Goal: Transaction & Acquisition: Purchase product/service

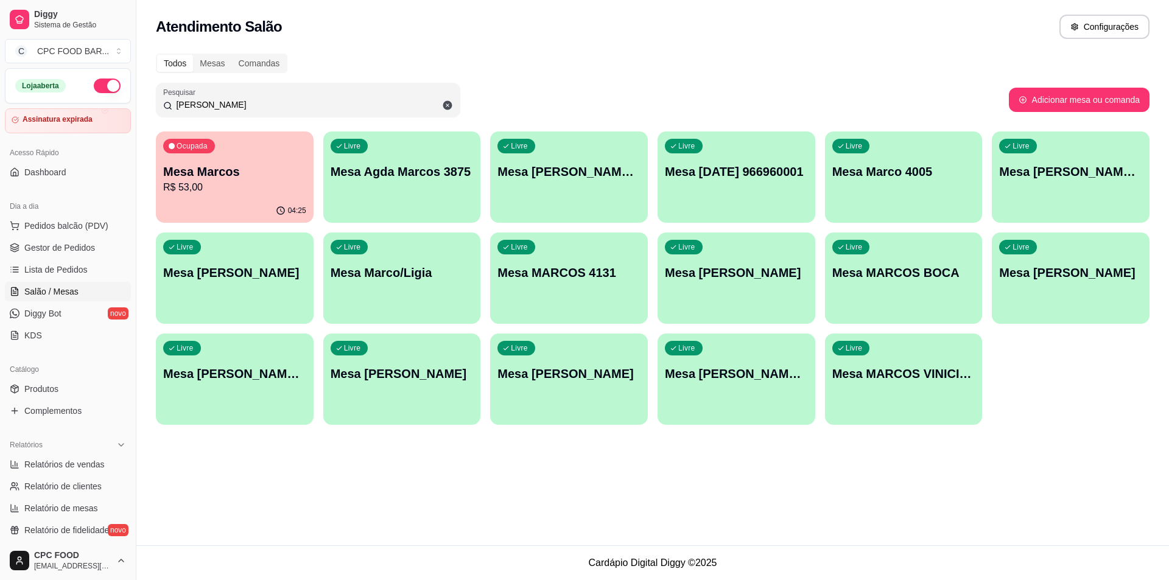
click at [233, 119] on div "Todos Mesas Comandas Pesquisar MARCO Adicionar mesa ou comanda Ocupada Mesa Mar…" at bounding box center [652, 242] width 1033 height 393
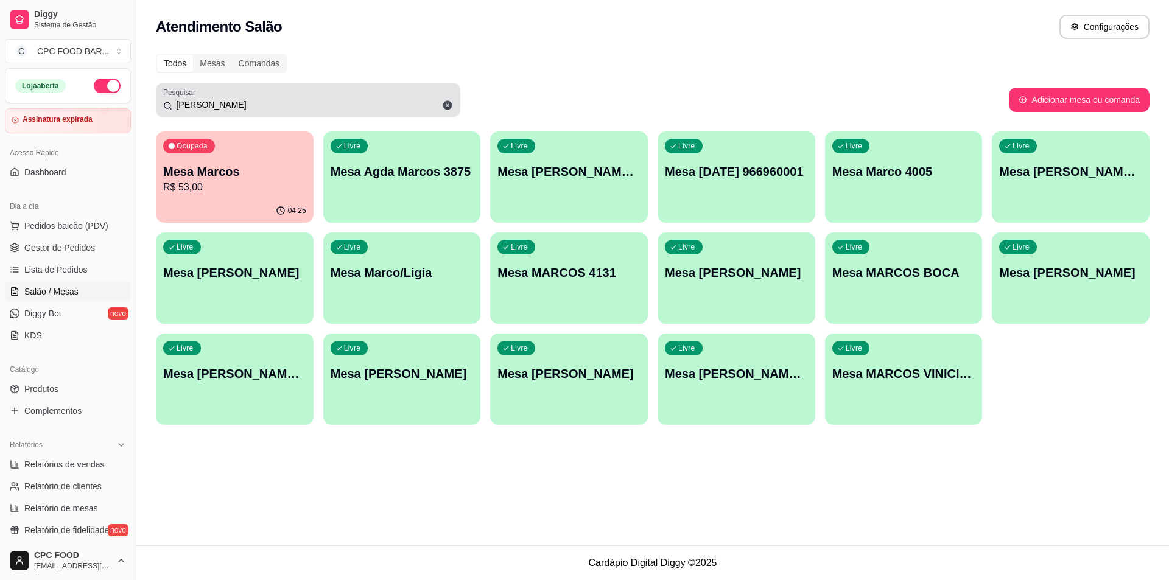
click at [234, 97] on div "[PERSON_NAME]" at bounding box center [308, 100] width 290 height 24
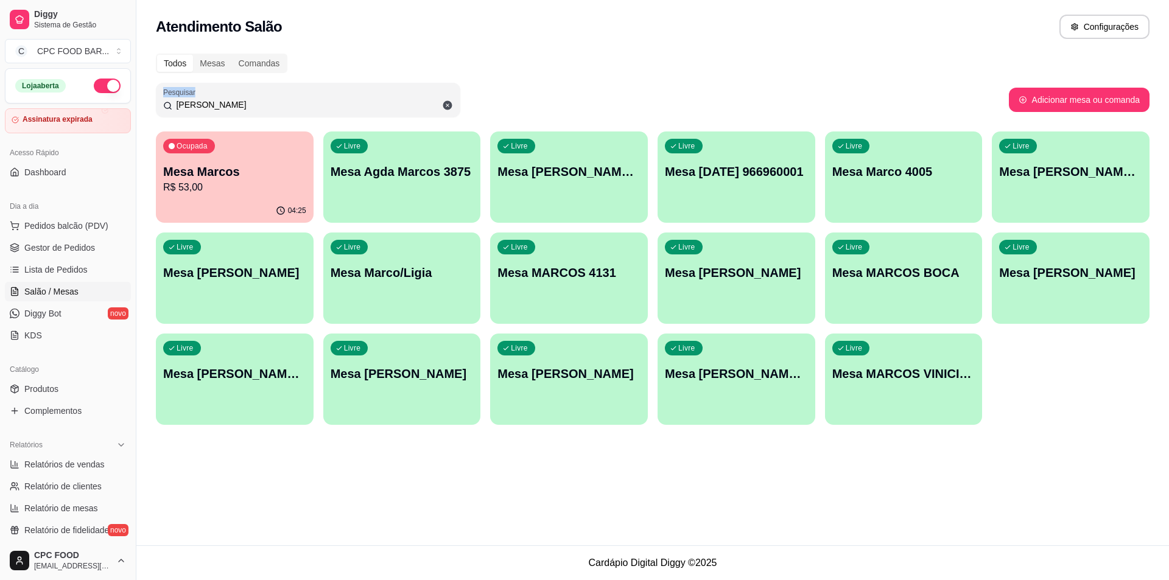
click at [234, 97] on div "MARCO" at bounding box center [308, 100] width 290 height 24
click at [240, 100] on input "MARCO" at bounding box center [312, 105] width 281 height 12
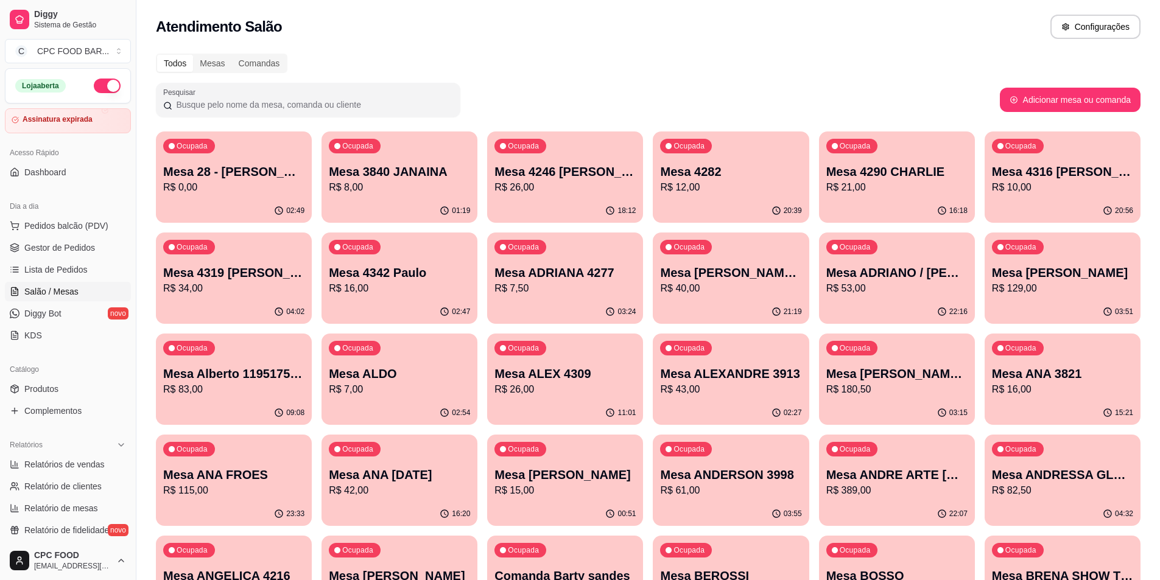
click at [237, 95] on div at bounding box center [308, 100] width 290 height 24
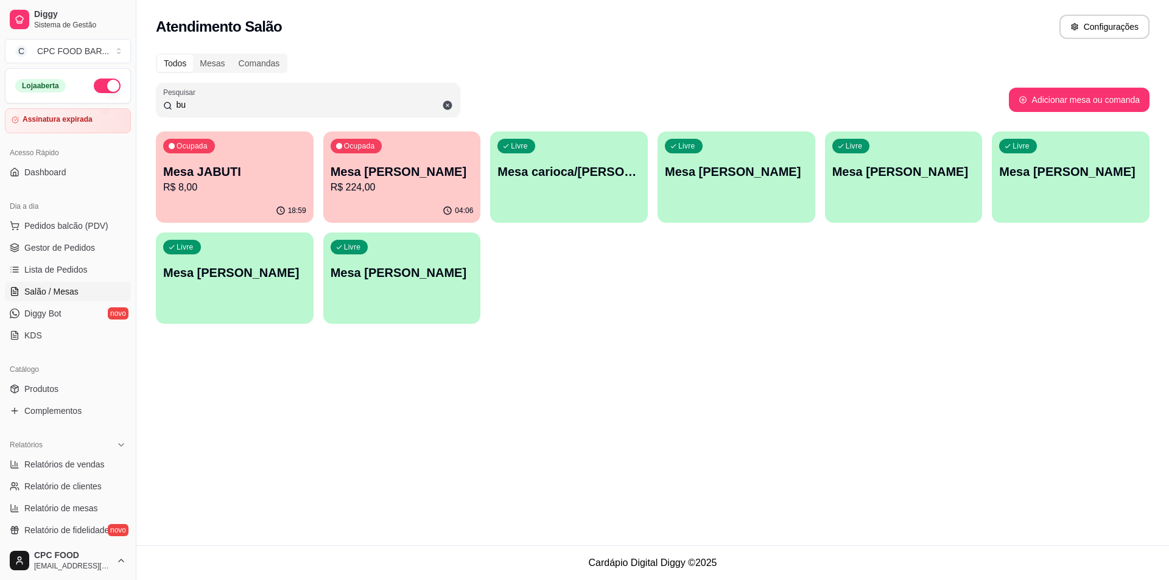
type input "b"
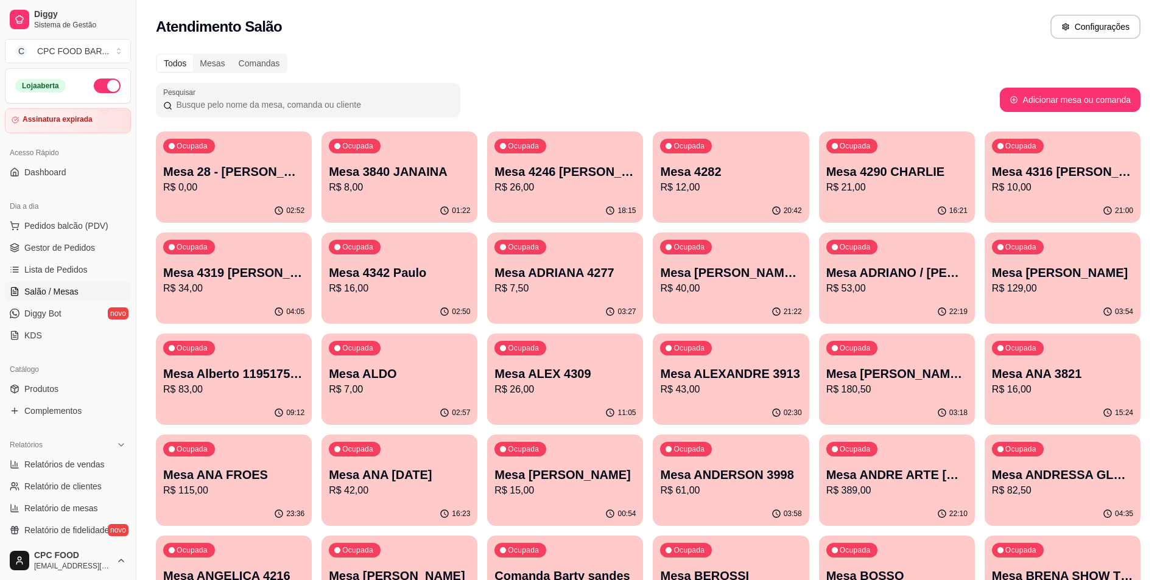
click at [368, 116] on div "Pesquisar" at bounding box center [308, 100] width 304 height 34
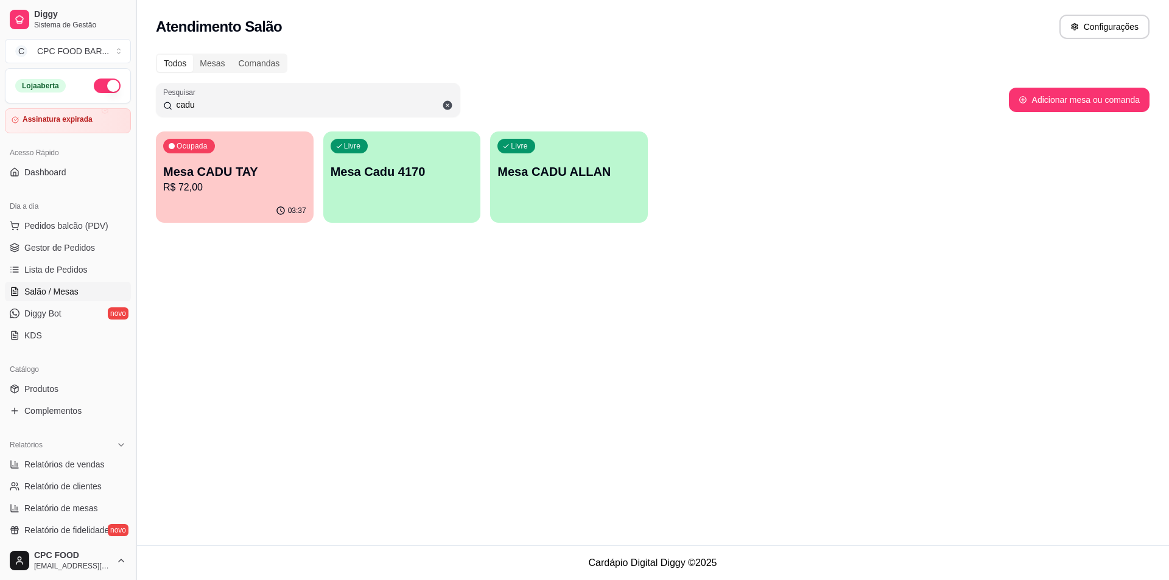
type input "cadu"
click at [138, 213] on button "Toggle Sidebar" at bounding box center [136, 290] width 10 height 580
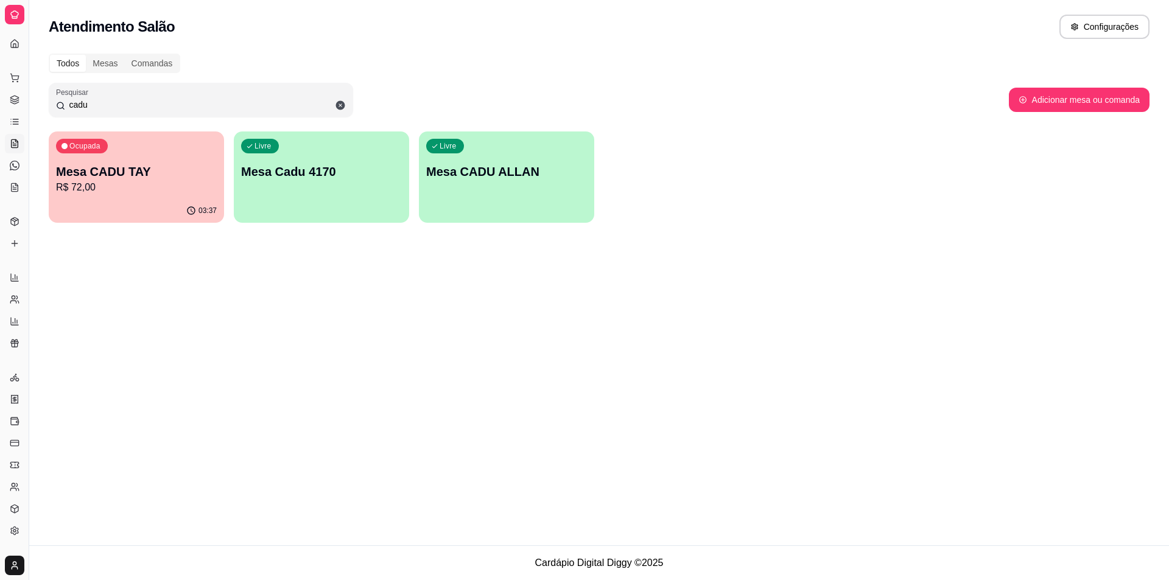
click at [118, 181] on p "R$ 72,00" at bounding box center [136, 187] width 161 height 15
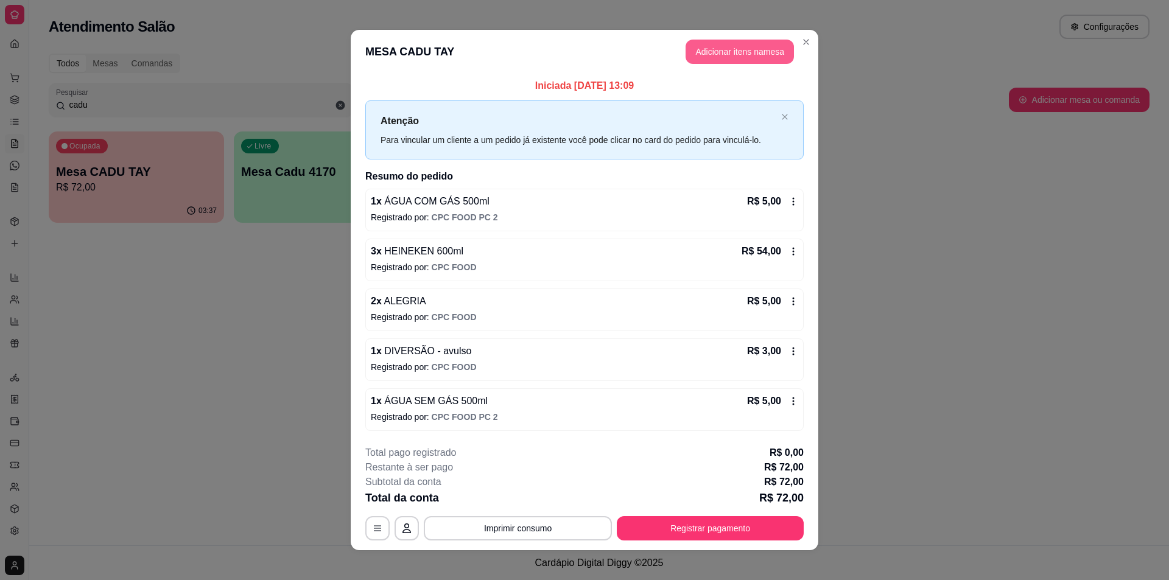
click at [753, 40] on button "Adicionar itens na mesa" at bounding box center [740, 52] width 108 height 24
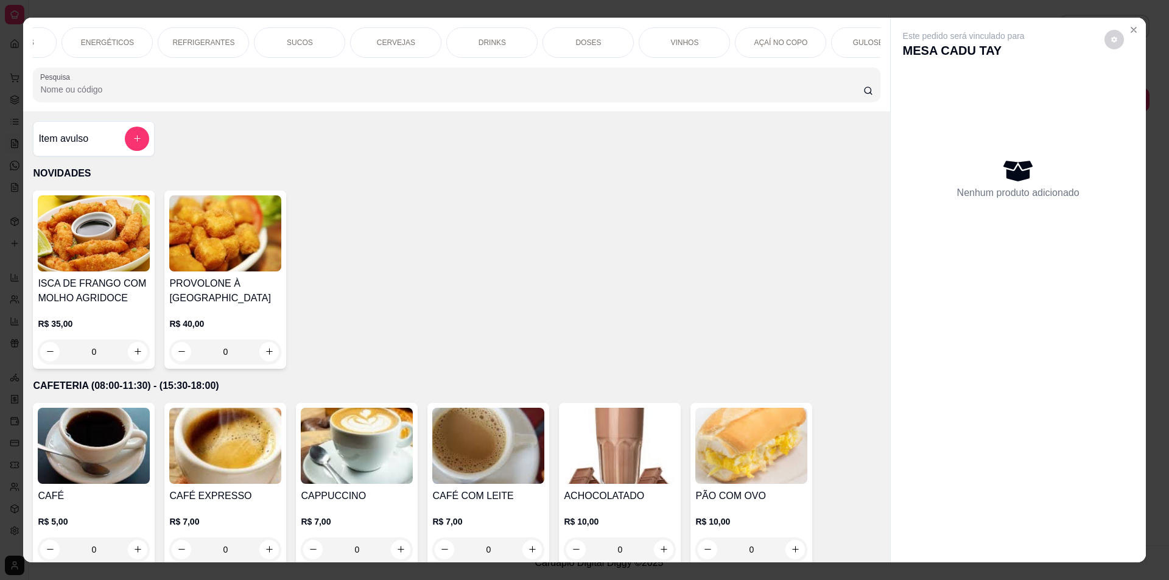
scroll to position [0, 976]
click at [513, 40] on div "AÇAÍ NO COPO" at bounding box center [545, 42] width 91 height 30
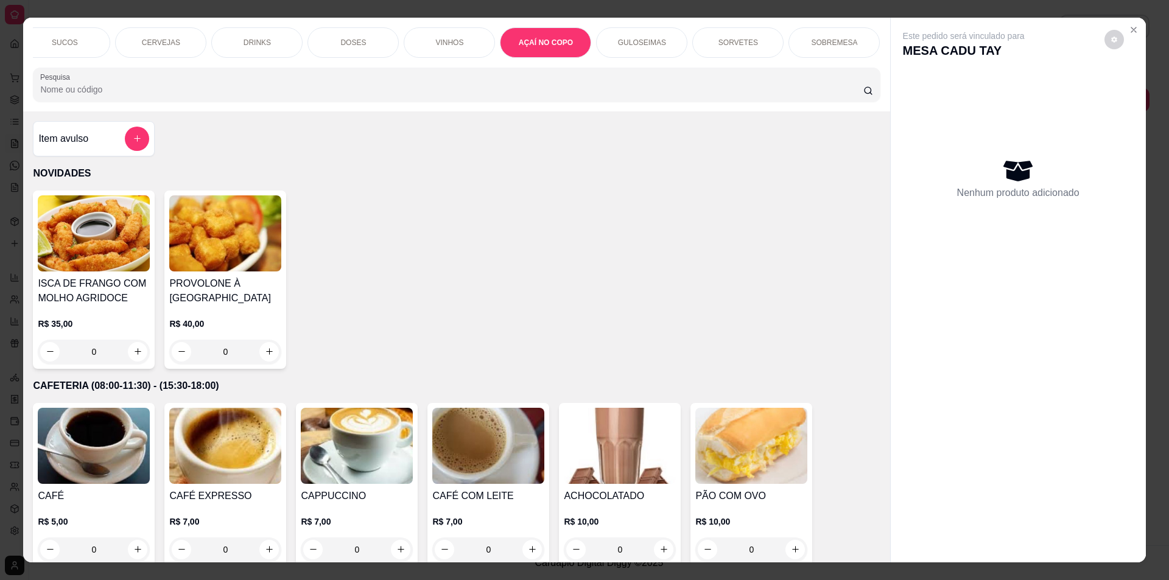
scroll to position [21, 0]
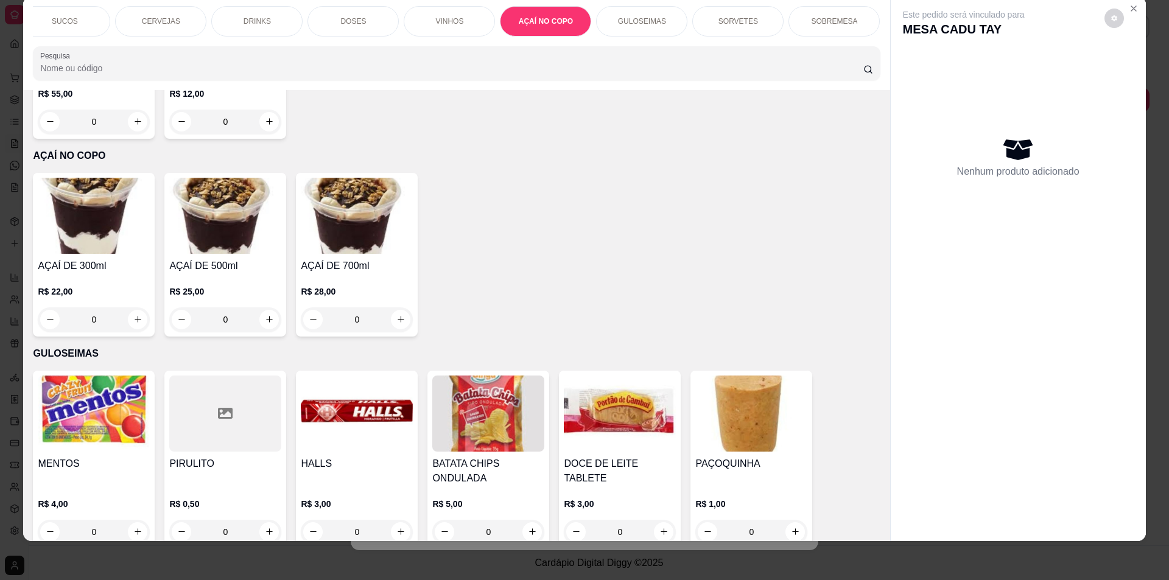
click at [244, 273] on div "R$ 25,00 0" at bounding box center [225, 302] width 112 height 58
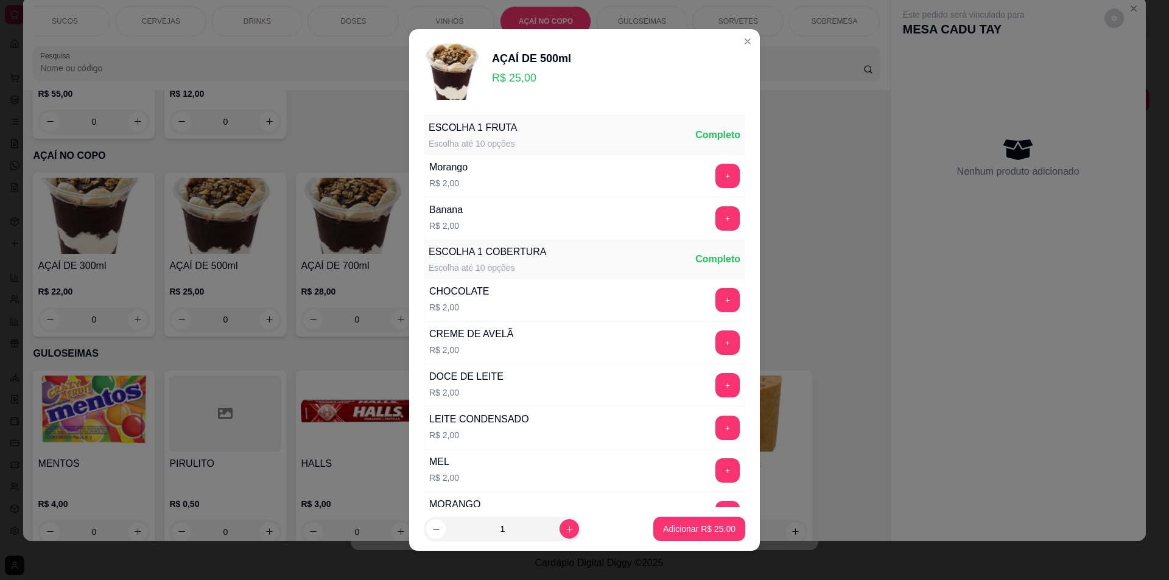
scroll to position [61, 0]
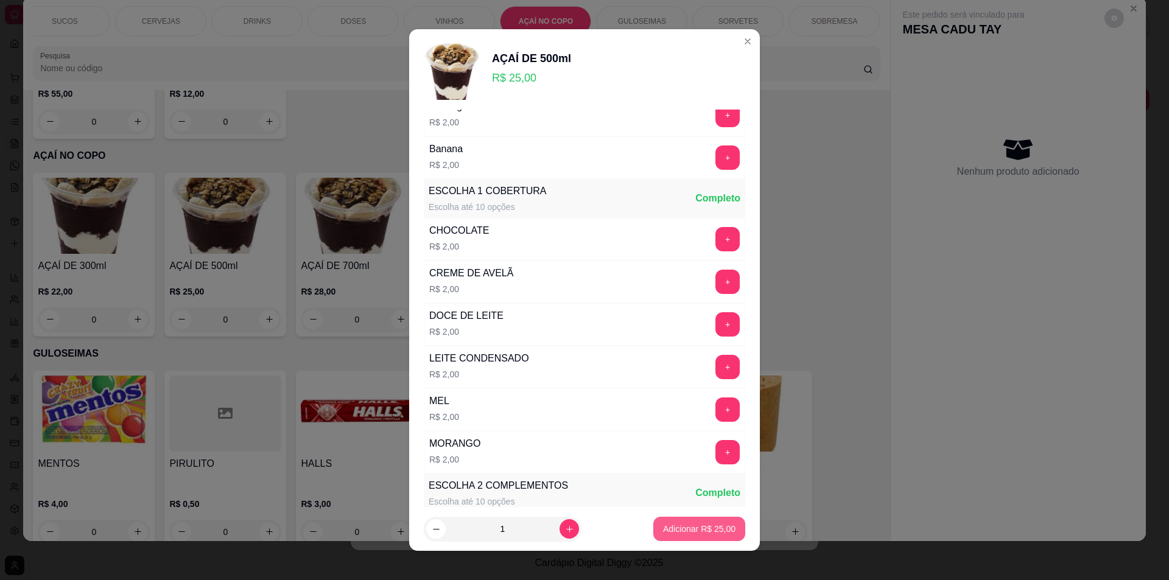
click at [689, 530] on p "Adicionar R$ 25,00" at bounding box center [699, 529] width 72 height 12
type input "1"
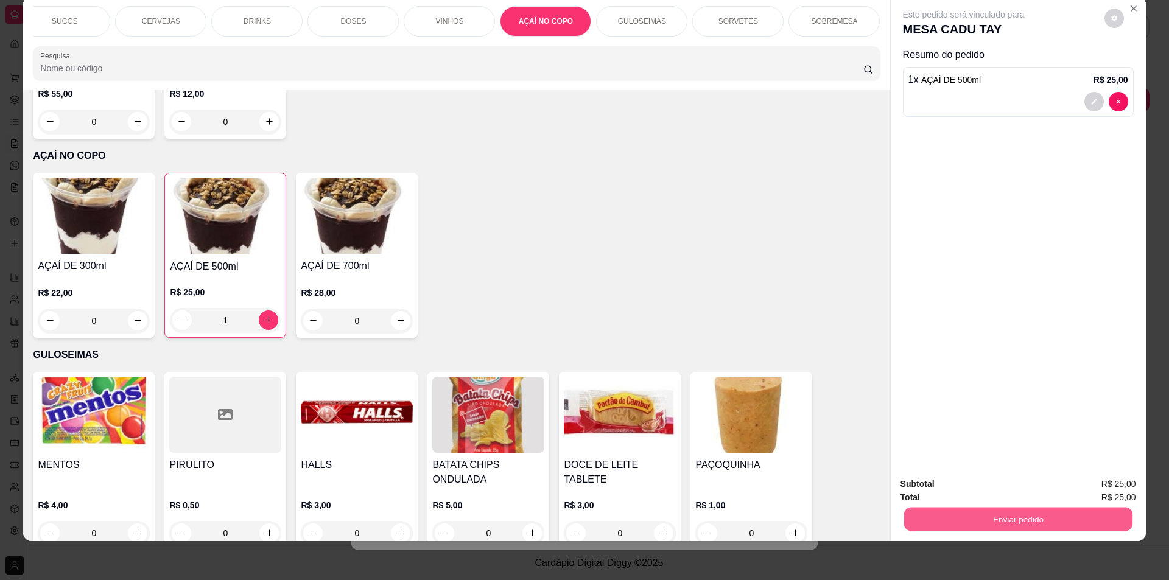
click at [960, 516] on button "Enviar pedido" at bounding box center [1018, 520] width 228 height 24
click at [955, 491] on button "Não registrar e enviar pedido" at bounding box center [977, 489] width 127 height 23
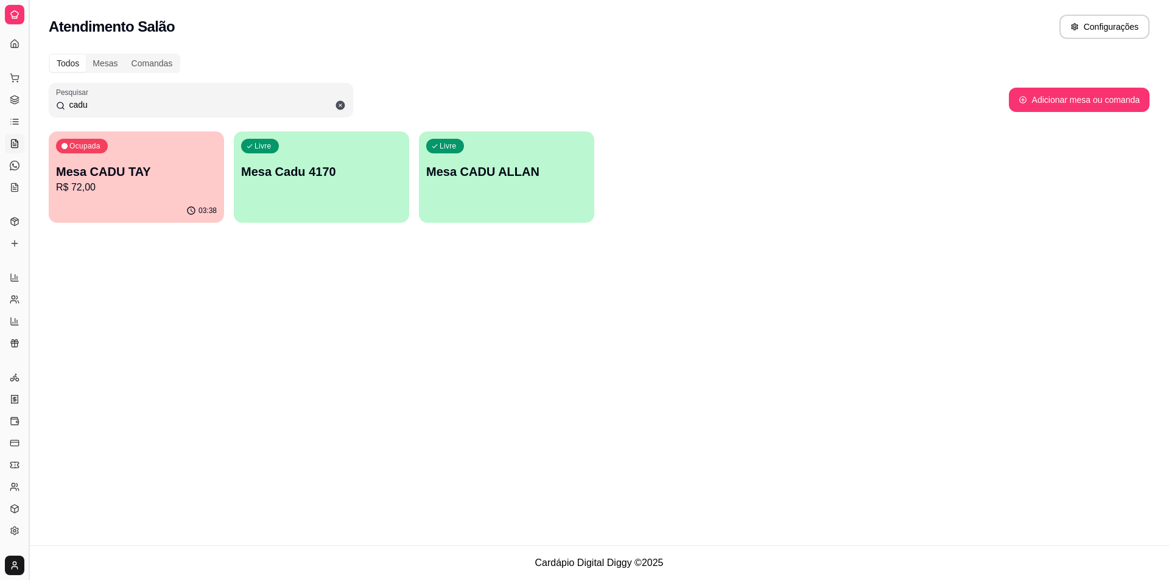
click at [31, 153] on button "Toggle Sidebar" at bounding box center [29, 290] width 10 height 580
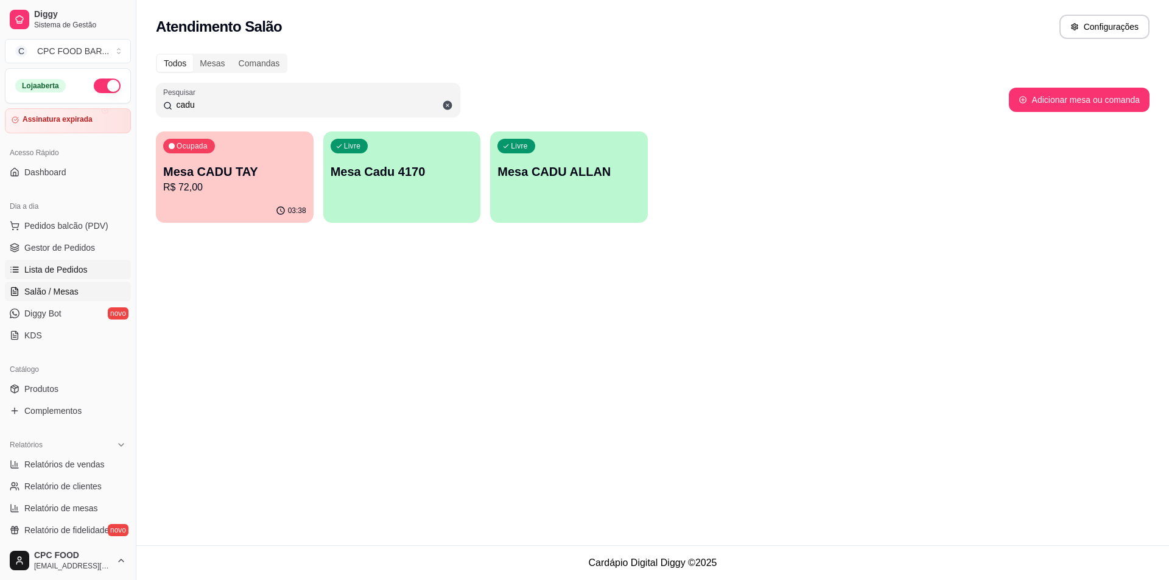
click at [81, 272] on span "Lista de Pedidos" at bounding box center [55, 270] width 63 height 12
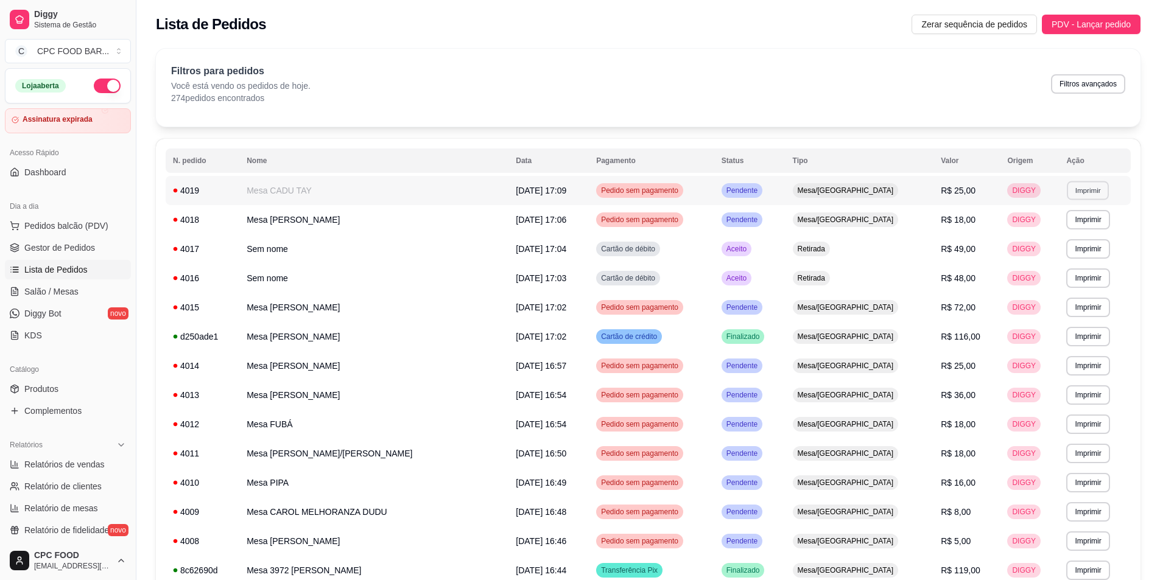
click at [1067, 193] on button "Imprimir" at bounding box center [1088, 190] width 42 height 19
click at [1036, 233] on button "IMPRESSORA" at bounding box center [1055, 232] width 88 height 19
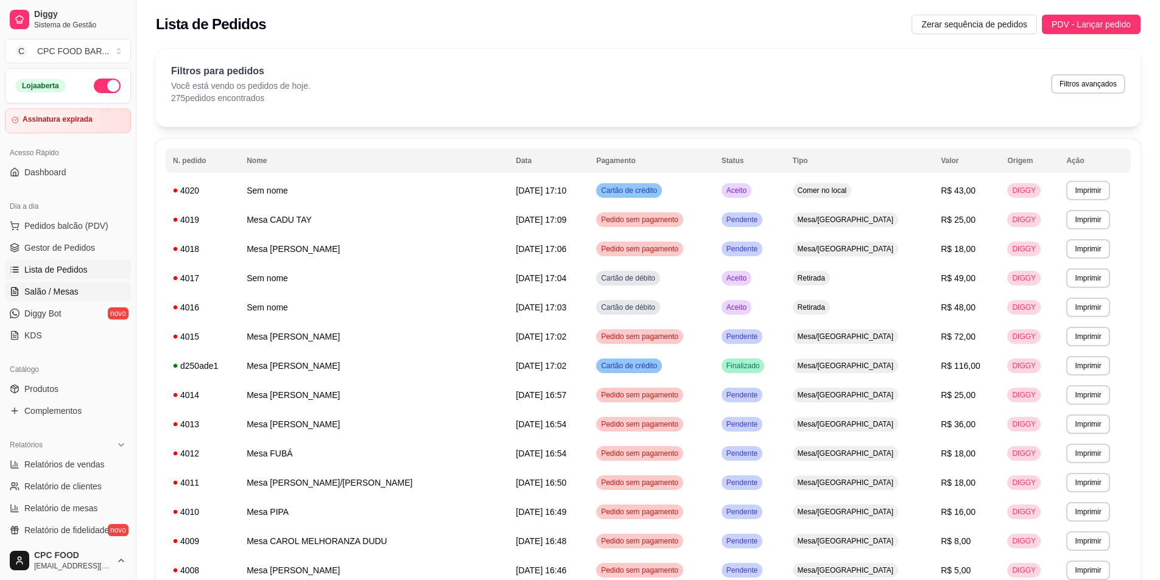
click at [58, 293] on span "Salão / Mesas" at bounding box center [51, 292] width 54 height 12
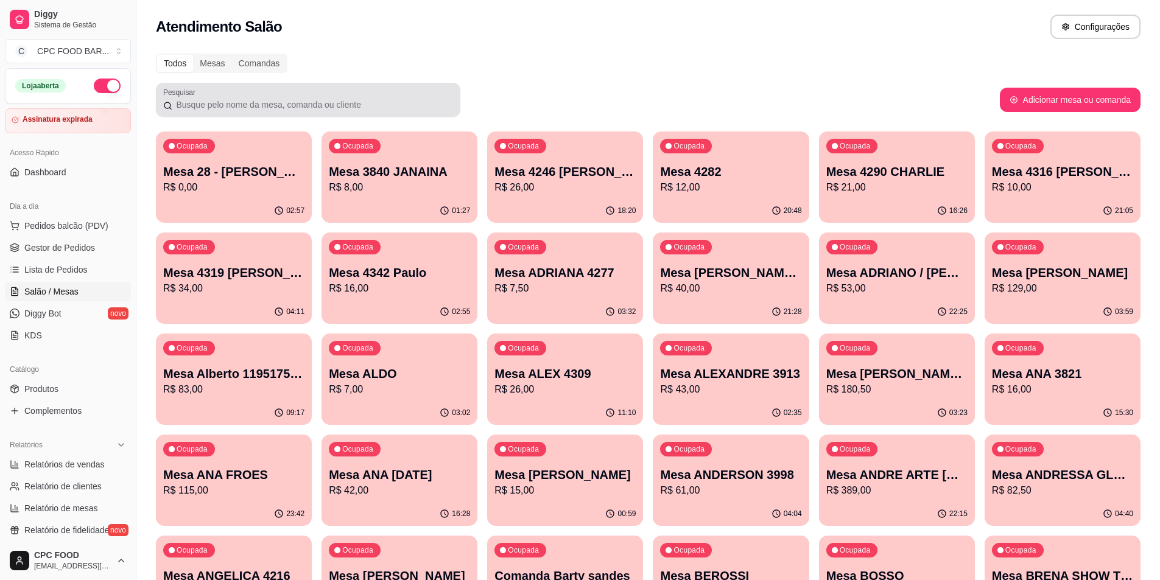
click at [304, 110] on input "Pesquisar" at bounding box center [312, 105] width 281 height 12
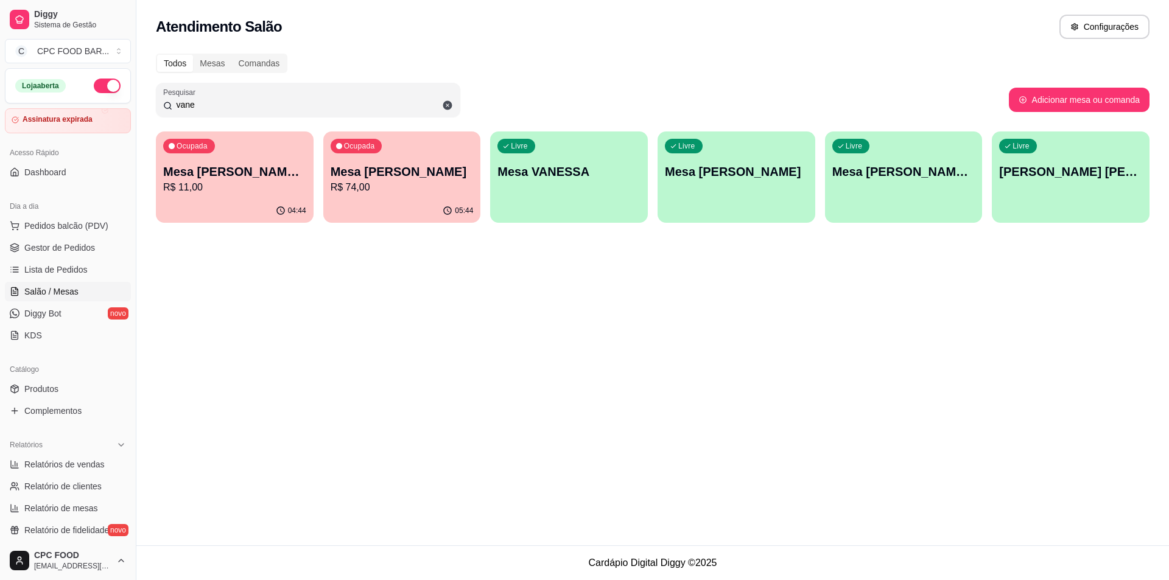
drag, startPoint x: 220, startPoint y: 96, endPoint x: 150, endPoint y: 110, distance: 71.4
click at [150, 110] on div "Todos Mesas Comandas Pesquisar vane Adicionar mesa ou comanda Ocupada Mesa VANE…" at bounding box center [652, 141] width 1033 height 191
drag, startPoint x: 198, startPoint y: 101, endPoint x: 156, endPoint y: 107, distance: 42.4
click at [157, 108] on div "Pesquisar vane" at bounding box center [308, 100] width 304 height 34
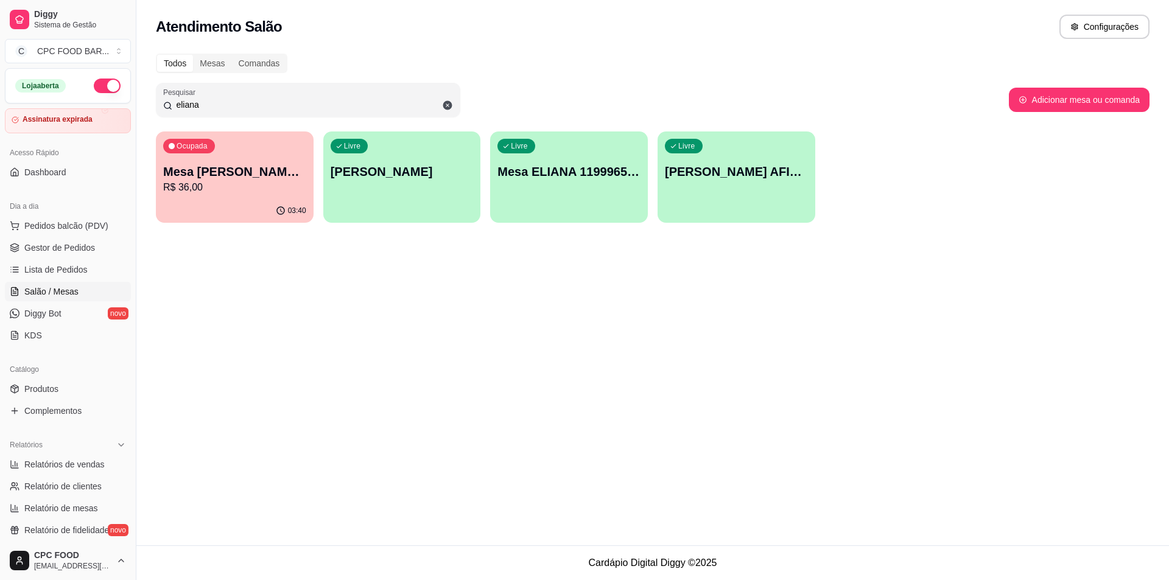
type input "eliana"
click at [294, 191] on p "R$ 36,00" at bounding box center [234, 187] width 143 height 15
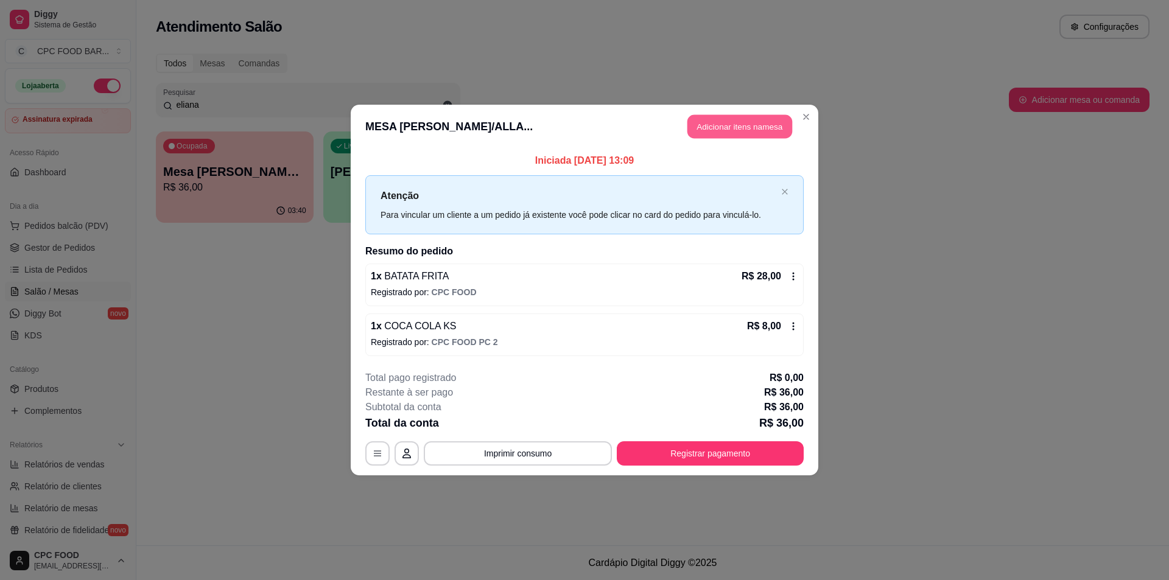
click at [773, 119] on button "Adicionar itens na mesa" at bounding box center [739, 127] width 105 height 24
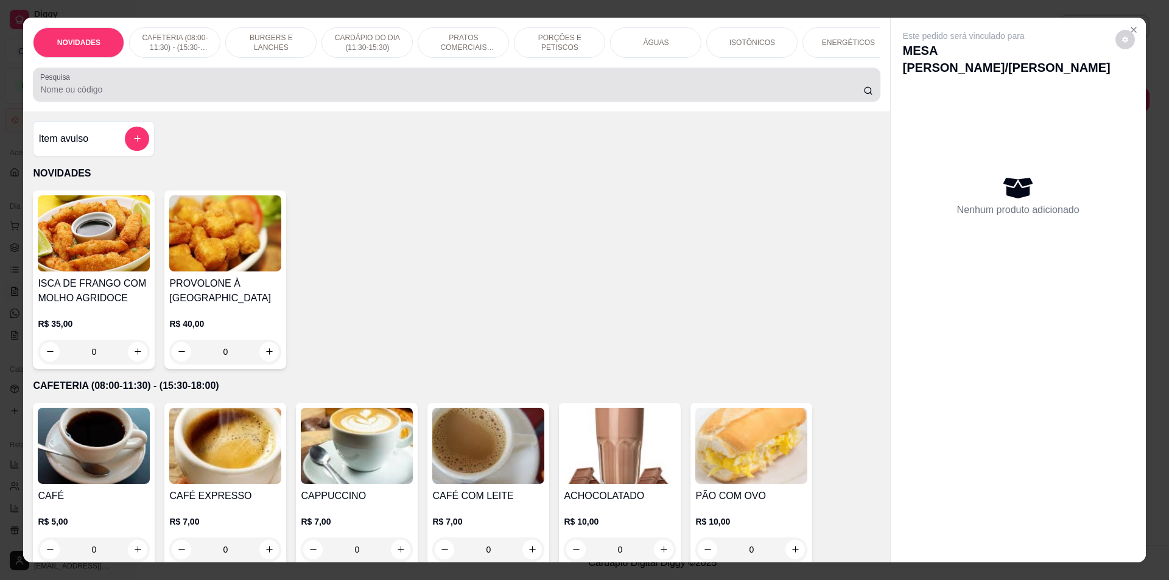
click at [586, 82] on div at bounding box center [456, 84] width 832 height 24
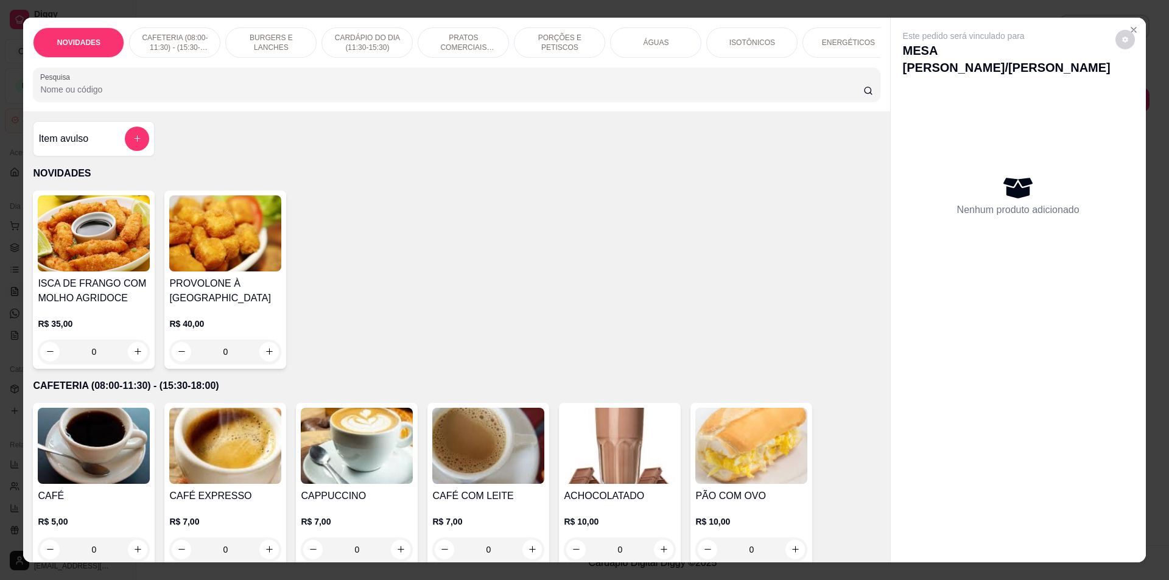
click at [801, 68] on div "NOVIDADES CAFETERIA (08:00-11:30) - (15:30-18:00) BURGERS E LANCHES CARDÁPIO DO…" at bounding box center [456, 65] width 866 height 94
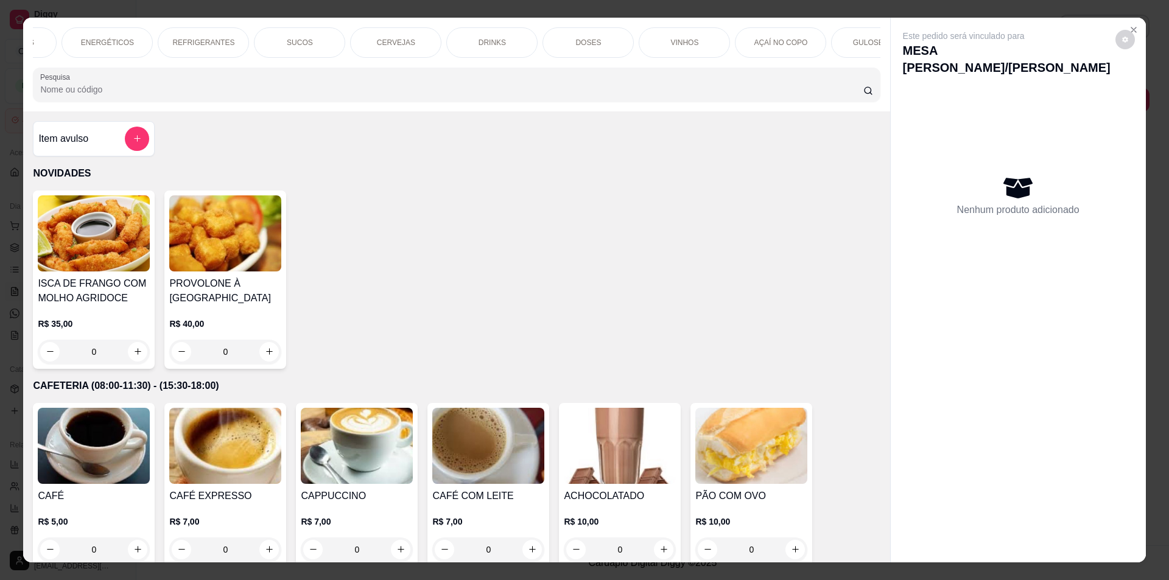
click at [388, 38] on p "CERVEJAS" at bounding box center [396, 43] width 38 height 10
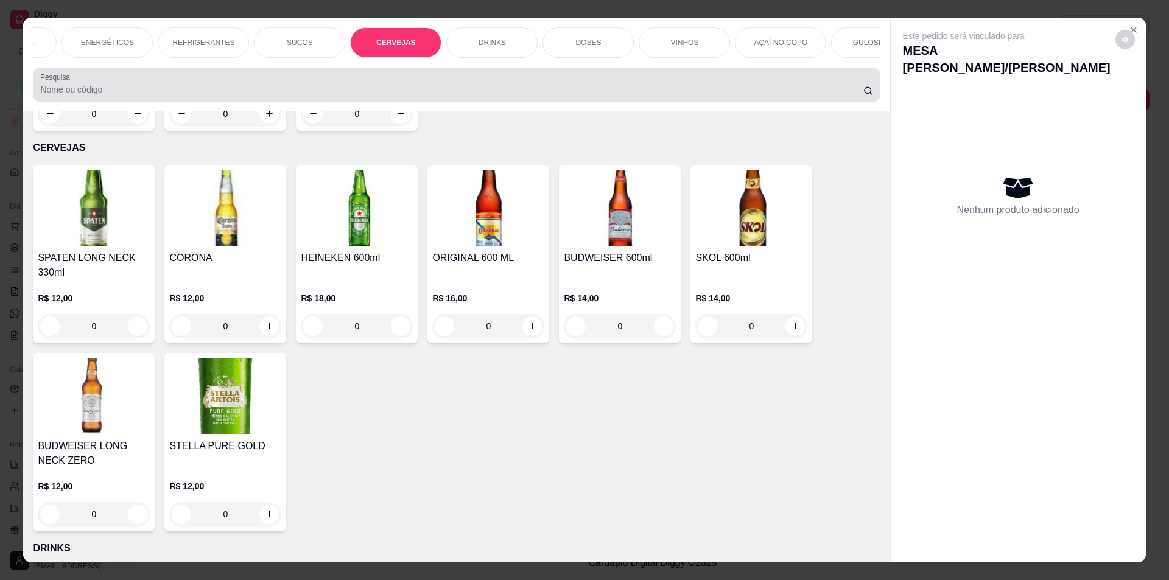
scroll to position [21, 0]
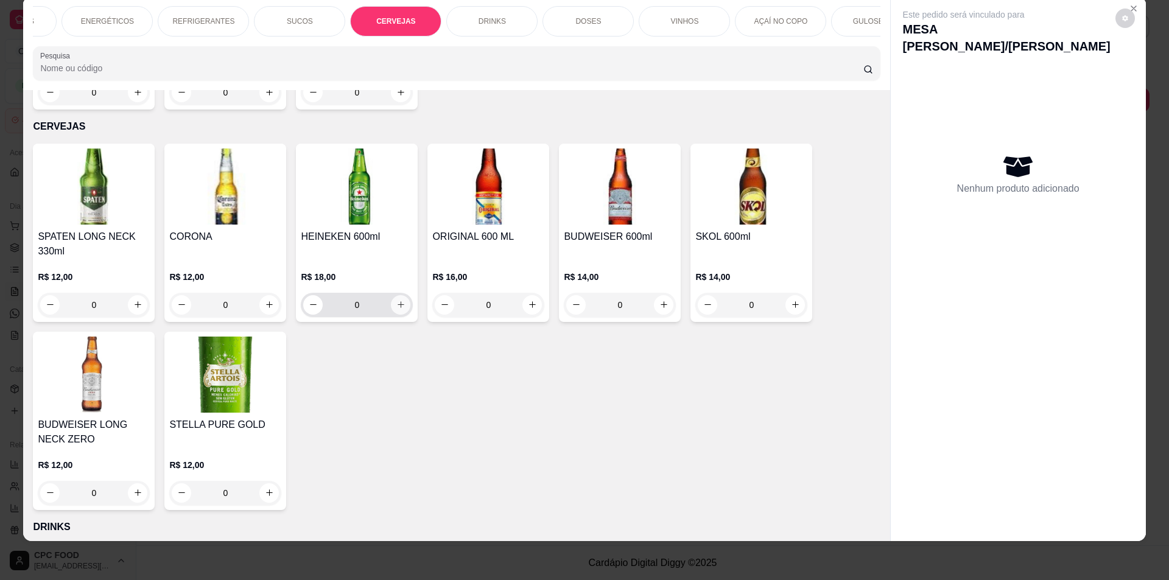
click at [401, 295] on button "increase-product-quantity" at bounding box center [400, 304] width 19 height 19
type input "1"
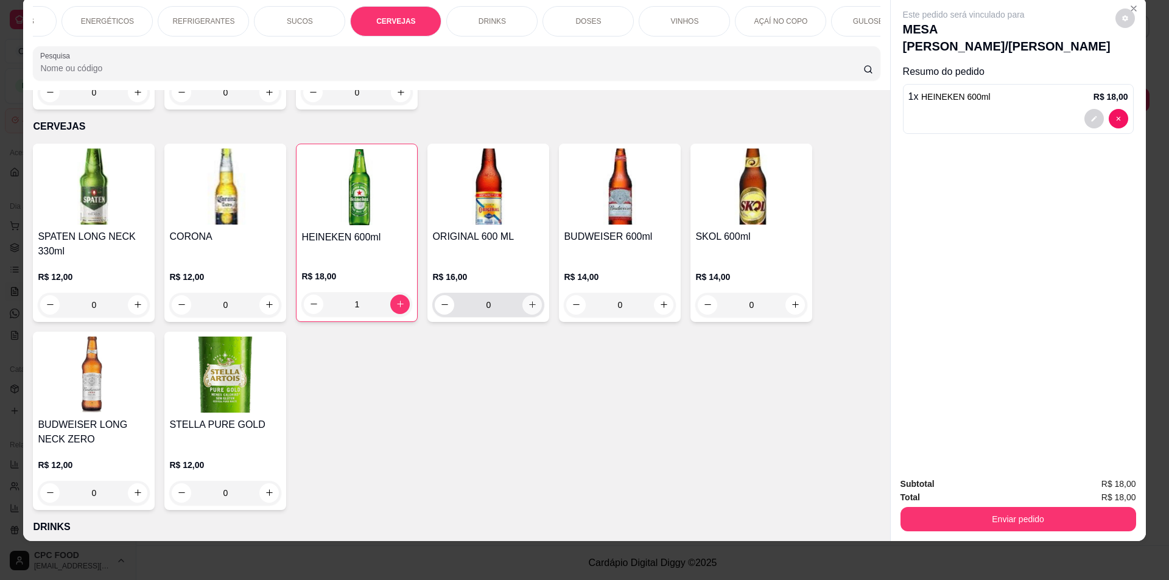
click at [529, 301] on icon "increase-product-quantity" at bounding box center [532, 304] width 7 height 7
type input "1"
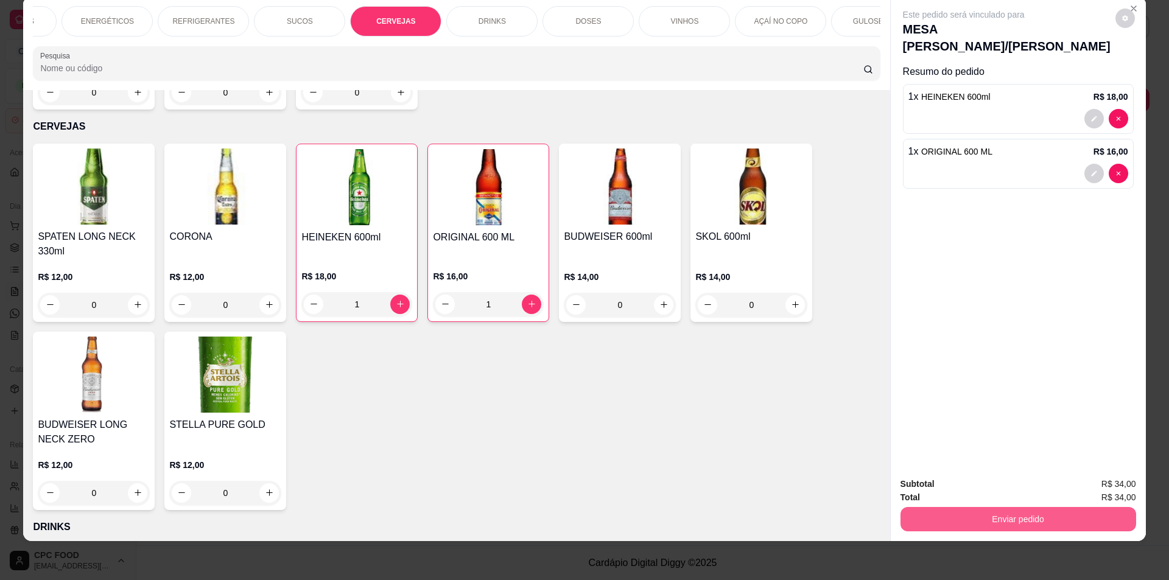
click at [984, 525] on button "Enviar pedido" at bounding box center [1018, 519] width 236 height 24
click at [994, 476] on div "Deseja registrar o cliente que fez esse pedido? Essa é uma forma de identificar…" at bounding box center [1013, 475] width 208 height 52
click at [994, 488] on button "Não registrar e enviar pedido" at bounding box center [977, 489] width 127 height 23
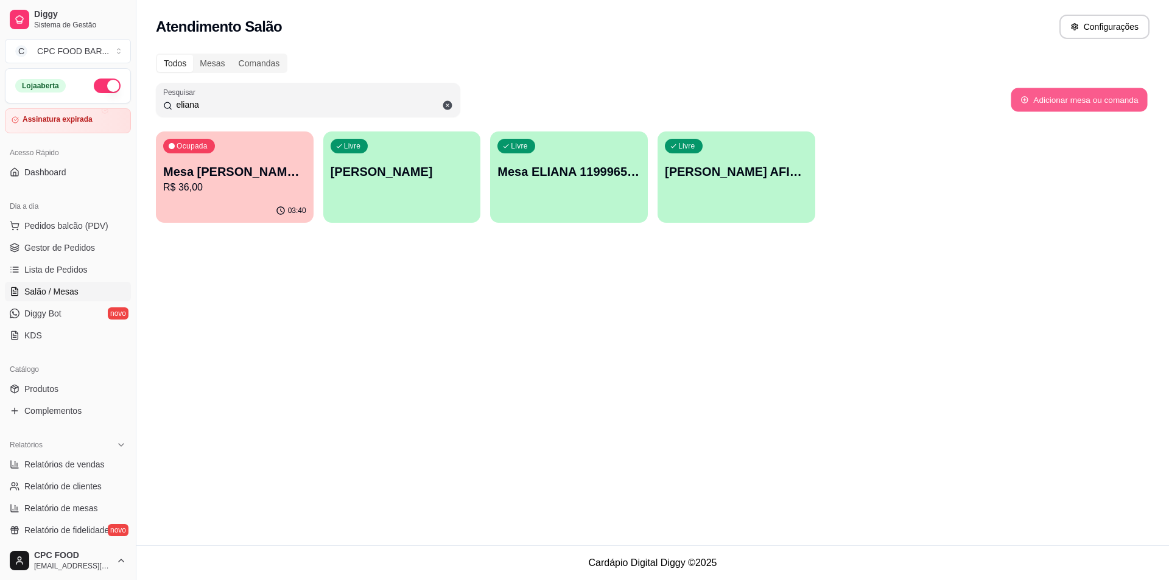
click at [1080, 107] on button "Adicionar mesa ou comanda" at bounding box center [1079, 100] width 136 height 24
select select "TABLE"
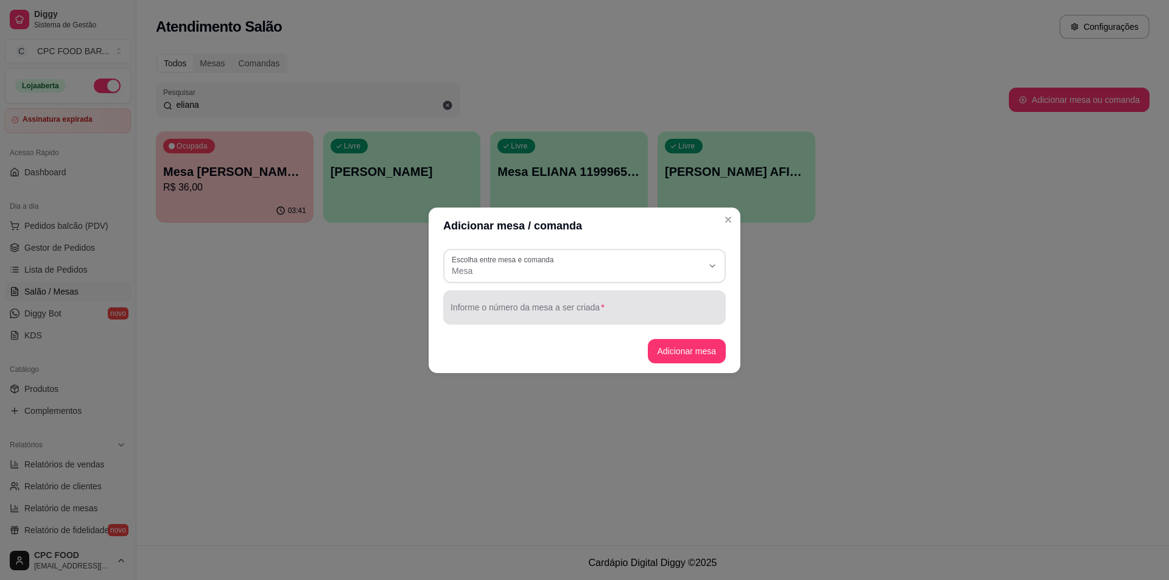
click at [501, 308] on div "Informe o número da mesa a ser criada" at bounding box center [584, 307] width 283 height 34
type input "l"
type input "[PERSON_NAME]"
click at [673, 356] on button "Adicionar mesa" at bounding box center [687, 351] width 79 height 24
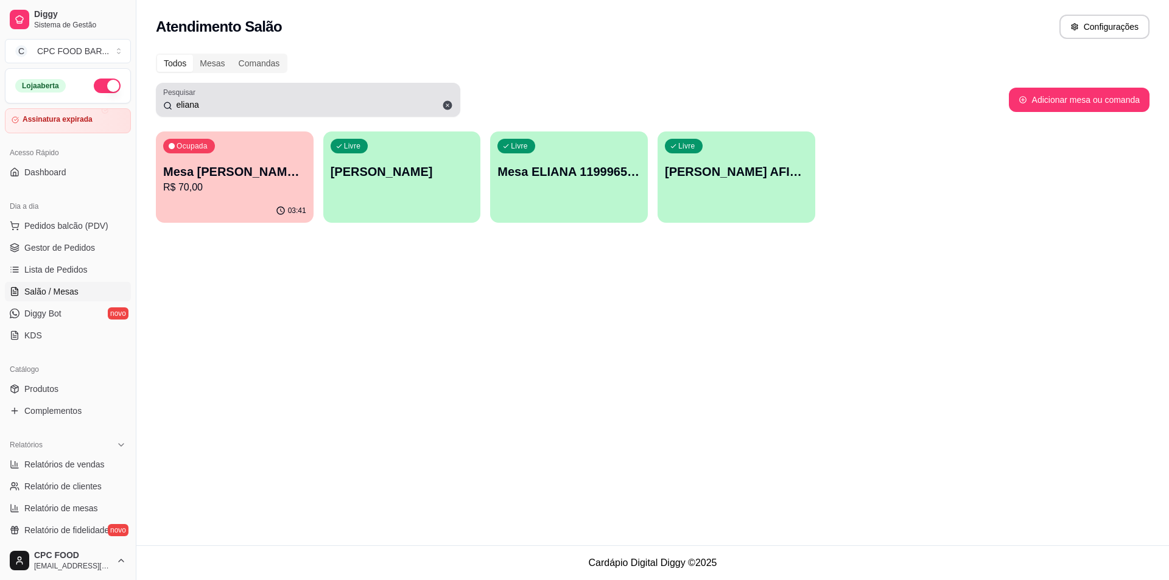
click at [186, 71] on div "Todos" at bounding box center [175, 63] width 36 height 17
click at [157, 55] on input "Todos" at bounding box center [157, 55] width 0 height 0
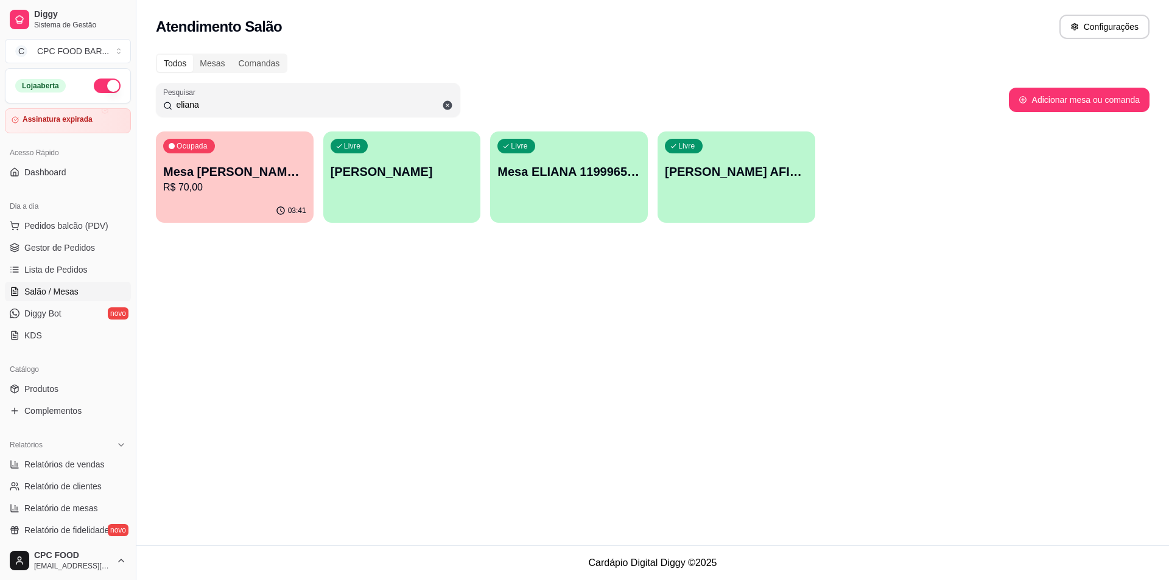
drag, startPoint x: 226, startPoint y: 100, endPoint x: 147, endPoint y: 105, distance: 79.9
click at [147, 105] on div "Todos Mesas Comandas Pesquisar eliana Adicionar mesa ou comanda Ocupada Mesa EL…" at bounding box center [652, 141] width 1033 height 191
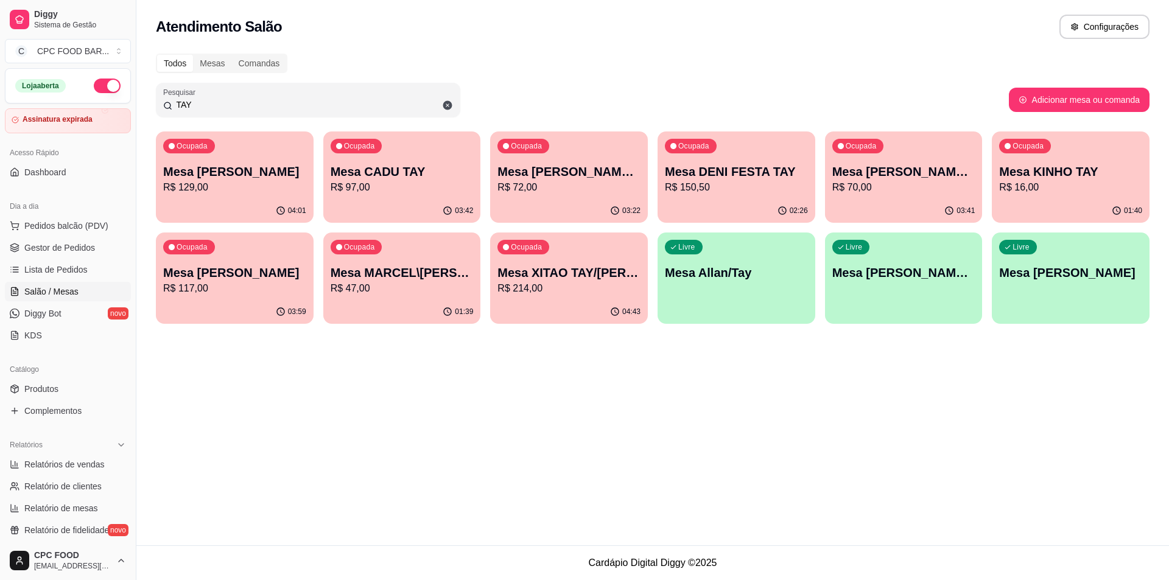
type input "TAY"
click at [1076, 304] on div "Livre Mesa [PERSON_NAME] TAY" at bounding box center [1070, 271] width 153 height 74
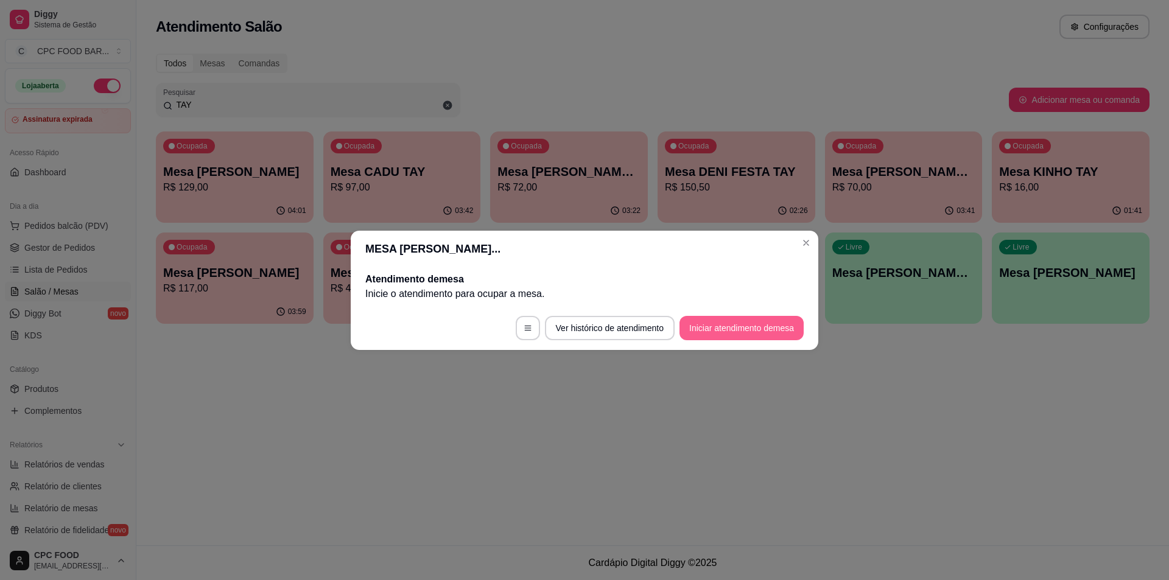
click at [760, 323] on button "Iniciar atendimento de mesa" at bounding box center [741, 328] width 124 height 24
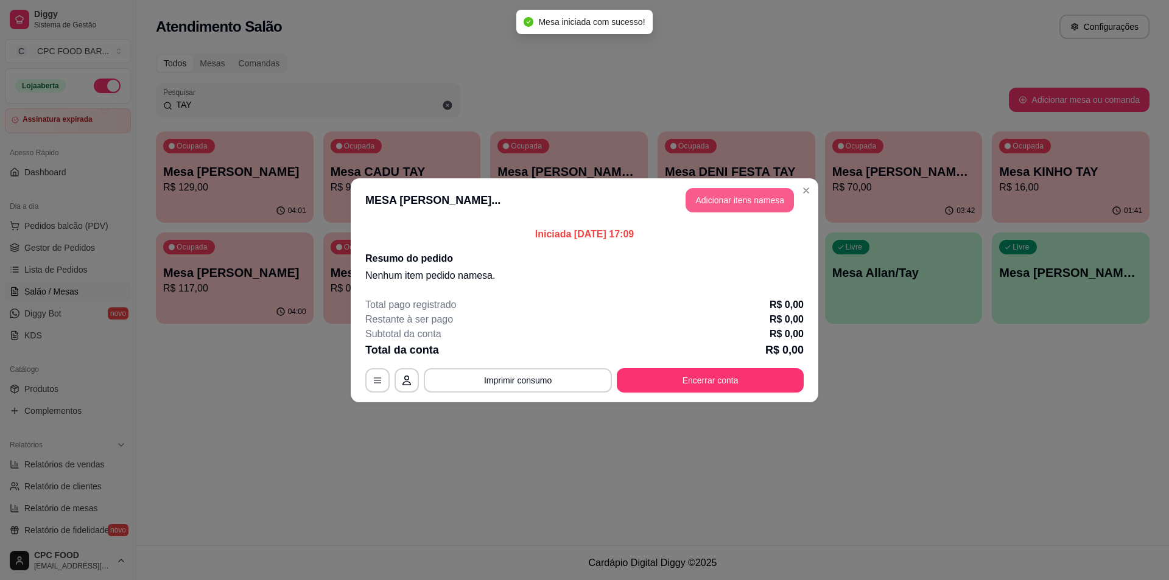
click at [759, 196] on button "Adicionar itens na mesa" at bounding box center [740, 200] width 108 height 24
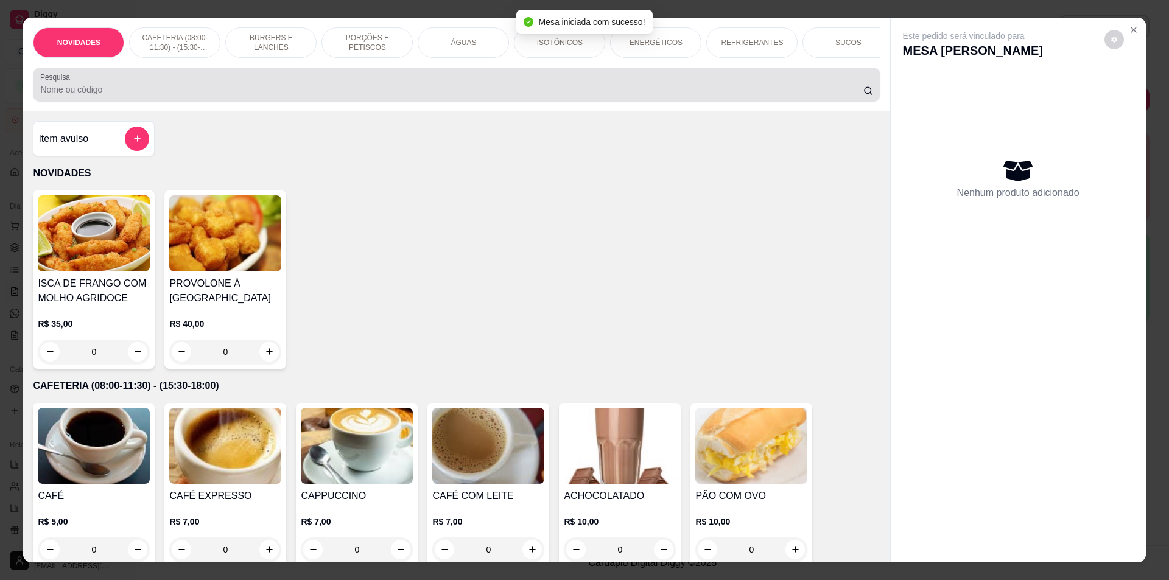
click at [557, 96] on input "Pesquisa" at bounding box center [451, 89] width 823 height 12
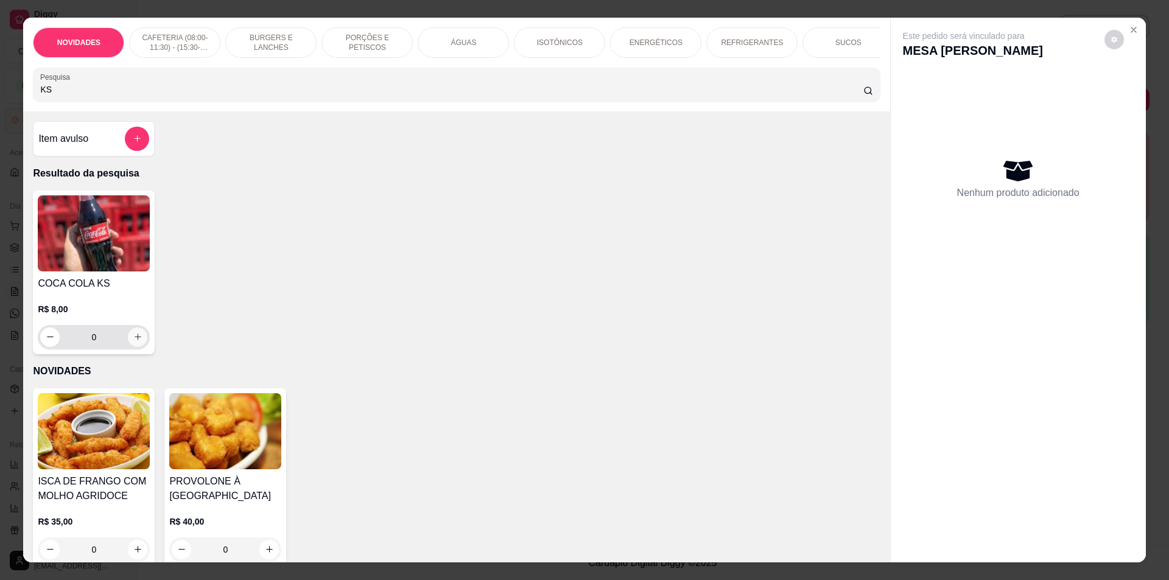
type input "KS"
click at [136, 340] on button "increase-product-quantity" at bounding box center [137, 337] width 19 height 19
type input "2"
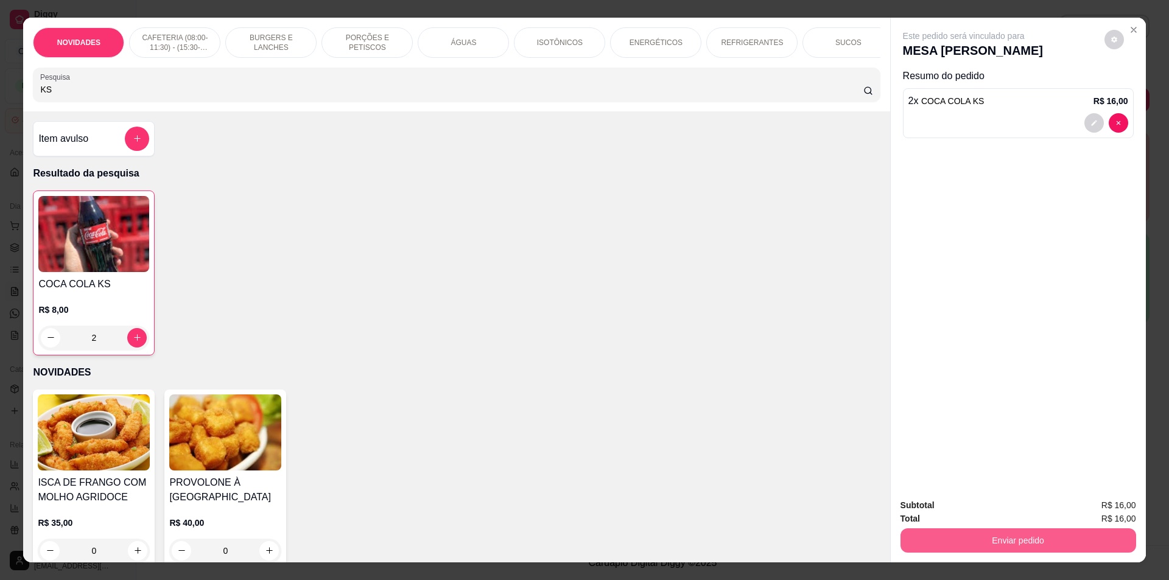
click at [1016, 547] on button "Enviar pedido" at bounding box center [1018, 540] width 236 height 24
click at [985, 509] on button "Não registrar e enviar pedido" at bounding box center [977, 510] width 127 height 23
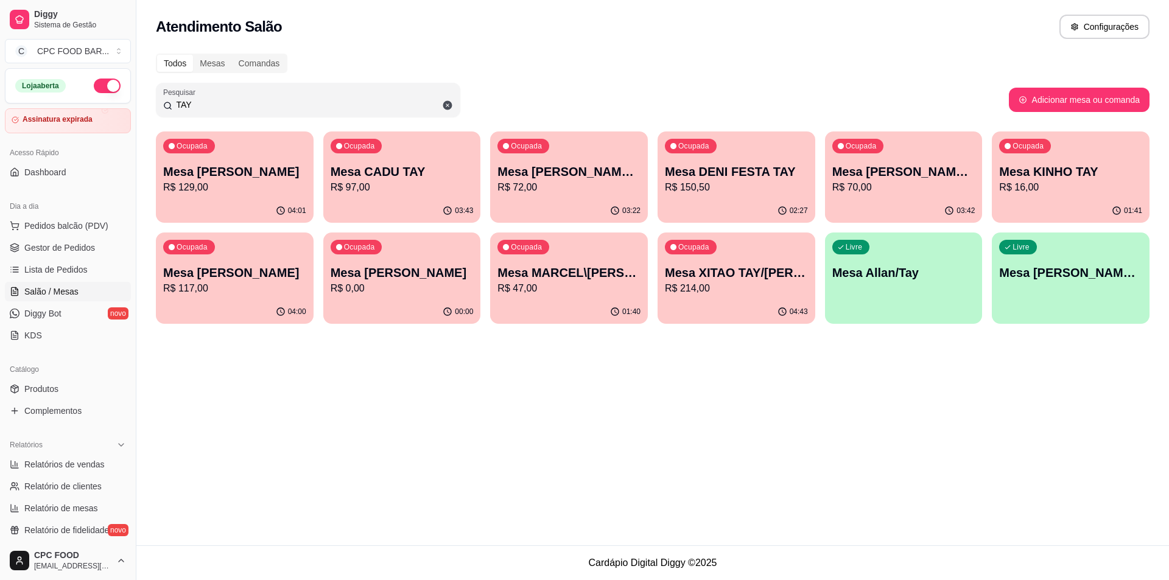
drag, startPoint x: 197, startPoint y: 103, endPoint x: 167, endPoint y: 107, distance: 30.1
click at [167, 107] on div "TAY" at bounding box center [308, 100] width 290 height 24
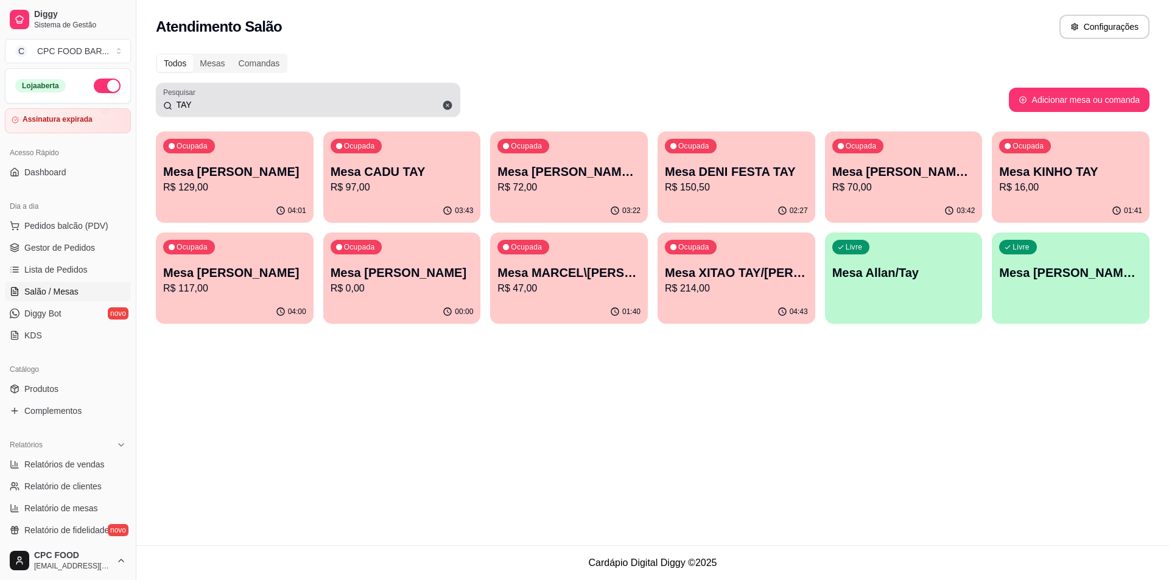
click at [446, 100] on icon at bounding box center [447, 105] width 11 height 11
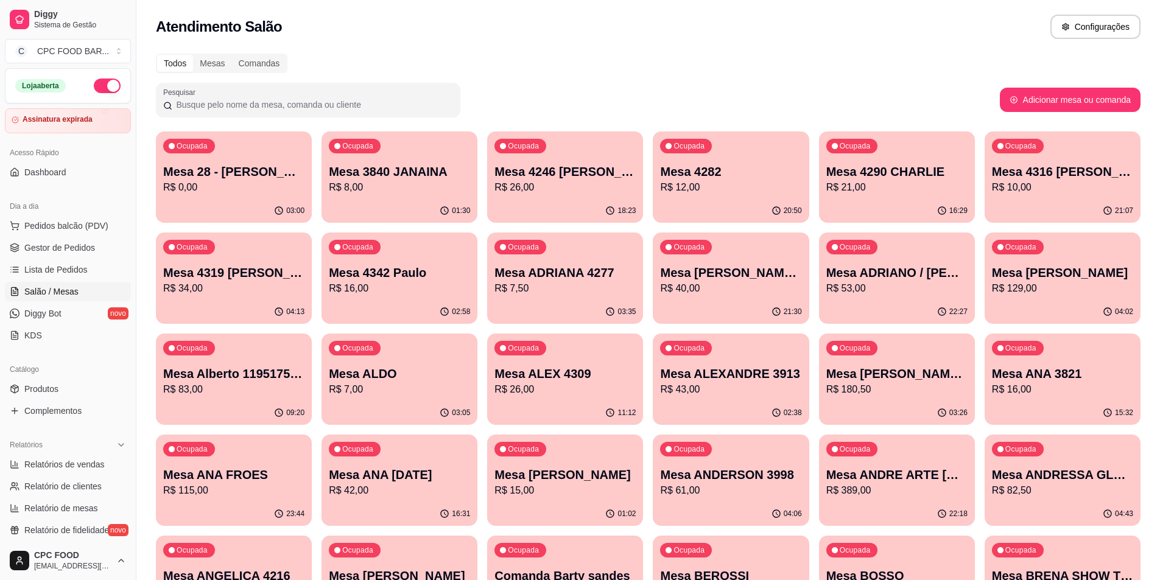
click at [321, 99] on input "Pesquisar" at bounding box center [312, 105] width 281 height 12
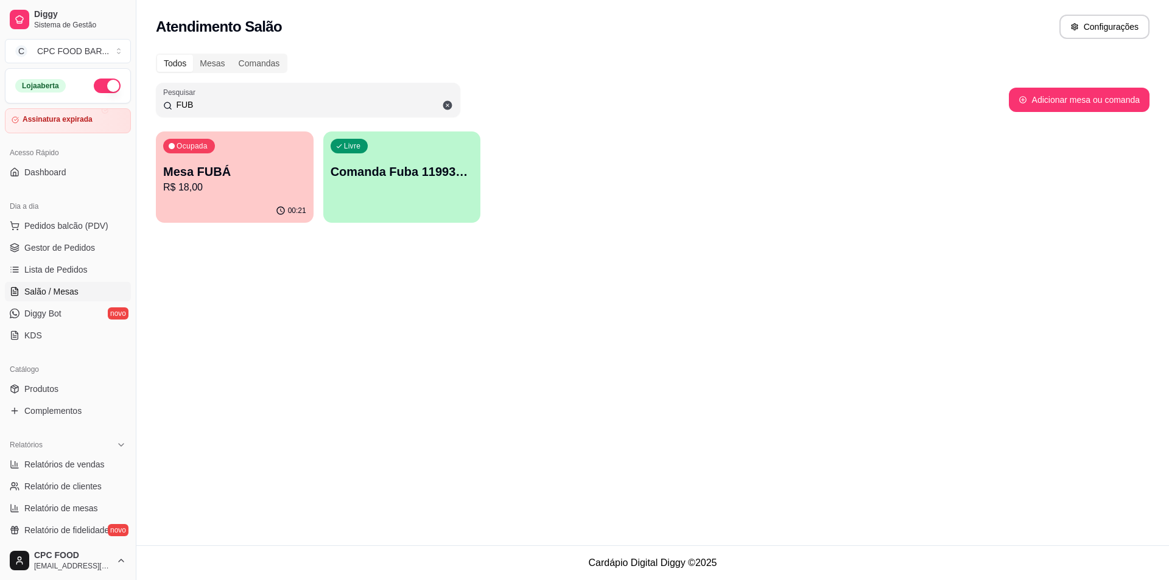
type input "FUB"
click at [198, 188] on p "R$ 18,00" at bounding box center [234, 187] width 143 height 15
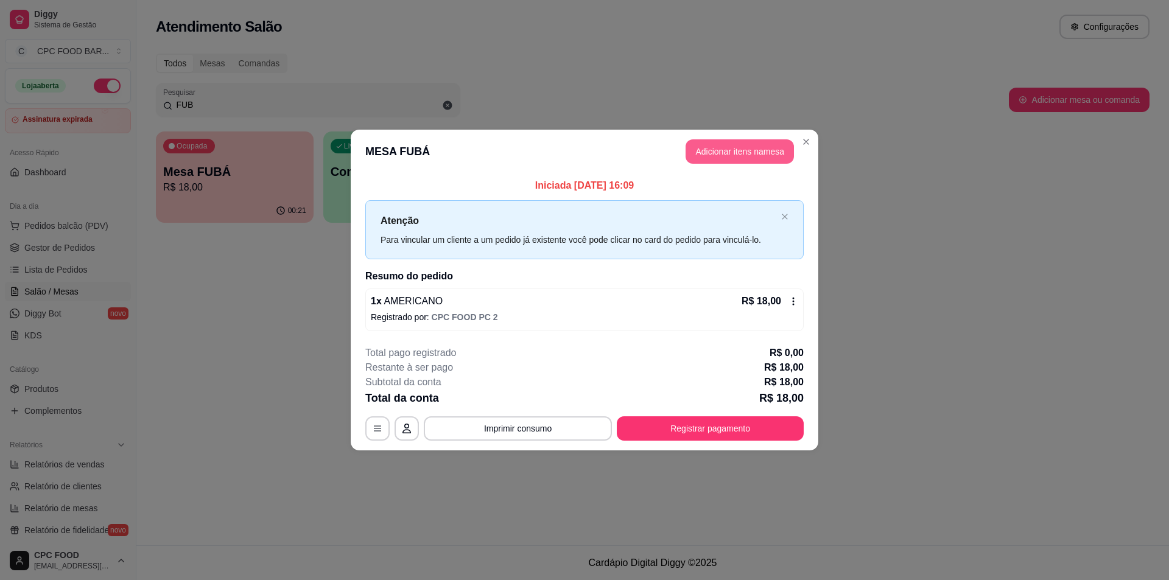
click at [760, 137] on header "MESA FUBÁ Adicionar itens na mesa" at bounding box center [585, 152] width 468 height 44
click at [753, 152] on button "Adicionar itens na mesa" at bounding box center [739, 152] width 105 height 24
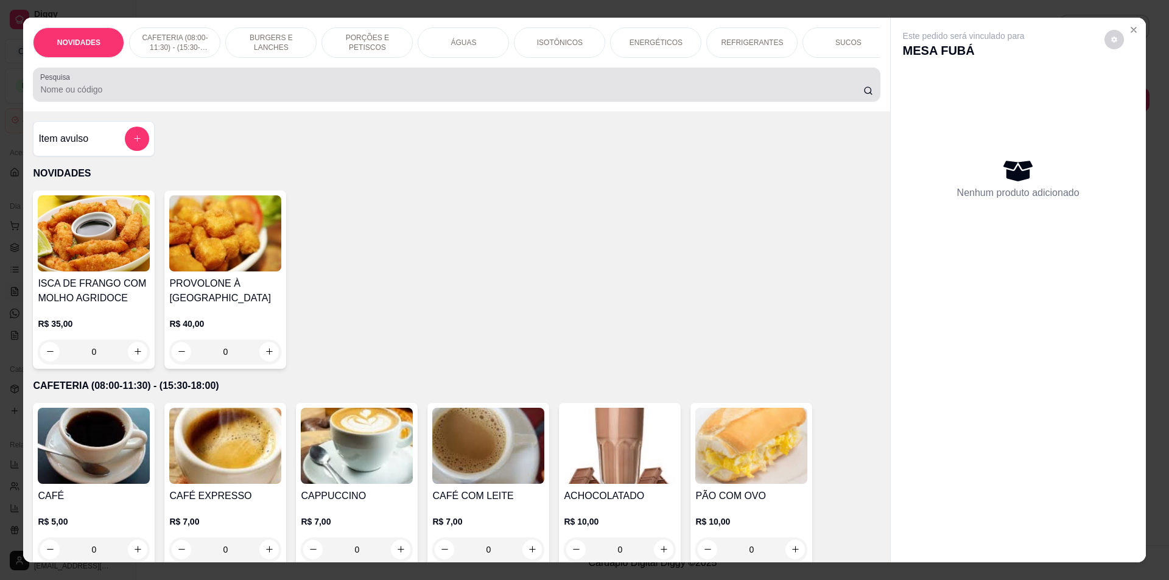
click at [628, 96] on input "Pesquisa" at bounding box center [451, 89] width 823 height 12
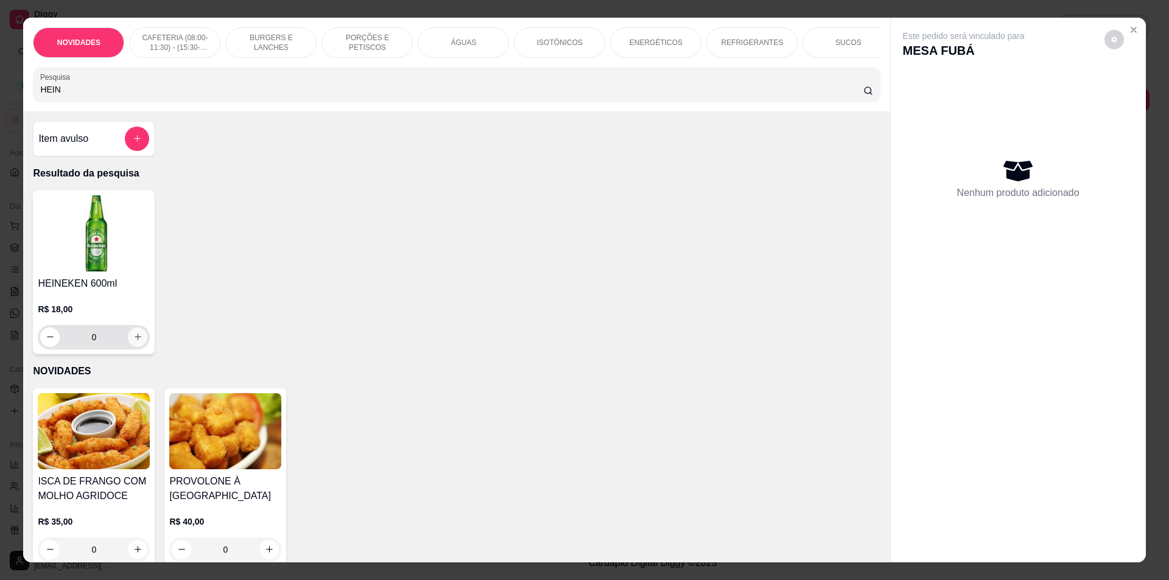
type input "HEIN"
click at [136, 340] on button "increase-product-quantity" at bounding box center [137, 337] width 19 height 19
type input "1"
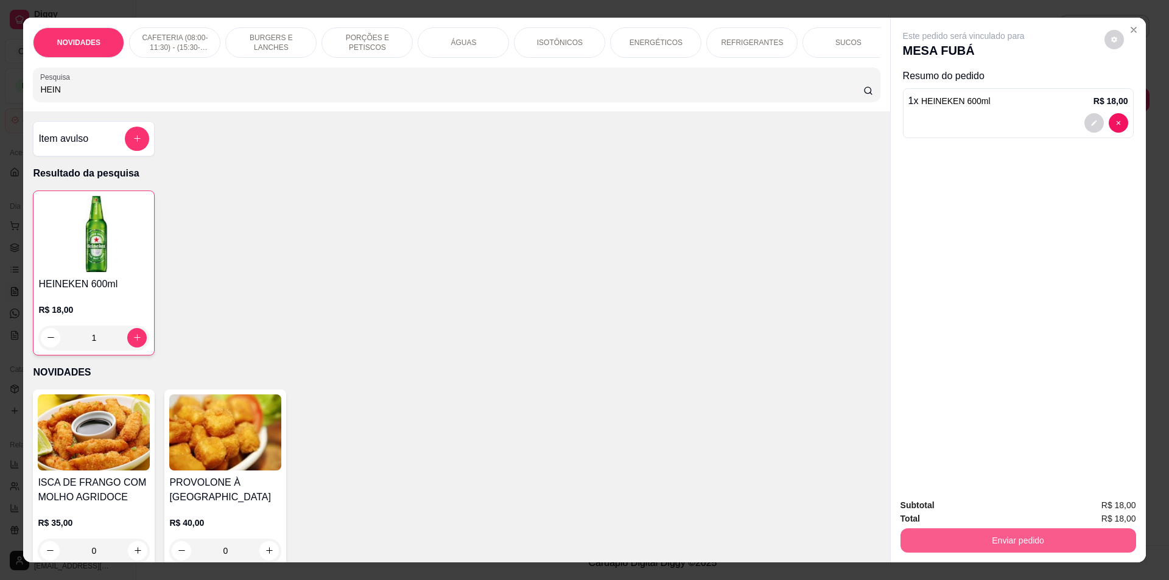
click at [1039, 548] on button "Enviar pedido" at bounding box center [1018, 540] width 236 height 24
click at [1020, 519] on button "Não registrar e enviar pedido" at bounding box center [977, 510] width 127 height 23
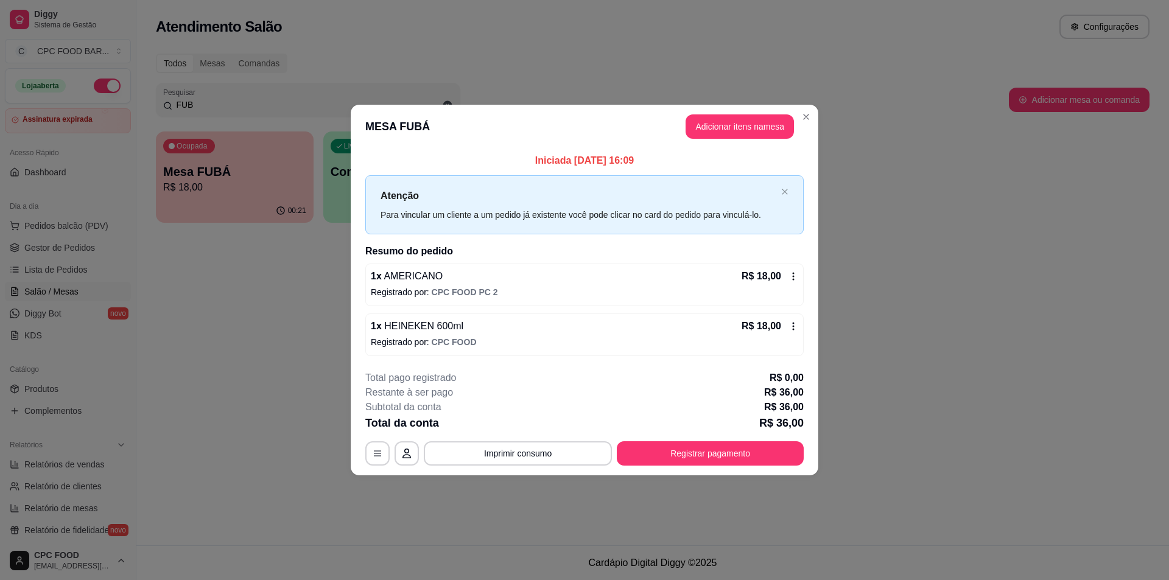
click at [779, 194] on div "Atenção Para vincular um cliente a um pedido já existente você pode clicar no c…" at bounding box center [584, 204] width 438 height 59
click at [784, 186] on div "Atenção Para vincular um cliente a um pedido já existente você pode clicar no c…" at bounding box center [584, 204] width 438 height 59
click at [784, 194] on icon "close" at bounding box center [784, 191] width 7 height 7
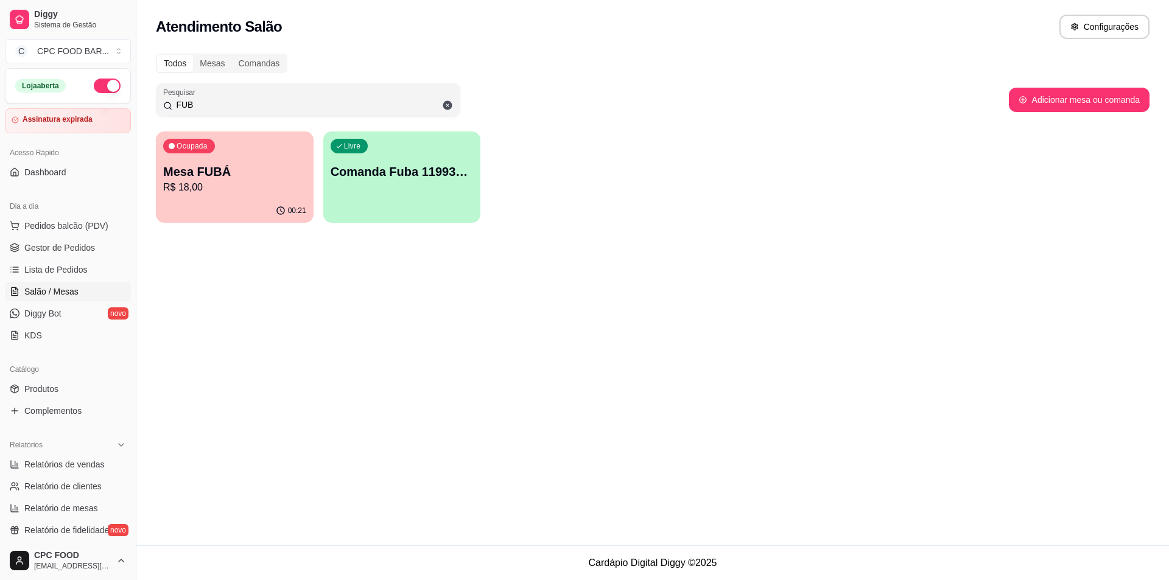
drag, startPoint x: 179, startPoint y: 107, endPoint x: 164, endPoint y: 108, distance: 14.7
click at [164, 108] on div "FUB" at bounding box center [308, 100] width 290 height 24
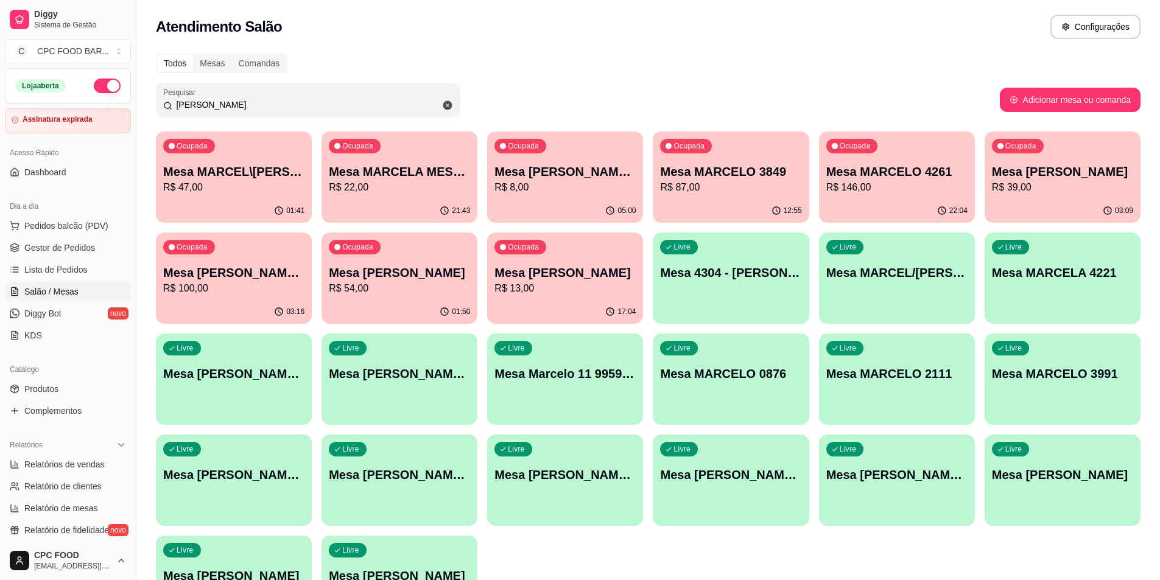
type input "MARCEL"
click at [231, 167] on p "Mesa MARCEL\[PERSON_NAME]\[PERSON_NAME]" at bounding box center [233, 172] width 137 height 16
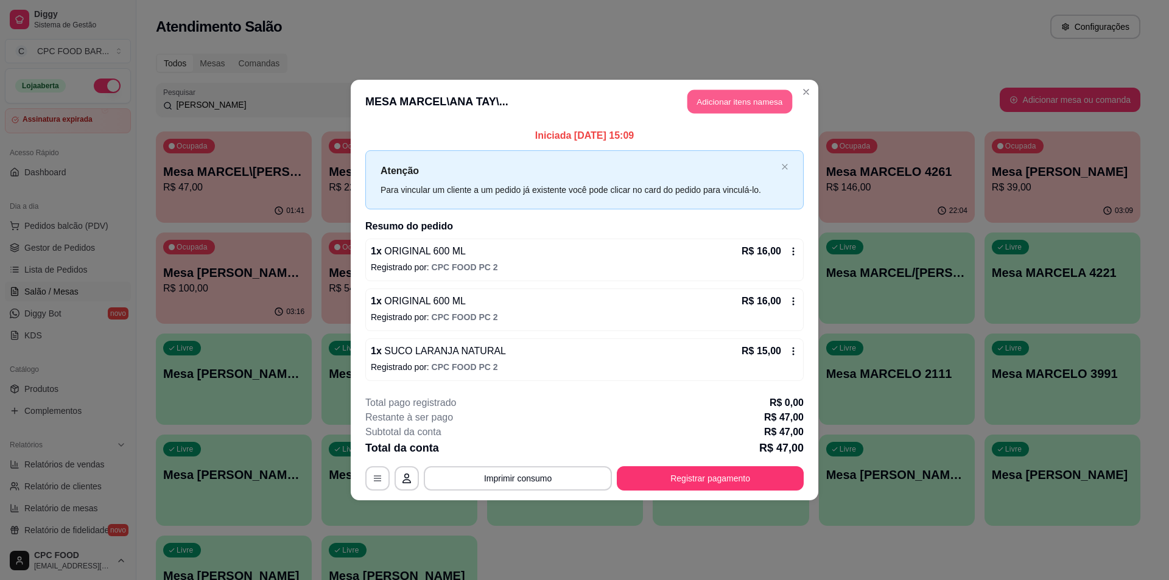
click at [744, 99] on button "Adicionar itens na mesa" at bounding box center [739, 102] width 105 height 24
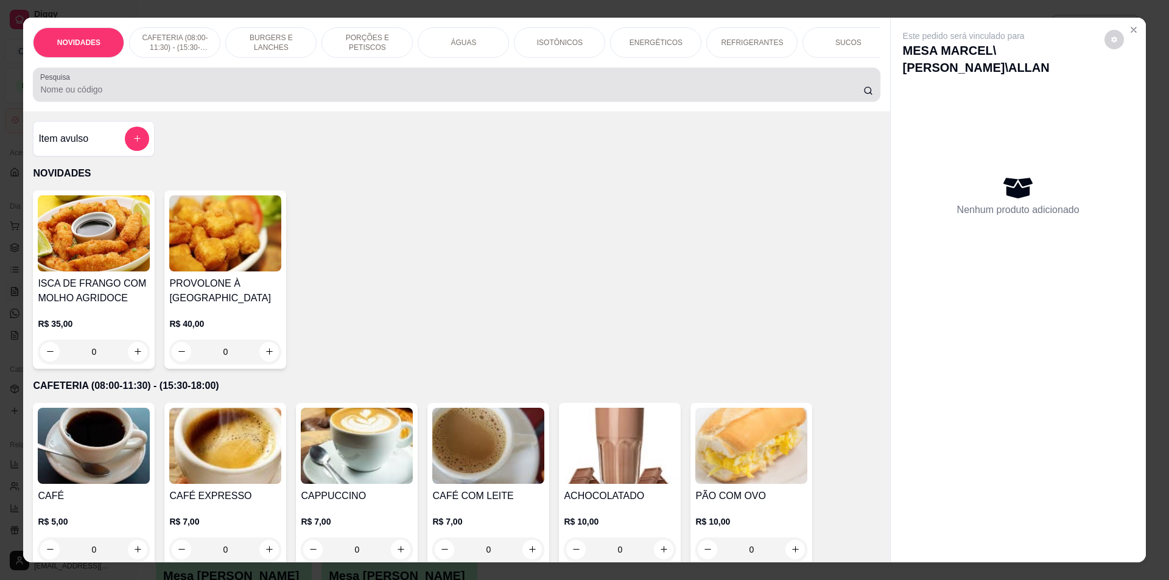
click at [569, 90] on div at bounding box center [456, 84] width 832 height 24
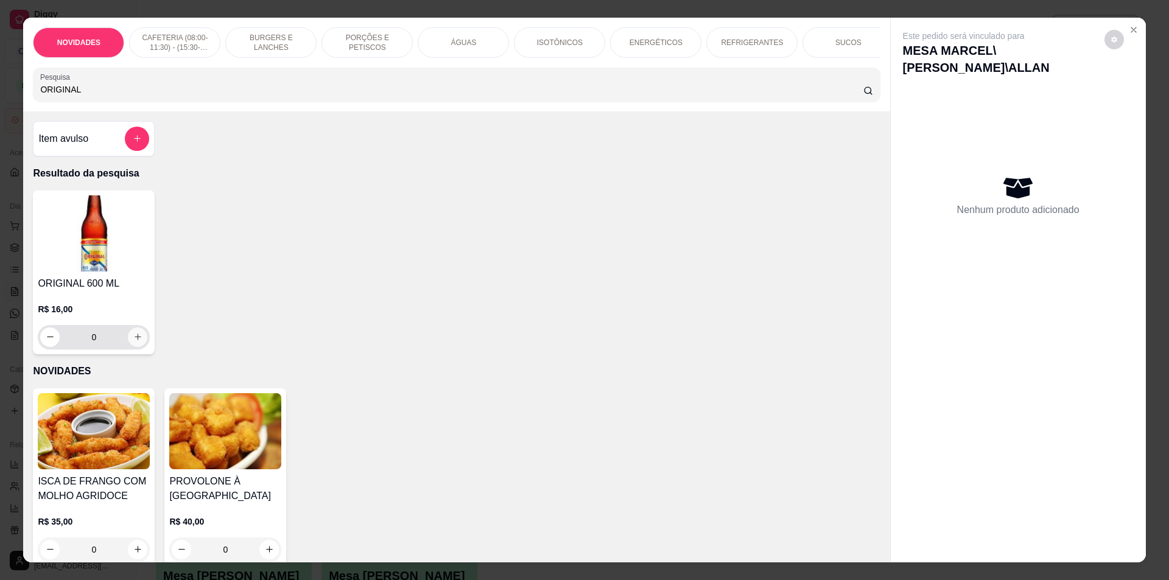
type input "ORIGINAL"
click at [133, 342] on icon "increase-product-quantity" at bounding box center [137, 336] width 9 height 9
type input "1"
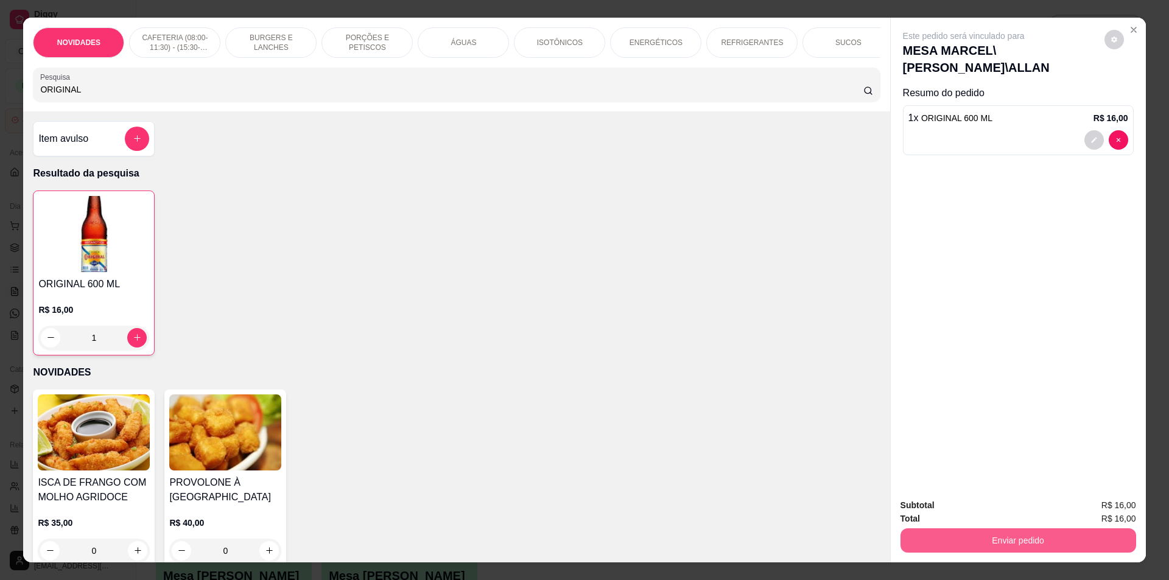
click at [927, 535] on button "Enviar pedido" at bounding box center [1018, 540] width 236 height 24
click at [932, 514] on button "Não registrar e enviar pedido" at bounding box center [977, 510] width 127 height 23
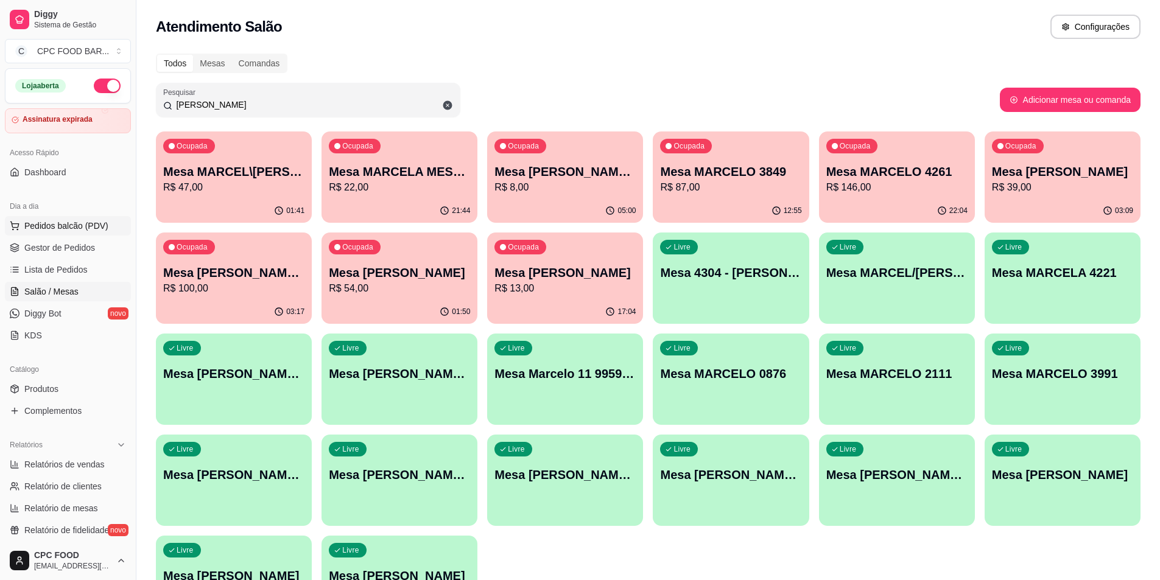
click at [82, 225] on span "Pedidos balcão (PDV)" at bounding box center [66, 226] width 84 height 12
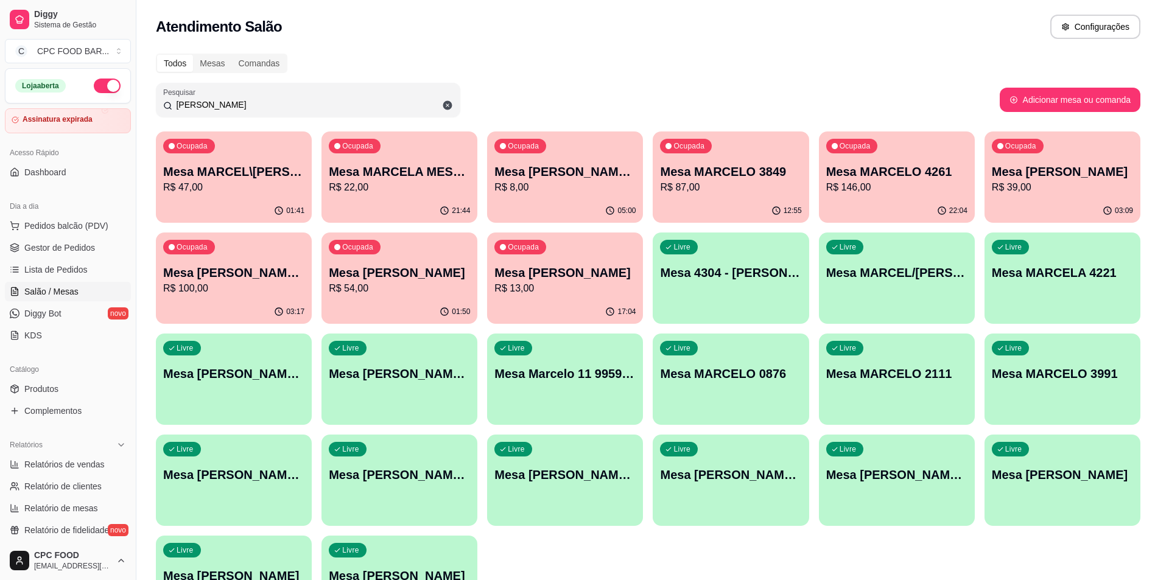
click at [438, 85] on div at bounding box center [456, 84] width 832 height 24
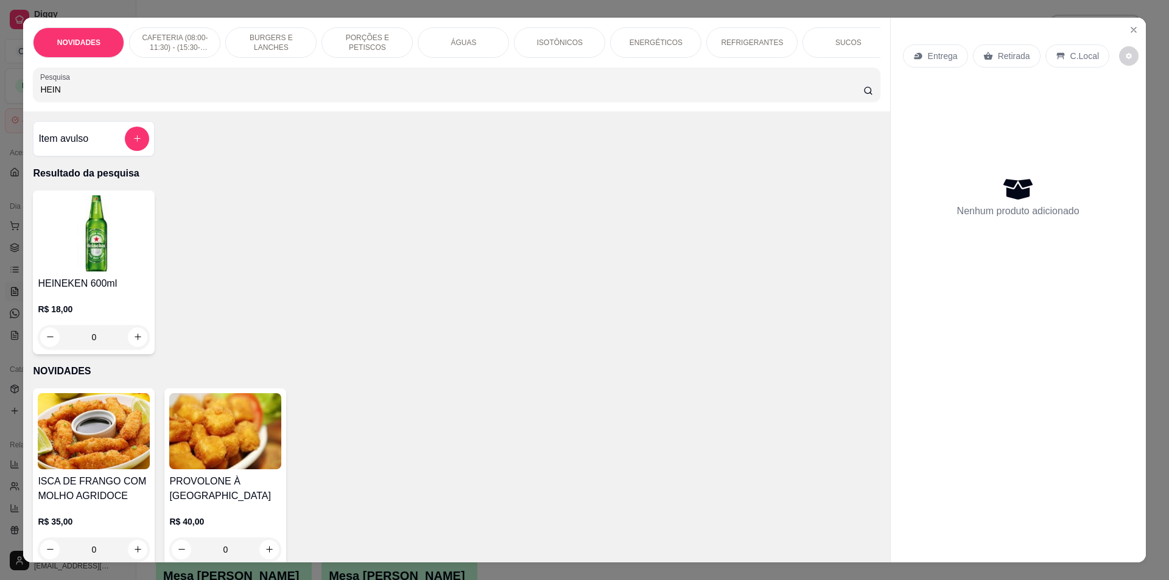
type input "HEIN"
click at [136, 342] on icon "increase-product-quantity" at bounding box center [137, 336] width 9 height 9
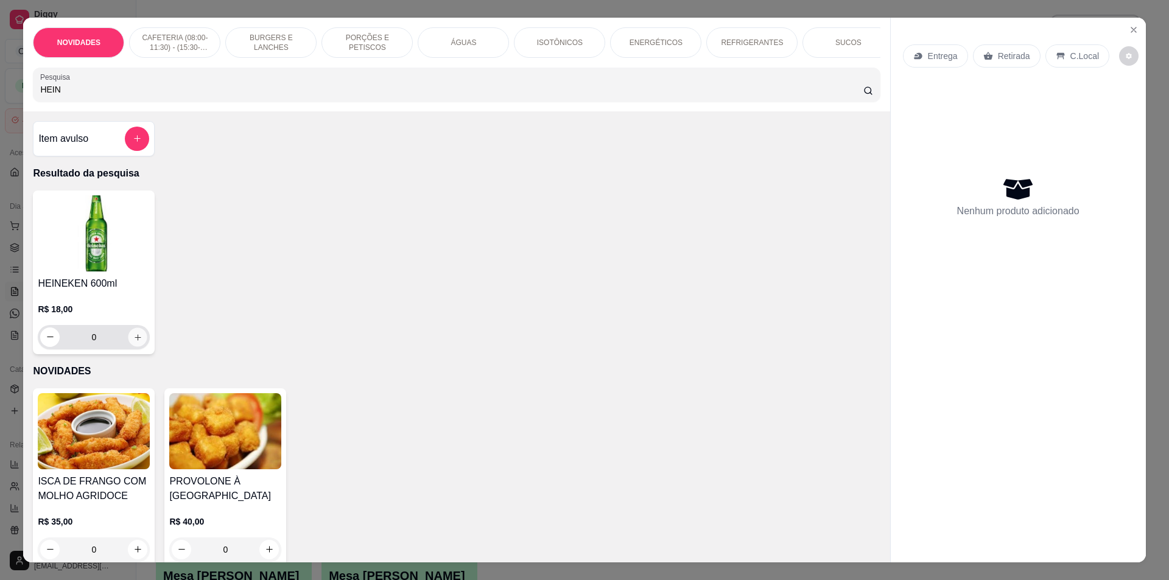
type input "4"
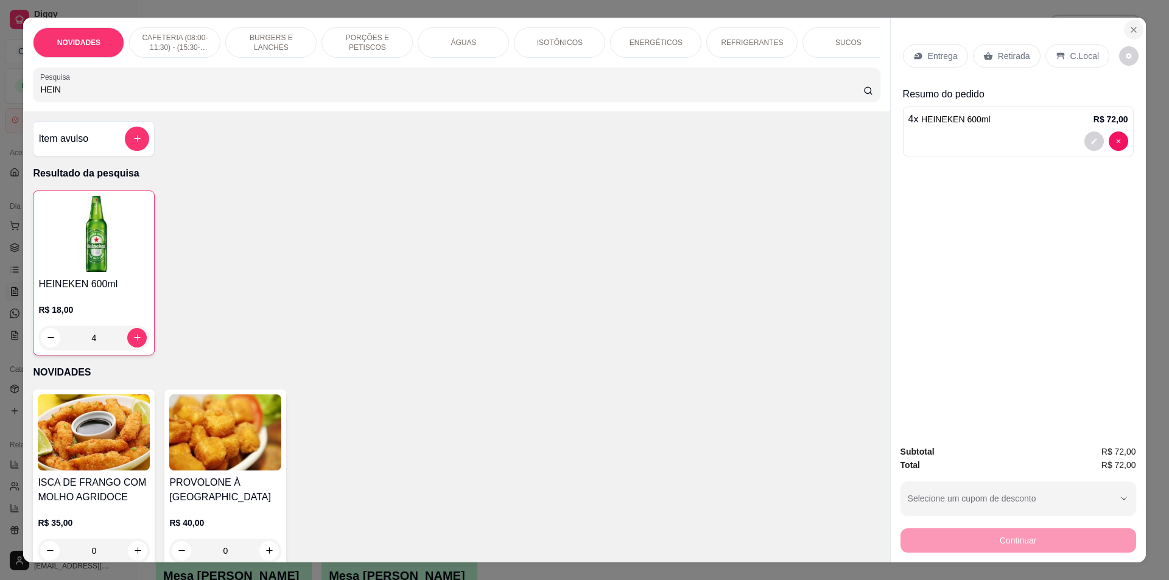
click at [1133, 29] on icon "Close" at bounding box center [1134, 30] width 10 height 10
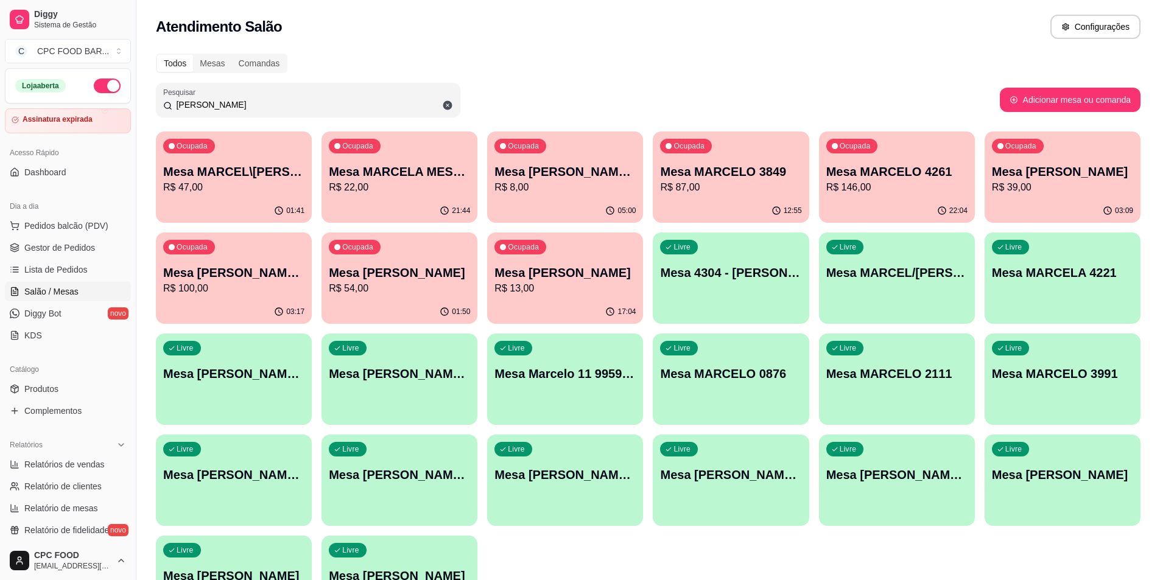
drag, startPoint x: 215, startPoint y: 110, endPoint x: 169, endPoint y: 111, distance: 45.7
click at [169, 111] on div "MARCEL" at bounding box center [308, 100] width 290 height 24
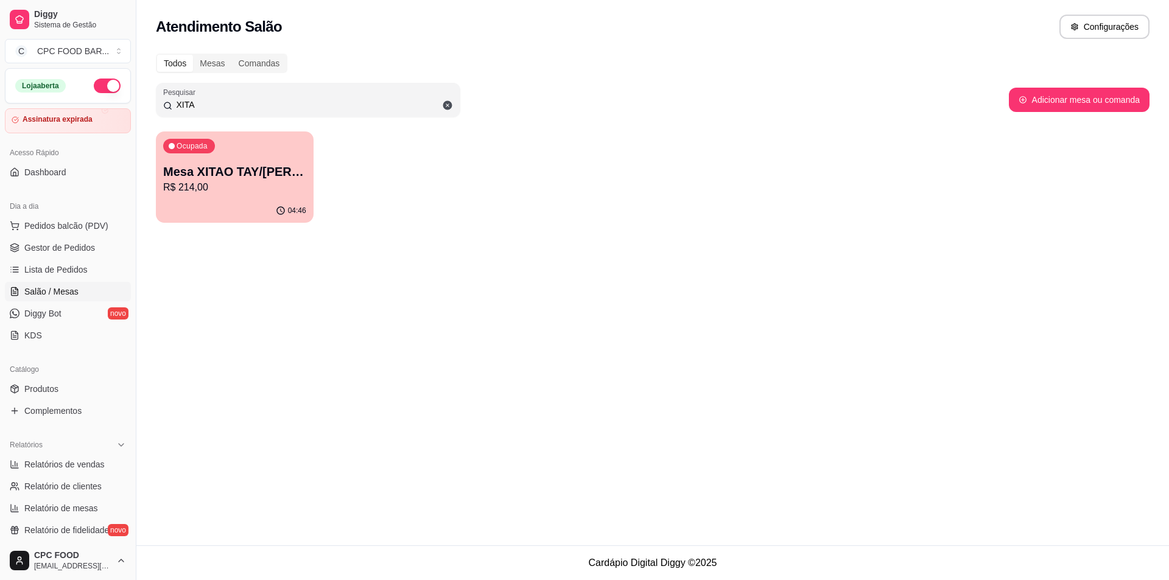
type input "XITA"
click at [221, 170] on p "Mesa XITAO TAY/[PERSON_NAME]" at bounding box center [235, 172] width 139 height 16
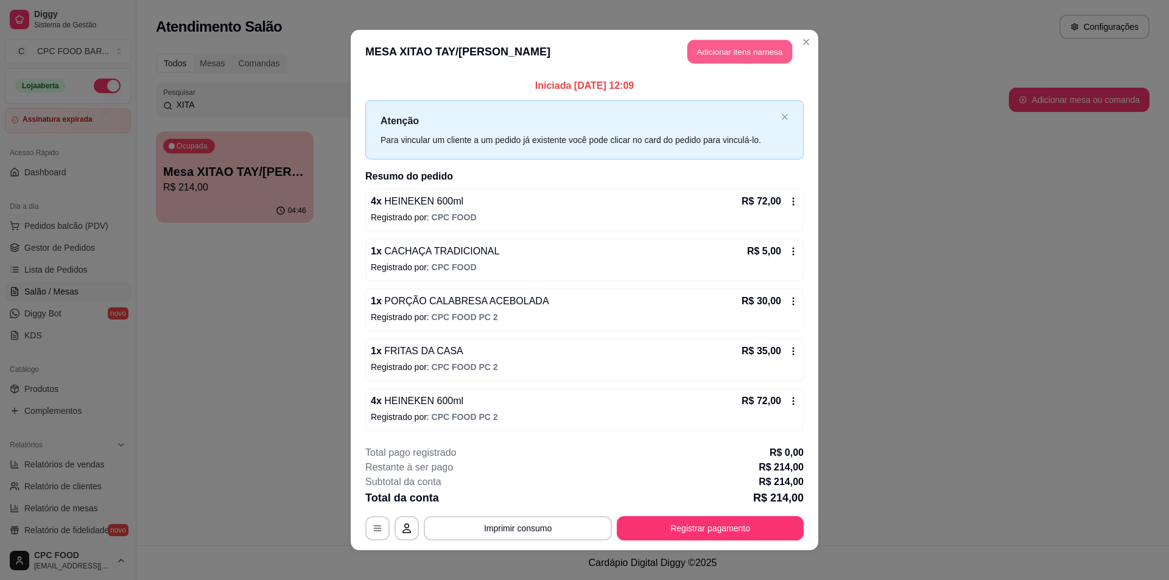
click at [724, 63] on button "Adicionar itens na mesa" at bounding box center [739, 52] width 105 height 24
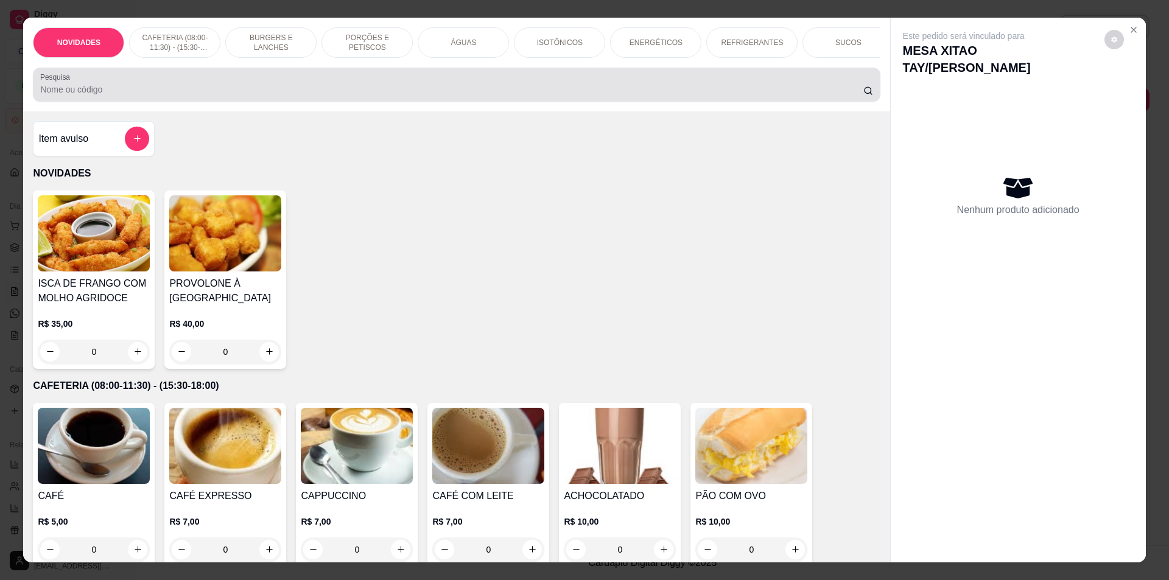
click at [589, 96] on input "Pesquisa" at bounding box center [451, 89] width 823 height 12
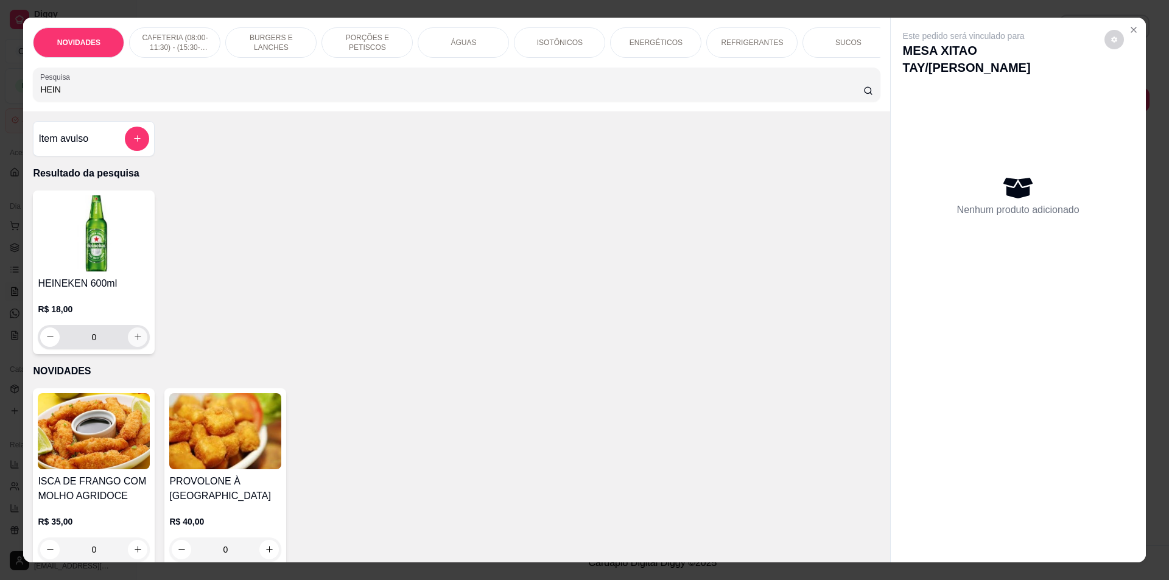
type input "HEIN"
click at [141, 346] on button "increase-product-quantity" at bounding box center [137, 337] width 19 height 19
type input "1"
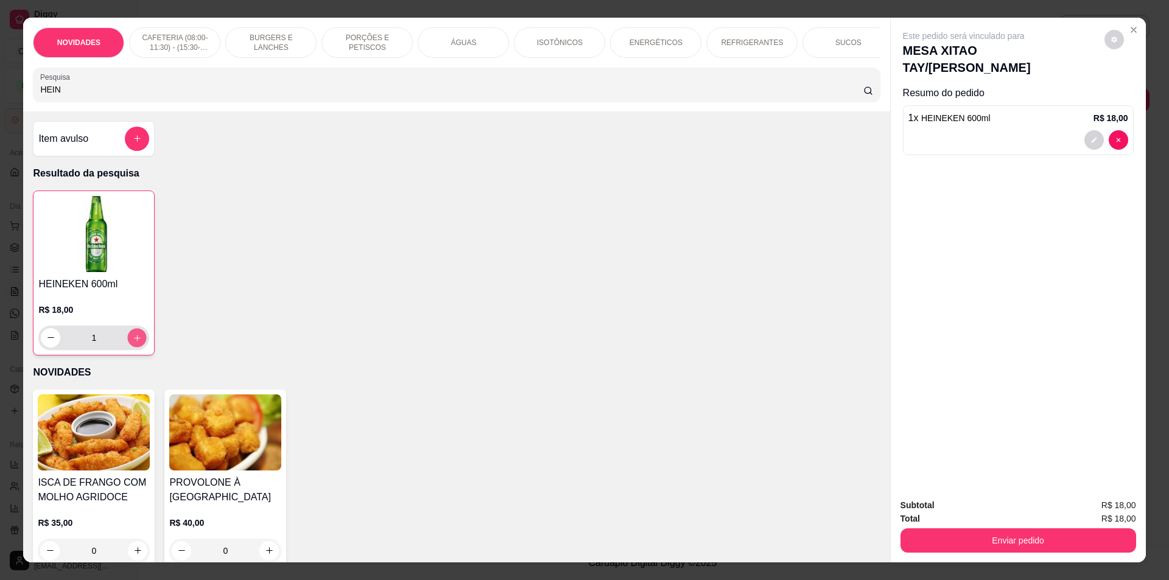
click at [141, 346] on button "increase-product-quantity" at bounding box center [137, 337] width 19 height 19
click at [137, 342] on icon "increase-product-quantity" at bounding box center [137, 337] width 9 height 9
type input "3"
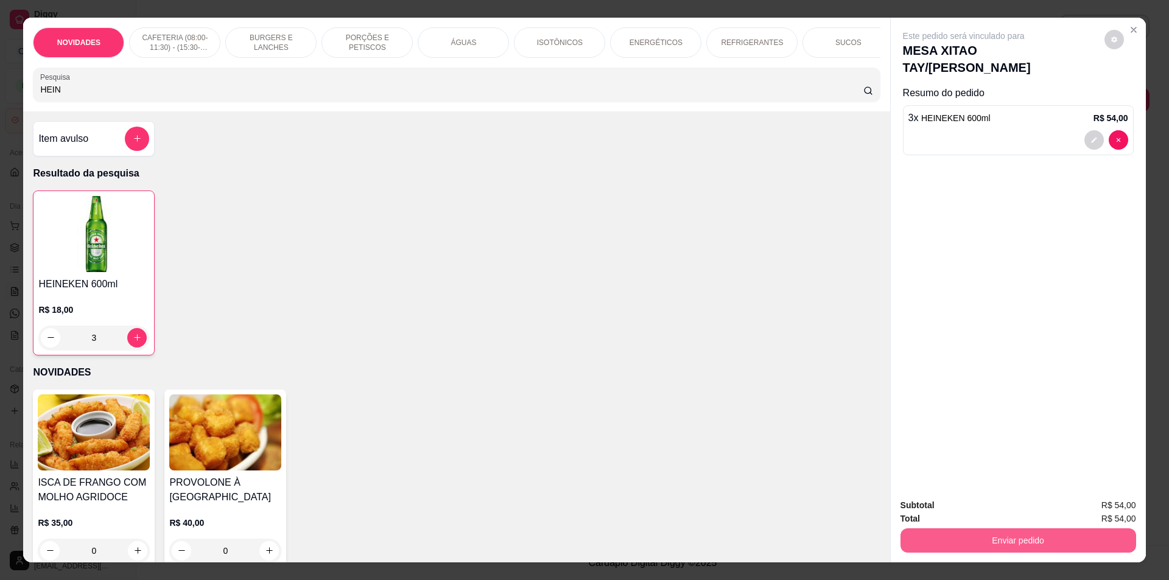
click at [1079, 537] on button "Enviar pedido" at bounding box center [1018, 540] width 236 height 24
click at [991, 505] on button "Não registrar e enviar pedido" at bounding box center [977, 510] width 127 height 23
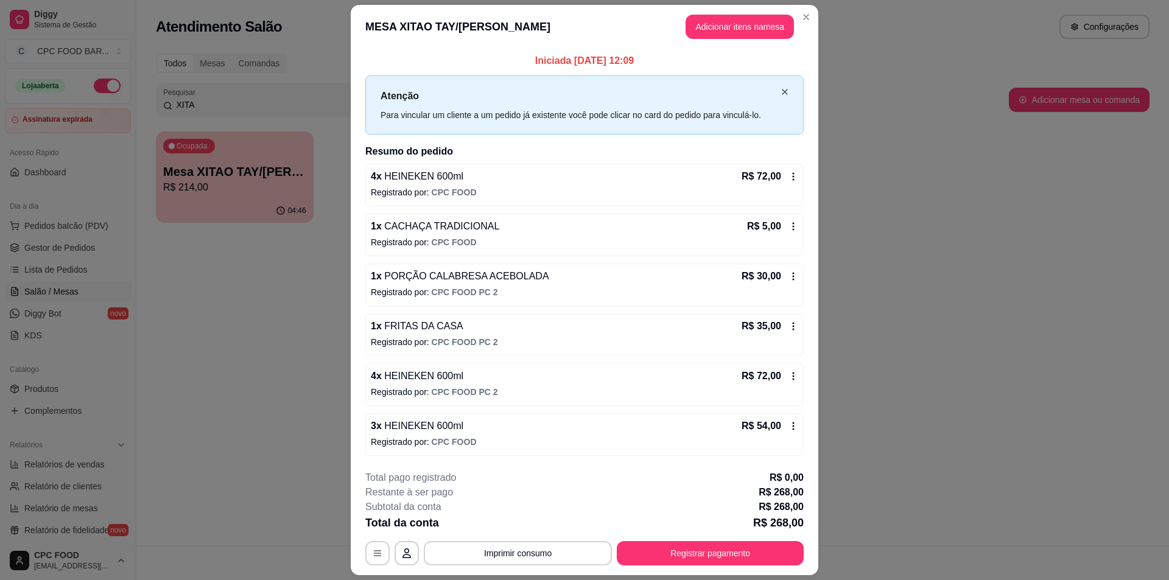
click at [781, 93] on icon "close" at bounding box center [784, 91] width 7 height 7
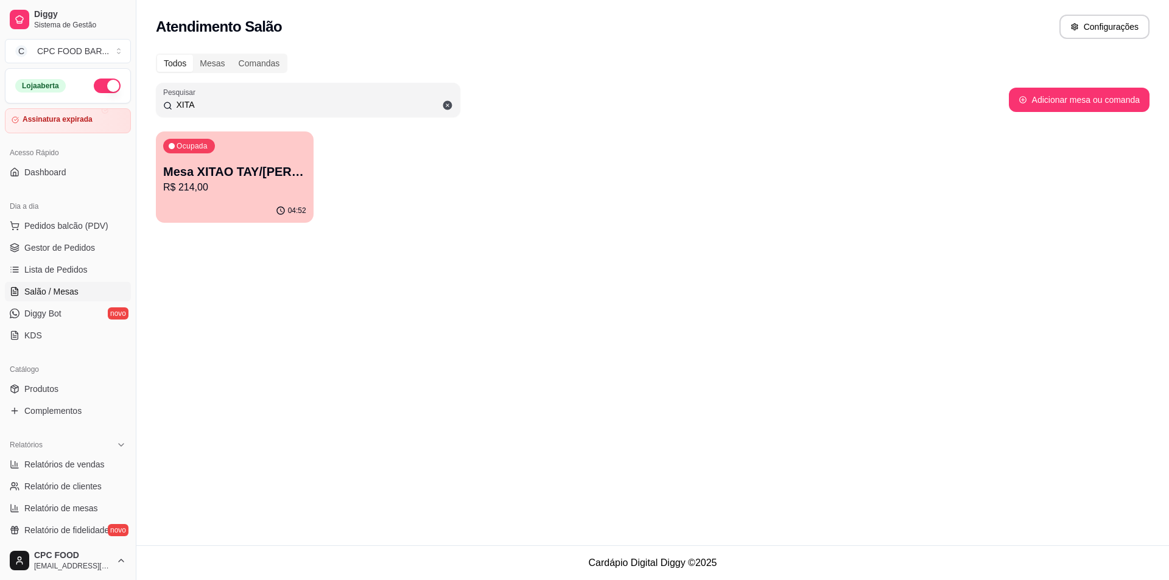
drag, startPoint x: 213, startPoint y: 112, endPoint x: 147, endPoint y: 112, distance: 65.8
click at [147, 112] on div "Todos Mesas Comandas Pesquisar XITA Adicionar mesa ou comanda Ocupada Mesa XITA…" at bounding box center [652, 141] width 1033 height 191
drag, startPoint x: 200, startPoint y: 102, endPoint x: 147, endPoint y: 105, distance: 53.6
click at [147, 105] on div "Todos Mesas Comandas Pesquisar XITA Adicionar mesa ou comanda Ocupada Mesa XITA…" at bounding box center [652, 141] width 1033 height 191
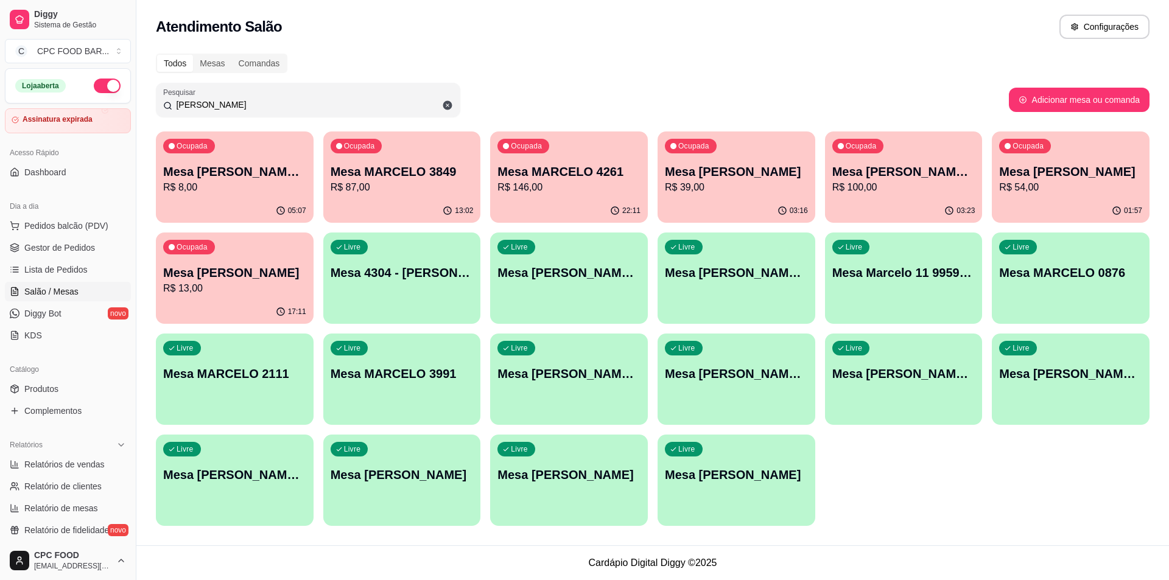
type input "MARCELO"
click at [936, 198] on div "Ocupada Mesa MARCELO E CRIS R$ 100,00" at bounding box center [904, 166] width 158 height 68
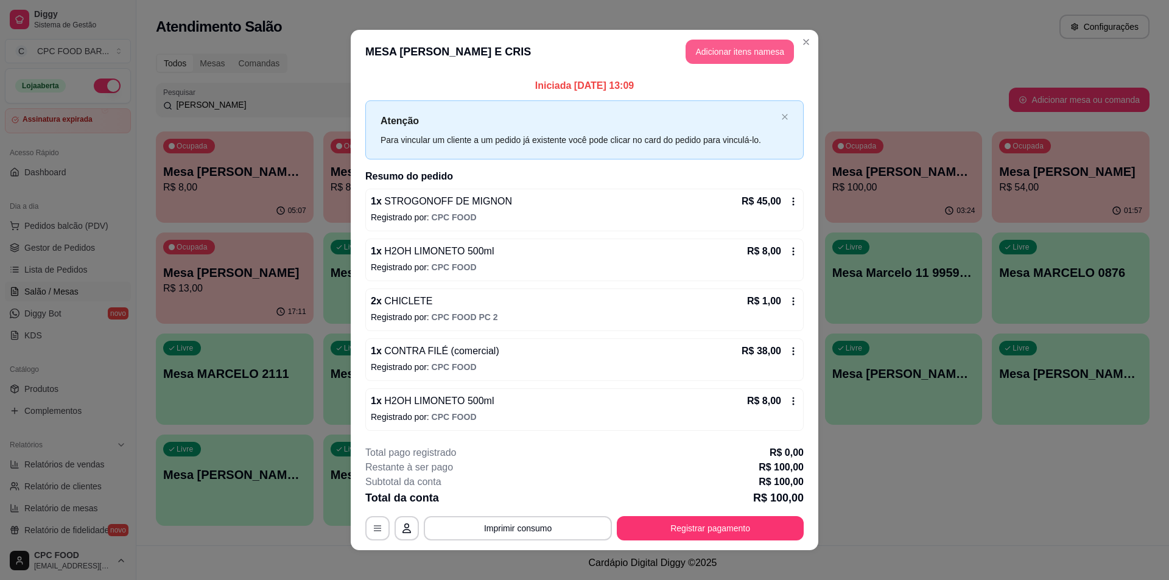
click at [740, 43] on button "Adicionar itens na mesa" at bounding box center [740, 52] width 108 height 24
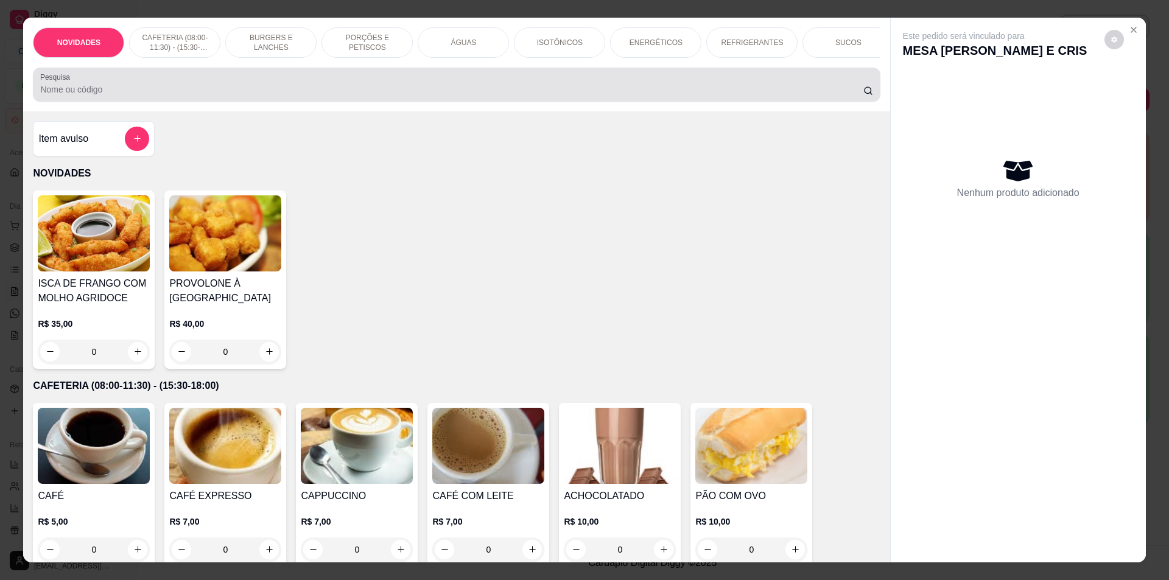
click at [376, 89] on div at bounding box center [456, 84] width 832 height 24
click at [389, 84] on div at bounding box center [456, 84] width 832 height 24
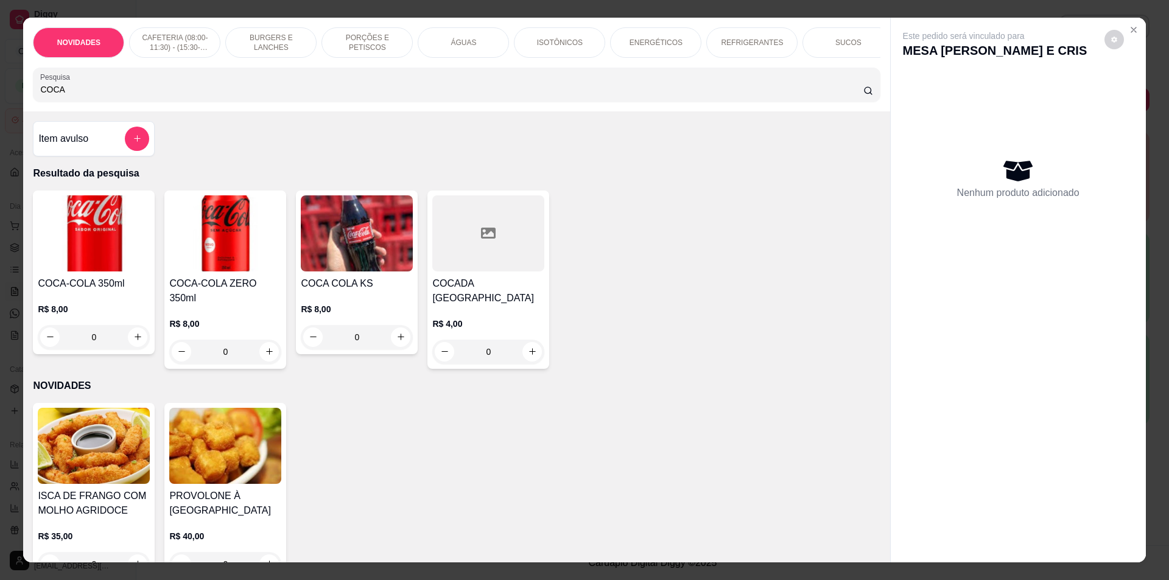
type input "COCA"
click at [133, 342] on icon "increase-product-quantity" at bounding box center [137, 336] width 9 height 9
type input "1"
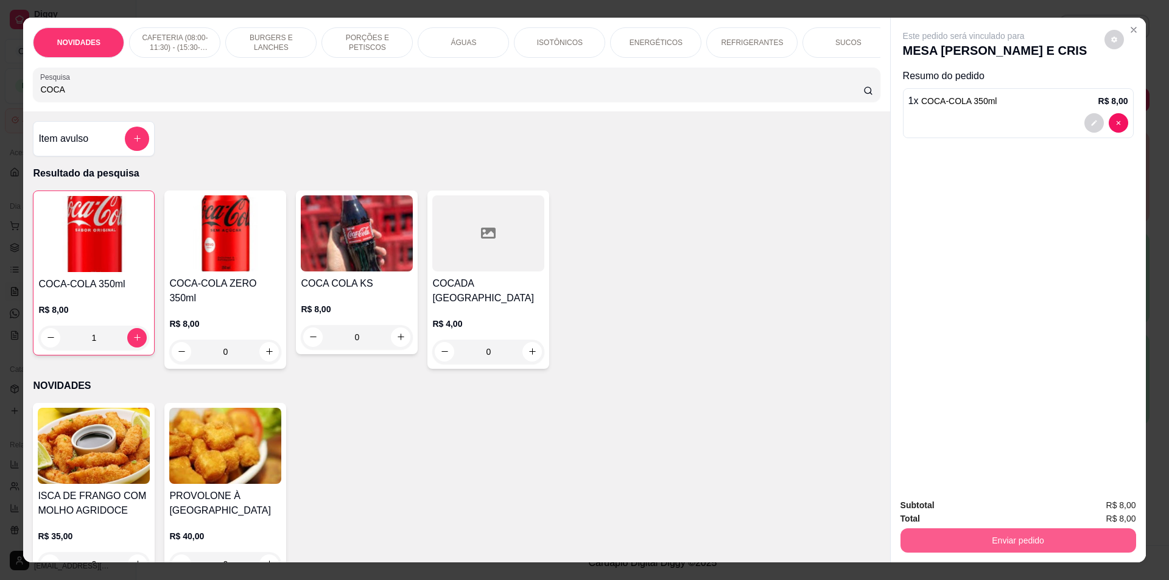
click at [977, 539] on button "Enviar pedido" at bounding box center [1018, 540] width 236 height 24
click at [976, 514] on button "Não registrar e enviar pedido" at bounding box center [977, 510] width 127 height 23
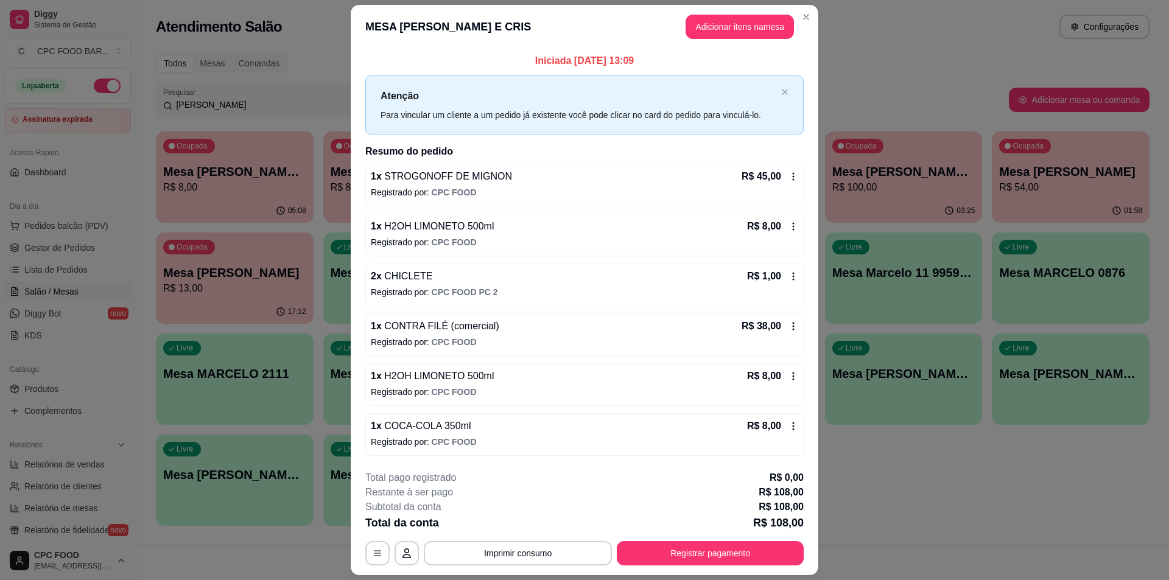
scroll to position [34, 0]
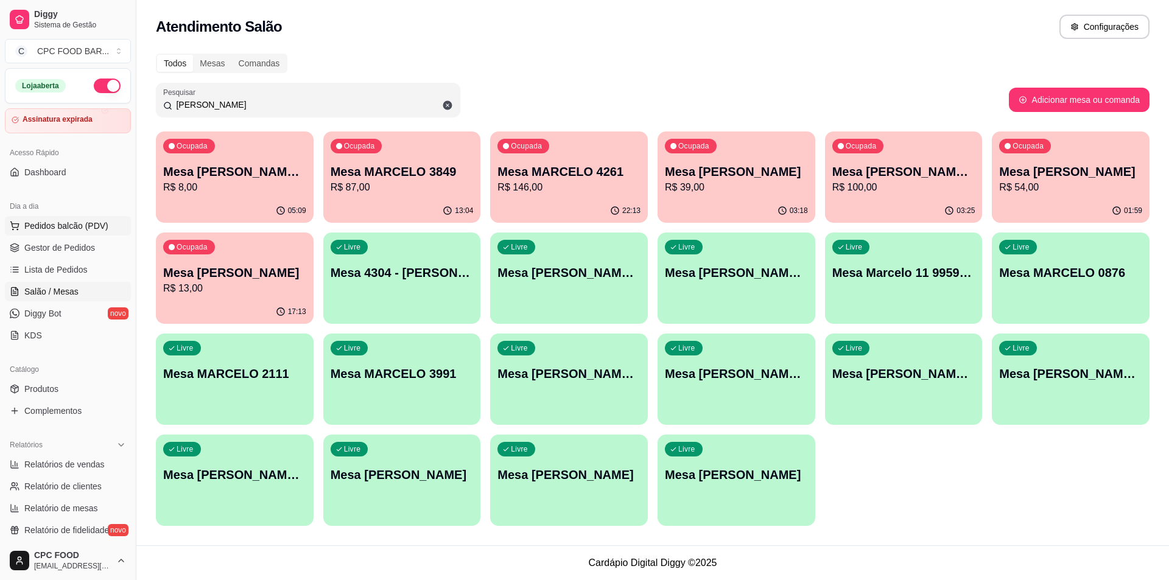
click at [86, 224] on span "Pedidos balcão (PDV)" at bounding box center [66, 226] width 84 height 12
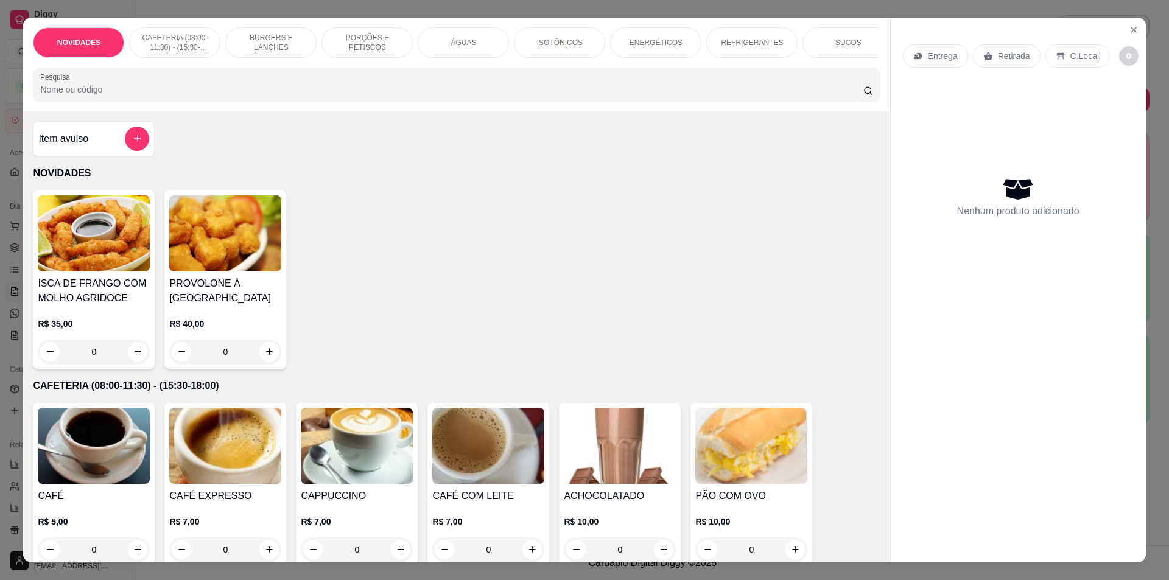
click at [301, 94] on input "Pesquisa" at bounding box center [451, 89] width 823 height 12
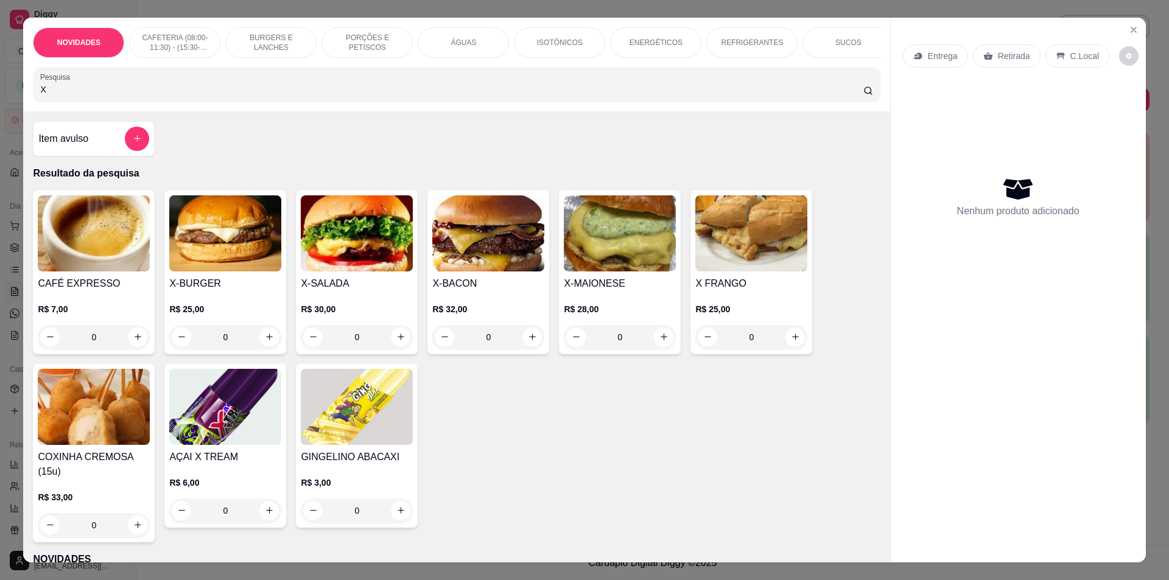
type input "X"
click at [264, 348] on div "0" at bounding box center [225, 337] width 112 height 24
click at [260, 347] on div "0" at bounding box center [225, 337] width 112 height 24
click at [264, 336] on div "0" at bounding box center [225, 337] width 112 height 24
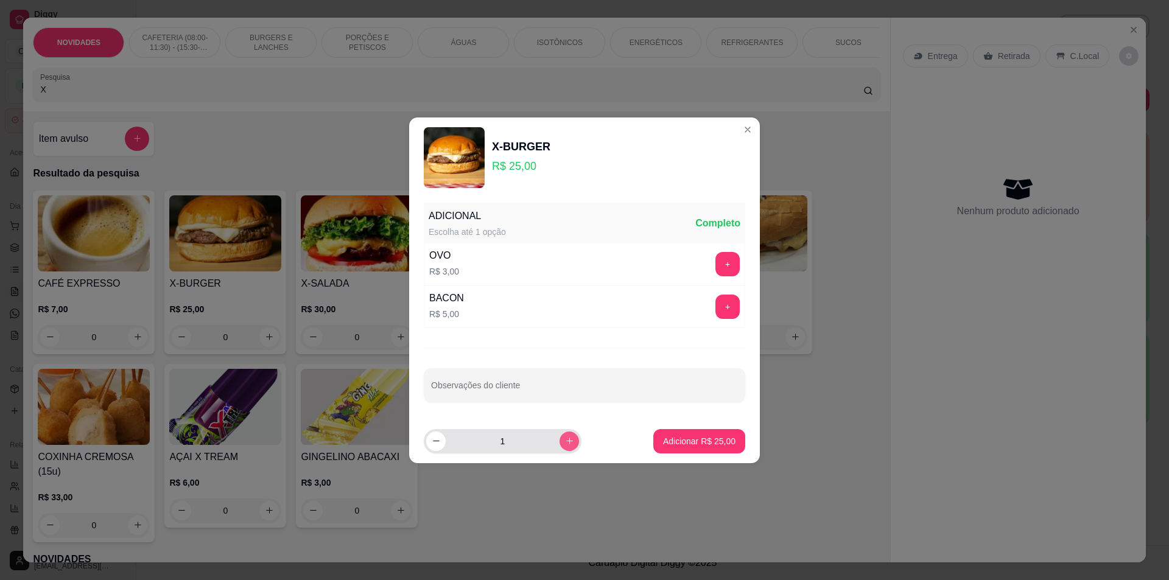
click at [560, 447] on button "increase-product-quantity" at bounding box center [569, 441] width 19 height 19
type input "2"
click at [672, 446] on p "Adicionar R$ 50,00" at bounding box center [699, 441] width 71 height 12
type input "2"
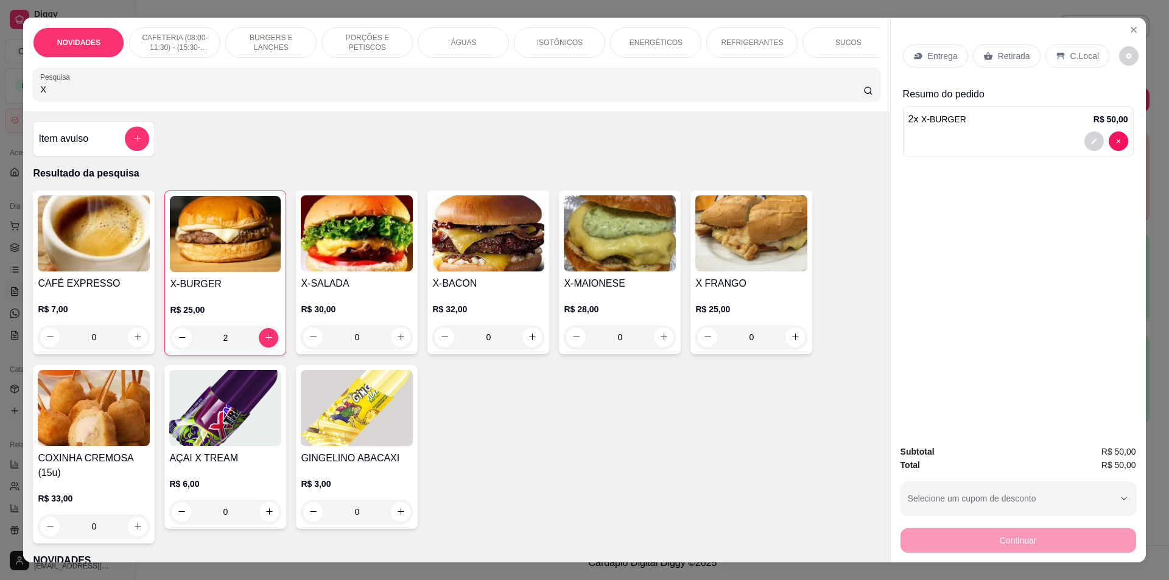
drag, startPoint x: 234, startPoint y: 76, endPoint x: 30, endPoint y: 95, distance: 204.8
click at [33, 97] on div "Pesquisa X" at bounding box center [456, 85] width 847 height 34
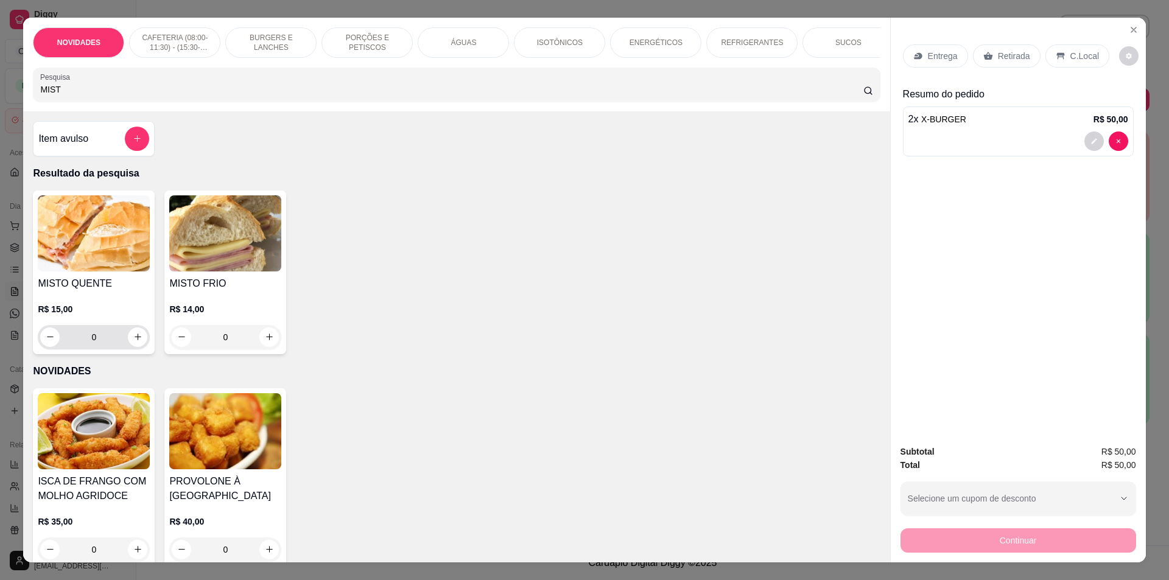
type input "MIST"
click at [124, 340] on div "0" at bounding box center [93, 337] width 107 height 24
click at [133, 342] on icon "increase-product-quantity" at bounding box center [137, 336] width 9 height 9
type input "1"
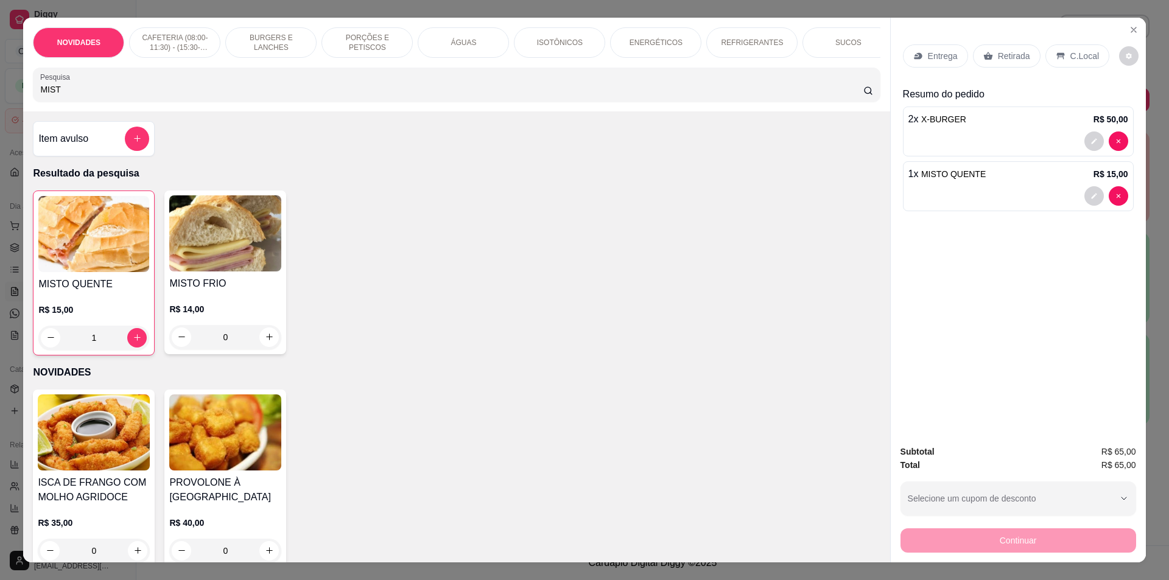
click at [1000, 60] on p "Retirada" at bounding box center [1014, 56] width 32 height 12
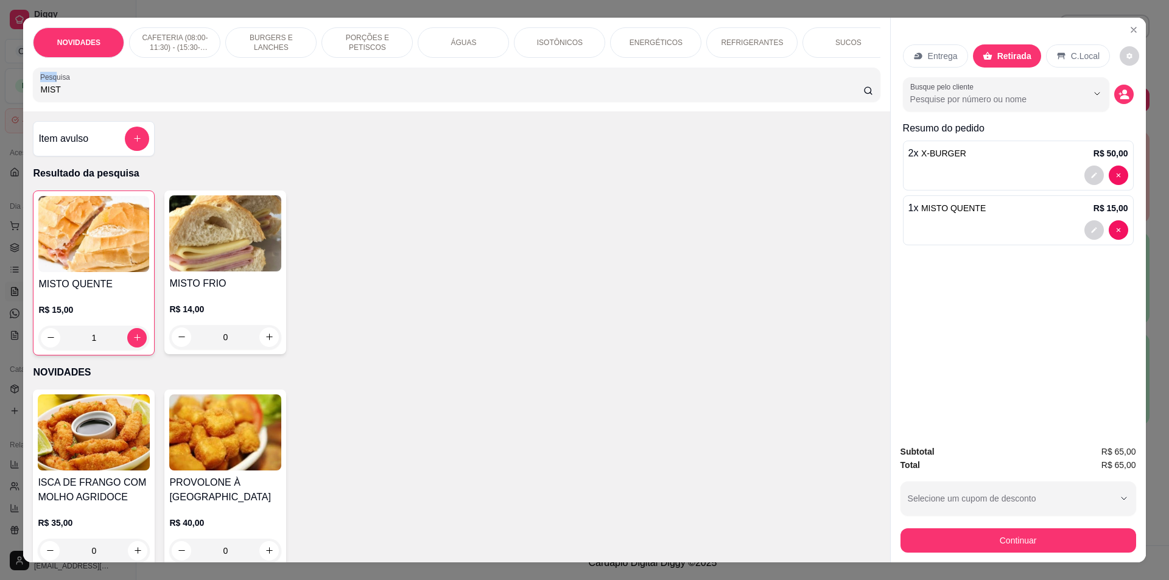
drag, startPoint x: 334, startPoint y: 88, endPoint x: 26, endPoint y: 93, distance: 307.5
click at [26, 93] on div "NOVIDADES CAFETERIA (08:00-11:30) - (15:30-18:00) BURGERS E LANCHES PORÇÕES E P…" at bounding box center [456, 65] width 866 height 94
drag, startPoint x: 58, startPoint y: 97, endPoint x: 21, endPoint y: 91, distance: 37.0
click at [23, 91] on div "NOVIDADES CAFETERIA (08:00-11:30) - (15:30-18:00) BURGERS E LANCHES PORÇÕES E P…" at bounding box center [456, 65] width 866 height 94
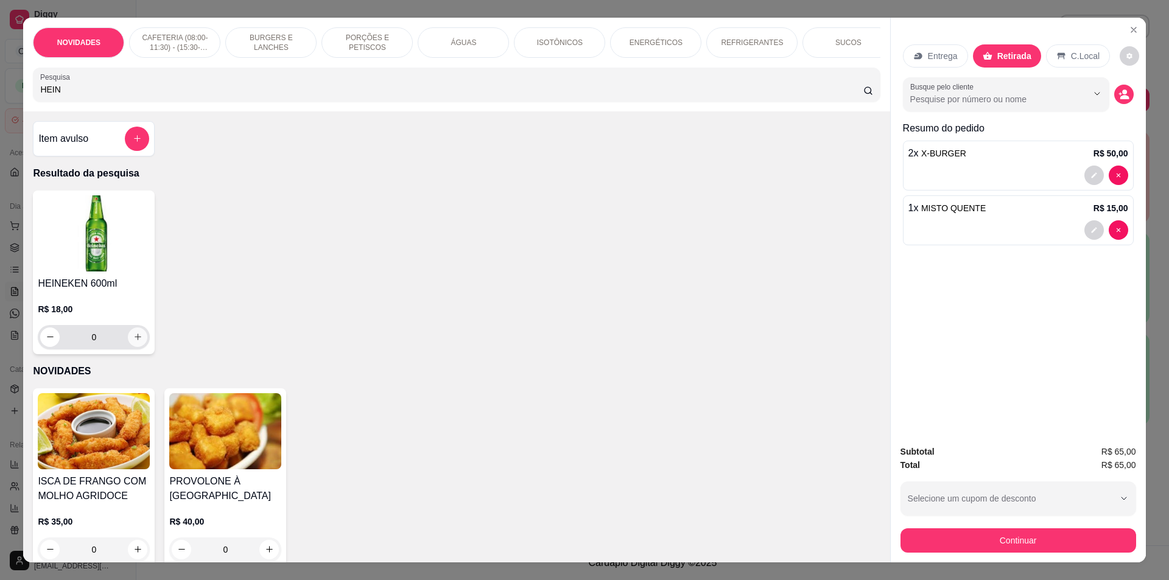
type input "HEIN"
click at [133, 342] on icon "increase-product-quantity" at bounding box center [137, 336] width 9 height 9
type input "2"
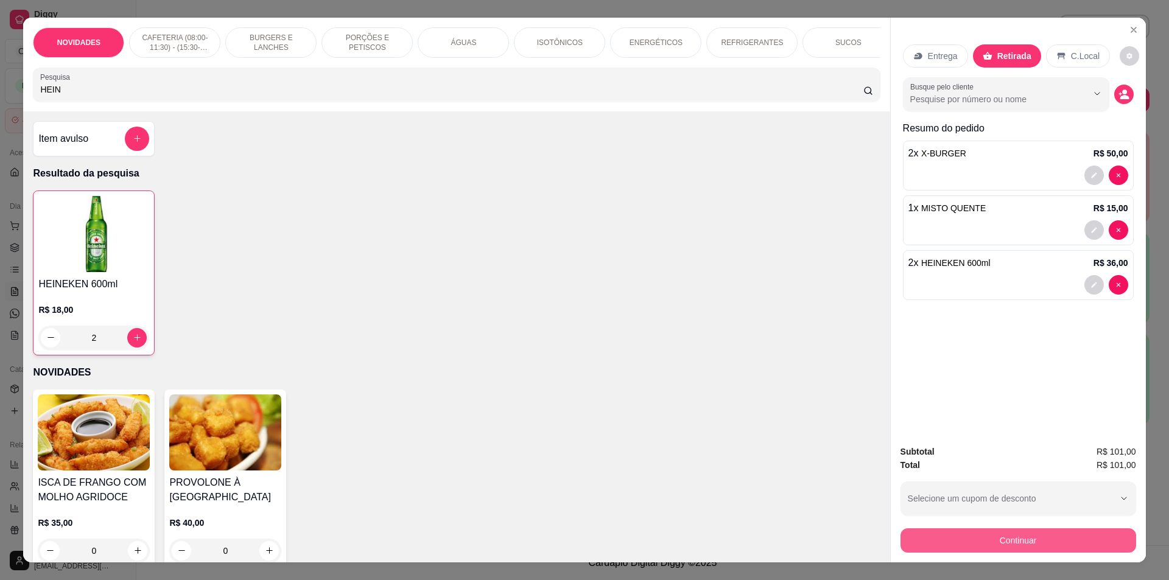
click at [991, 539] on button "Continuar" at bounding box center [1018, 540] width 236 height 24
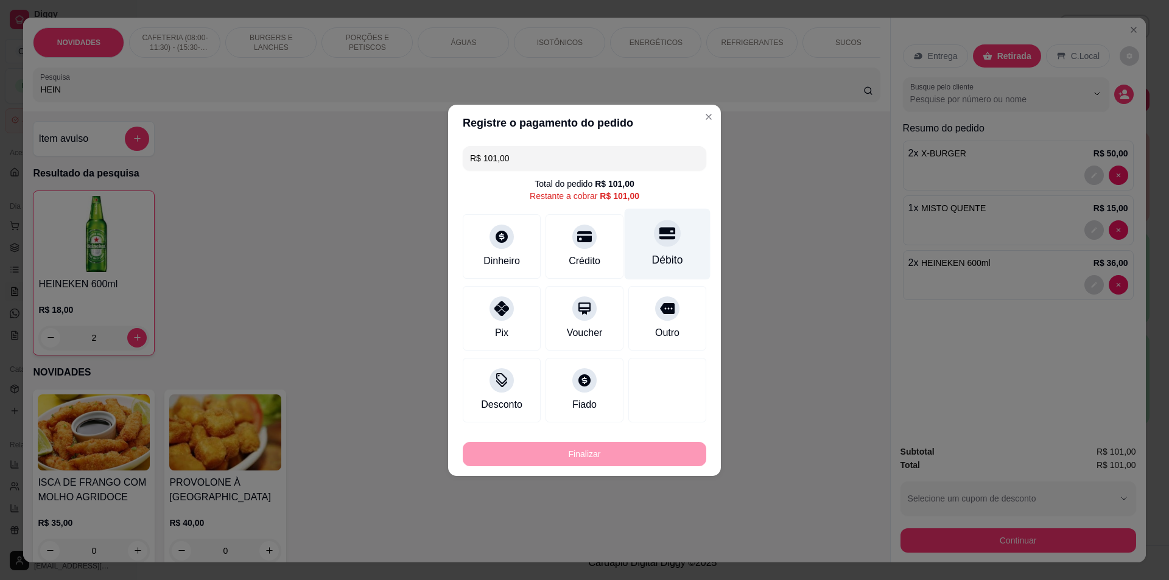
click at [659, 248] on div "Débito" at bounding box center [668, 243] width 86 height 71
type input "R$ 0,00"
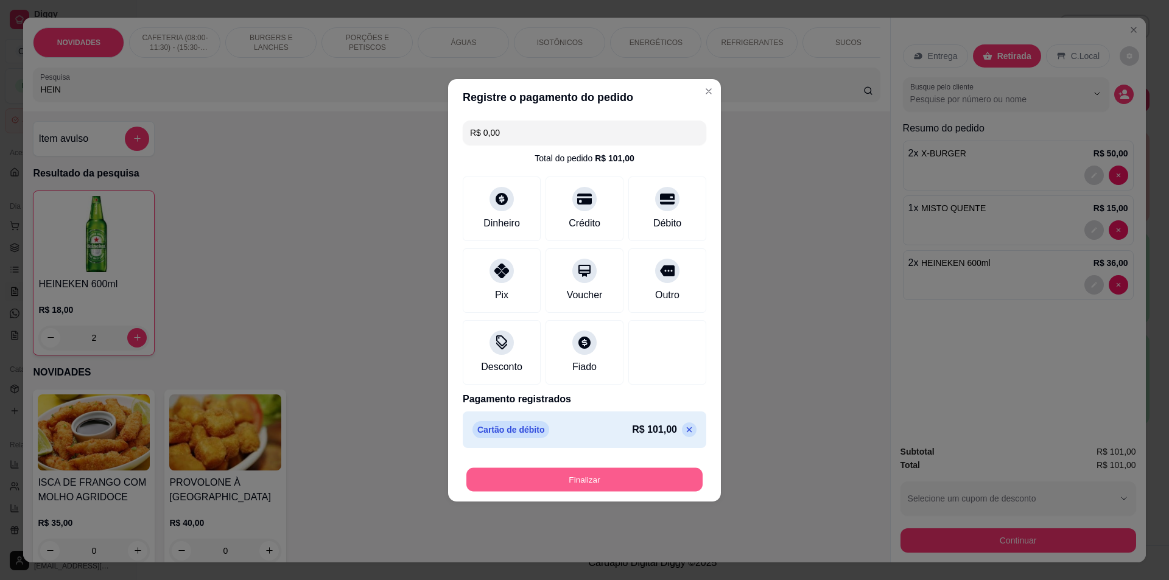
click at [647, 484] on button "Finalizar" at bounding box center [584, 480] width 236 height 24
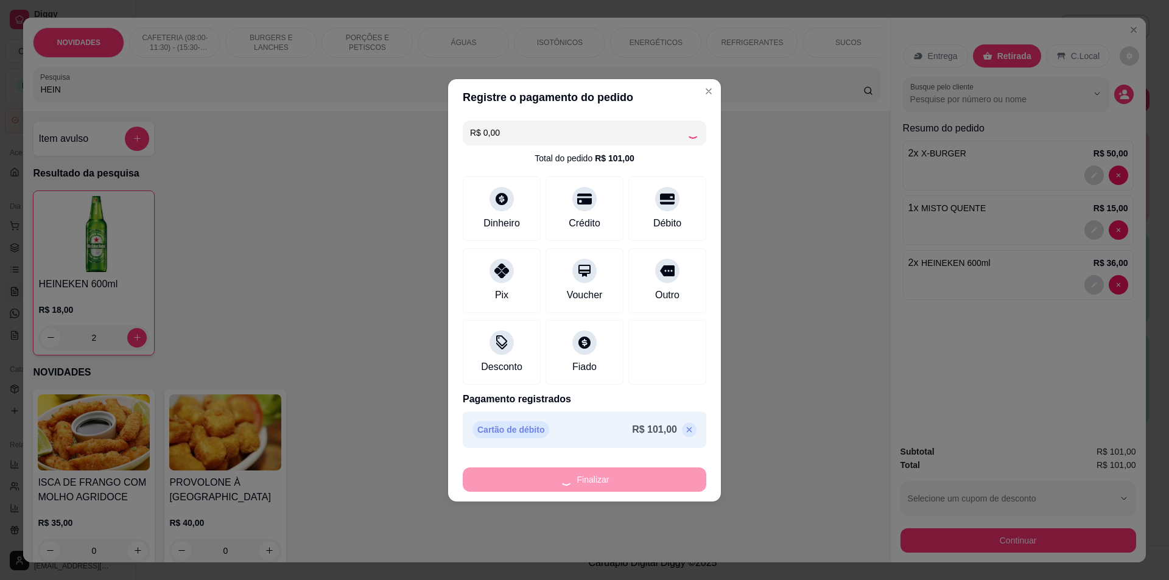
type input "0"
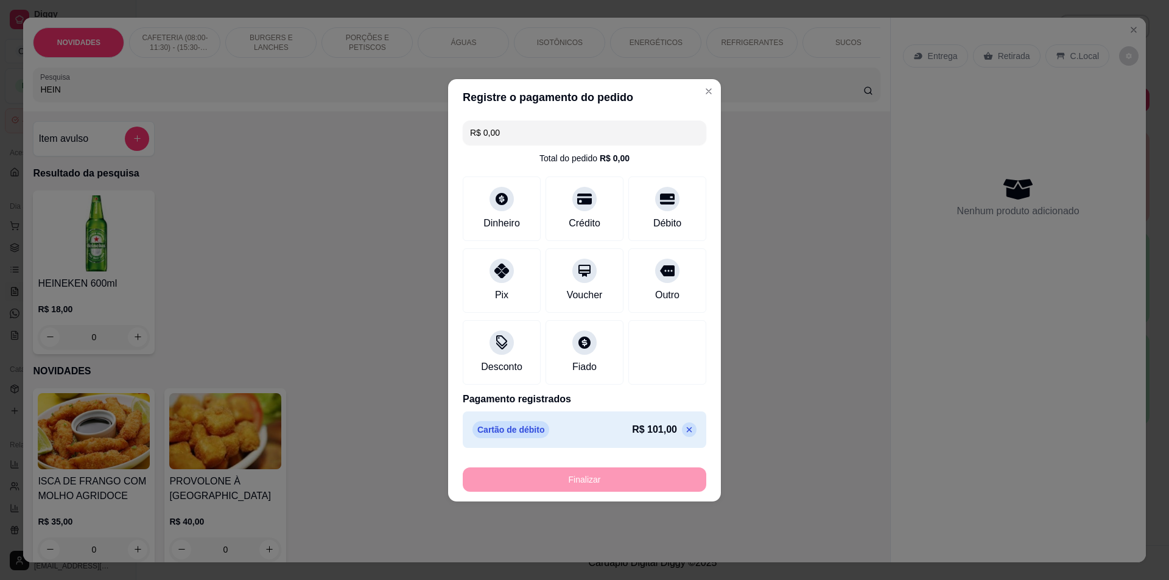
type input "-R$ 101,00"
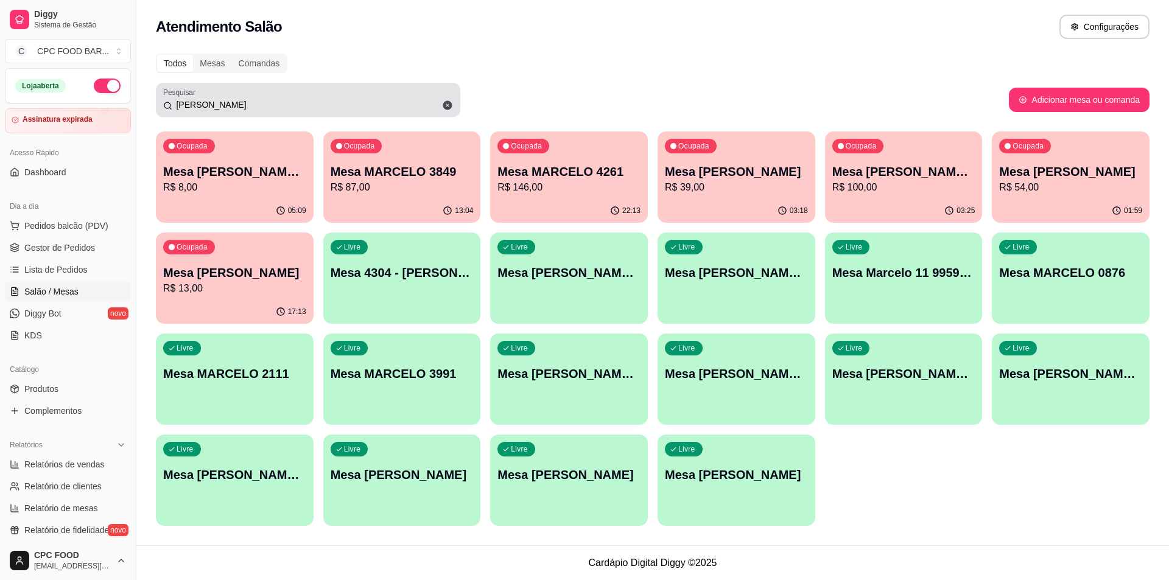
drag, startPoint x: 262, startPoint y: 94, endPoint x: 214, endPoint y: 107, distance: 49.3
click at [161, 110] on div "Pesquisar MARCELO" at bounding box center [308, 100] width 304 height 34
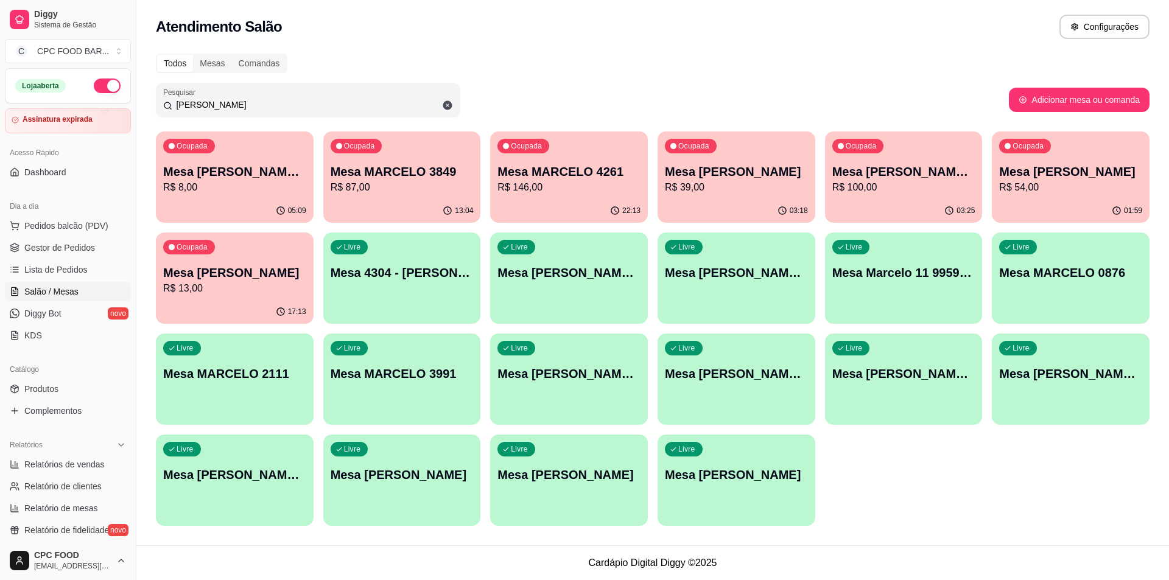
drag, startPoint x: 231, startPoint y: 104, endPoint x: 158, endPoint y: 97, distance: 73.4
click at [158, 97] on div "Pesquisar MARCELO" at bounding box center [308, 100] width 304 height 34
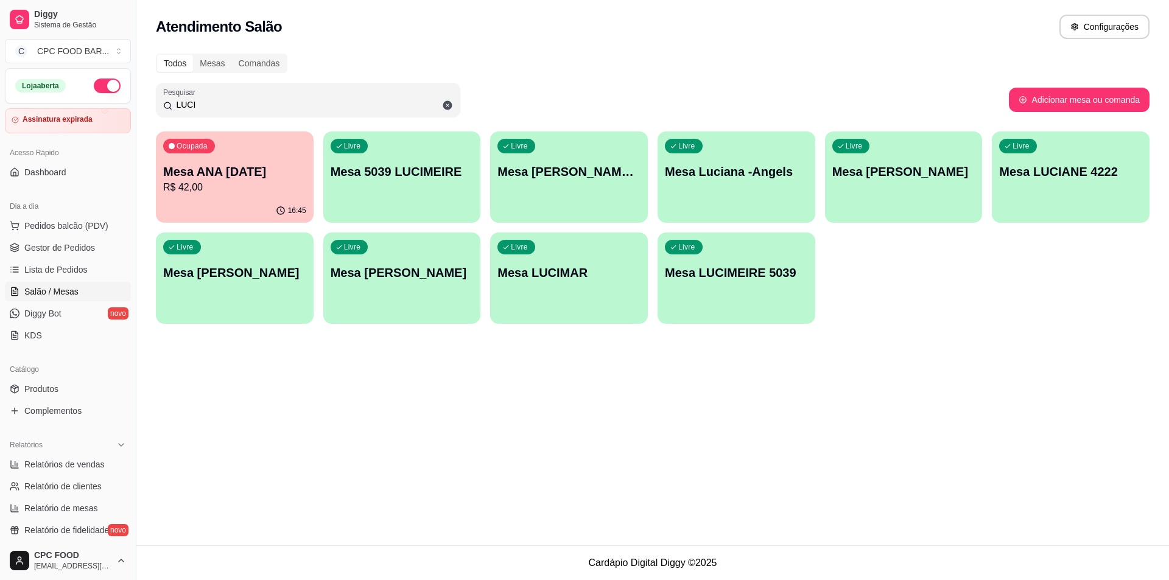
type input "LUCI"
click at [272, 275] on p "Mesa [PERSON_NAME]" at bounding box center [235, 273] width 139 height 16
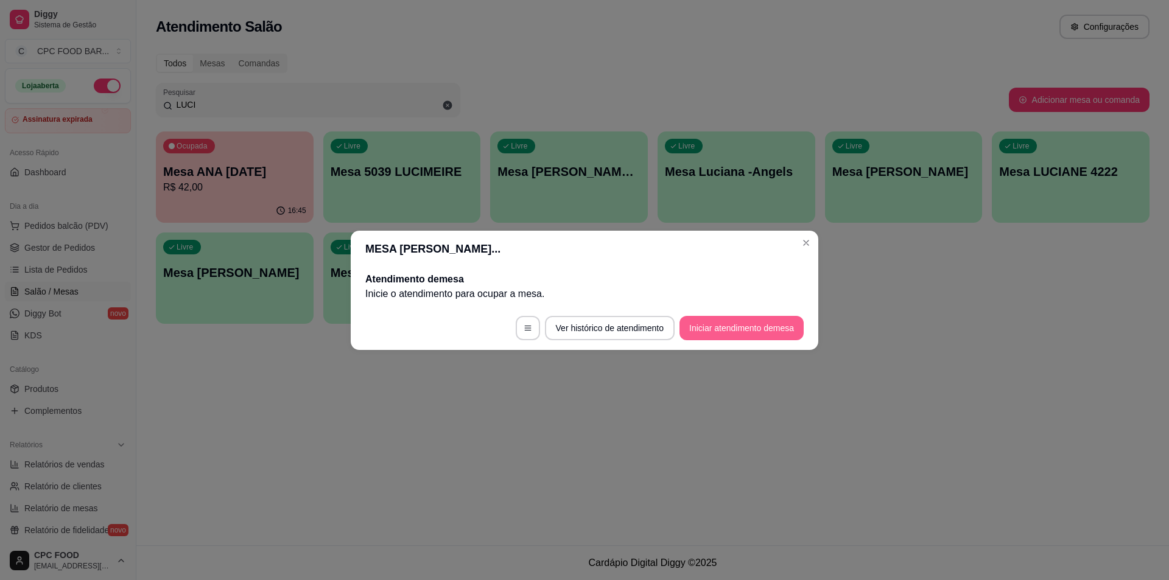
click at [784, 316] on button "Iniciar atendimento de mesa" at bounding box center [741, 328] width 124 height 24
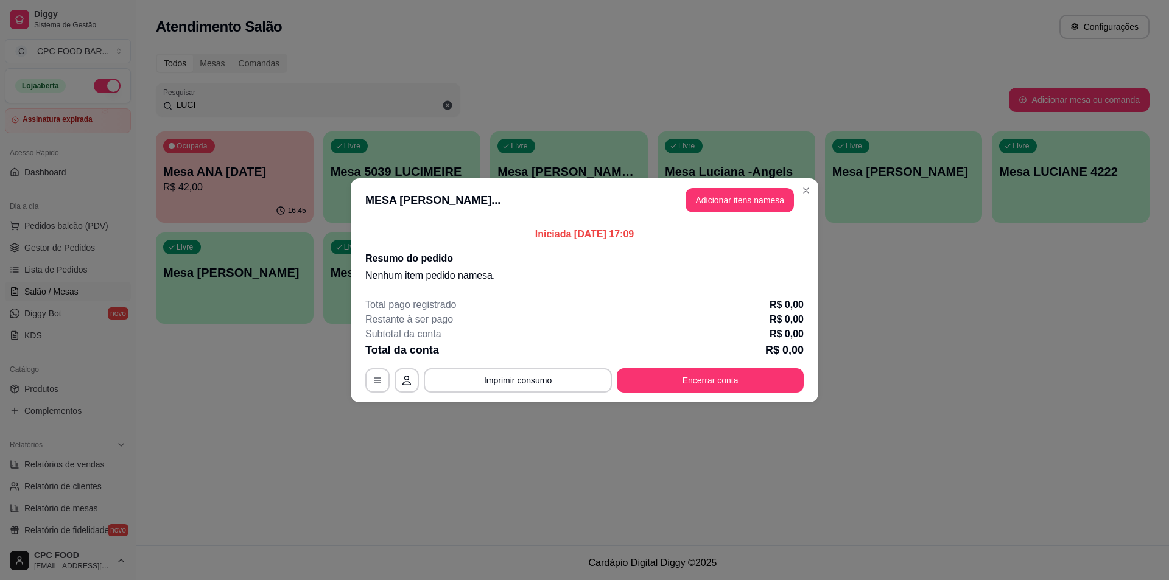
click at [748, 214] on header "MESA LUCIANO GLADIA... Adicionar itens na mesa" at bounding box center [585, 200] width 468 height 44
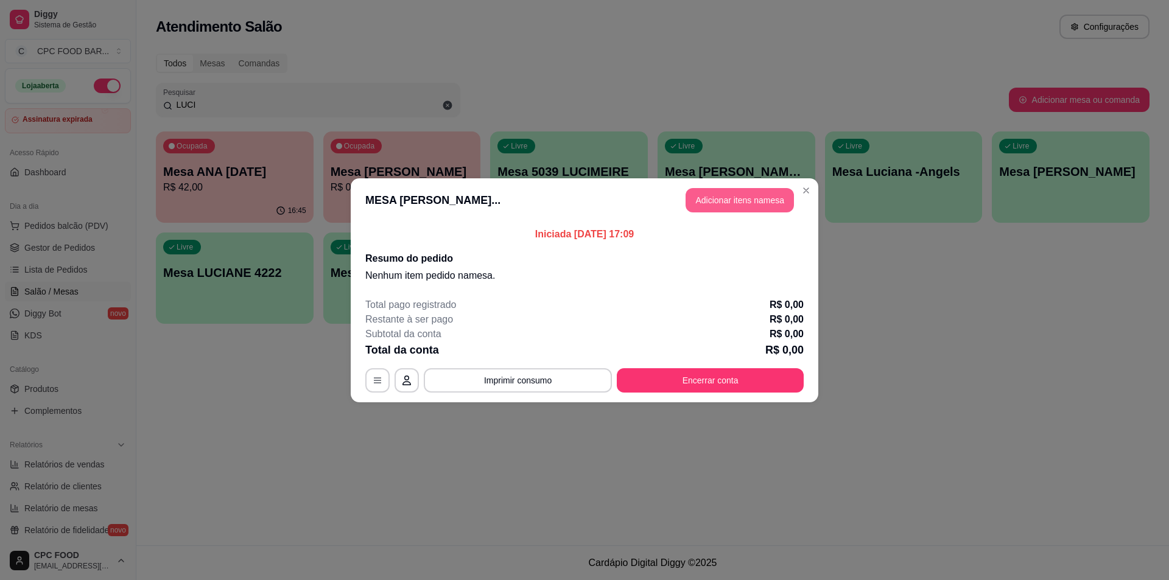
click at [748, 209] on button "Adicionar itens na mesa" at bounding box center [740, 200] width 108 height 24
click at [589, 91] on div at bounding box center [456, 84] width 832 height 24
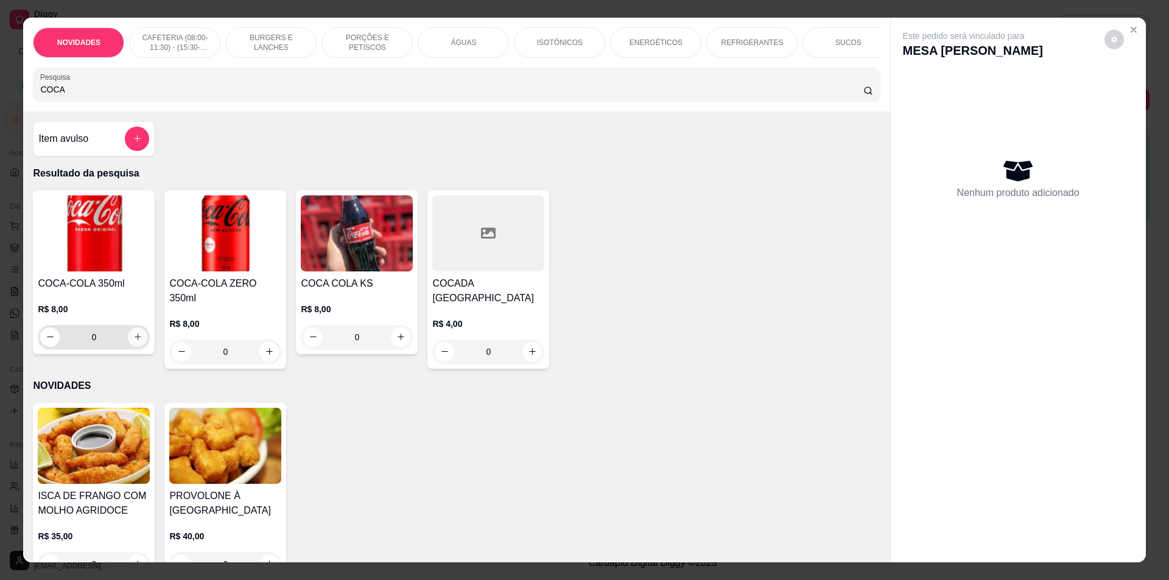
type input "COCA"
click at [133, 342] on icon "increase-product-quantity" at bounding box center [137, 336] width 9 height 9
type input "1"
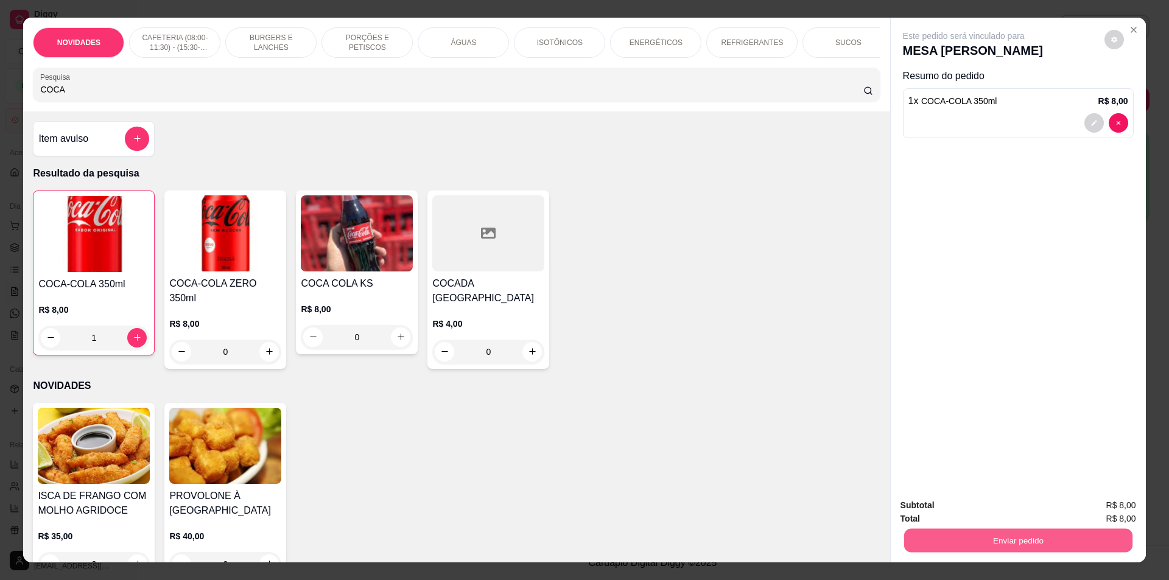
click at [938, 539] on button "Enviar pedido" at bounding box center [1018, 541] width 228 height 24
click at [939, 505] on button "Não registrar e enviar pedido" at bounding box center [977, 510] width 127 height 23
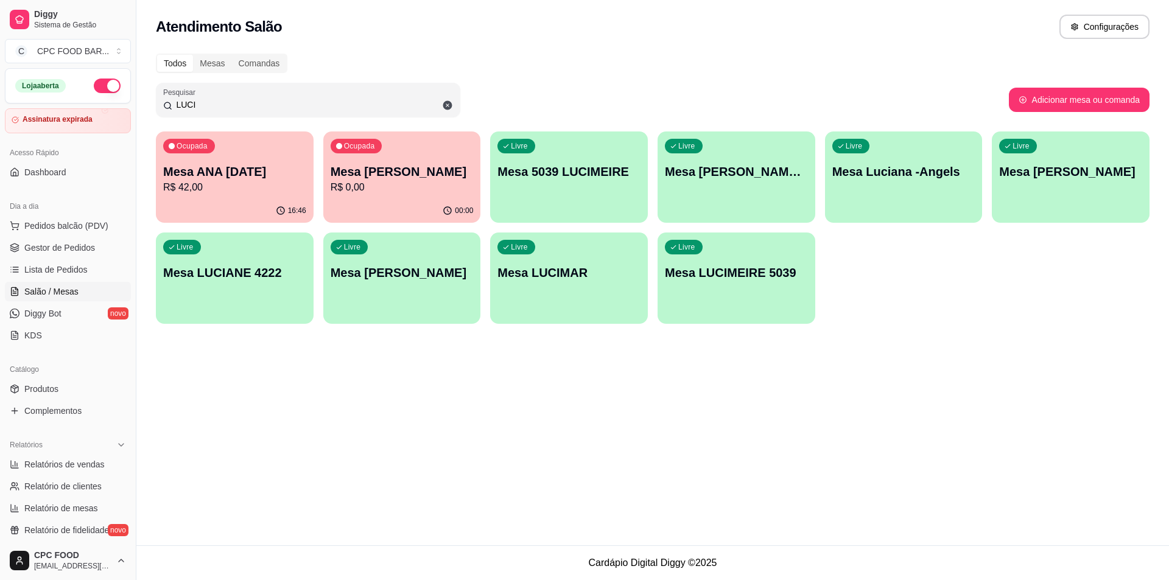
drag, startPoint x: 213, startPoint y: 105, endPoint x: 174, endPoint y: 107, distance: 39.0
click at [174, 107] on input "LUCI" at bounding box center [312, 105] width 281 height 12
click at [320, 99] on input "LUCI" at bounding box center [312, 105] width 281 height 12
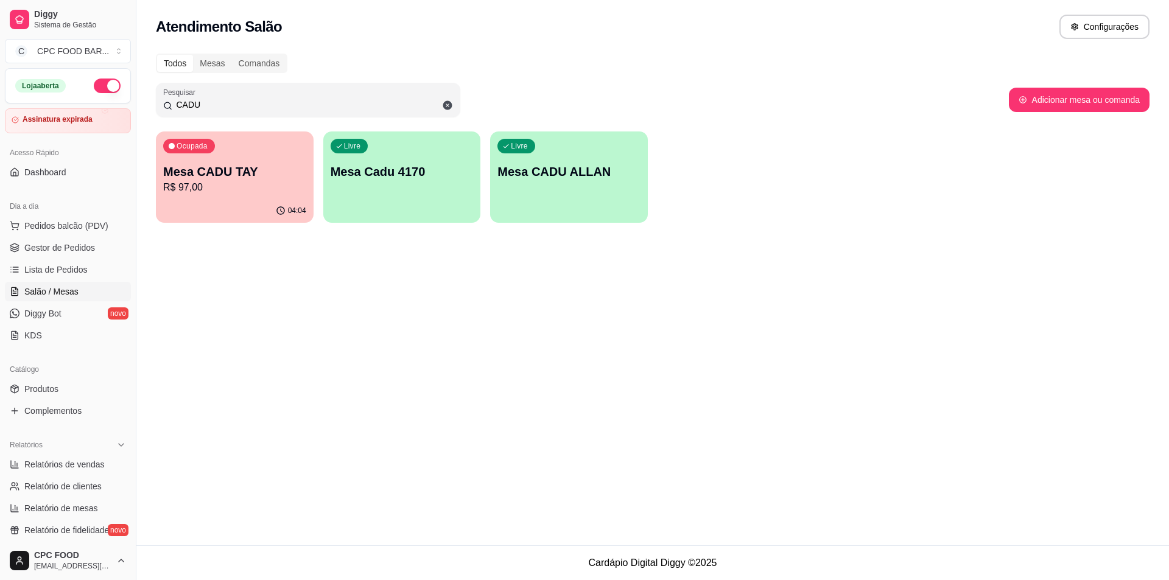
type input "CADU"
click at [223, 211] on div "04:04" at bounding box center [234, 209] width 153 height 23
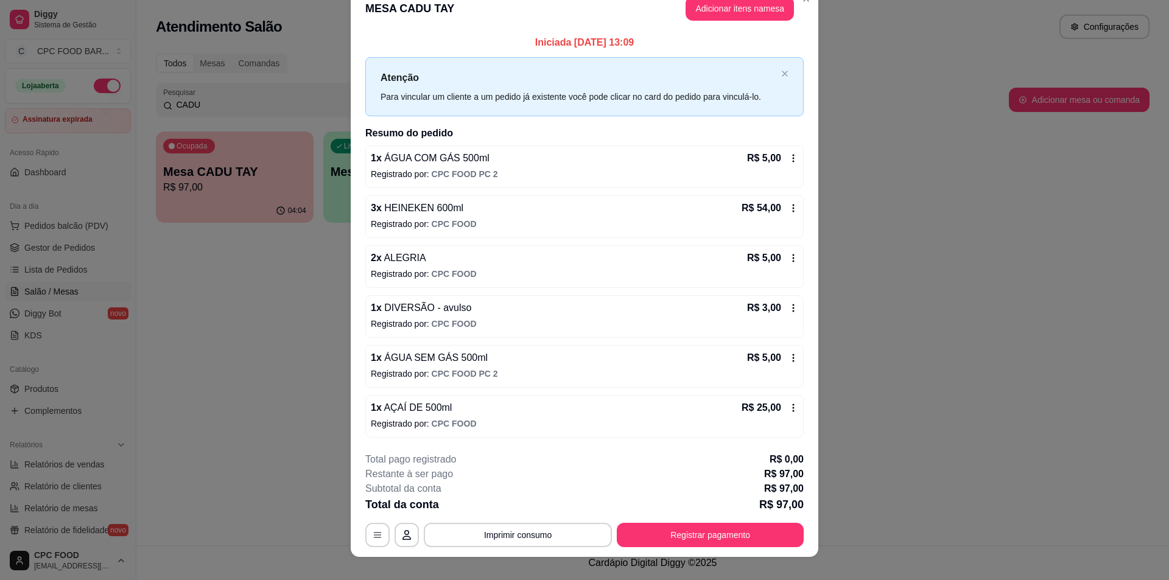
scroll to position [34, 0]
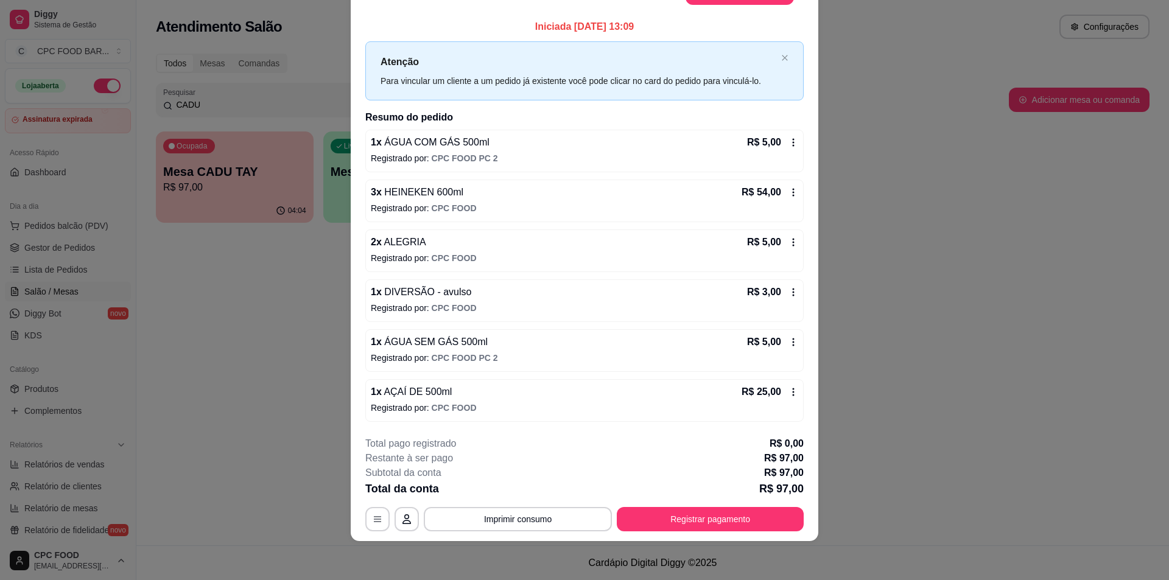
click at [793, 393] on icon at bounding box center [794, 392] width 2 height 8
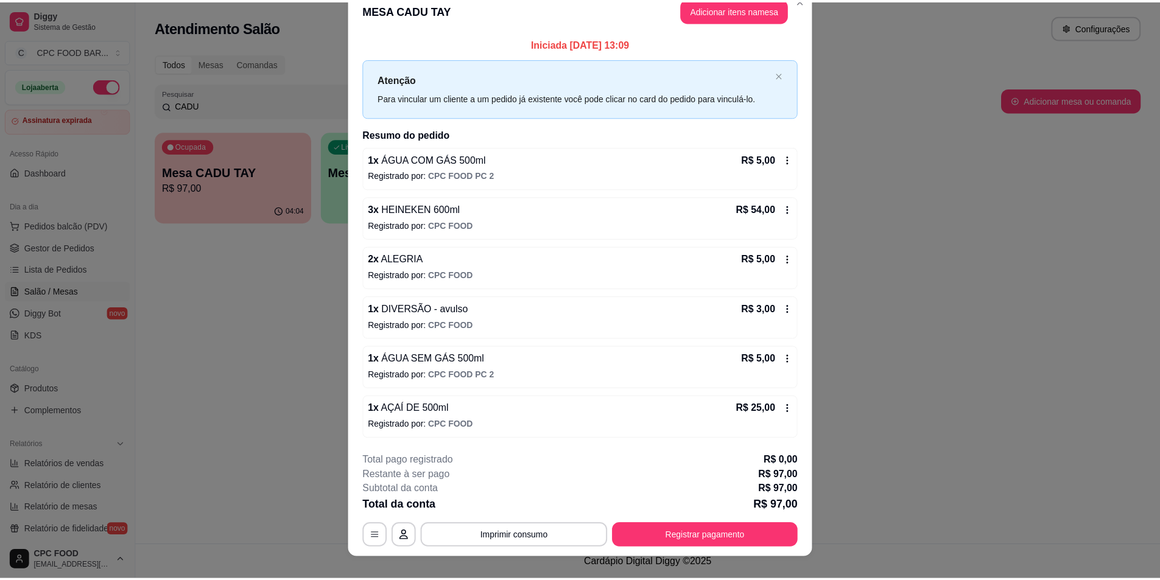
scroll to position [0, 0]
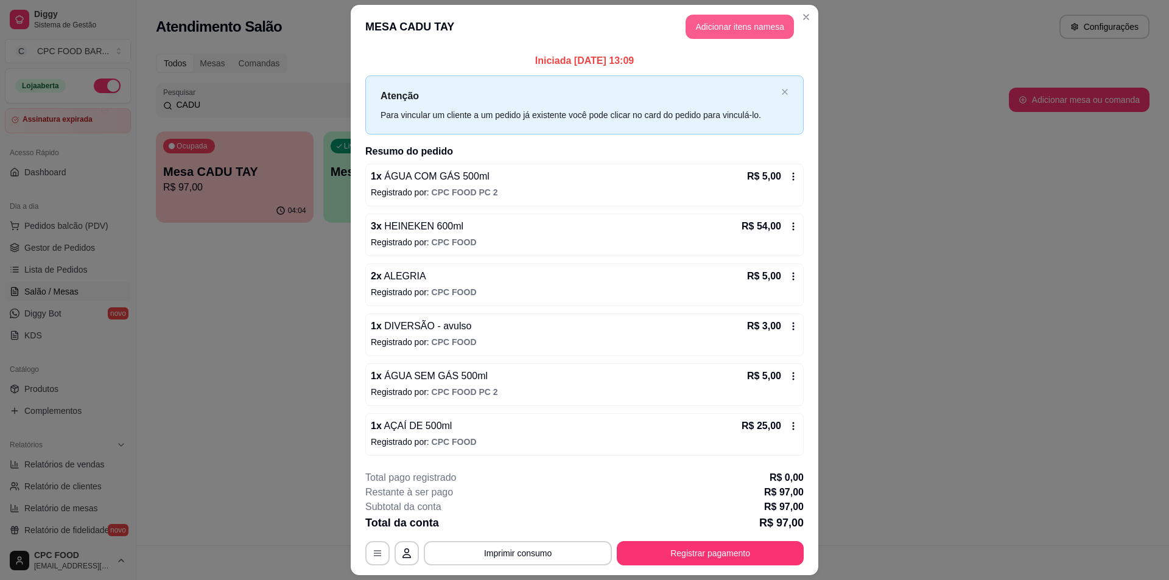
click at [714, 26] on button "Adicionar itens na mesa" at bounding box center [740, 27] width 108 height 24
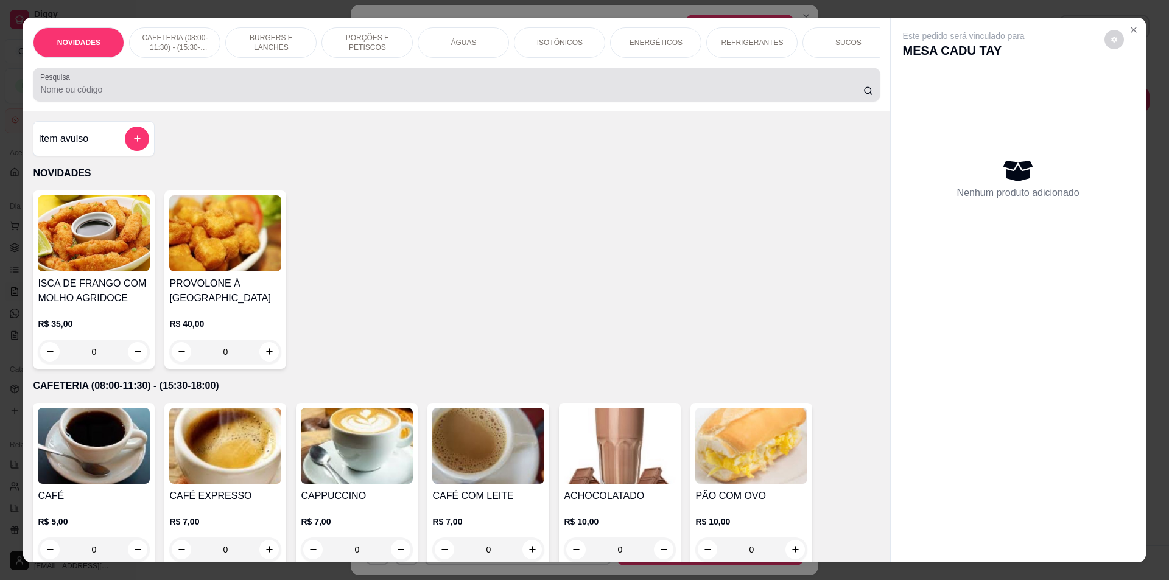
click at [67, 96] on input "Pesquisa" at bounding box center [451, 89] width 823 height 12
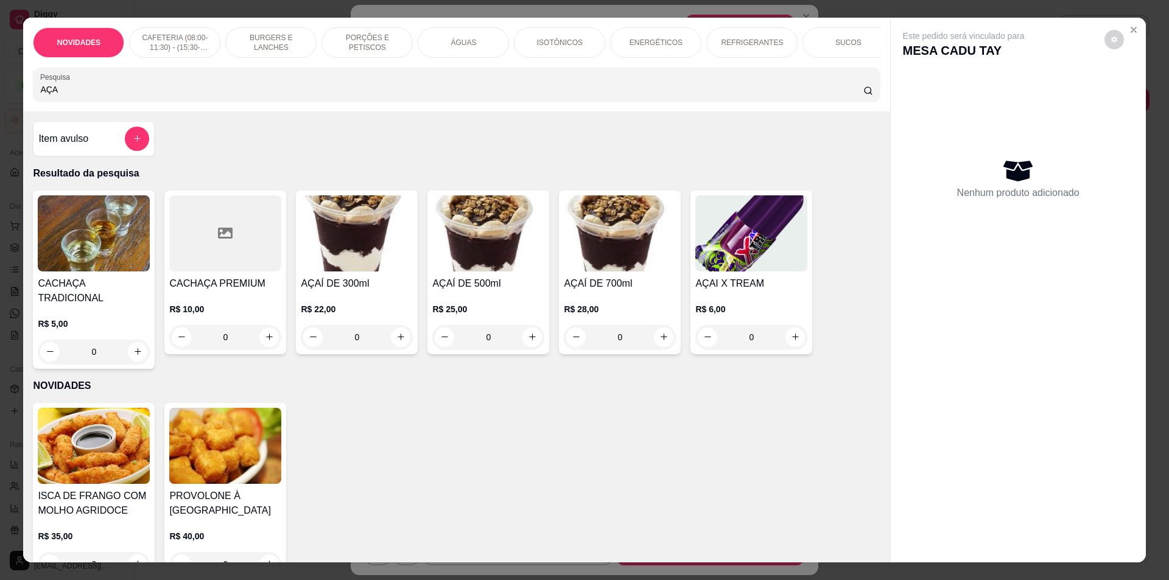
type input "AÇA"
click at [126, 132] on div "Item avulso" at bounding box center [94, 138] width 122 height 35
click at [135, 143] on icon "add-separate-item" at bounding box center [137, 138] width 9 height 9
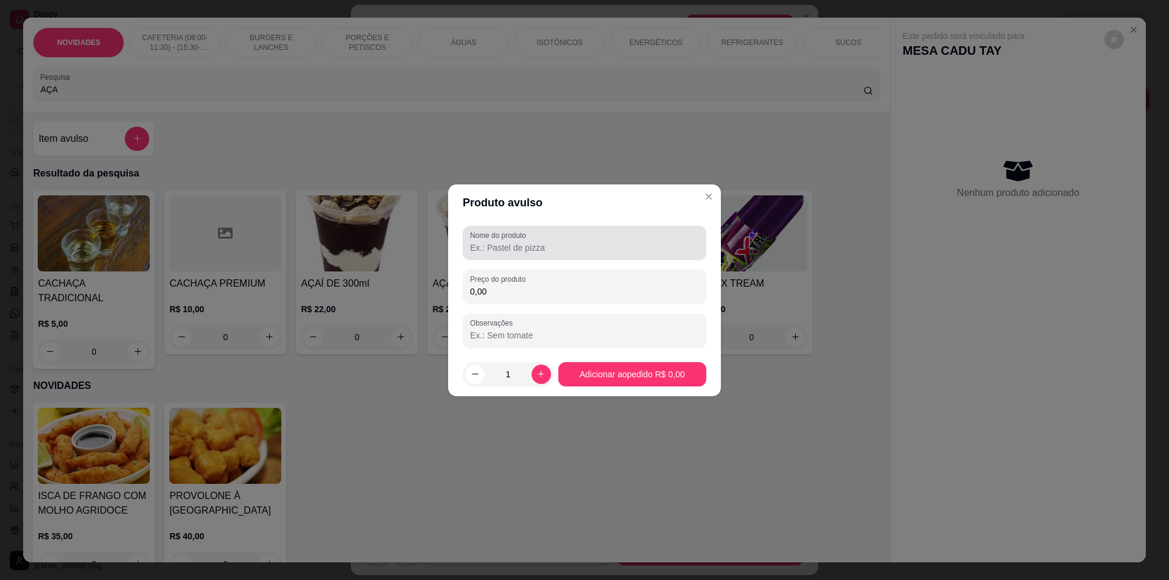
click at [511, 247] on input "Nome do produto" at bounding box center [584, 248] width 229 height 12
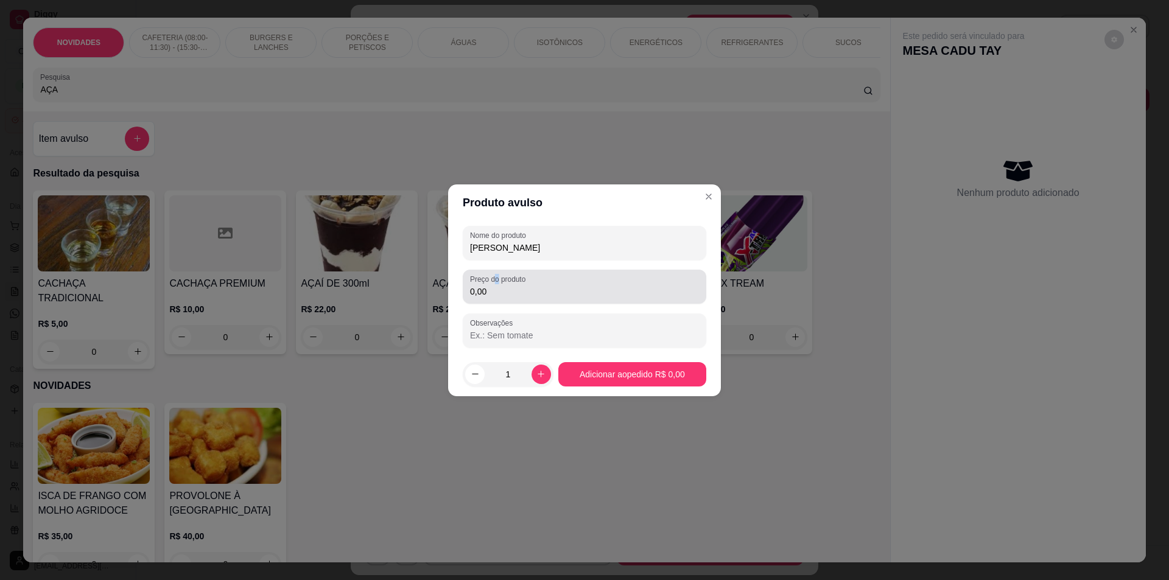
click at [499, 284] on label "Preço do produto" at bounding box center [500, 279] width 60 height 10
click at [506, 302] on div "Preço do produto 0,00" at bounding box center [585, 287] width 244 height 34
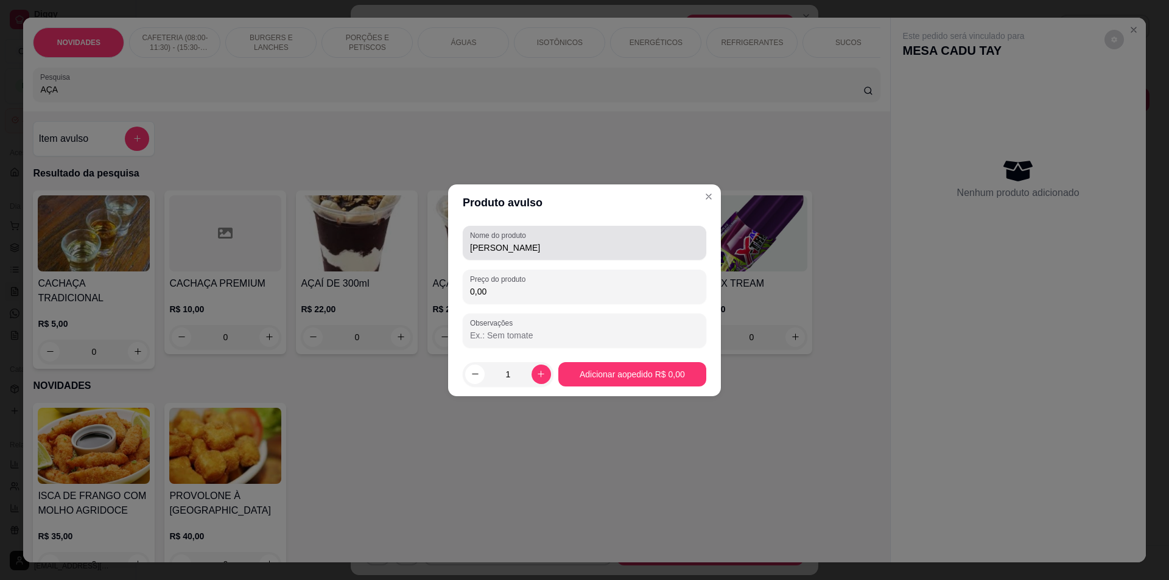
click at [543, 251] on input "LEITE NINHO" at bounding box center [584, 248] width 229 height 12
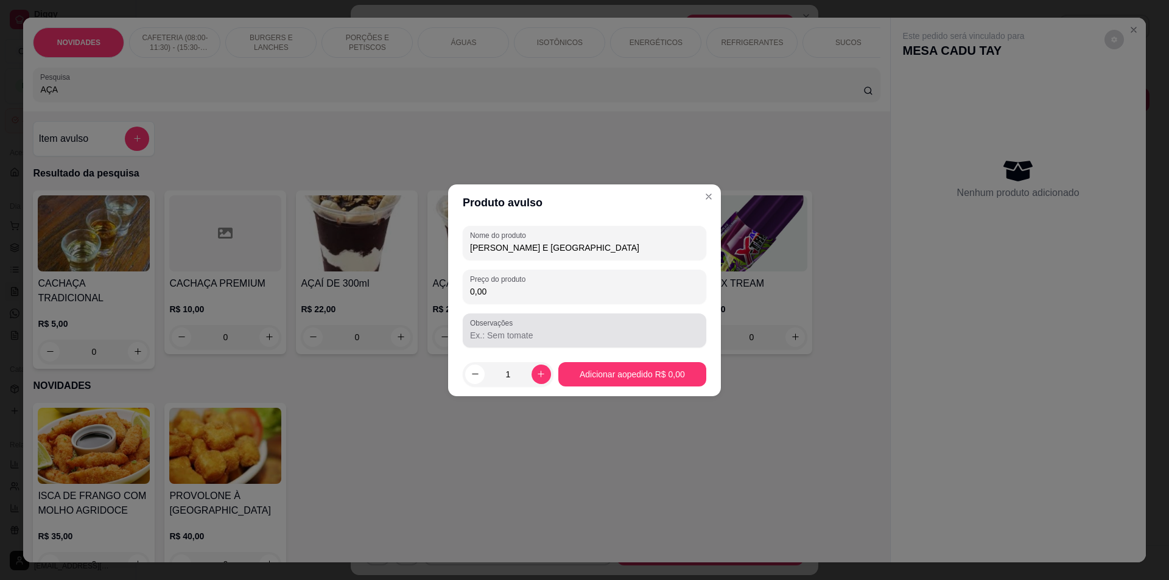
type input "LEITE NINHO E GRANOLA"
click at [500, 296] on input "0,00" at bounding box center [584, 292] width 229 height 12
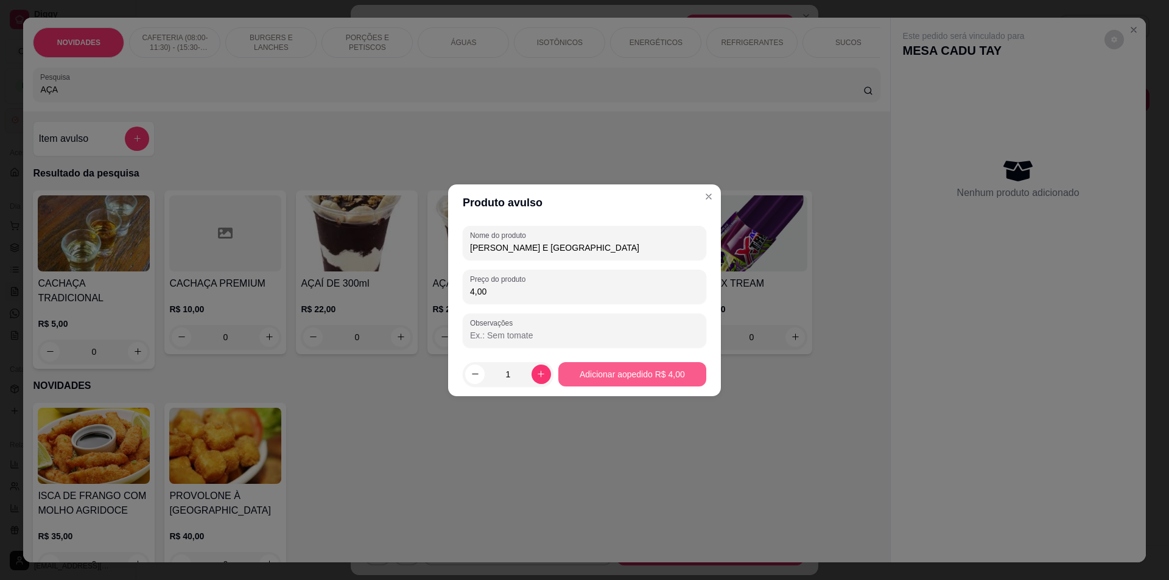
type input "4,00"
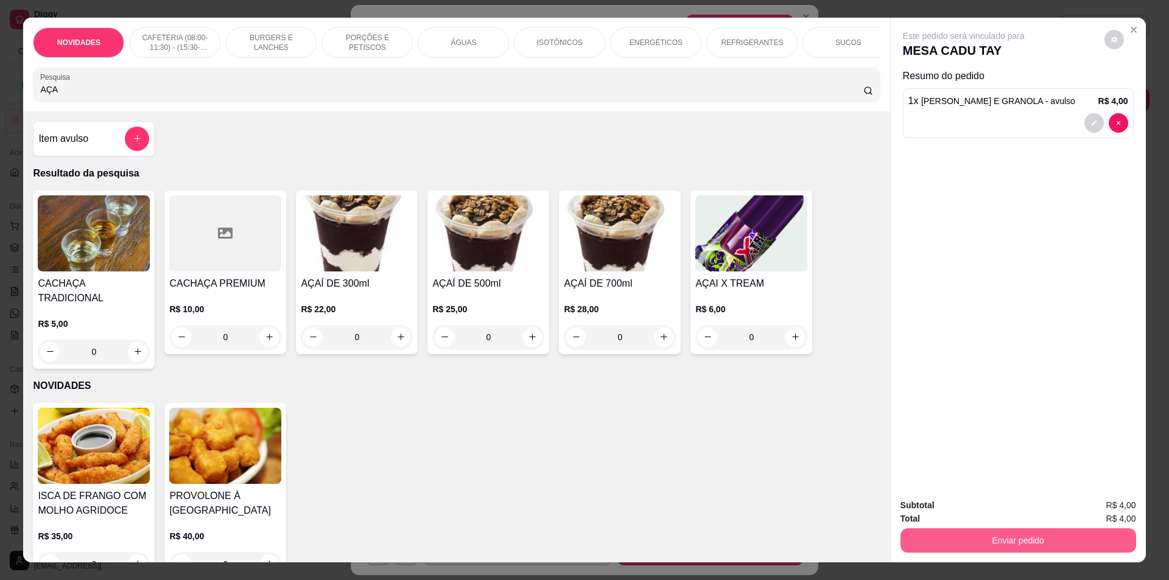
click at [1016, 538] on button "Enviar pedido" at bounding box center [1018, 540] width 236 height 24
click at [958, 511] on button "Não registrar e enviar pedido" at bounding box center [977, 510] width 123 height 23
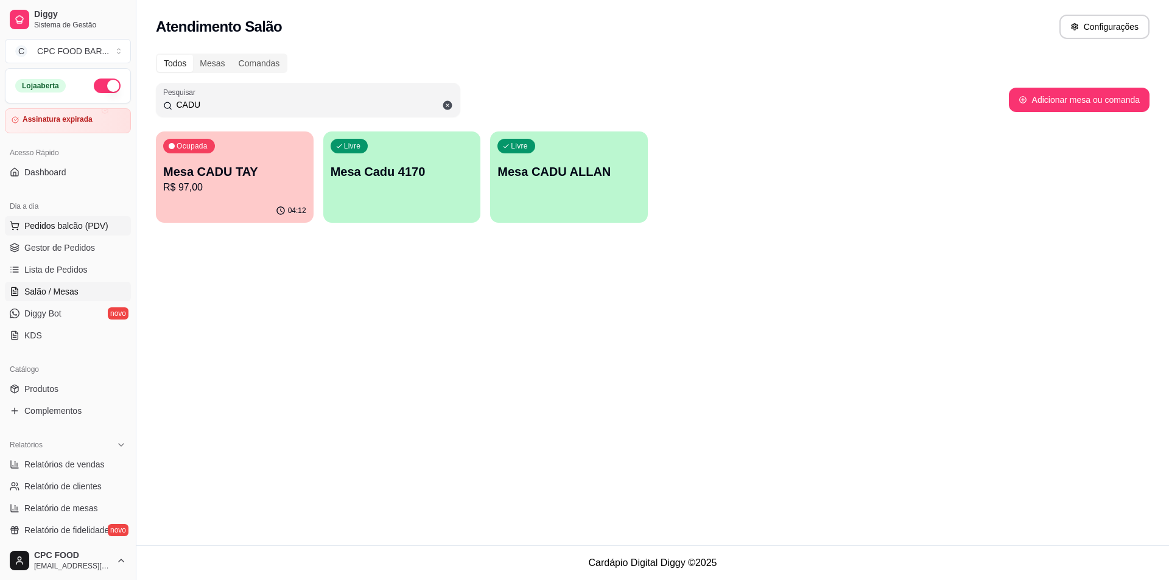
click at [68, 224] on span "Pedidos balcão (PDV)" at bounding box center [66, 226] width 84 height 12
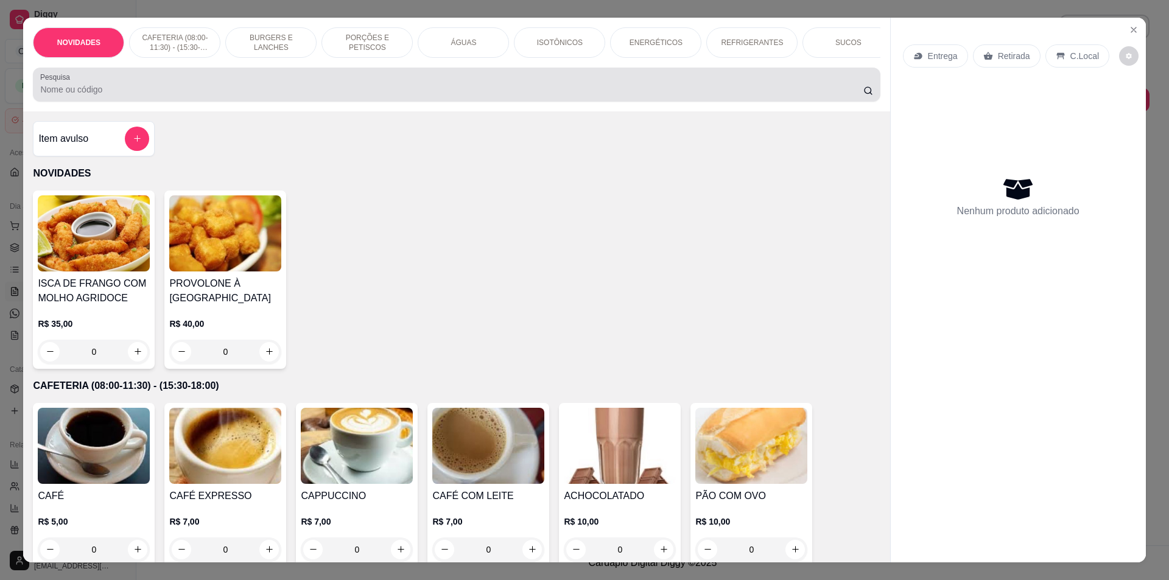
click at [97, 96] on input "Pesquisa" at bounding box center [451, 89] width 823 height 12
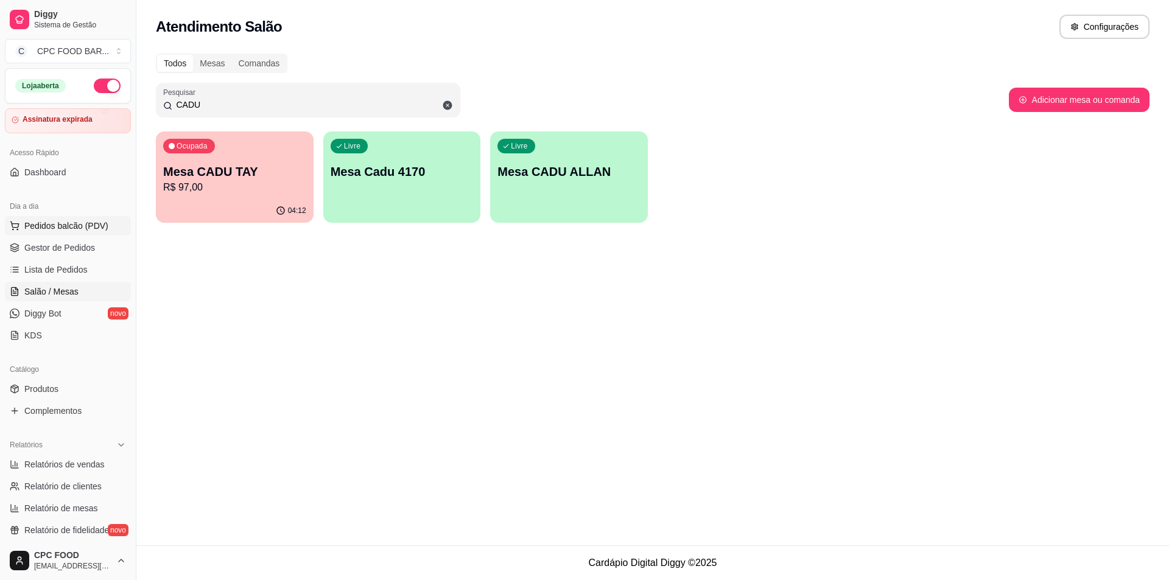
click at [68, 223] on span "Pedidos balcão (PDV)" at bounding box center [66, 226] width 84 height 12
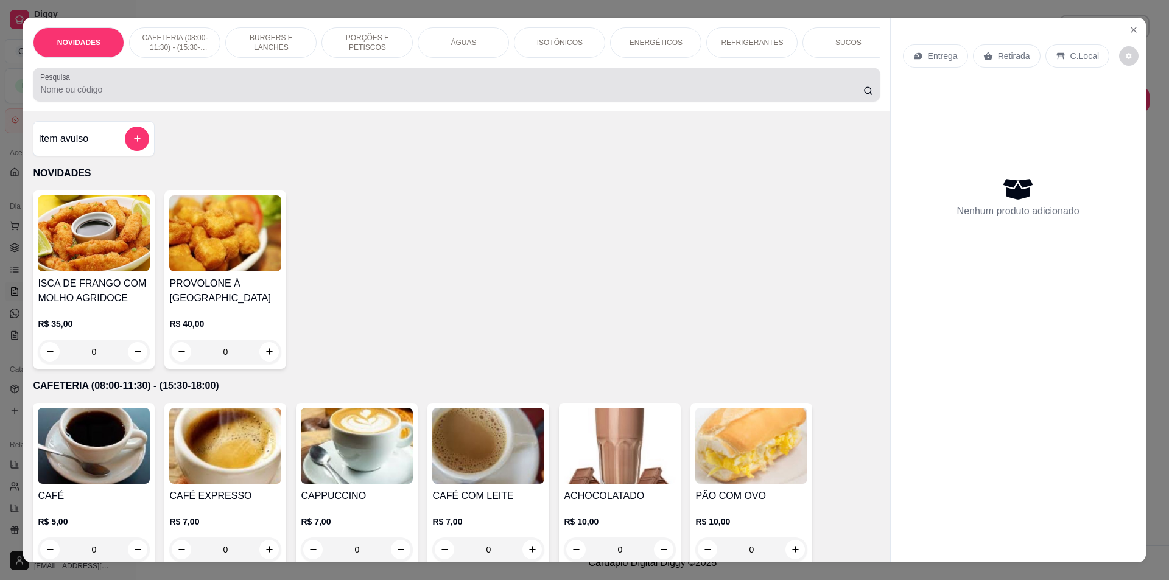
click at [314, 96] on input "Pesquisa" at bounding box center [451, 89] width 823 height 12
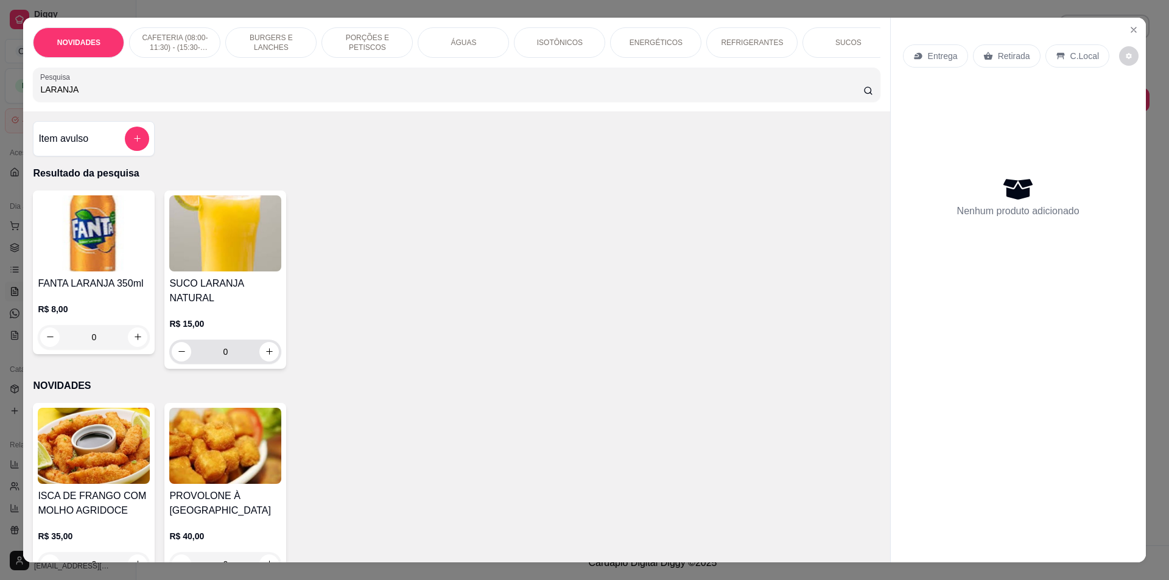
type input "LARANJA"
click at [260, 349] on button "increase-product-quantity" at bounding box center [269, 351] width 19 height 19
click at [256, 349] on div "0" at bounding box center [225, 352] width 107 height 24
type input "1"
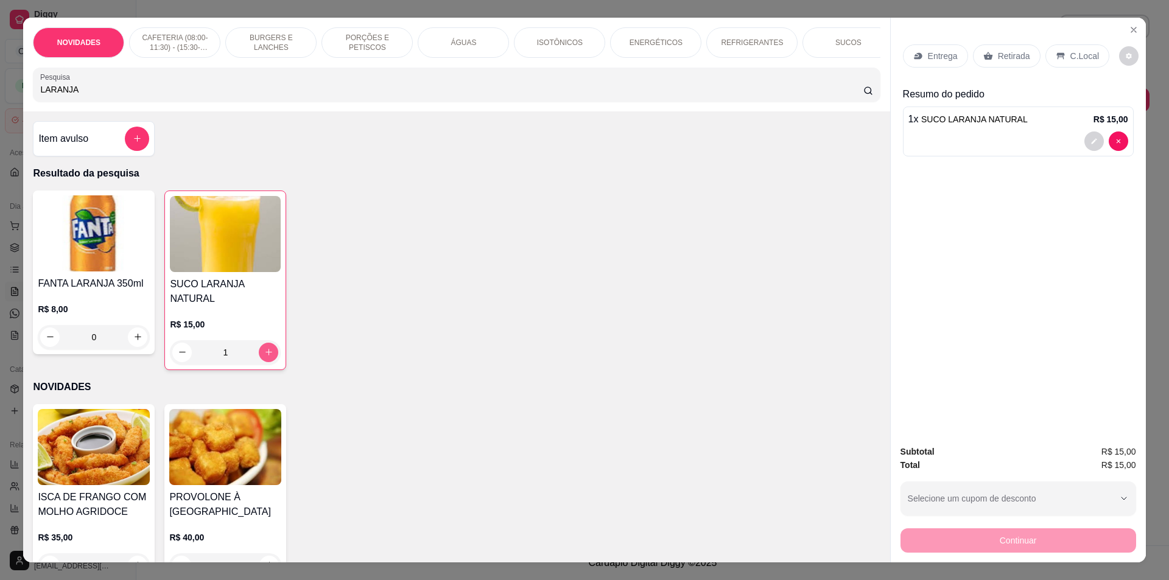
click at [266, 357] on icon "increase-product-quantity" at bounding box center [268, 352] width 9 height 9
type input "2"
click at [1070, 60] on p "C.Local" at bounding box center [1084, 56] width 29 height 12
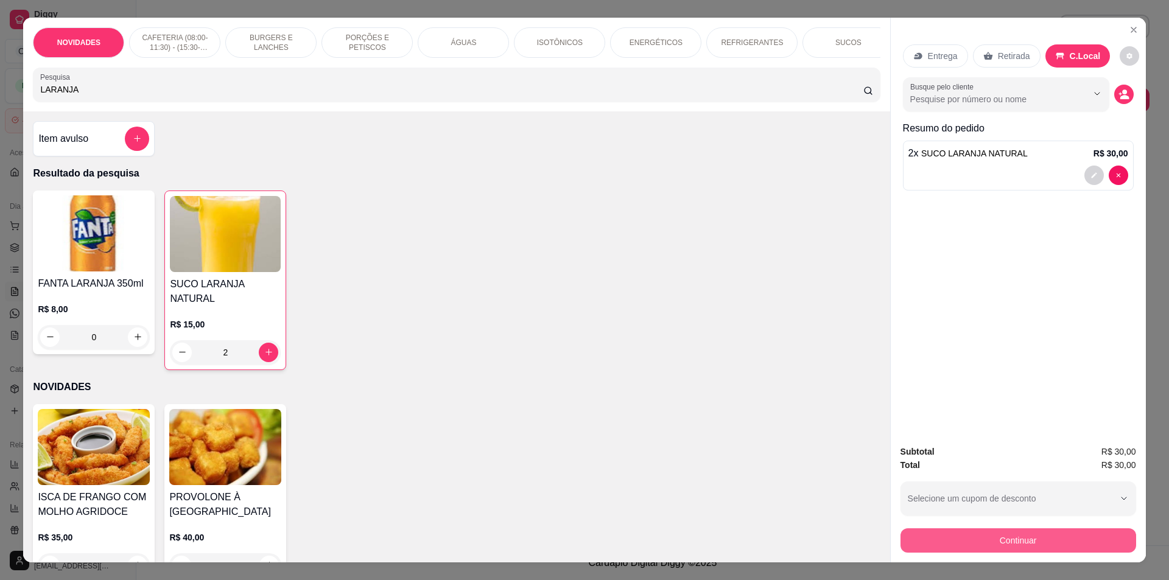
click at [960, 534] on button "Continuar" at bounding box center [1018, 540] width 236 height 24
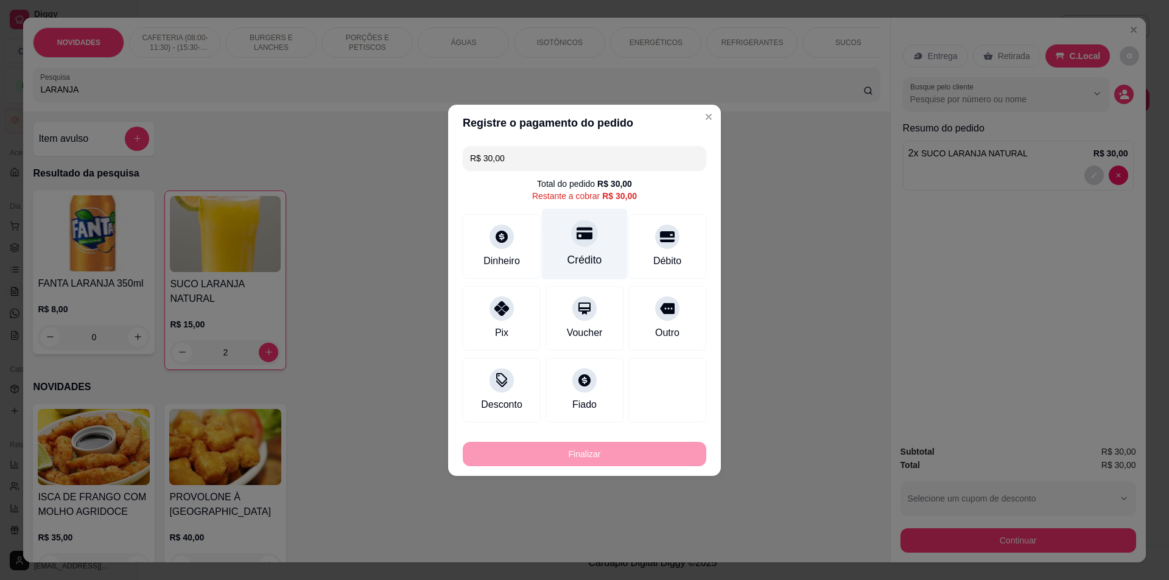
click at [586, 237] on icon at bounding box center [585, 233] width 16 height 12
type input "R$ 0,00"
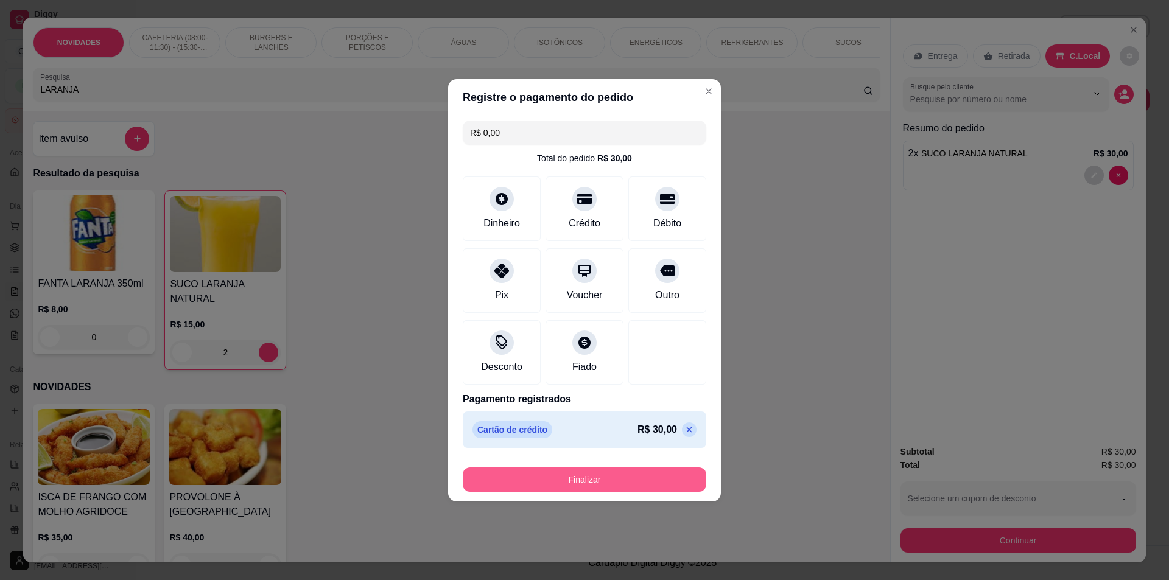
click at [583, 465] on div "Finalizar" at bounding box center [585, 477] width 244 height 29
click at [617, 491] on button "Finalizar" at bounding box center [584, 480] width 236 height 24
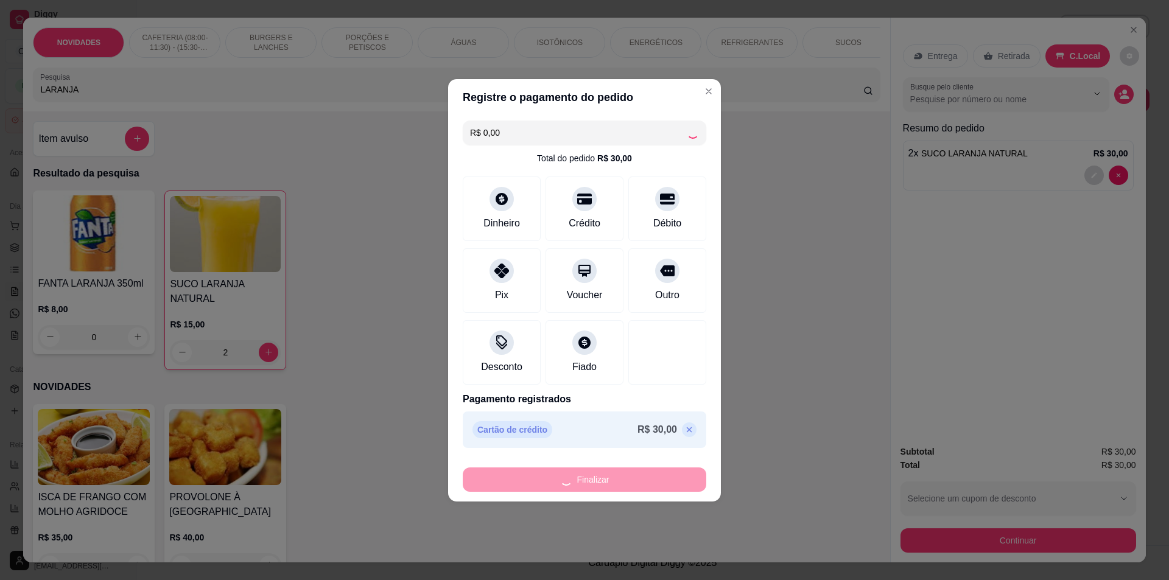
type input "0"
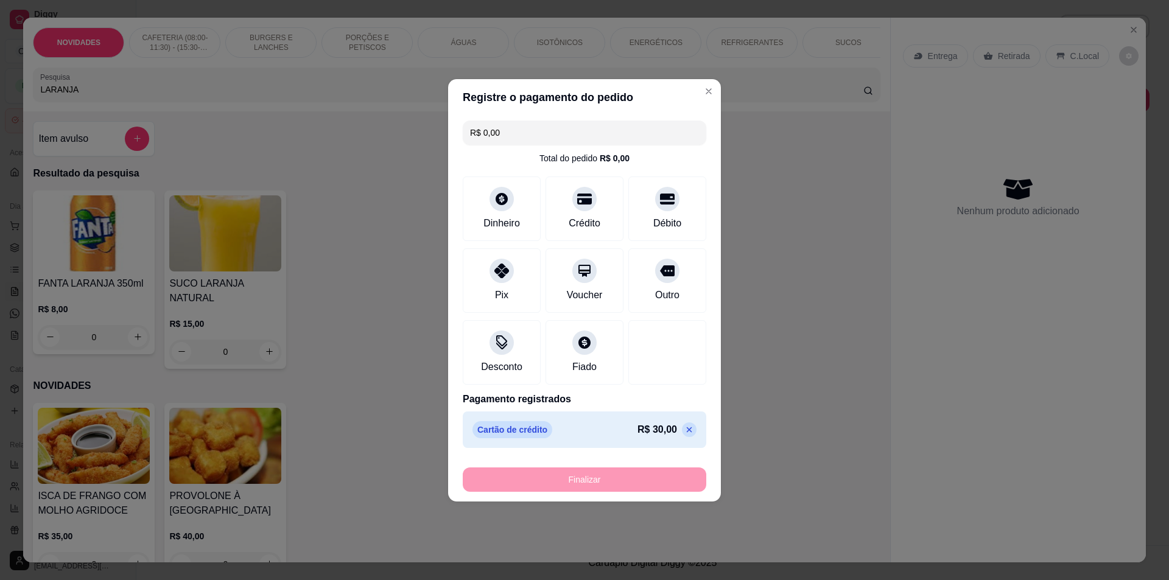
type input "-R$ 30,00"
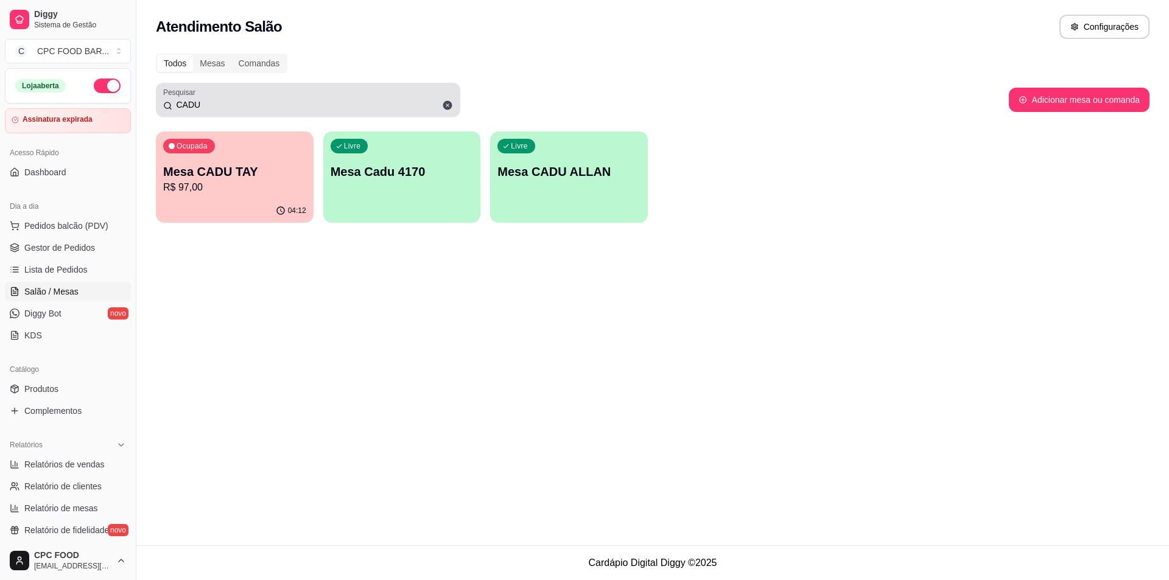
click at [444, 103] on icon at bounding box center [447, 105] width 9 height 9
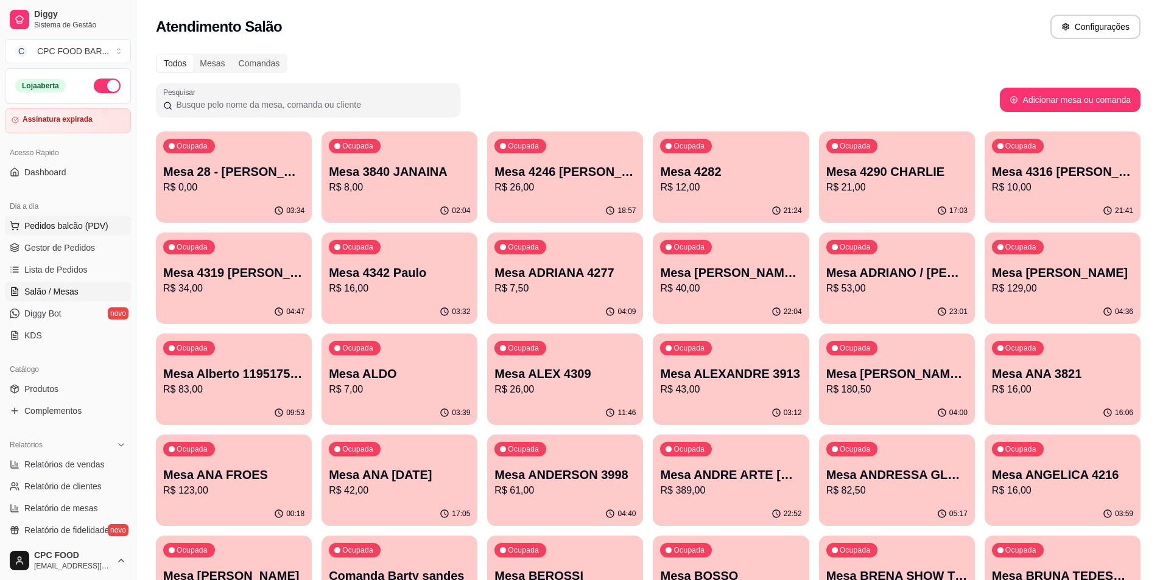
click at [82, 225] on span "Pedidos balcão (PDV)" at bounding box center [66, 226] width 84 height 12
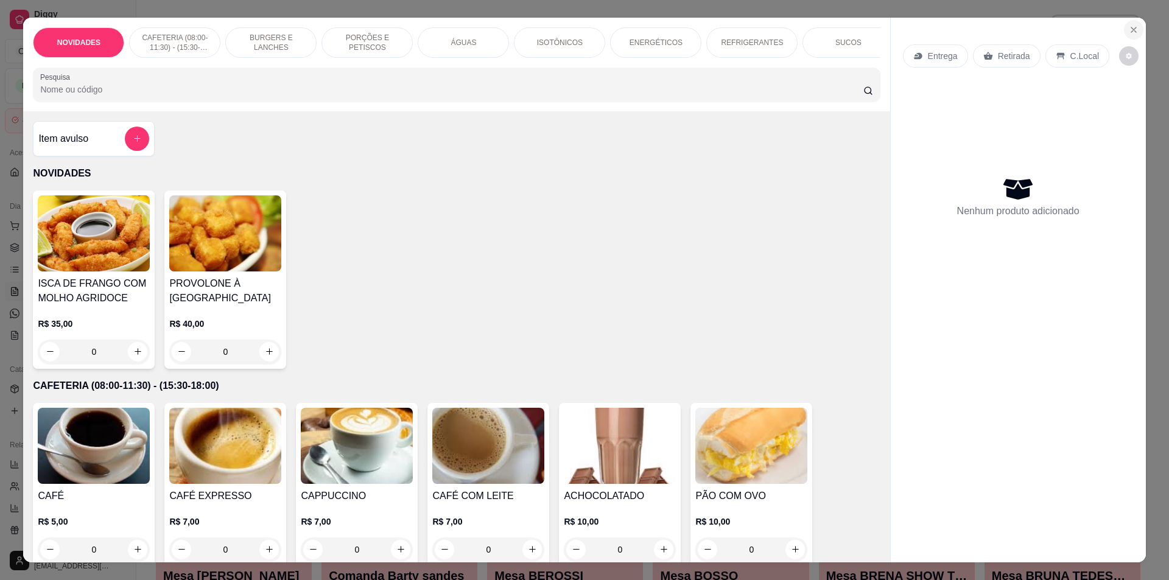
click at [866, 329] on section "NOVIDADES CAFETERIA (08:00-11:30) - (15:30-18:00) BURGERS E LANCHES PORÇÕES E P…" at bounding box center [584, 291] width 1122 height 546
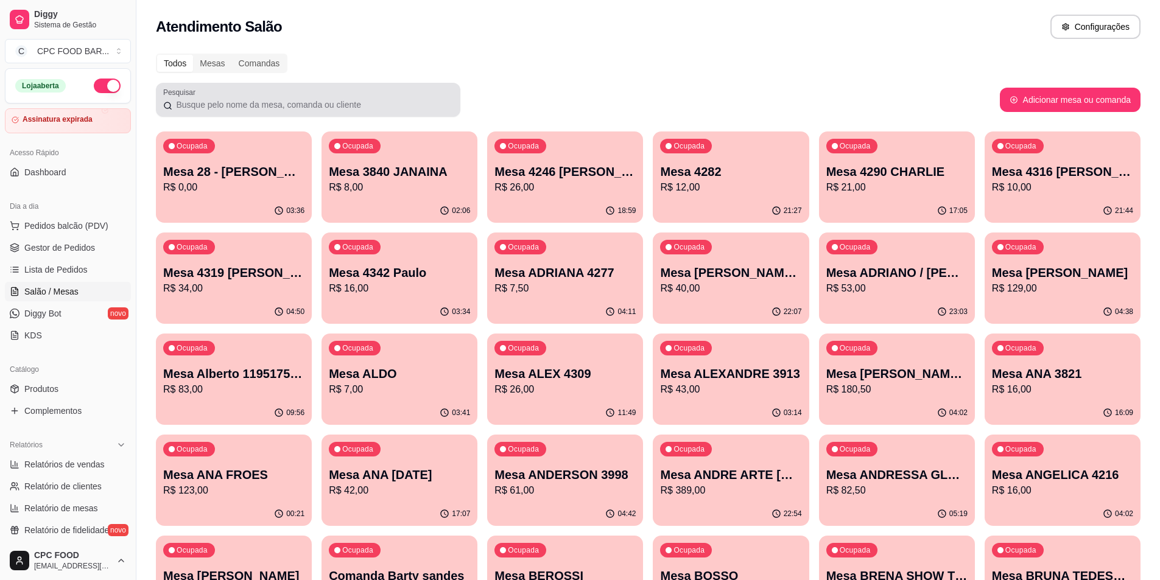
drag, startPoint x: 283, startPoint y: 100, endPoint x: 276, endPoint y: 87, distance: 15.0
click at [283, 100] on input "Pesquisar" at bounding box center [312, 105] width 281 height 12
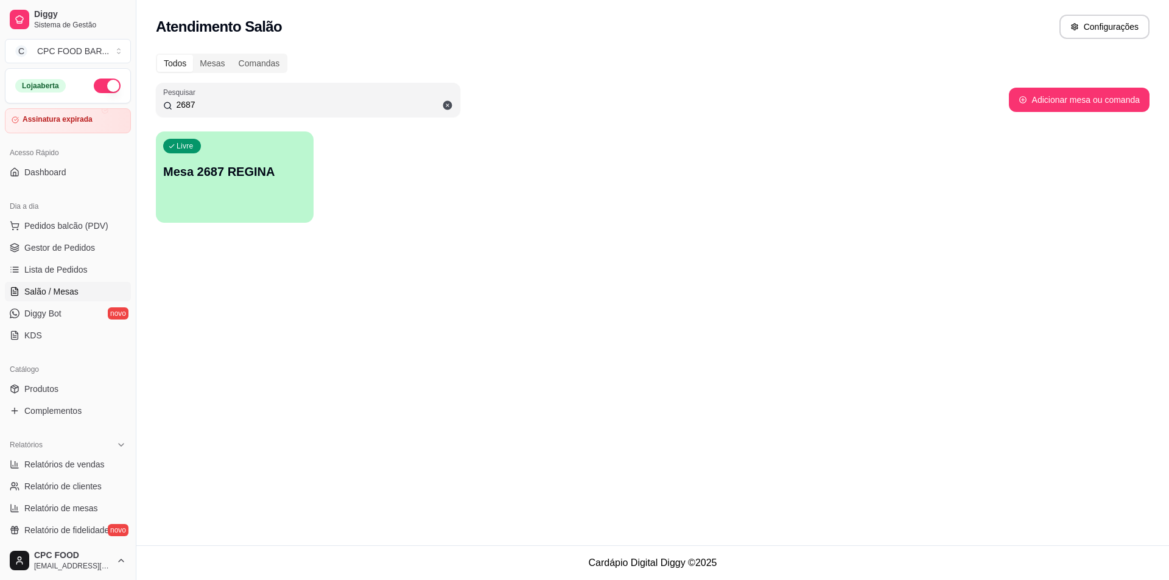
type input "2687"
click at [265, 159] on div "Livre Mesa 2687 REGINA" at bounding box center [235, 170] width 158 height 77
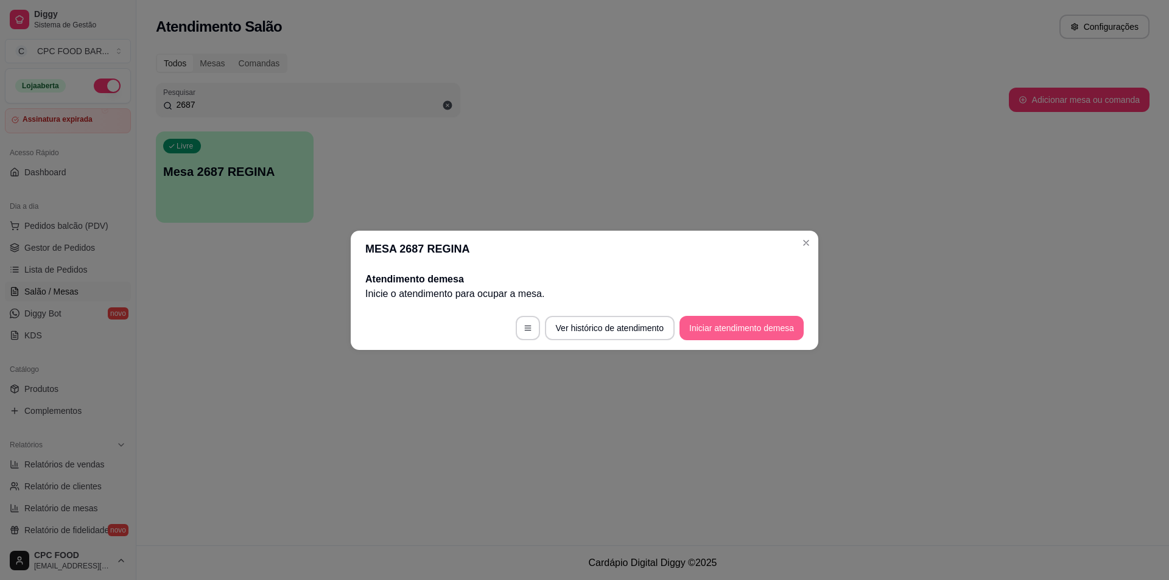
click at [717, 337] on button "Iniciar atendimento de mesa" at bounding box center [741, 328] width 124 height 24
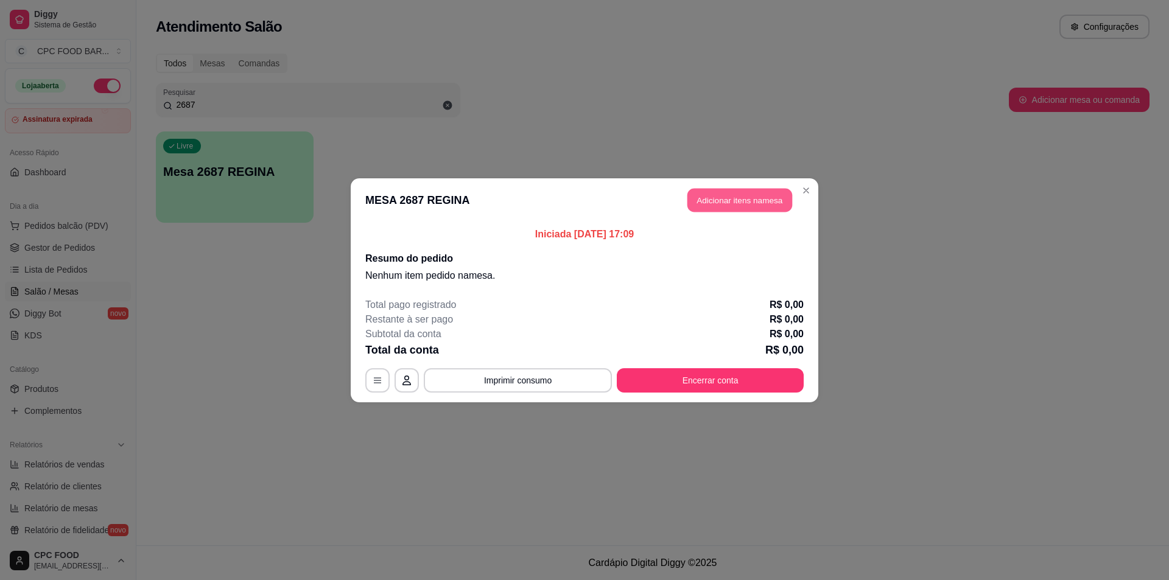
click at [757, 205] on button "Adicionar itens na mesa" at bounding box center [739, 200] width 105 height 24
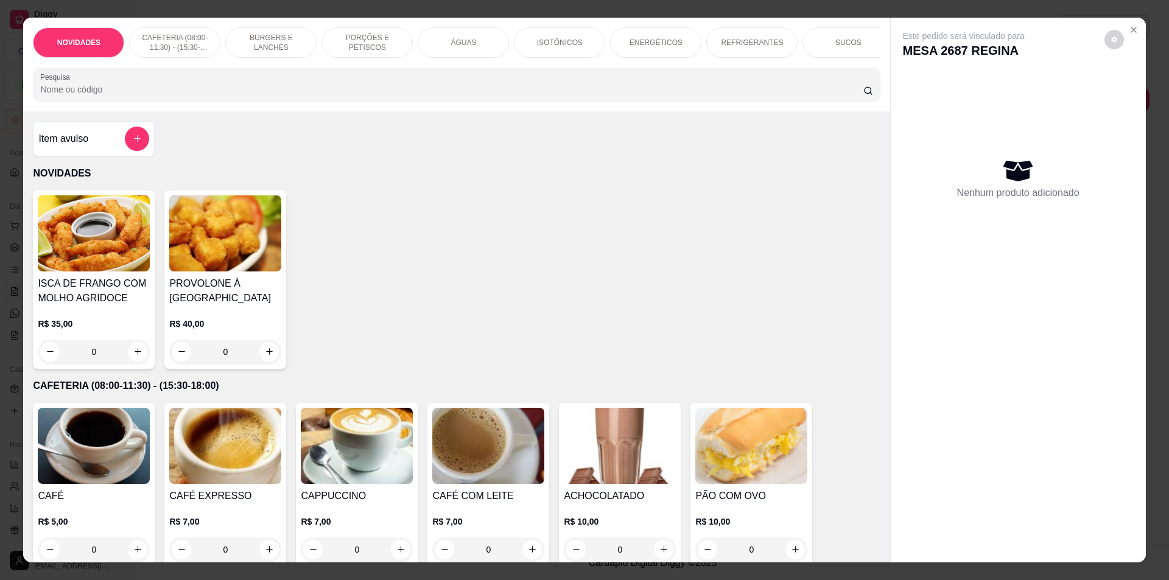
click at [98, 96] on input "Pesquisa" at bounding box center [451, 89] width 823 height 12
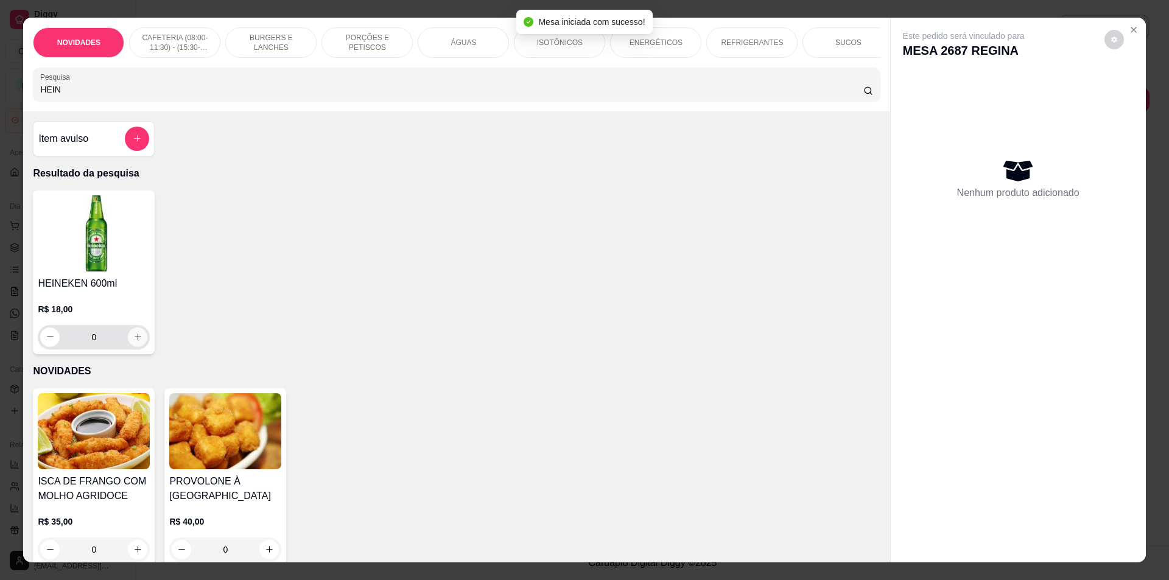
type input "HEIN"
click at [135, 342] on icon "increase-product-quantity" at bounding box center [137, 336] width 9 height 9
type input "1"
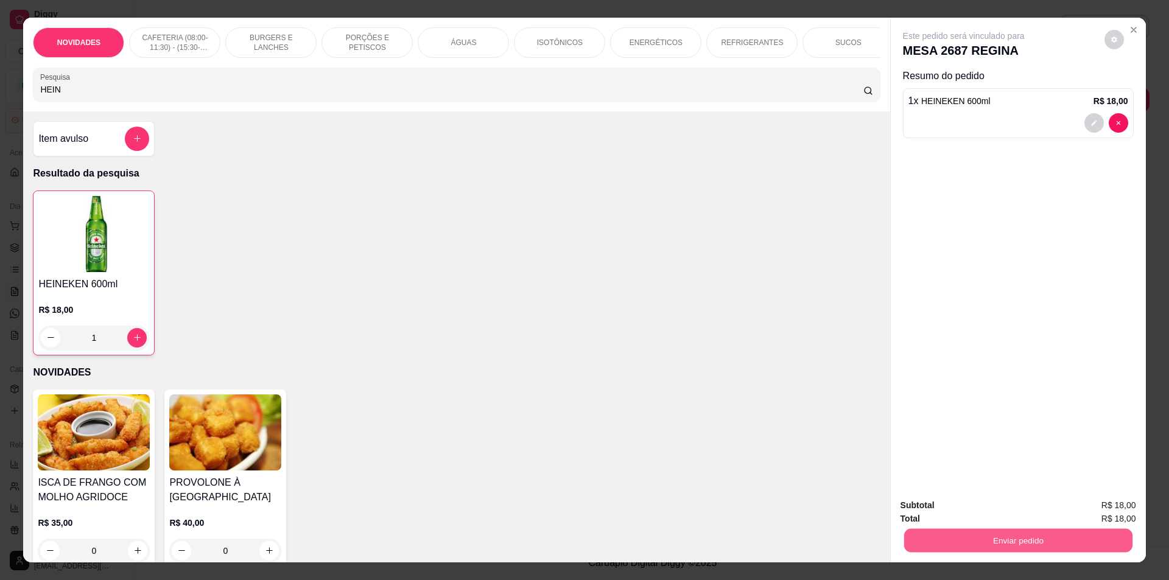
click at [958, 538] on button "Enviar pedido" at bounding box center [1018, 541] width 228 height 24
click at [951, 510] on button "Não registrar e enviar pedido" at bounding box center [977, 510] width 123 height 23
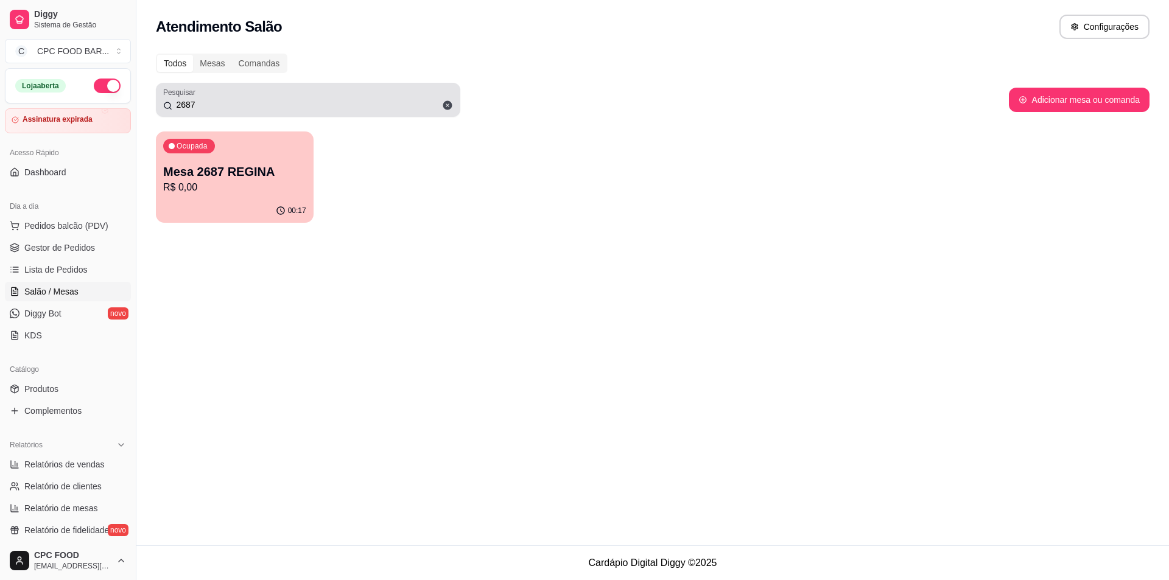
click at [305, 82] on div "Todos Mesas Comandas Pesquisar 2687 Adicionar mesa ou comanda Ocupada Mesa 2687…" at bounding box center [652, 141] width 1033 height 191
click at [307, 89] on div "2687" at bounding box center [308, 100] width 290 height 24
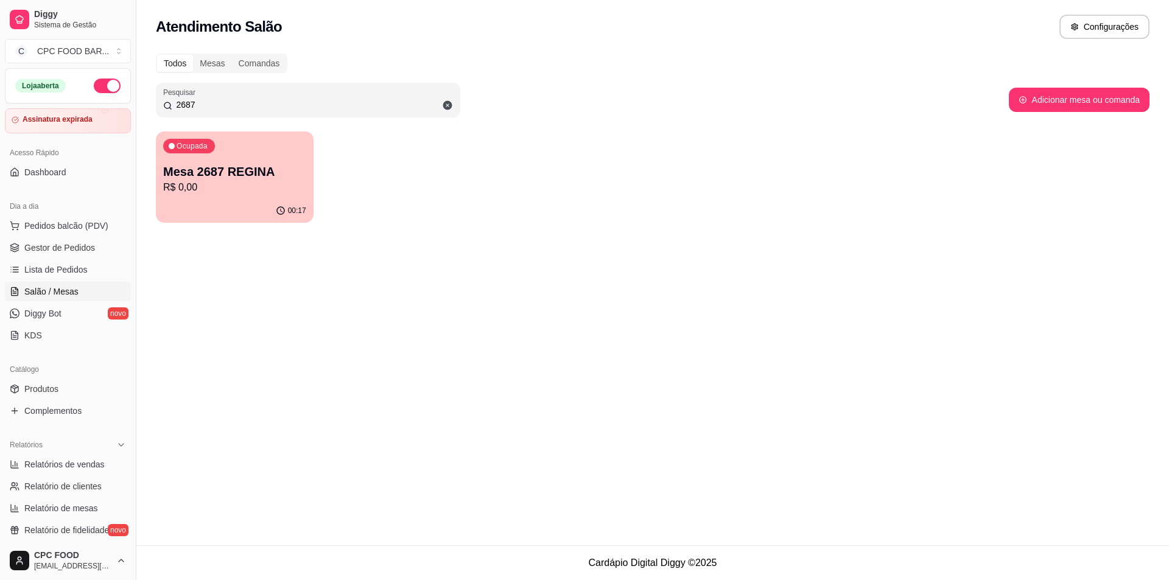
click at [451, 104] on icon at bounding box center [447, 105] width 9 height 9
click at [300, 107] on input "2687" at bounding box center [312, 105] width 281 height 12
click at [287, 95] on div "2687" at bounding box center [308, 100] width 290 height 24
click at [199, 102] on input "2687" at bounding box center [312, 105] width 281 height 12
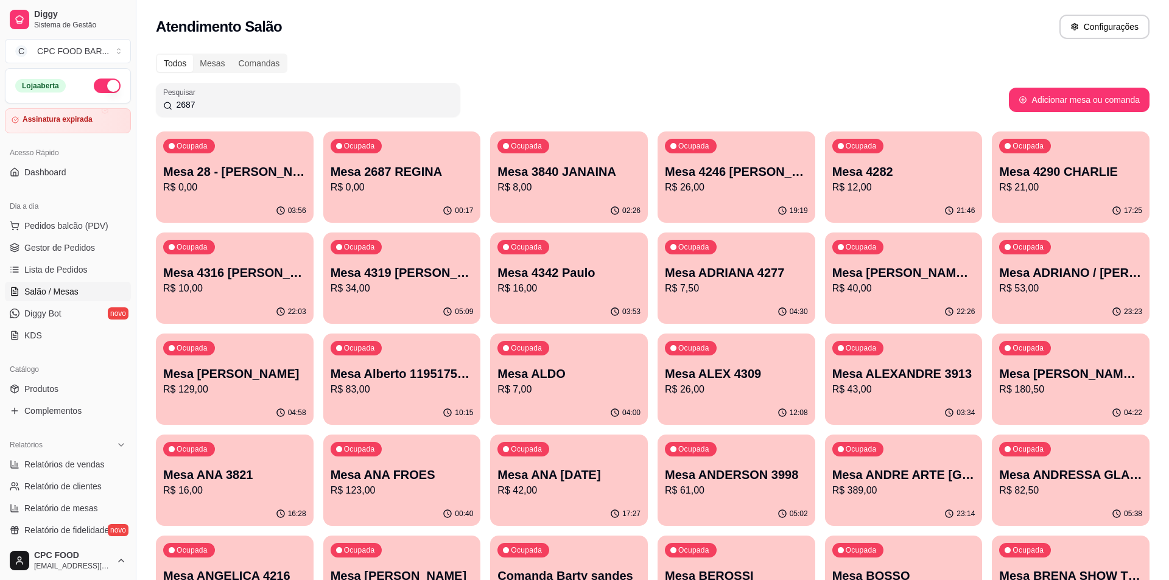
click at [199, 102] on input "2687" at bounding box center [312, 105] width 281 height 12
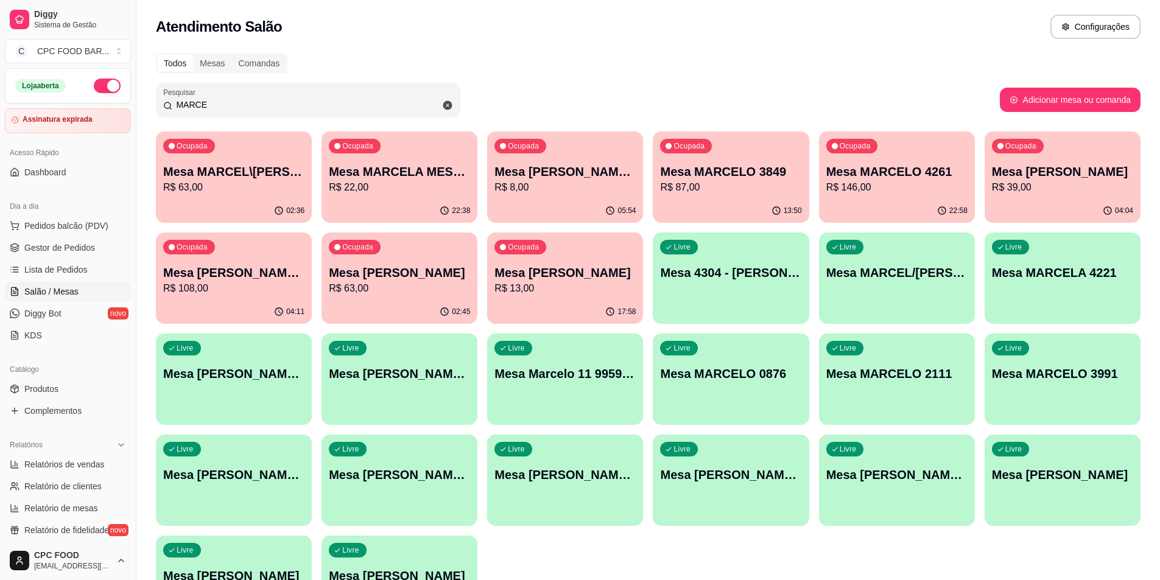
type input "MARCE"
click at [266, 212] on div "02:36" at bounding box center [234, 211] width 156 height 24
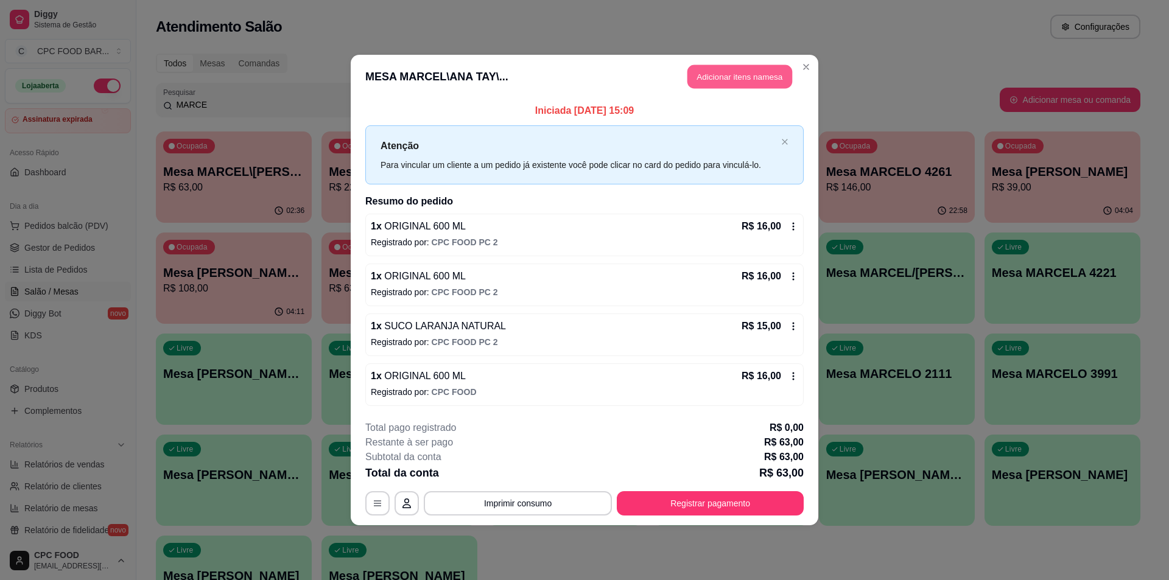
click at [721, 76] on button "Adicionar itens na mesa" at bounding box center [739, 77] width 105 height 24
click at [486, 96] on input "Pesquisa" at bounding box center [451, 89] width 823 height 12
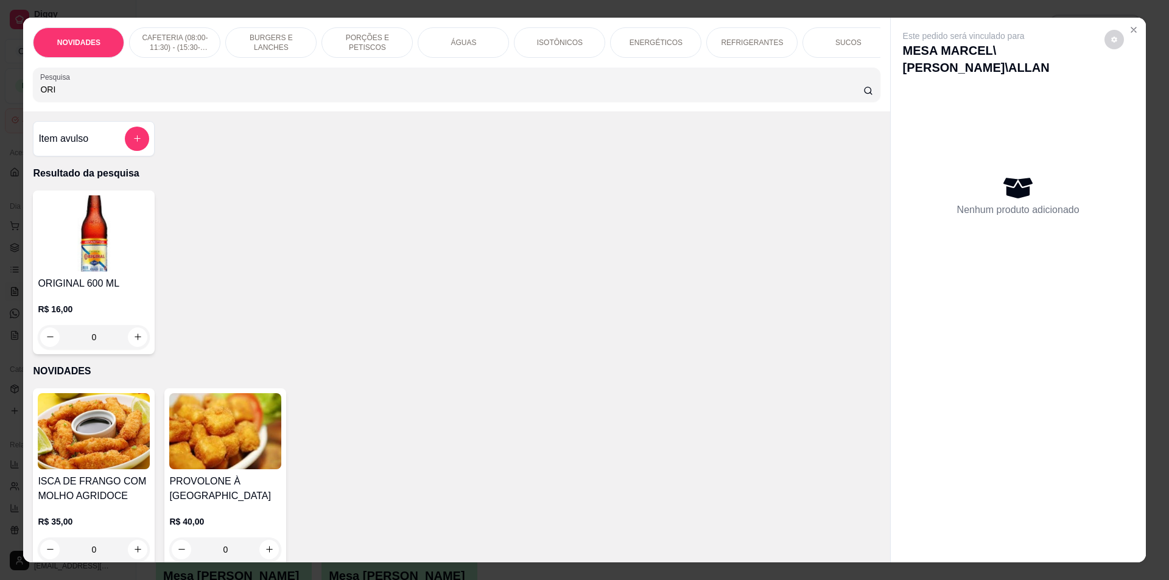
type input "ORI"
click at [140, 340] on button "increase-product-quantity" at bounding box center [137, 337] width 19 height 19
type input "1"
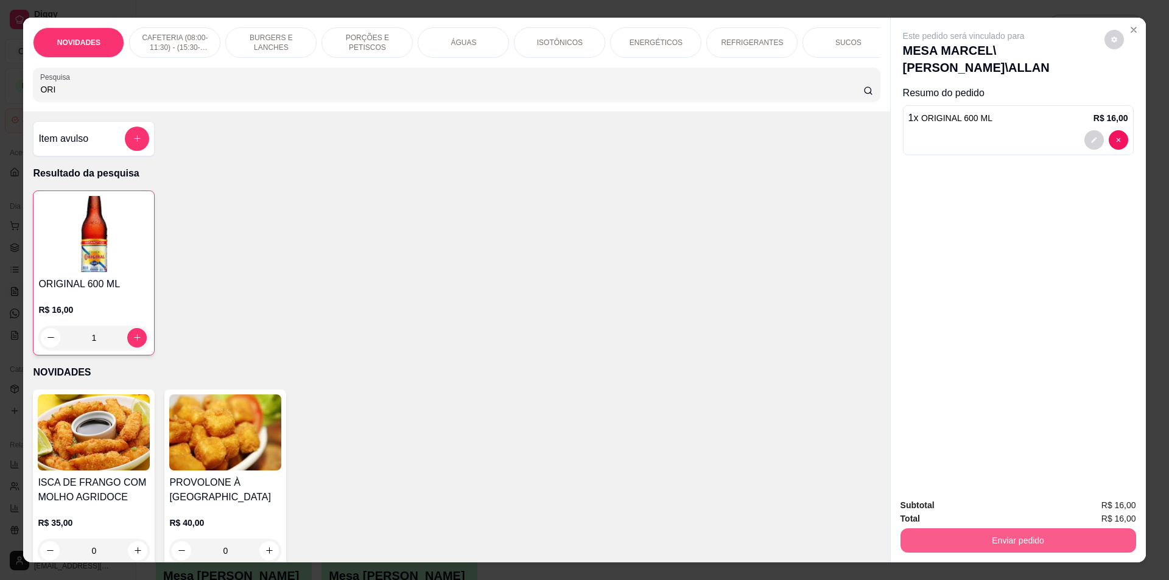
click at [1008, 536] on button "Enviar pedido" at bounding box center [1018, 540] width 236 height 24
click at [491, 107] on div "NOVIDADES CAFETERIA (08:00-11:30) - (15:30-18:00) BURGERS E LANCHES PORÇÕES E P…" at bounding box center [456, 65] width 866 height 94
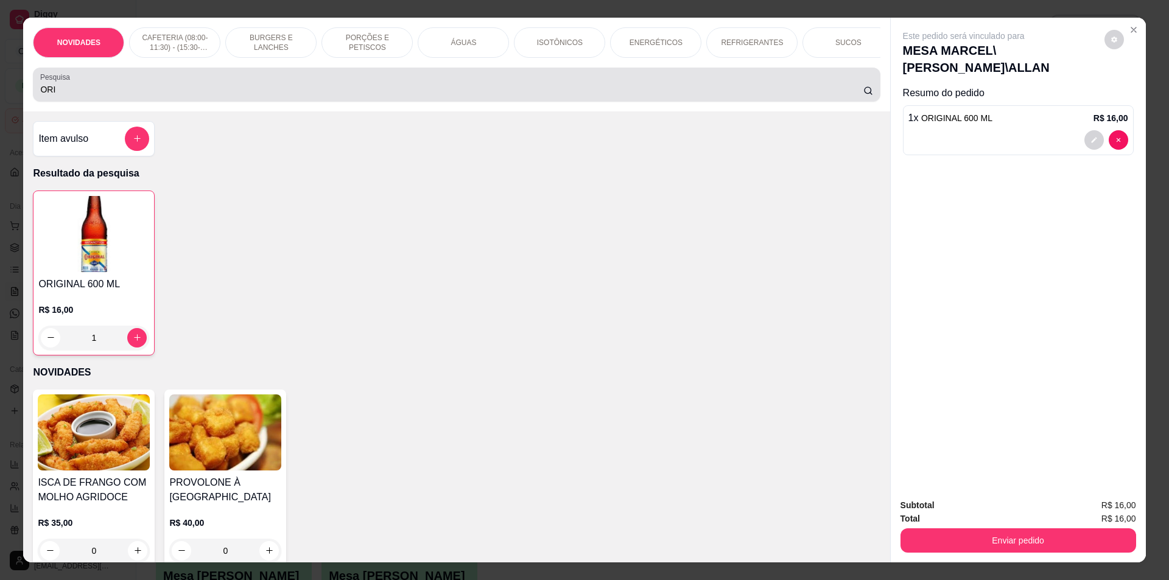
click at [500, 93] on input "ORI" at bounding box center [451, 89] width 823 height 12
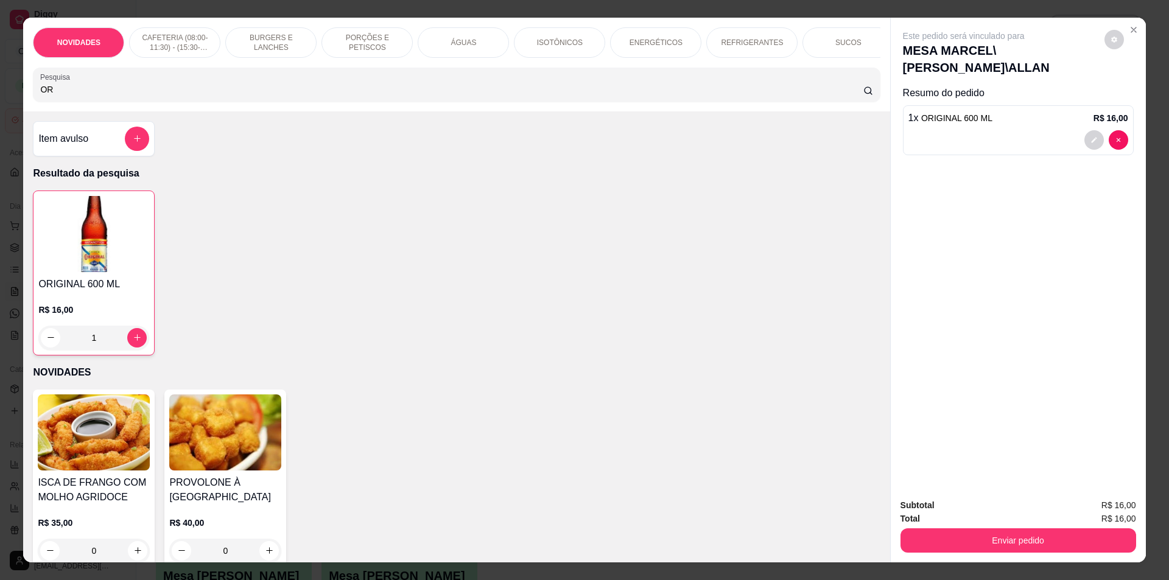
type input "O"
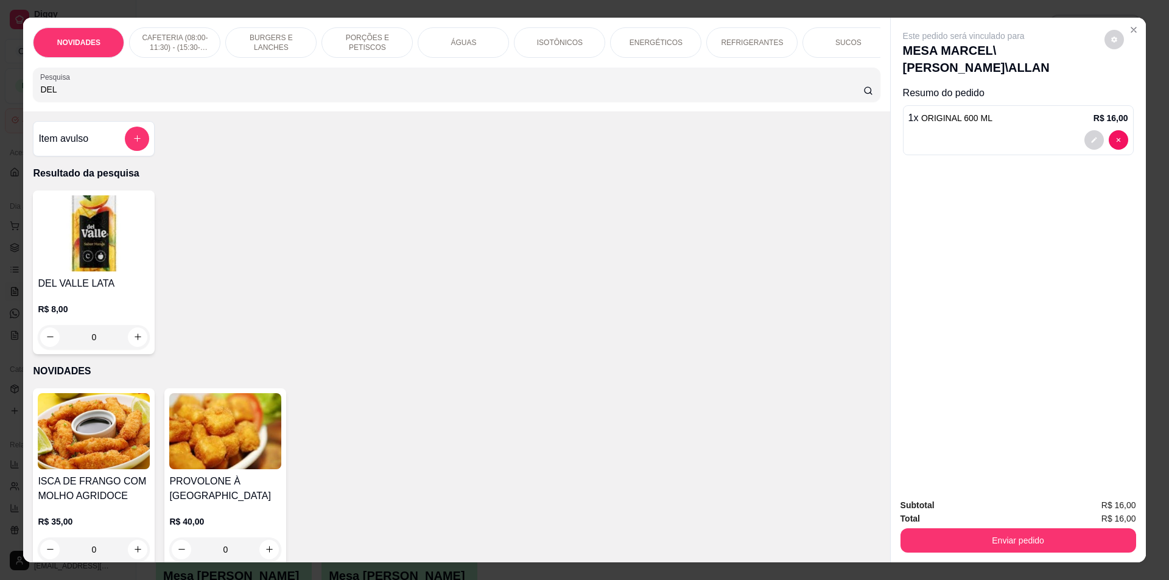
type input "DEL"
click at [138, 346] on div "0" at bounding box center [94, 337] width 112 height 24
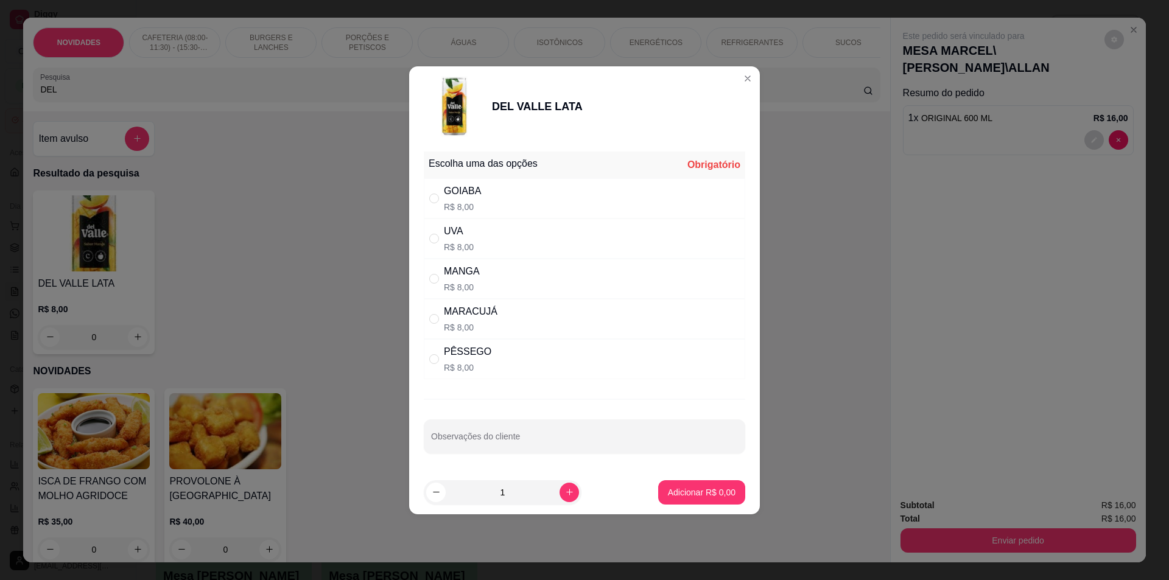
click at [497, 355] on div "PÊSSEGO R$ 8,00" at bounding box center [584, 359] width 321 height 40
radio input "true"
click at [688, 505] on footer "1 Adicionar R$ 8,00" at bounding box center [584, 493] width 351 height 44
click at [731, 486] on button "Adicionar R$ 8,00" at bounding box center [701, 492] width 87 height 24
type input "1"
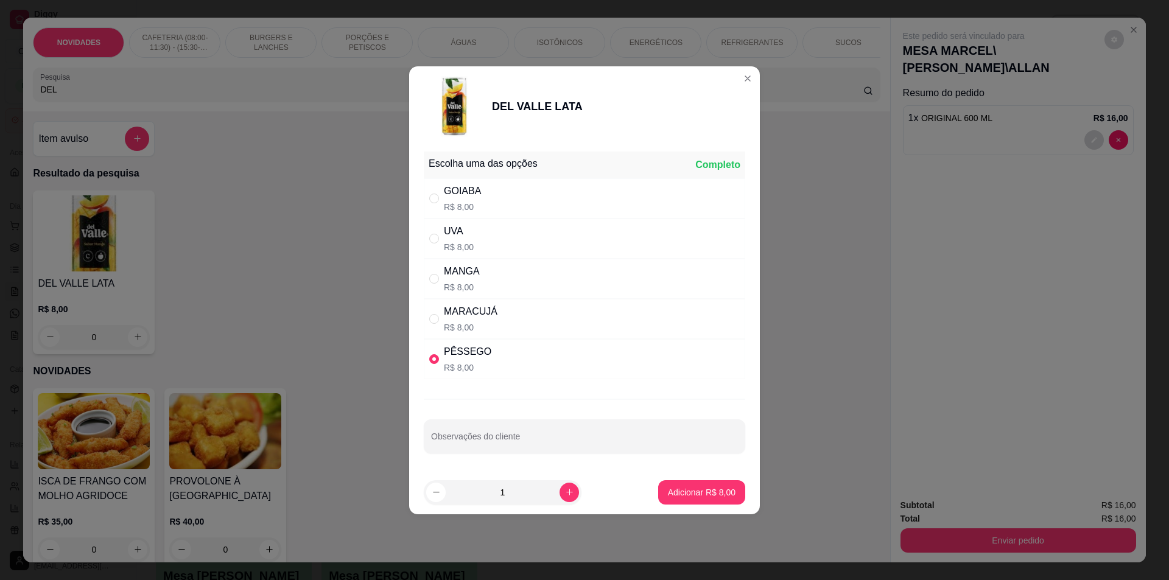
type input "1"
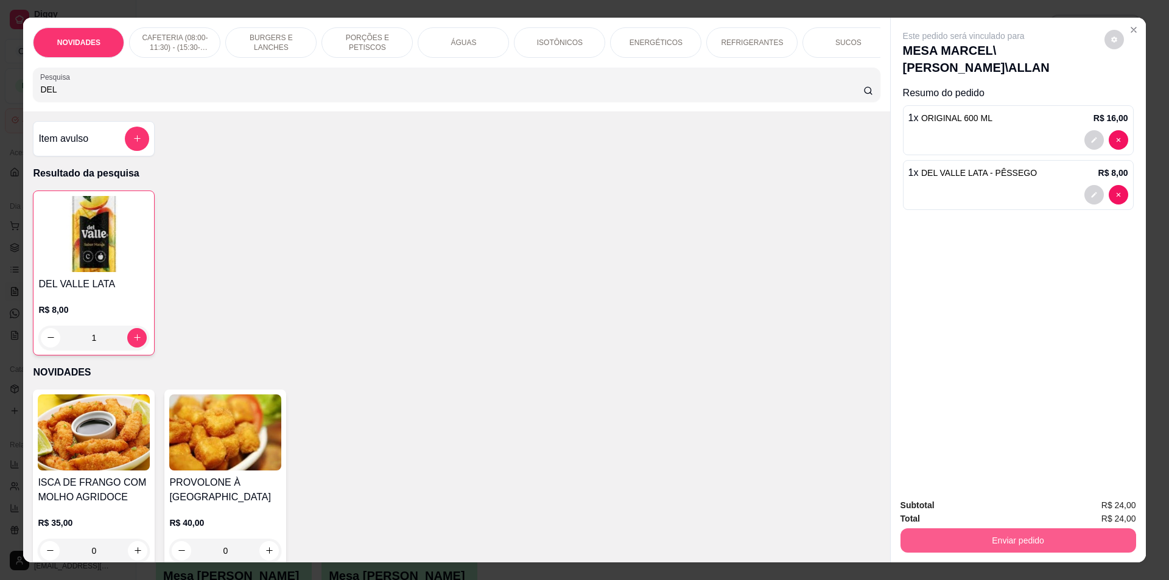
click at [985, 541] on button "Enviar pedido" at bounding box center [1018, 540] width 236 height 24
click at [993, 490] on p "Essa é uma forma de identificar quem consumiu cada item na mesa e facilitar o p…" at bounding box center [1013, 489] width 208 height 19
click at [994, 506] on button "Não registrar e enviar pedido" at bounding box center [977, 510] width 127 height 23
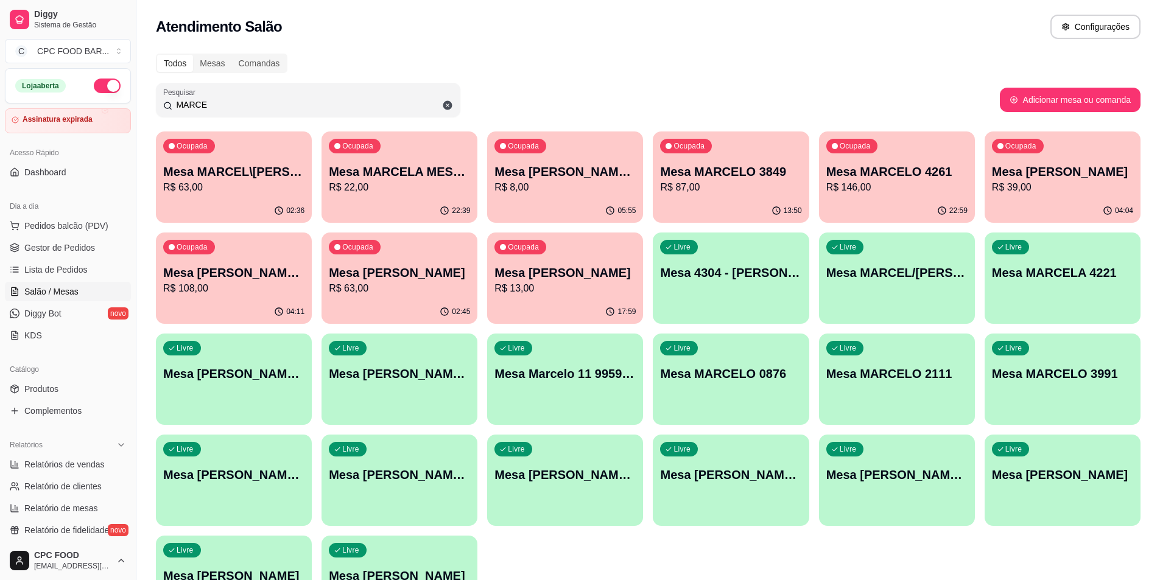
click at [231, 107] on input "MARCE" at bounding box center [312, 105] width 281 height 12
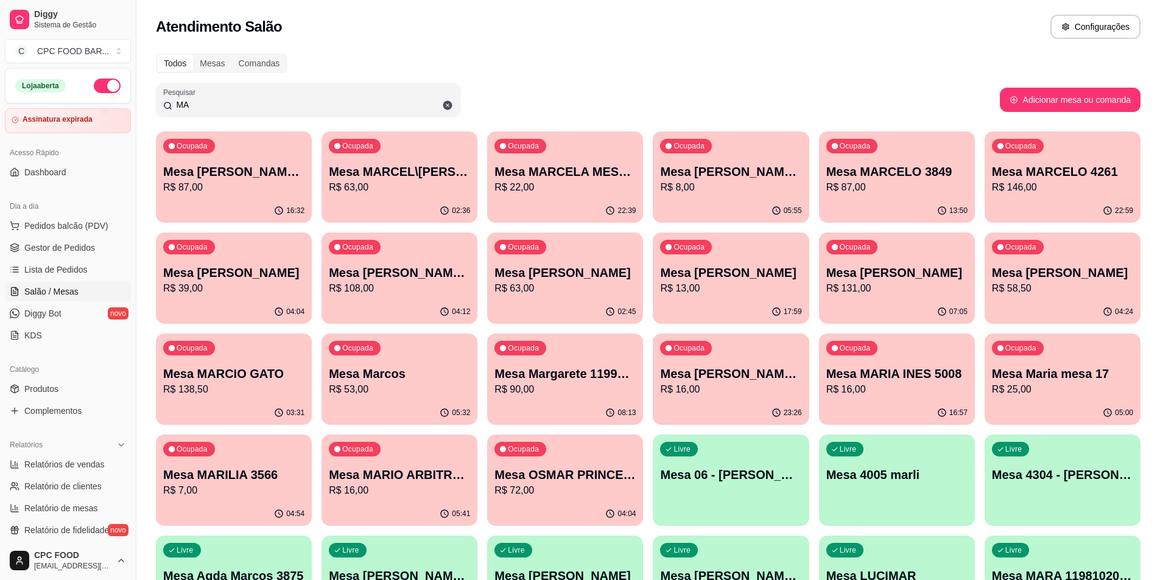
type input "M"
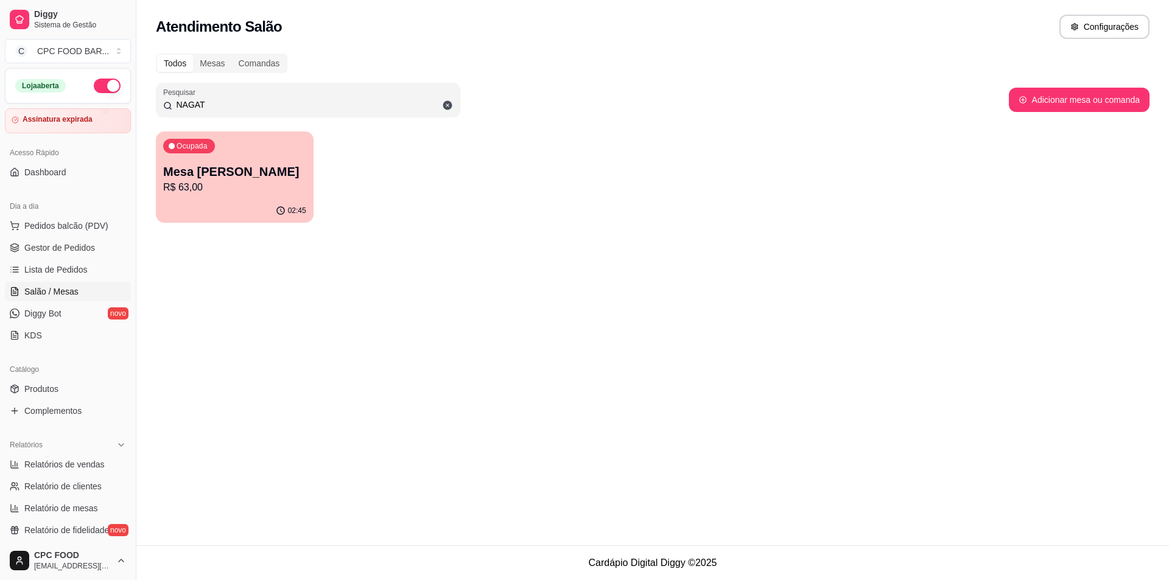
type input "NAGAT"
click at [232, 183] on p "R$ 63,00" at bounding box center [234, 187] width 143 height 15
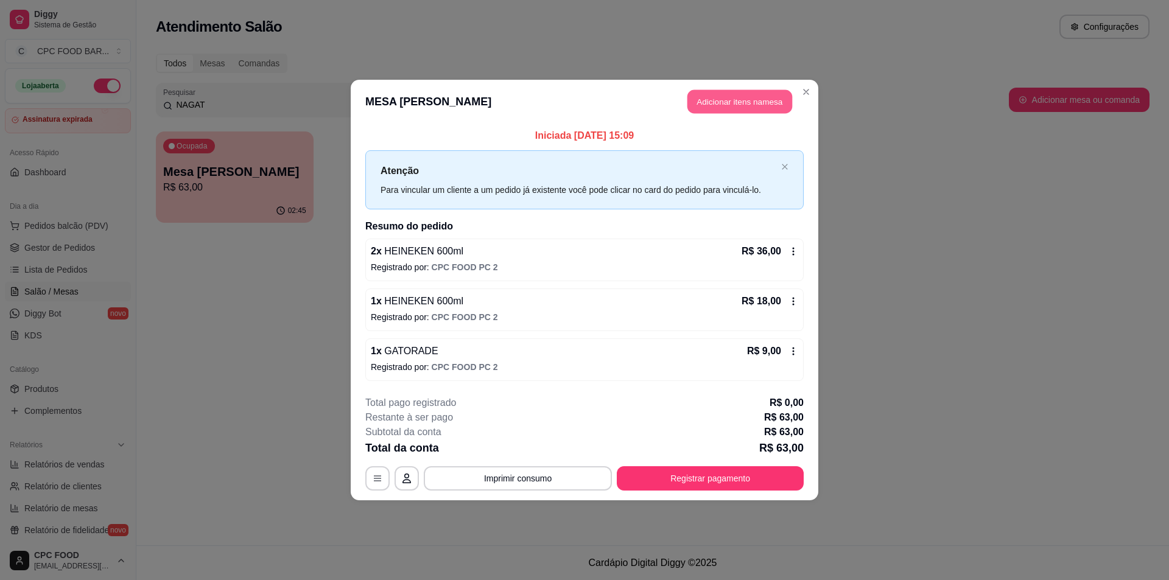
click at [773, 99] on button "Adicionar itens na mesa" at bounding box center [739, 102] width 105 height 24
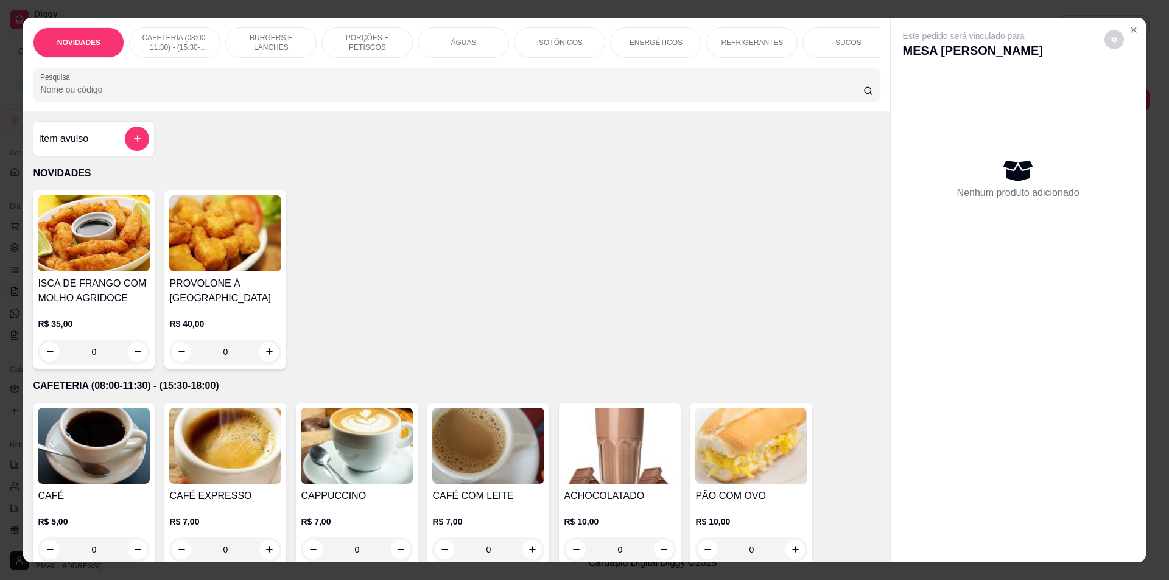
click at [519, 91] on div at bounding box center [456, 84] width 832 height 24
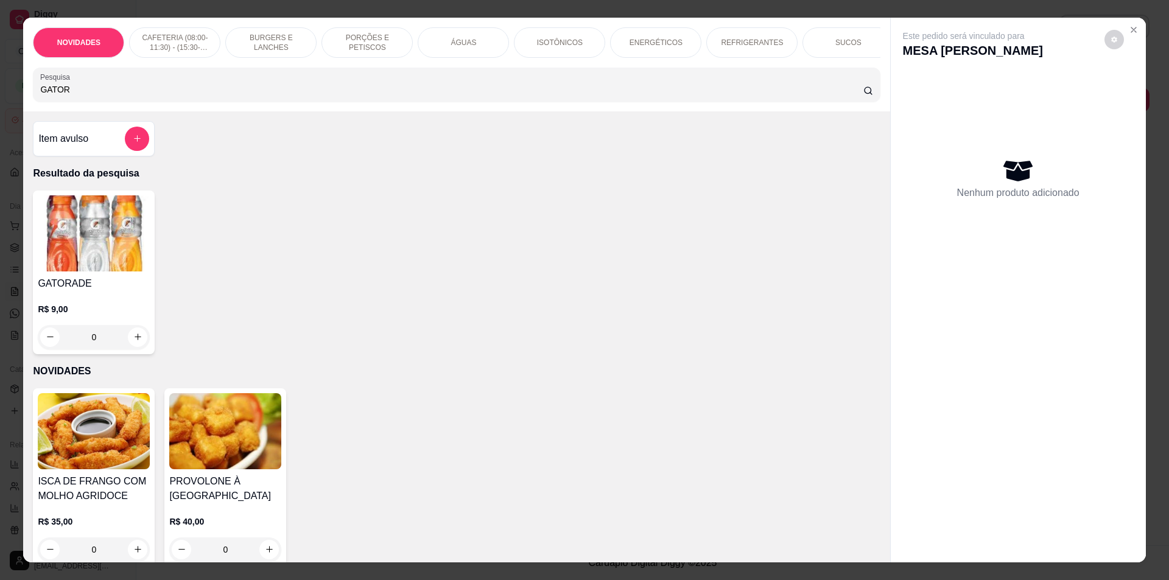
type input "GATOR"
click at [140, 346] on button "increase-product-quantity" at bounding box center [137, 337] width 19 height 19
type input "1"
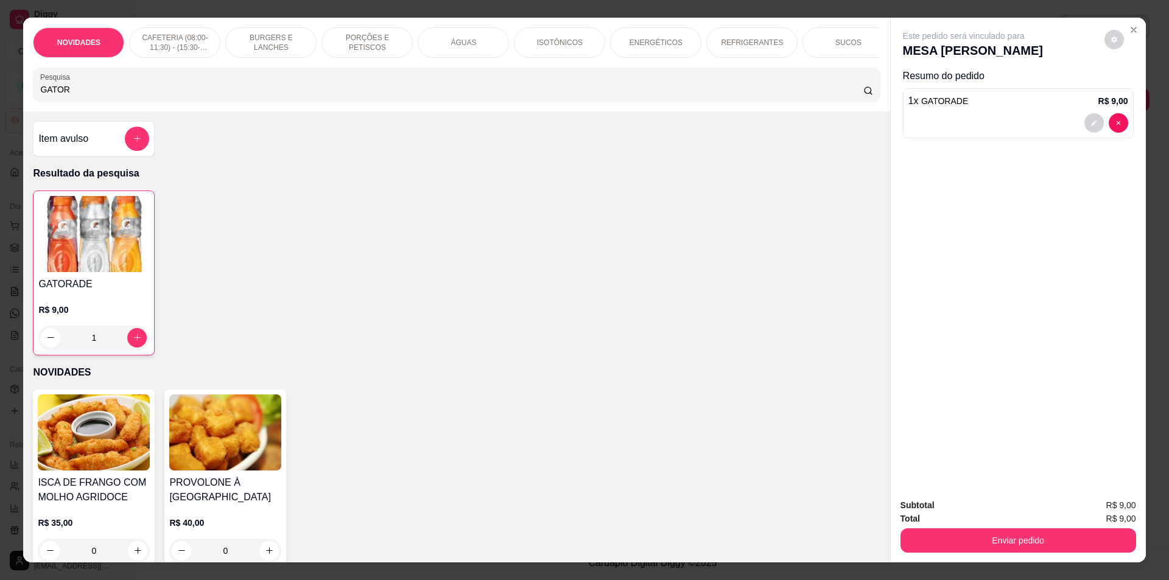
click at [1071, 555] on div "Subtotal R$ 9,00 Total R$ 9,00 Enviar pedido" at bounding box center [1018, 526] width 255 height 74
click at [1054, 541] on button "Enviar pedido" at bounding box center [1018, 541] width 228 height 24
click at [1015, 510] on button "Não registrar e enviar pedido" at bounding box center [977, 510] width 127 height 23
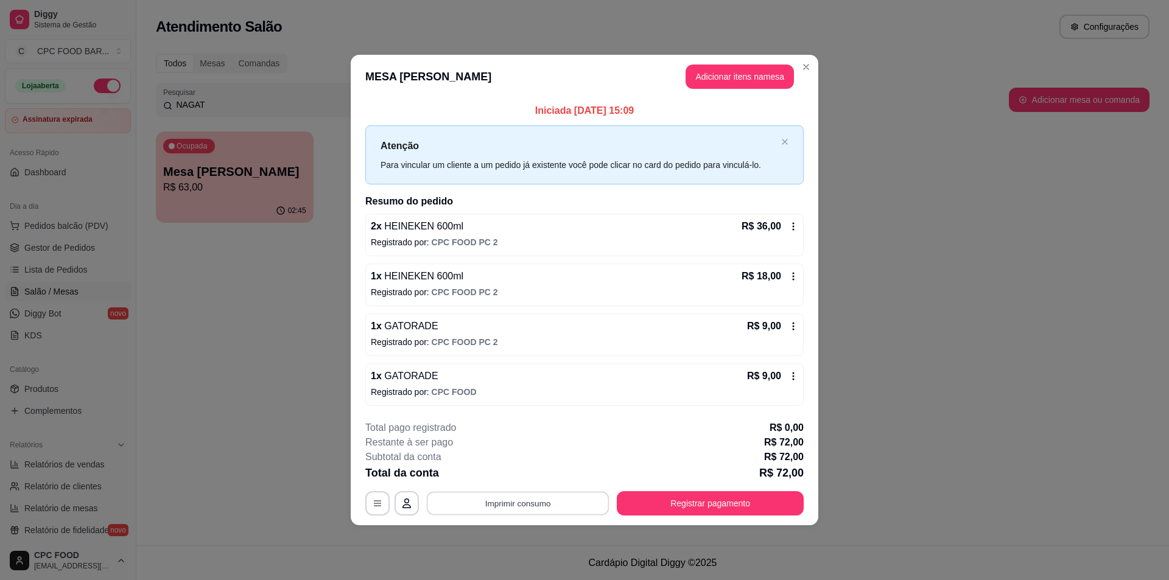
click at [539, 510] on button "Imprimir consumo" at bounding box center [518, 504] width 183 height 24
click at [521, 475] on button "IMPRESSORA" at bounding box center [521, 475] width 85 height 19
click at [762, 502] on button "Registrar pagamento" at bounding box center [710, 504] width 181 height 24
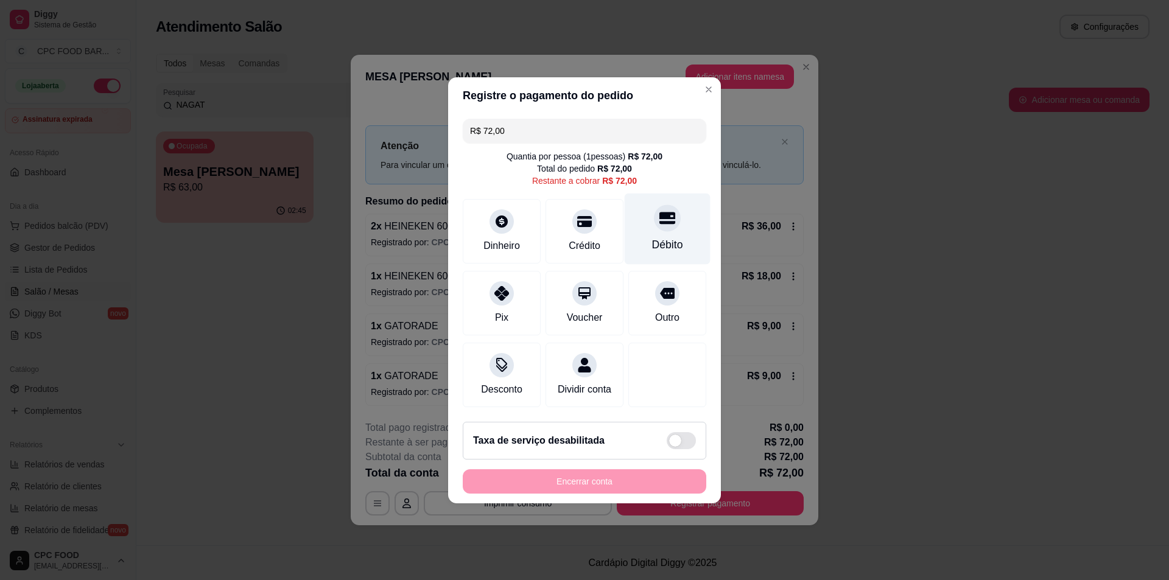
click at [628, 203] on div "Débito" at bounding box center [668, 228] width 86 height 71
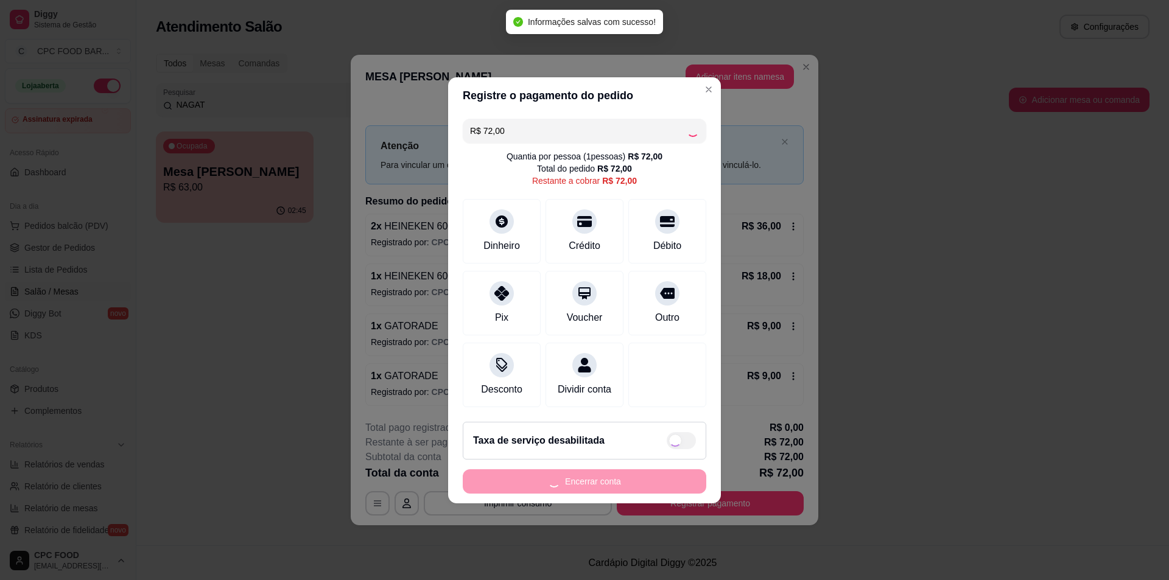
type input "R$ 0,00"
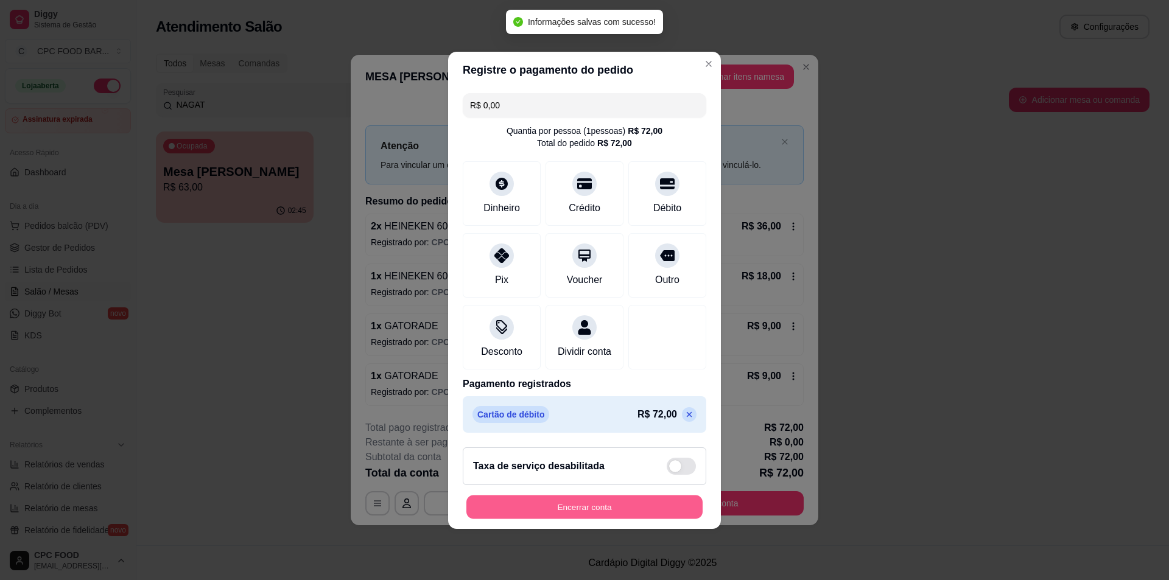
click at [604, 511] on button "Encerrar conta" at bounding box center [584, 507] width 236 height 24
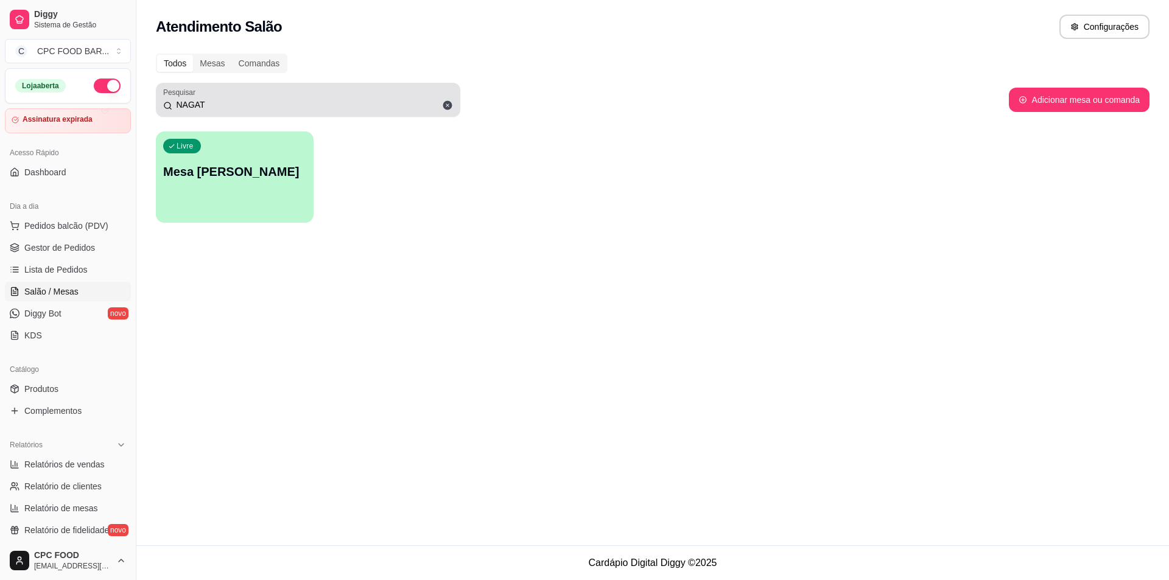
click at [445, 103] on icon at bounding box center [447, 105] width 9 height 9
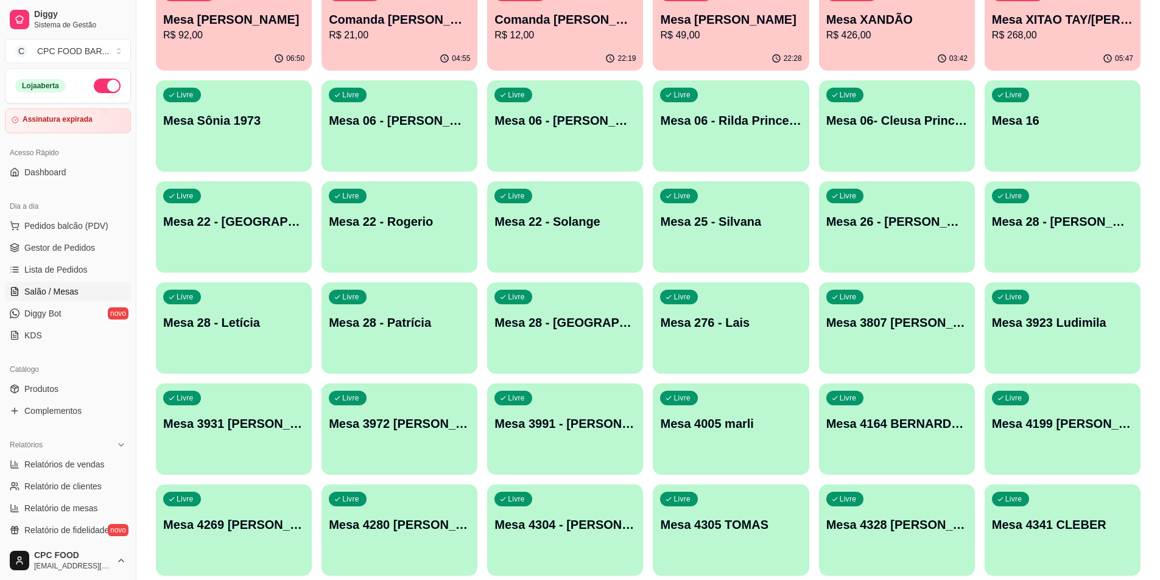
scroll to position [4262, 0]
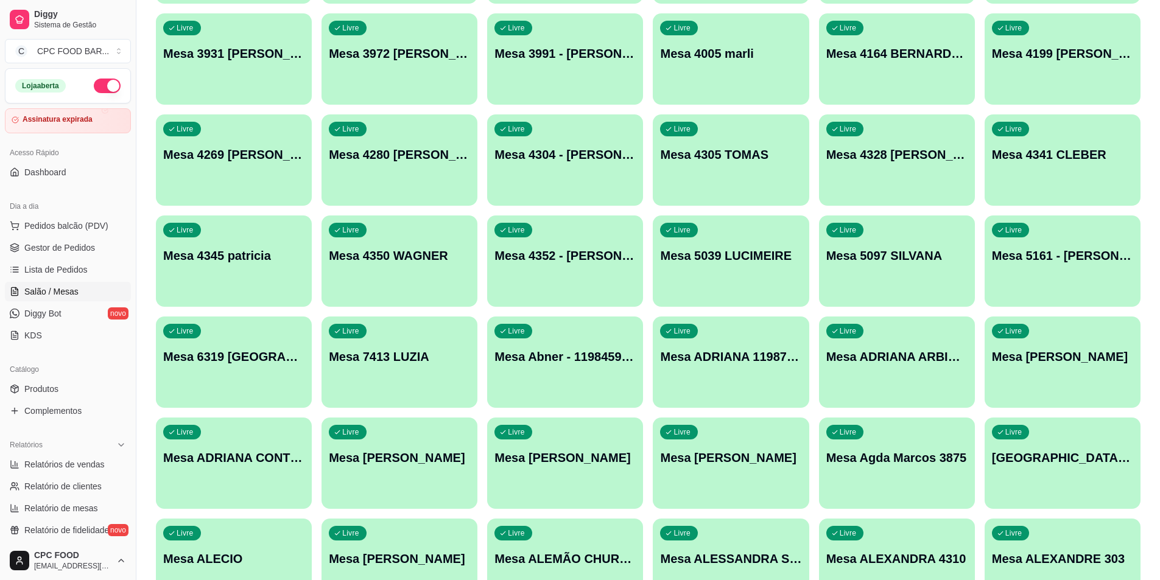
click at [569, 451] on p "Mesa ADRIANA MASCOSA" at bounding box center [564, 457] width 141 height 17
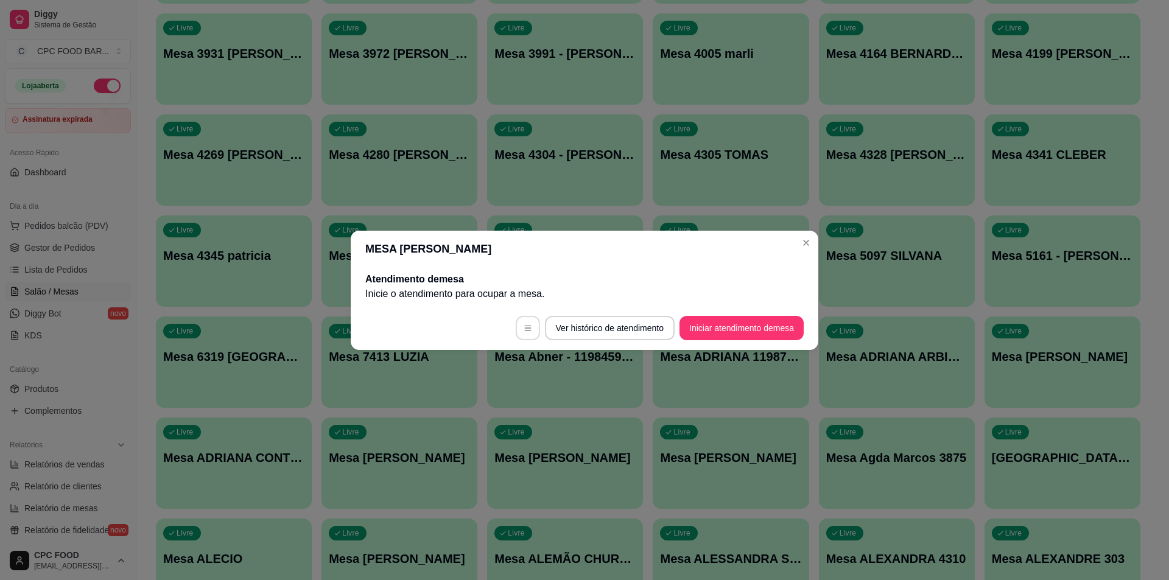
click at [527, 327] on icon "button" at bounding box center [528, 328] width 9 height 9
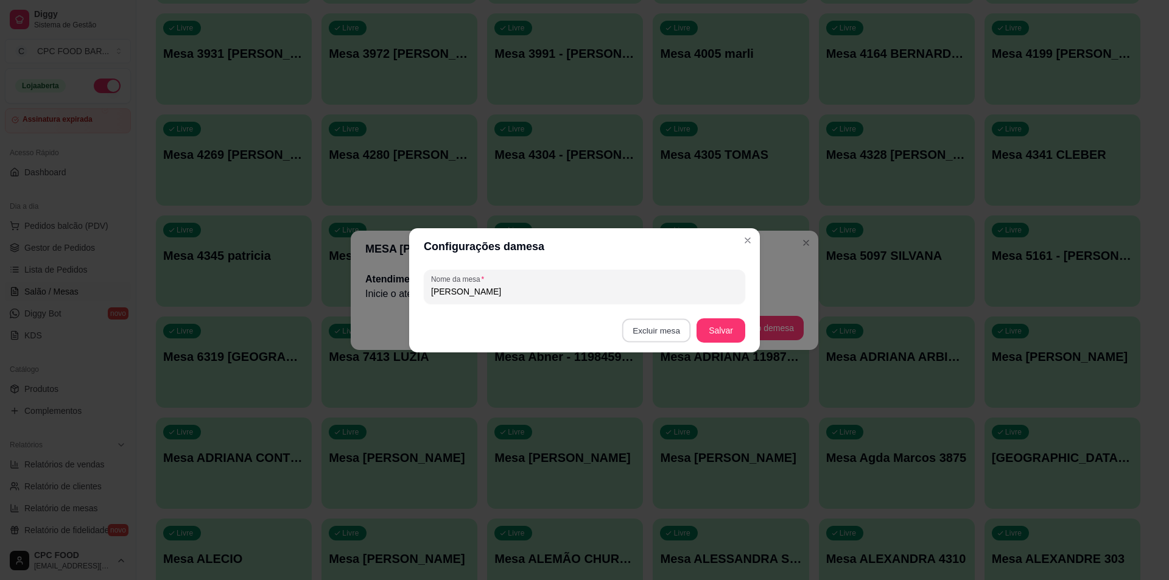
click at [673, 321] on button "Excluir mesa" at bounding box center [656, 330] width 69 height 24
click at [658, 415] on button "Confirmar" at bounding box center [658, 406] width 45 height 19
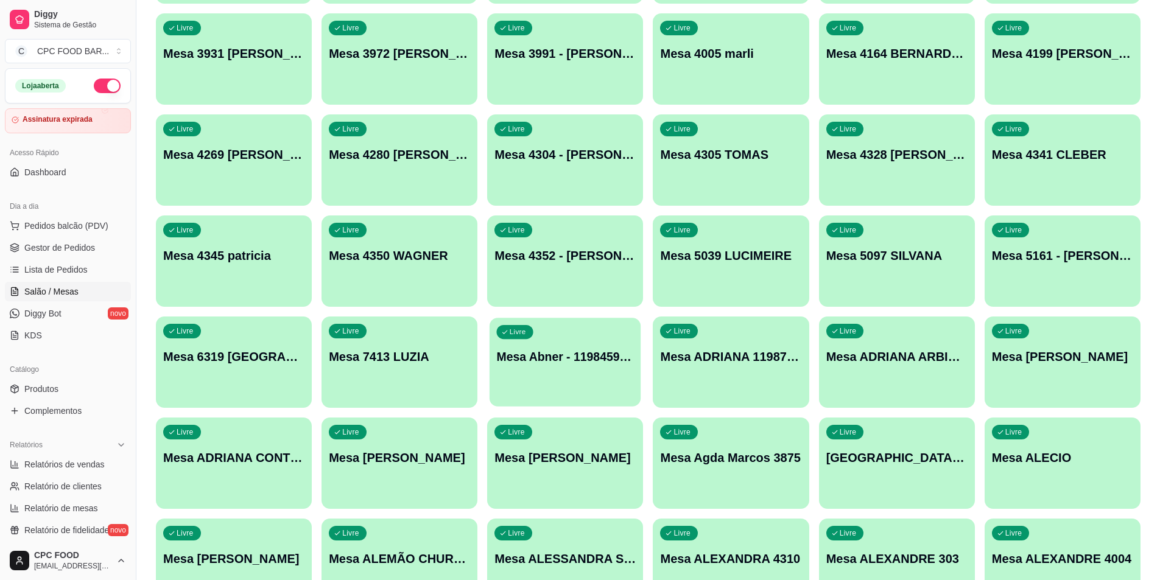
click at [537, 369] on div "Livre Mesa Abner - 11984597893" at bounding box center [565, 355] width 151 height 74
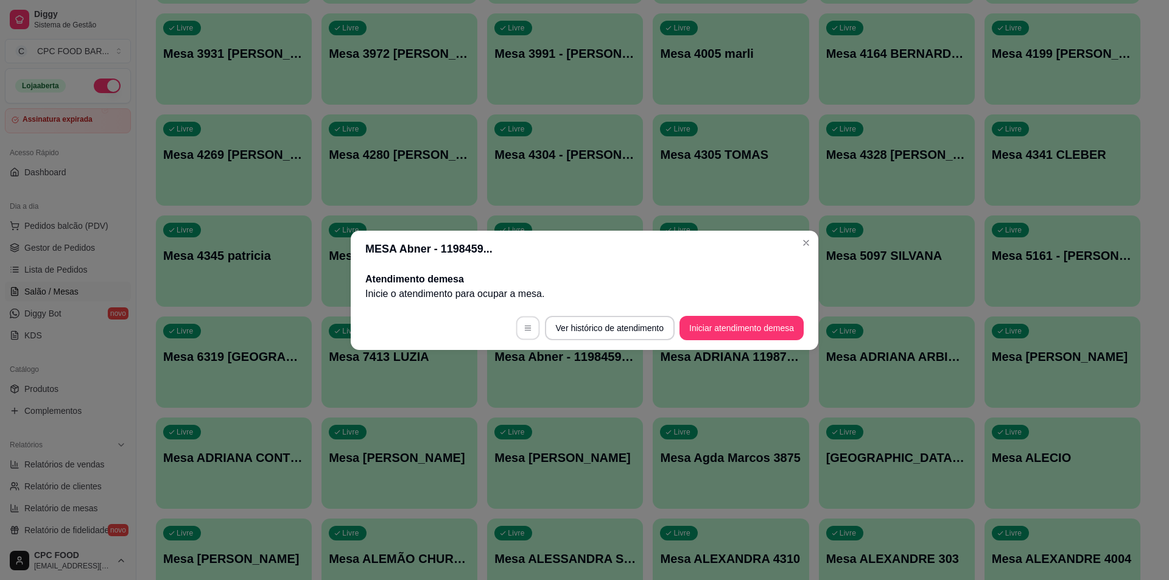
click at [521, 332] on button "button" at bounding box center [528, 328] width 24 height 24
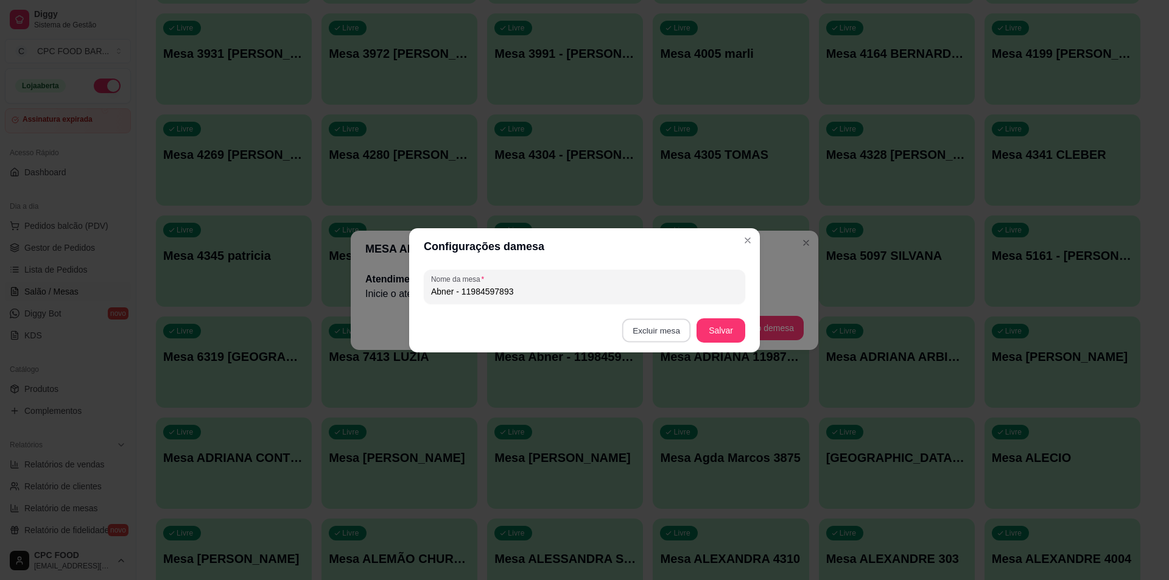
click at [637, 334] on button "Excluir mesa" at bounding box center [656, 330] width 69 height 24
click at [648, 412] on button "Confirmar" at bounding box center [658, 407] width 43 height 18
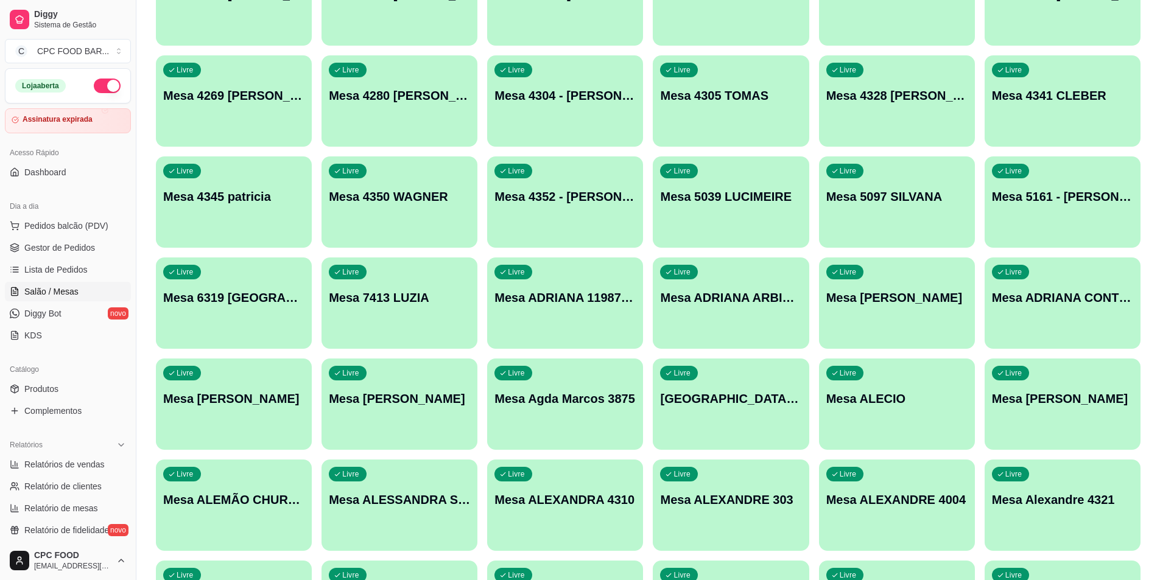
scroll to position [4384, 0]
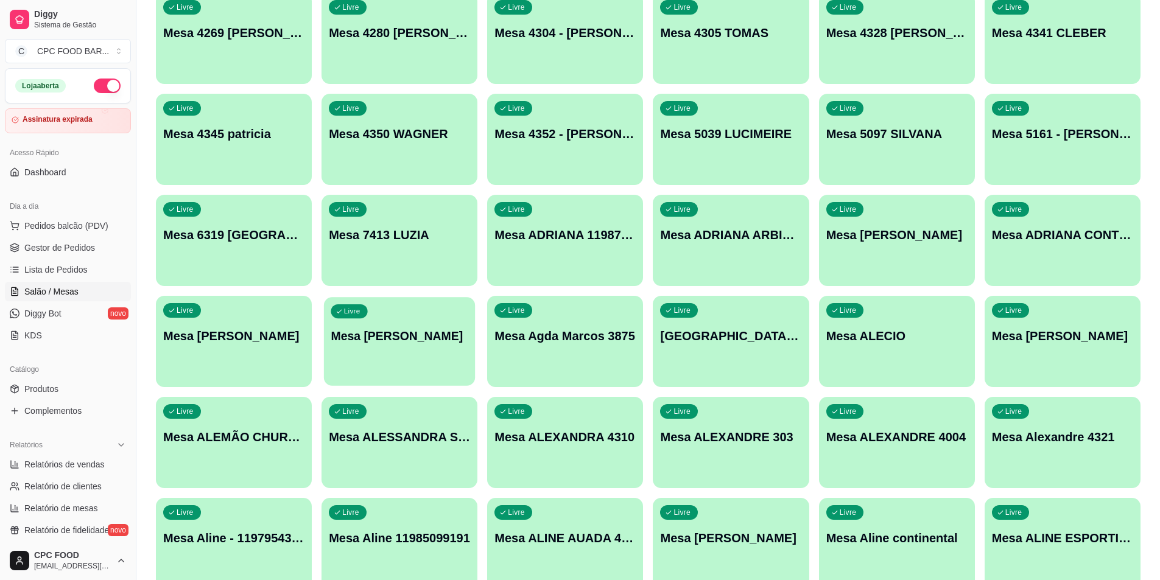
click at [439, 338] on p "Mesa ADRIANA RIBEIRO" at bounding box center [399, 336] width 137 height 16
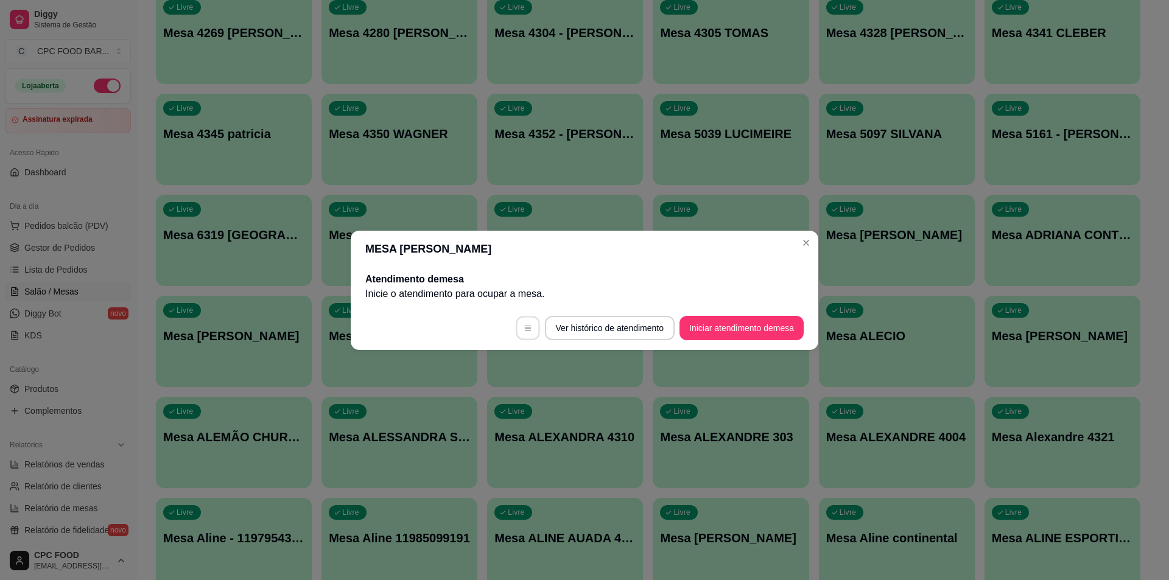
click at [525, 331] on icon "button" at bounding box center [528, 328] width 9 height 9
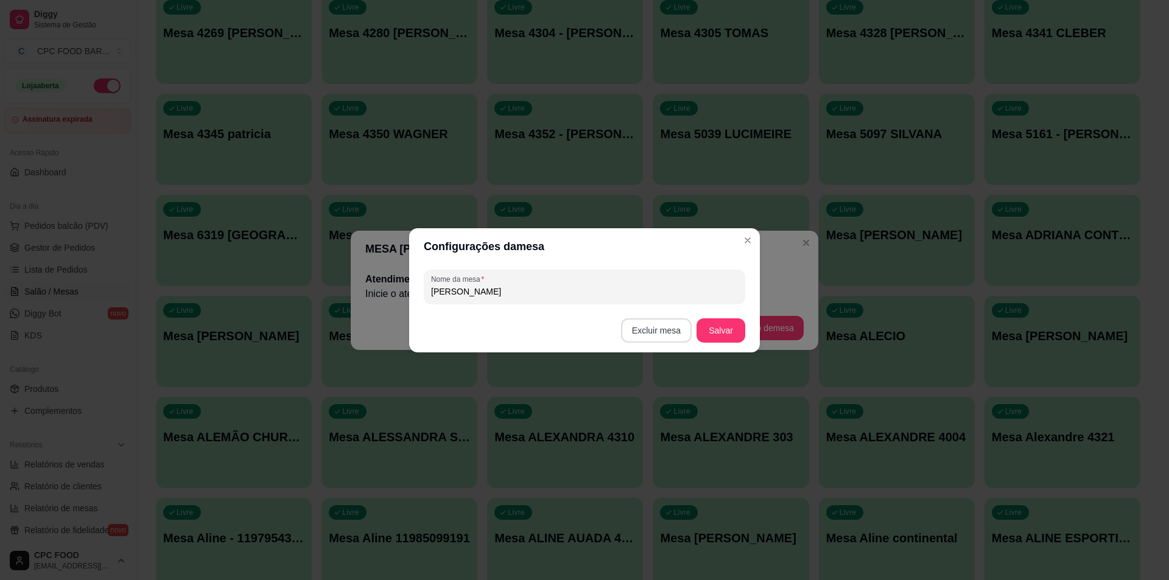
click at [661, 333] on button "Excluir mesa" at bounding box center [656, 330] width 71 height 24
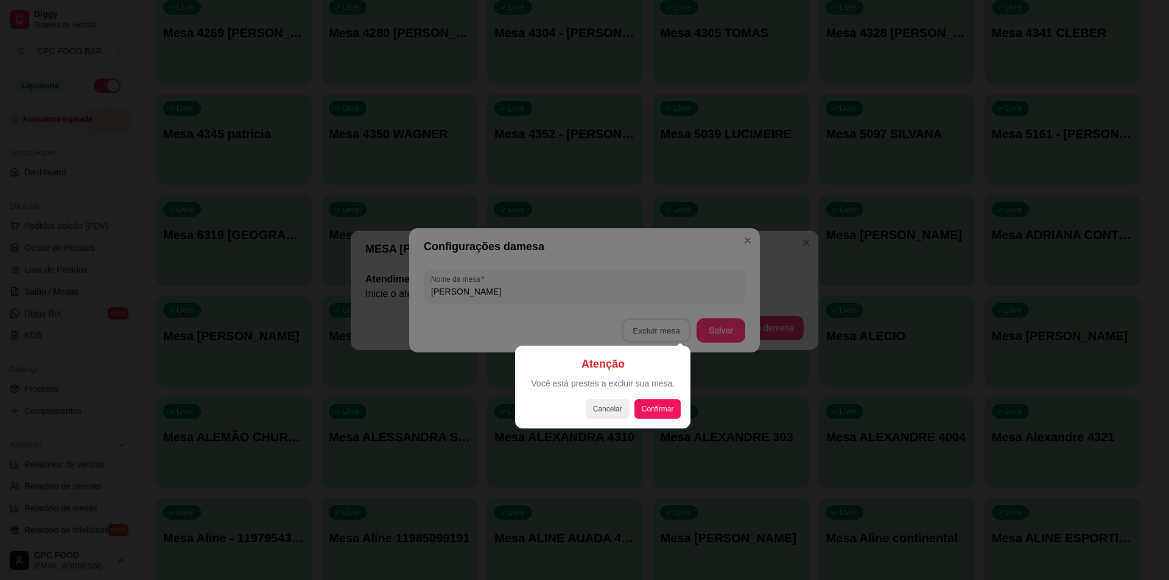
click at [656, 423] on div "Atenção Você está prestes a excluir sua mesa. Cancelar Confirmar" at bounding box center [602, 387] width 175 height 83
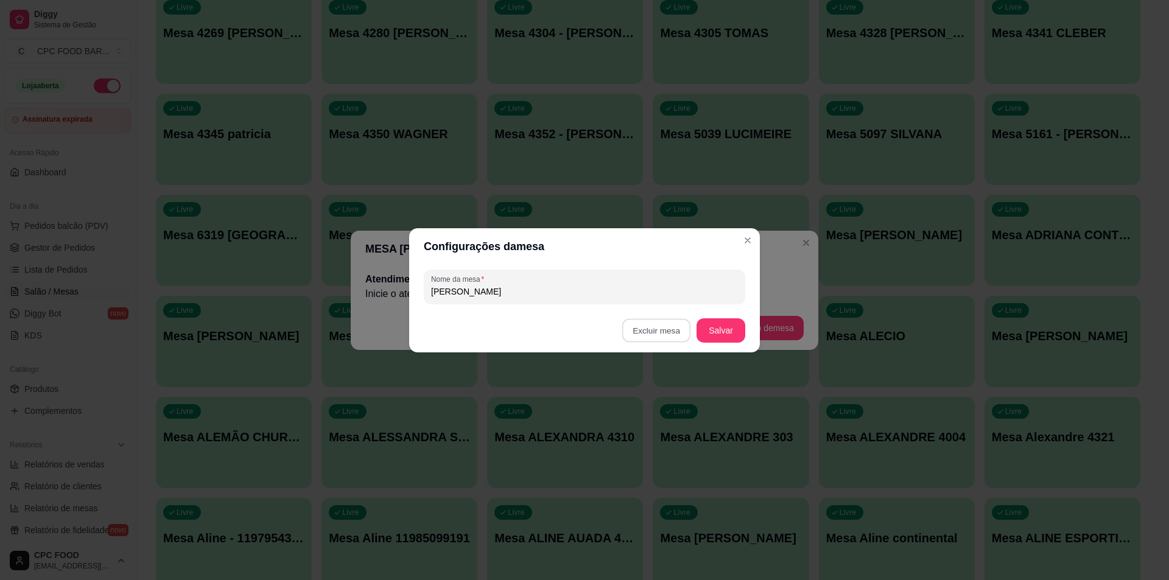
click at [660, 410] on button "Confirmar" at bounding box center [658, 407] width 43 height 18
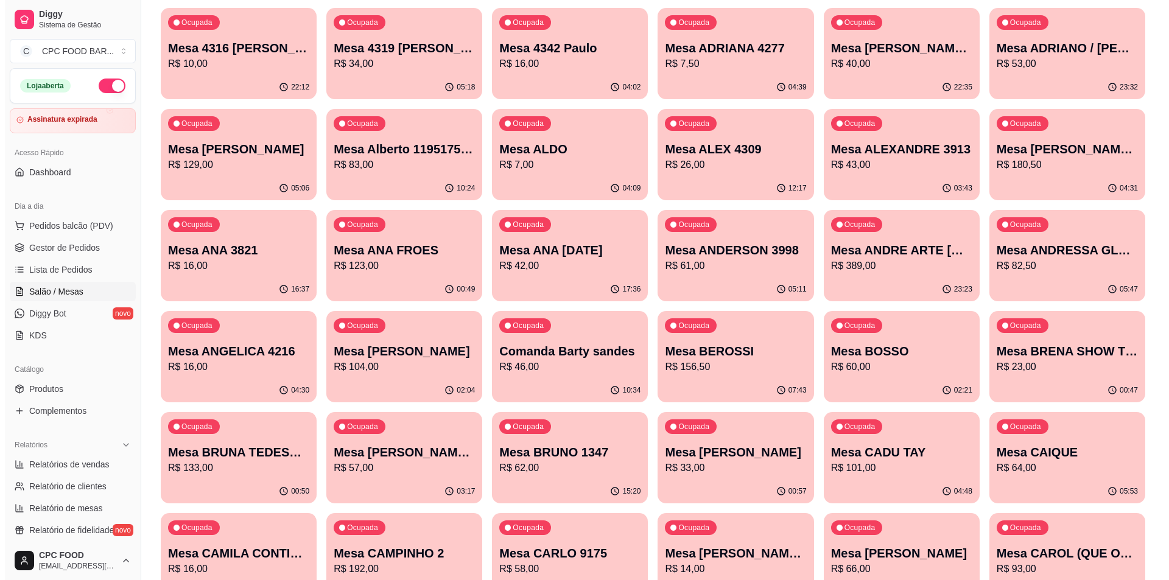
scroll to position [0, 0]
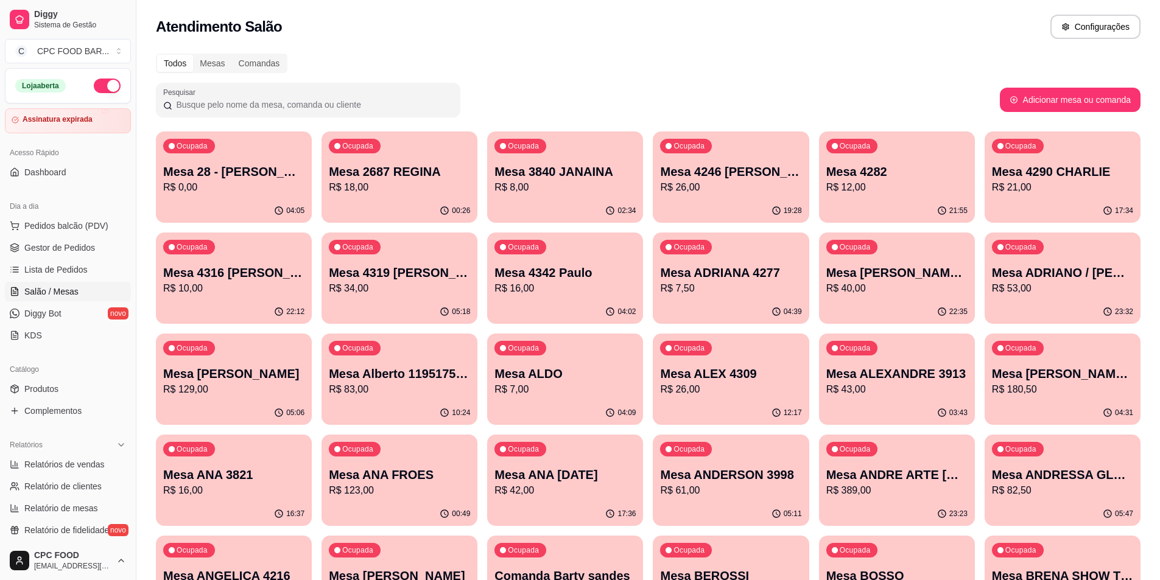
click at [2, 395] on div "Catálogo Produtos Complementos" at bounding box center [68, 390] width 136 height 71
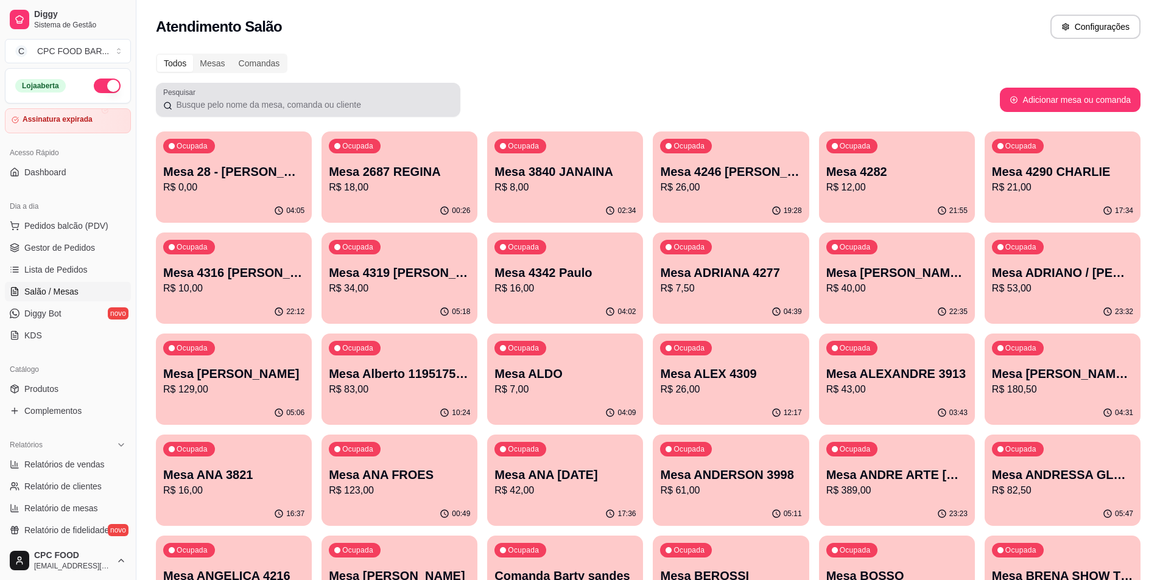
click at [328, 116] on div "Pesquisar" at bounding box center [308, 100] width 304 height 34
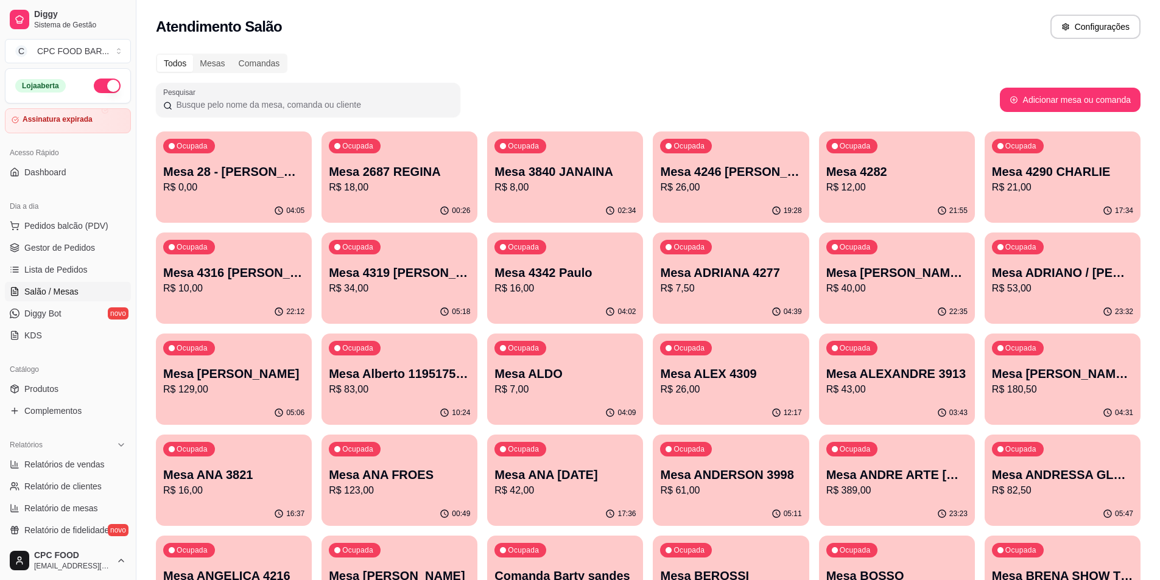
click at [336, 108] on input "Pesquisar" at bounding box center [312, 105] width 281 height 12
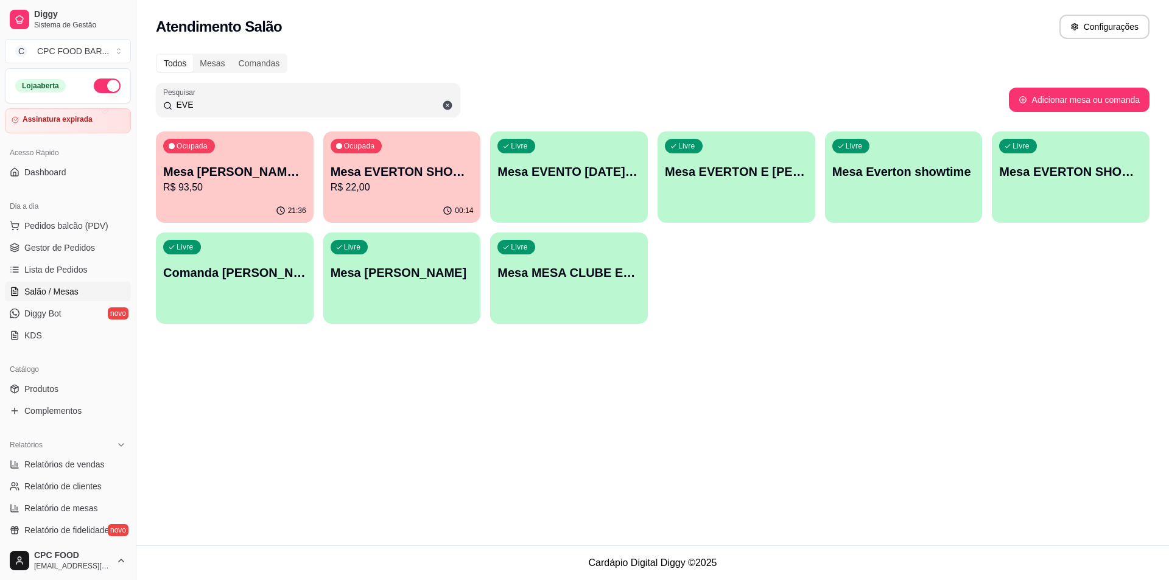
type input "EVE"
click at [388, 192] on p "R$ 22,00" at bounding box center [401, 187] width 139 height 14
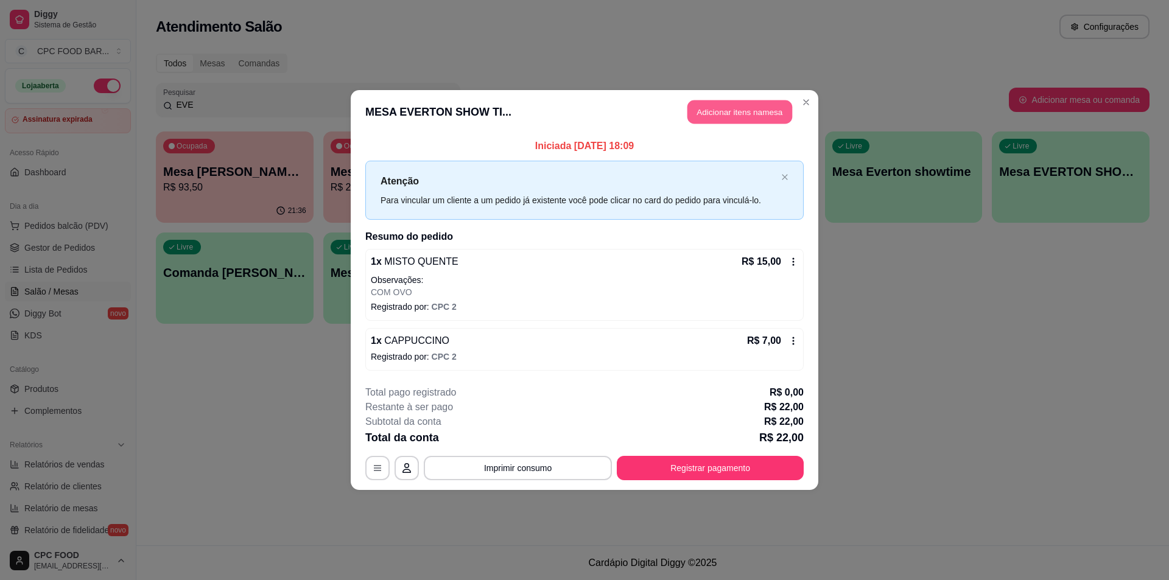
click at [732, 110] on button "Adicionar itens na mesa" at bounding box center [739, 112] width 105 height 24
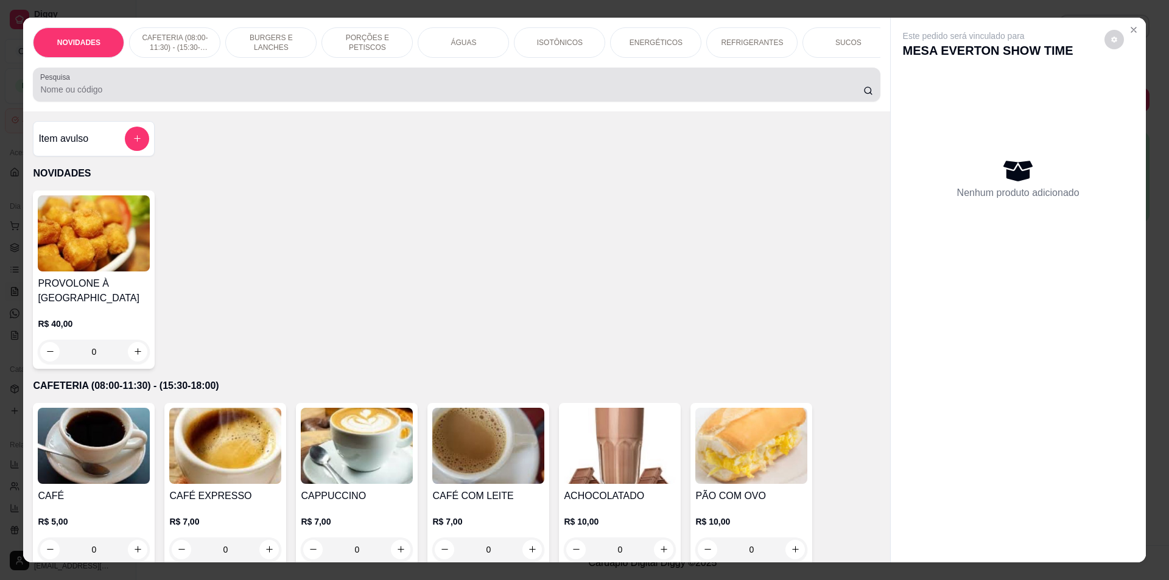
click at [315, 97] on div at bounding box center [456, 84] width 832 height 24
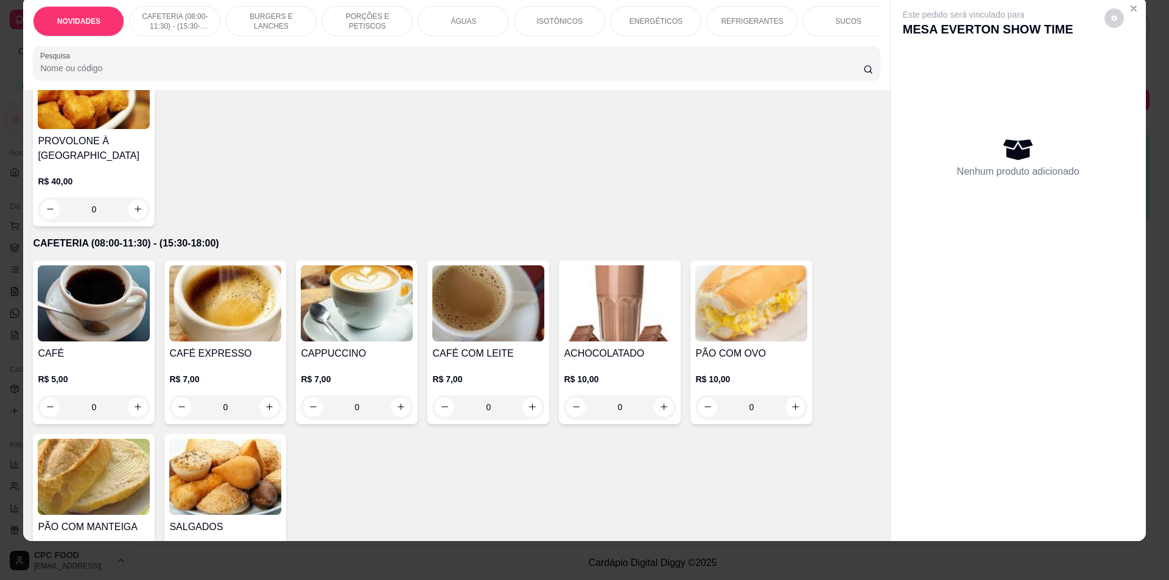
scroll to position [122, 0]
click at [662, 411] on icon "increase-product-quantity" at bounding box center [663, 406] width 9 height 9
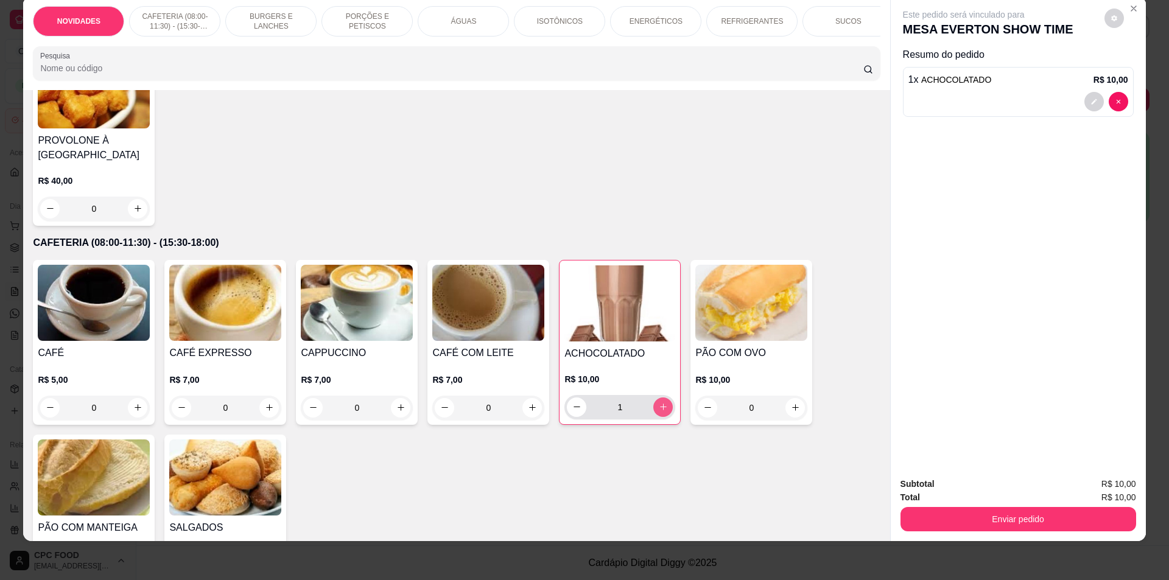
type input "1"
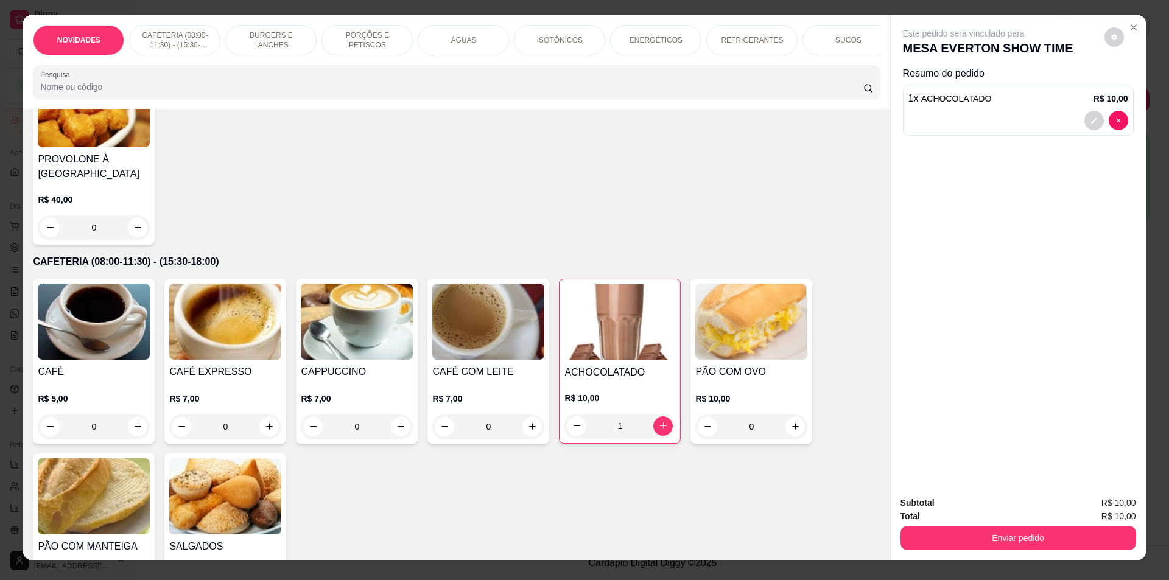
scroll to position [0, 0]
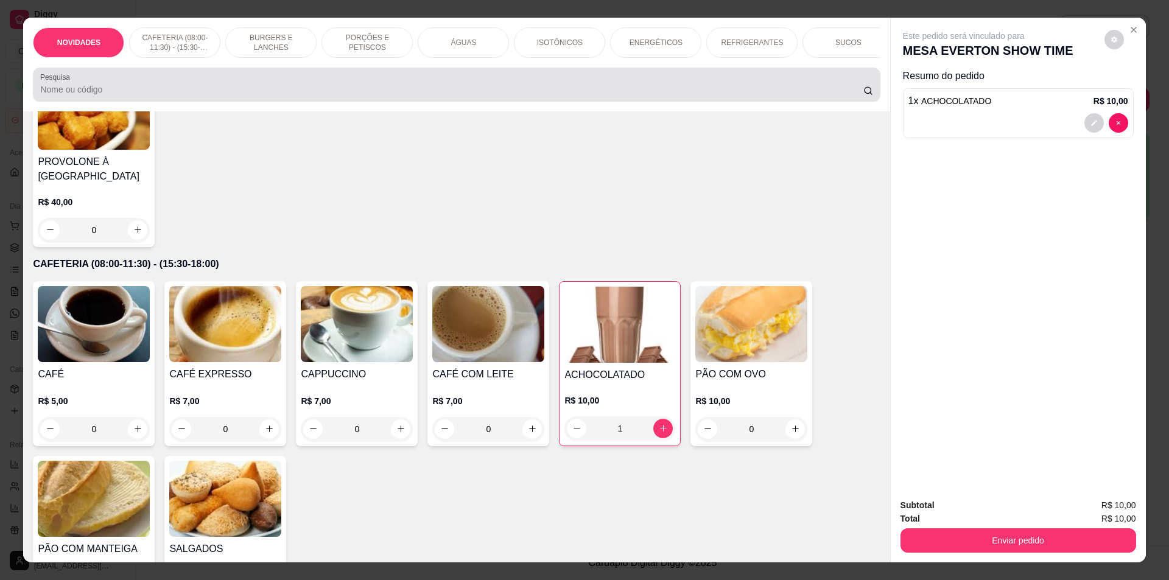
click at [111, 93] on input "Pesquisa" at bounding box center [451, 89] width 823 height 12
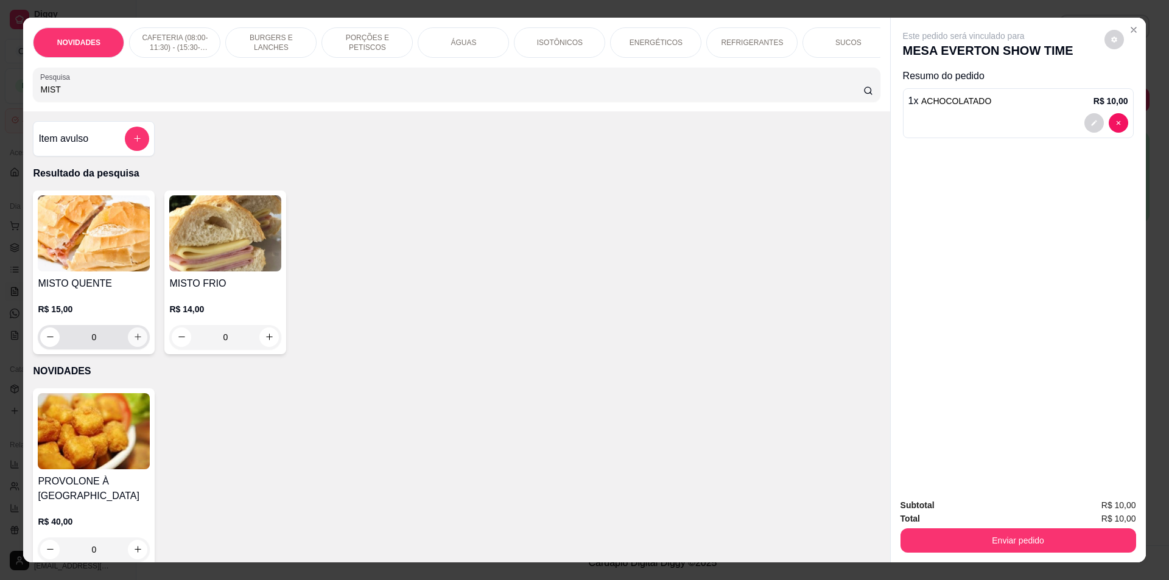
type input "MIST"
click at [133, 342] on icon "increase-product-quantity" at bounding box center [137, 336] width 9 height 9
type input "1"
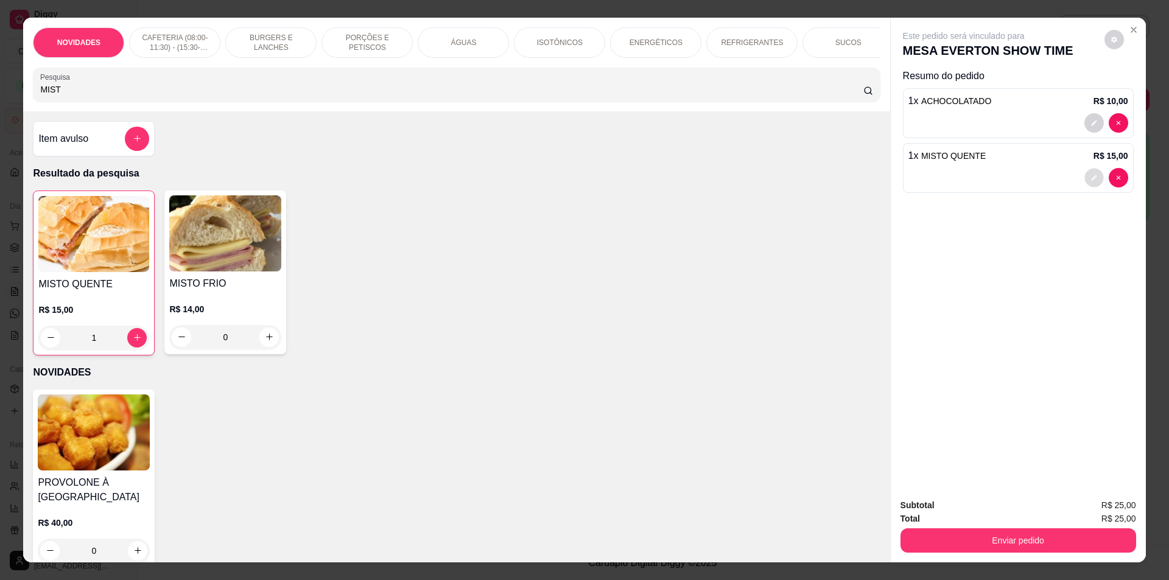
click at [1084, 178] on button "decrease-product-quantity" at bounding box center [1093, 177] width 19 height 19
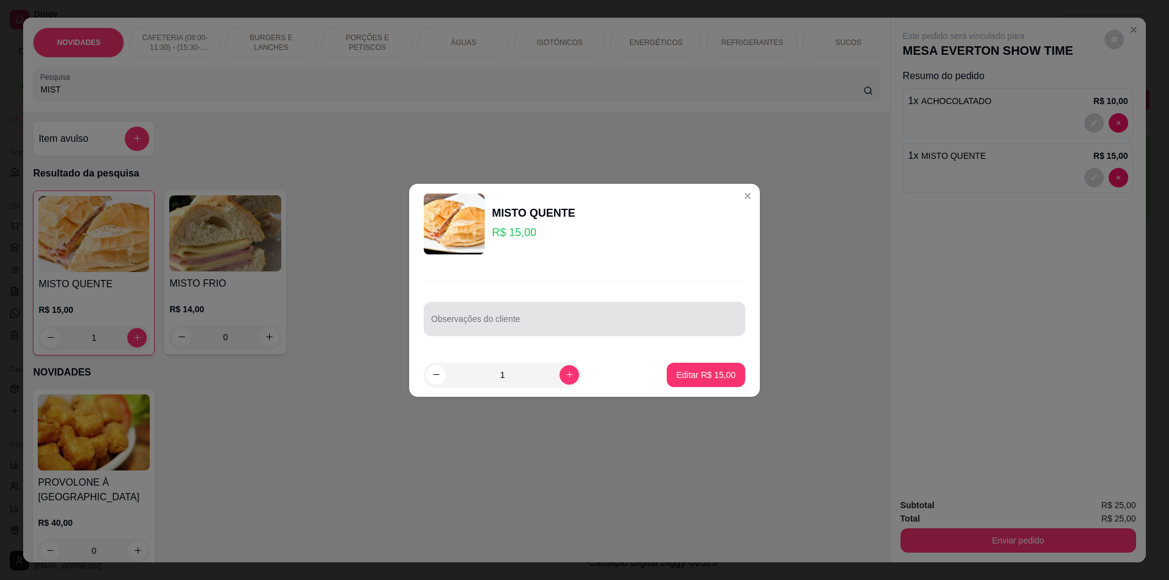
click at [461, 317] on div at bounding box center [584, 319] width 307 height 24
type input "PÃO DE HAMBURGUER"
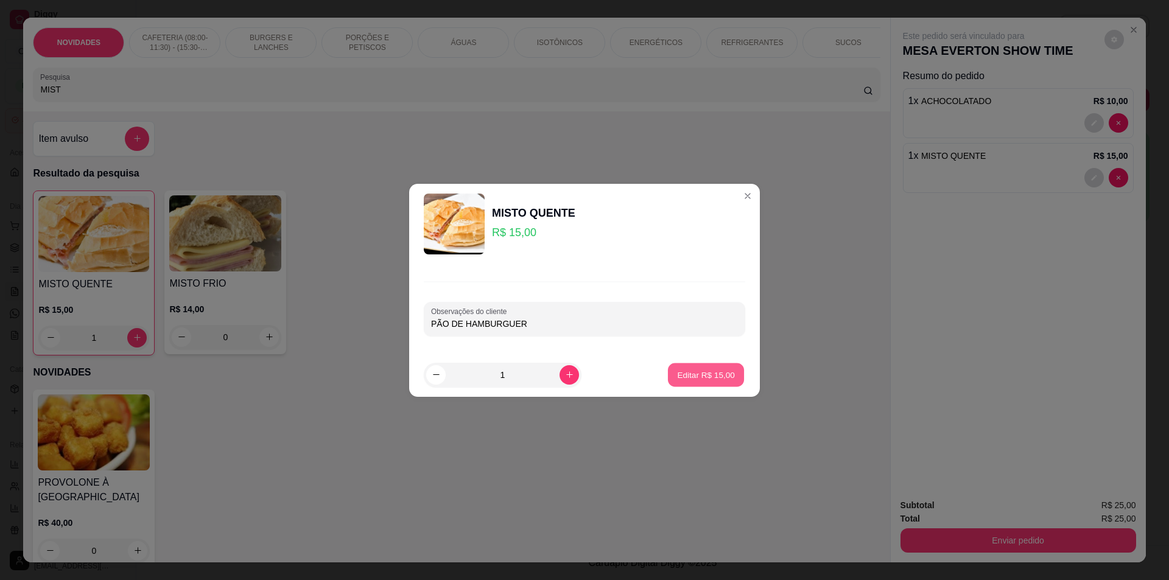
click at [718, 382] on button "Editar R$ 15,00" at bounding box center [706, 375] width 76 height 24
type input "0"
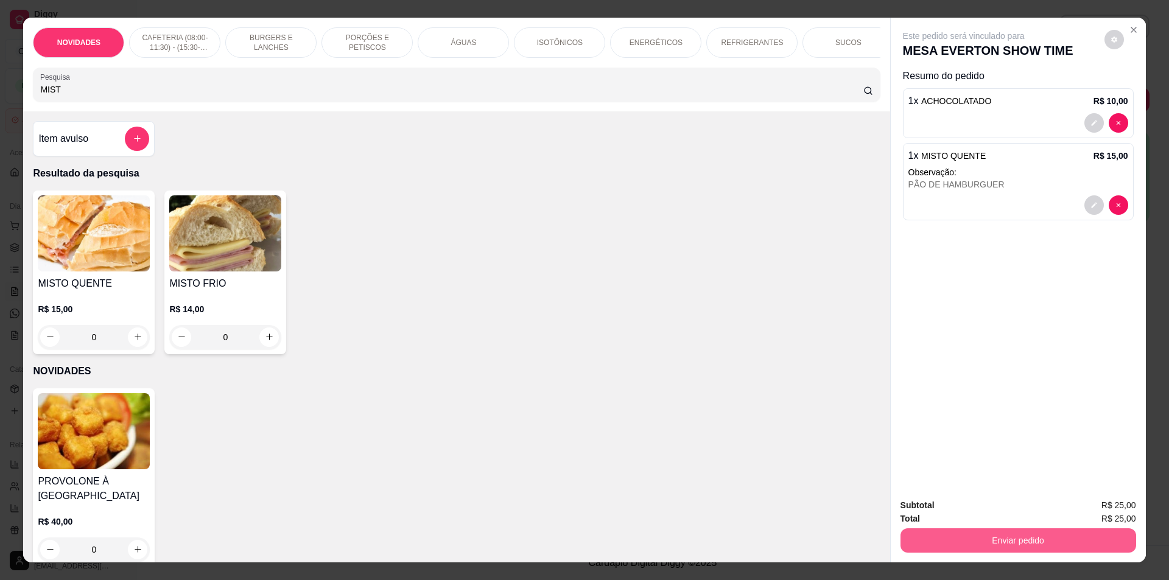
click at [985, 542] on button "Enviar pedido" at bounding box center [1018, 540] width 236 height 24
click at [956, 507] on button "Não registrar e enviar pedido" at bounding box center [977, 510] width 123 height 23
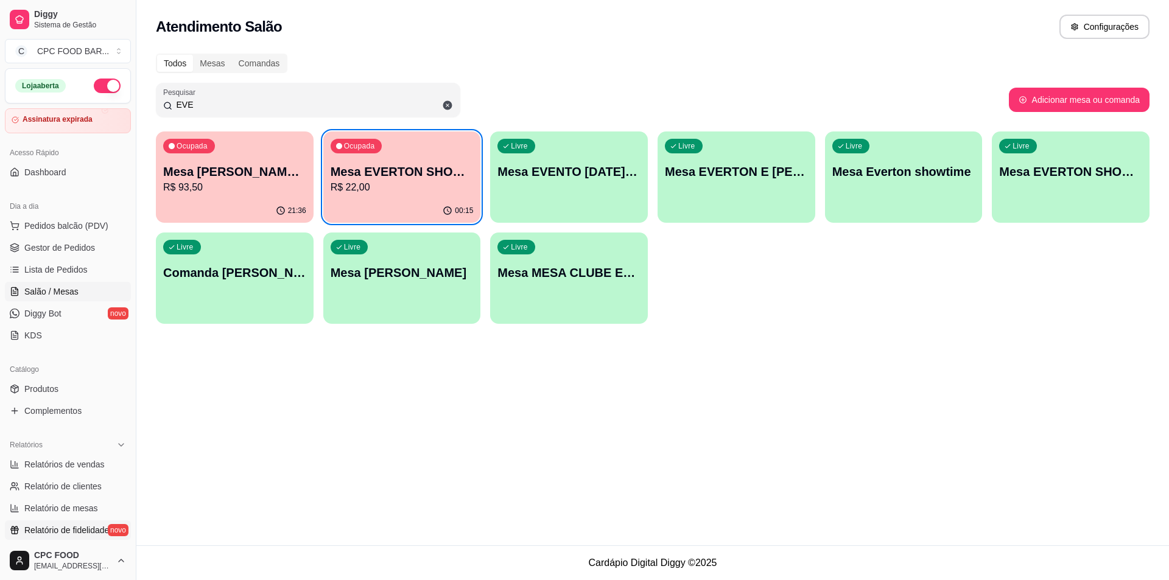
click at [7, 538] on link "Relatório de fidelidade novo" at bounding box center [68, 530] width 126 height 19
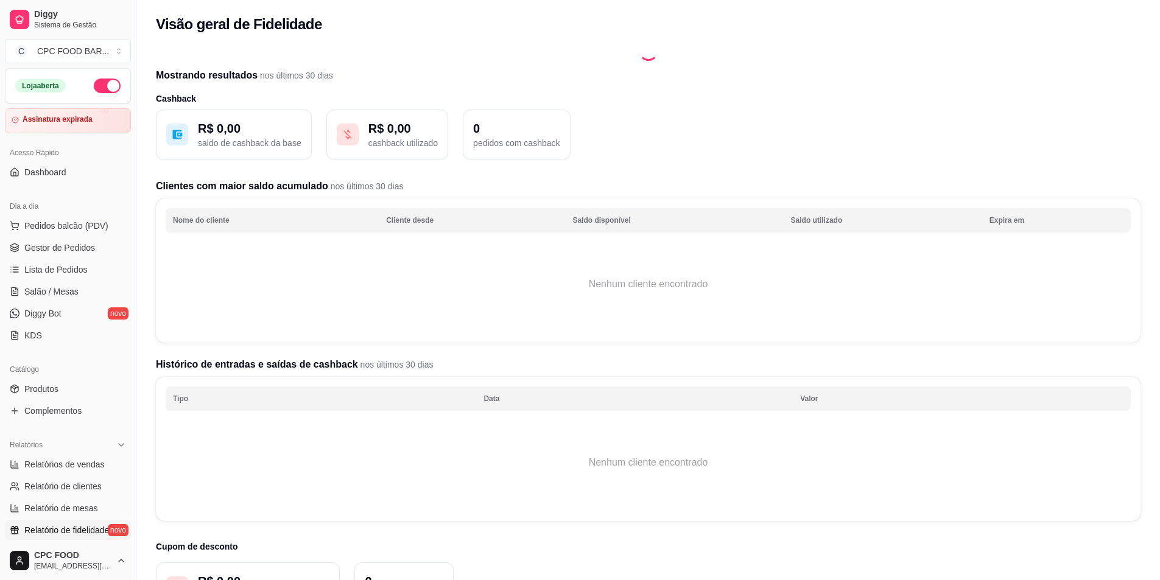
click at [345, 522] on div "R$ 0,00 saldo de cashback da base R$ 0,00 cashback utilizado 0 pedidos com cash…" at bounding box center [648, 361] width 985 height 503
click at [76, 295] on span "Salão / Mesas" at bounding box center [51, 292] width 54 height 12
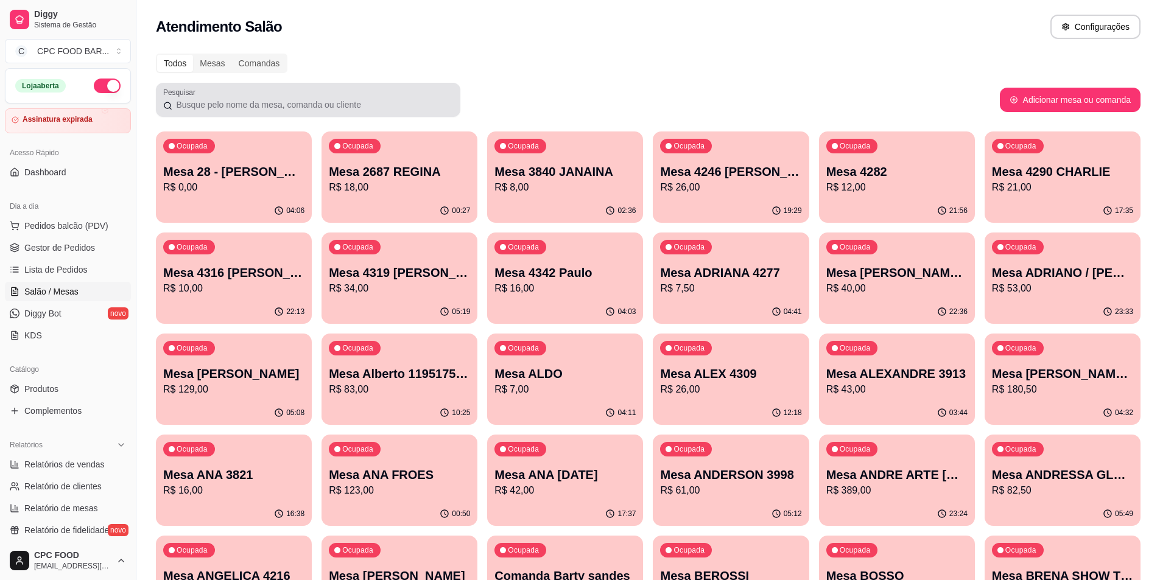
click at [318, 108] on input "Pesquisar" at bounding box center [312, 105] width 281 height 12
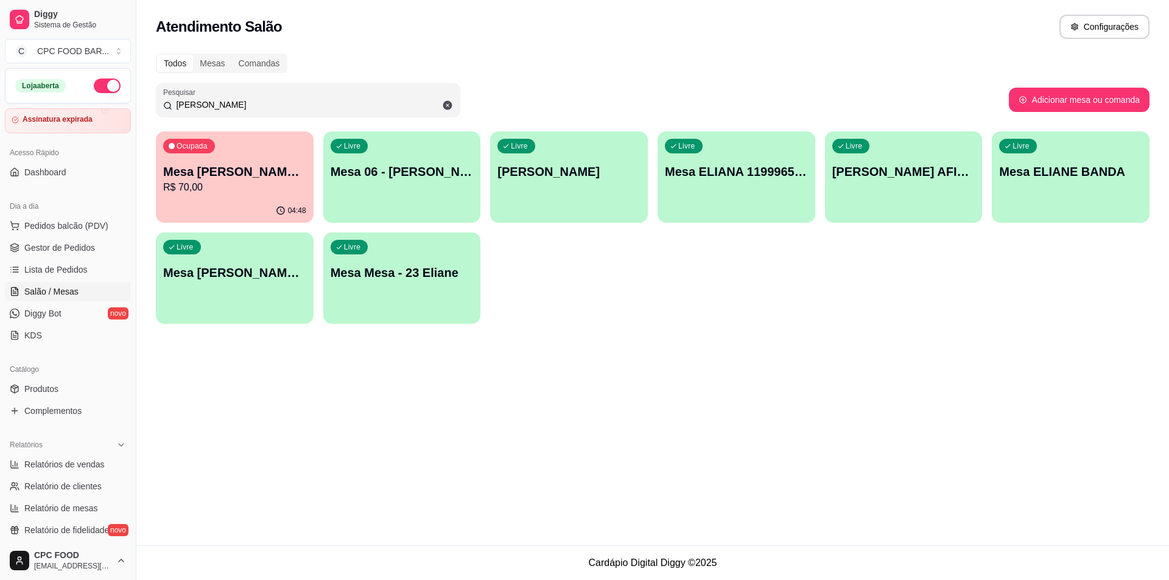
type input "[PERSON_NAME]"
click at [278, 130] on div "Todos Mesas Comandas Pesquisar ELIA Adicionar mesa ou comanda Ocupada Mesa ELIA…" at bounding box center [652, 192] width 1033 height 292
click at [273, 137] on div "Ocupada Mesa ELIANA TAY/ALLAN R$ 70,00" at bounding box center [235, 166] width 158 height 68
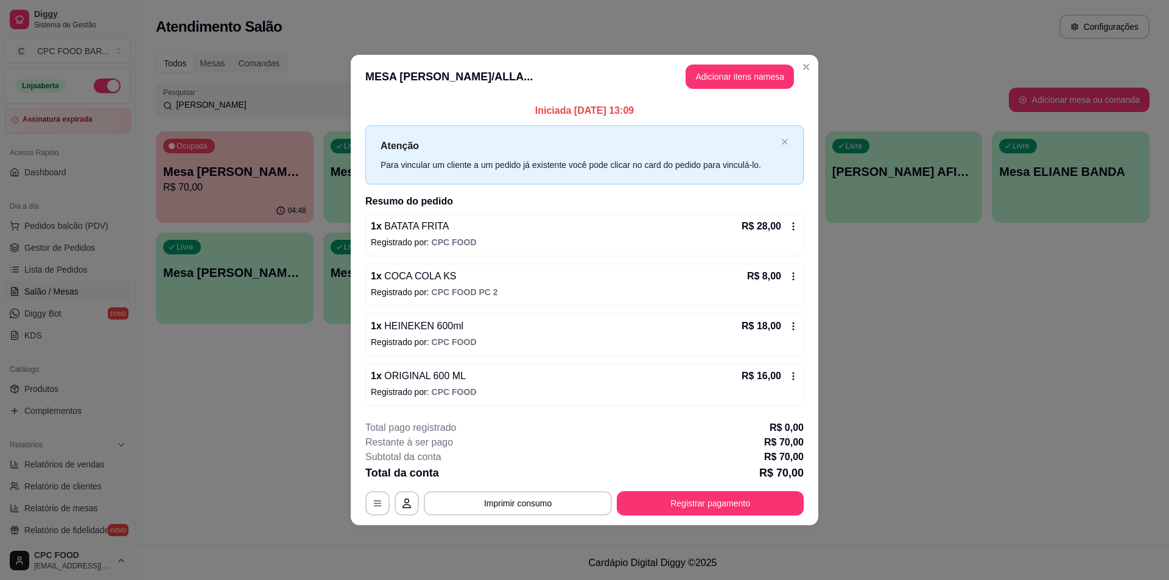
click at [726, 68] on header "MESA ELIANA TAY/ALLA... Adicionar itens na mesa" at bounding box center [585, 77] width 468 height 44
click at [742, 73] on button "Adicionar itens na mesa" at bounding box center [739, 77] width 105 height 24
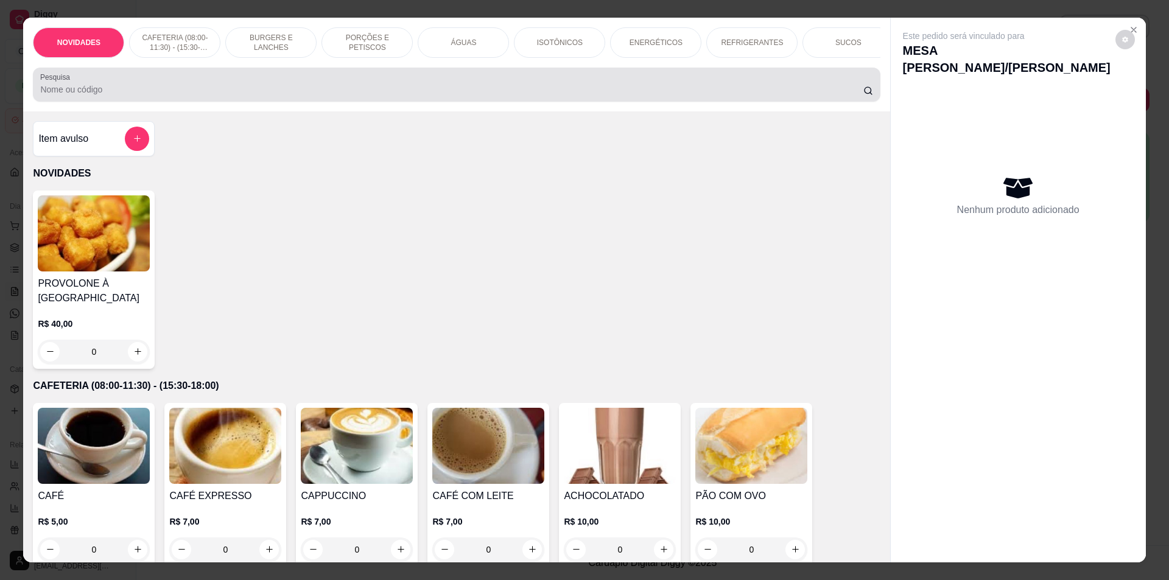
drag, startPoint x: 339, startPoint y: 107, endPoint x: 332, endPoint y: 121, distance: 15.3
click at [335, 122] on div "NOVIDADES CAFETERIA (08:00-11:30) - (15:30-18:00) BURGERS E LANCHES PORÇÕES E P…" at bounding box center [456, 291] width 866 height 546
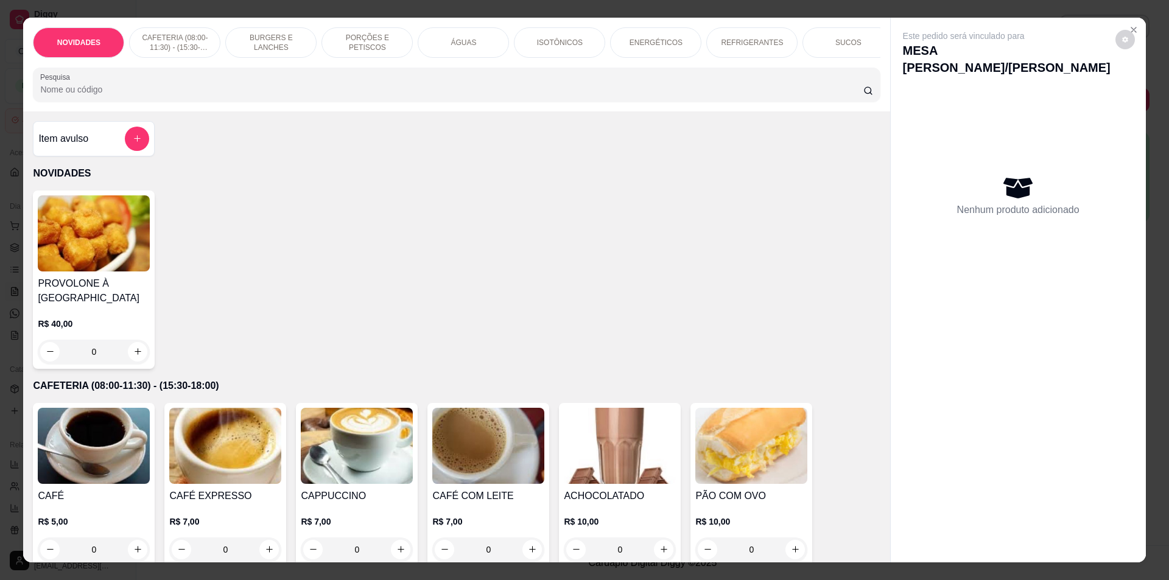
click at [328, 111] on div "NOVIDADES CAFETERIA (08:00-11:30) - (15:30-18:00) BURGERS E LANCHES PORÇÕES E P…" at bounding box center [456, 65] width 866 height 94
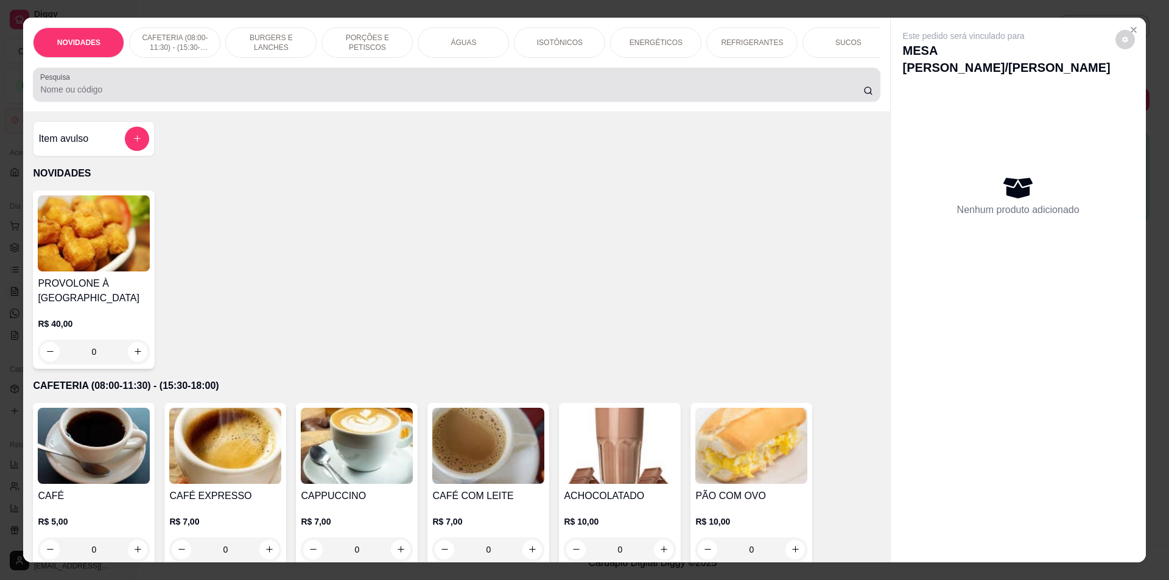
click at [331, 97] on div at bounding box center [456, 84] width 832 height 24
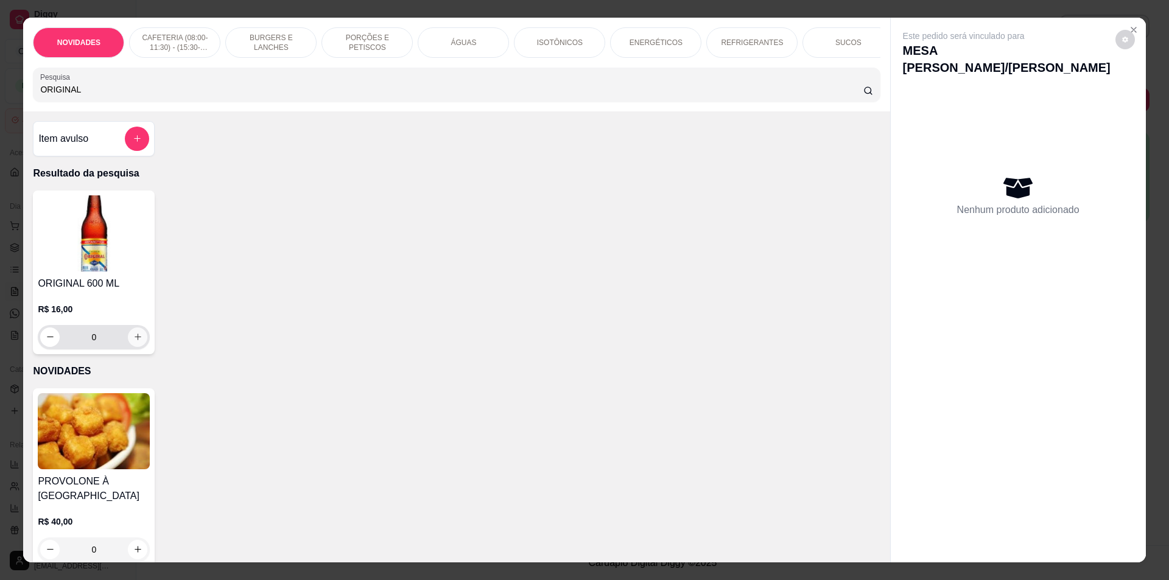
type input "ORIGINAL"
click at [139, 346] on button "increase-product-quantity" at bounding box center [137, 337] width 19 height 19
type input "1"
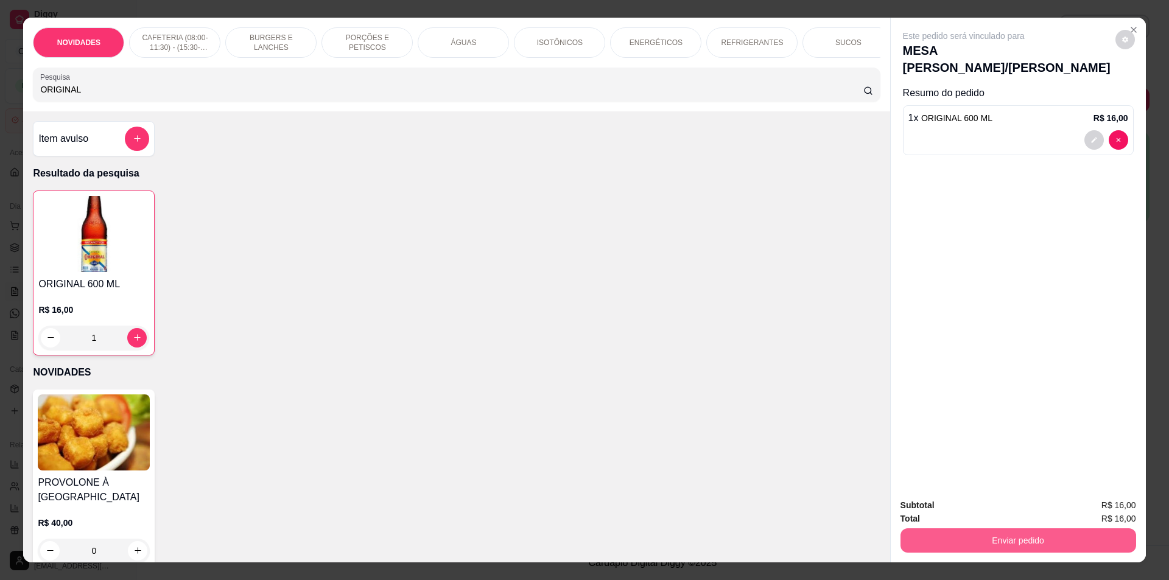
click at [986, 536] on button "Enviar pedido" at bounding box center [1018, 540] width 236 height 24
click at [944, 511] on button "Não registrar e enviar pedido" at bounding box center [977, 510] width 123 height 23
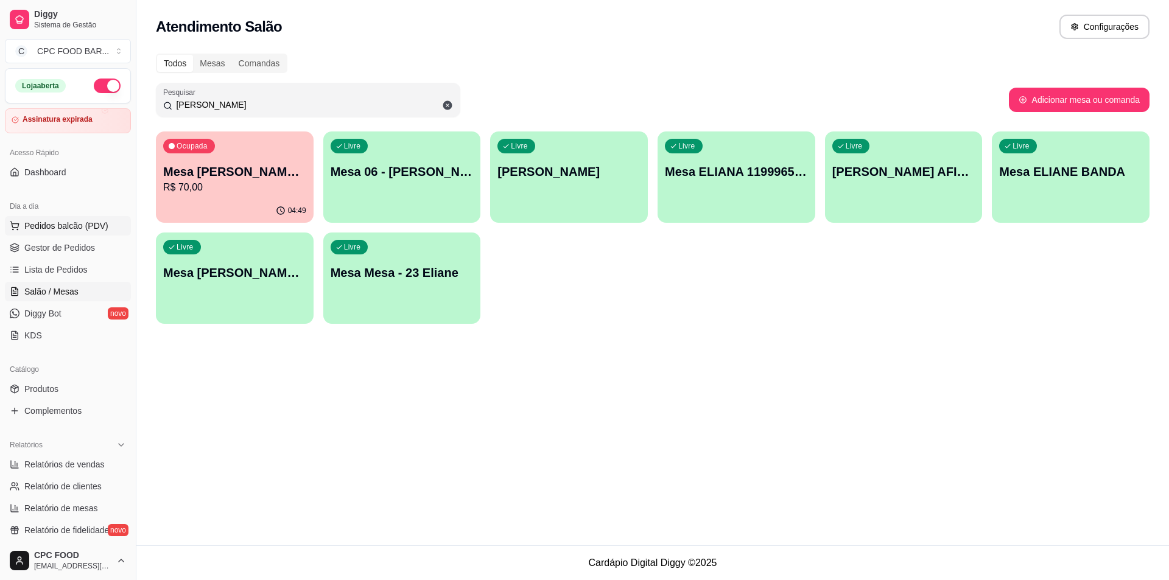
click at [96, 230] on span "Pedidos balcão (PDV)" at bounding box center [66, 226] width 84 height 12
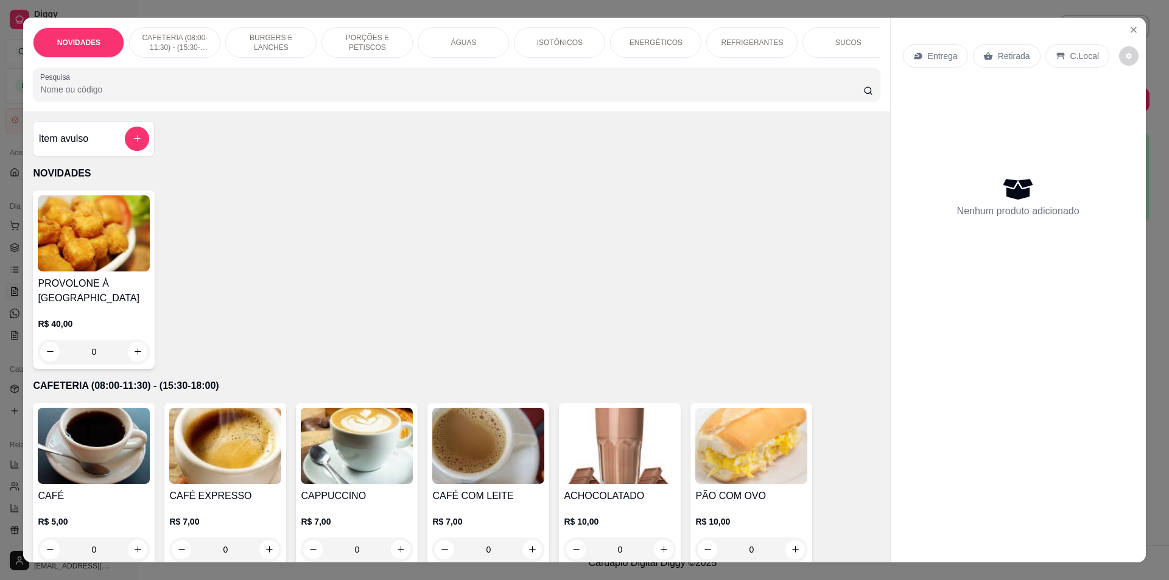
click at [176, 111] on div "NOVIDADES CAFETERIA (08:00-11:30) - (15:30-18:00) BURGERS E LANCHES PORÇÕES E P…" at bounding box center [456, 65] width 866 height 94
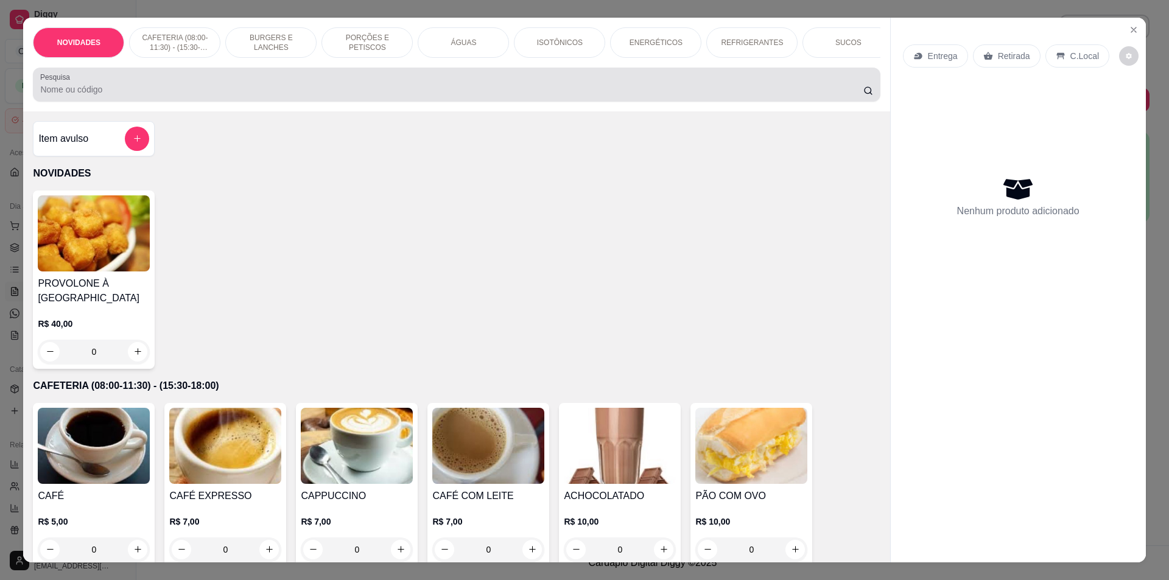
click at [169, 96] on input "Pesquisa" at bounding box center [451, 89] width 823 height 12
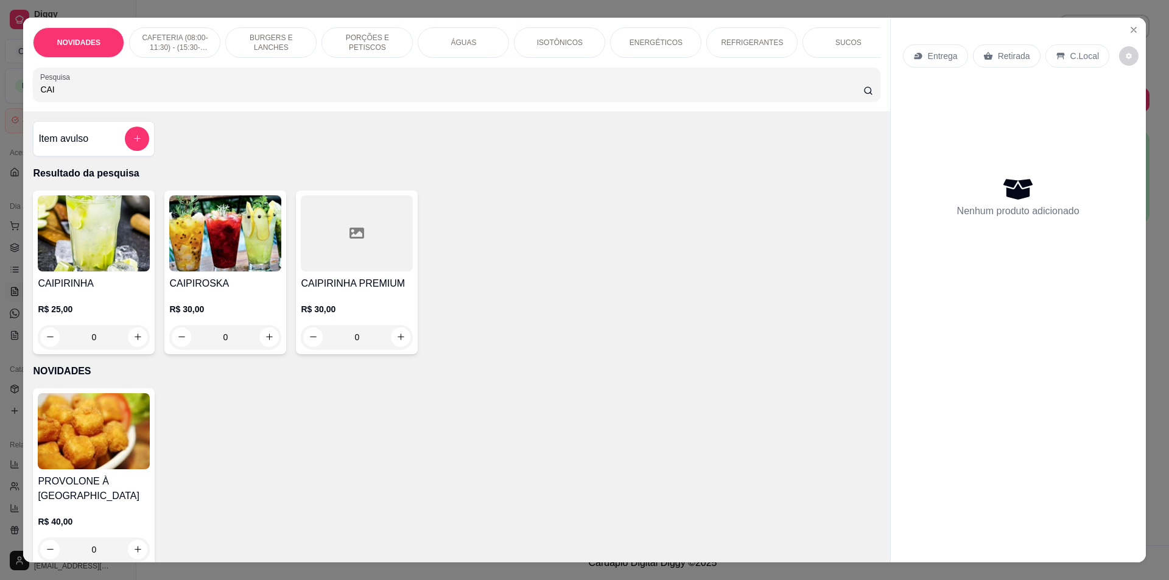
type input "CAI"
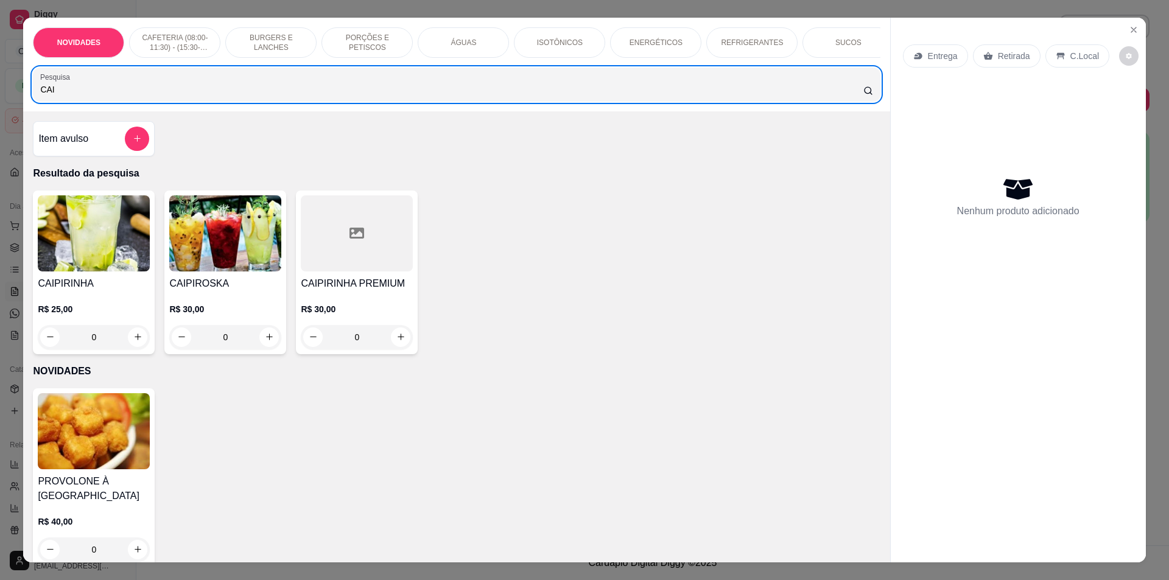
drag, startPoint x: 74, startPoint y: 114, endPoint x: 26, endPoint y: 86, distance: 55.4
click at [26, 86] on div "NOVIDADES CAFETERIA (08:00-11:30) - (15:30-18:00) BURGERS E LANCHES PORÇÕES E P…" at bounding box center [456, 65] width 866 height 94
click at [26, 85] on div "NOVIDADES CAFETERIA (08:00-11:30) - (15:30-18:00) BURGERS E LANCHES PORÇÕES E P…" at bounding box center [456, 65] width 866 height 94
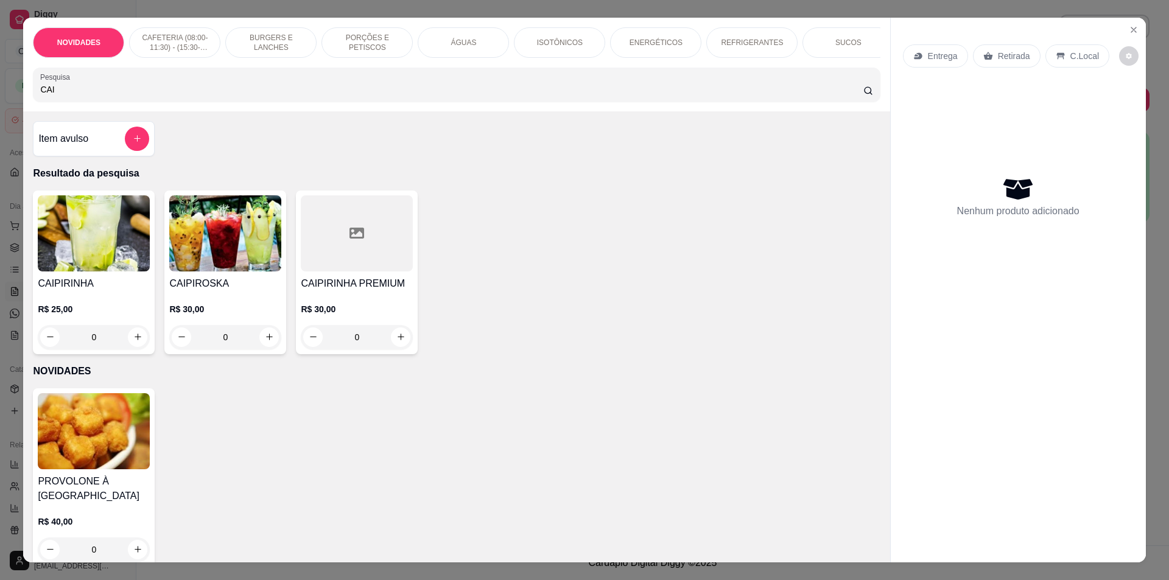
click at [348, 46] on p "PORÇÕES E PETISCOS" at bounding box center [367, 42] width 71 height 19
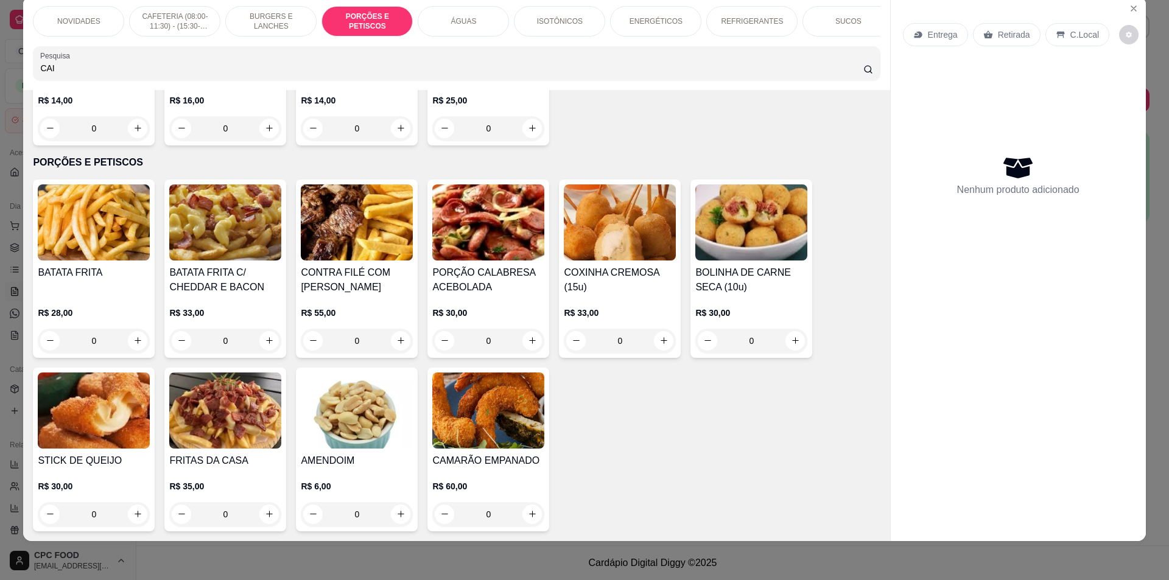
scroll to position [1147, 0]
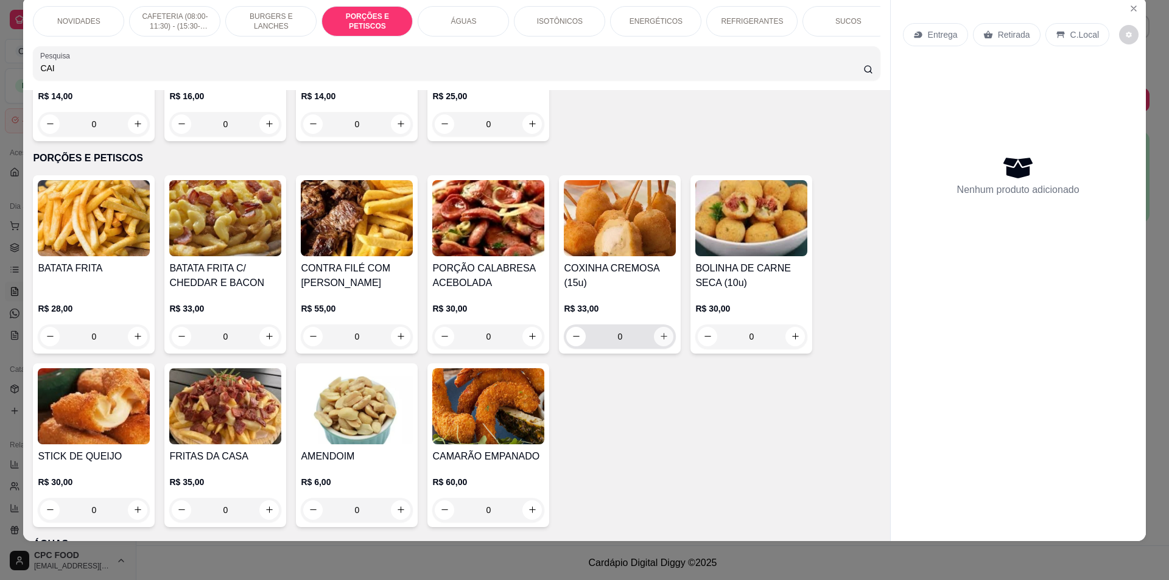
click at [659, 341] on icon "increase-product-quantity" at bounding box center [663, 336] width 9 height 9
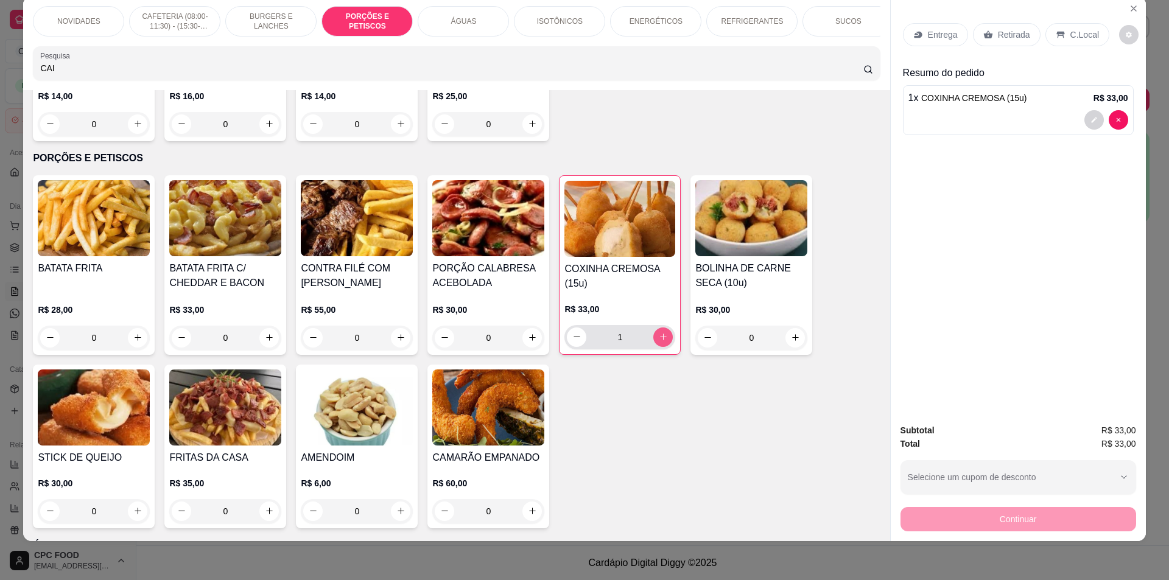
type input "1"
click at [104, 90] on div "NOVIDADES CAFETERIA (08:00-11:30) - (15:30-18:00) BURGERS E LANCHES PORÇÕES E P…" at bounding box center [456, 43] width 866 height 94
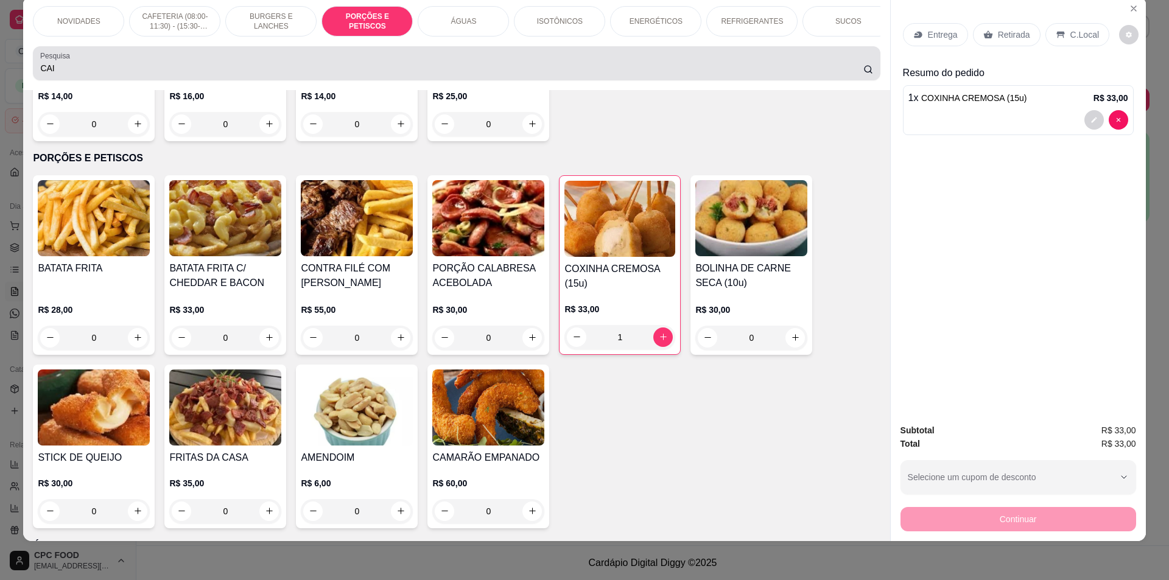
click at [102, 80] on div "Pesquisa CAI" at bounding box center [456, 63] width 847 height 34
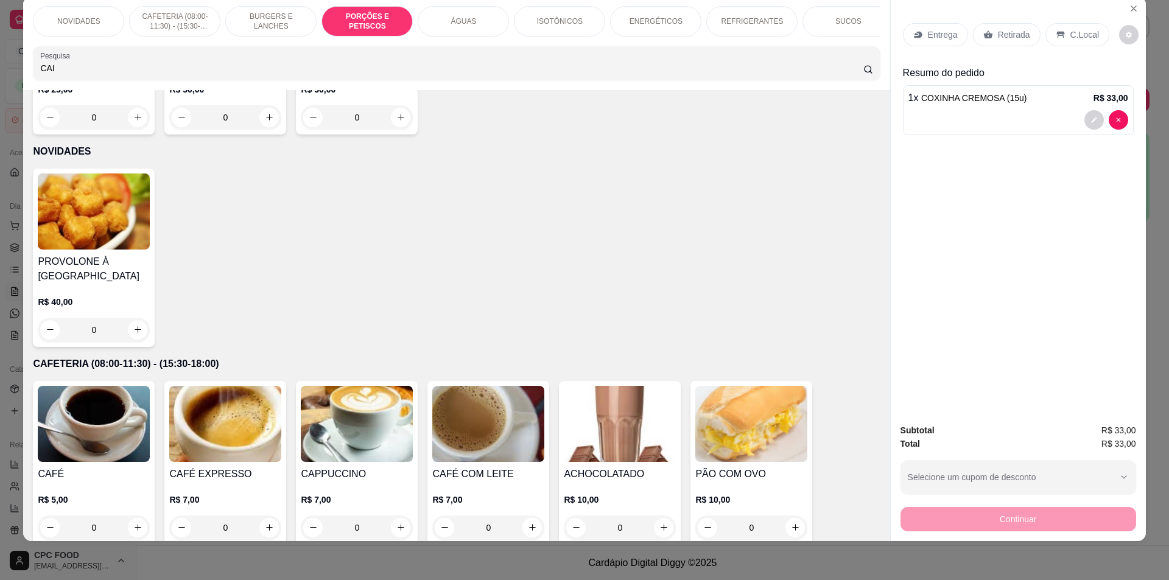
scroll to position [0, 0]
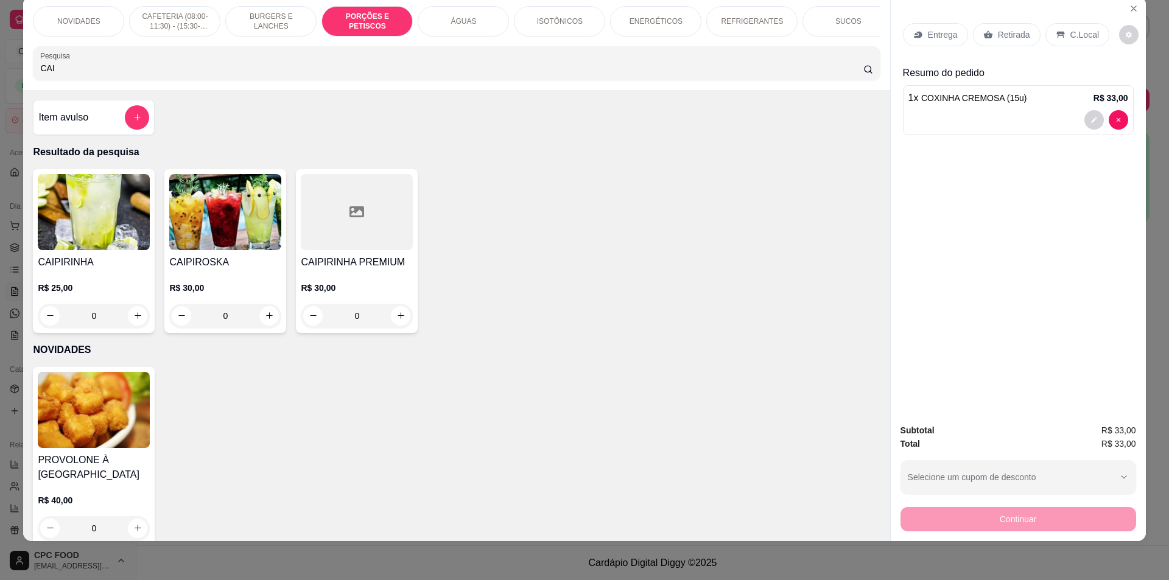
click at [142, 321] on div "0" at bounding box center [94, 316] width 112 height 24
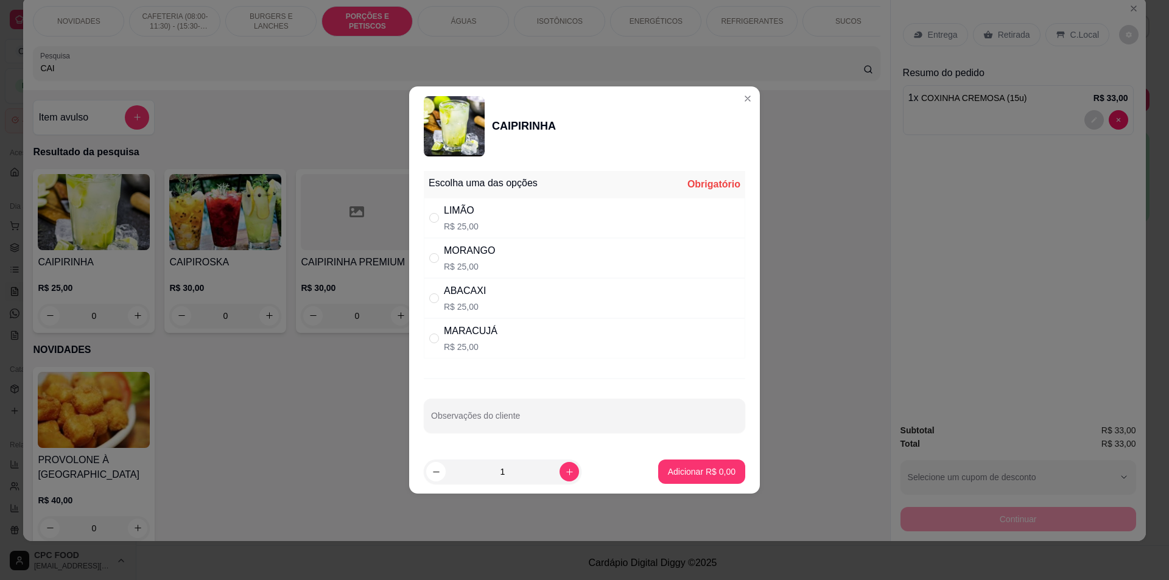
click at [476, 348] on p "R$ 25,00" at bounding box center [471, 347] width 54 height 12
radio input "true"
click at [686, 472] on p "Adicionar R$ 25,00" at bounding box center [699, 472] width 72 height 12
type input "1"
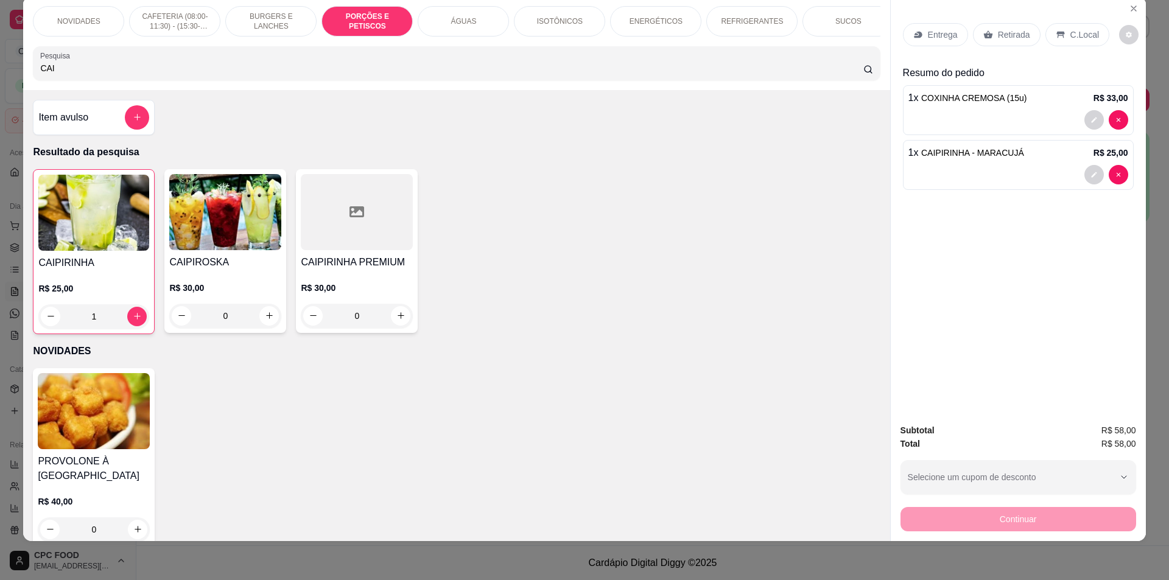
click at [1066, 31] on div "C.Local" at bounding box center [1077, 34] width 64 height 23
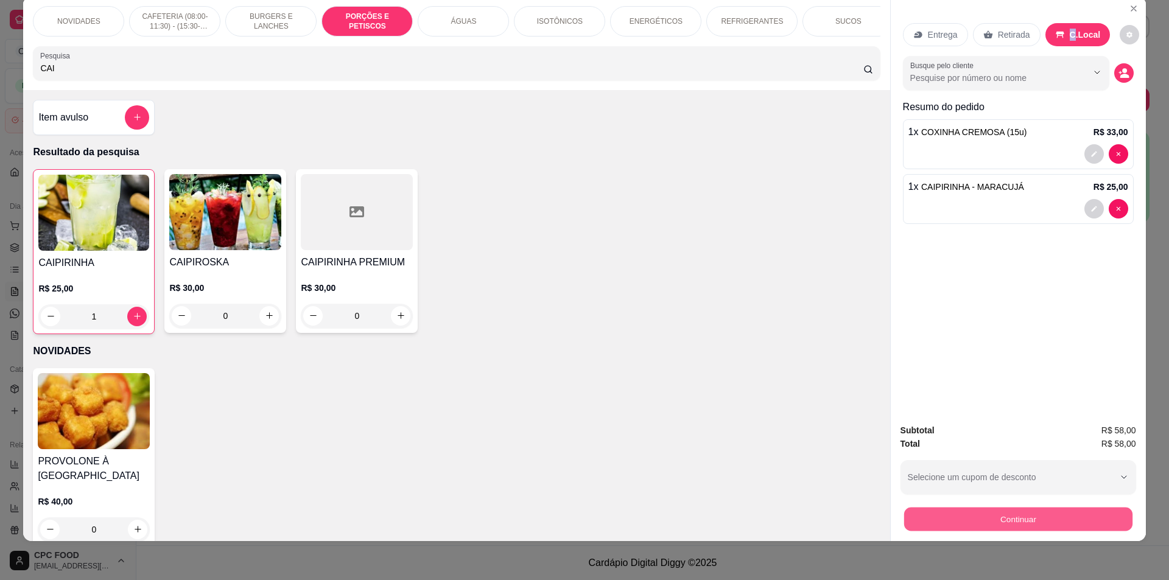
click at [975, 516] on button "Continuar" at bounding box center [1018, 520] width 228 height 24
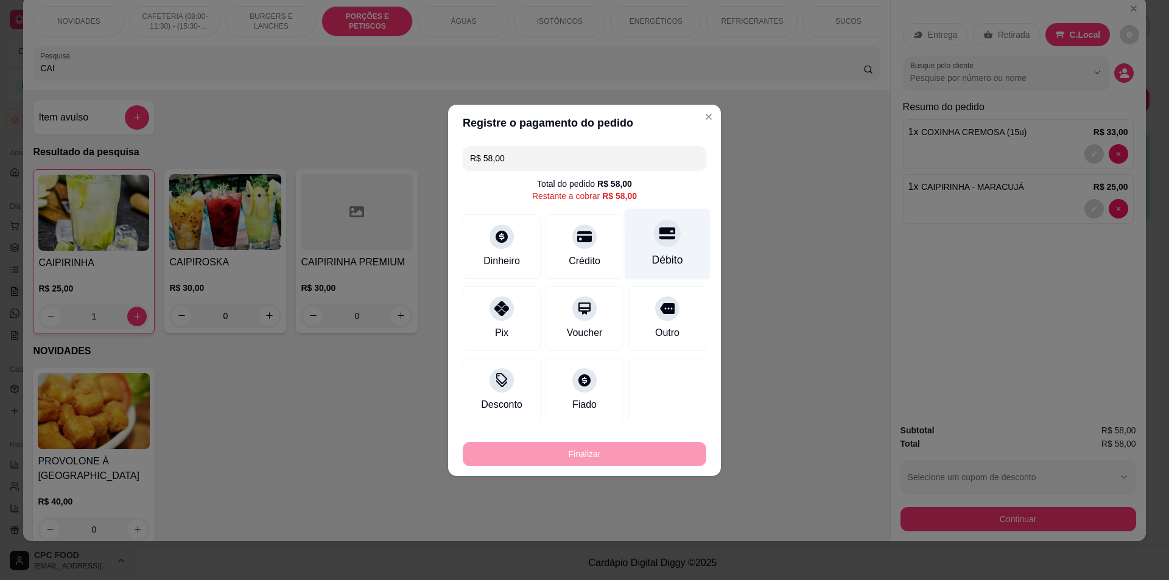
click at [666, 237] on icon at bounding box center [667, 233] width 16 height 12
type input "R$ 0,00"
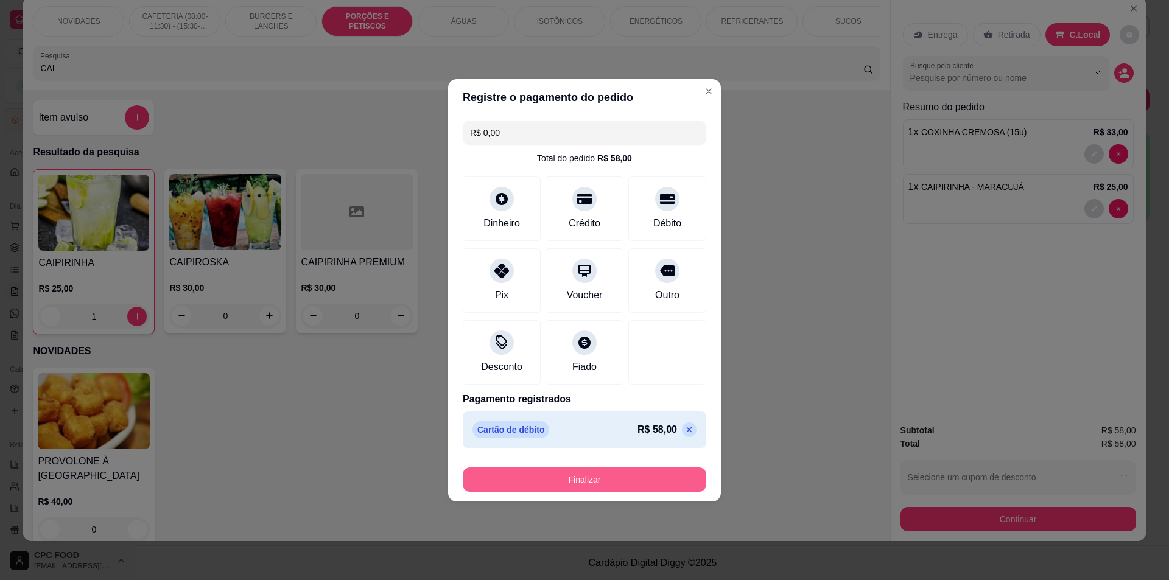
click at [558, 477] on button "Finalizar" at bounding box center [585, 480] width 244 height 24
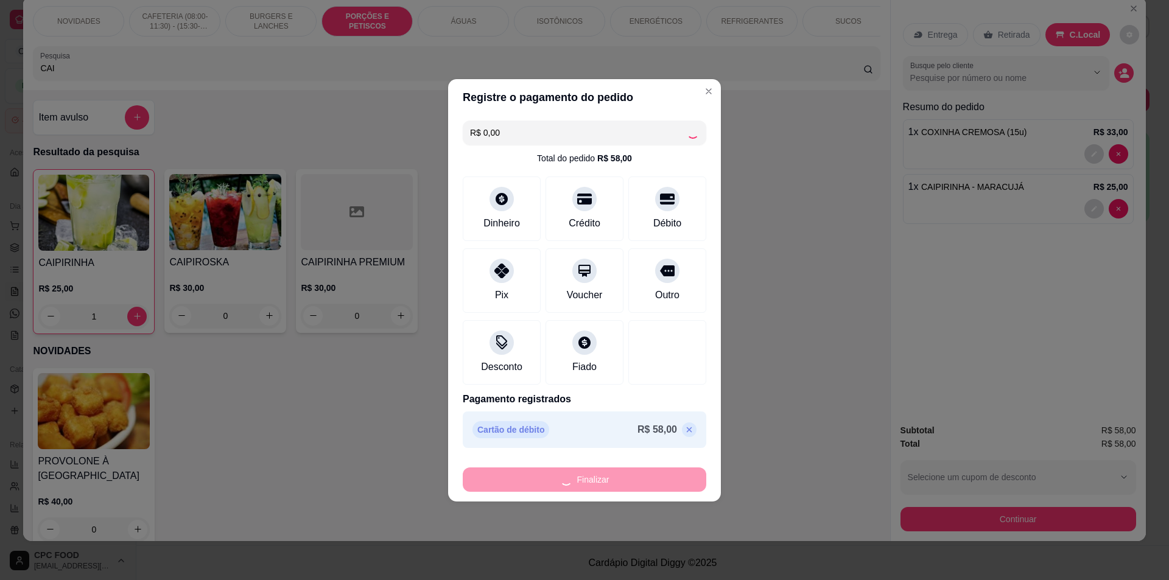
type input "0"
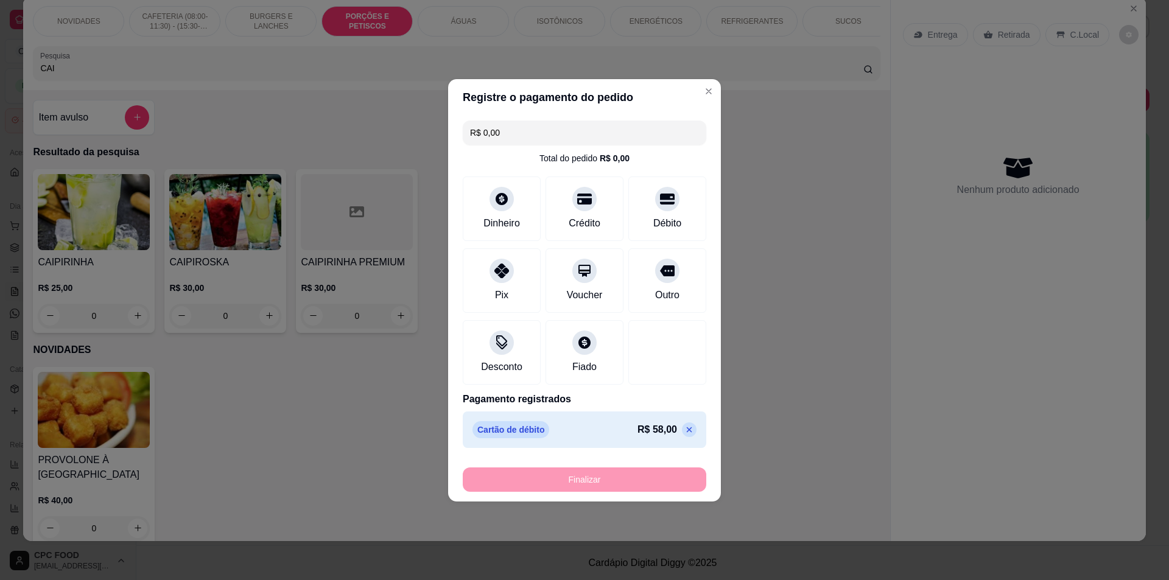
type input "-R$ 58,00"
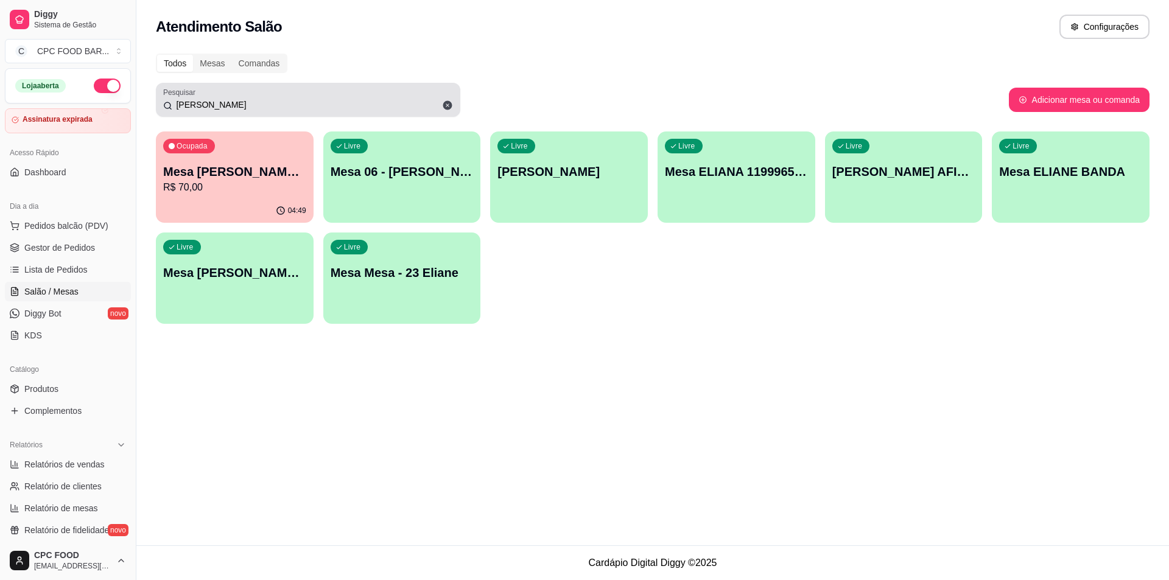
click at [448, 102] on icon at bounding box center [447, 105] width 11 height 11
click at [448, 102] on input "[PERSON_NAME]" at bounding box center [312, 105] width 281 height 12
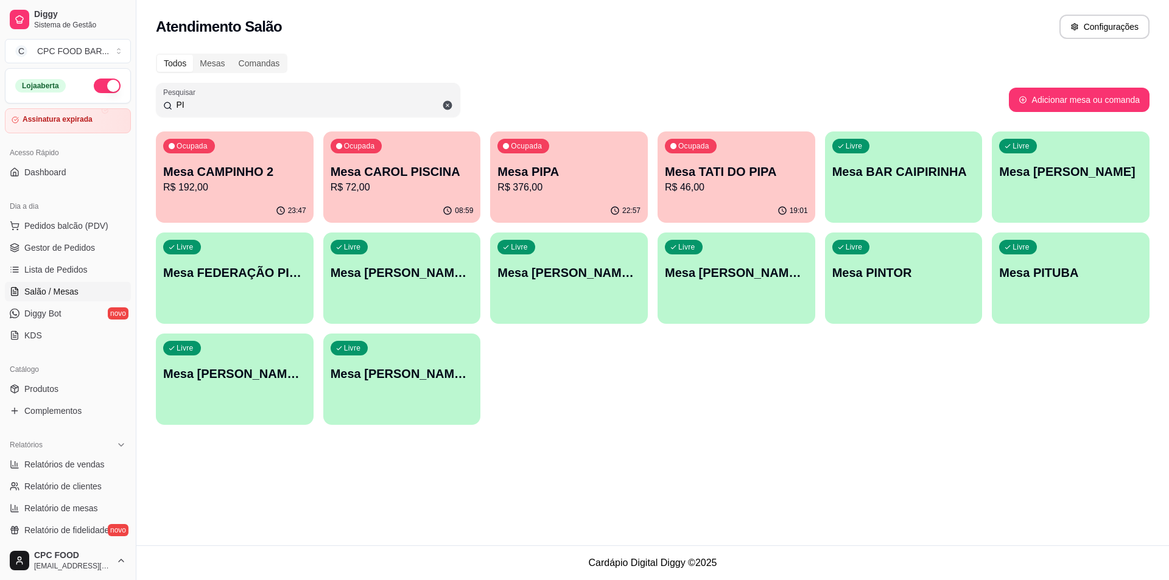
type input "PI"
click at [553, 170] on p "Mesa PIPA" at bounding box center [569, 172] width 139 height 16
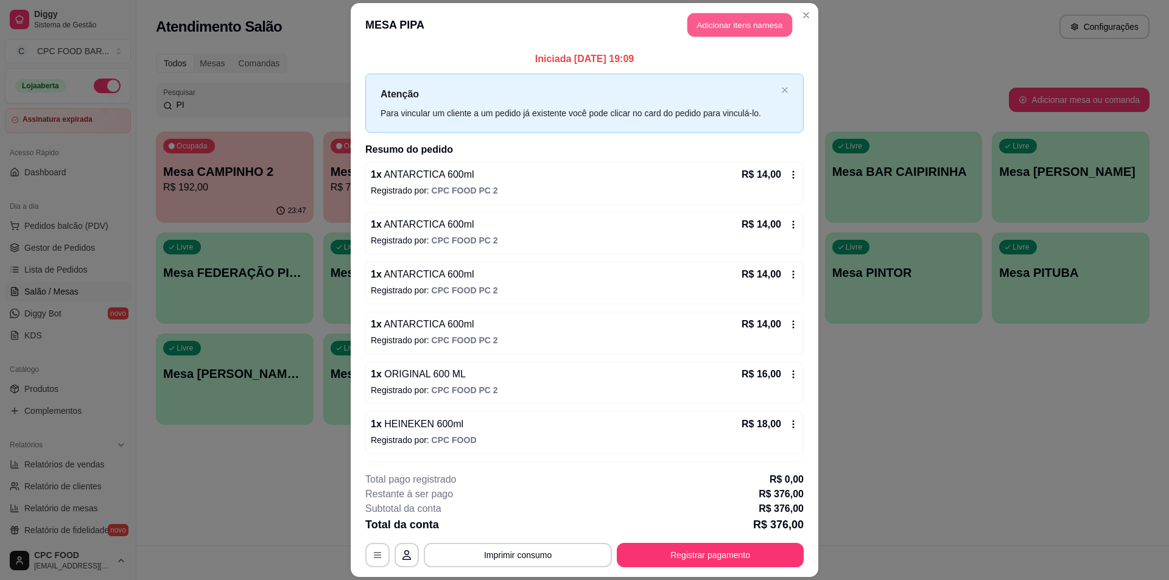
click at [720, 21] on button "Adicionar itens na mesa" at bounding box center [739, 25] width 105 height 24
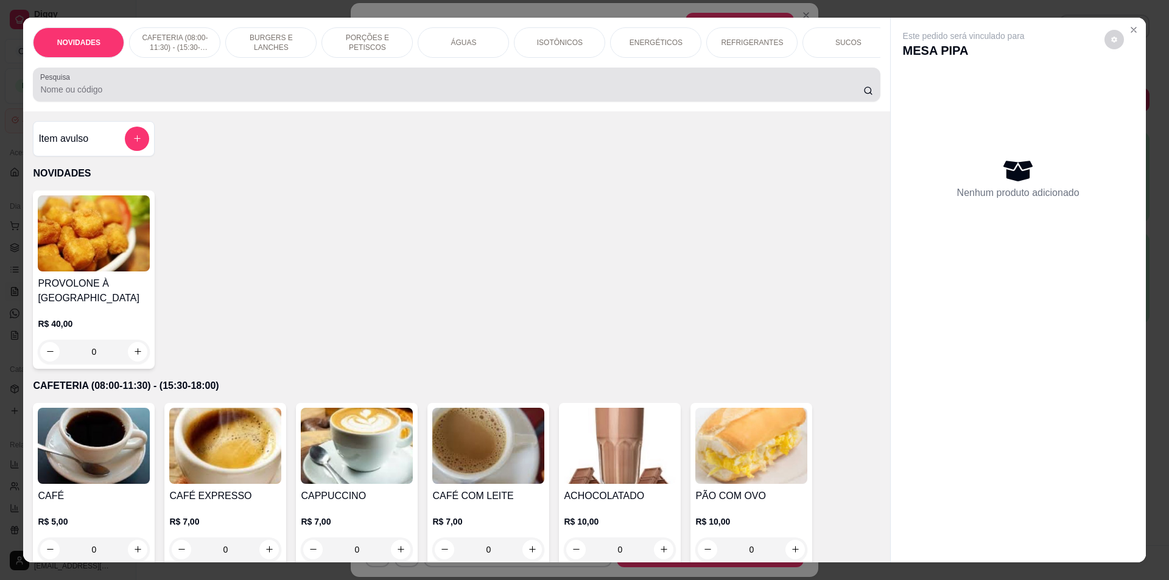
click at [76, 84] on div at bounding box center [456, 84] width 832 height 24
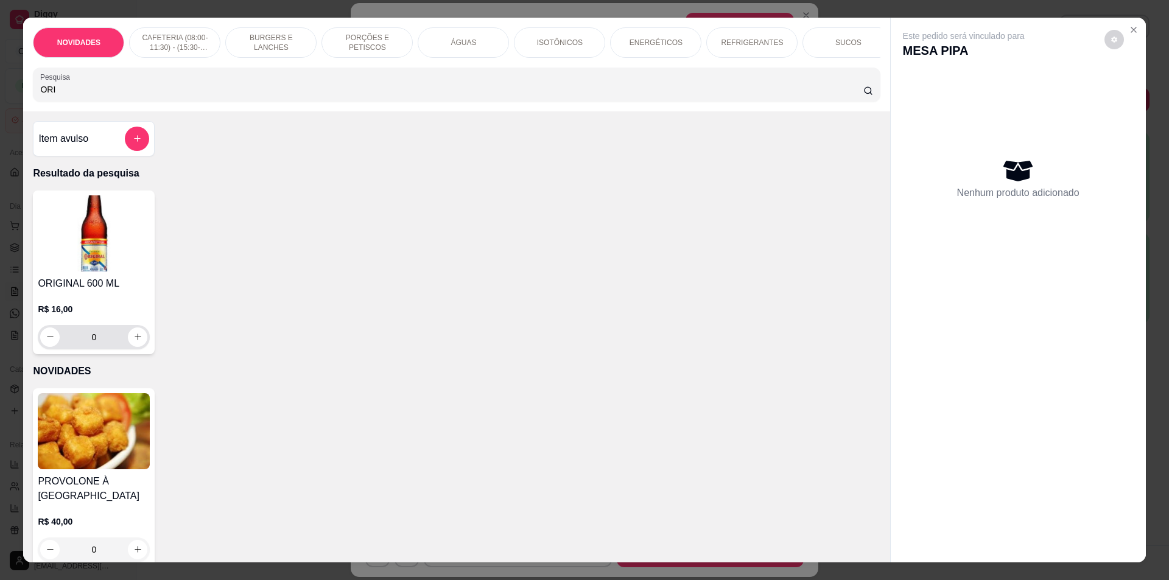
type input "ORI"
click at [124, 349] on div "0" at bounding box center [93, 337] width 107 height 24
click at [133, 342] on icon "increase-product-quantity" at bounding box center [137, 336] width 9 height 9
type input "1"
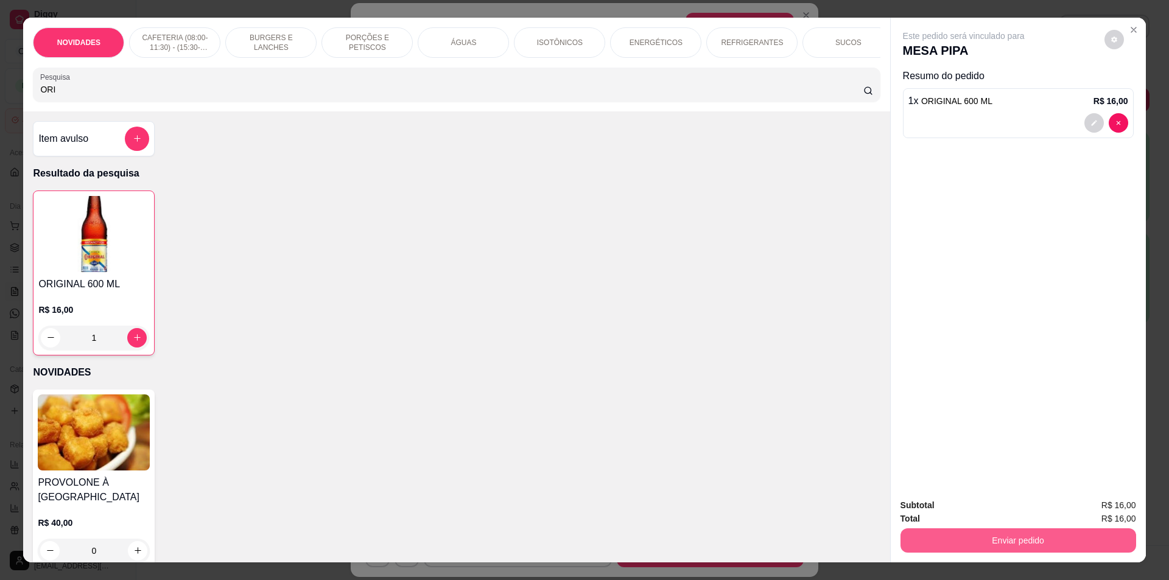
click at [1050, 540] on button "Enviar pedido" at bounding box center [1018, 540] width 236 height 24
click at [979, 507] on button "Não registrar e enviar pedido" at bounding box center [977, 510] width 123 height 23
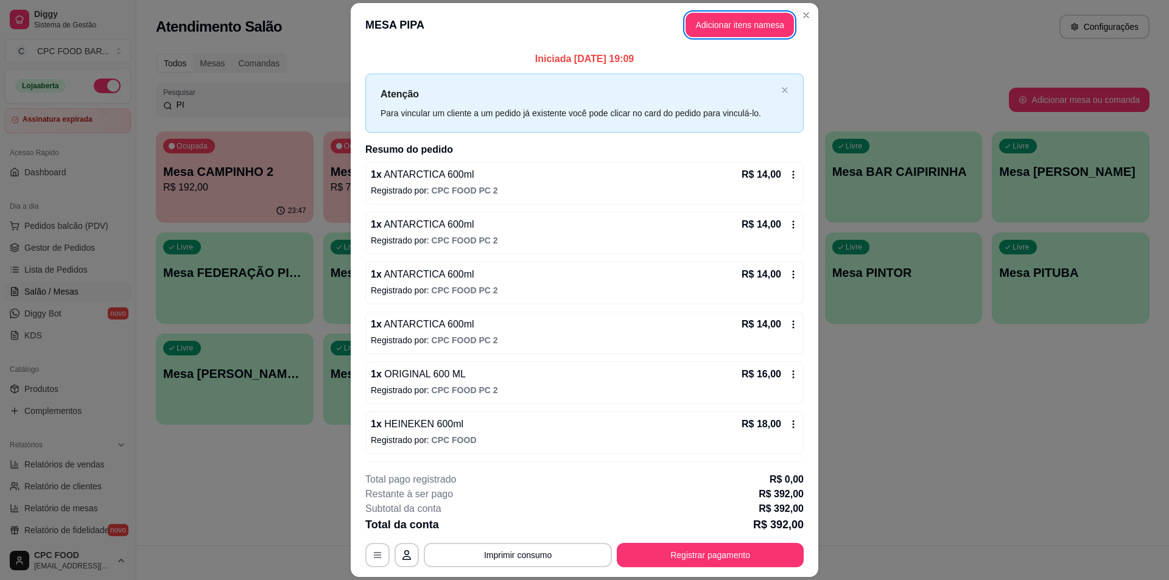
scroll to position [24, 0]
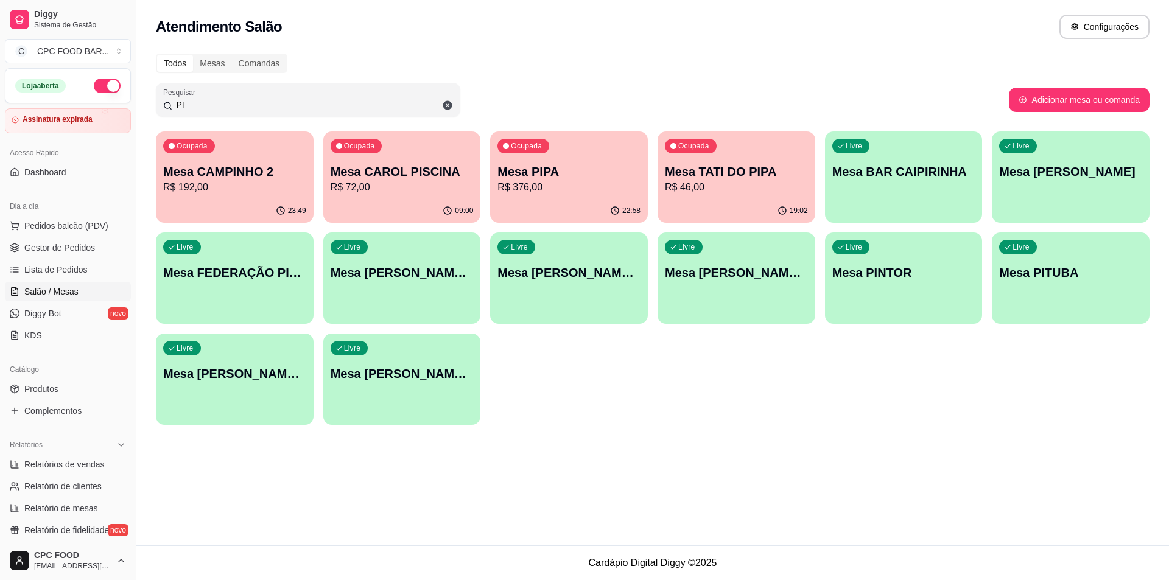
drag, startPoint x: 213, startPoint y: 105, endPoint x: 170, endPoint y: 110, distance: 43.6
click at [170, 110] on div "PI" at bounding box center [308, 100] width 290 height 24
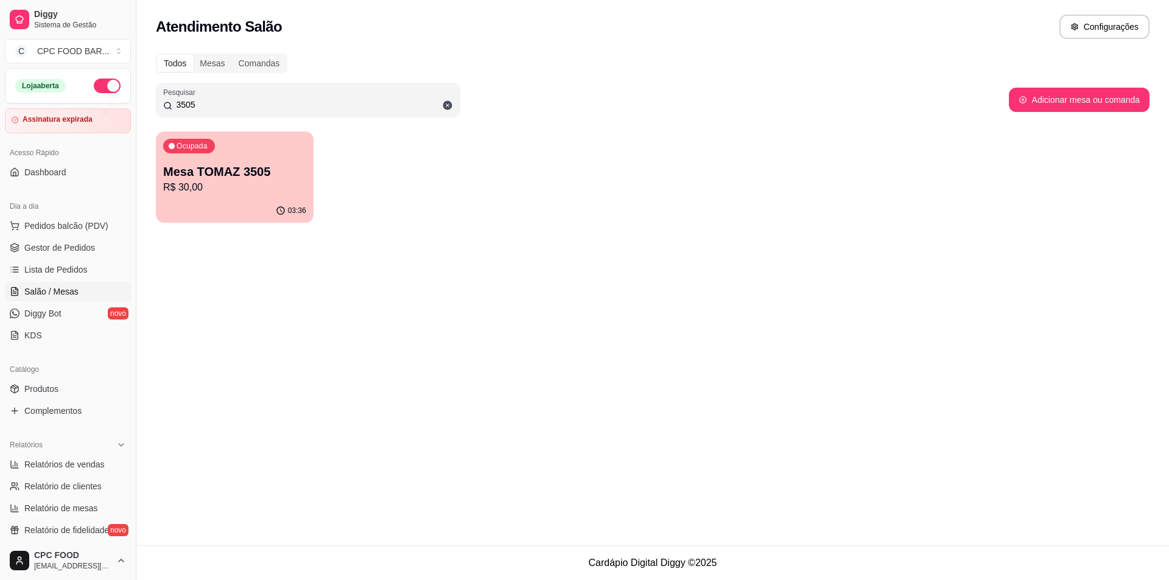
type input "3505"
click at [146, 216] on div "Todos Mesas Comandas Pesquisar 3505 Adicionar mesa ou comanda Ocupada Mesa TOMA…" at bounding box center [652, 141] width 1033 height 191
click at [187, 190] on p "R$ 30,00" at bounding box center [234, 187] width 143 height 15
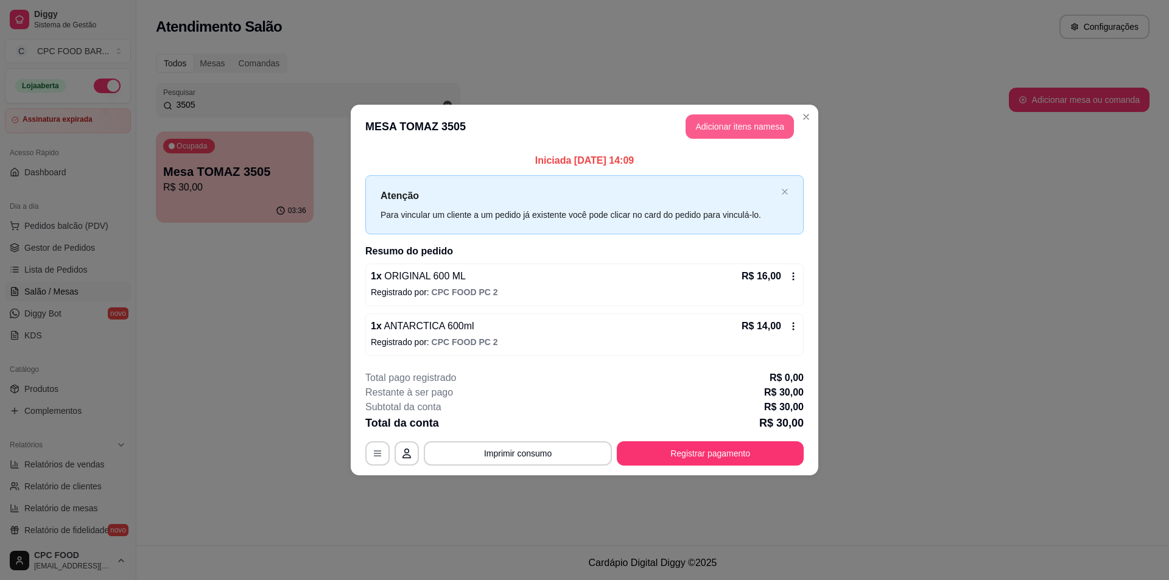
click at [714, 121] on button "Adicionar itens na mesa" at bounding box center [740, 126] width 108 height 24
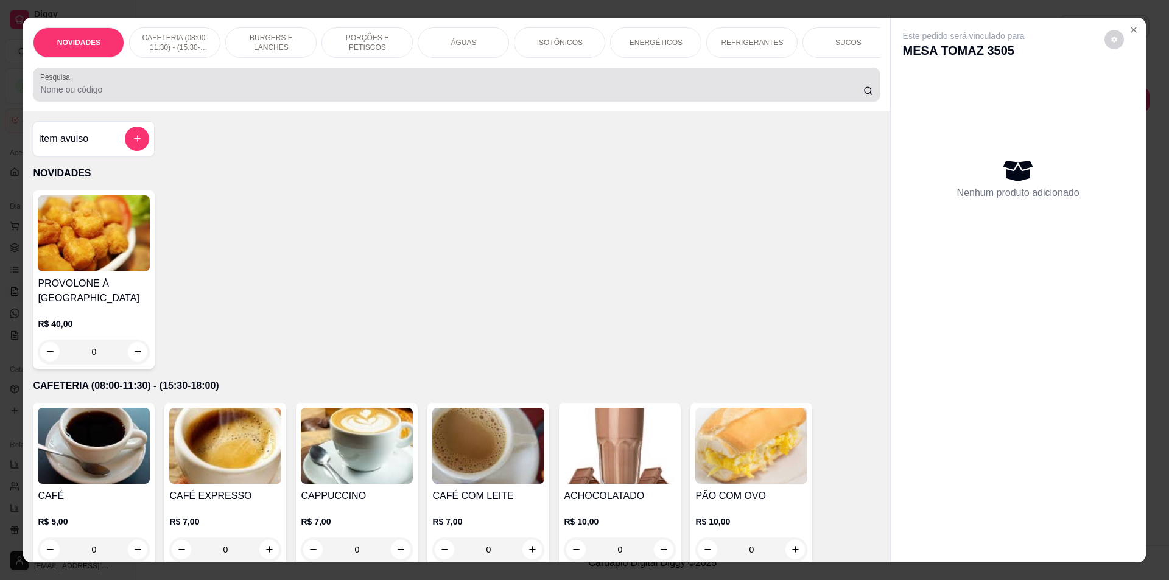
click at [93, 85] on div at bounding box center [456, 84] width 832 height 24
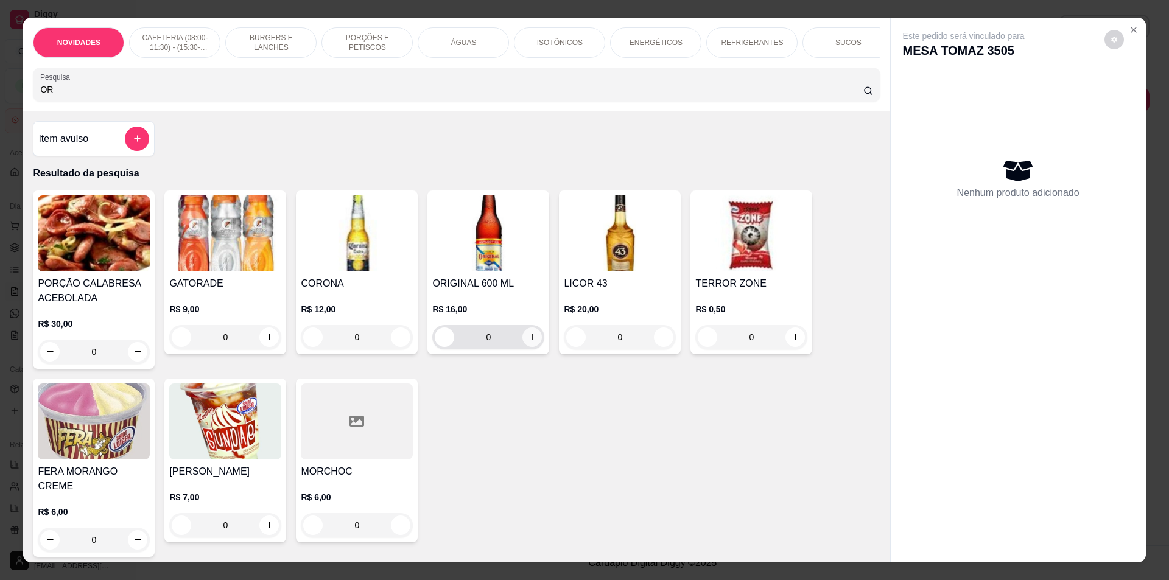
type input "OR"
click at [522, 343] on button "increase-product-quantity" at bounding box center [531, 337] width 19 height 19
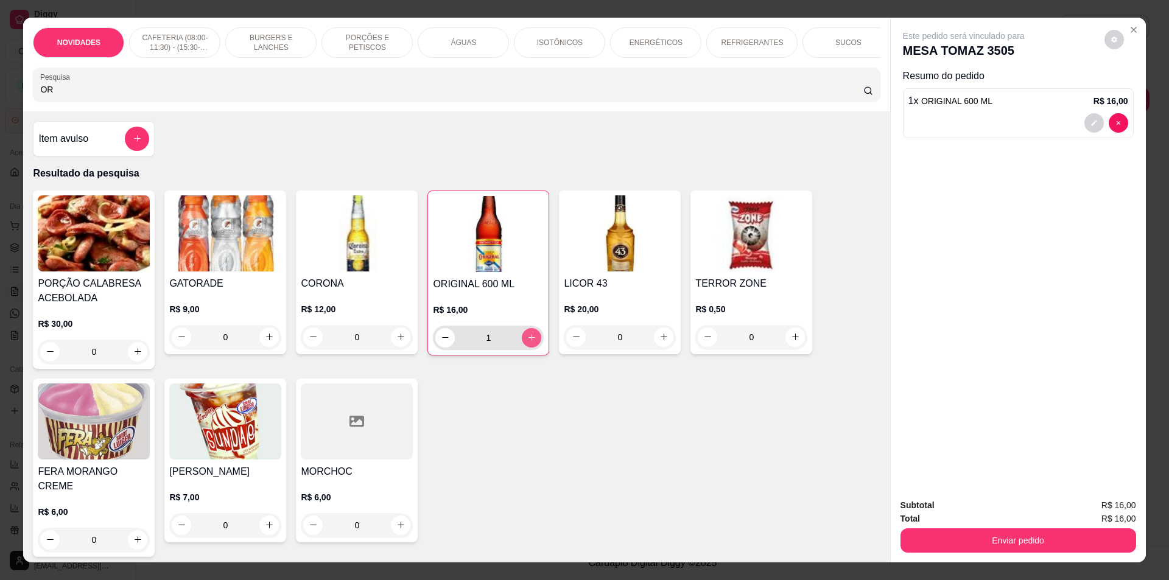
type input "1"
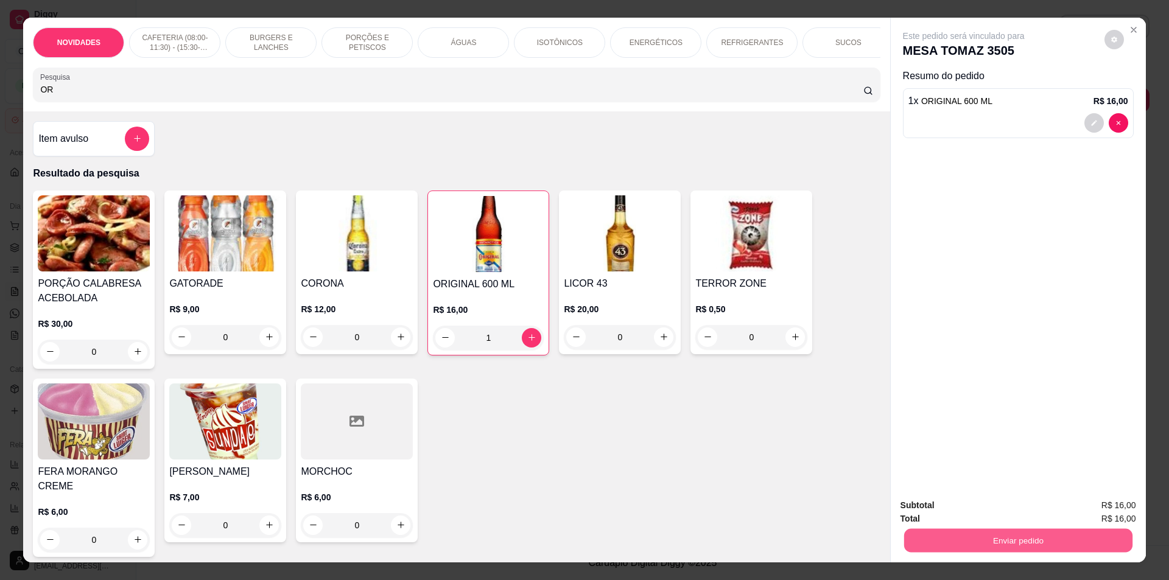
click at [1020, 536] on button "Enviar pedido" at bounding box center [1018, 541] width 228 height 24
click at [964, 507] on button "Não registrar e enviar pedido" at bounding box center [977, 510] width 123 height 23
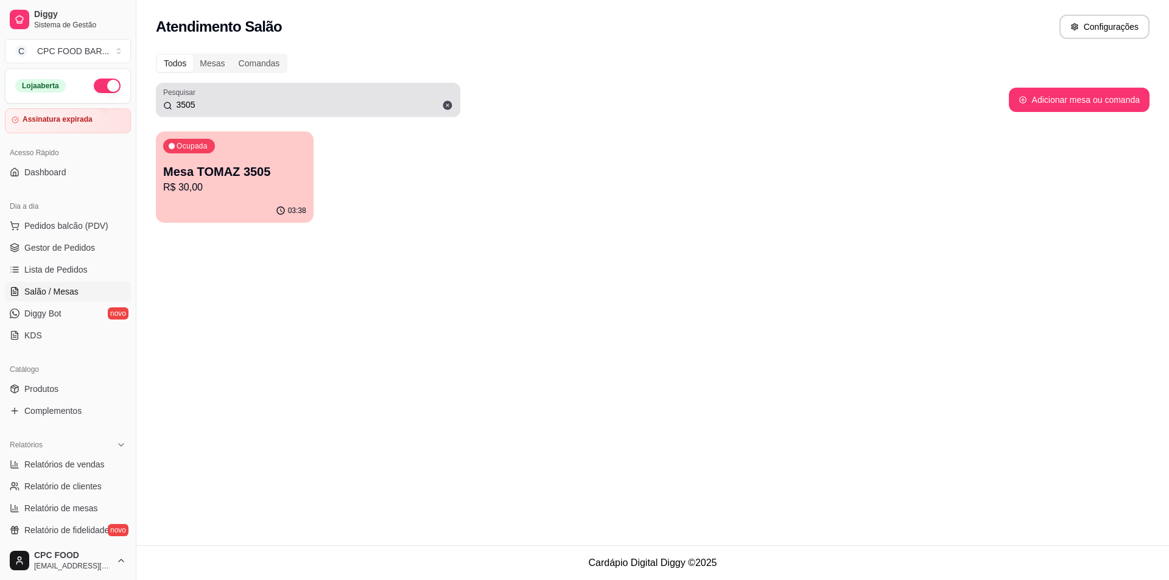
click at [447, 99] on span at bounding box center [447, 105] width 21 height 21
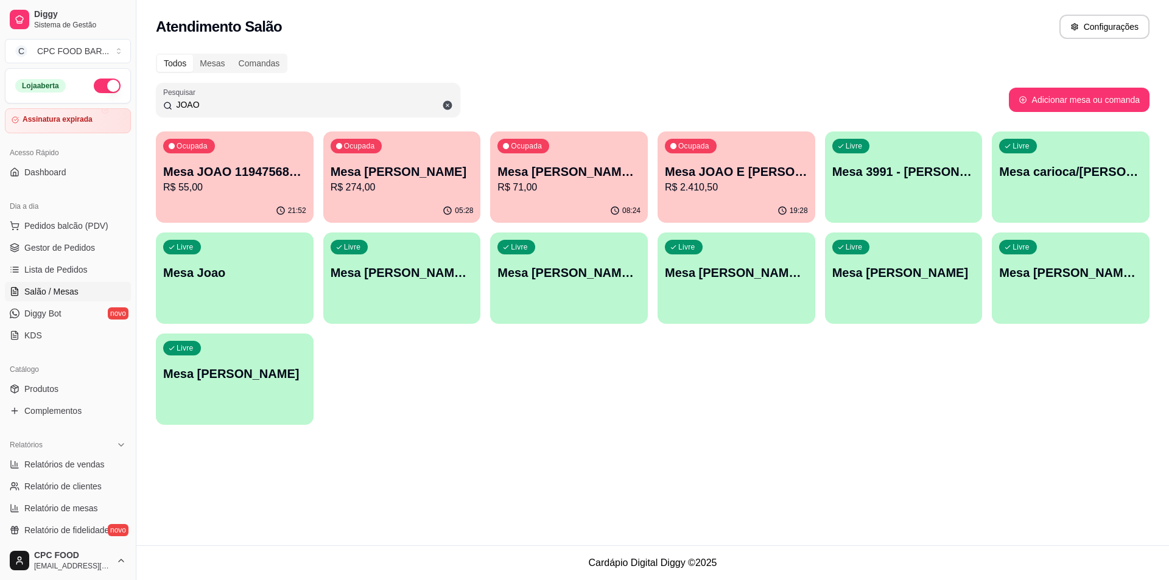
type input "JOAO"
click at [401, 197] on div "Ocupada Mesa [PERSON_NAME] R$ 274,00" at bounding box center [402, 166] width 158 height 68
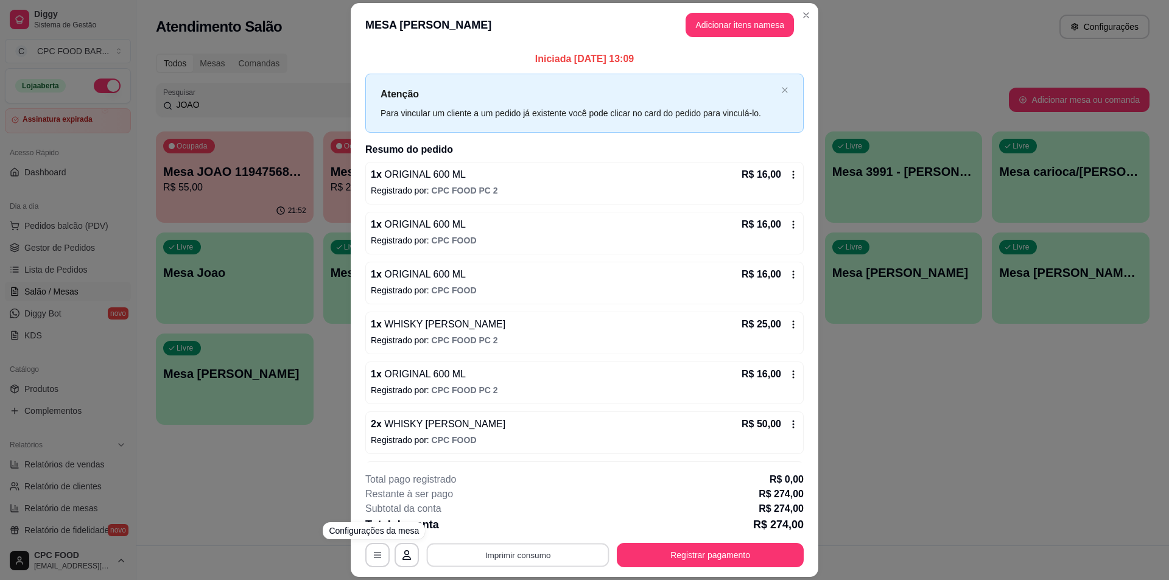
click at [486, 559] on button "Imprimir consumo" at bounding box center [518, 556] width 183 height 24
click at [508, 521] on button "IMPRESSORA" at bounding box center [517, 527] width 88 height 19
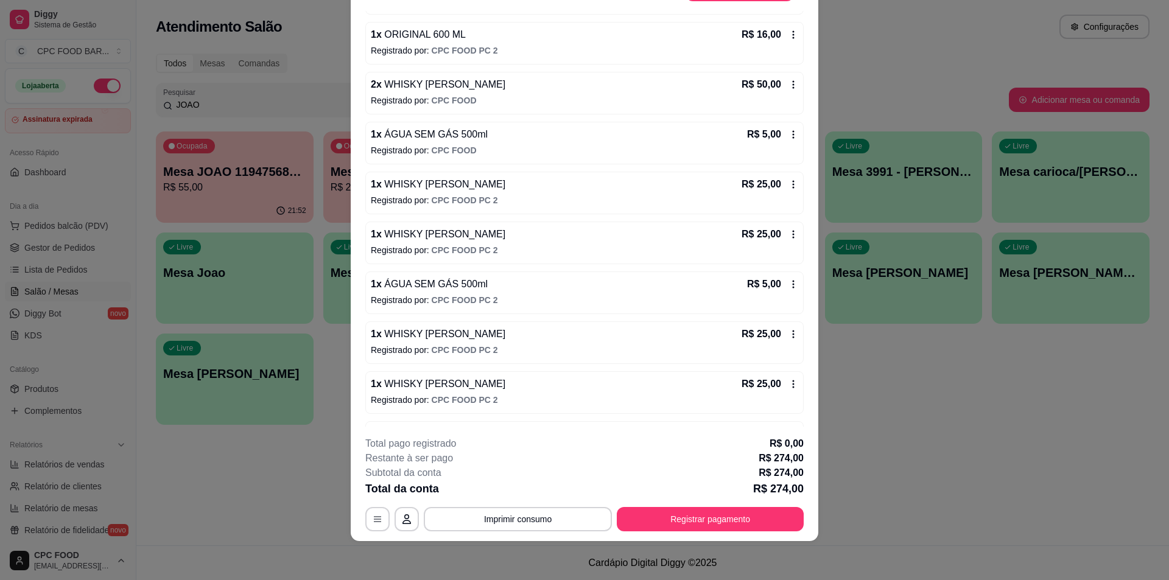
scroll to position [346, 0]
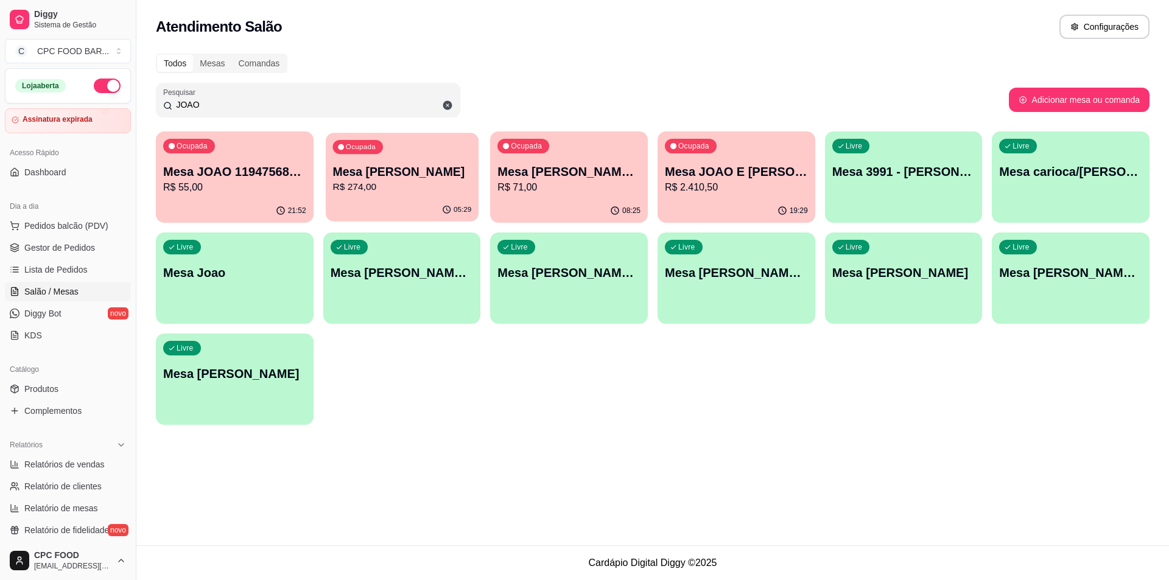
click at [391, 153] on div "Ocupada Mesa [PERSON_NAME] R$ 274,00" at bounding box center [402, 166] width 153 height 66
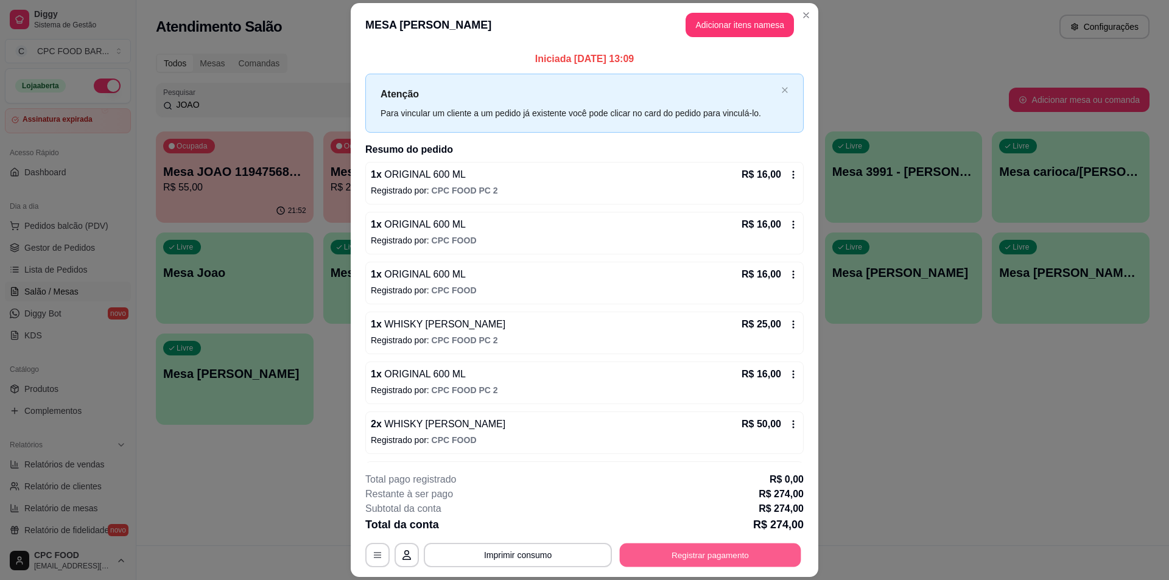
click at [721, 550] on button "Registrar pagamento" at bounding box center [710, 556] width 181 height 24
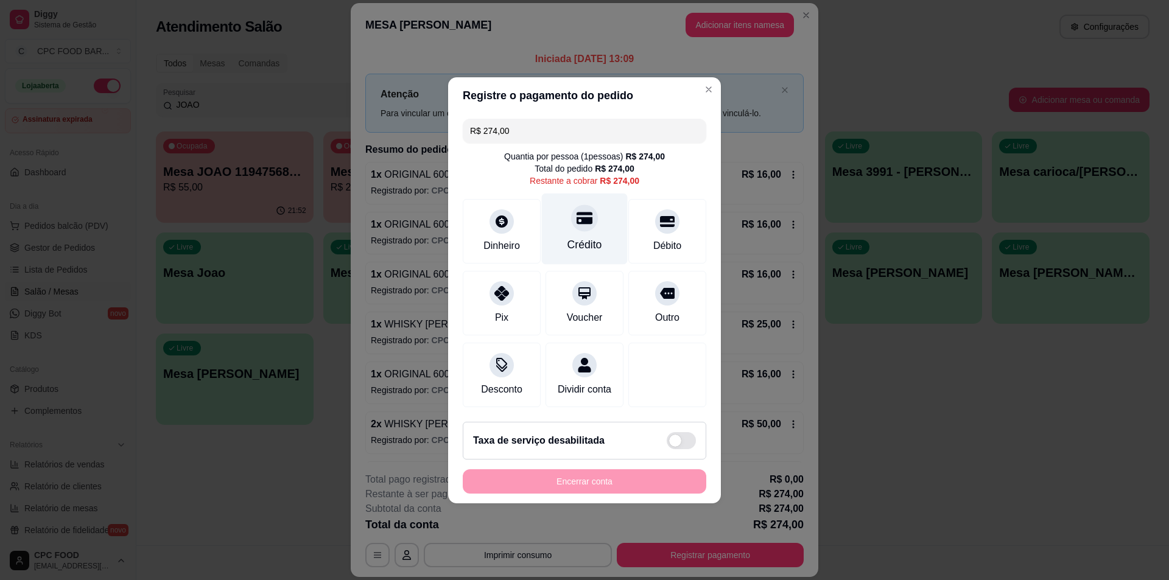
click at [582, 227] on div "Crédito" at bounding box center [585, 228] width 86 height 71
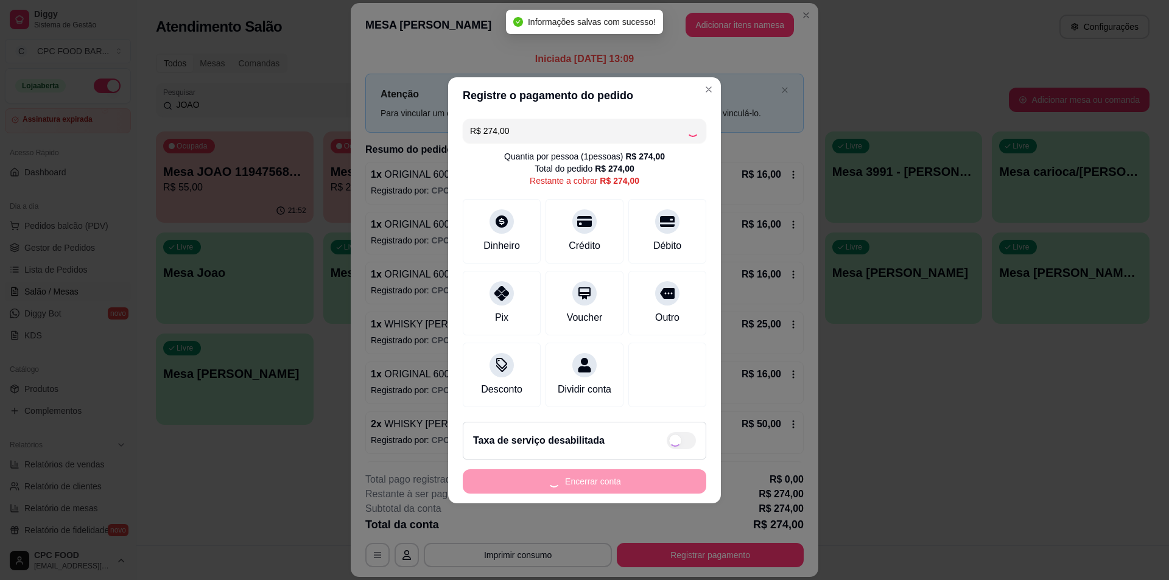
type input "R$ 0,00"
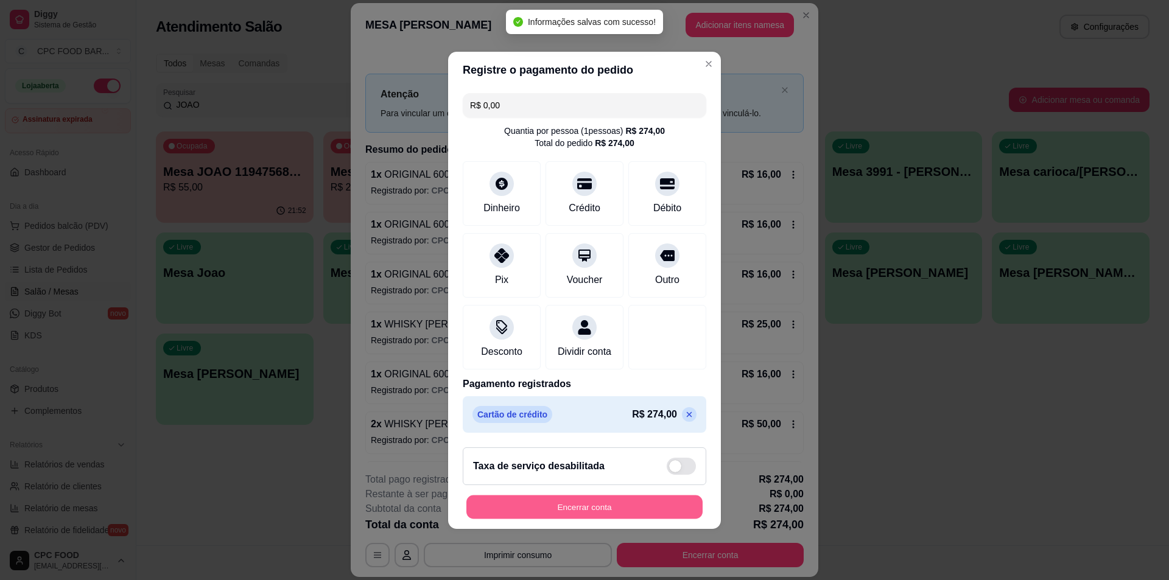
click at [502, 512] on button "Encerrar conta" at bounding box center [584, 507] width 236 height 24
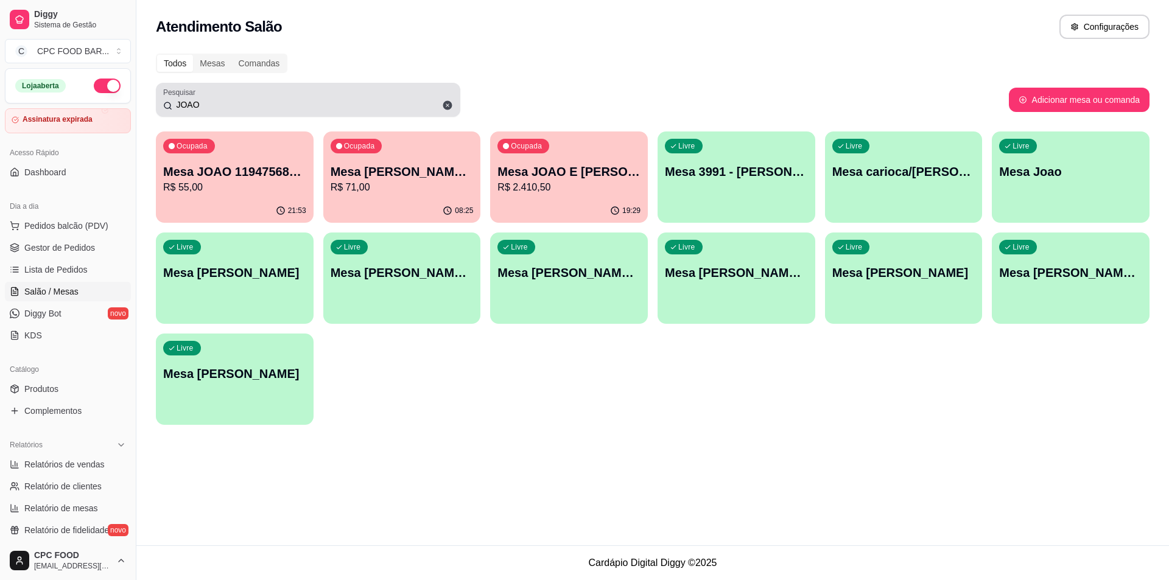
click at [445, 102] on icon at bounding box center [447, 105] width 9 height 9
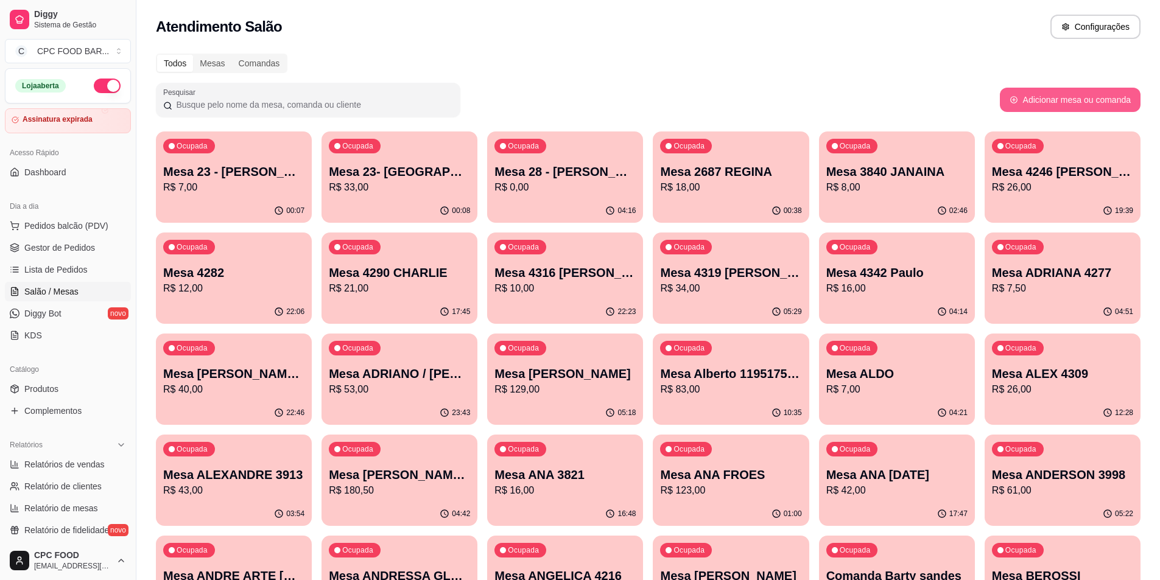
click at [1060, 106] on button "Adicionar mesa ou comanda" at bounding box center [1070, 100] width 141 height 24
select select "TABLE"
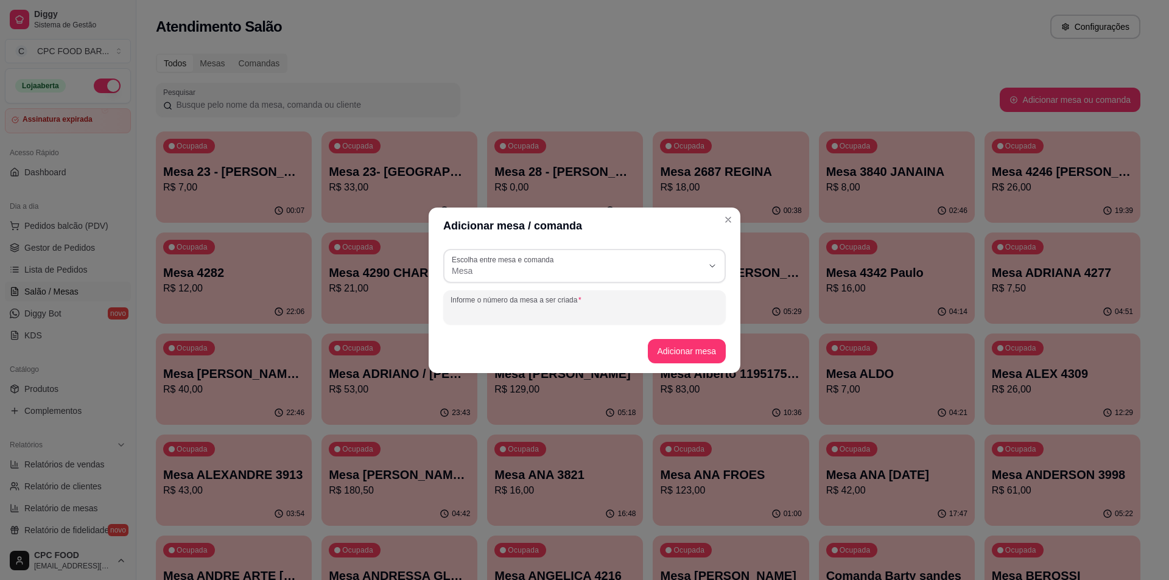
click at [531, 309] on input "Informe o número da mesa a ser criada" at bounding box center [585, 312] width 268 height 12
type input "TAVOR"
click at [684, 352] on button "Adicionar mesa" at bounding box center [687, 351] width 79 height 24
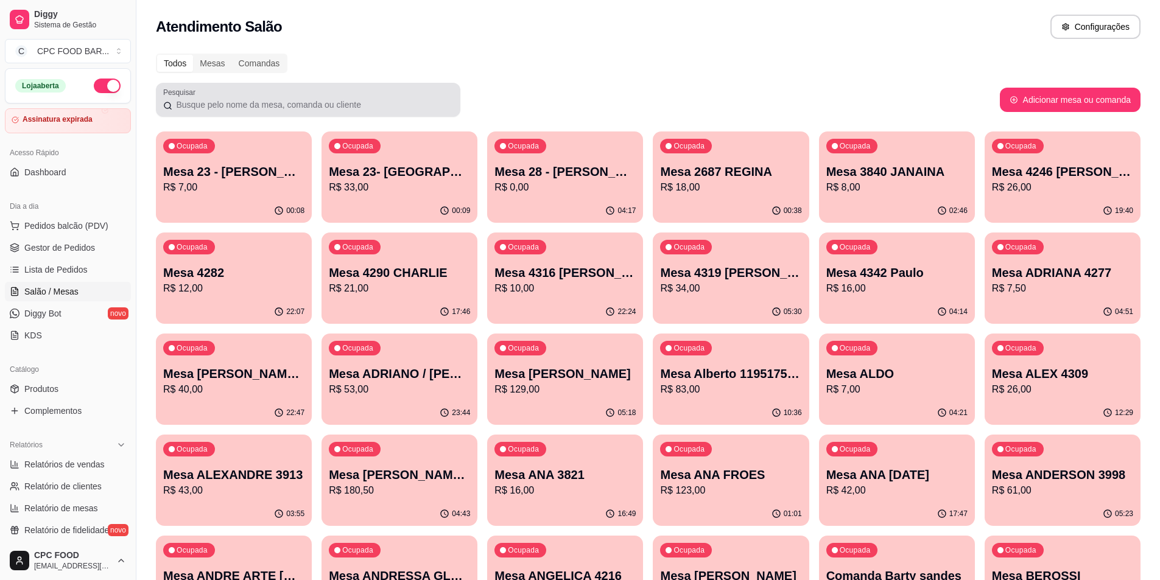
click at [281, 88] on div at bounding box center [308, 100] width 290 height 24
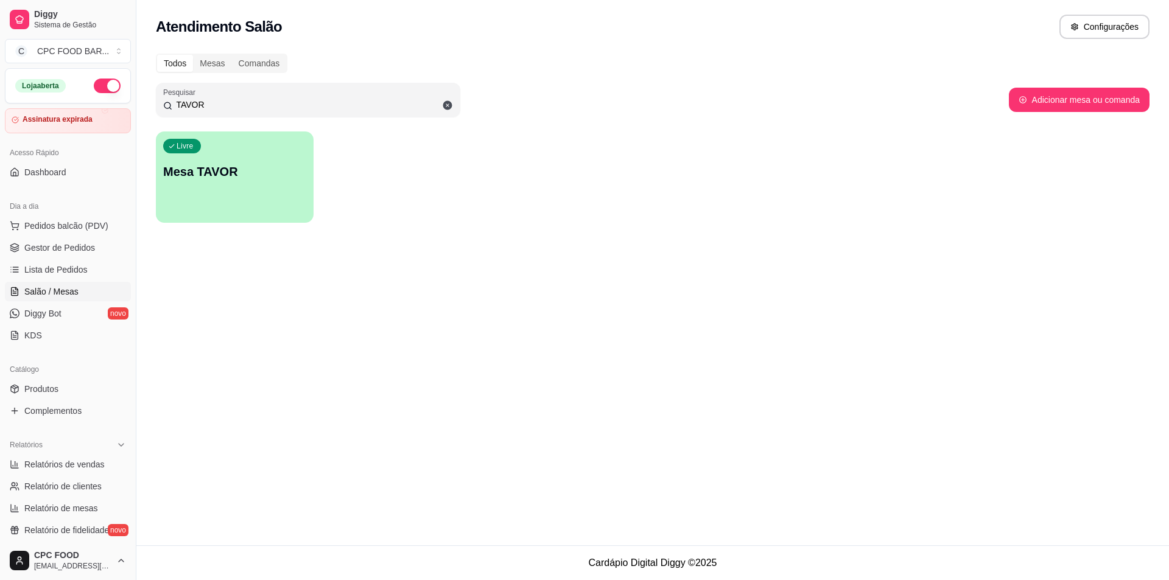
type input "TAVOR"
click at [222, 148] on div "Livre Mesa TAVOR" at bounding box center [234, 170] width 153 height 74
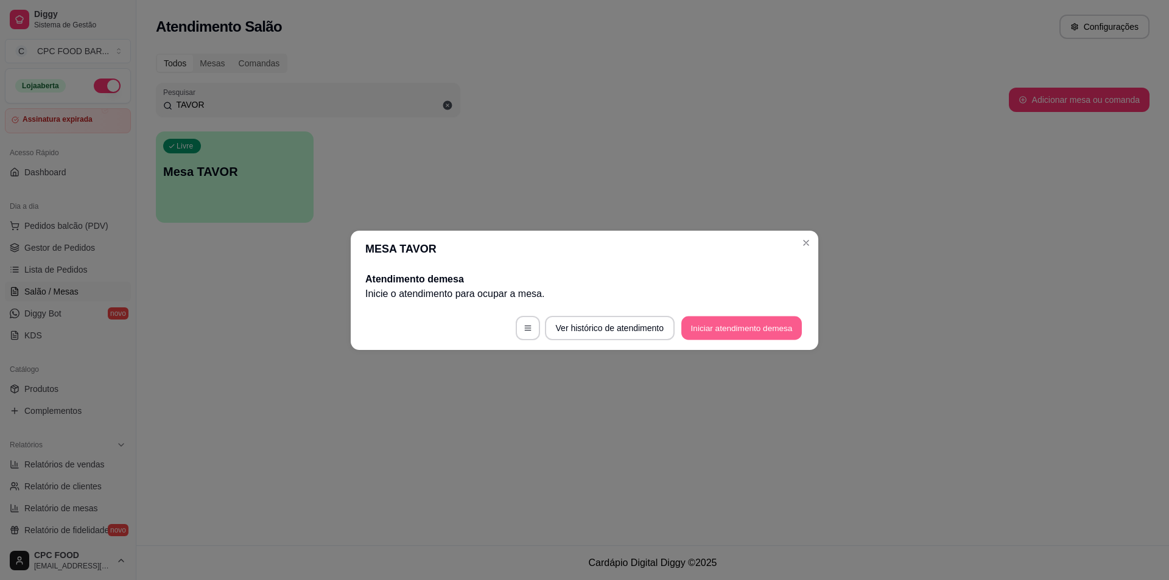
click at [725, 337] on button "Iniciar atendimento de mesa" at bounding box center [741, 328] width 121 height 24
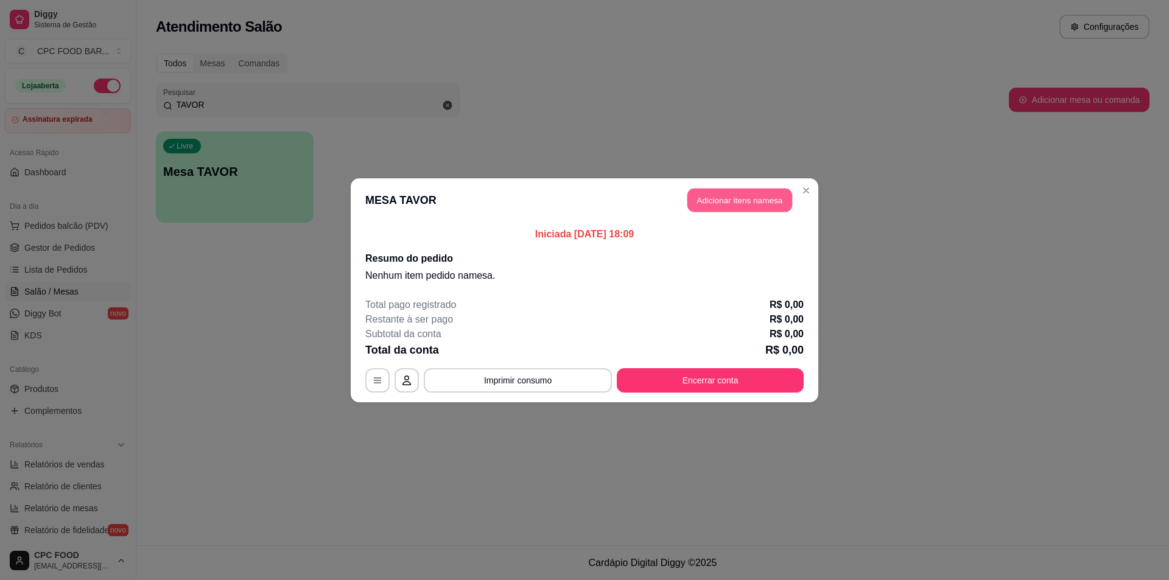
click at [711, 202] on button "Adicionar itens na mesa" at bounding box center [739, 200] width 105 height 24
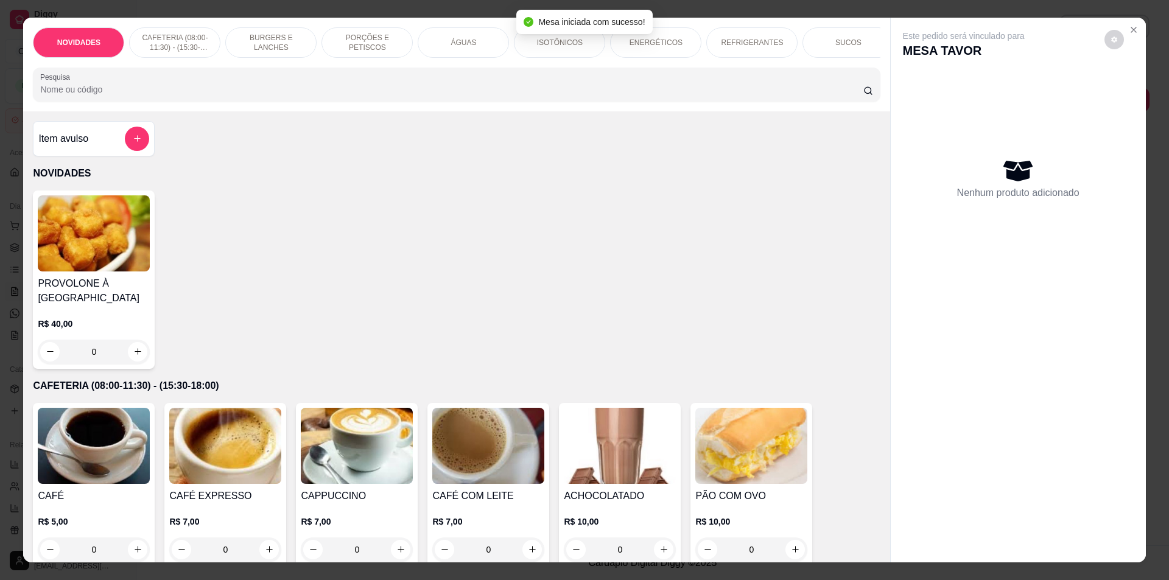
click at [743, 38] on p "REFRIGERANTES" at bounding box center [752, 43] width 62 height 10
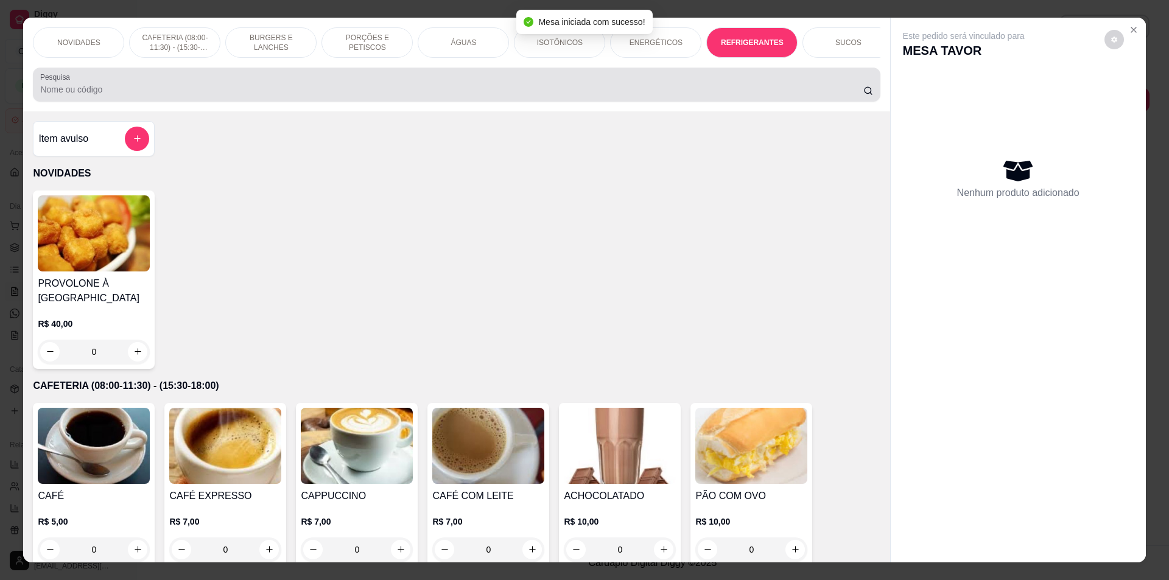
scroll to position [21, 0]
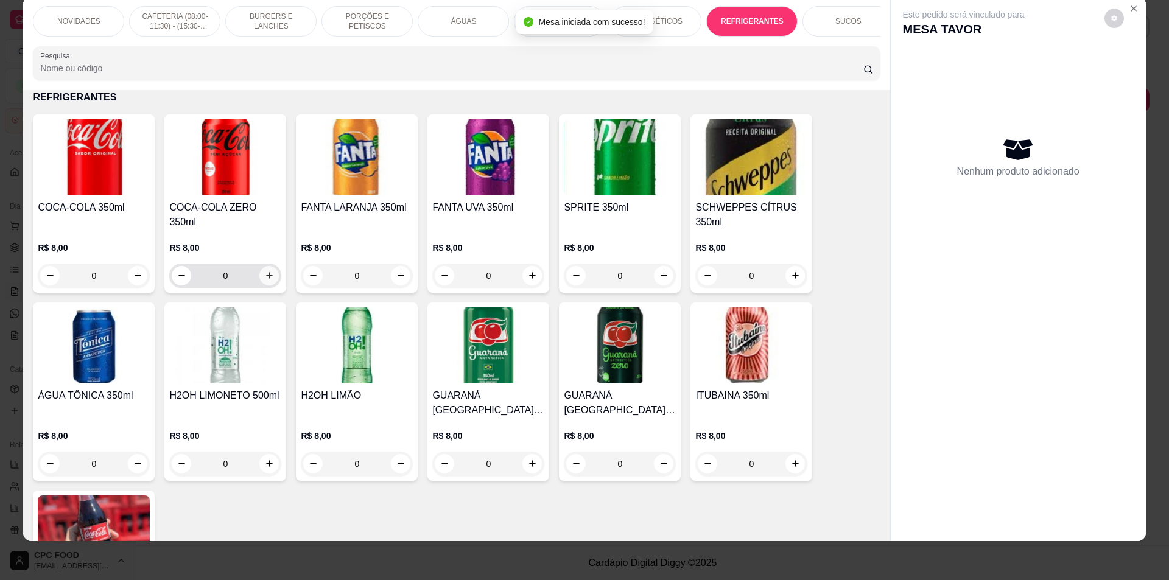
click at [269, 280] on icon "increase-product-quantity" at bounding box center [269, 275] width 9 height 9
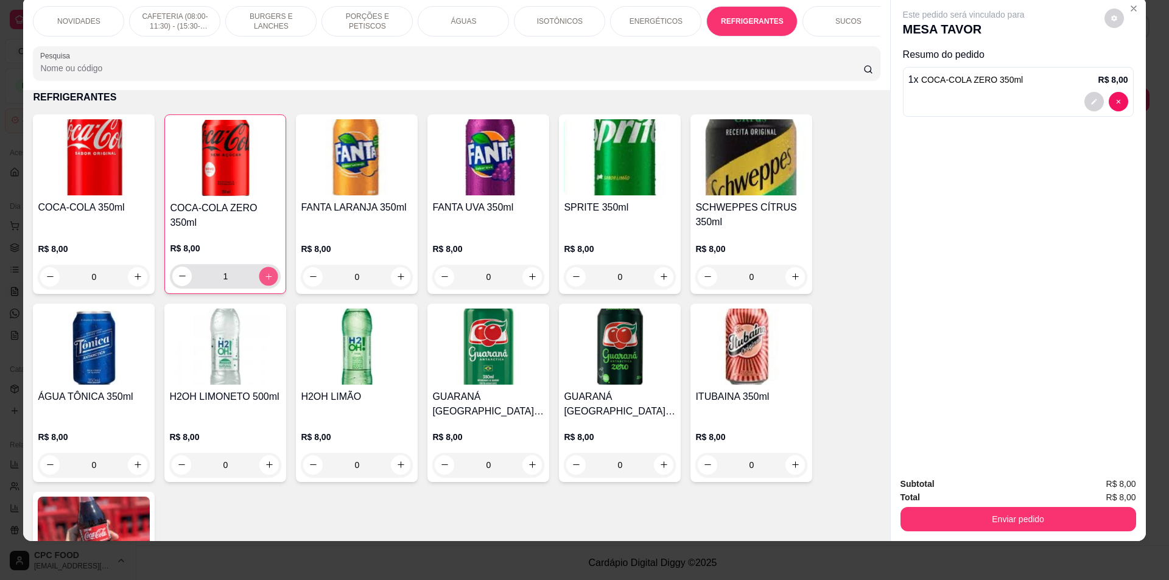
click at [269, 281] on icon "increase-product-quantity" at bounding box center [268, 276] width 9 height 9
type input "2"
click at [920, 519] on button "Enviar pedido" at bounding box center [1018, 520] width 228 height 24
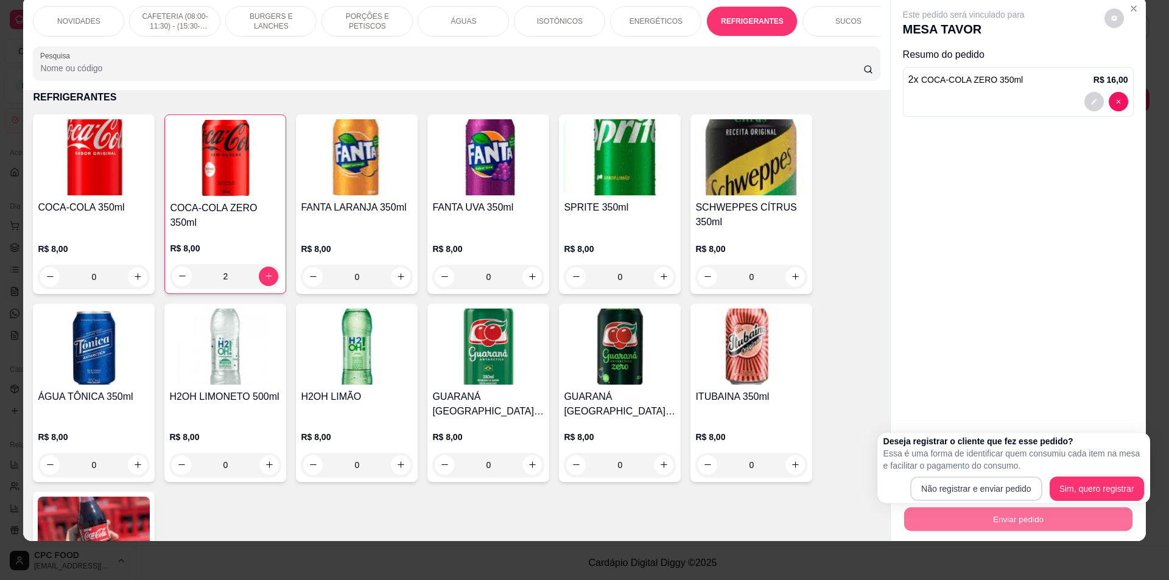
click at [911, 490] on div "Não registrar e enviar pedido Sim, quero registrar" at bounding box center [1013, 489] width 261 height 24
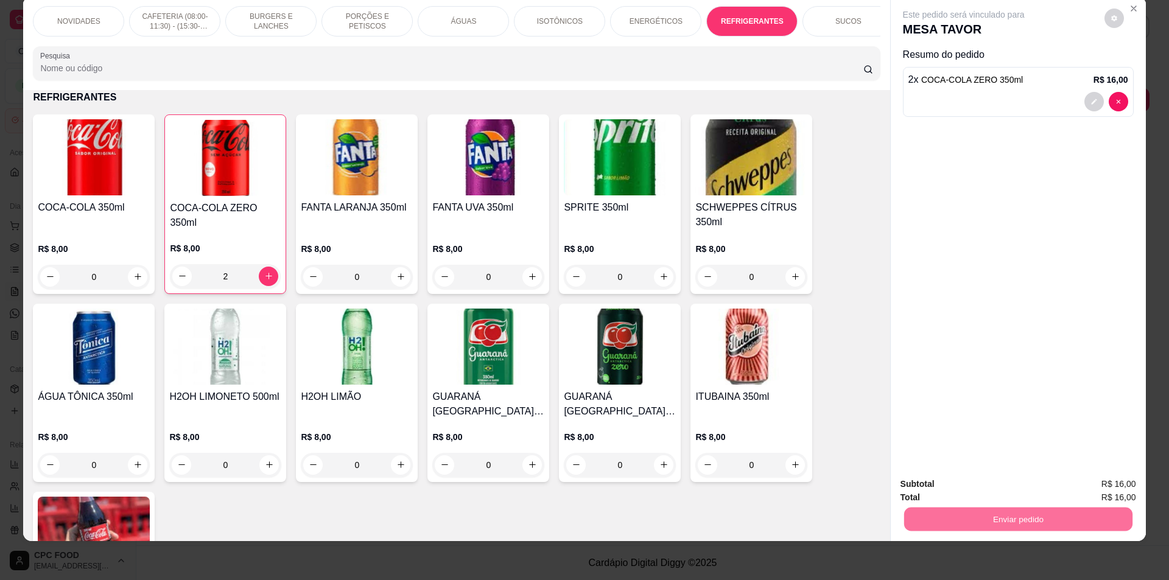
click at [966, 483] on button "Não registrar e enviar pedido" at bounding box center [977, 489] width 123 height 23
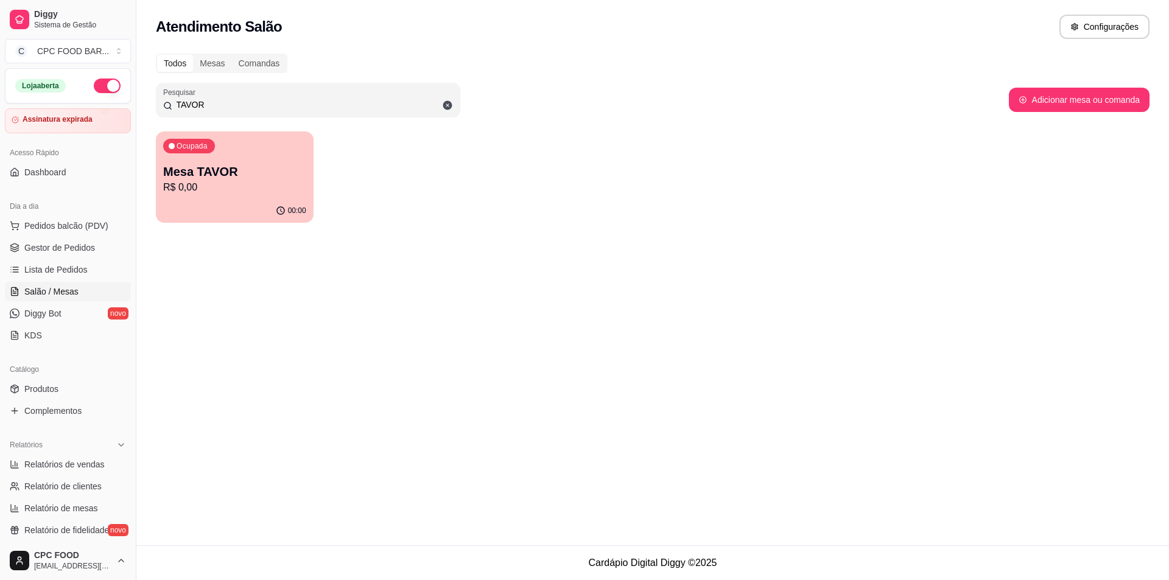
click at [798, 134] on div "Ocupada Mesa TAVOR R$ 0,00 00:00" at bounding box center [653, 177] width 994 height 91
click at [798, 133] on div "Ocupada Mesa TAVOR R$ 0,00 00:00" at bounding box center [653, 177] width 994 height 91
click at [799, 136] on div "Ocupada Mesa TAVOR R$ 0,00 00:00" at bounding box center [653, 177] width 994 height 91
drag, startPoint x: 671, startPoint y: 312, endPoint x: 673, endPoint y: 328, distance: 16.0
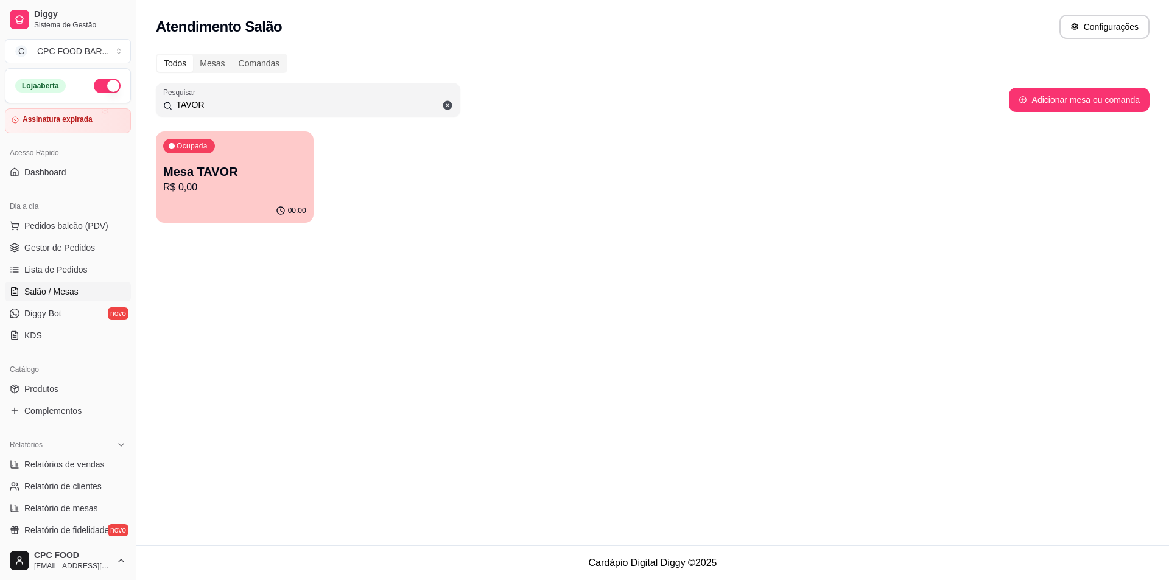
click at [679, 331] on div "Atendimento Salão Configurações Todos Mesas Comandas Pesquisar TAVOR Adicionar …" at bounding box center [652, 273] width 1033 height 546
drag, startPoint x: 634, startPoint y: 350, endPoint x: 600, endPoint y: 367, distance: 37.3
click at [642, 356] on div "Atendimento Salão Configurações Todos Mesas Comandas Pesquisar TAVOR Adicionar …" at bounding box center [652, 273] width 1033 height 546
drag, startPoint x: 600, startPoint y: 365, endPoint x: 570, endPoint y: 334, distance: 43.9
click at [570, 334] on div "Atendimento Salão Configurações Todos Mesas Comandas Pesquisar TAVOR Adicionar …" at bounding box center [652, 273] width 1033 height 546
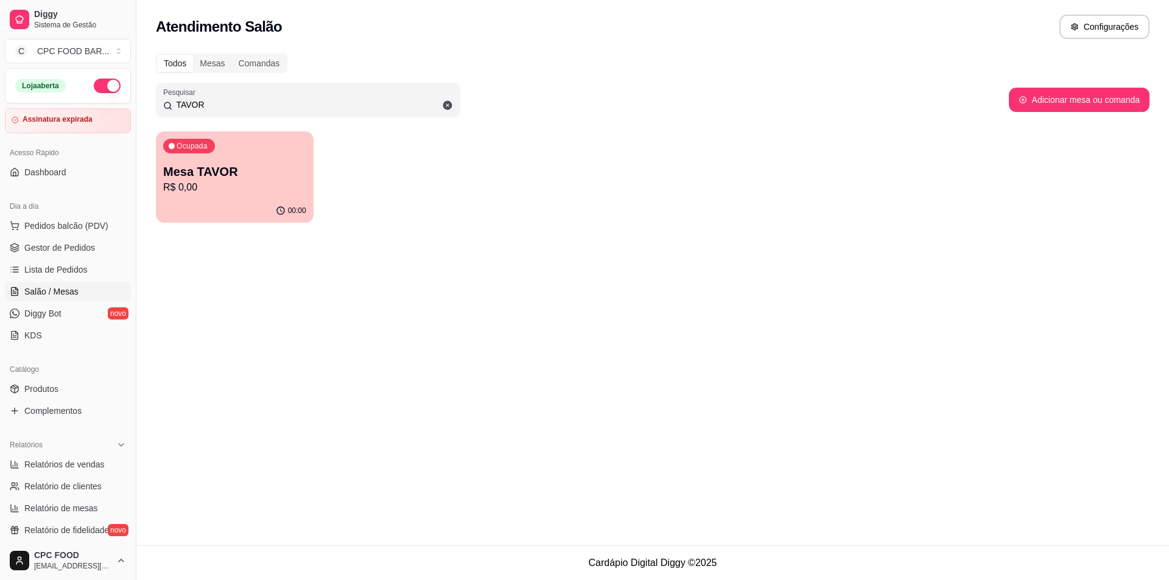
click at [569, 334] on div "Atendimento Salão Configurações Todos Mesas Comandas Pesquisar TAVOR Adicionar …" at bounding box center [652, 273] width 1033 height 546
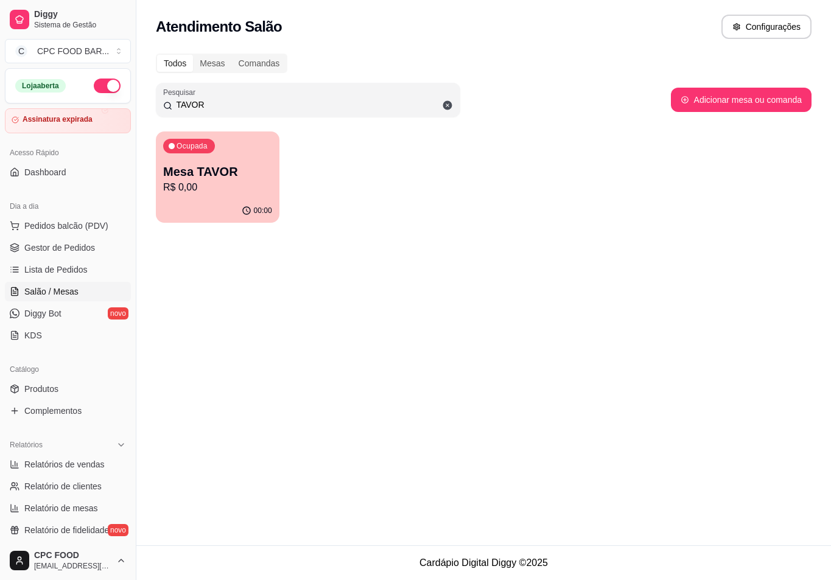
drag, startPoint x: 571, startPoint y: 329, endPoint x: 820, endPoint y: 331, distance: 249.0
click at [571, 329] on div "Atendimento Salão Configurações Todos Mesas Comandas Pesquisar TAVOR Adicionar …" at bounding box center [483, 273] width 695 height 546
click at [716, 110] on button "Adicionar mesa ou comanda" at bounding box center [741, 100] width 136 height 24
click at [695, 272] on div "Atendimento Salão Configurações Todos Mesas Comandas Pesquisar TAVOR Adicionar …" at bounding box center [483, 273] width 695 height 546
drag, startPoint x: 721, startPoint y: 254, endPoint x: 712, endPoint y: 234, distance: 22.1
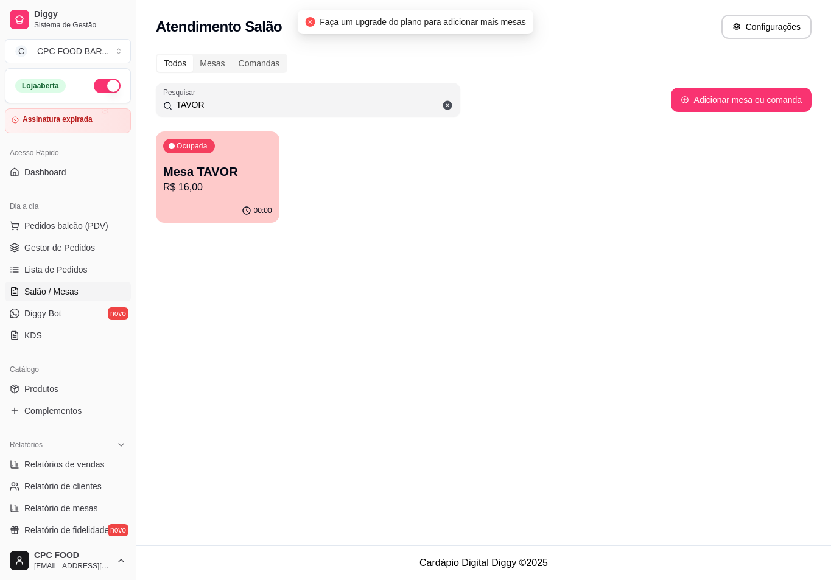
click at [712, 234] on div "Todos Mesas Comandas Pesquisar TAVOR Adicionar mesa ou comanda Ocupada Mesa TAV…" at bounding box center [483, 141] width 695 height 191
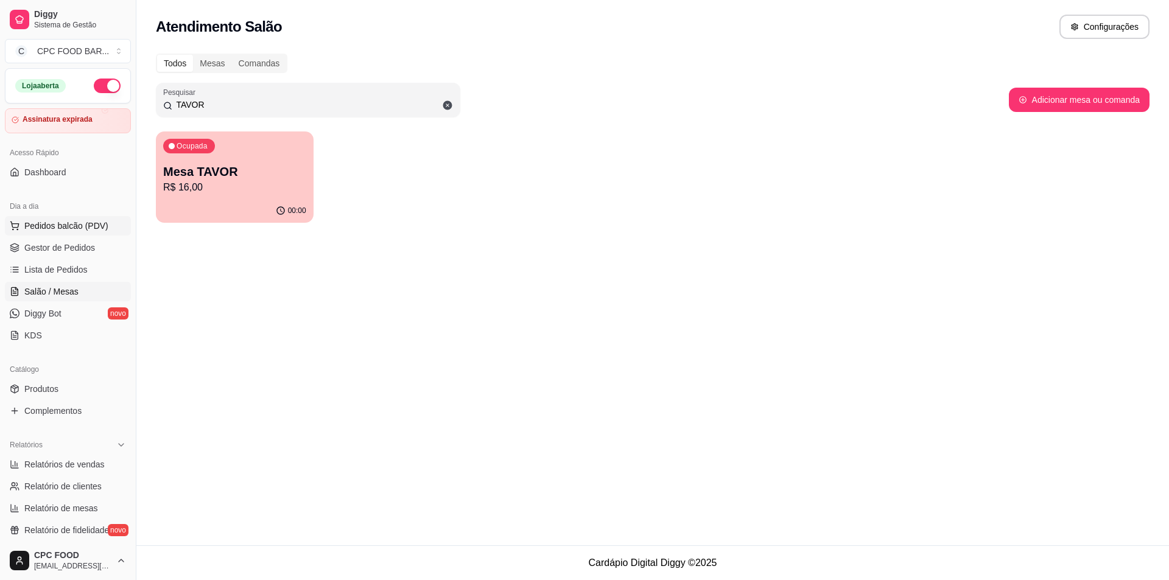
click at [67, 222] on span "Pedidos balcão (PDV)" at bounding box center [66, 226] width 84 height 12
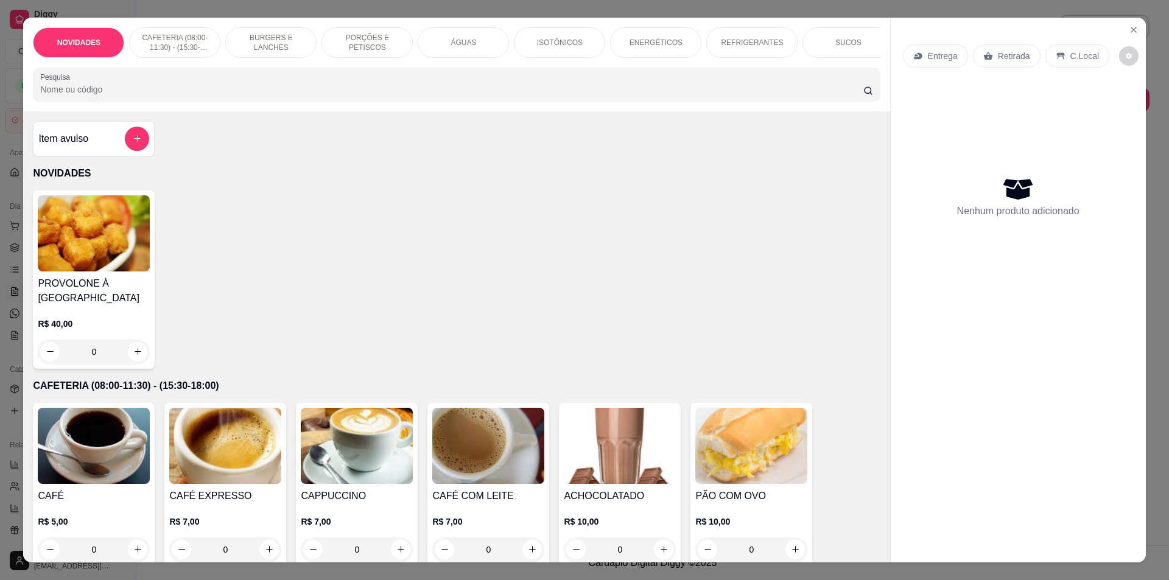
click at [91, 96] on input "Pesquisa" at bounding box center [451, 89] width 823 height 12
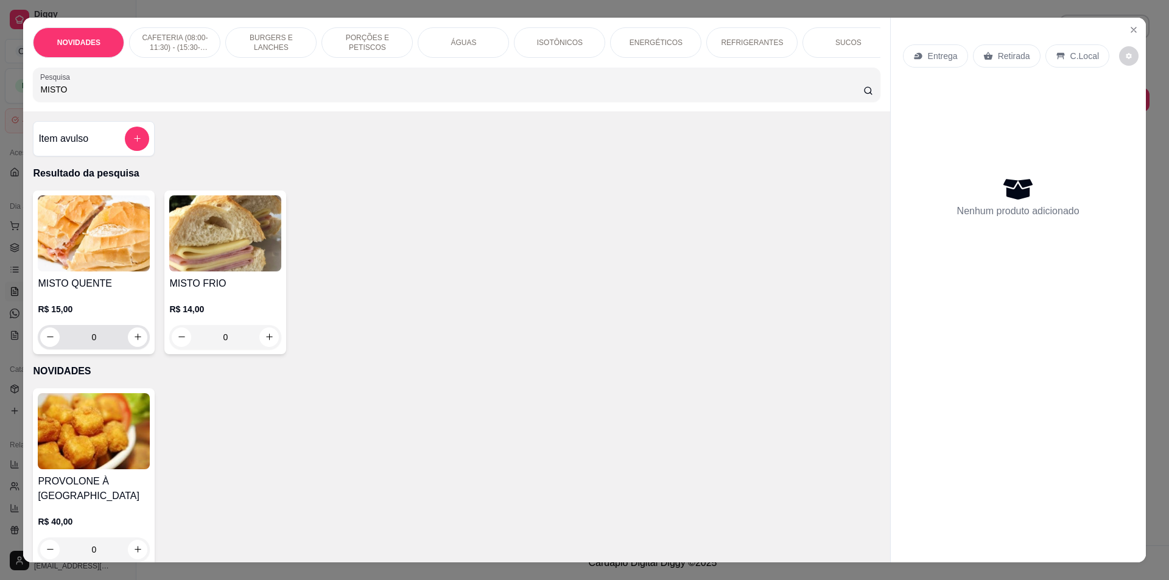
type input "MISTO"
click at [128, 340] on button "increase-product-quantity" at bounding box center [137, 337] width 19 height 19
type input "1"
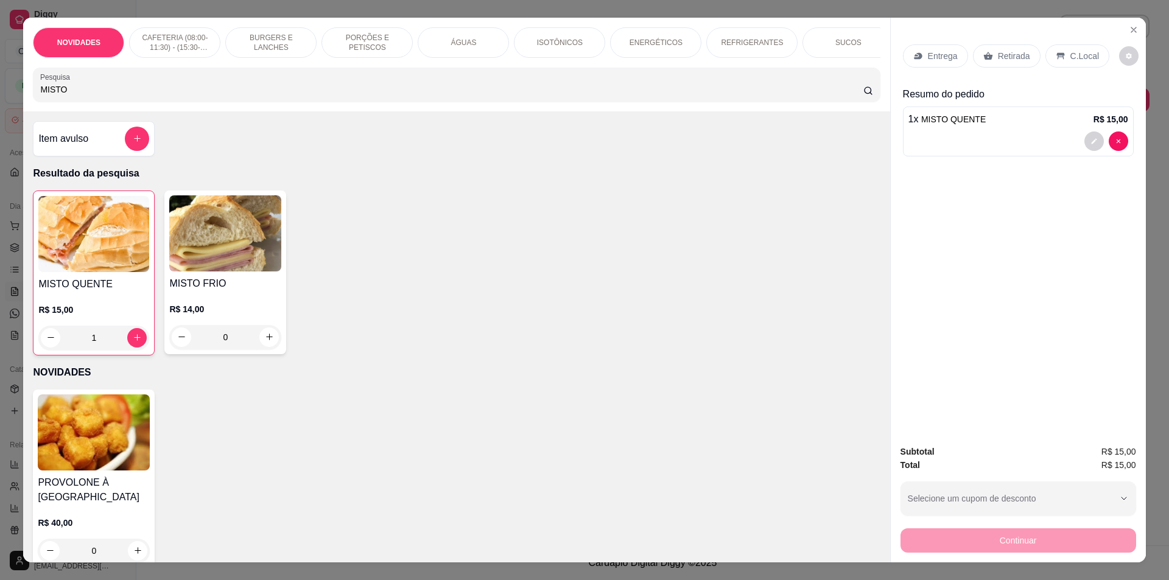
click at [769, 43] on p "REFRIGERANTES" at bounding box center [752, 43] width 62 height 10
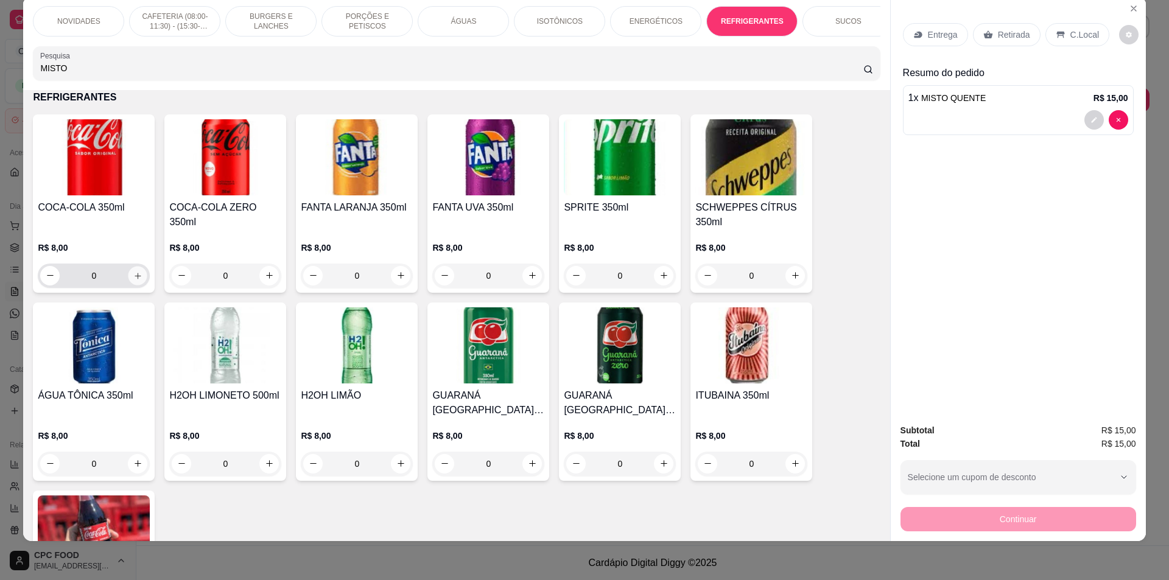
click at [135, 280] on icon "increase-product-quantity" at bounding box center [137, 275] width 9 height 9
type input "1"
click at [1068, 510] on div "Continuar" at bounding box center [1018, 517] width 236 height 27
click at [1007, 32] on p "Retirada" at bounding box center [1014, 35] width 32 height 12
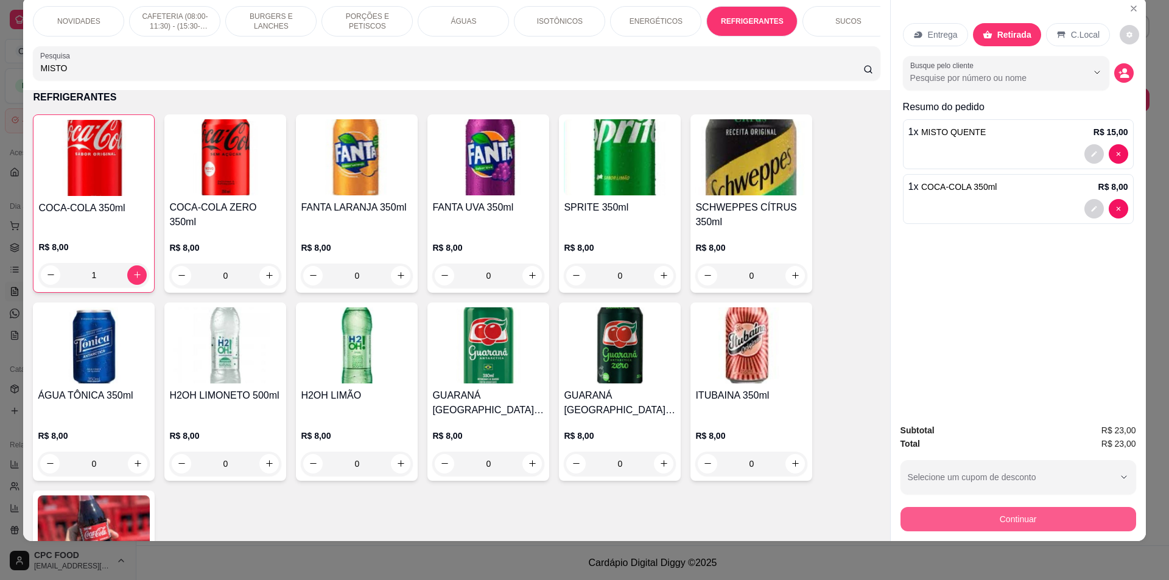
click at [1014, 513] on button "Continuar" at bounding box center [1018, 519] width 236 height 24
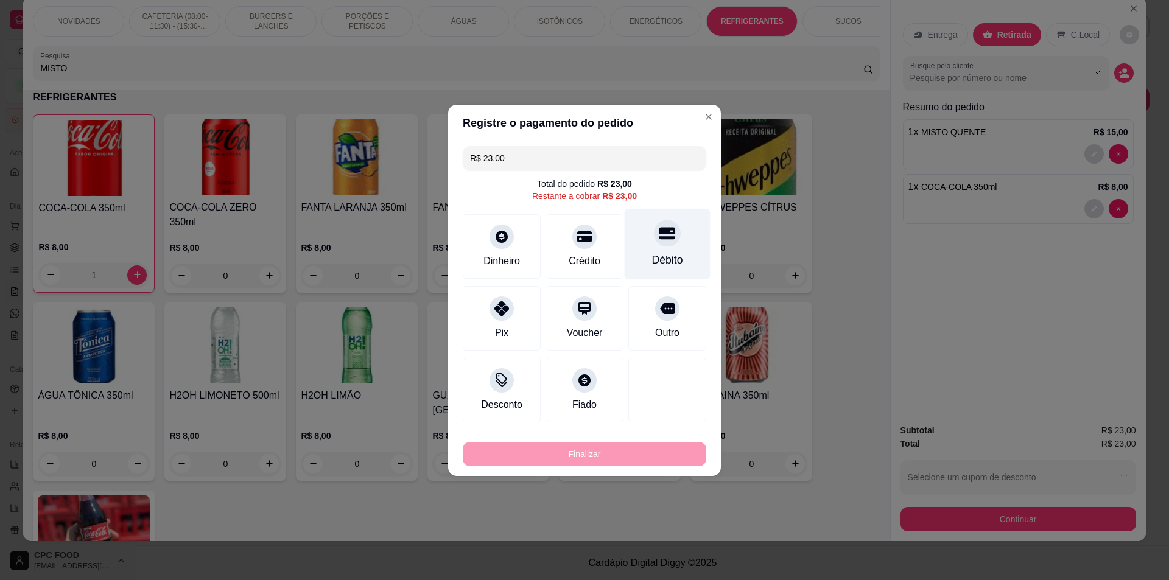
click at [682, 269] on div "Débito" at bounding box center [668, 243] width 86 height 71
type input "R$ 0,00"
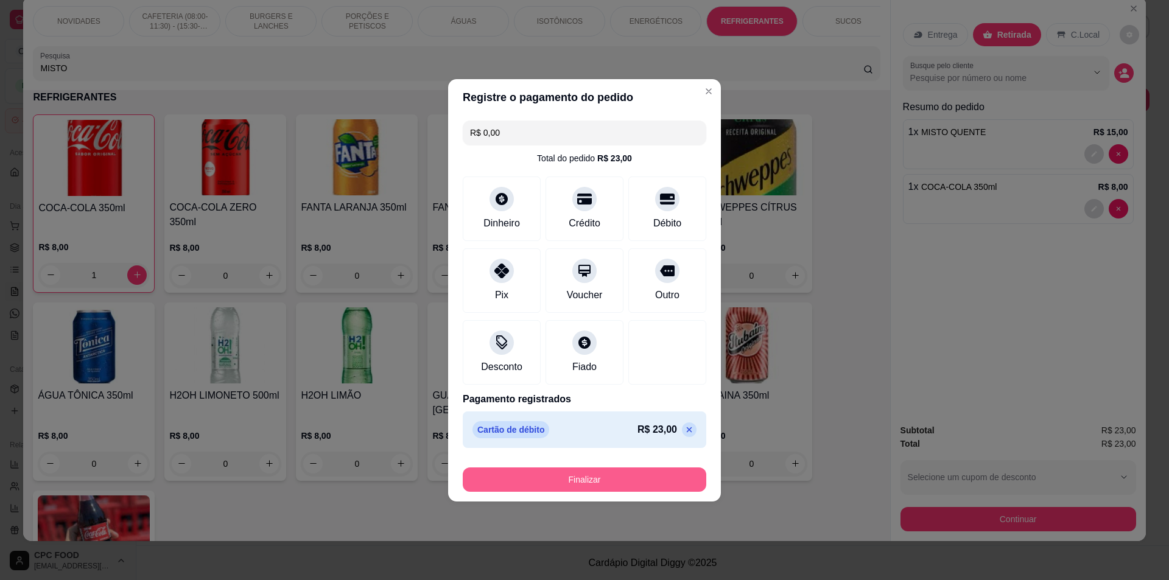
click at [619, 475] on button "Finalizar" at bounding box center [585, 480] width 244 height 24
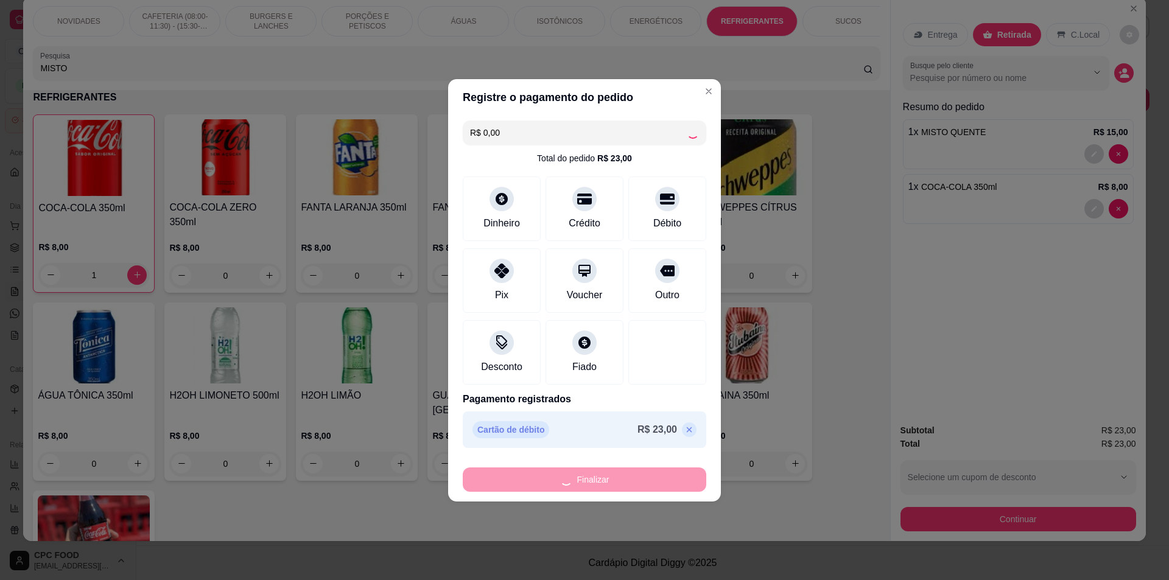
type input "0"
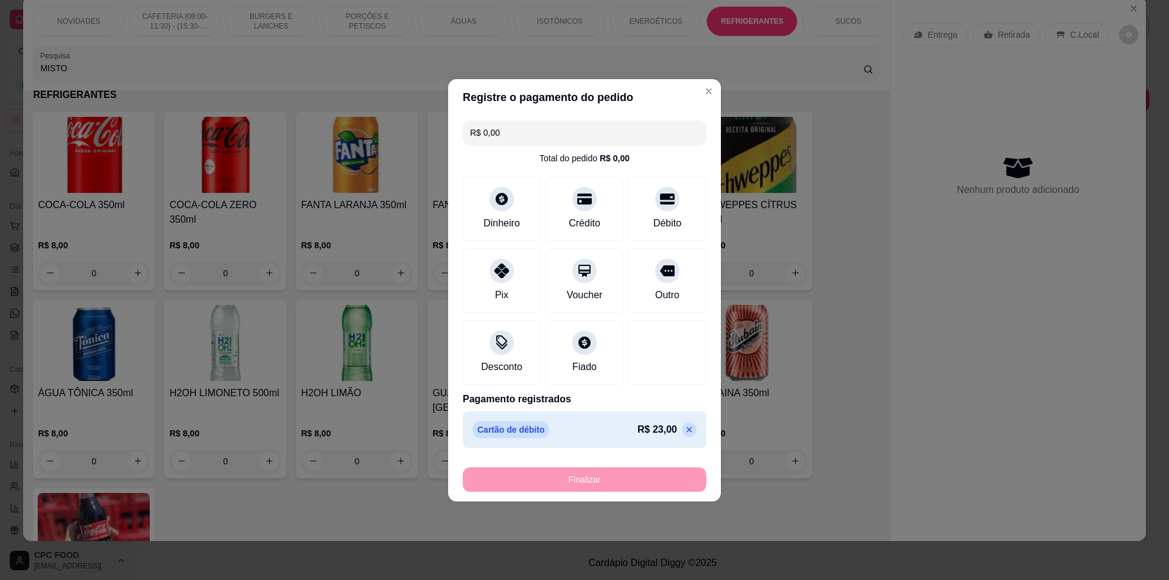
type input "-R$ 23,00"
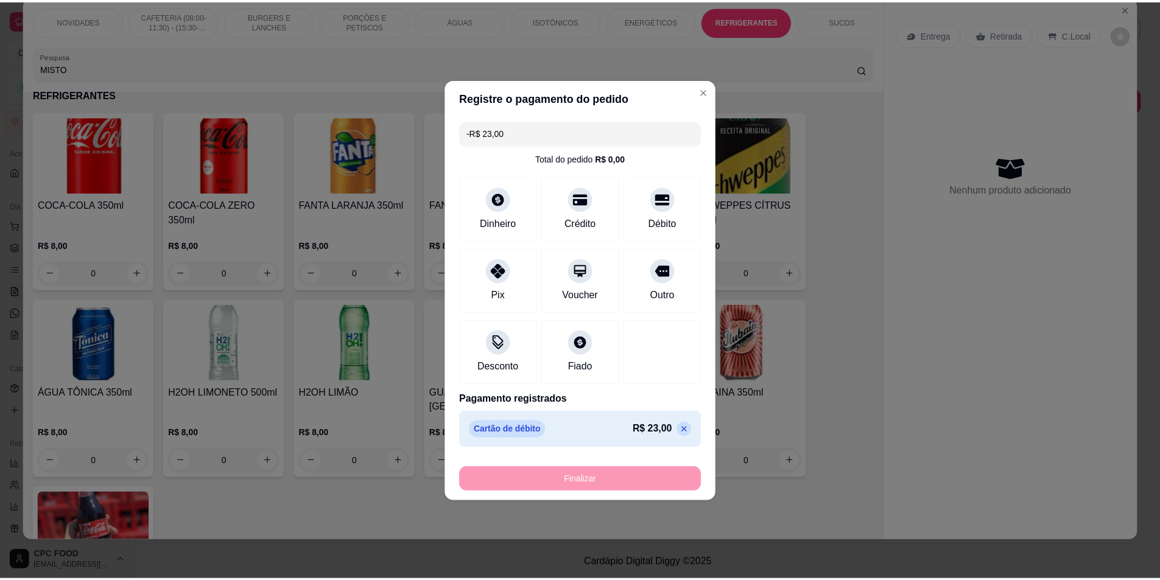
scroll to position [2188, 0]
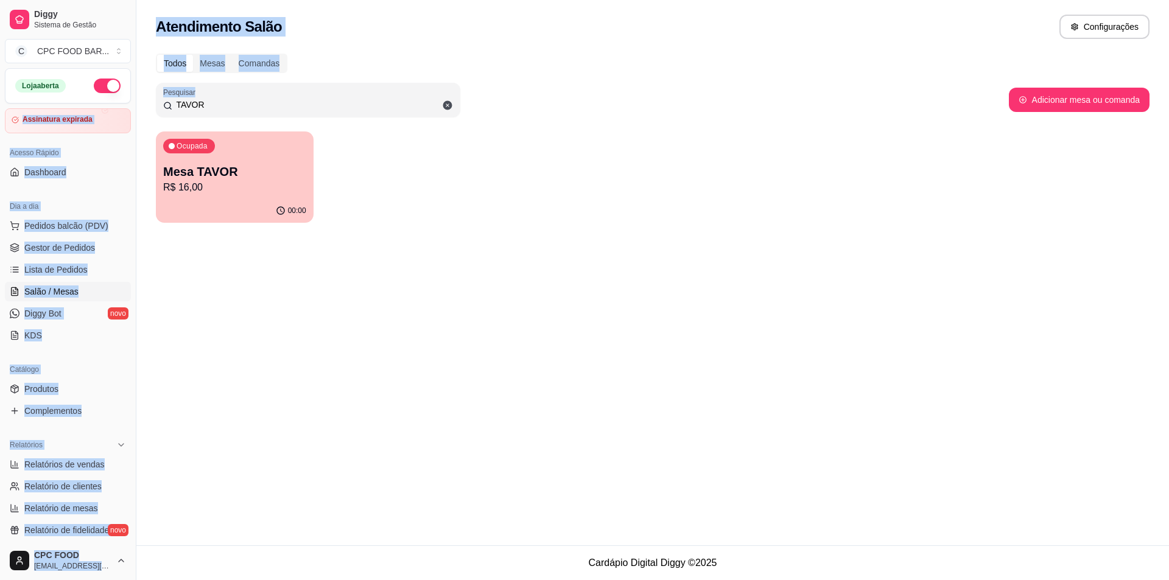
drag, startPoint x: 236, startPoint y: 97, endPoint x: 123, endPoint y: 97, distance: 113.2
click at [123, 97] on div "Diggy Sistema de Gestão C CPC FOOD BAR ... Loja aberta Assinatura expirada Aces…" at bounding box center [584, 290] width 1169 height 580
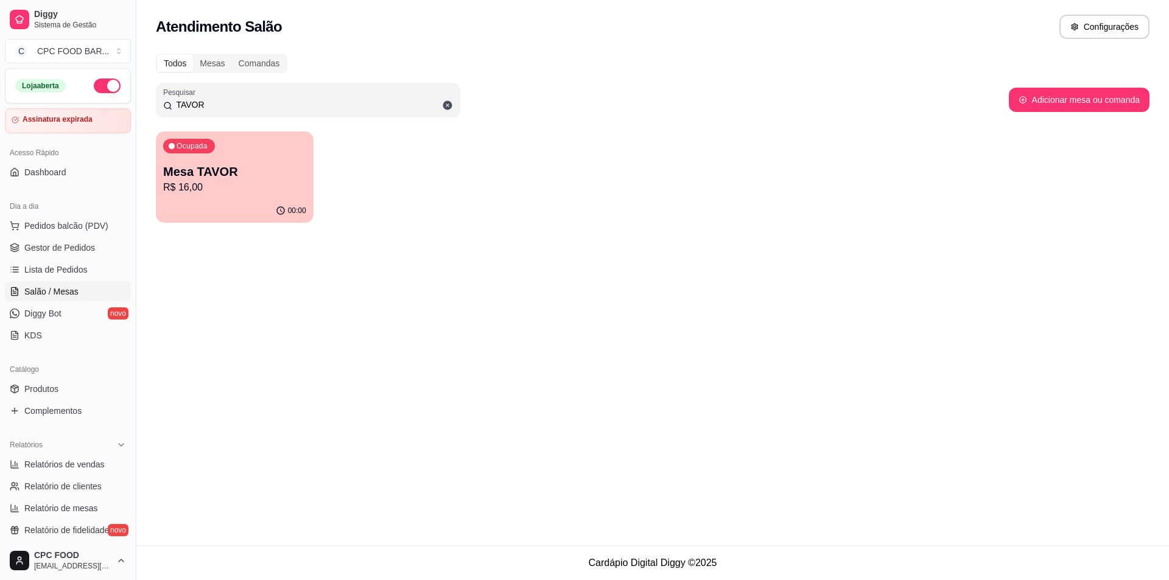
drag, startPoint x: 208, startPoint y: 107, endPoint x: 117, endPoint y: 91, distance: 92.0
click at [117, 91] on div "Diggy Sistema de Gestão C CPC FOOD BAR ... Loja aberta Assinatura expirada Aces…" at bounding box center [584, 290] width 1169 height 580
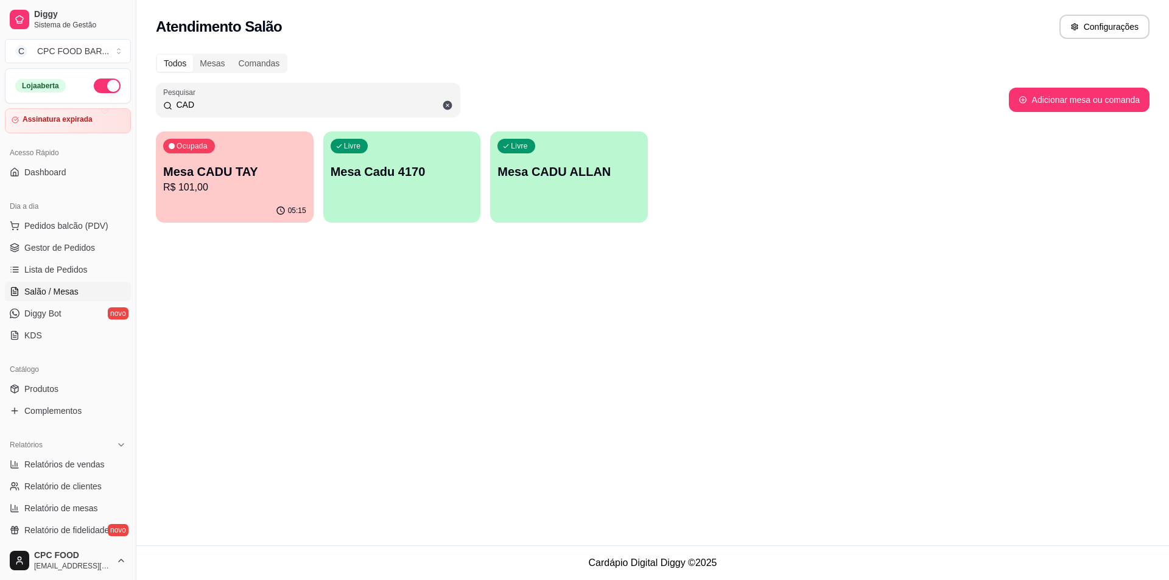
type input "CAD"
click at [242, 175] on p "Mesa CADU TAY" at bounding box center [235, 172] width 139 height 16
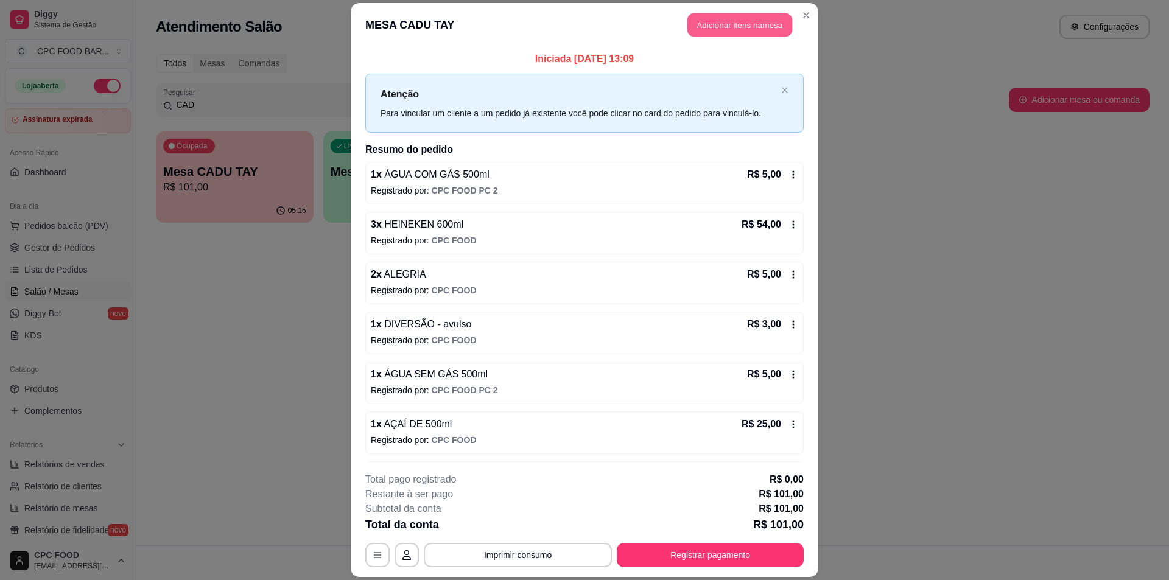
click at [732, 14] on button "Adicionar itens na mesa" at bounding box center [739, 25] width 105 height 24
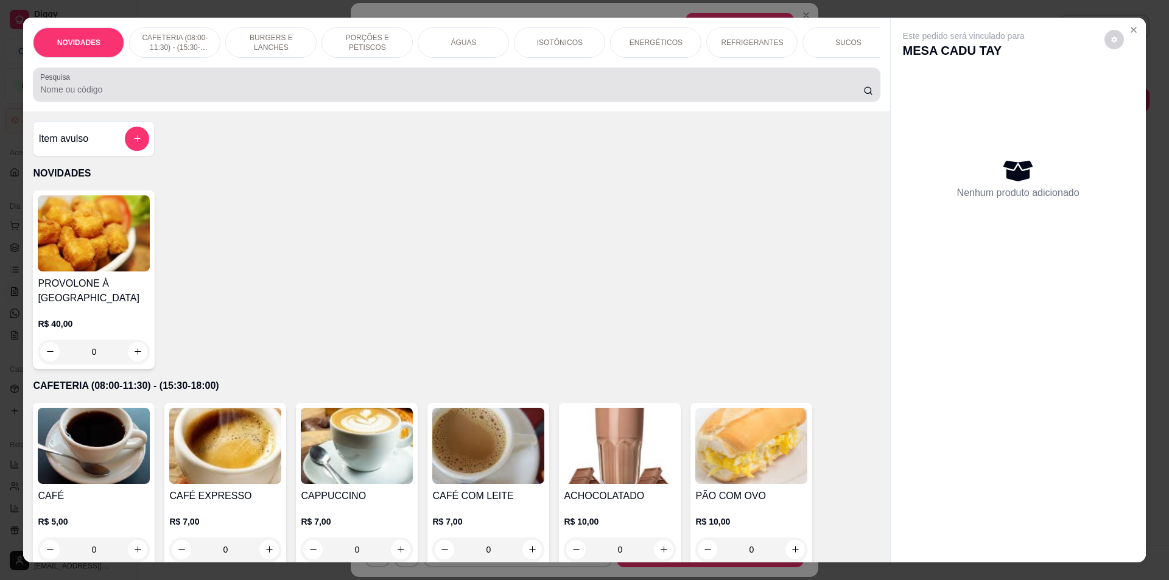
click at [379, 96] on input "Pesquisa" at bounding box center [451, 89] width 823 height 12
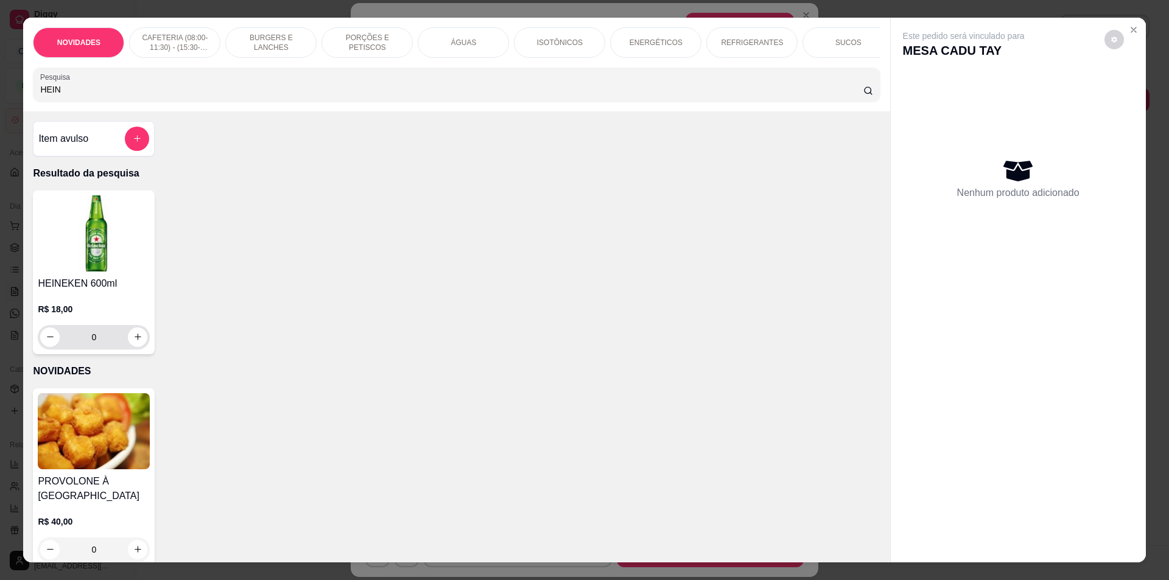
type input "HEIN"
click at [133, 342] on icon "increase-product-quantity" at bounding box center [137, 336] width 9 height 9
type input "1"
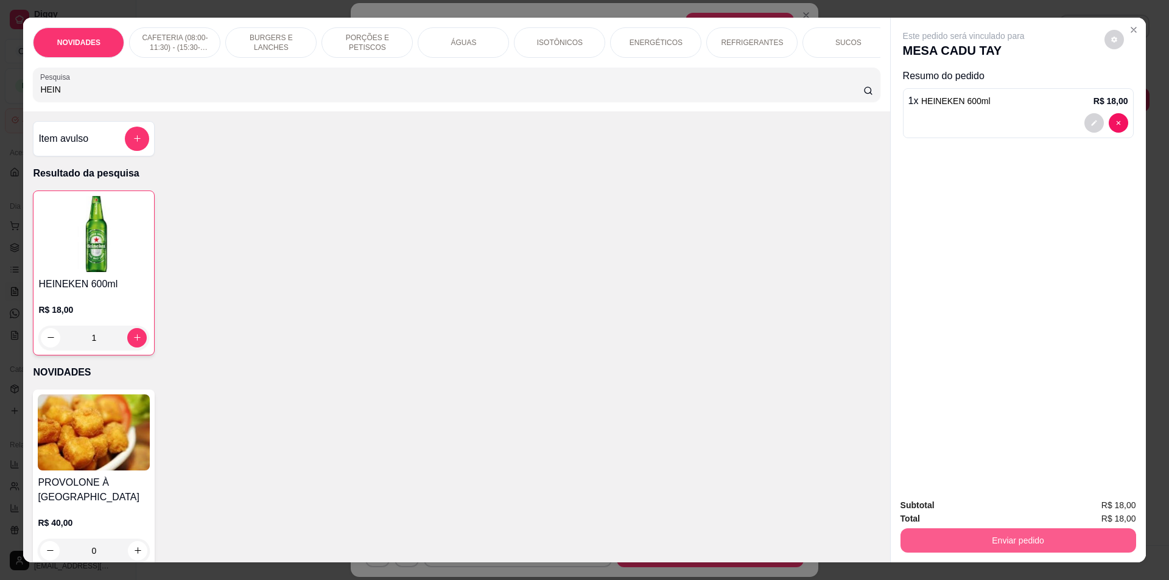
click at [1005, 543] on button "Enviar pedido" at bounding box center [1018, 540] width 236 height 24
click at [988, 514] on button "Não registrar e enviar pedido" at bounding box center [977, 510] width 127 height 23
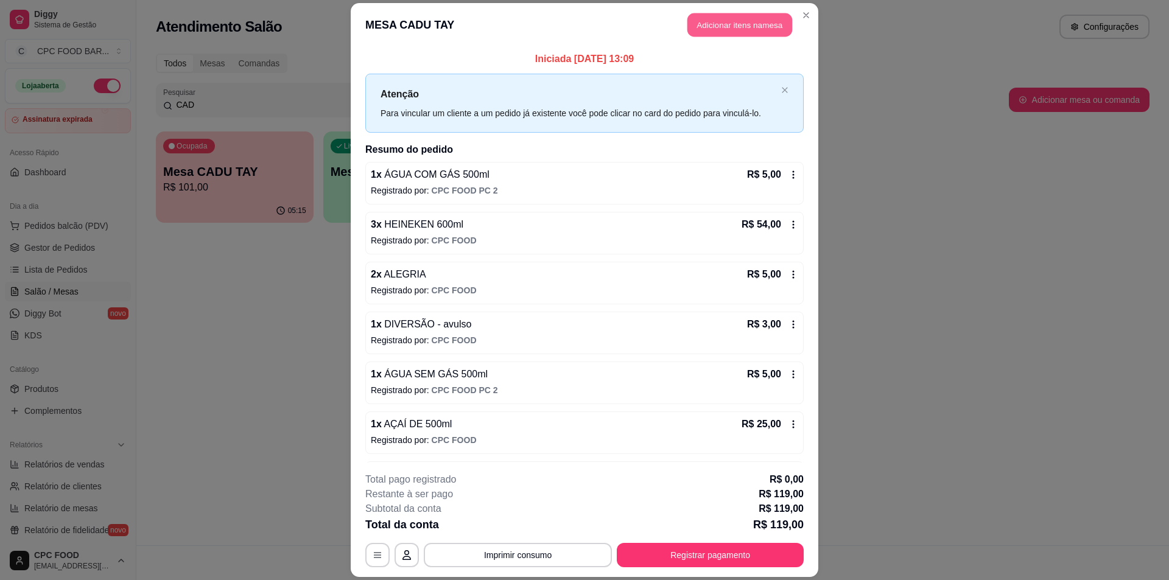
click at [741, 28] on button "Adicionar itens na mesa" at bounding box center [739, 25] width 105 height 24
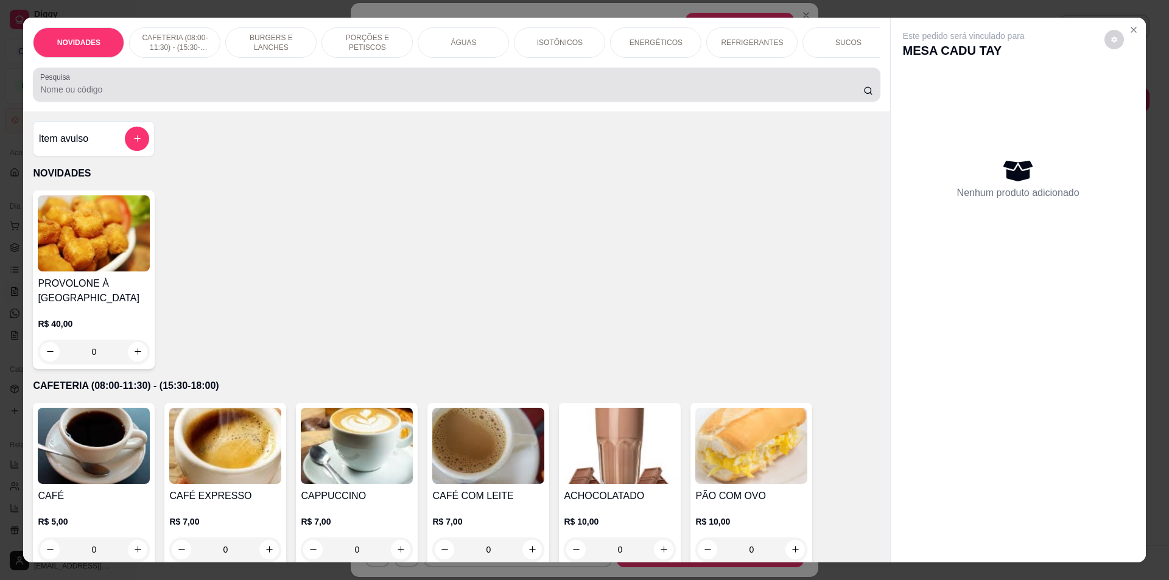
click at [179, 96] on input "Pesquisa" at bounding box center [451, 89] width 823 height 12
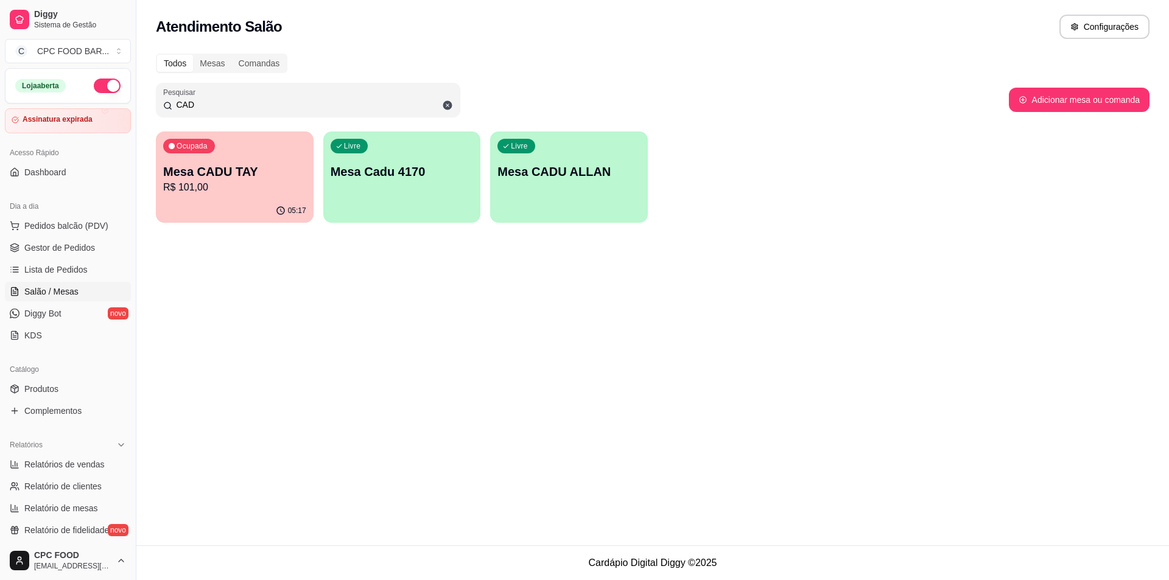
drag, startPoint x: 199, startPoint y: 105, endPoint x: 121, endPoint y: 90, distance: 80.1
click at [121, 90] on div "Diggy Sistema de Gestão C CPC FOOD BAR ... Loja aberta Assinatura expirada Aces…" at bounding box center [584, 290] width 1169 height 580
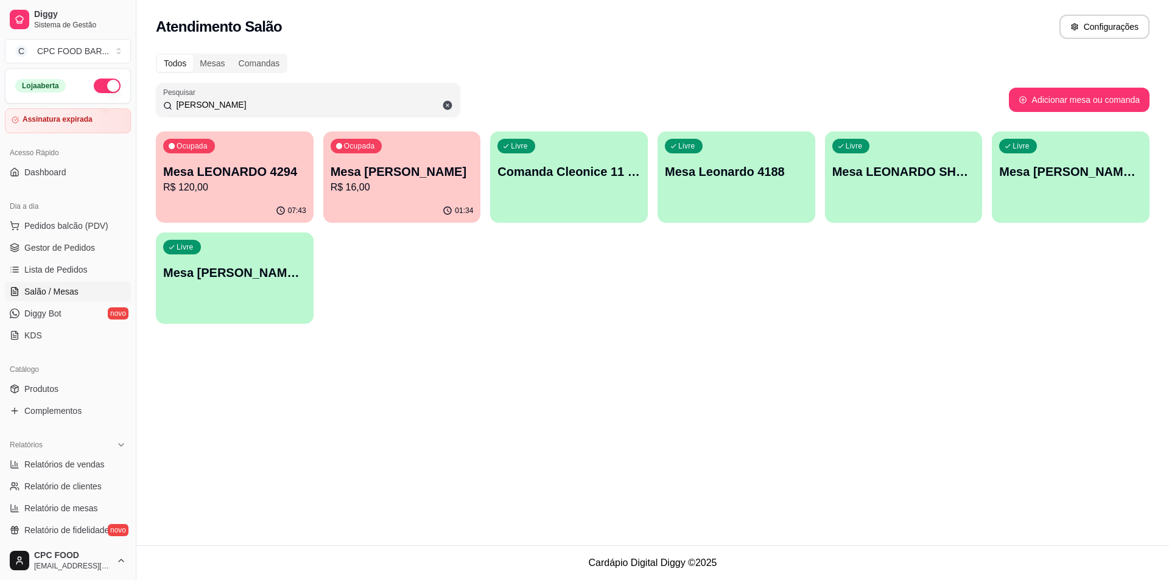
type input "[PERSON_NAME]"
click at [429, 172] on p "Mesa [PERSON_NAME]" at bounding box center [402, 171] width 143 height 17
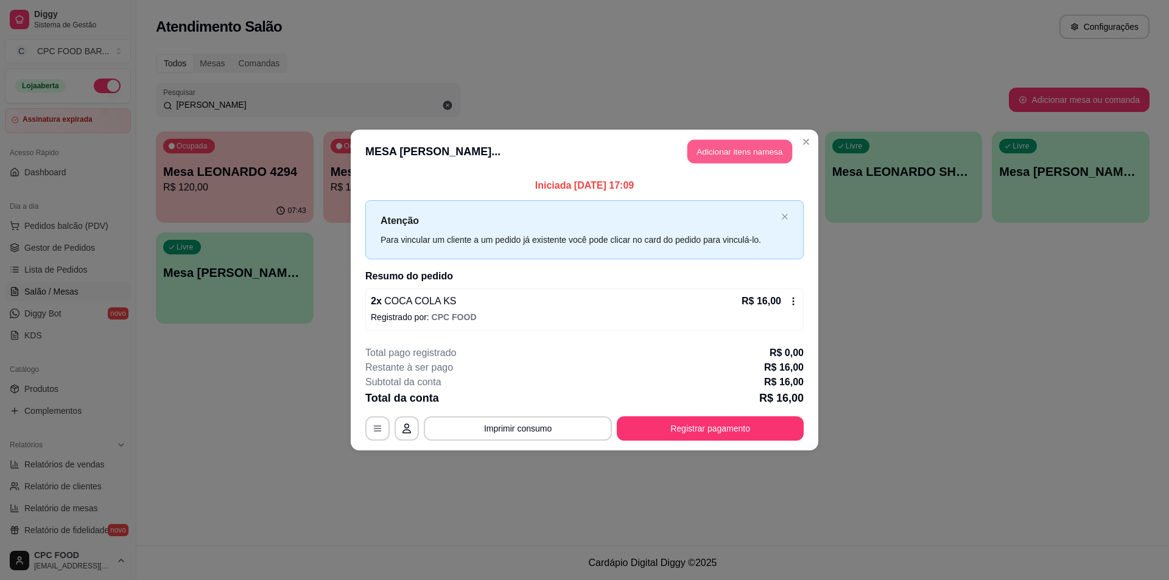
click at [754, 141] on button "Adicionar itens na mesa" at bounding box center [739, 152] width 105 height 24
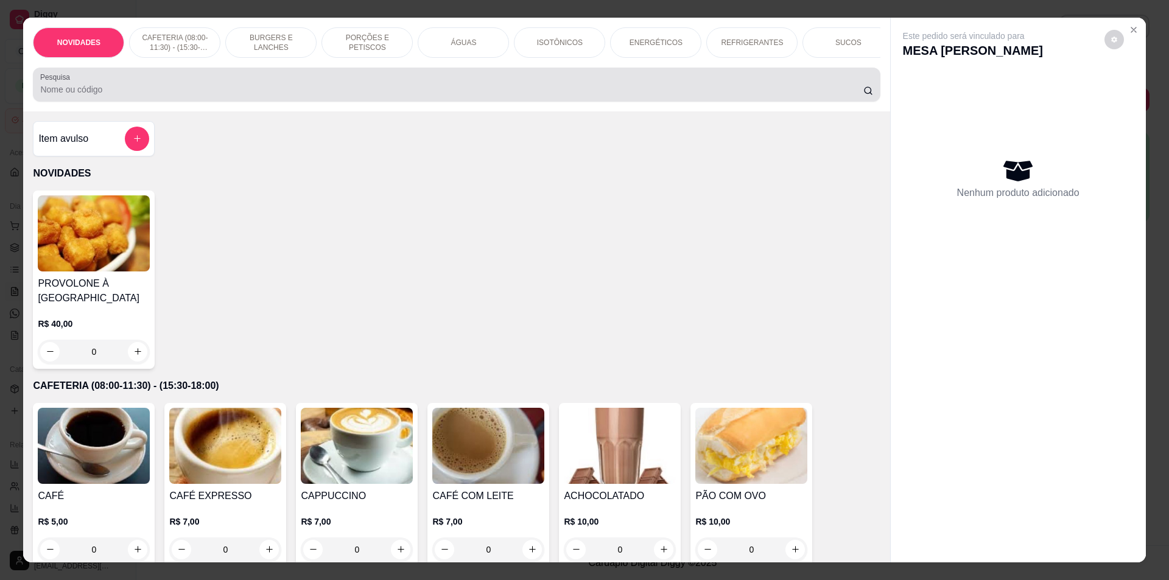
click at [427, 88] on div at bounding box center [456, 84] width 832 height 24
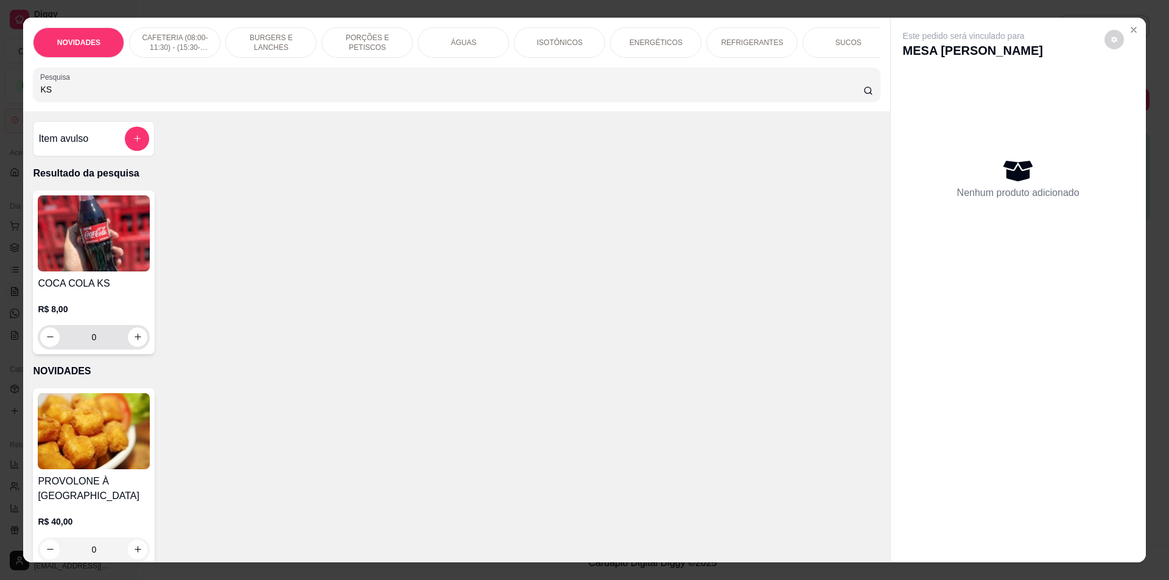
type input "KS"
click at [133, 342] on icon "increase-product-quantity" at bounding box center [137, 336] width 9 height 9
type input "1"
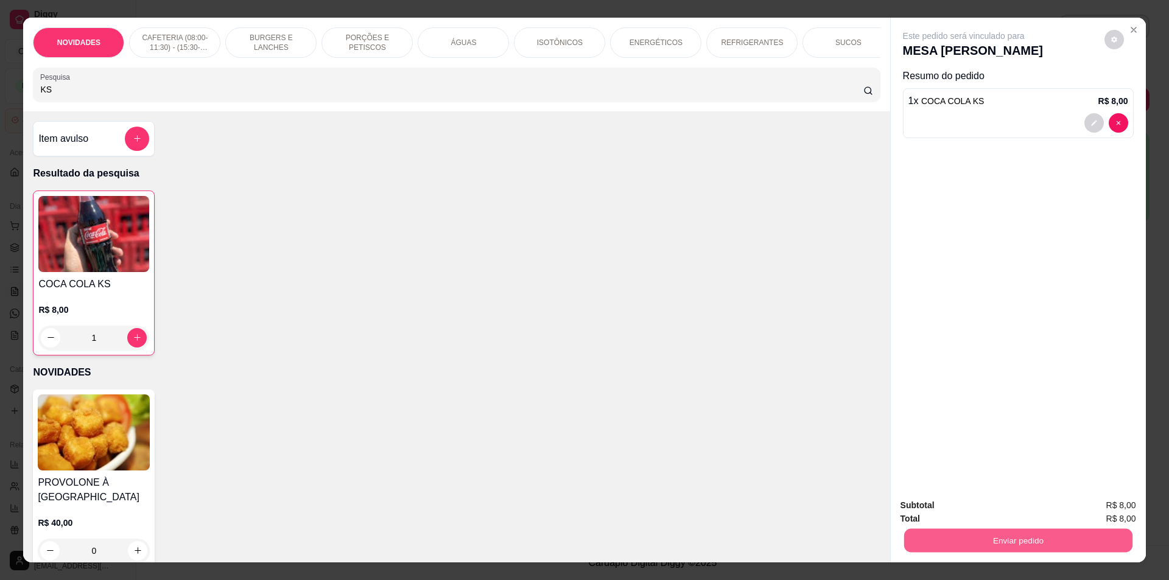
click at [972, 550] on button "Enviar pedido" at bounding box center [1018, 541] width 228 height 24
click at [971, 508] on button "Não registrar e enviar pedido" at bounding box center [977, 510] width 127 height 23
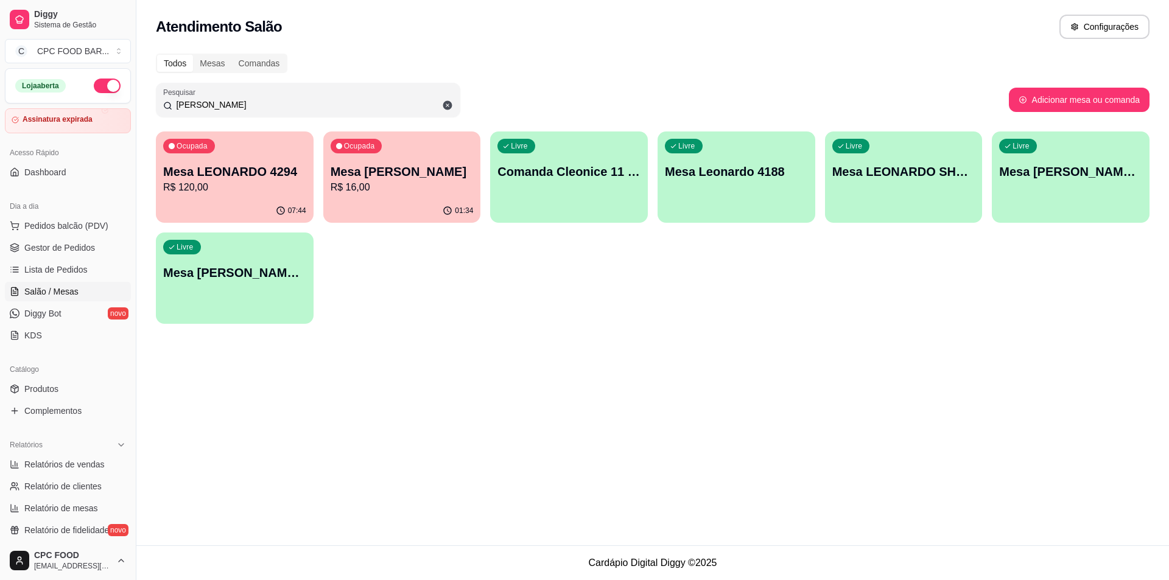
click at [396, 205] on div "01:34" at bounding box center [402, 211] width 158 height 24
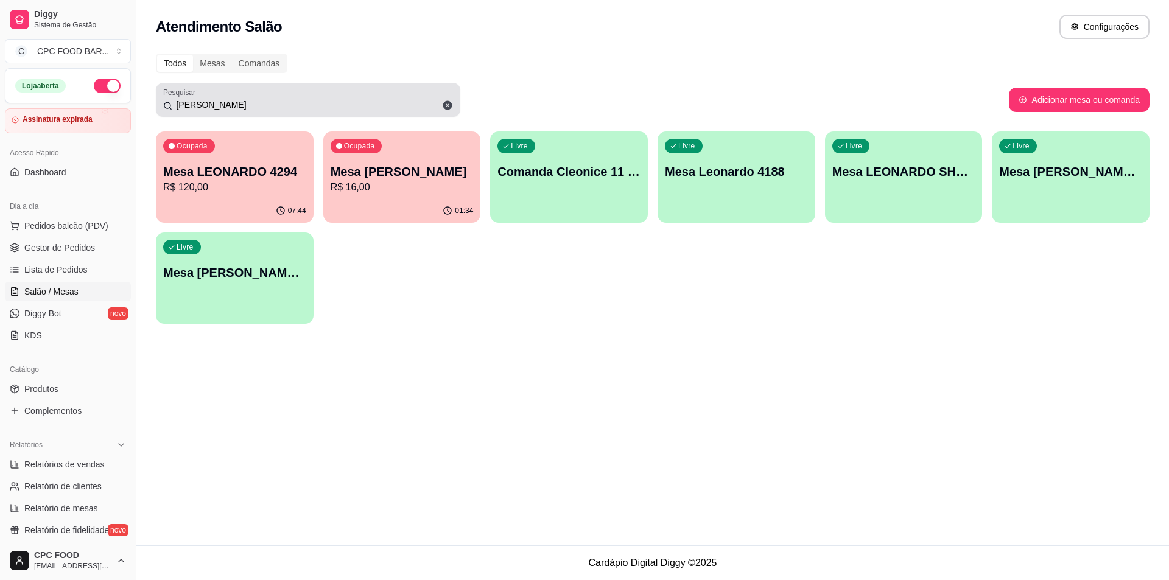
click at [446, 101] on icon at bounding box center [447, 105] width 11 height 11
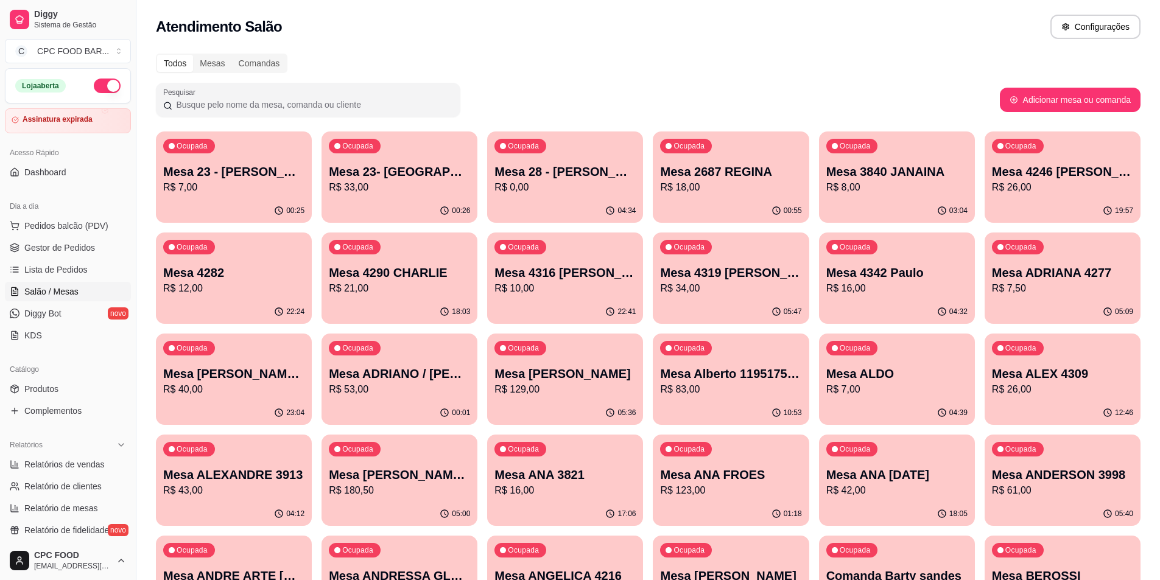
click at [373, 102] on input "Pesquisar" at bounding box center [312, 105] width 281 height 12
click at [43, 385] on span "Produtos" at bounding box center [41, 389] width 34 height 12
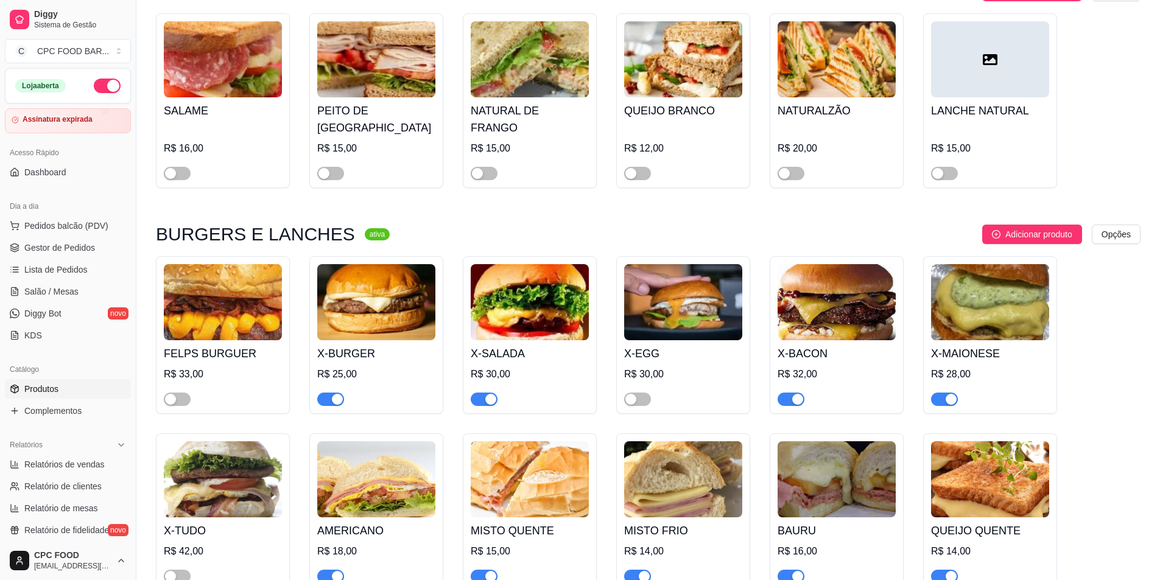
scroll to position [3836, 0]
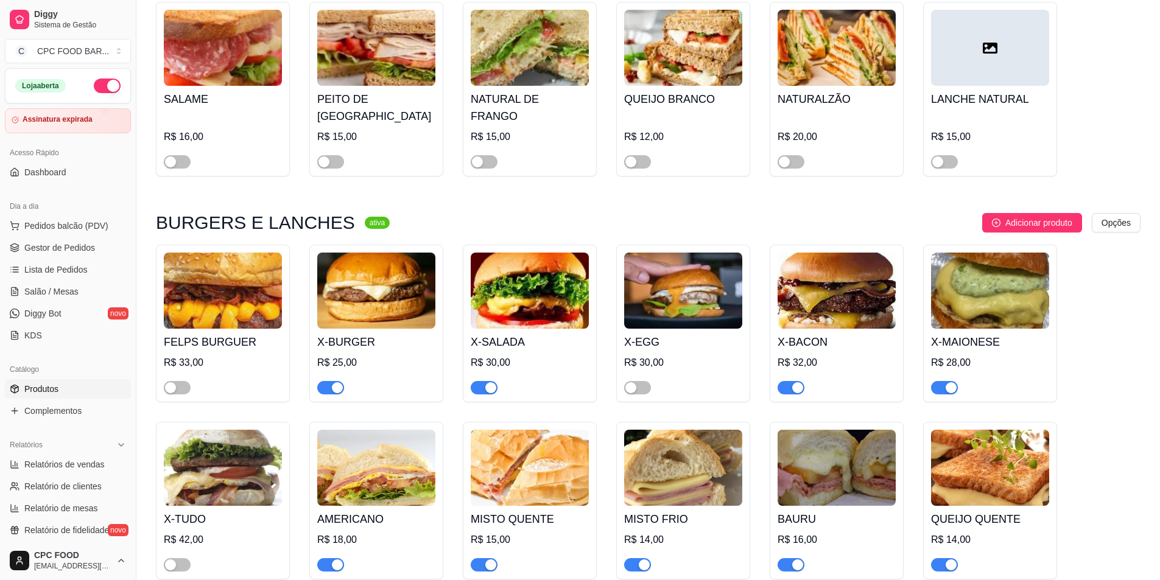
click at [335, 382] on div "button" at bounding box center [337, 387] width 11 height 11
click at [485, 381] on span "button" at bounding box center [484, 387] width 27 height 13
click at [793, 382] on div "button" at bounding box center [797, 387] width 11 height 11
click at [946, 382] on div "button" at bounding box center [951, 387] width 11 height 11
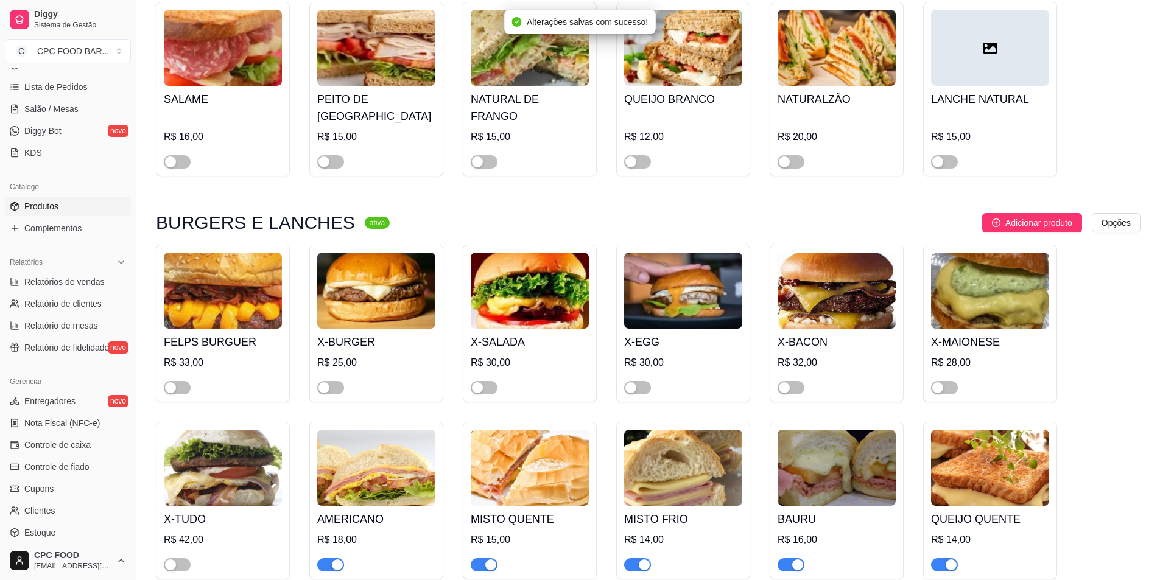
scroll to position [3958, 0]
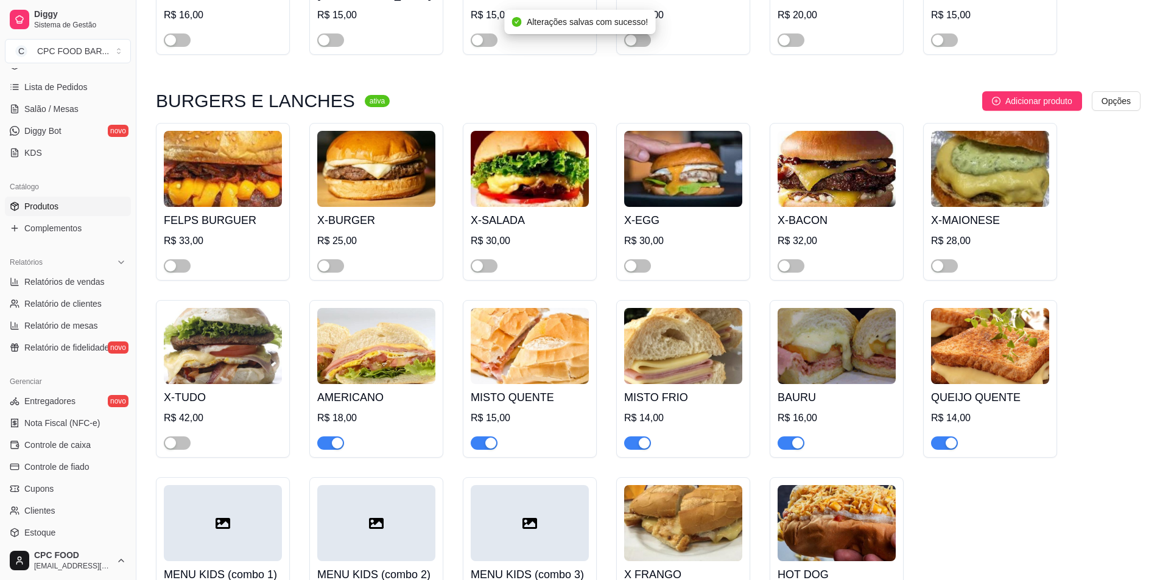
click at [331, 439] on button "button" at bounding box center [330, 443] width 27 height 13
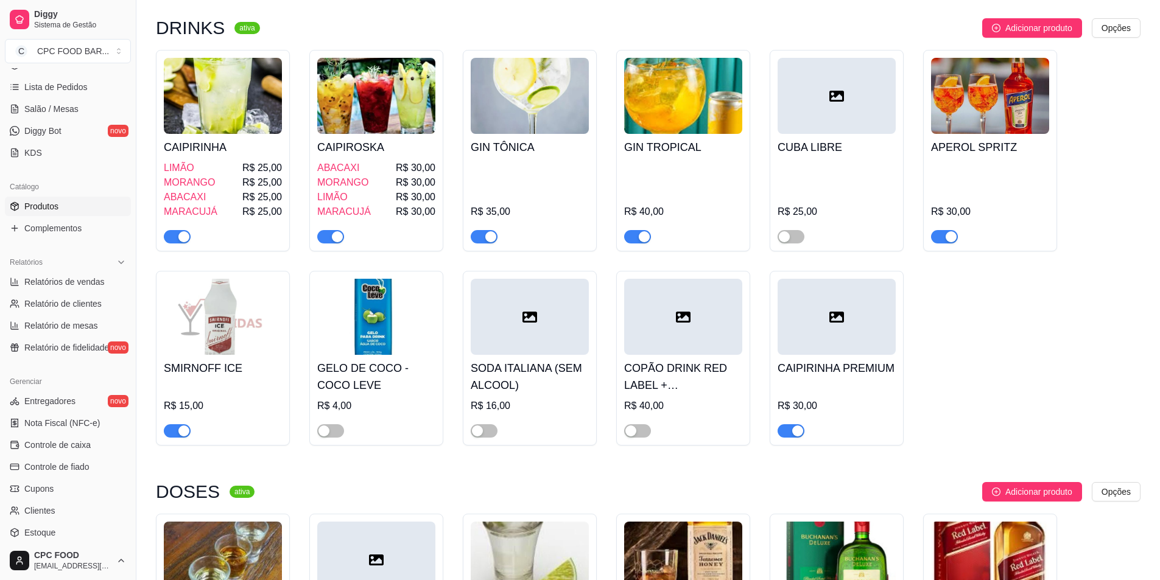
scroll to position [10594, 0]
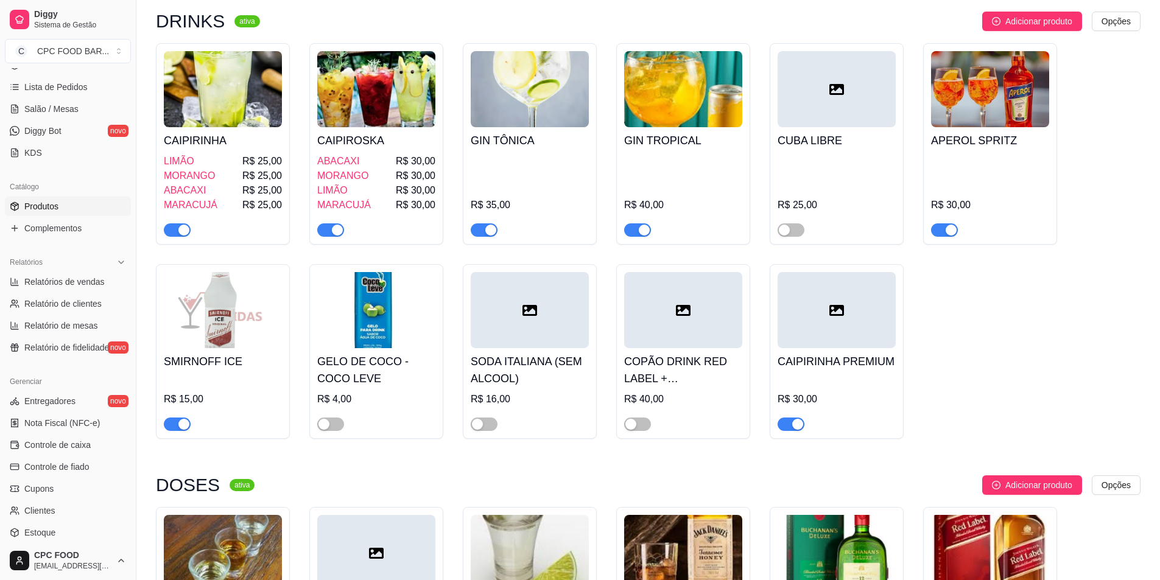
click at [1055, 329] on div "CAIPIRINHA LIMÃO R$ 25,00 MORANGO R$ 25,00 ABACAXI R$ 25,00 MARACUJÁ R$ 25,00 C…" at bounding box center [648, 241] width 985 height 396
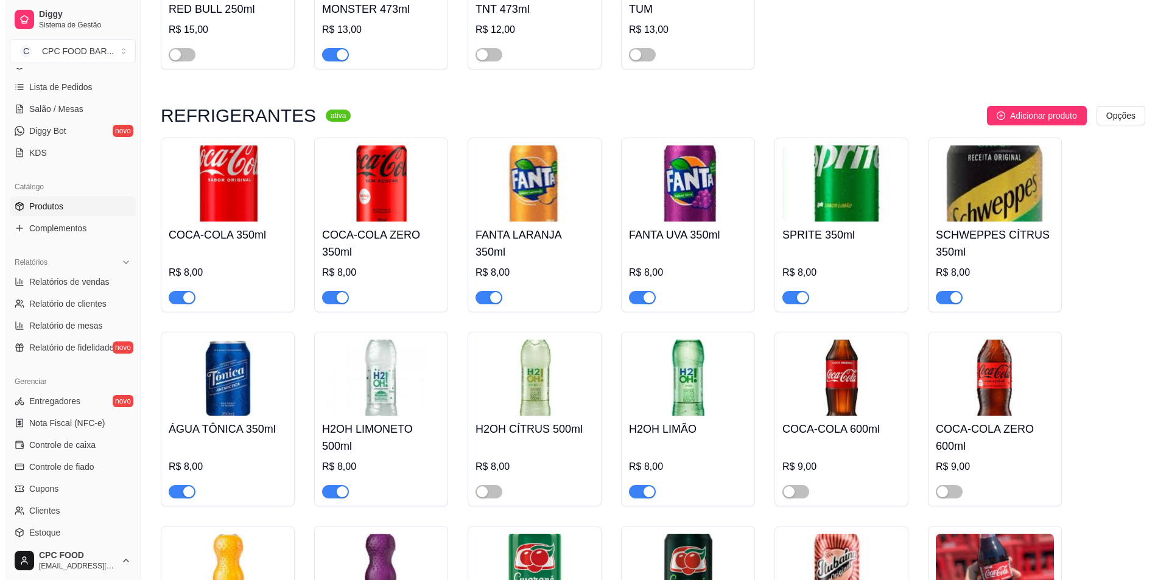
scroll to position [0, 0]
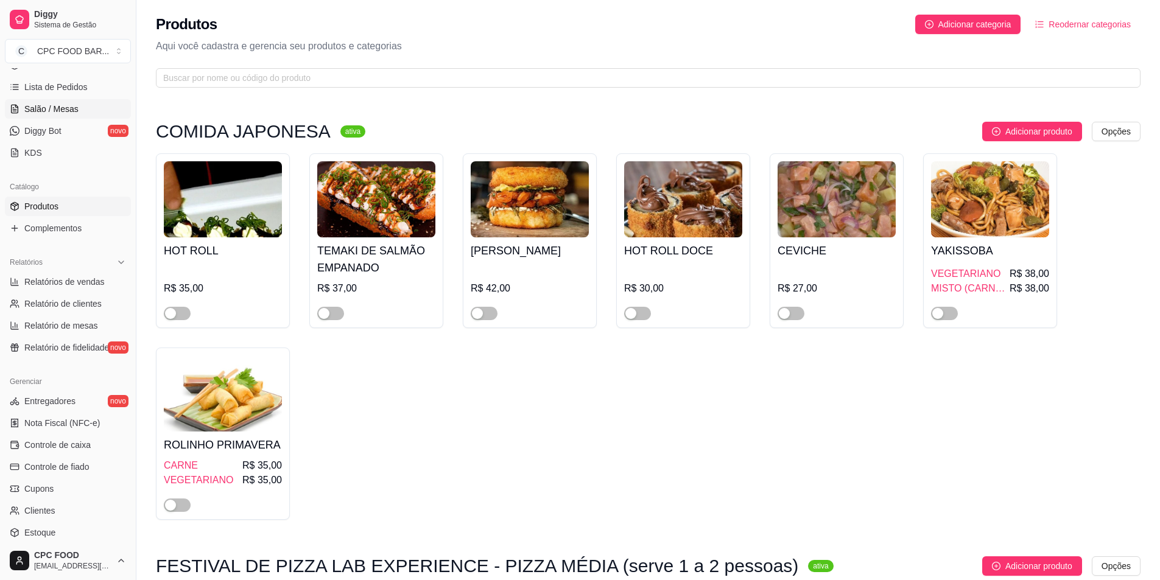
click at [65, 107] on span "Salão / Mesas" at bounding box center [51, 109] width 54 height 12
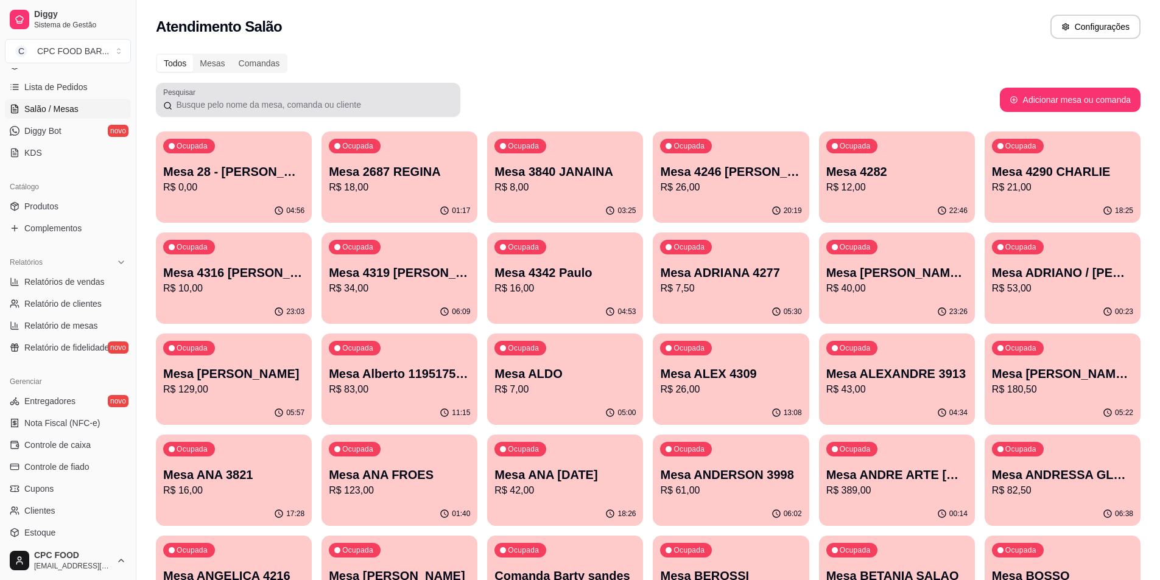
click at [273, 96] on div at bounding box center [308, 100] width 290 height 24
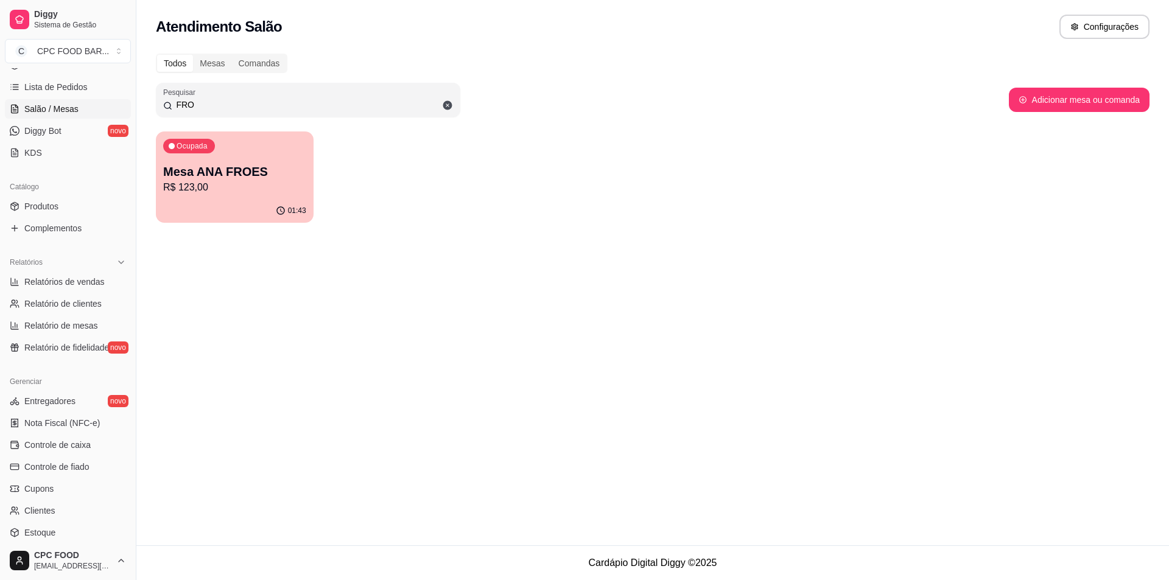
type input "FRO"
click at [262, 163] on div "Ocupada Mesa ANA FROES R$ 123,00" at bounding box center [234, 166] width 153 height 66
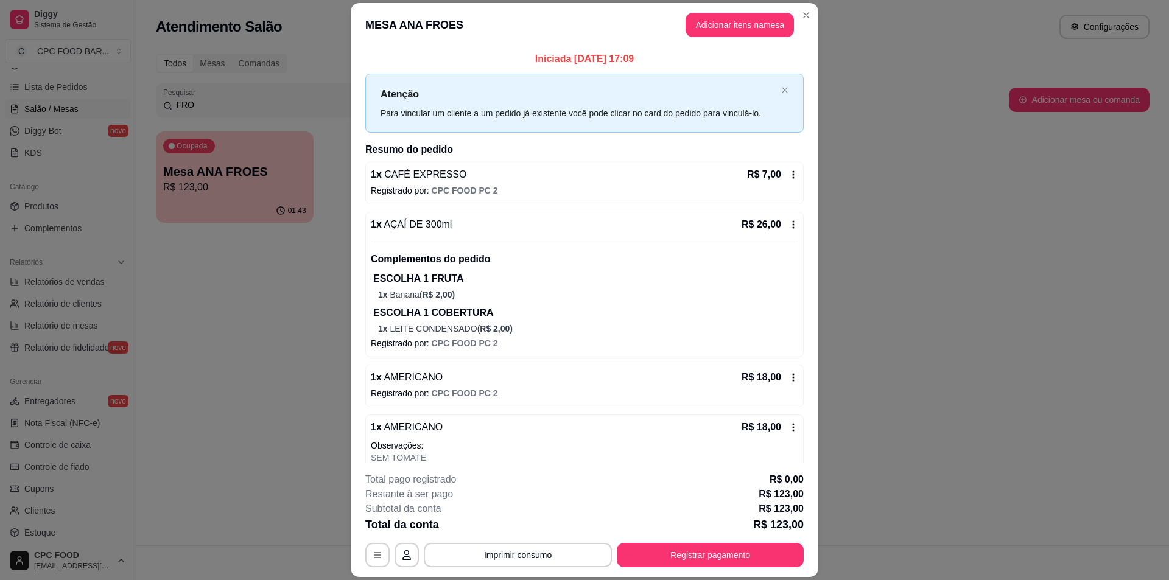
click at [707, 12] on header "MESA ANA FROES Adicionar itens na mesa" at bounding box center [585, 25] width 468 height 44
click at [697, 40] on header "MESA ANA FROES Adicionar itens na mesa" at bounding box center [585, 25] width 468 height 44
click at [762, 10] on header "MESA ANA FROES Adicionar itens na mesa" at bounding box center [585, 25] width 468 height 44
click at [763, 33] on button "Adicionar itens na mesa" at bounding box center [740, 25] width 108 height 24
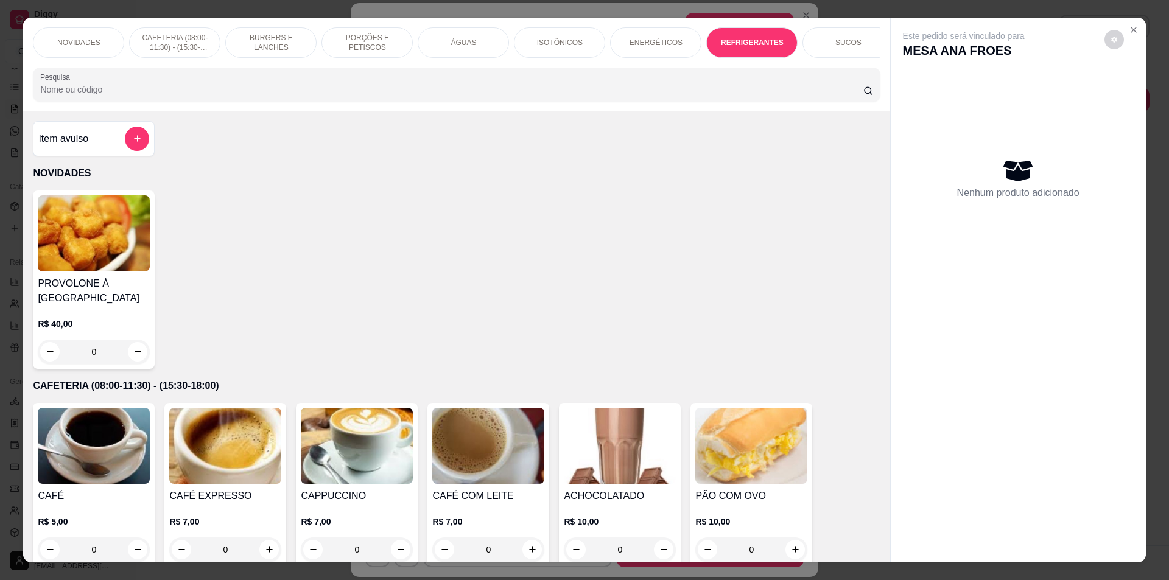
scroll to position [1816, 0]
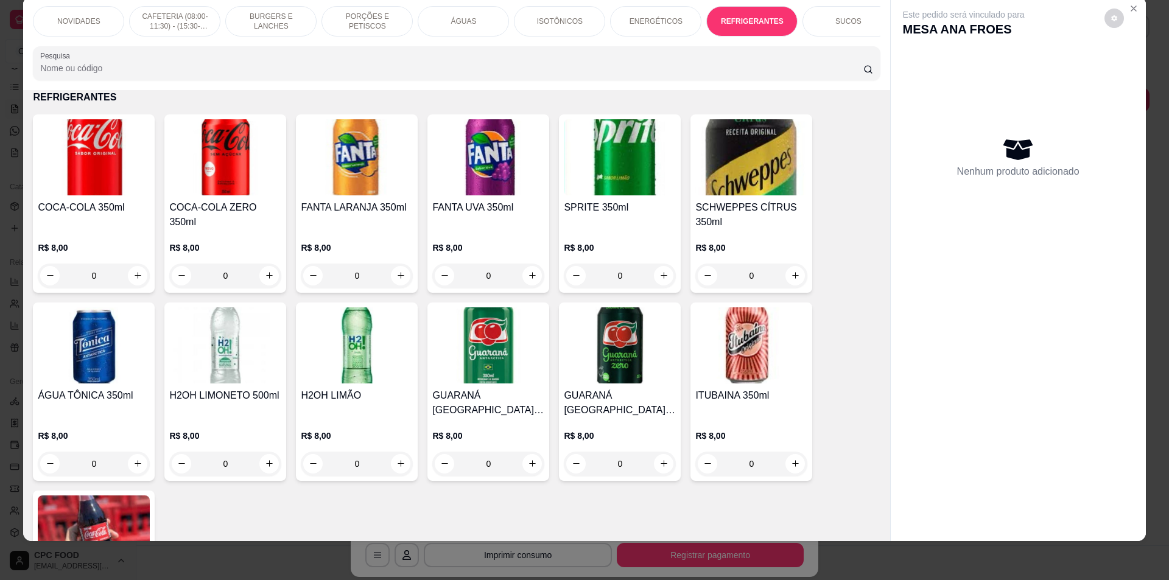
click at [347, 18] on p "PORÇÕES E PETISCOS" at bounding box center [367, 21] width 71 height 19
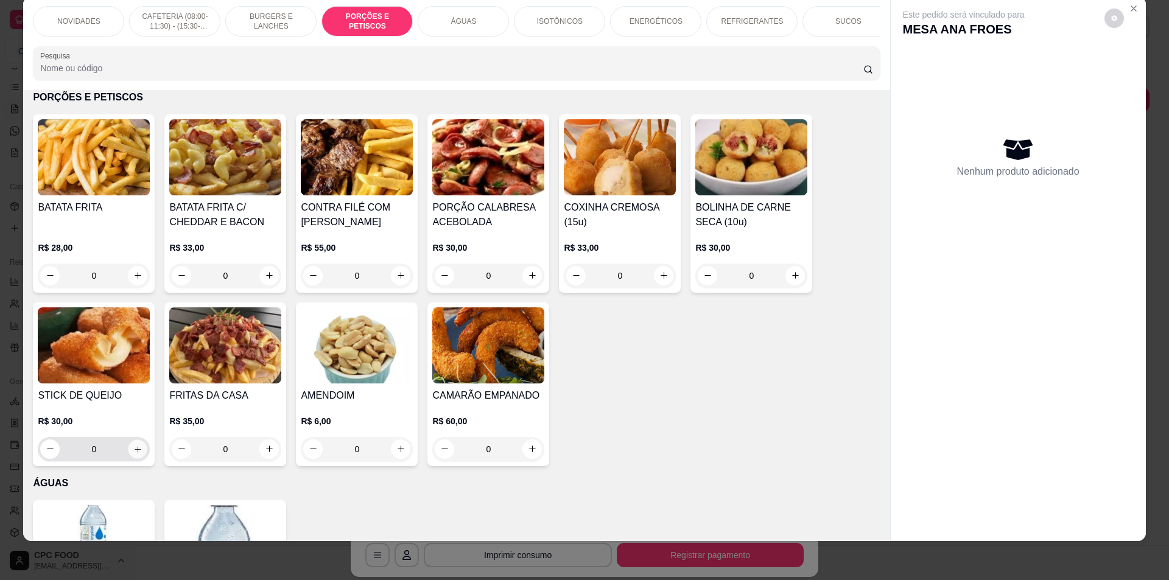
click at [139, 453] on button "increase-product-quantity" at bounding box center [137, 449] width 19 height 19
type input "1"
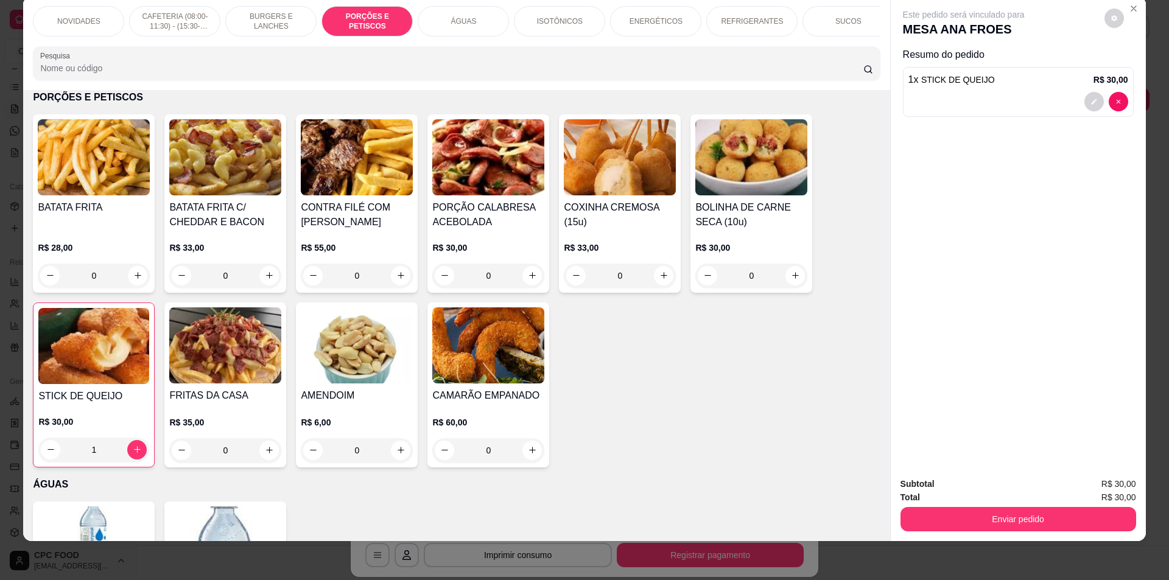
scroll to position [450, 0]
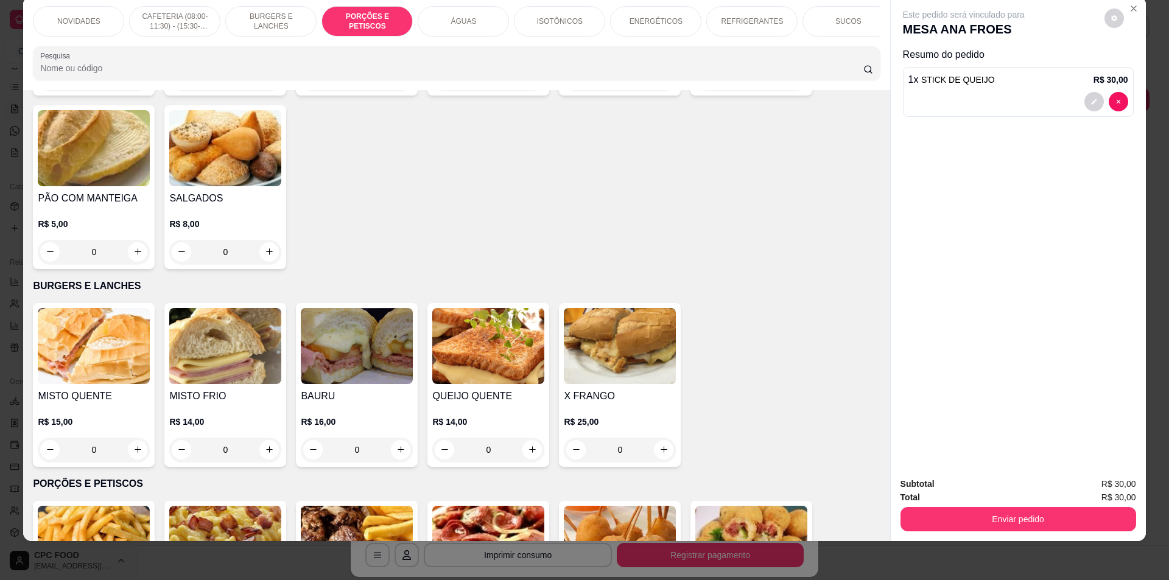
click at [873, 138] on div "Item avulso NOVIDADES PROVOLONE À [GEOGRAPHIC_DATA] R$ 40,00 0 CAFETERIA (08:00…" at bounding box center [456, 316] width 866 height 452
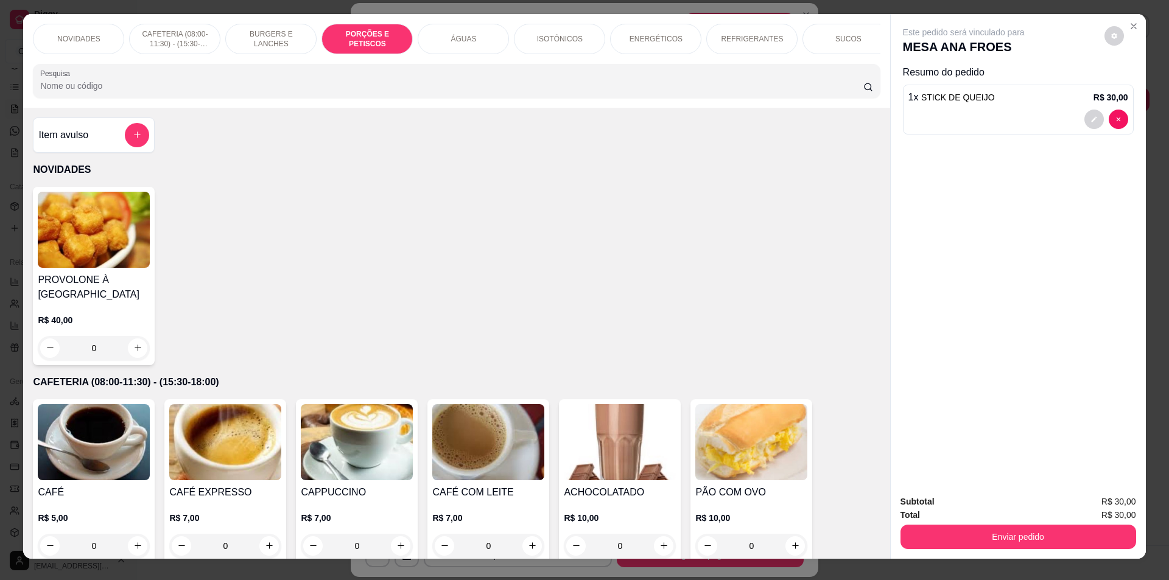
scroll to position [0, 0]
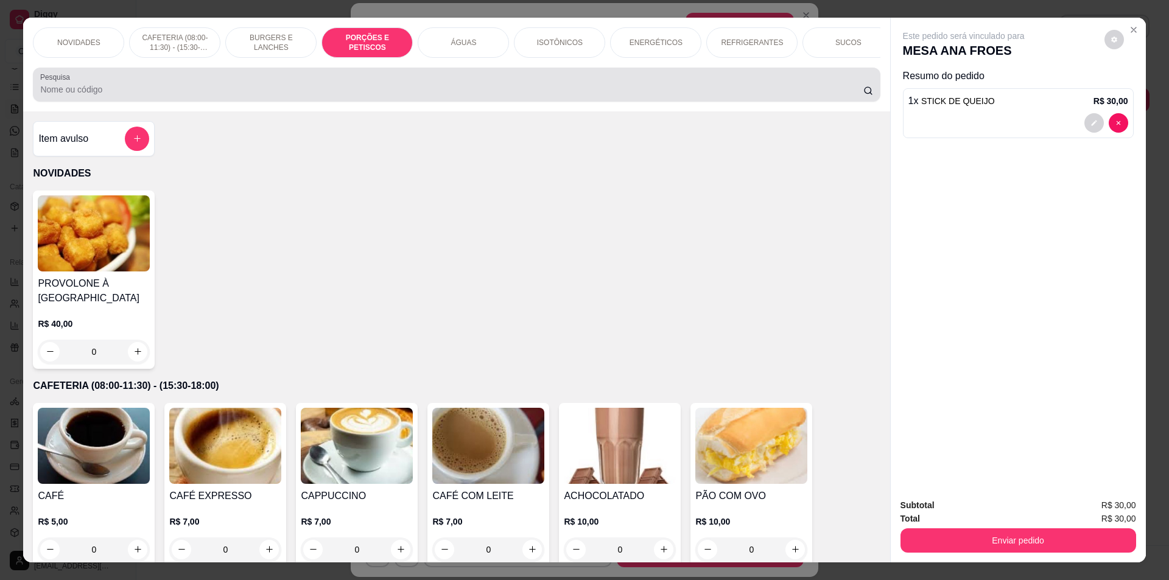
click at [202, 90] on div at bounding box center [456, 84] width 832 height 24
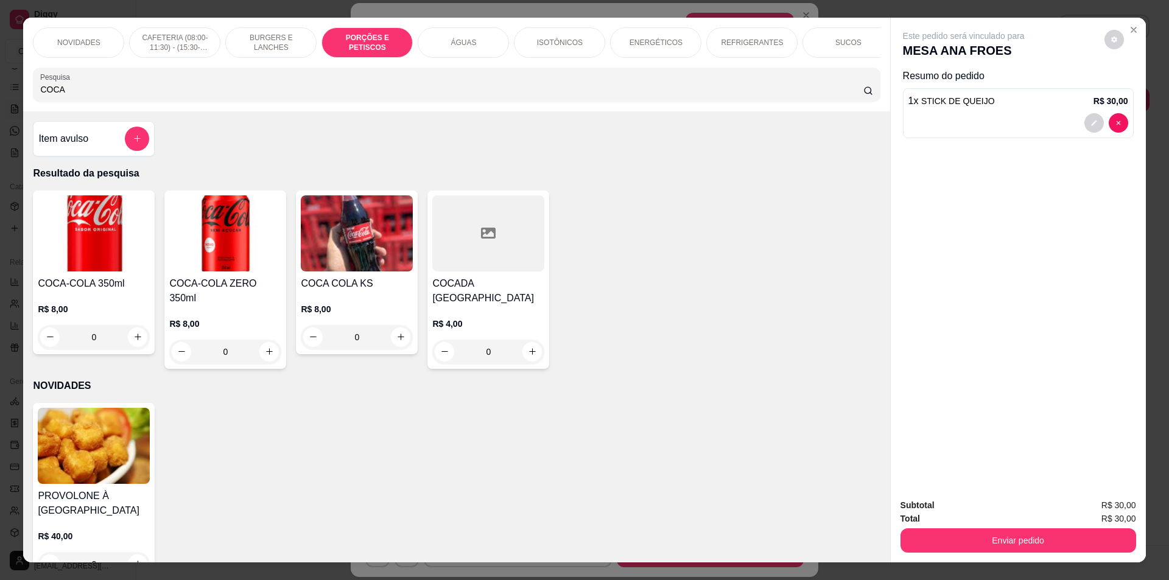
type input "COCA"
drag, startPoint x: 88, startPoint y: 87, endPoint x: 0, endPoint y: 90, distance: 87.7
click at [0, 90] on div "NOVIDADES CAFETERIA (08:00-11:30) - (15:30-18:00) BURGERS E LANCHES PORÇÕES E P…" at bounding box center [584, 290] width 1169 height 580
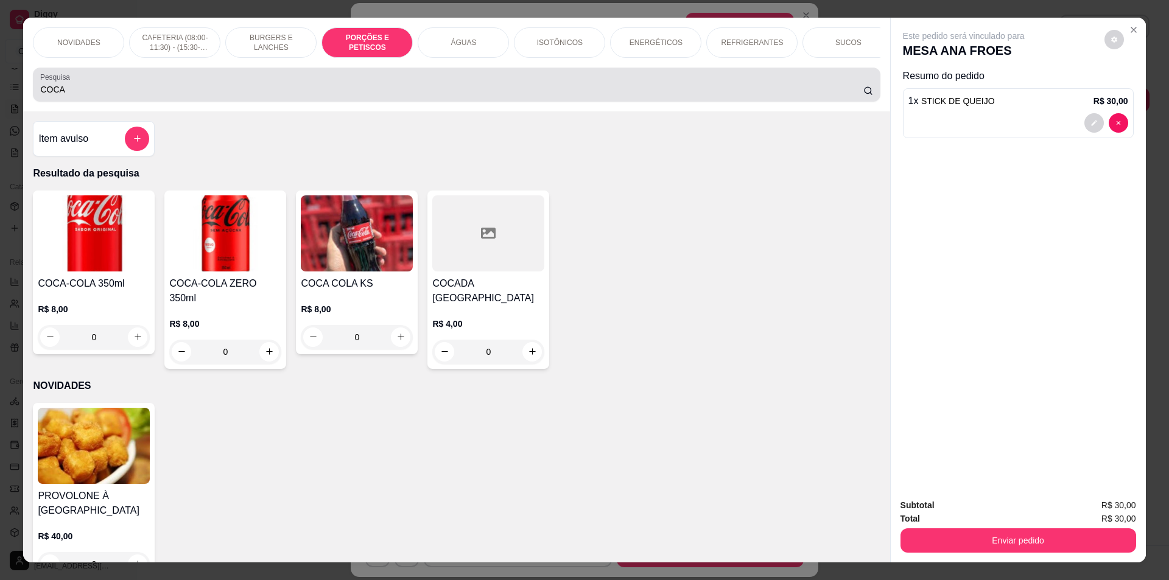
drag, startPoint x: 83, startPoint y: 111, endPoint x: 52, endPoint y: 102, distance: 32.8
click at [47, 107] on div "NOVIDADES CAFETERIA (08:00-11:30) - (15:30-18:00) BURGERS E LANCHES PORÇÕES E P…" at bounding box center [456, 65] width 866 height 94
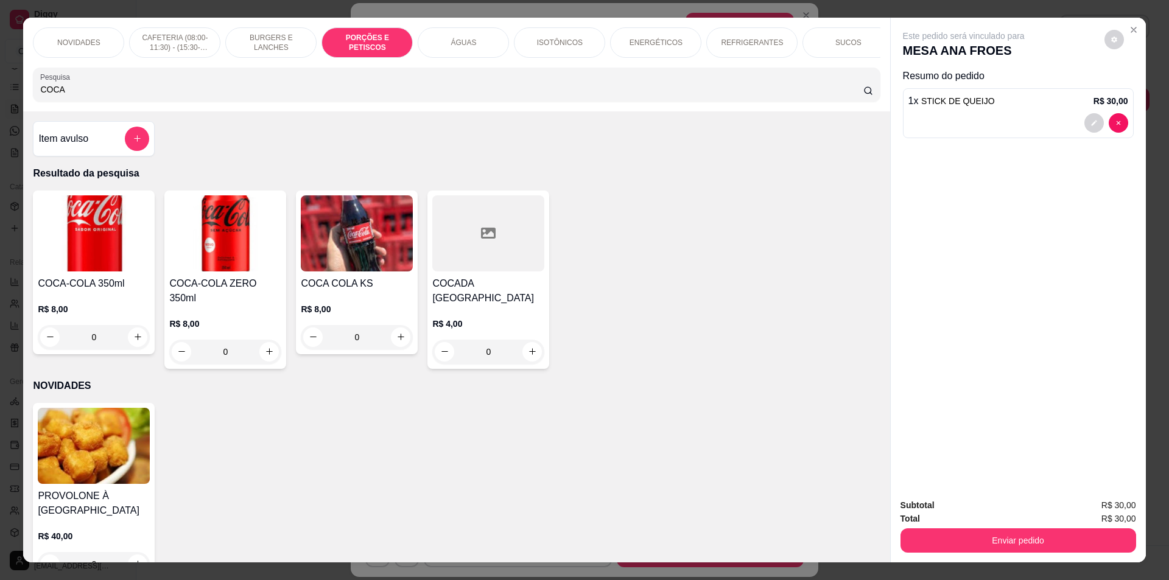
drag, startPoint x: 64, startPoint y: 96, endPoint x: 0, endPoint y: 111, distance: 65.6
click at [0, 111] on div "NOVIDADES CAFETERIA (08:00-11:30) - (15:30-18:00) BURGERS E LANCHES PORÇÕES E P…" at bounding box center [584, 290] width 1169 height 580
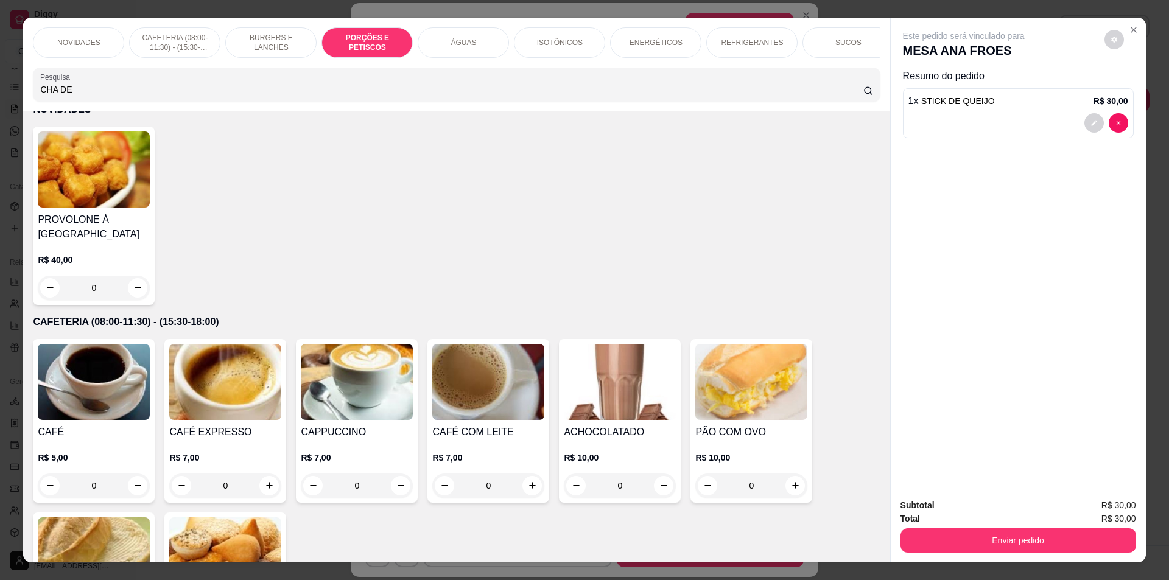
scroll to position [122, 0]
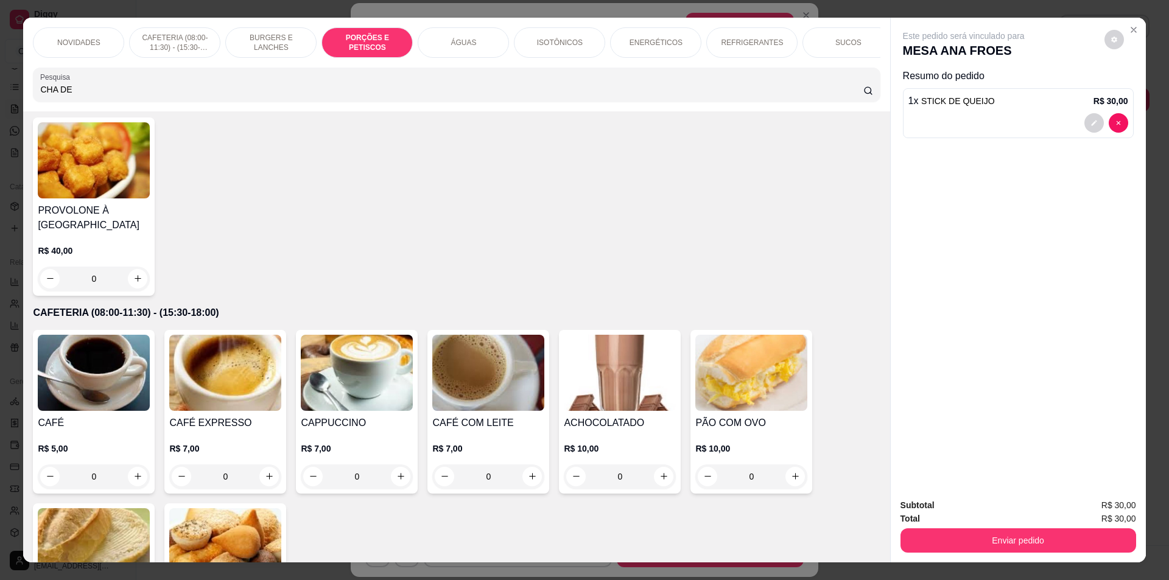
type input "CHA DE"
drag, startPoint x: 117, startPoint y: 109, endPoint x: 88, endPoint y: 103, distance: 29.9
click at [23, 104] on div "NOVIDADES CAFETERIA (08:00-11:30) - (15:30-18:00) BURGERS E LANCHES PORÇÕES E P…" at bounding box center [456, 65] width 866 height 94
drag, startPoint x: 97, startPoint y: 93, endPoint x: 0, endPoint y: 88, distance: 97.5
click at [0, 88] on div "NOVIDADES CAFETERIA (08:00-11:30) - (15:30-18:00) BURGERS E LANCHES PORÇÕES E P…" at bounding box center [584, 290] width 1169 height 580
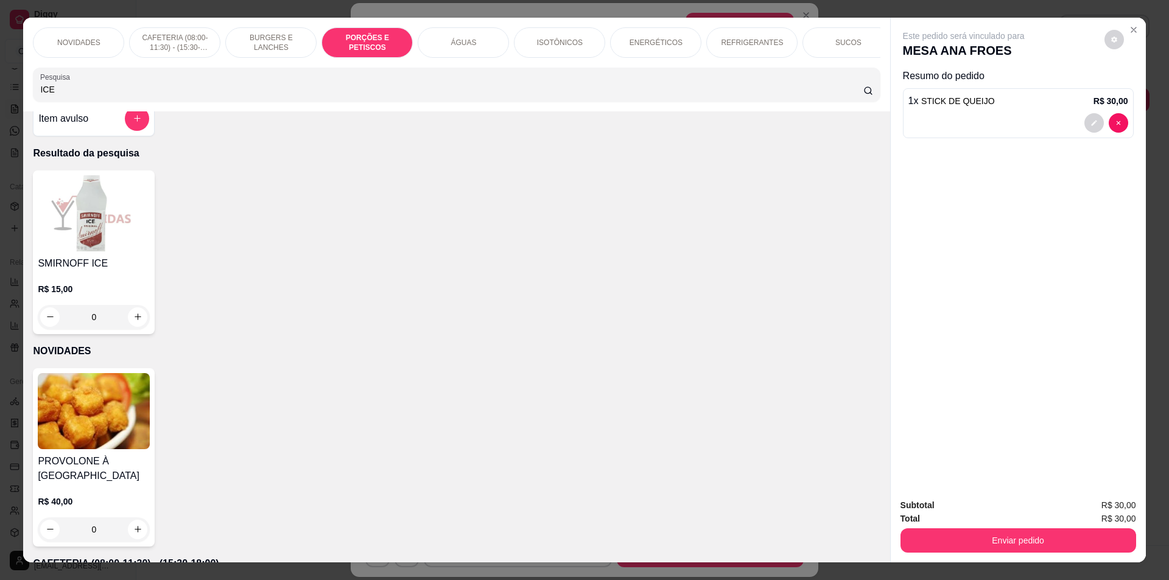
scroll to position [0, 0]
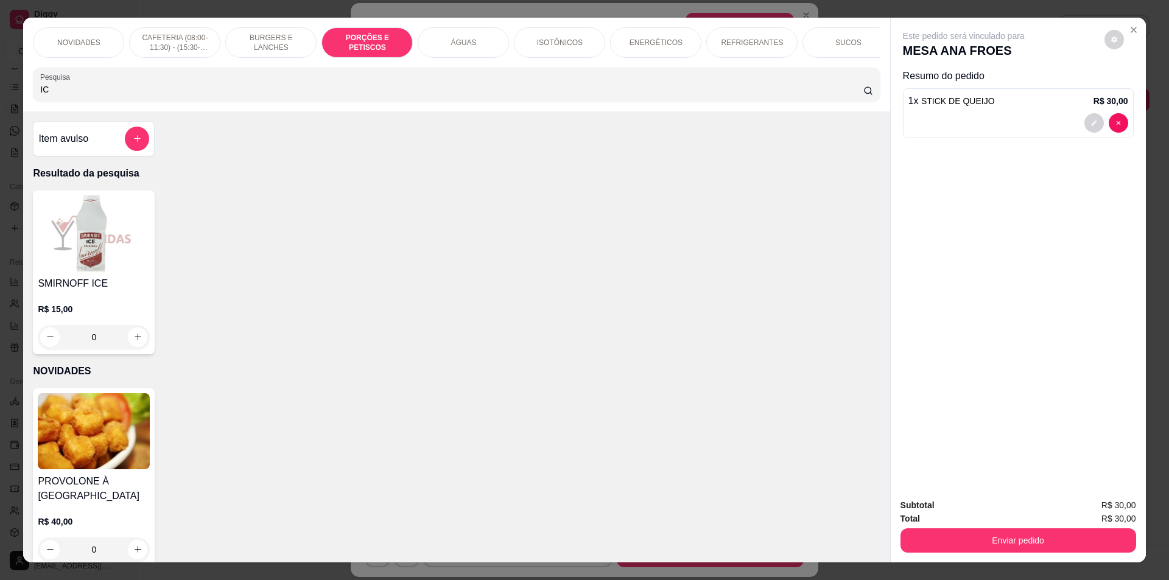
type input "I"
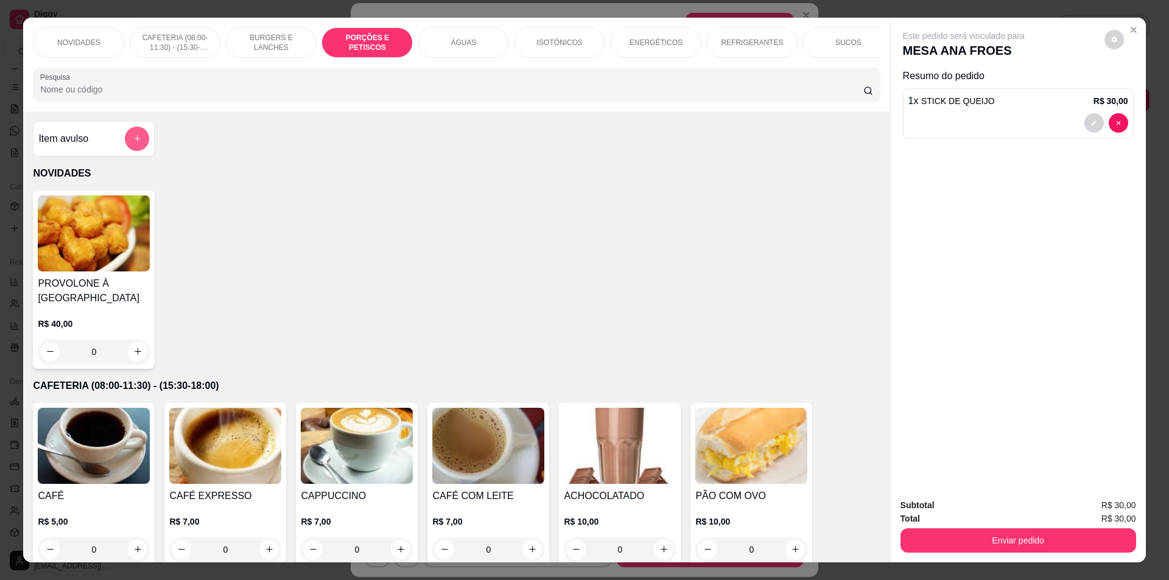
click at [134, 142] on icon "add-separate-item" at bounding box center [137, 138] width 7 height 7
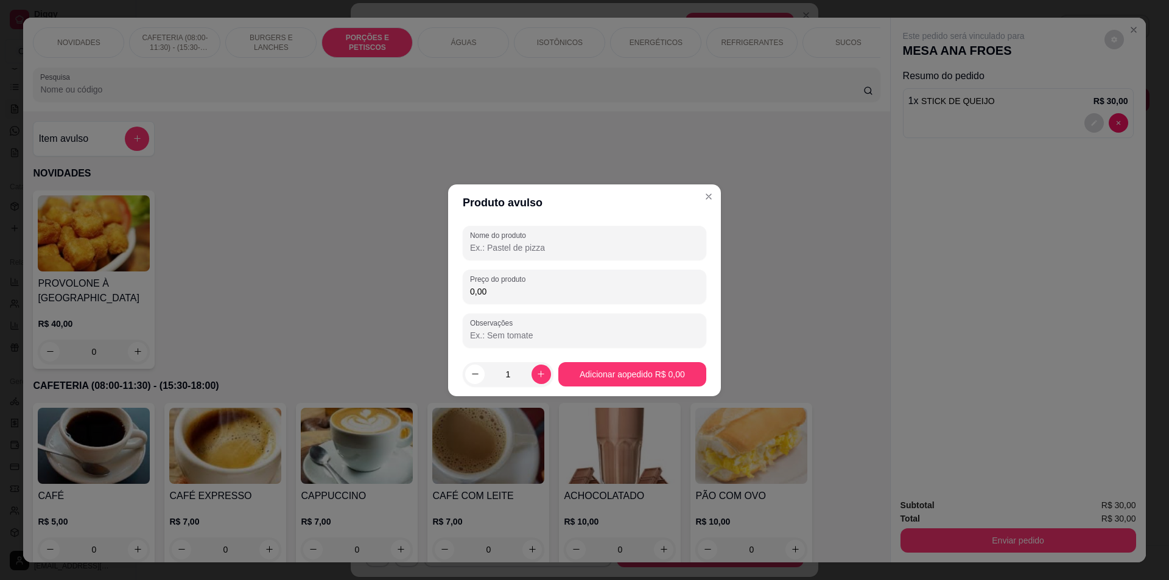
click at [542, 247] on input "Nome do produto" at bounding box center [584, 248] width 229 height 12
type input "CHA DE PESSEGO"
click at [519, 286] on input "0,00" at bounding box center [584, 292] width 229 height 12
type input "8,00"
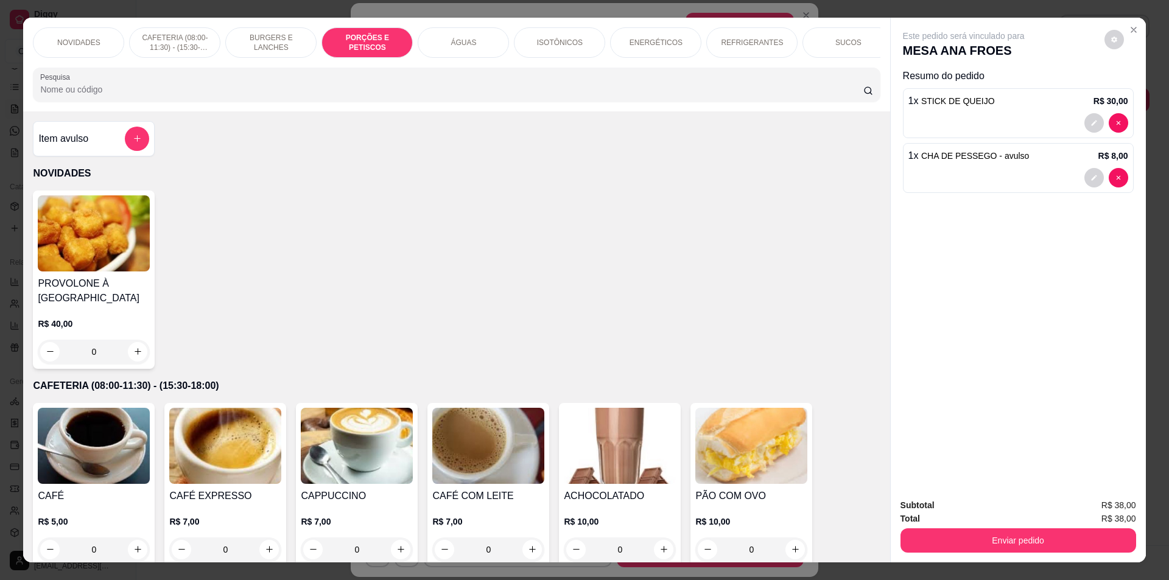
click at [1040, 527] on div "Enviar pedido" at bounding box center [1018, 538] width 236 height 27
click at [1041, 533] on button "Enviar pedido" at bounding box center [1018, 541] width 228 height 24
click at [981, 513] on button "Não registrar e enviar pedido" at bounding box center [977, 510] width 123 height 23
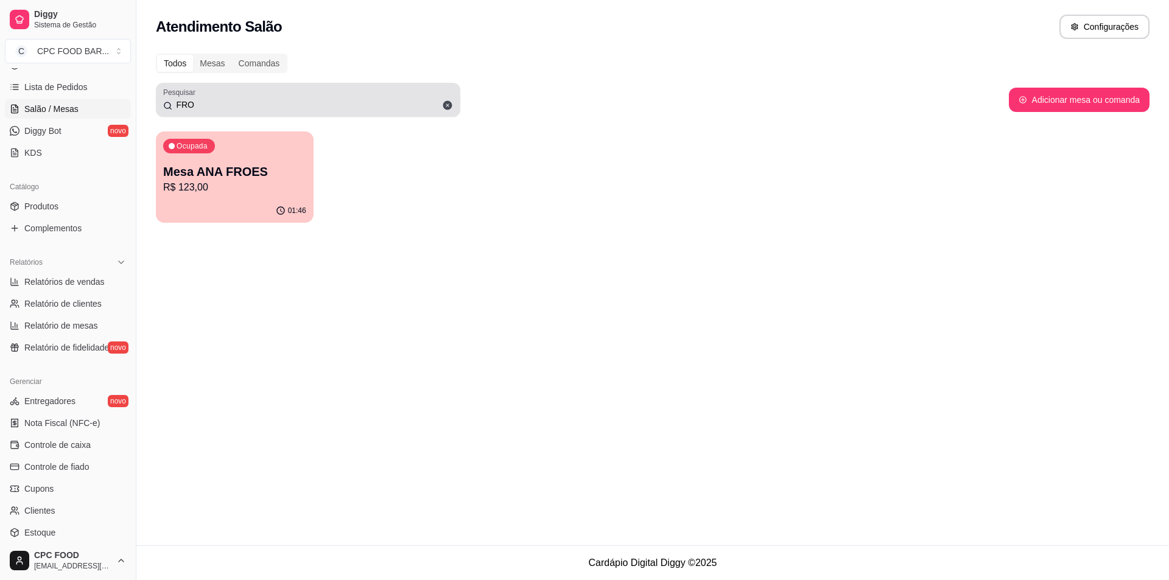
click at [445, 104] on icon at bounding box center [447, 105] width 9 height 9
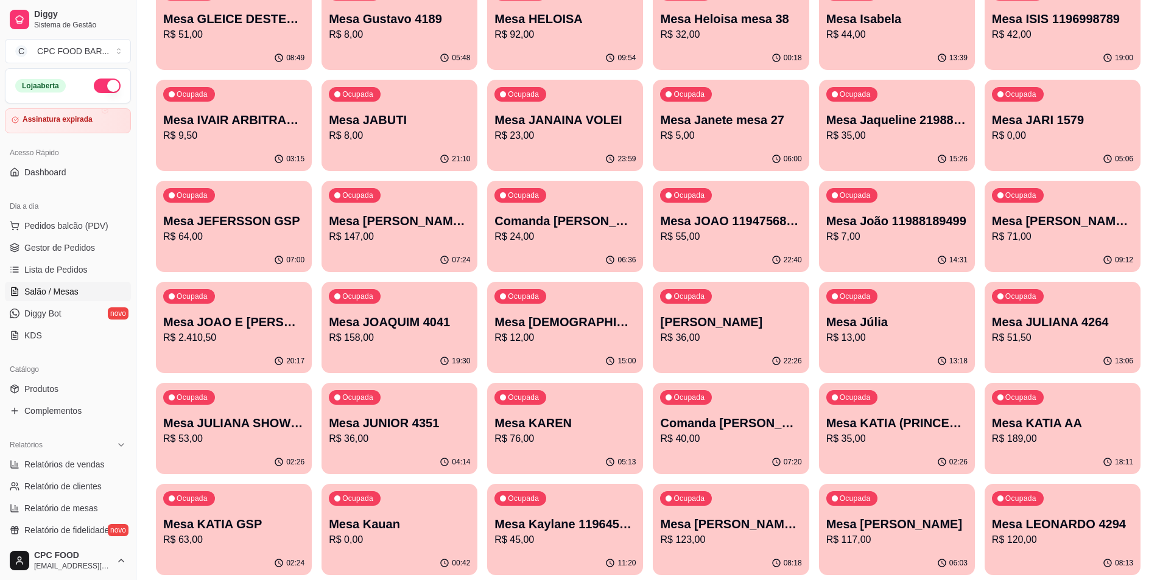
scroll to position [1583, 0]
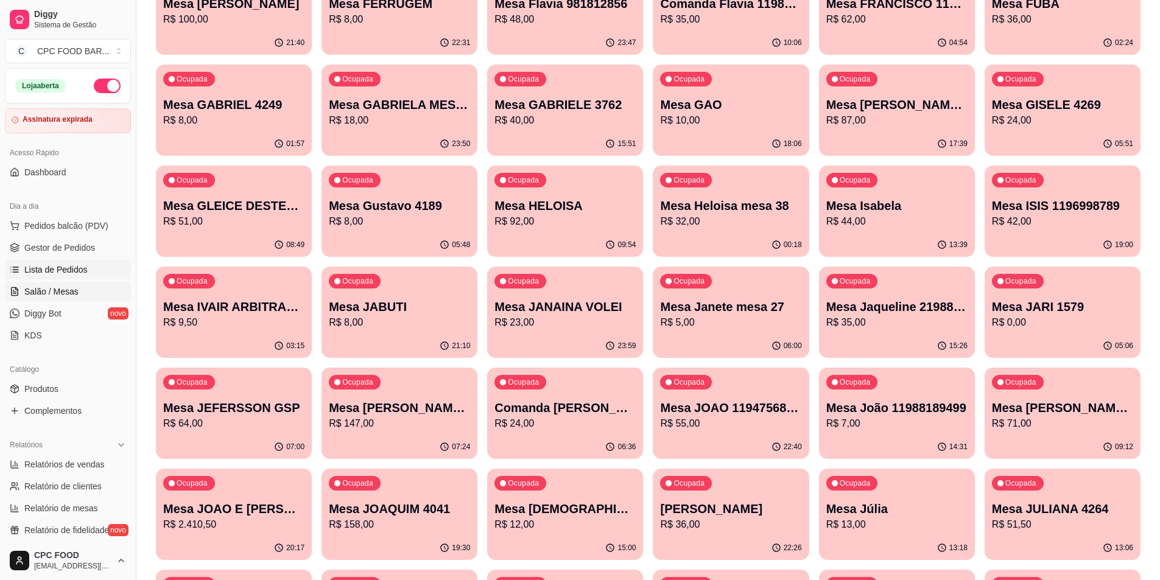
click at [47, 267] on span "Lista de Pedidos" at bounding box center [55, 270] width 63 height 12
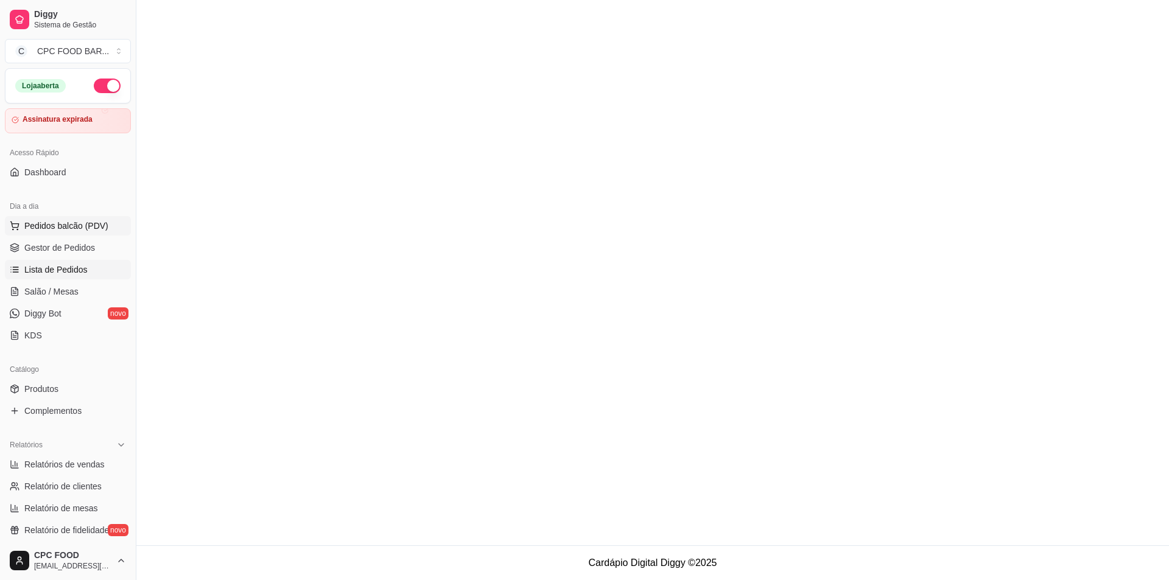
click at [44, 234] on button "Pedidos balcão (PDV)" at bounding box center [68, 225] width 126 height 19
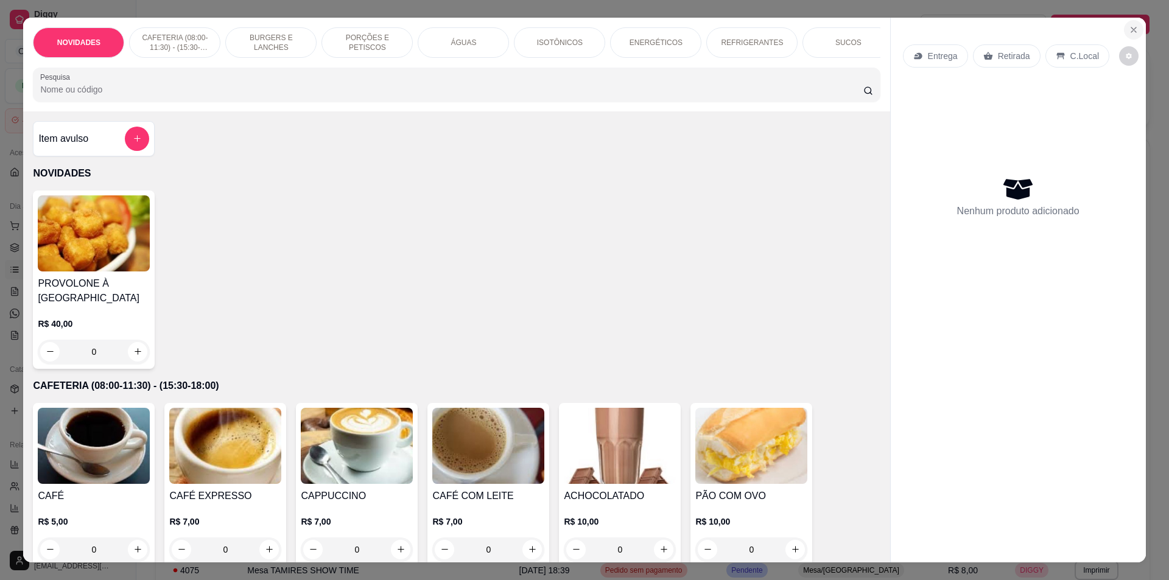
click at [1128, 35] on button "Close" at bounding box center [1133, 29] width 19 height 19
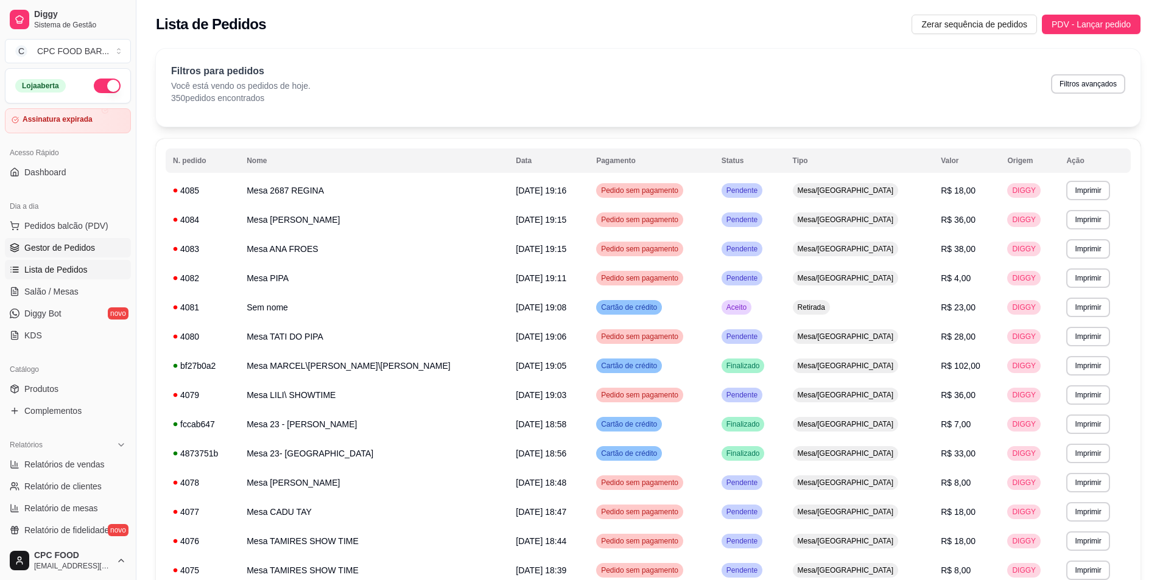
click at [57, 254] on link "Gestor de Pedidos" at bounding box center [68, 247] width 126 height 19
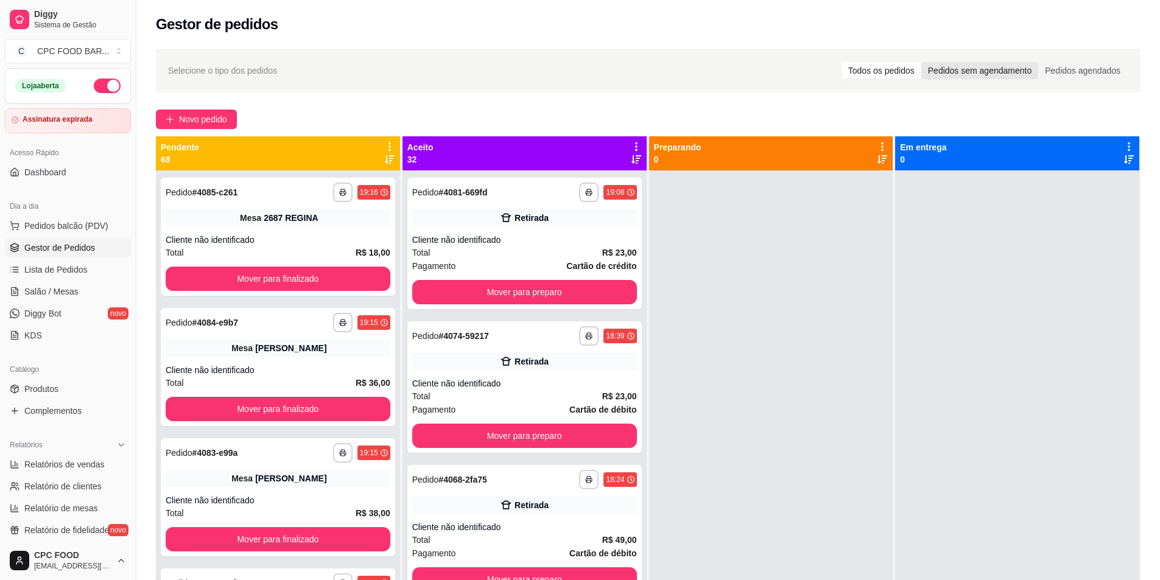
click at [981, 65] on div "Pedidos sem agendamento" at bounding box center [979, 70] width 117 height 17
click at [921, 62] on input "Pedidos sem agendamento" at bounding box center [921, 62] width 0 height 0
click at [1089, 68] on div "Pedidos agendados" at bounding box center [1082, 70] width 89 height 17
click at [1038, 62] on input "Pedidos agendados" at bounding box center [1038, 62] width 0 height 0
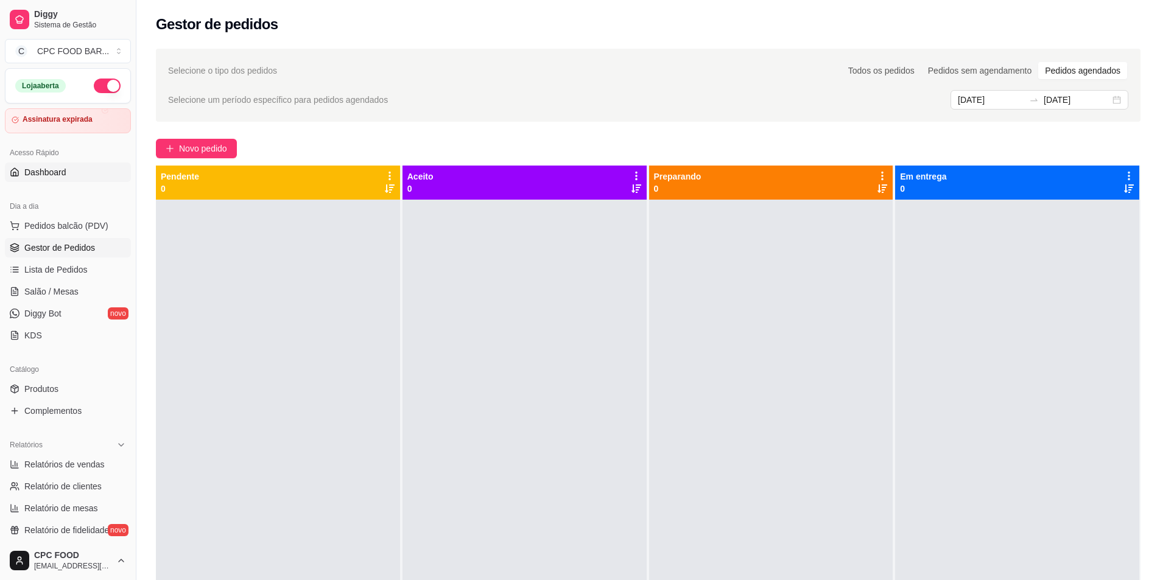
click at [63, 167] on span "Dashboard" at bounding box center [45, 172] width 42 height 12
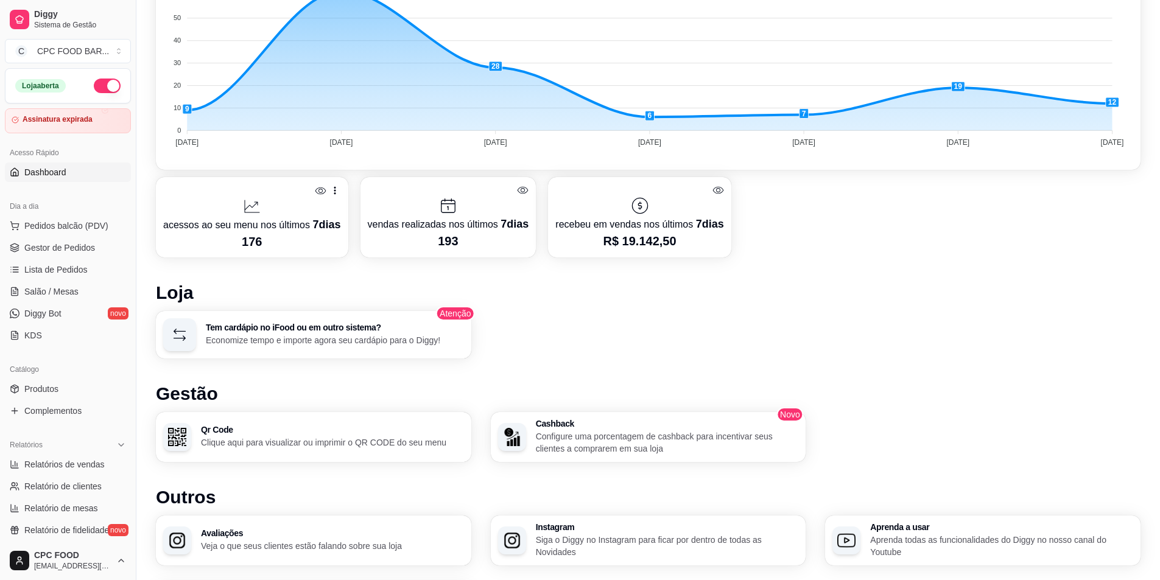
scroll to position [400, 0]
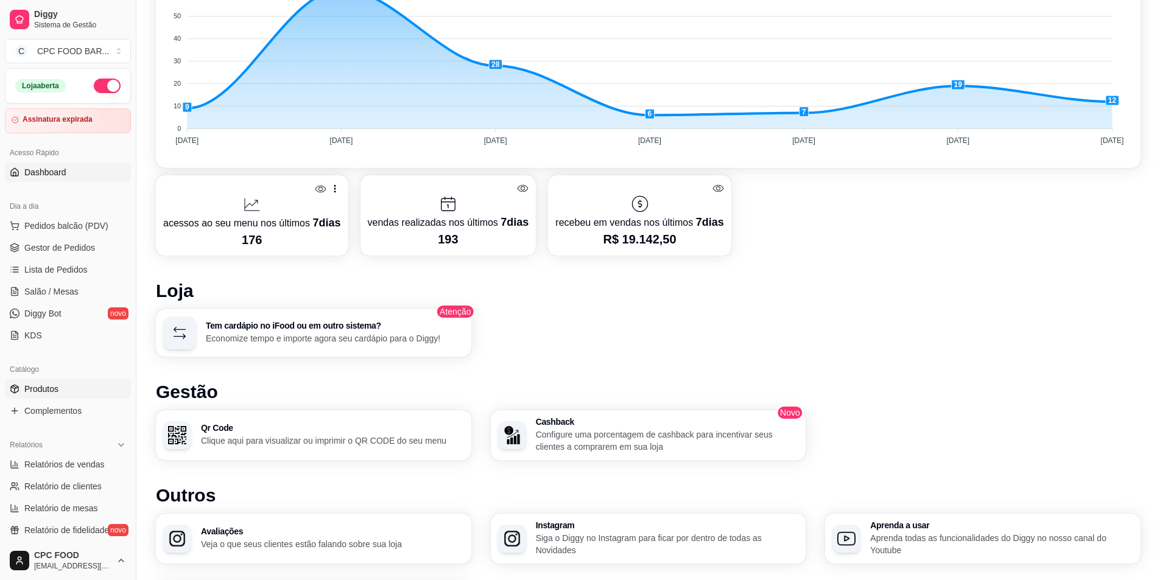
click at [29, 387] on span "Produtos" at bounding box center [41, 389] width 34 height 12
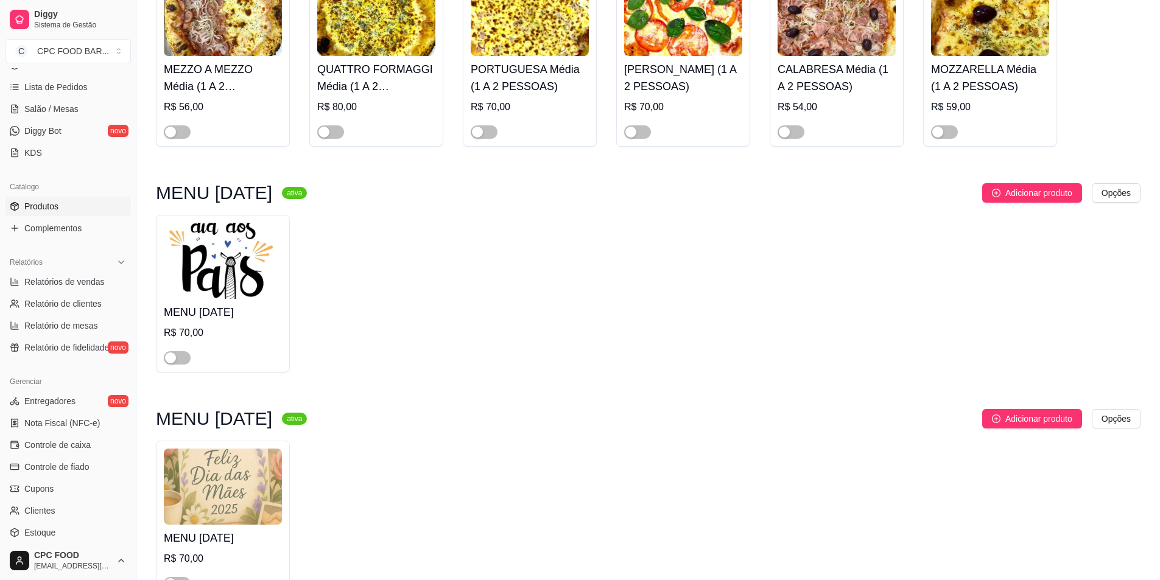
scroll to position [974, 0]
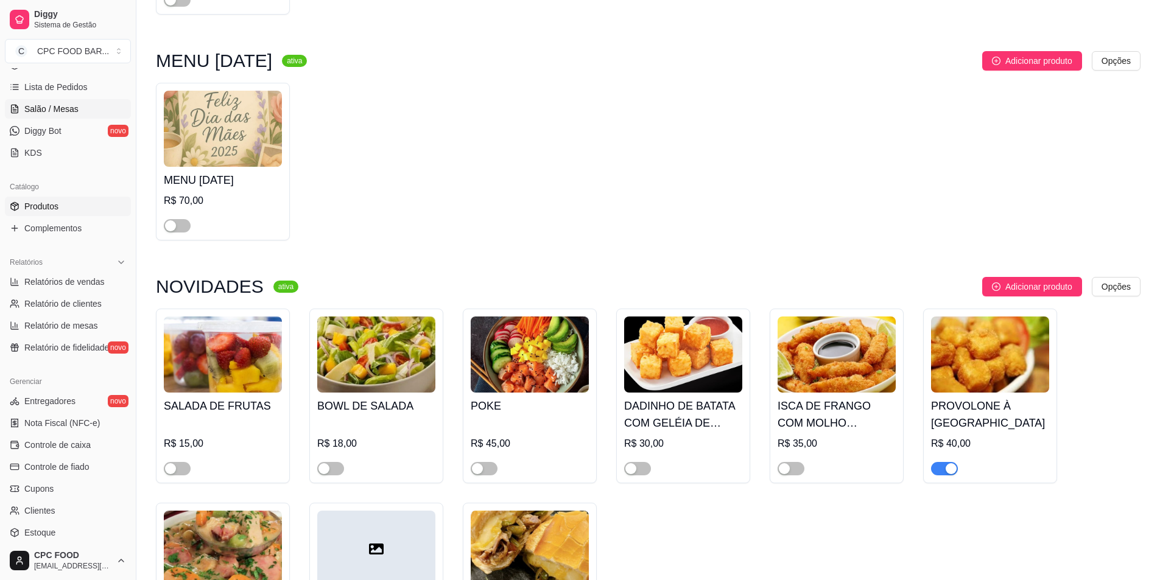
click at [60, 105] on span "Salão / Mesas" at bounding box center [51, 109] width 54 height 12
click at [57, 93] on link "Lista de Pedidos" at bounding box center [68, 86] width 126 height 19
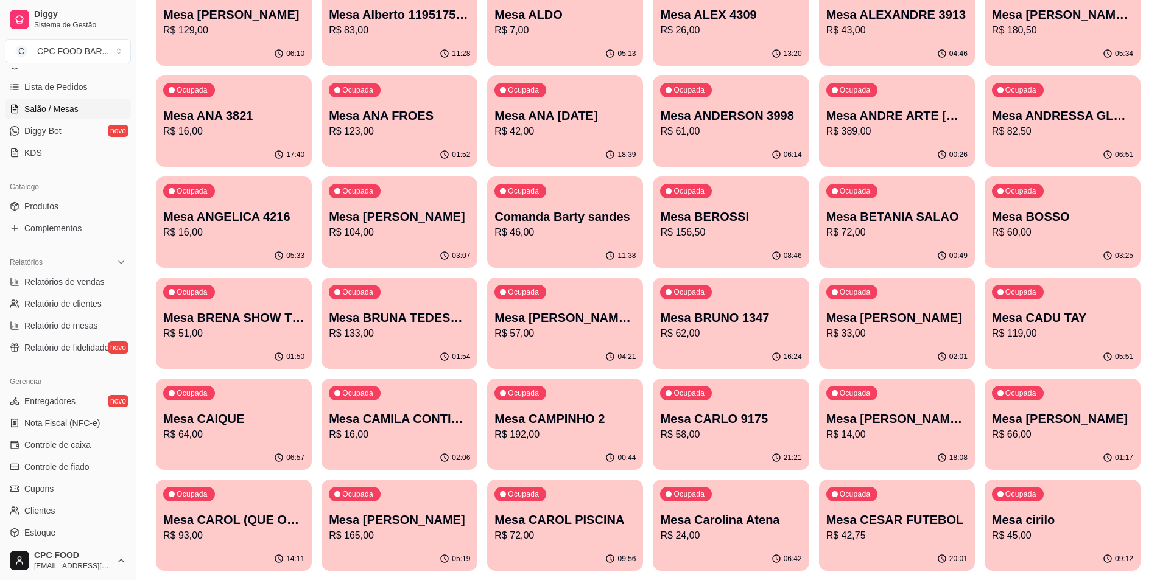
scroll to position [365, 0]
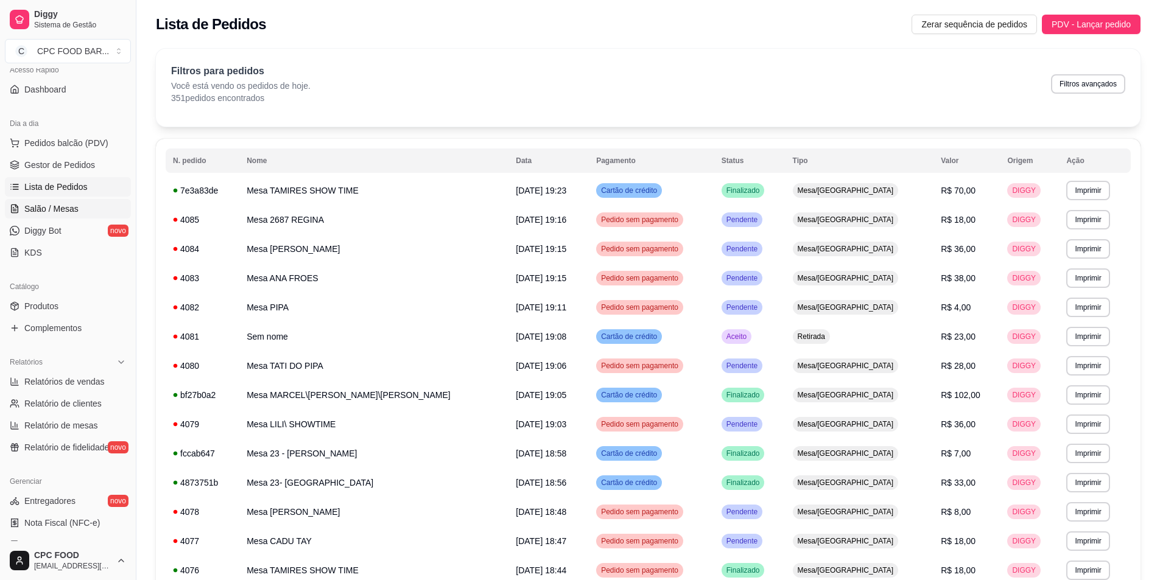
scroll to position [61, 0]
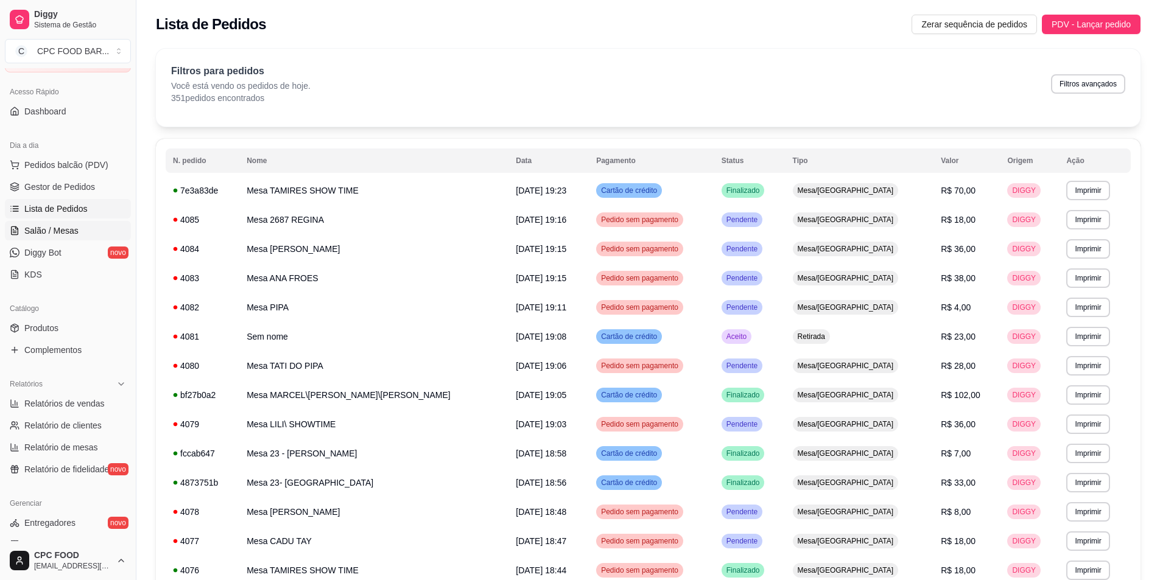
click at [51, 231] on span "Salão / Mesas" at bounding box center [51, 231] width 54 height 12
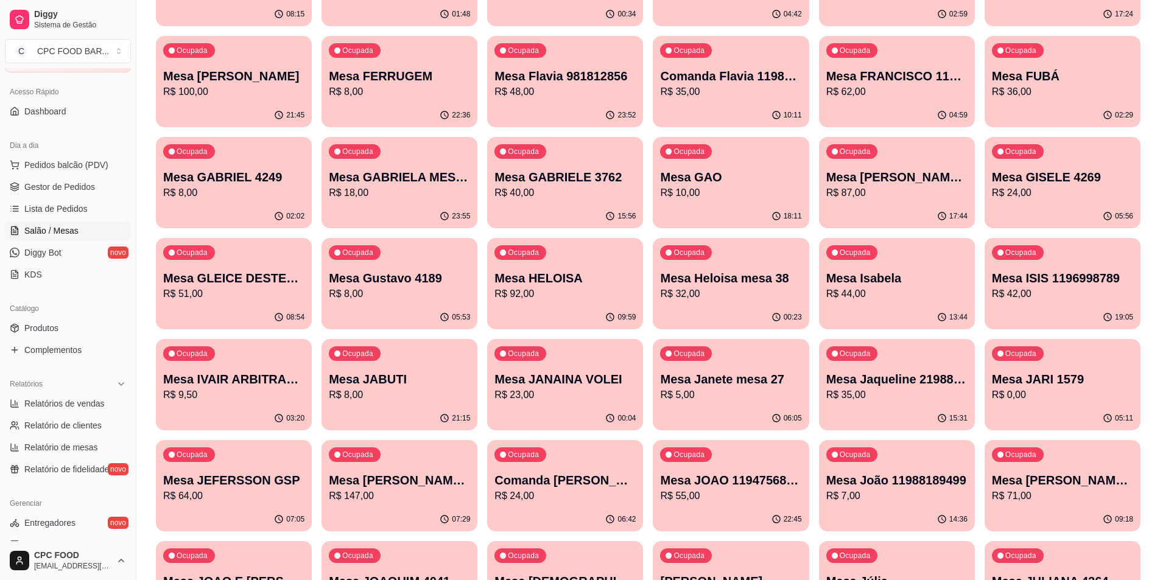
scroll to position [1522, 0]
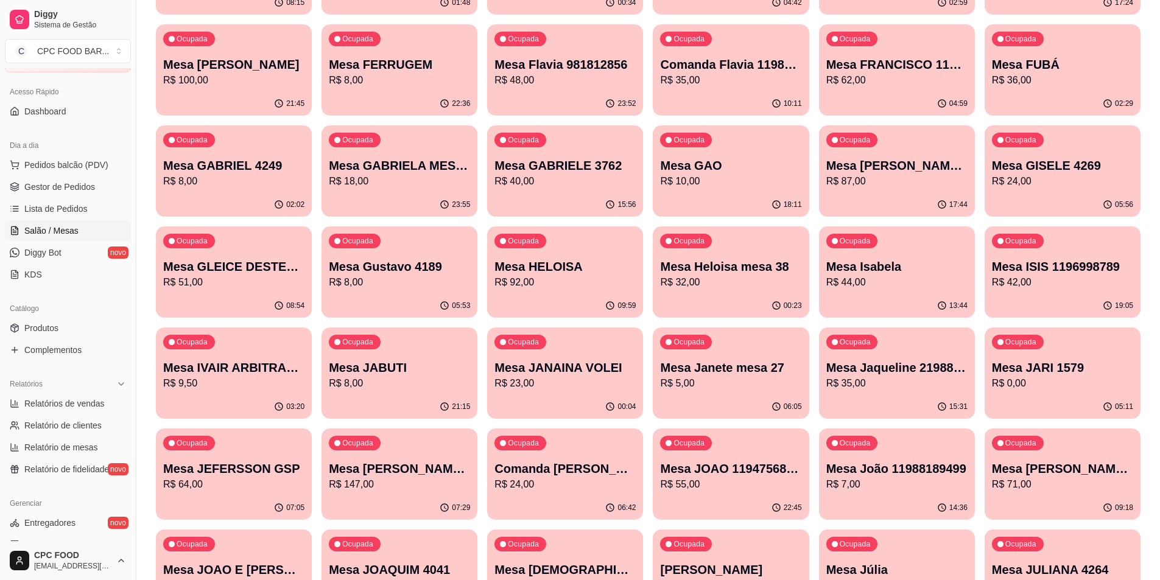
click at [1011, 392] on div "Ocupada Mesa JARI 1579 R$ 0,00" at bounding box center [1063, 362] width 156 height 68
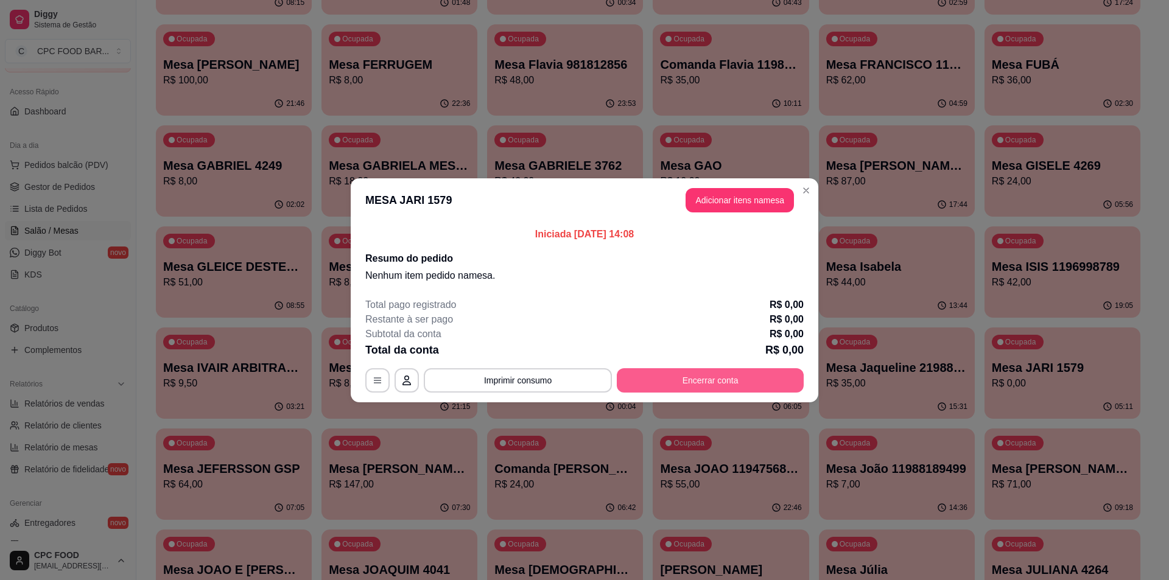
click at [691, 381] on button "Encerrar conta" at bounding box center [710, 380] width 187 height 24
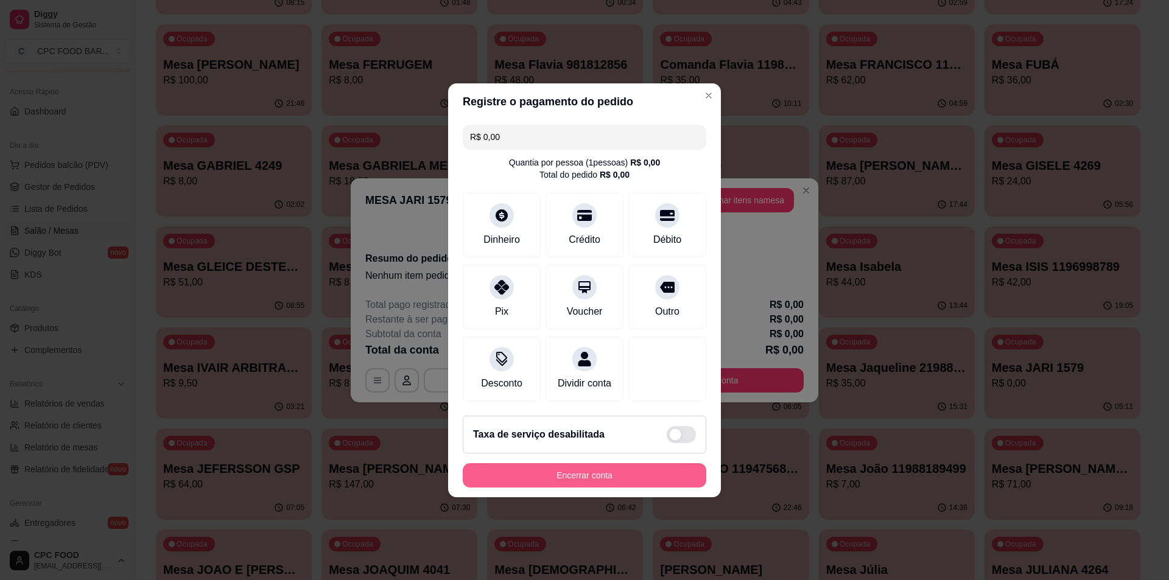
click at [597, 488] on button "Encerrar conta" at bounding box center [585, 475] width 244 height 24
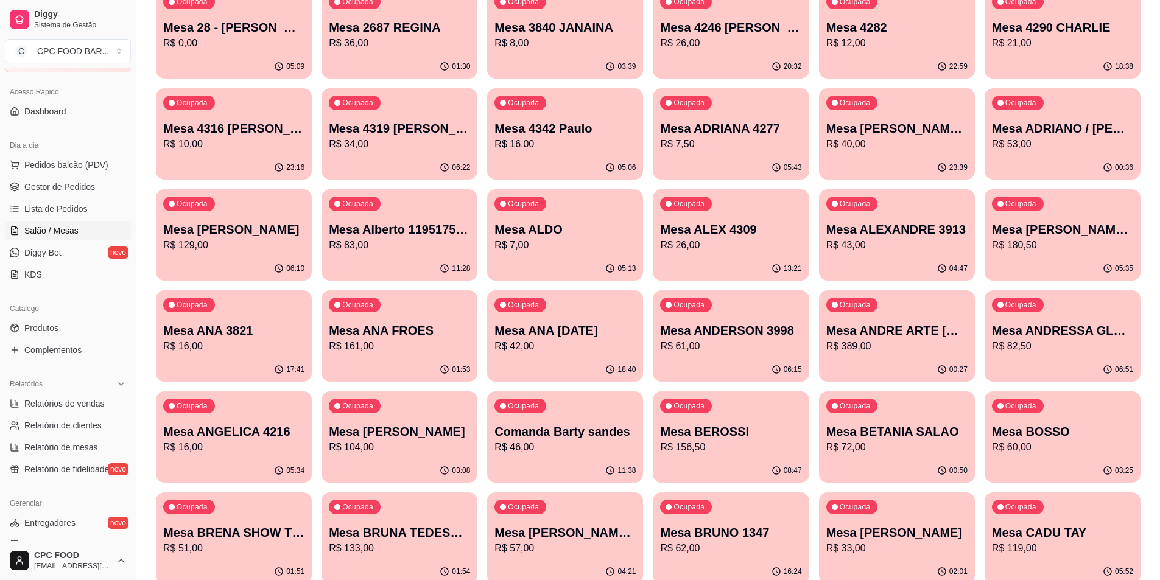
scroll to position [0, 0]
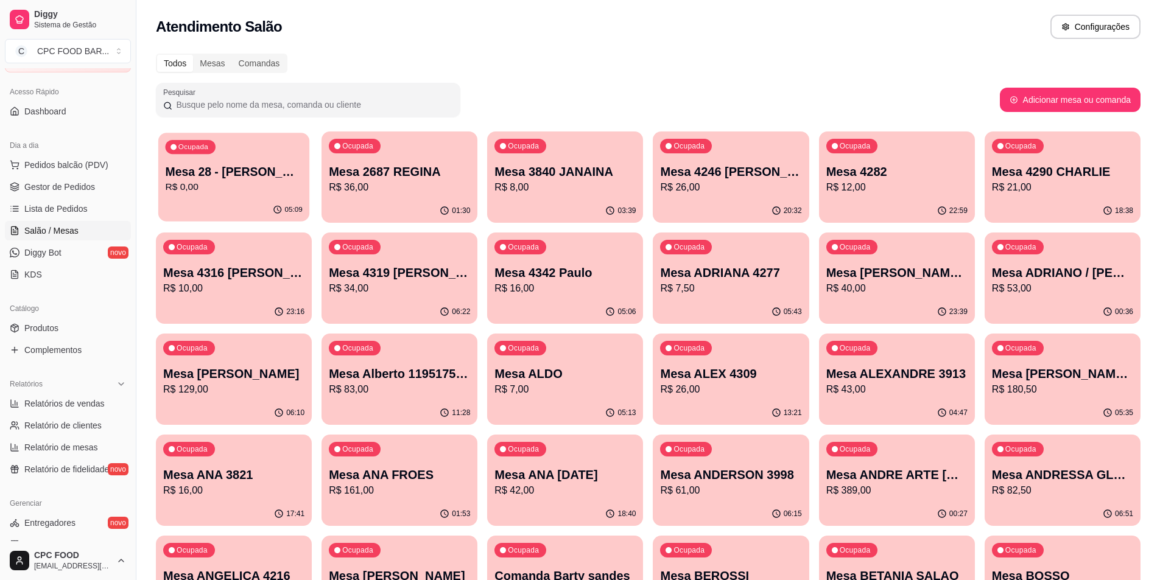
click at [273, 185] on p "R$ 0,00" at bounding box center [233, 187] width 137 height 14
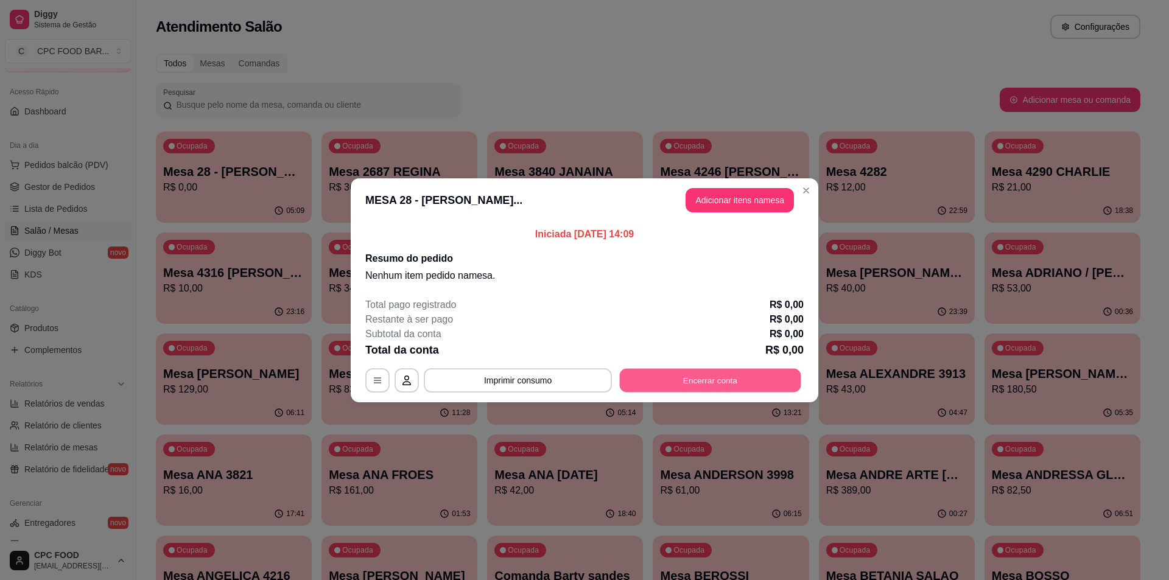
click at [715, 387] on button "Encerrar conta" at bounding box center [710, 380] width 181 height 24
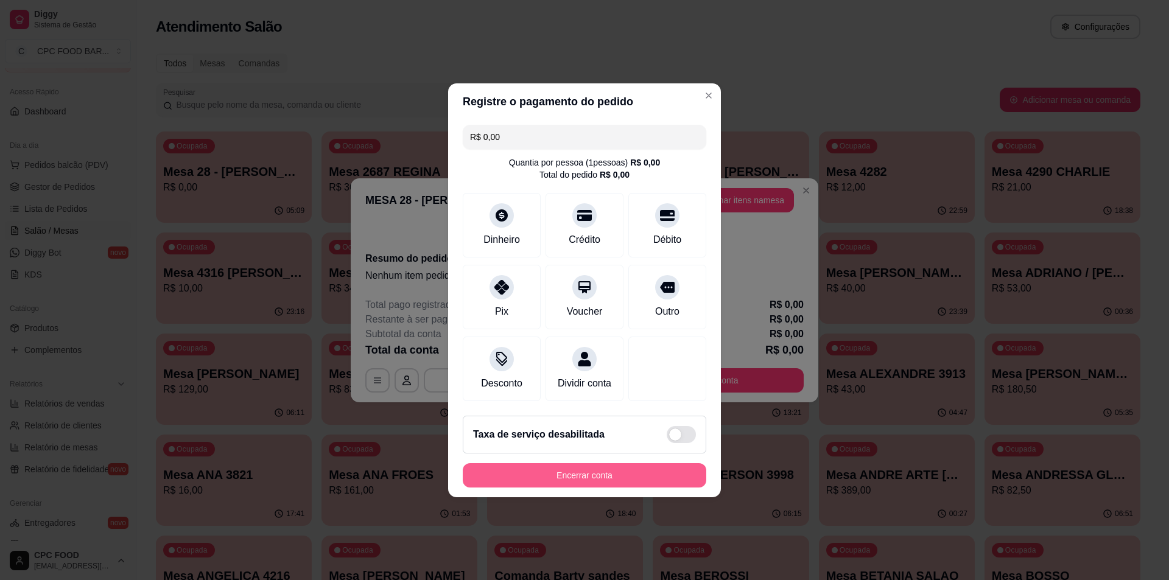
click at [592, 488] on button "Encerrar conta" at bounding box center [585, 475] width 244 height 24
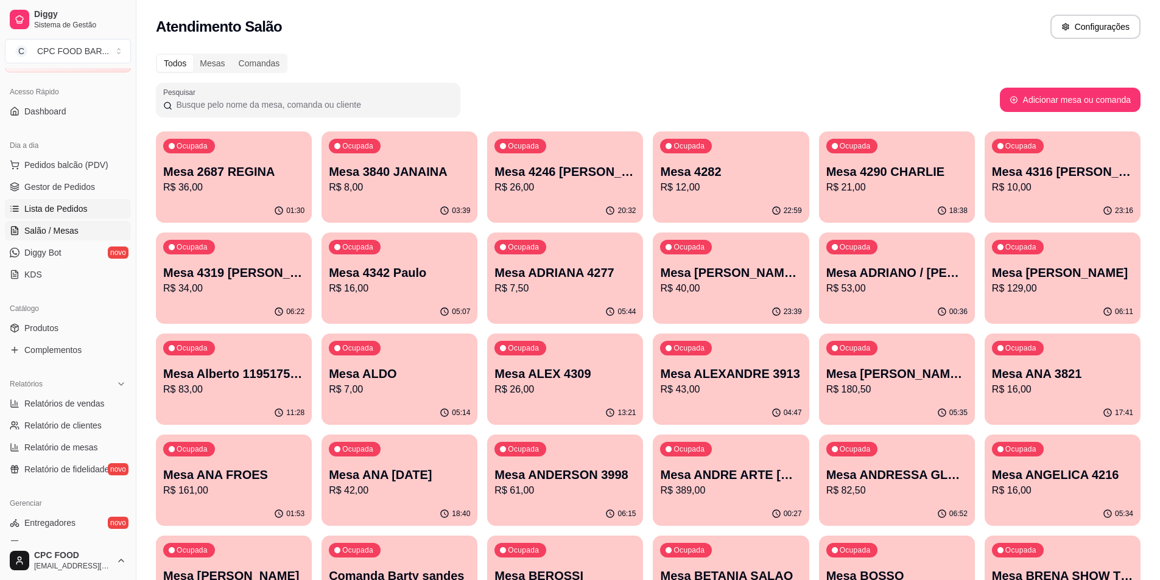
click at [33, 209] on span "Lista de Pedidos" at bounding box center [55, 209] width 63 height 12
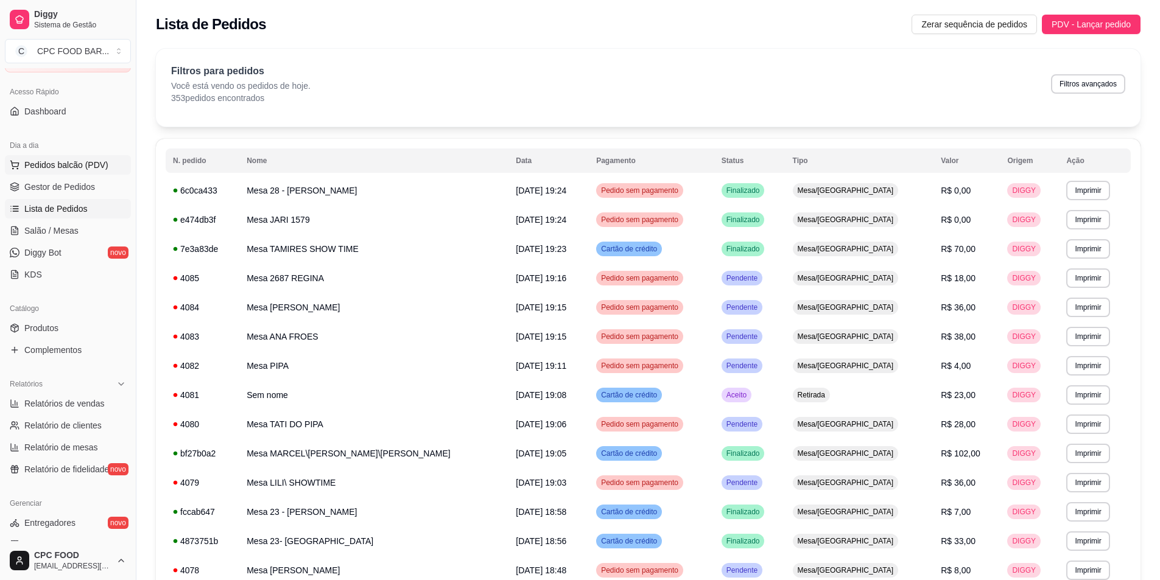
click at [49, 160] on span "Pedidos balcão (PDV)" at bounding box center [66, 165] width 84 height 12
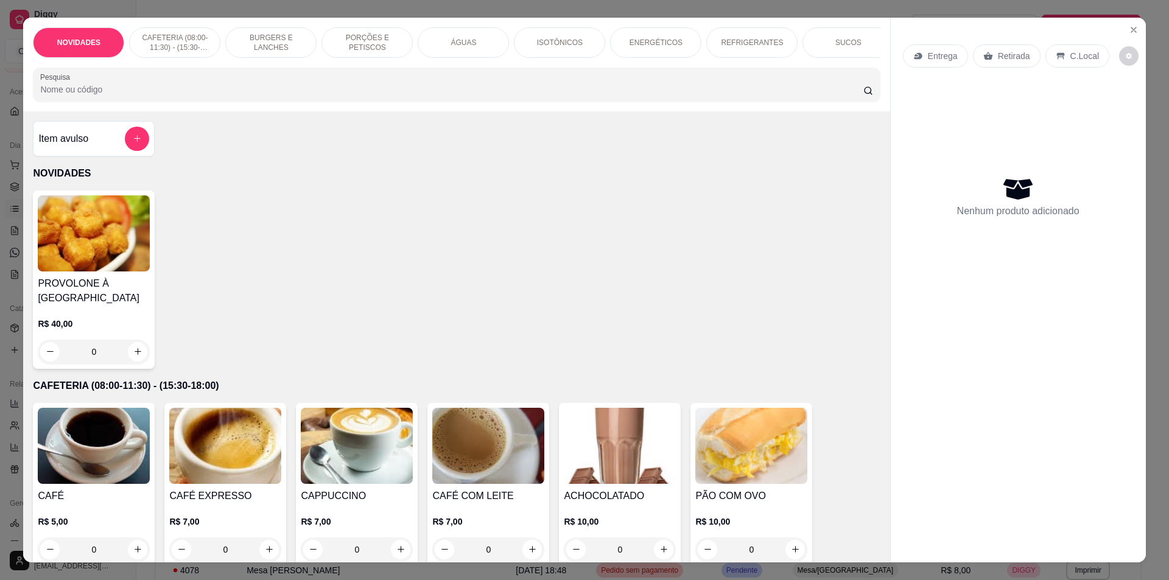
click at [172, 102] on div "Pesquisa" at bounding box center [456, 85] width 847 height 34
type input "MISTO"
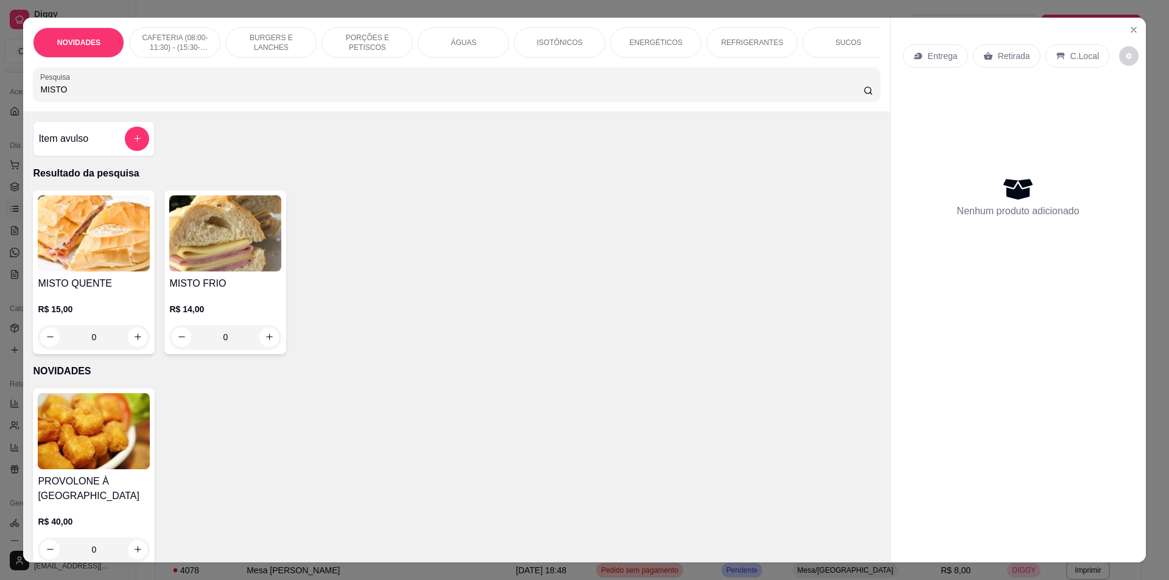
click at [162, 96] on input "MISTO" at bounding box center [451, 89] width 823 height 12
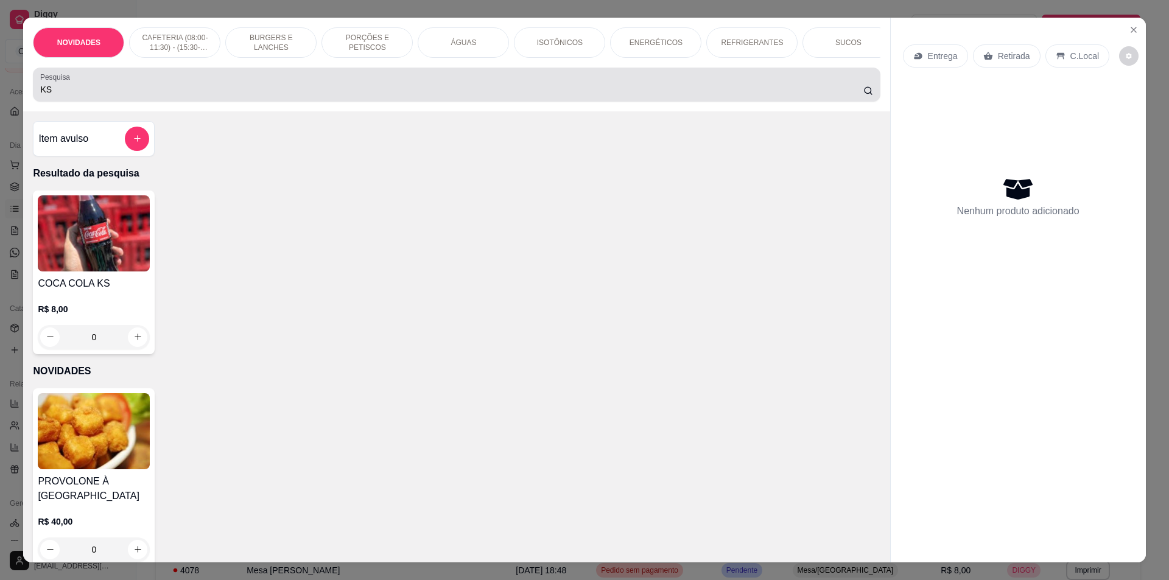
click at [114, 102] on div "Pesquisa KS" at bounding box center [456, 85] width 847 height 34
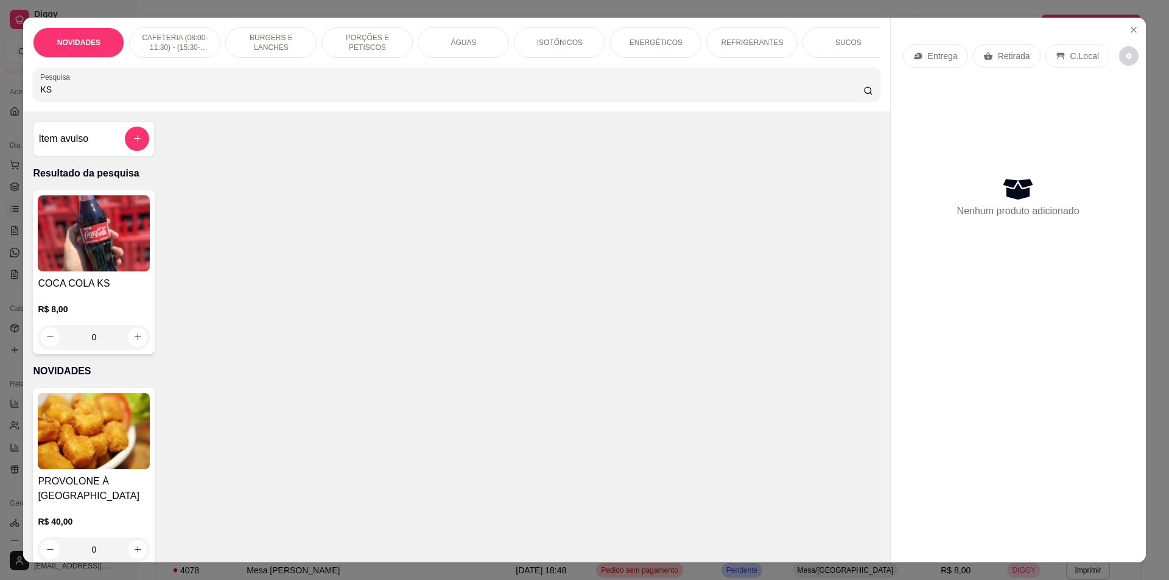
click at [116, 97] on div "KS" at bounding box center [456, 84] width 832 height 24
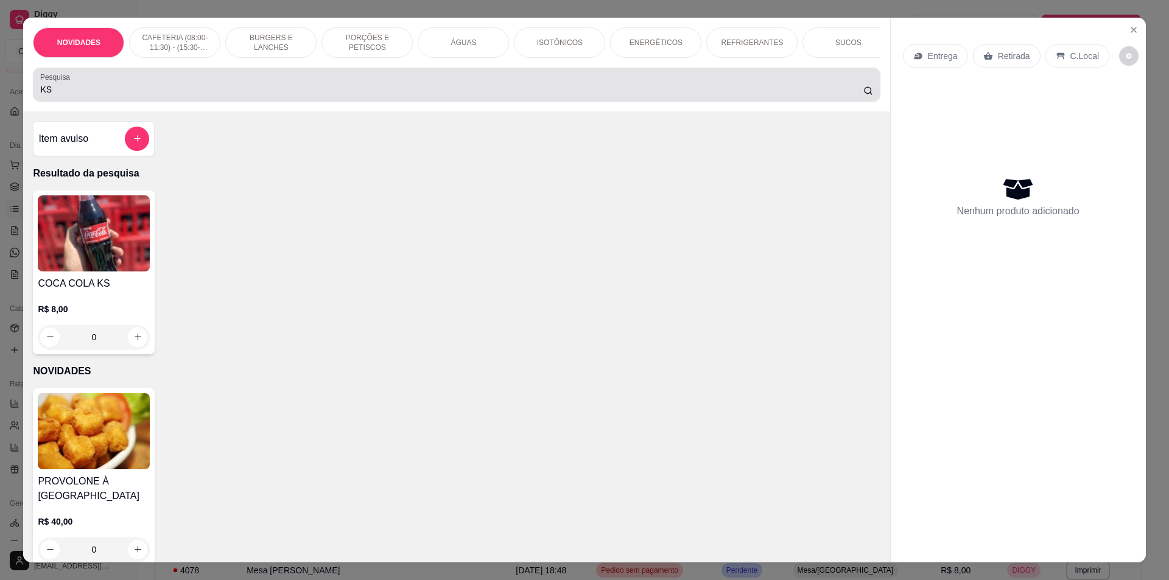
click at [116, 97] on div "KS" at bounding box center [456, 84] width 832 height 24
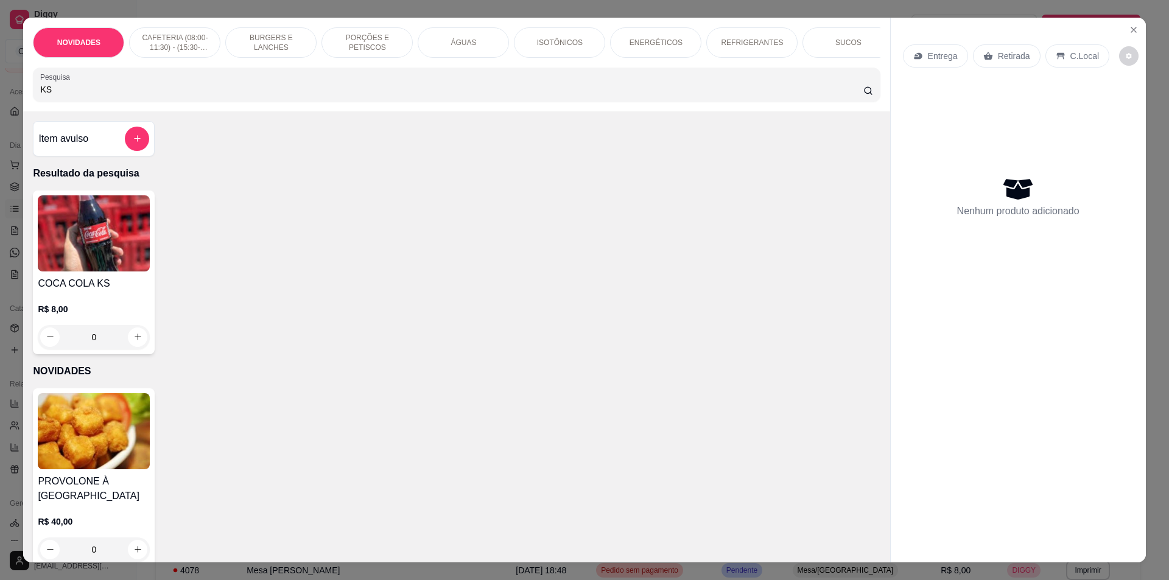
click at [116, 97] on div "KS" at bounding box center [456, 84] width 832 height 24
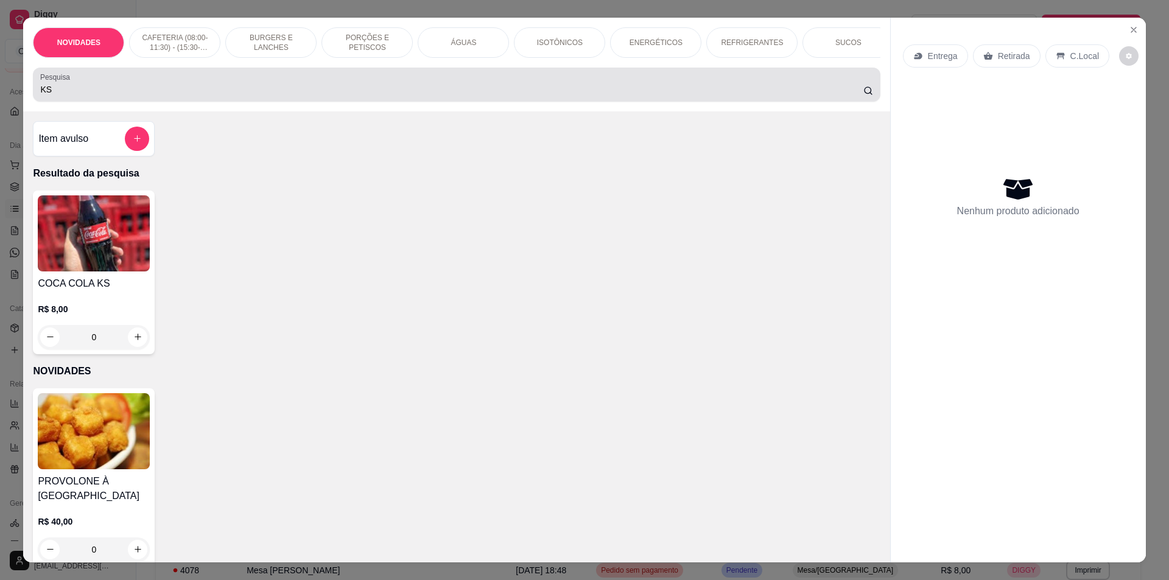
click at [116, 97] on div "KS" at bounding box center [456, 84] width 832 height 24
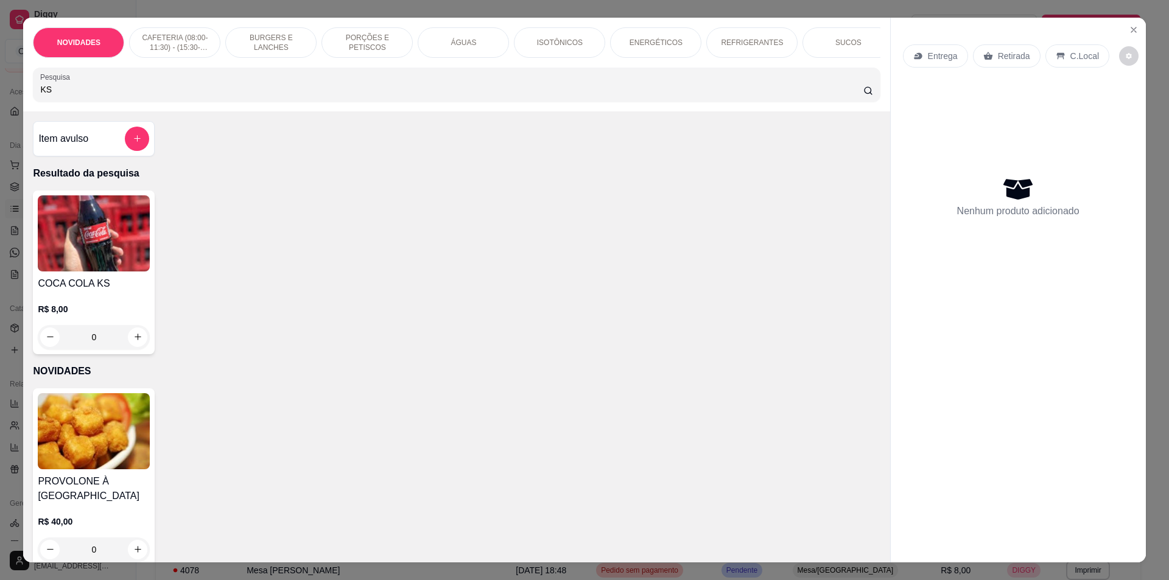
click at [429, 96] on input "KS" at bounding box center [451, 89] width 823 height 12
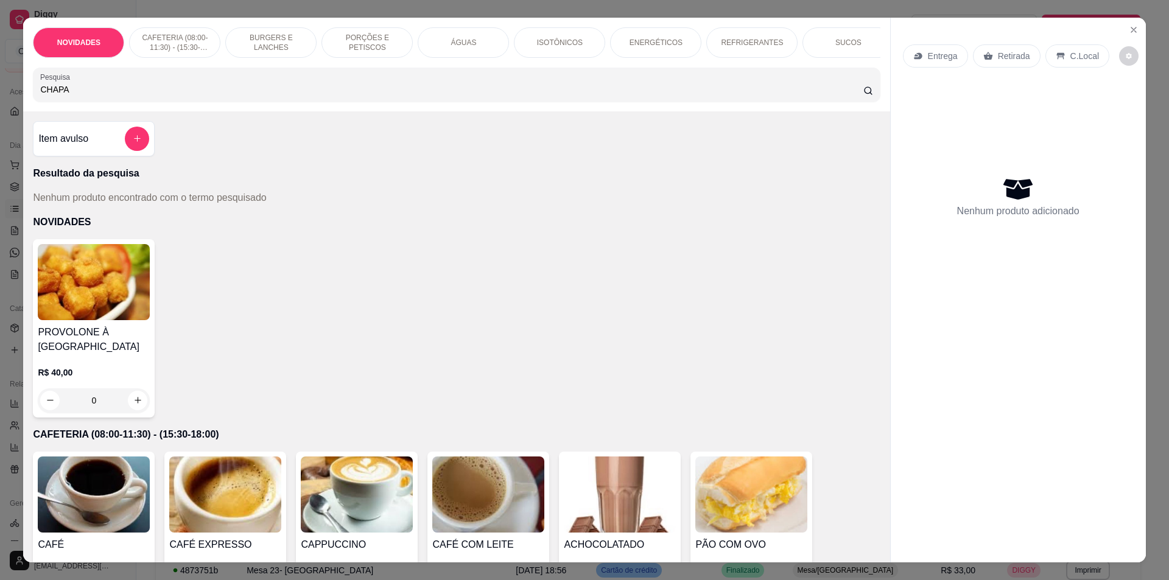
type input "CHAPA"
click at [138, 150] on button "add-separate-item" at bounding box center [137, 139] width 24 height 24
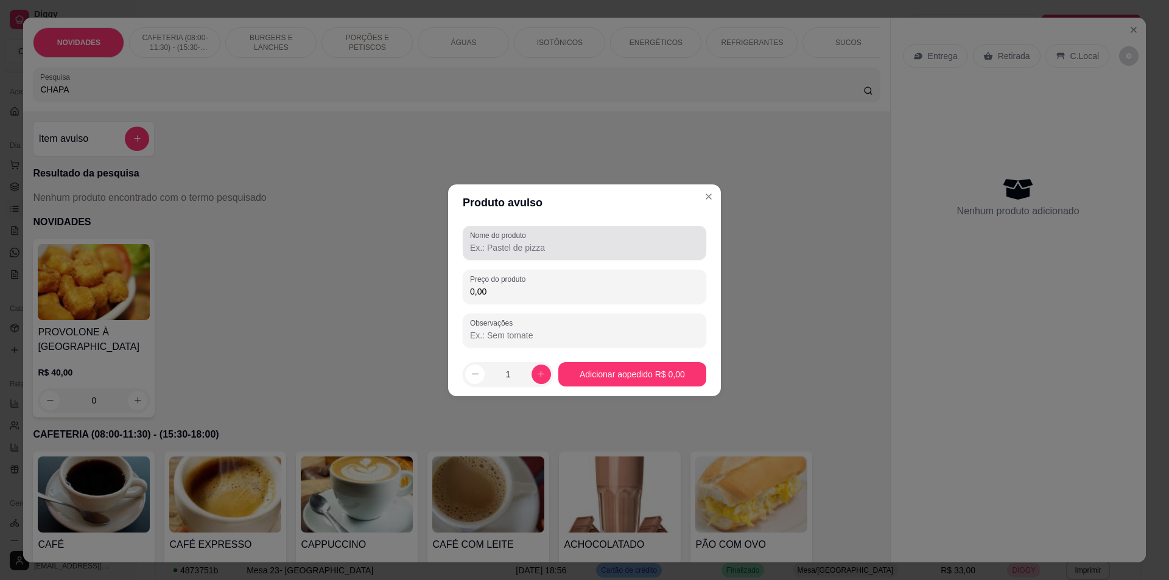
drag, startPoint x: 588, startPoint y: 248, endPoint x: 592, endPoint y: 253, distance: 6.9
click at [591, 251] on input "Nome do produto" at bounding box center [584, 248] width 229 height 12
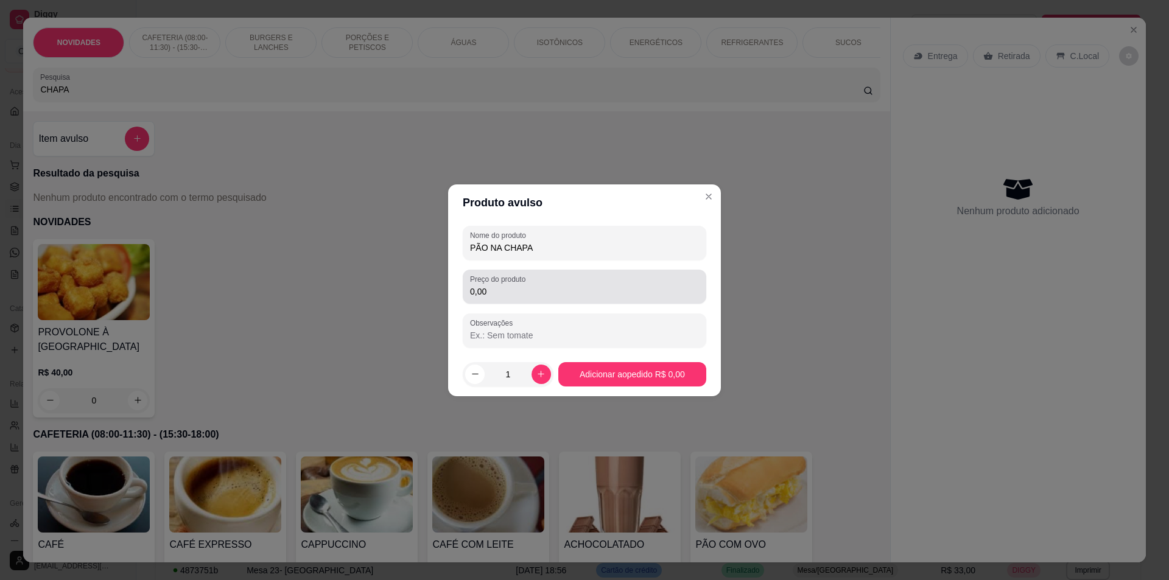
type input "PÃO NA CHAPA"
click at [516, 299] on div "Preço do produto 0,00" at bounding box center [585, 287] width 244 height 34
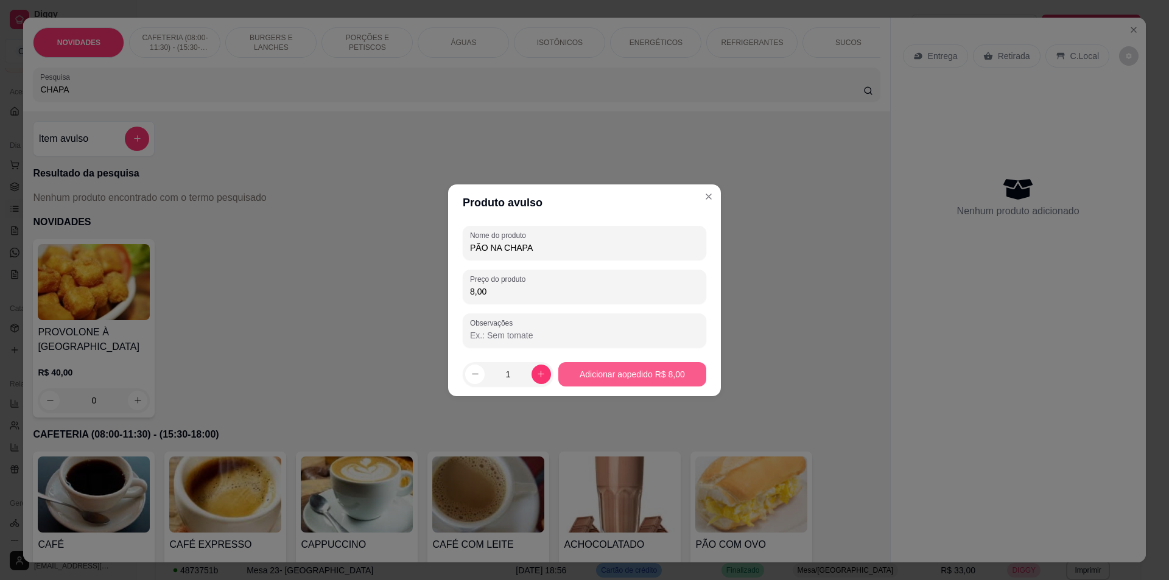
type input "8,00"
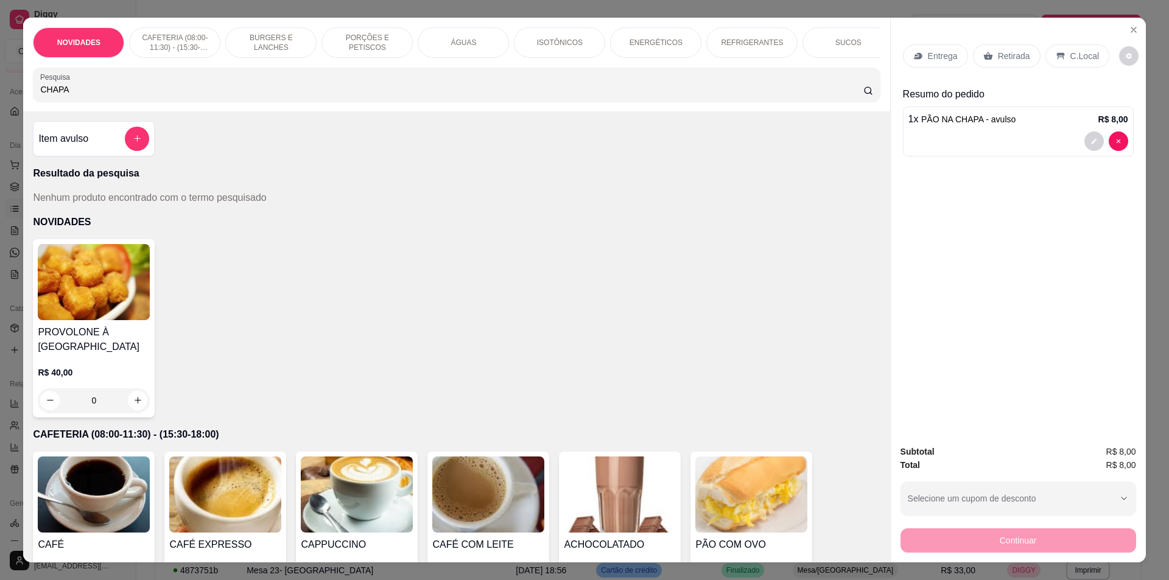
click at [250, 93] on input "CHAPA" at bounding box center [451, 89] width 823 height 12
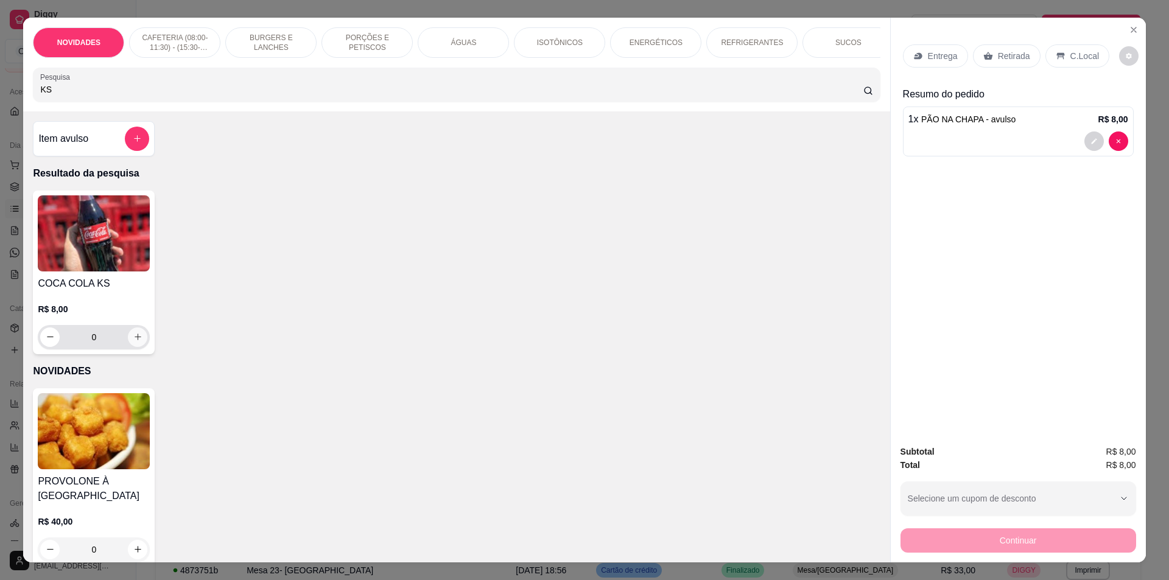
type input "KS"
click at [136, 342] on icon "increase-product-quantity" at bounding box center [137, 336] width 9 height 9
type input "1"
click at [1019, 543] on div "Continuar" at bounding box center [1018, 538] width 236 height 27
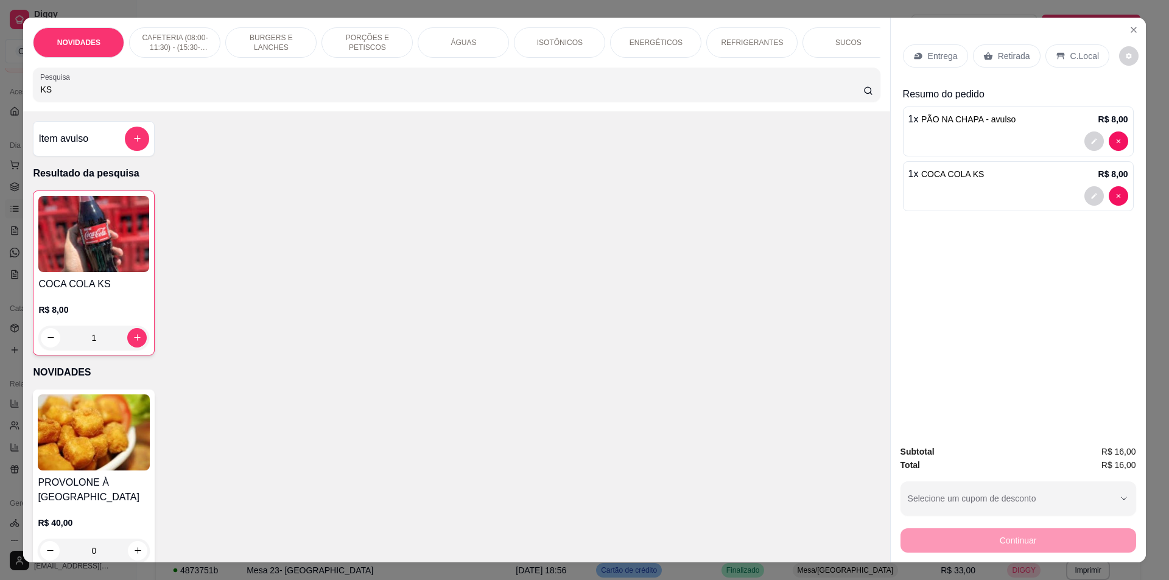
click at [1006, 64] on div "Retirada" at bounding box center [1007, 55] width 68 height 23
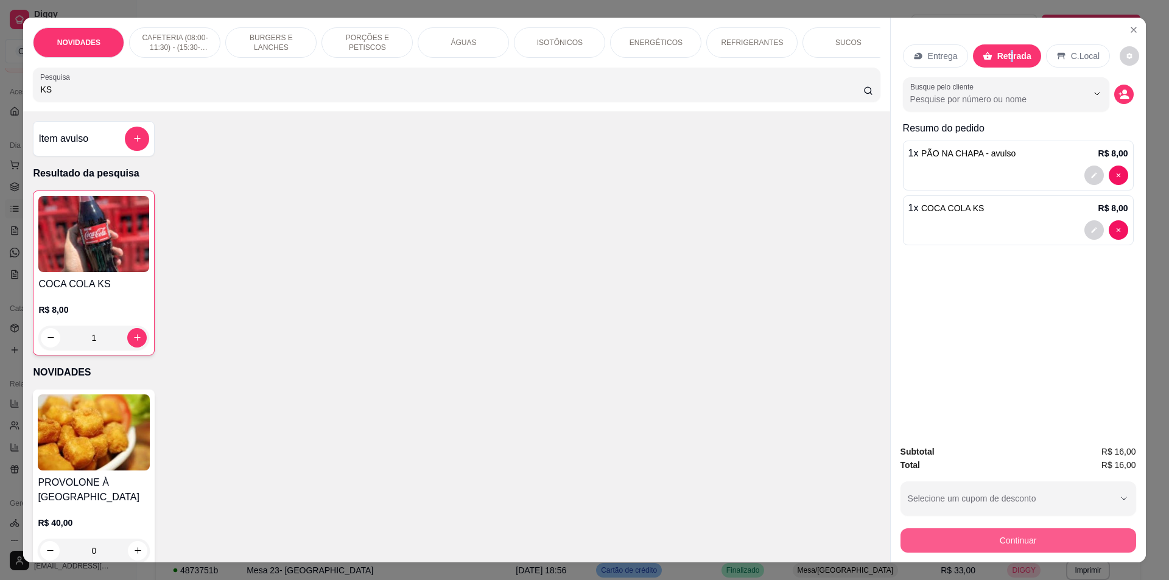
click at [1045, 544] on button "Continuar" at bounding box center [1018, 540] width 236 height 24
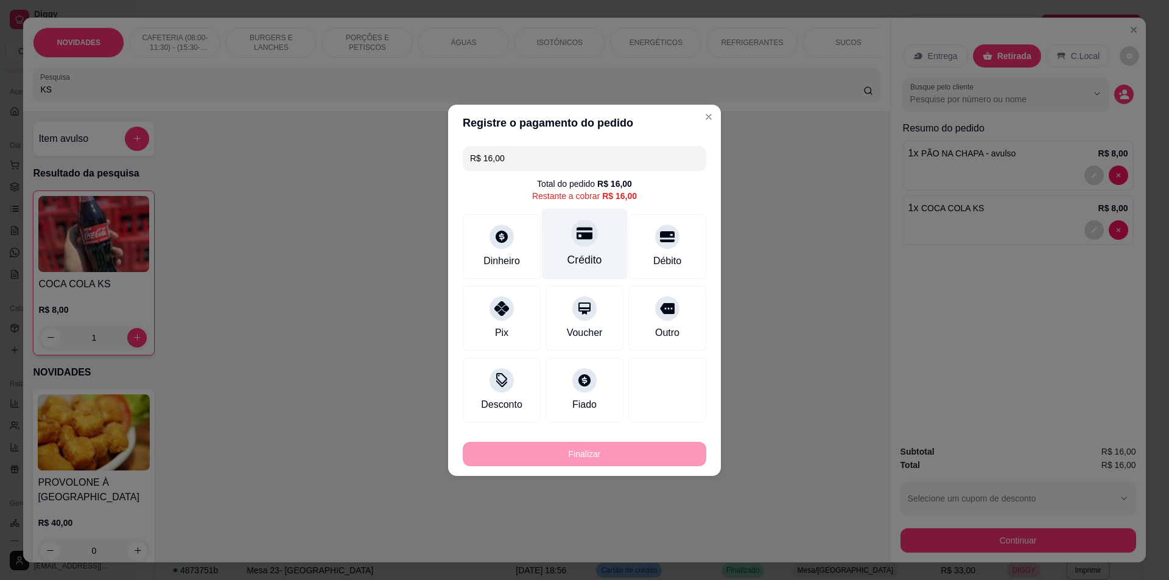
click at [559, 256] on div "Crédito" at bounding box center [585, 243] width 86 height 71
type input "R$ 0,00"
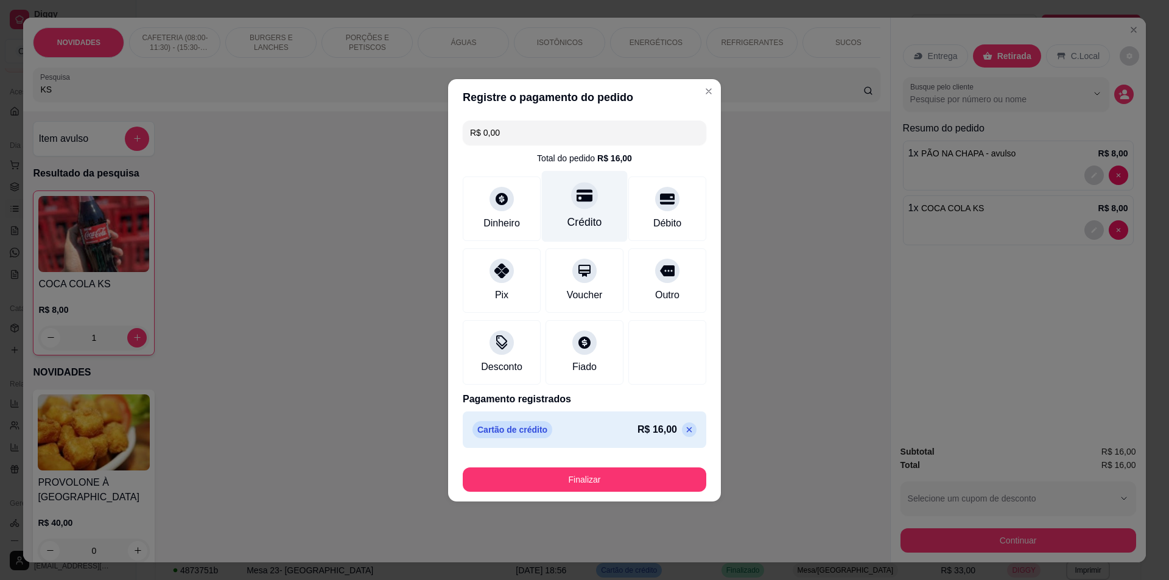
click at [588, 216] on div "Crédito" at bounding box center [584, 222] width 35 height 16
click at [571, 199] on div at bounding box center [584, 195] width 27 height 27
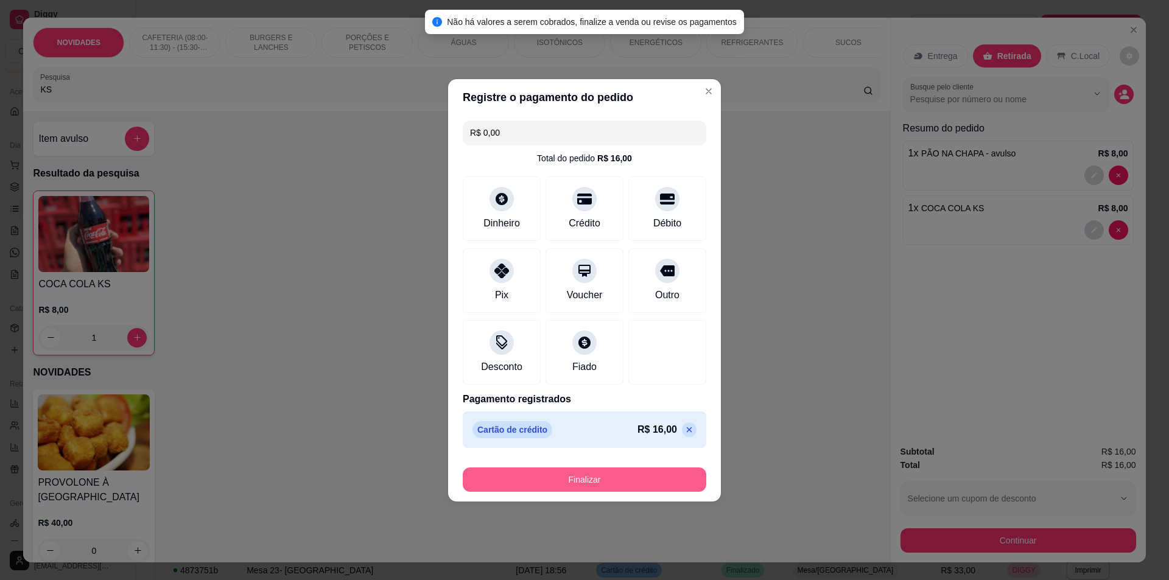
click at [578, 487] on button "Finalizar" at bounding box center [585, 480] width 244 height 24
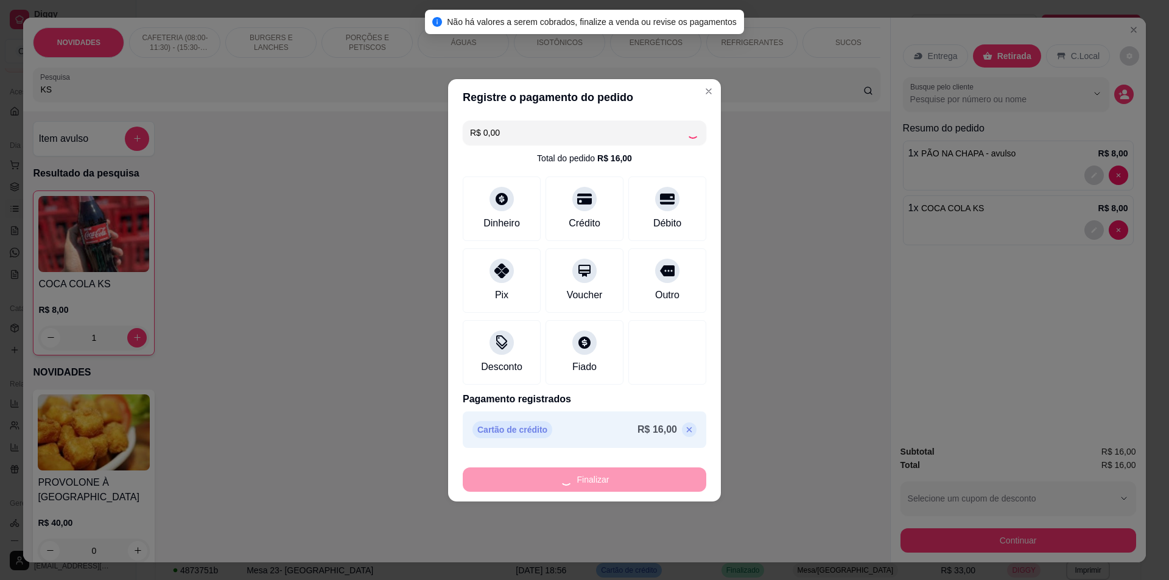
type input "0"
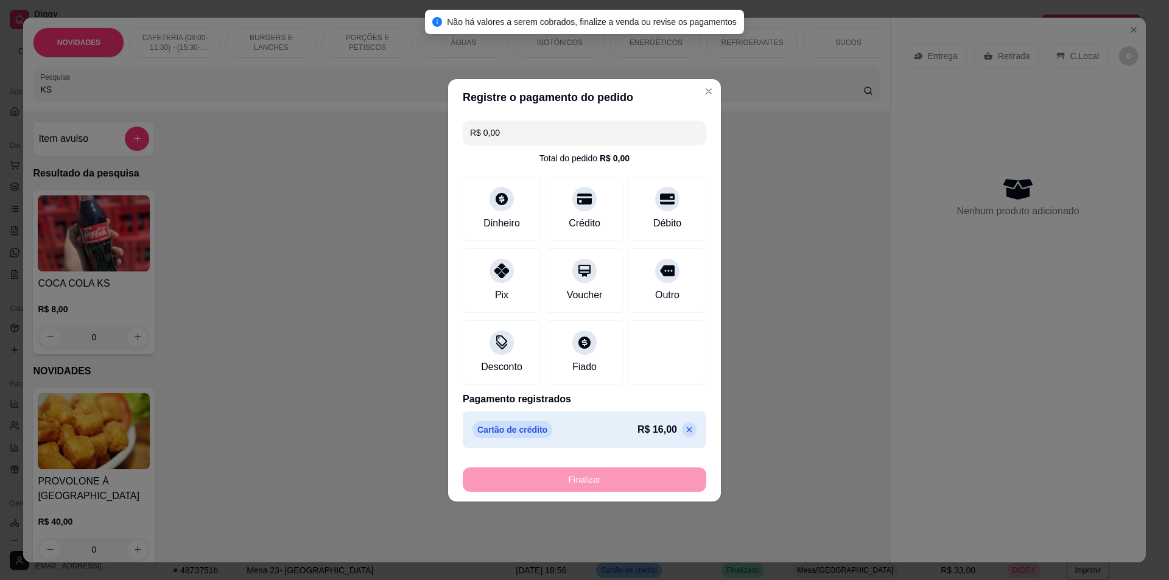
type input "-R$ 16,00"
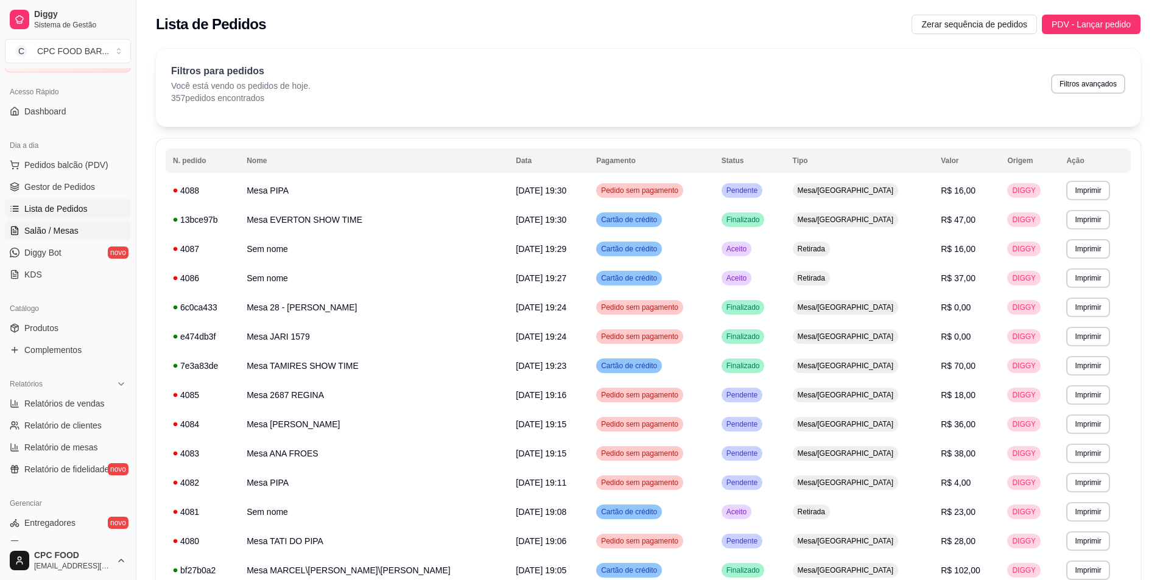
click at [60, 233] on span "Salão / Mesas" at bounding box center [51, 231] width 54 height 12
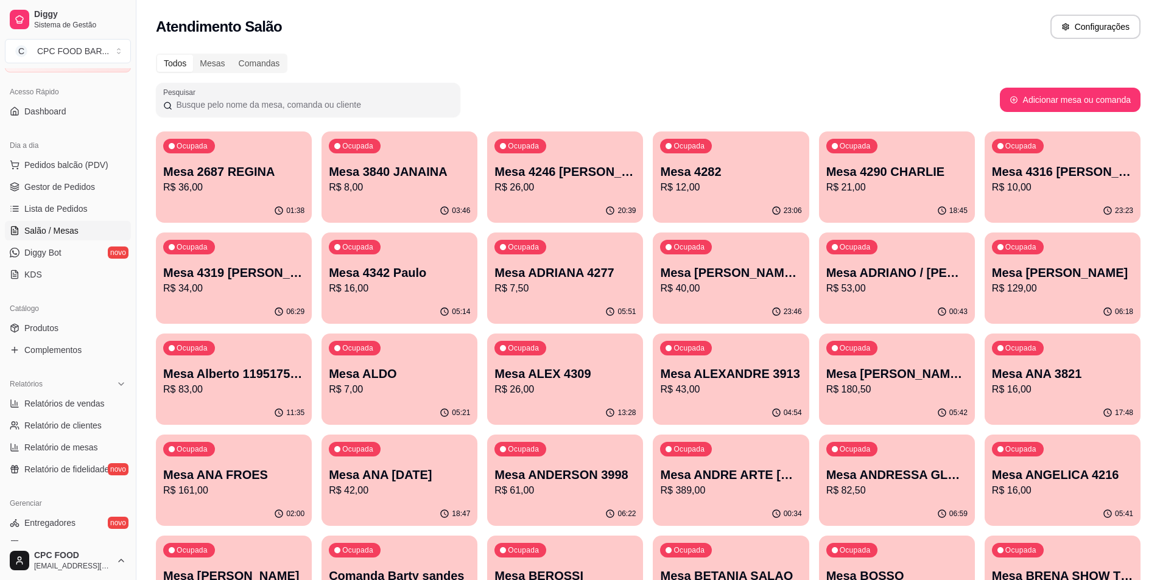
click at [43, 225] on span "Salão / Mesas" at bounding box center [51, 231] width 54 height 12
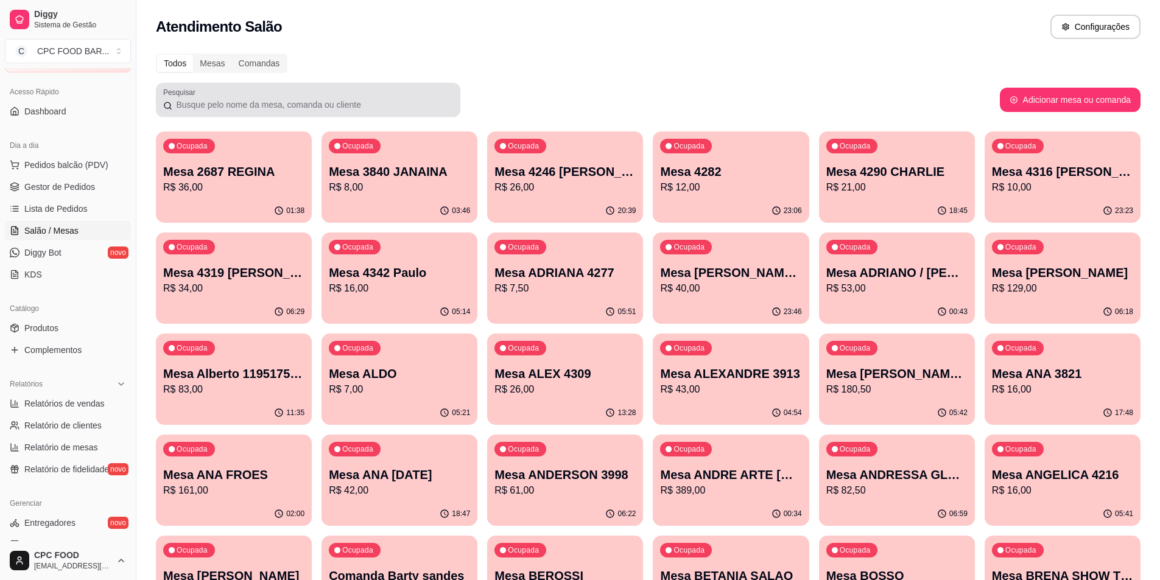
click at [290, 98] on div at bounding box center [308, 100] width 290 height 24
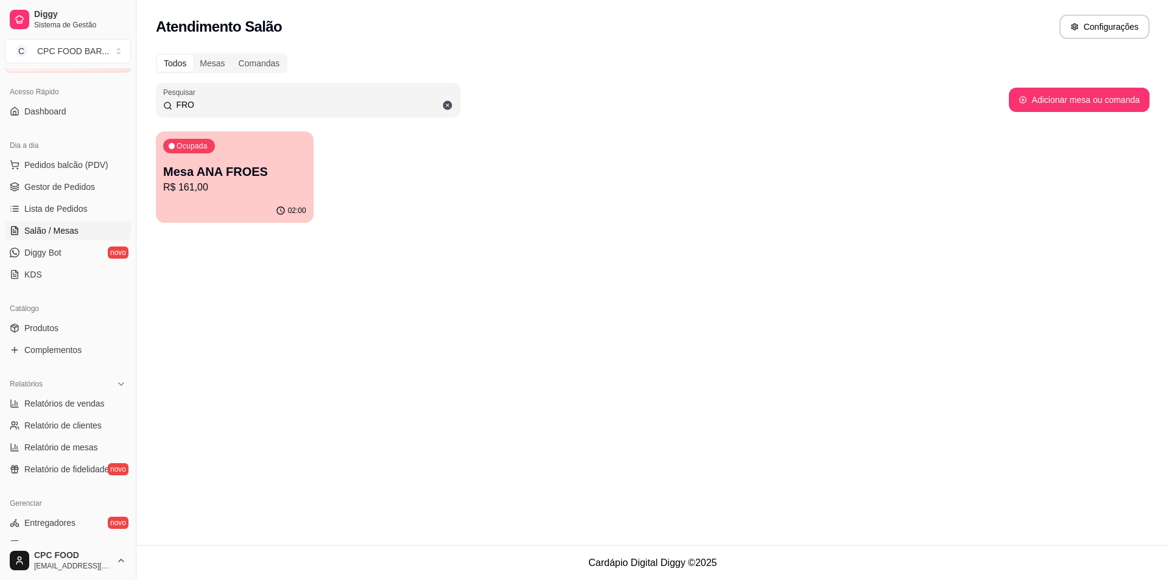
type input "FRO"
click at [234, 183] on p "R$ 161,00" at bounding box center [235, 187] width 139 height 14
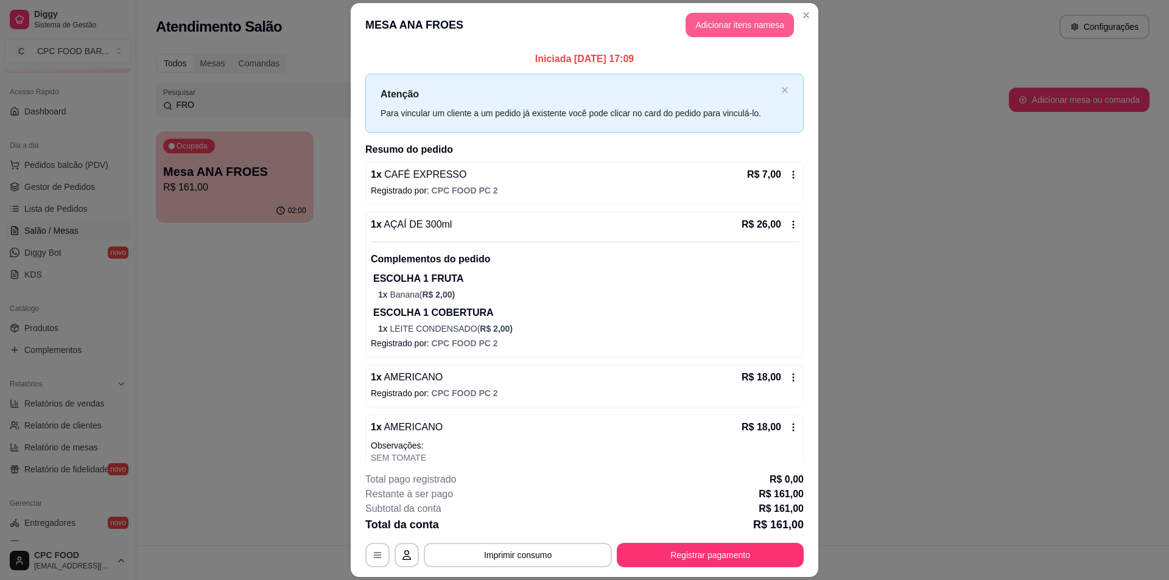
click at [699, 36] on button "Adicionar itens na mesa" at bounding box center [740, 25] width 108 height 24
click at [709, 23] on div "NOVIDADES CAFETERIA (08:00-11:30) - (15:30-18:00) BURGERS E LANCHES PORÇÕES E P…" at bounding box center [456, 64] width 867 height 94
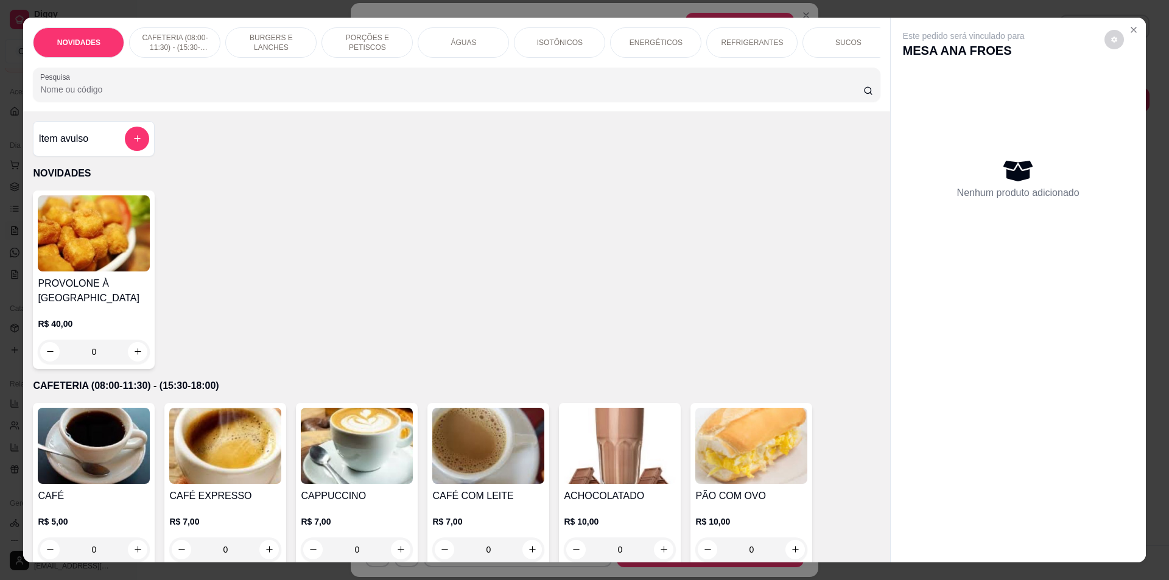
click at [125, 92] on input "Pesquisa" at bounding box center [451, 89] width 823 height 12
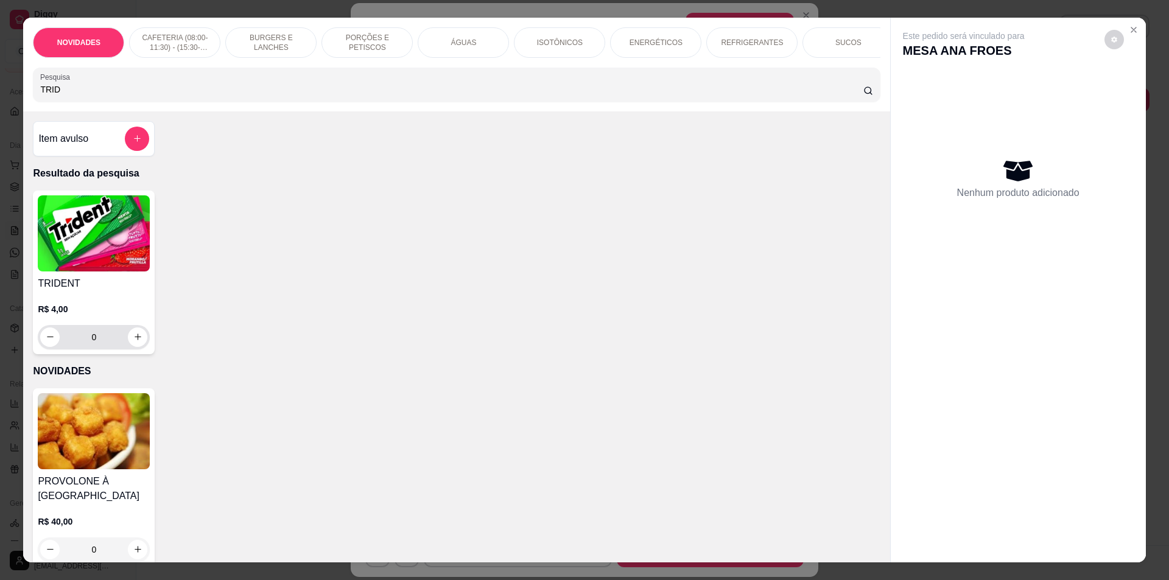
type input "TRID"
click at [139, 345] on button "increase-product-quantity" at bounding box center [137, 337] width 19 height 19
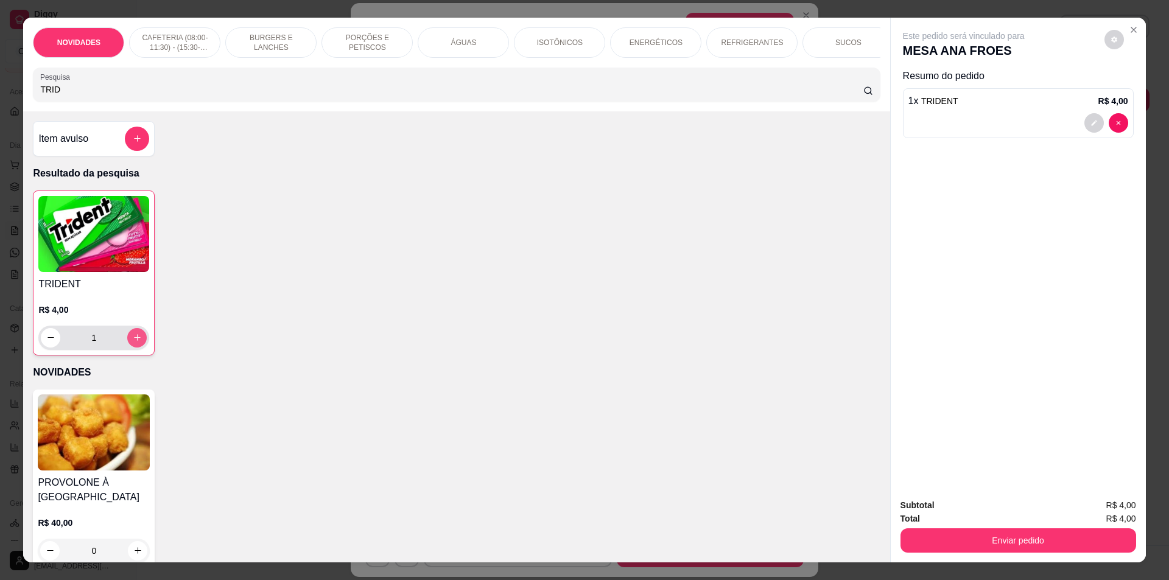
type input "1"
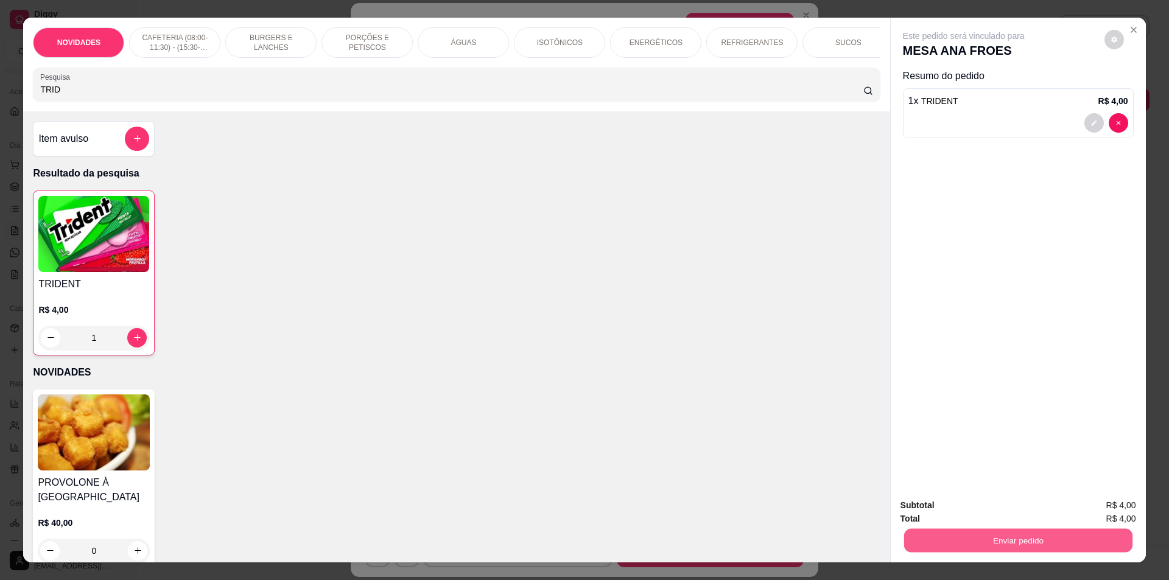
click at [1064, 547] on button "Enviar pedido" at bounding box center [1018, 541] width 228 height 24
click at [1009, 507] on button "Não registrar e enviar pedido" at bounding box center [977, 510] width 123 height 23
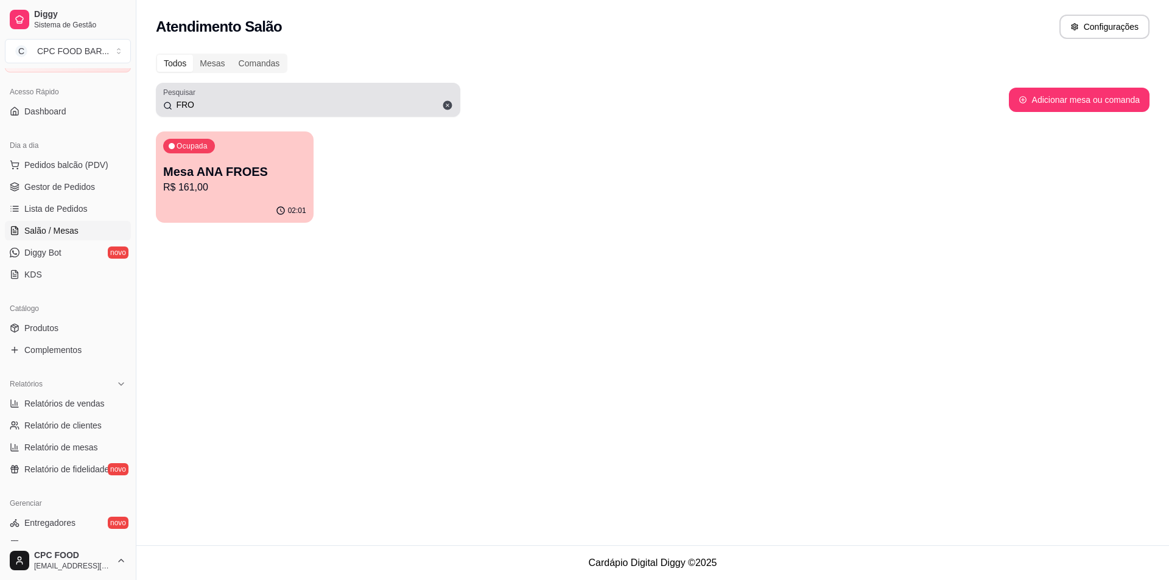
click at [452, 108] on icon at bounding box center [447, 105] width 11 height 11
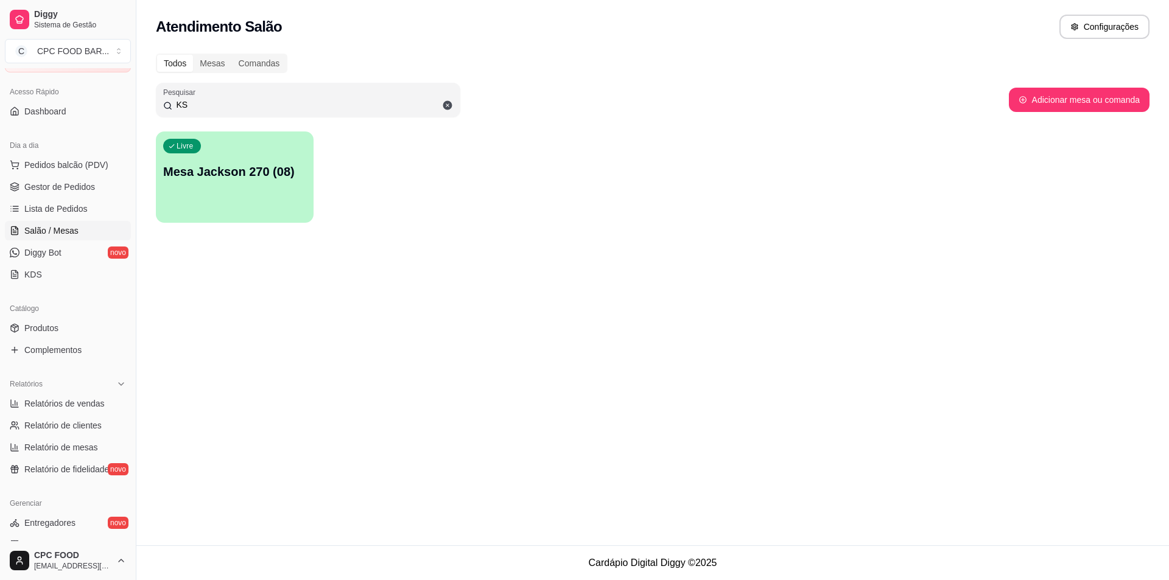
type input "K"
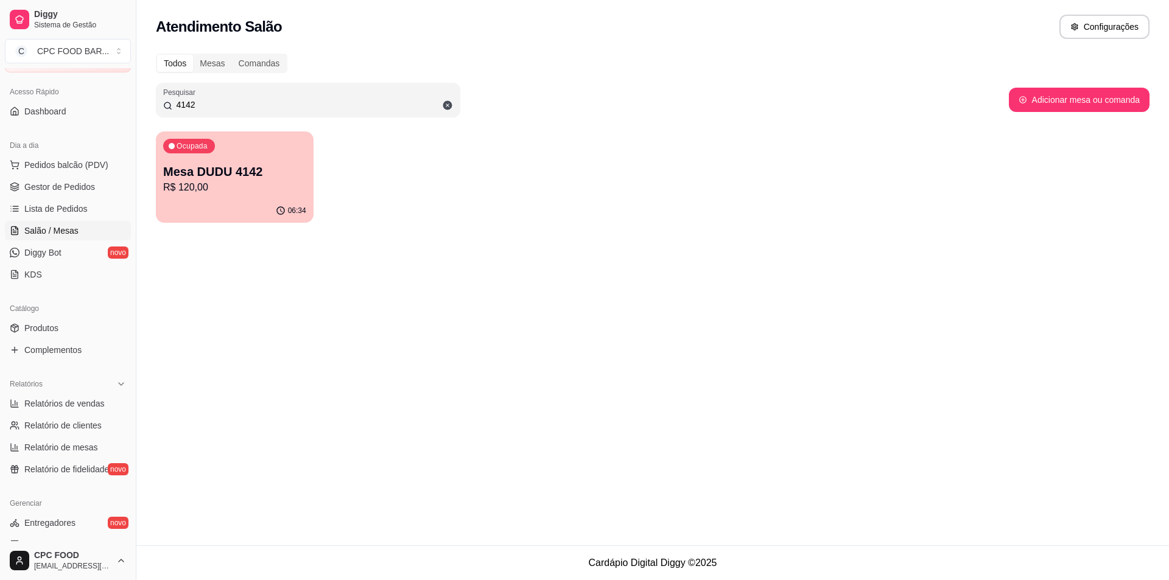
type input "4142"
click at [208, 172] on p "Mesa DUDU 4142" at bounding box center [234, 171] width 143 height 17
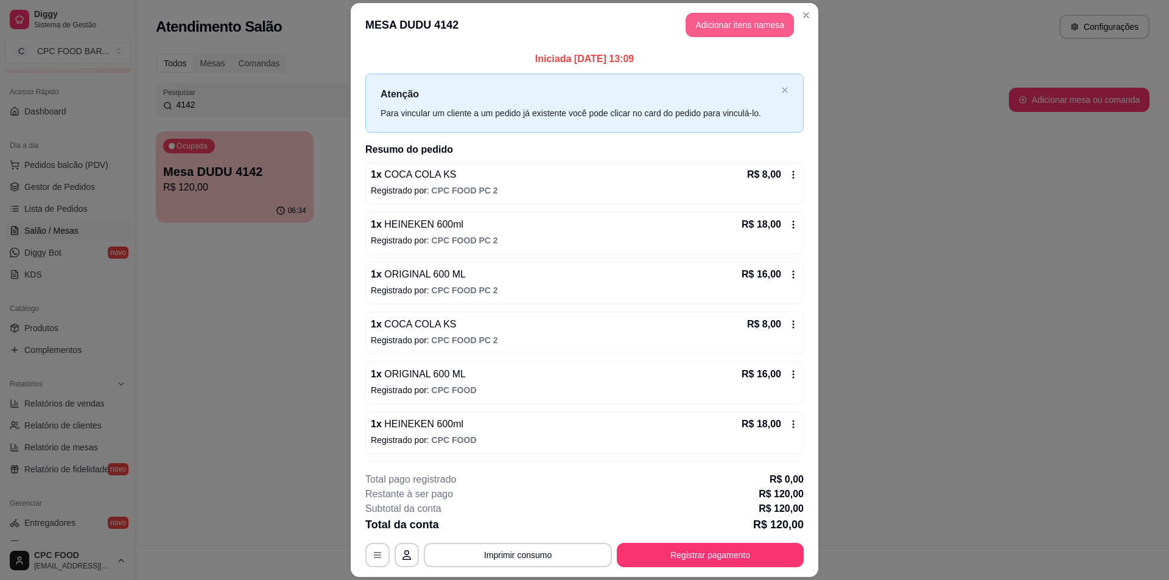
click at [744, 18] on button "Adicionar itens na mesa" at bounding box center [740, 25] width 108 height 24
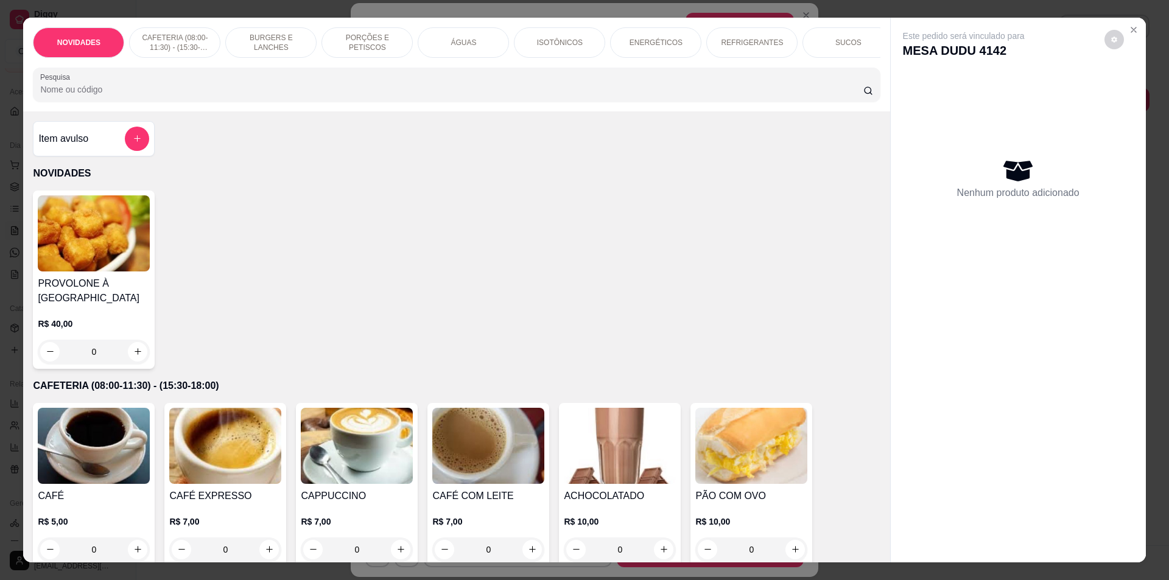
click at [459, 46] on p "ÁGUAS" at bounding box center [464, 43] width 26 height 10
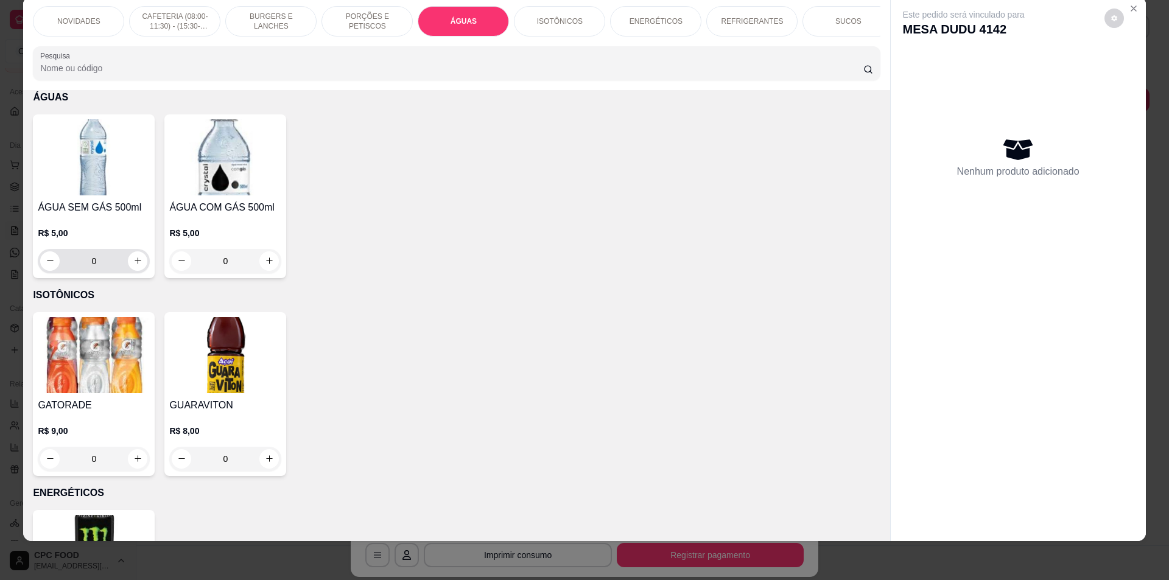
click at [130, 273] on div "0" at bounding box center [93, 261] width 107 height 24
click at [136, 265] on icon "increase-product-quantity" at bounding box center [137, 260] width 9 height 9
type input "1"
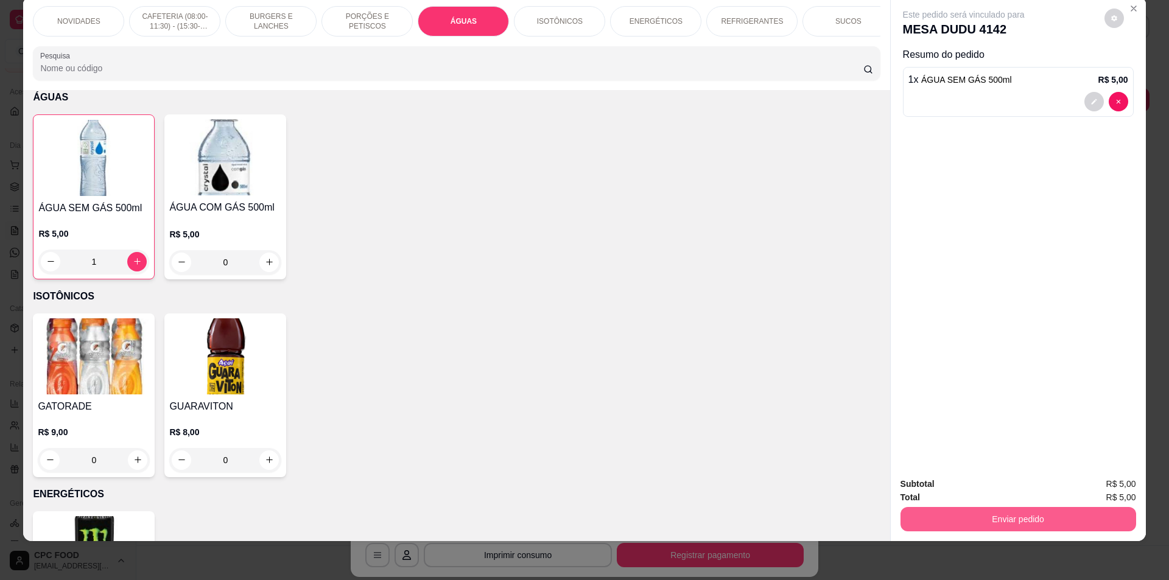
click at [1012, 513] on button "Enviar pedido" at bounding box center [1018, 519] width 236 height 24
click at [1002, 491] on button "Não registrar e enviar pedido" at bounding box center [977, 489] width 123 height 23
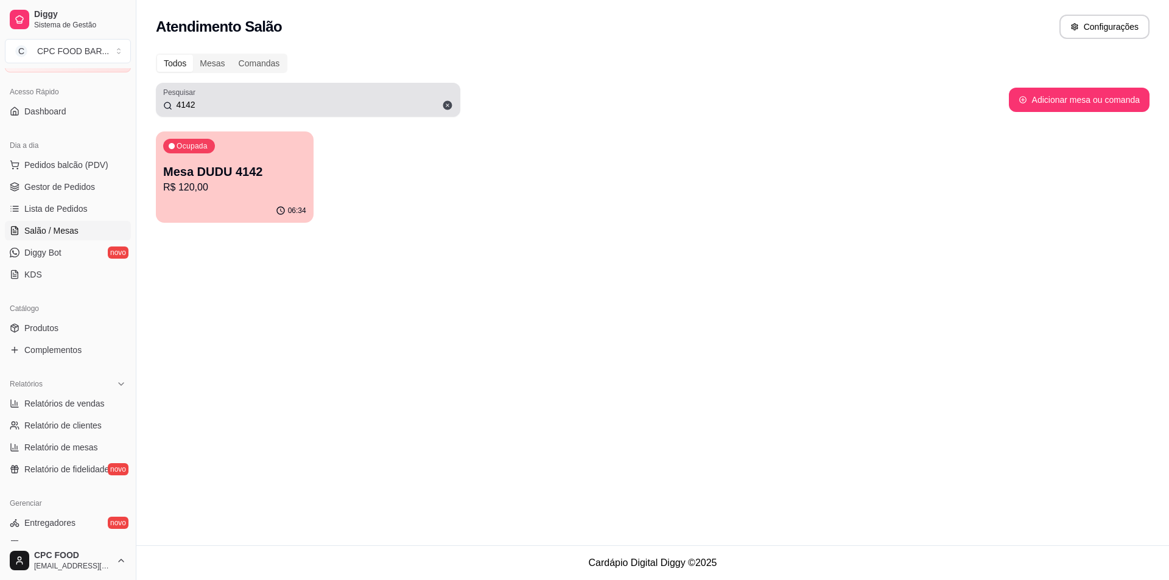
click at [437, 107] on span at bounding box center [447, 105] width 21 height 21
click at [447, 107] on input "4142" at bounding box center [312, 105] width 281 height 12
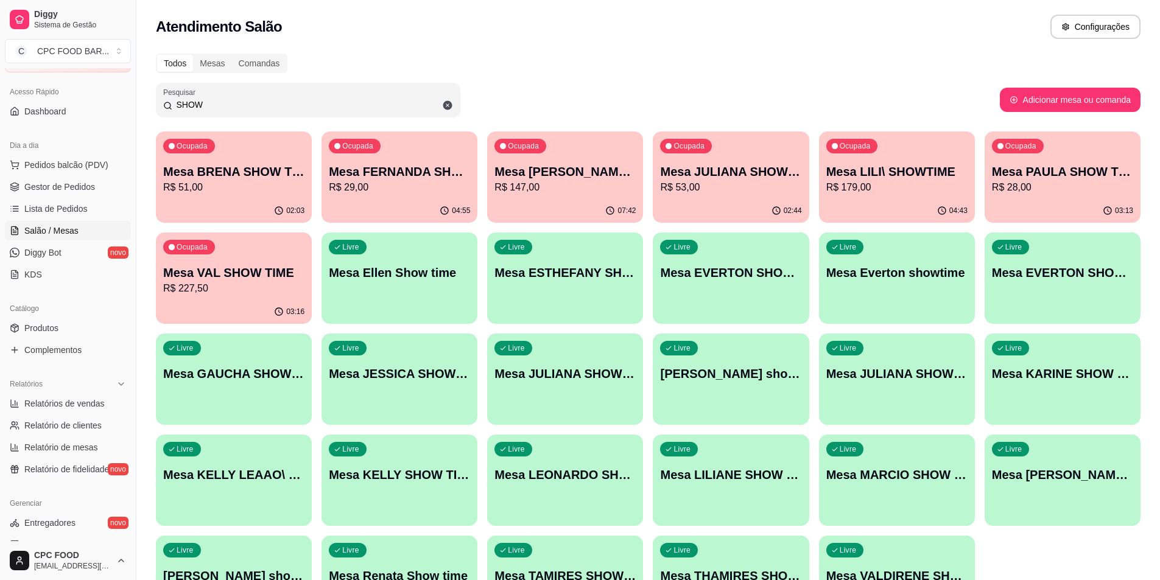
type input "SHOW"
click at [897, 178] on p "Mesa LILI\ SHOWTIME" at bounding box center [896, 171] width 141 height 17
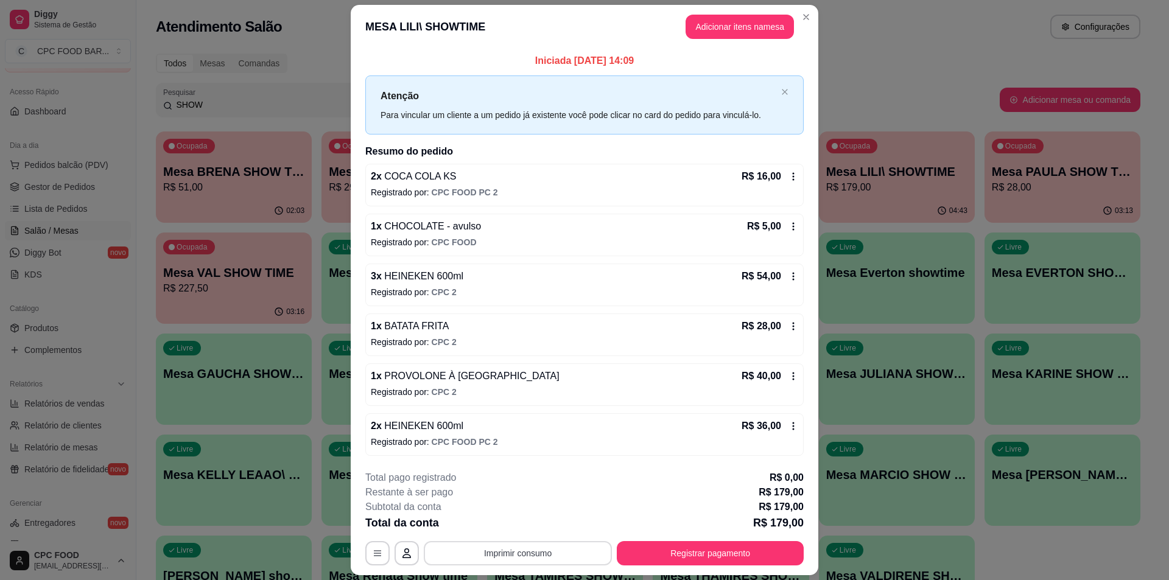
click at [479, 558] on button "Imprimir consumo" at bounding box center [518, 553] width 188 height 24
click at [500, 522] on button "IMPRESSORA" at bounding box center [516, 525] width 85 height 19
click at [688, 558] on button "Registrar pagamento" at bounding box center [710, 554] width 181 height 24
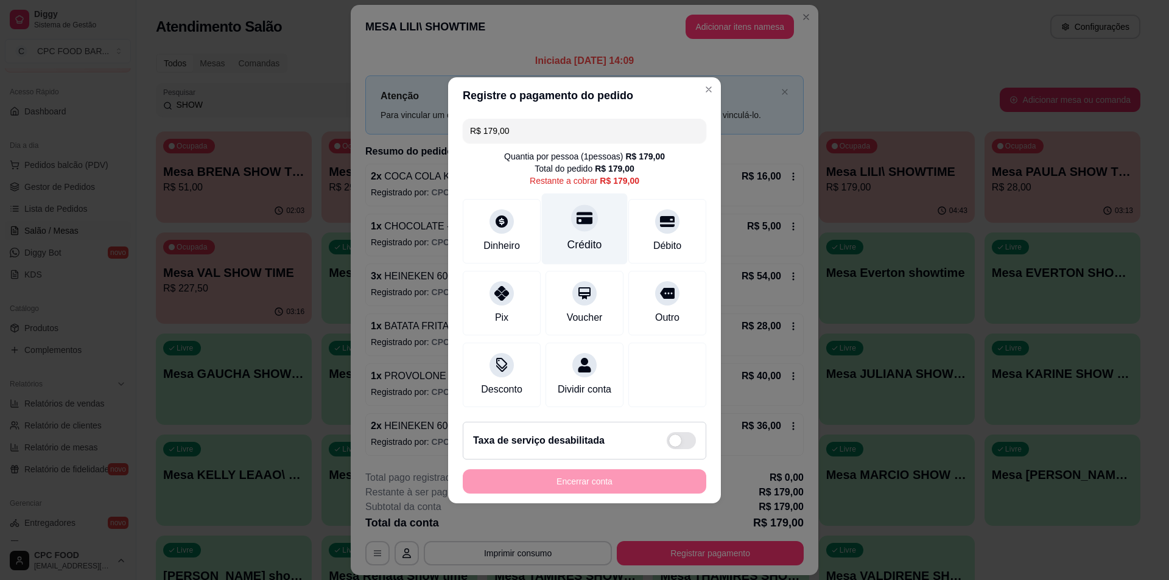
click at [579, 237] on div "Crédito" at bounding box center [584, 245] width 35 height 16
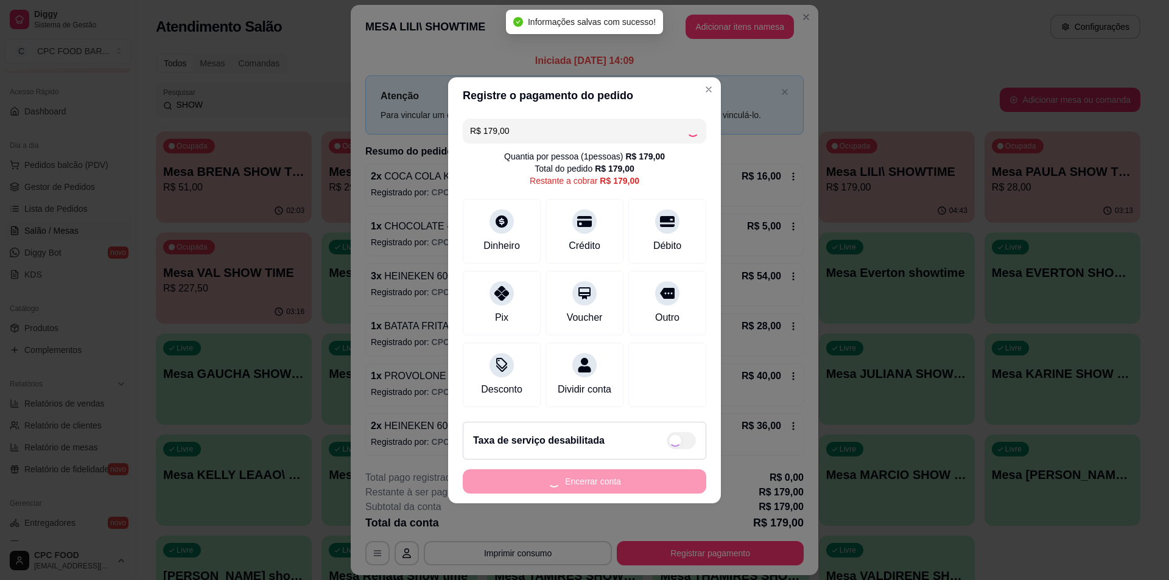
type input "R$ 0,00"
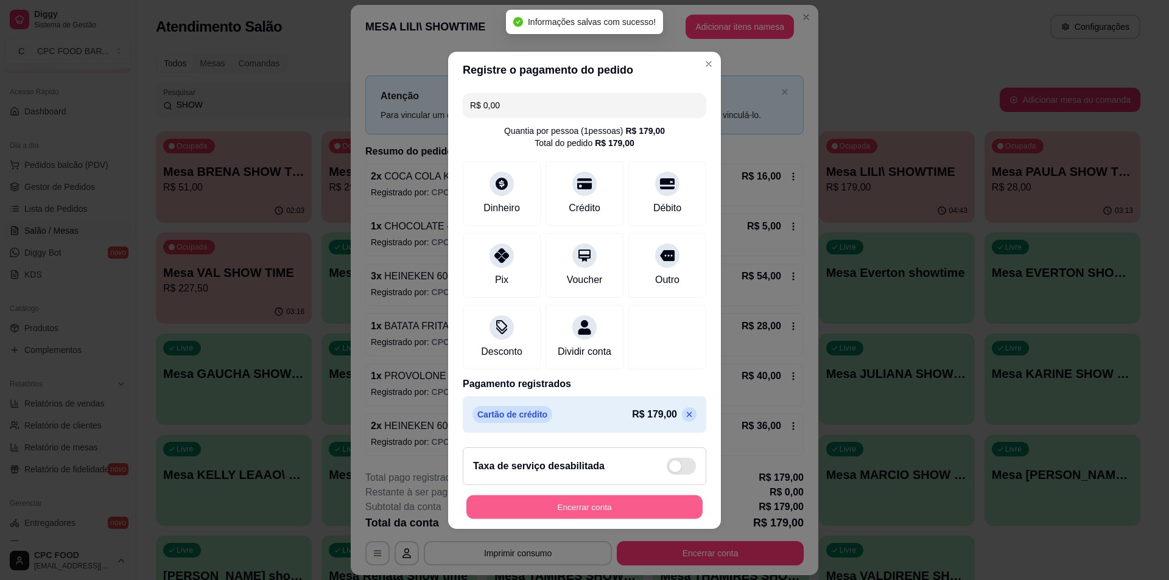
click at [605, 508] on button "Encerrar conta" at bounding box center [584, 507] width 236 height 24
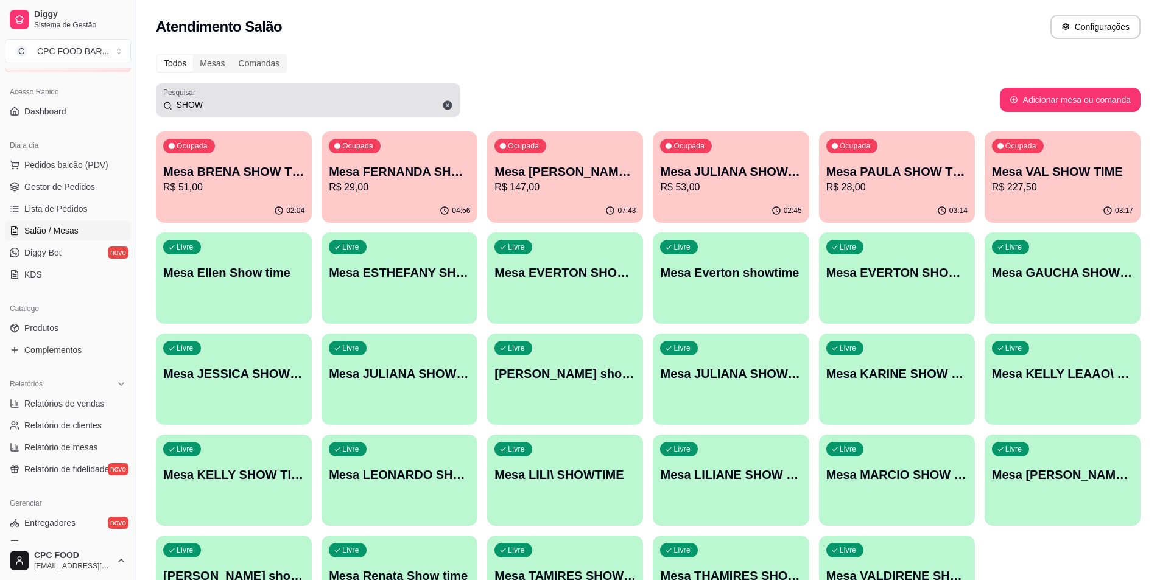
click at [384, 82] on div "Todos Mesas Comandas Pesquisar SHOW Adicionar mesa ou comanda Ocupada Mesa BREN…" at bounding box center [647, 343] width 1023 height 595
click at [370, 112] on div "Pesquisar SHOW" at bounding box center [308, 100] width 304 height 34
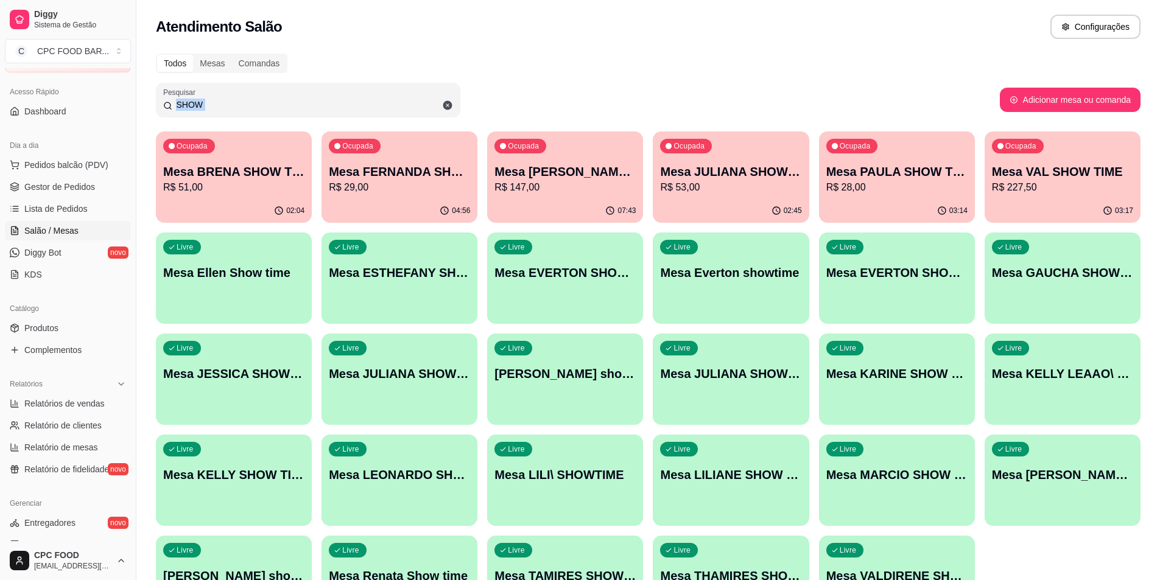
click at [370, 112] on div "Pesquisar SHOW" at bounding box center [308, 100] width 304 height 34
click at [370, 111] on div "Pesquisar SHOW" at bounding box center [308, 100] width 304 height 34
click at [370, 110] on input "SHOW" at bounding box center [312, 105] width 281 height 12
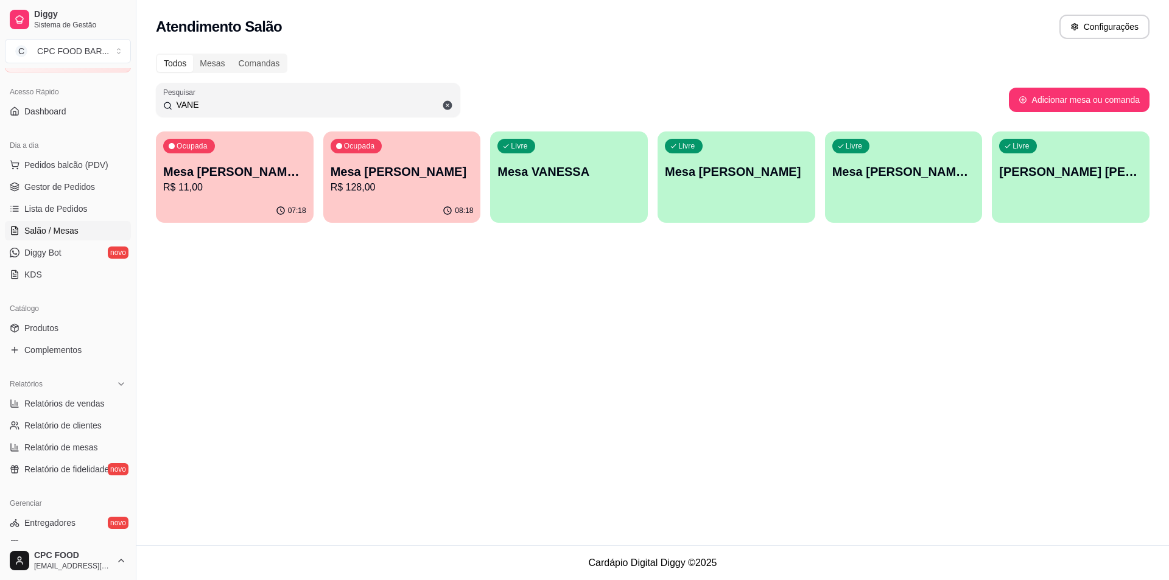
type input "VANE"
click at [351, 195] on div "Ocupada Mesa [PERSON_NAME] R$ 128,00" at bounding box center [402, 166] width 158 height 68
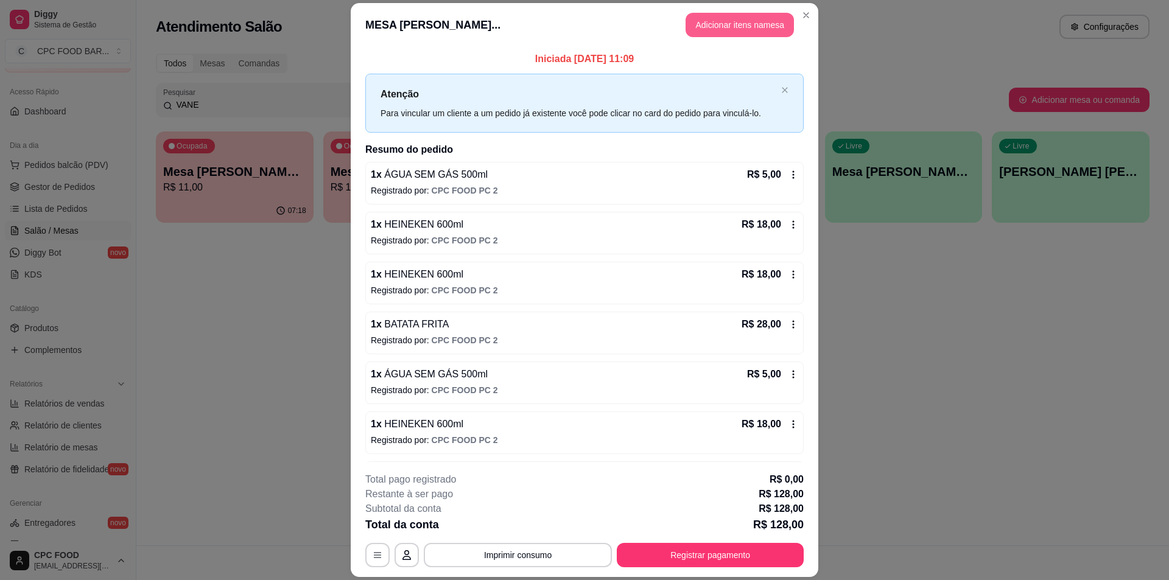
click at [715, 29] on button "Adicionar itens na mesa" at bounding box center [740, 25] width 108 height 24
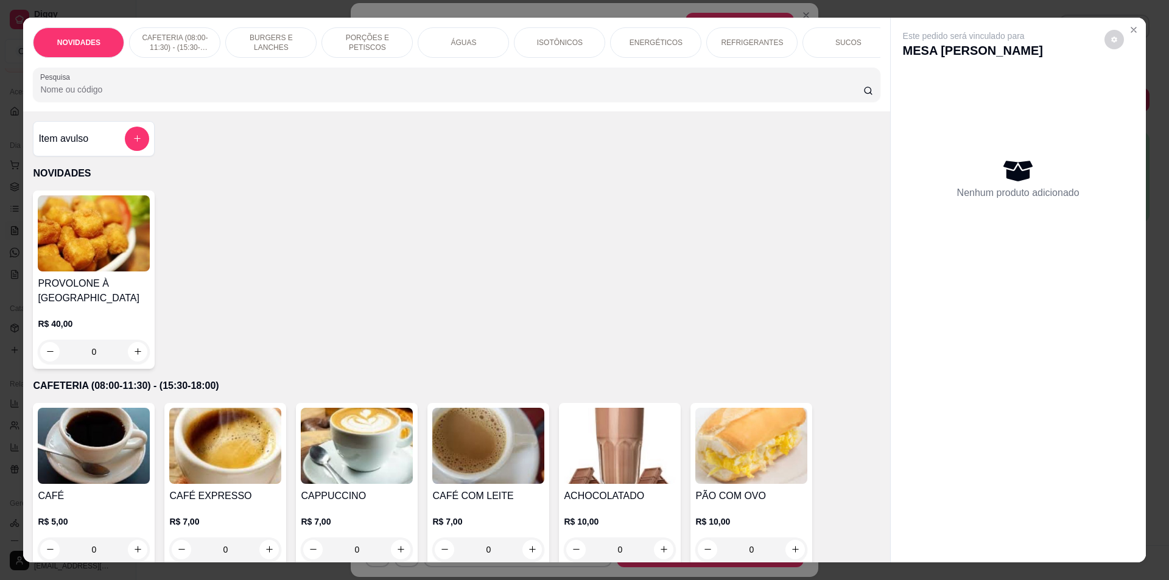
click at [173, 97] on div at bounding box center [456, 84] width 832 height 24
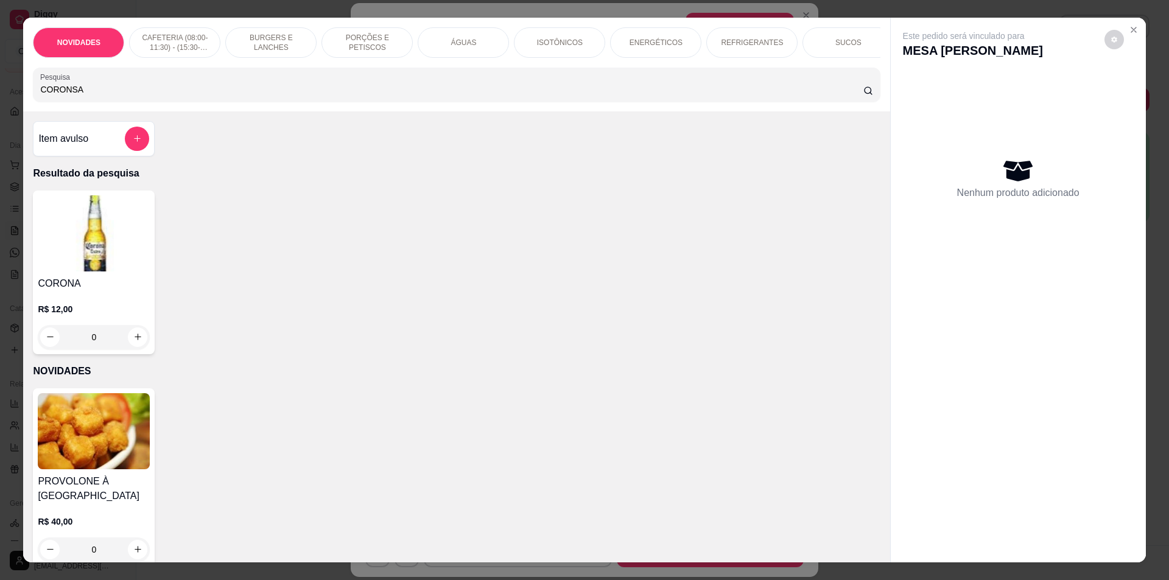
click at [174, 97] on div "CORONSA" at bounding box center [456, 84] width 832 height 24
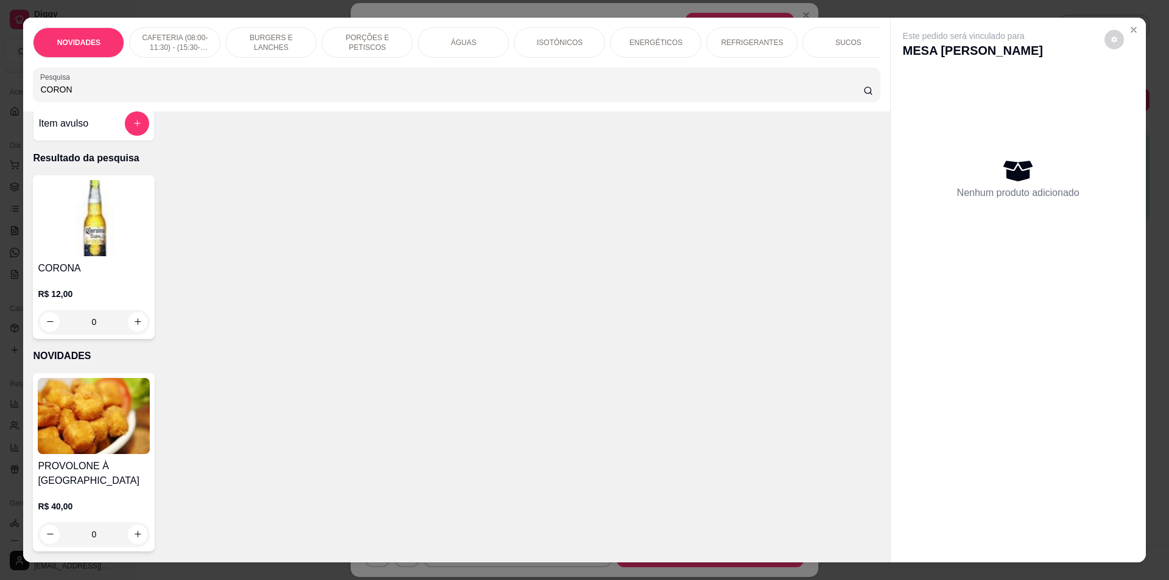
scroll to position [0, 0]
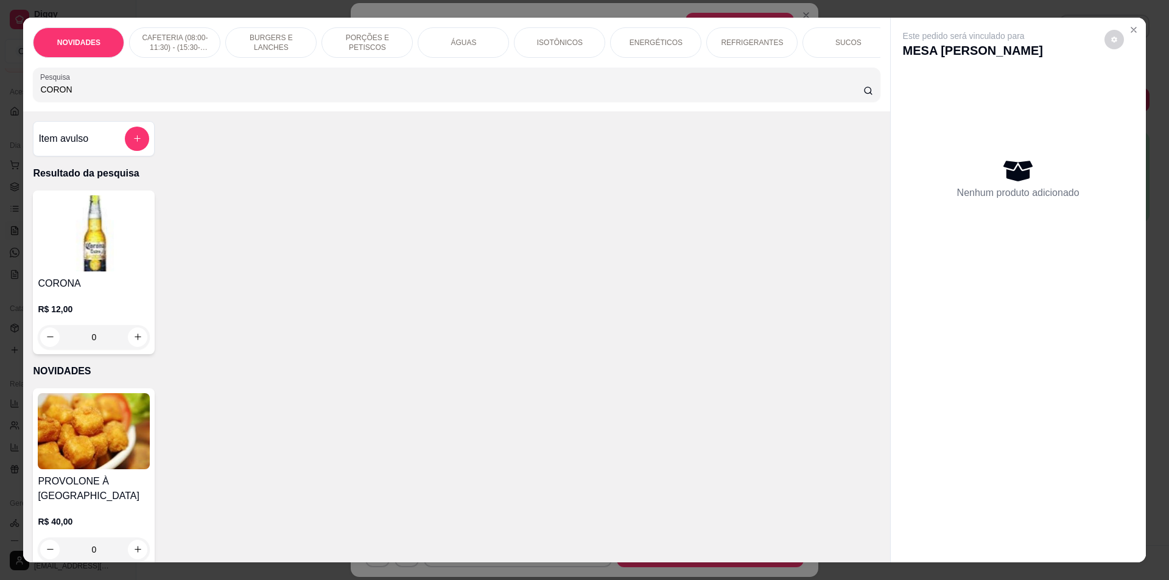
type input "CORON"
click at [89, 82] on div "CORON" at bounding box center [456, 84] width 832 height 24
click at [107, 102] on div "Pesquisa CORON" at bounding box center [456, 85] width 847 height 34
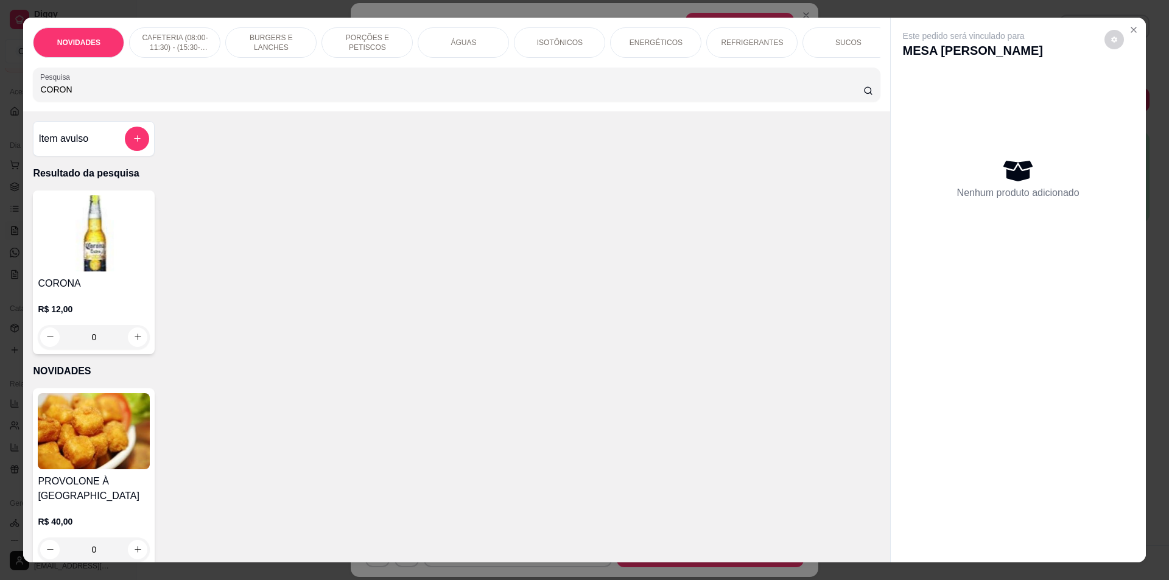
click at [839, 94] on input "CORON" at bounding box center [451, 89] width 823 height 12
click at [851, 96] on input "CORON" at bounding box center [451, 89] width 823 height 12
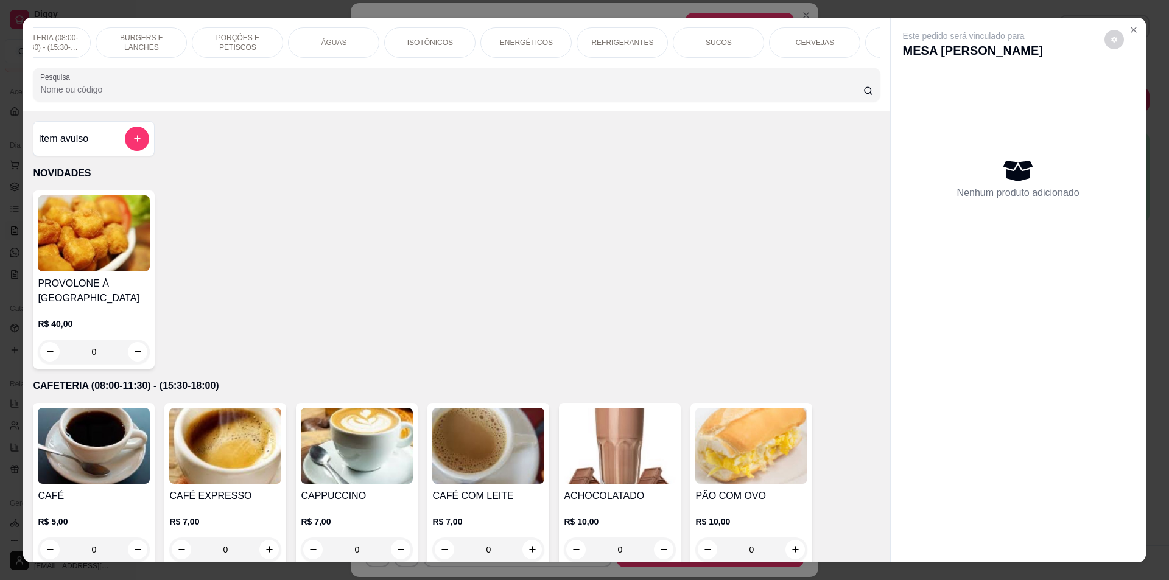
scroll to position [0, 170]
click at [755, 38] on p "CERVEJAS" at bounding box center [774, 43] width 38 height 10
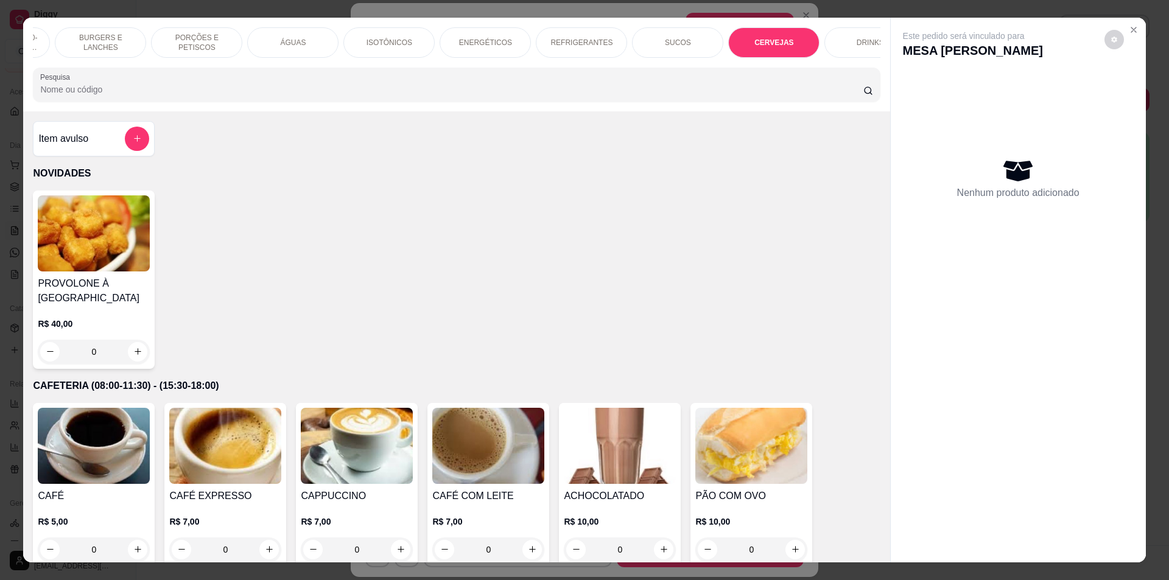
scroll to position [21, 0]
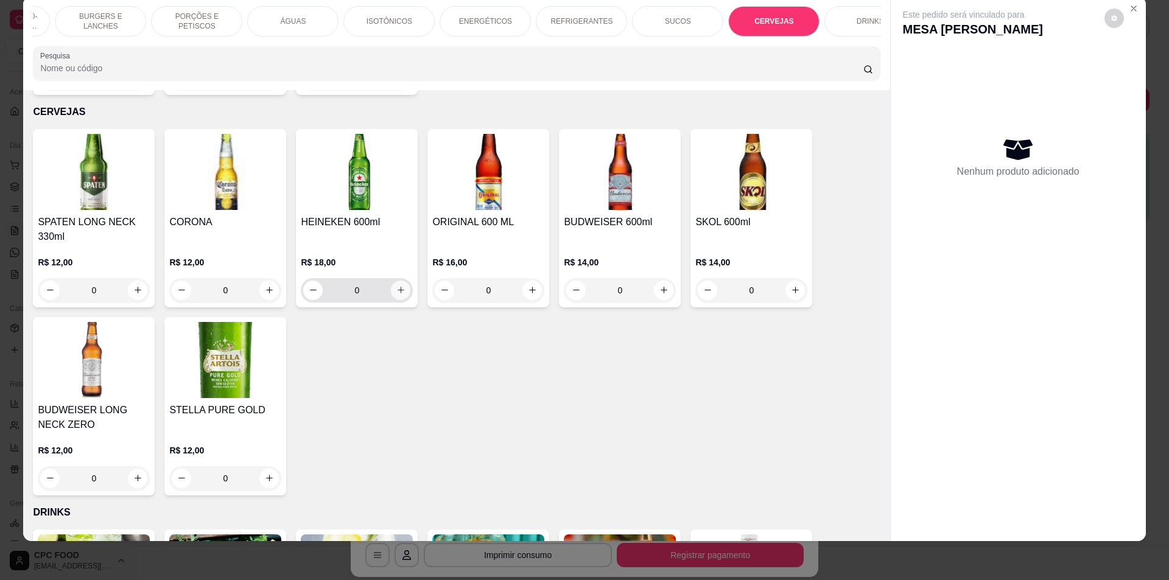
click at [396, 288] on icon "increase-product-quantity" at bounding box center [400, 290] width 9 height 9
type input "1"
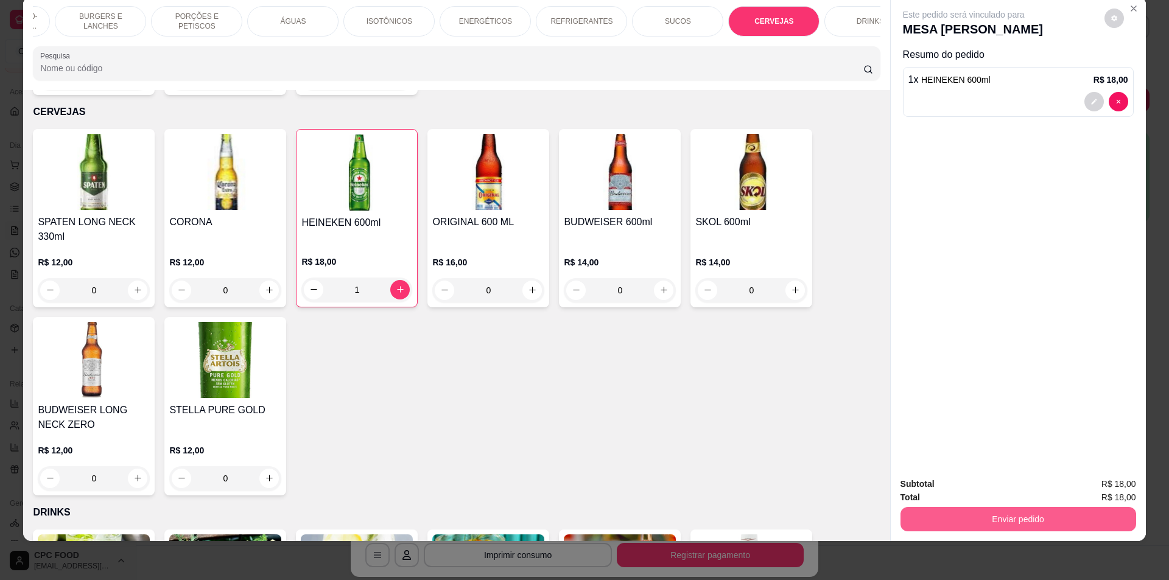
click at [1012, 524] on button "Enviar pedido" at bounding box center [1018, 519] width 236 height 24
click at [995, 487] on button "Não registrar e enviar pedido" at bounding box center [977, 489] width 127 height 23
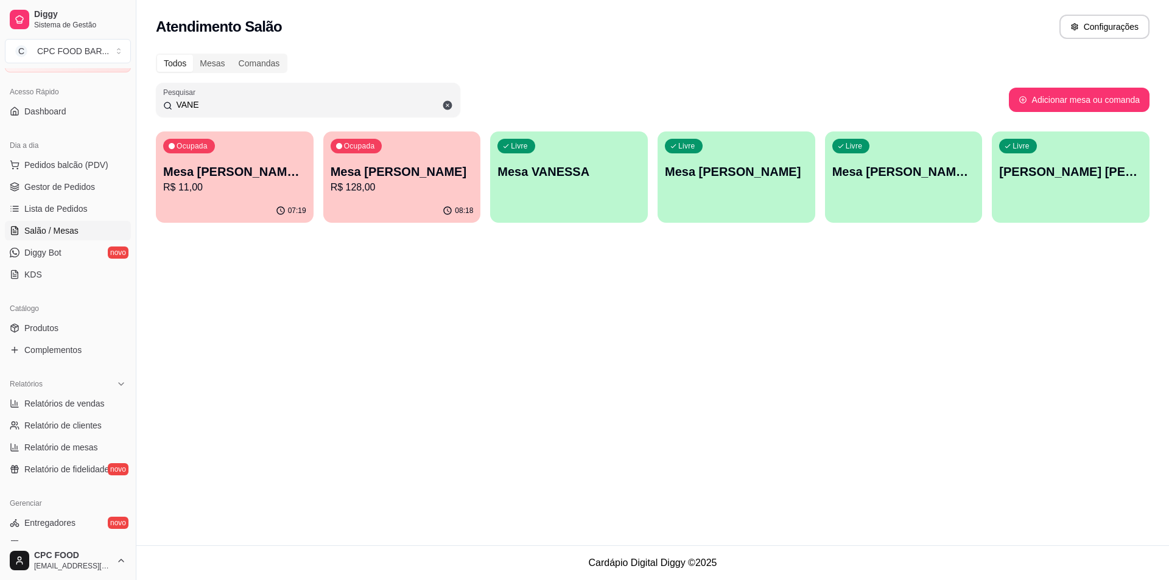
click at [243, 121] on div "Todos Mesas Comandas Pesquisar VANE Adicionar mesa ou comanda Ocupada Mesa [PER…" at bounding box center [652, 141] width 1033 height 191
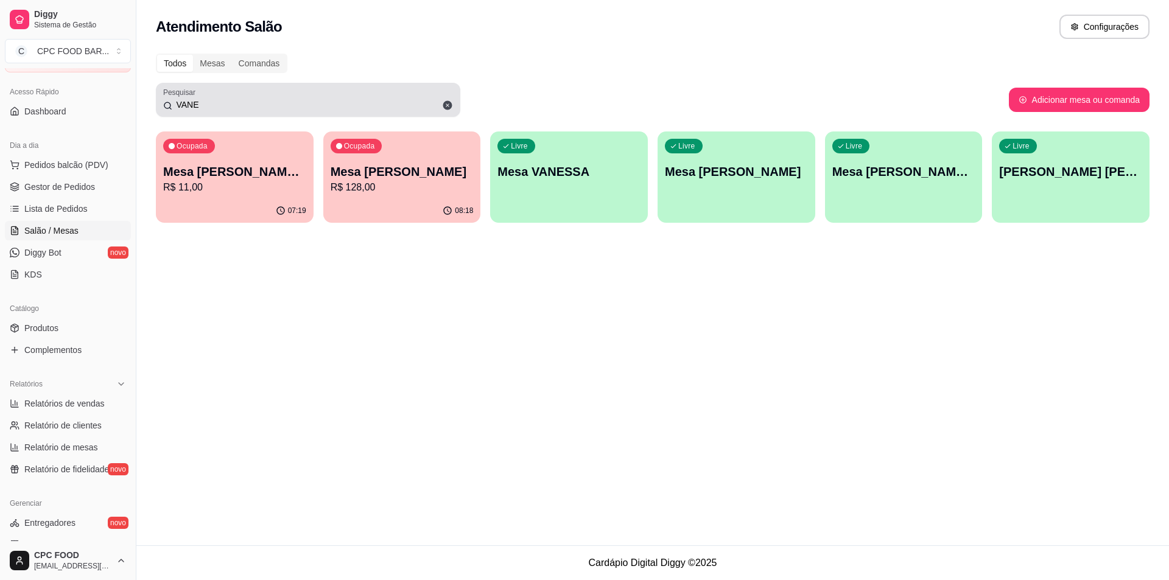
click at [243, 108] on input "VANE" at bounding box center [312, 105] width 281 height 12
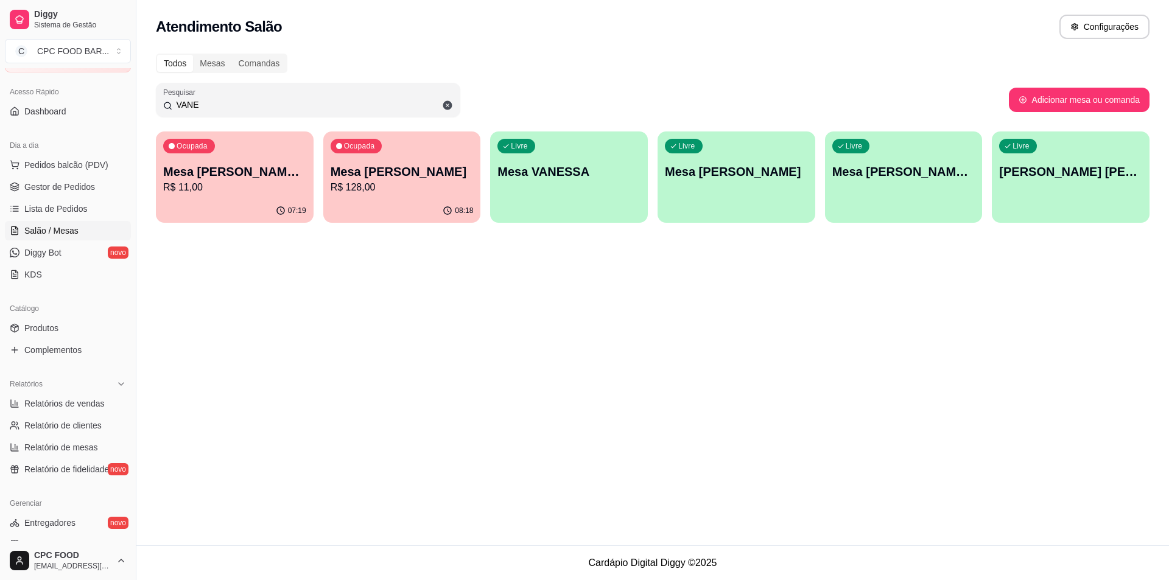
click at [243, 108] on input "VANE" at bounding box center [312, 105] width 281 height 12
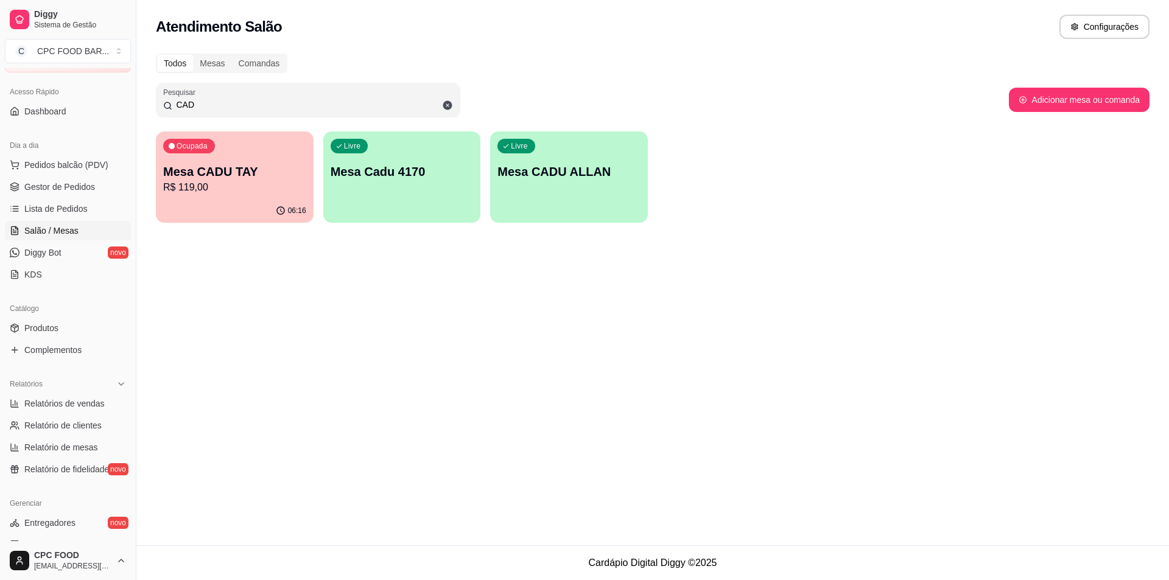
type input "CAD"
click at [229, 183] on p "R$ 119,00" at bounding box center [235, 187] width 139 height 14
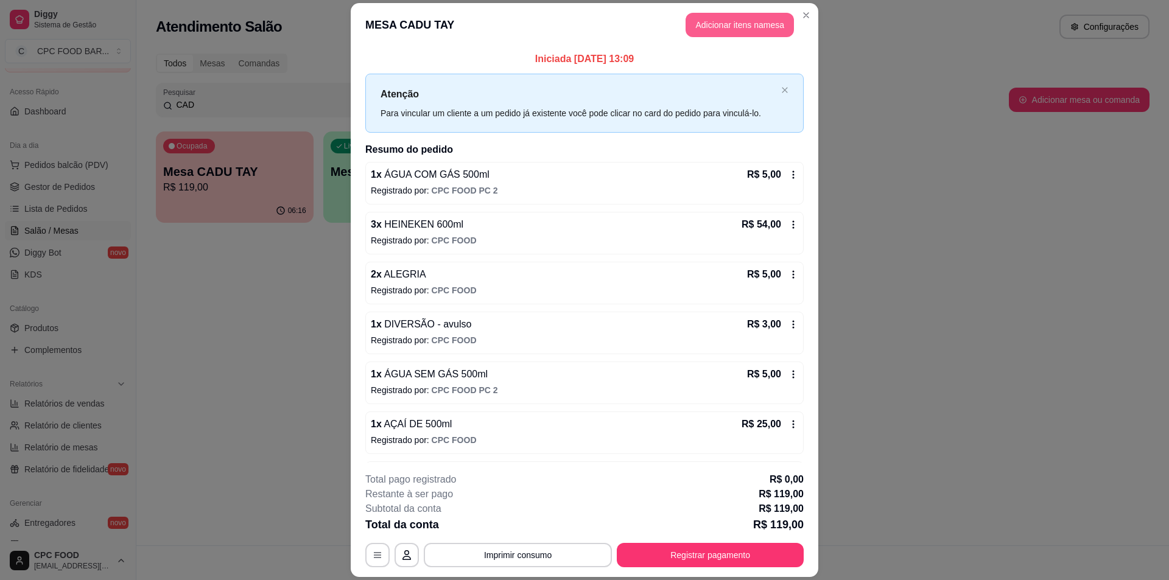
click at [704, 31] on button "Adicionar itens na mesa" at bounding box center [740, 25] width 108 height 24
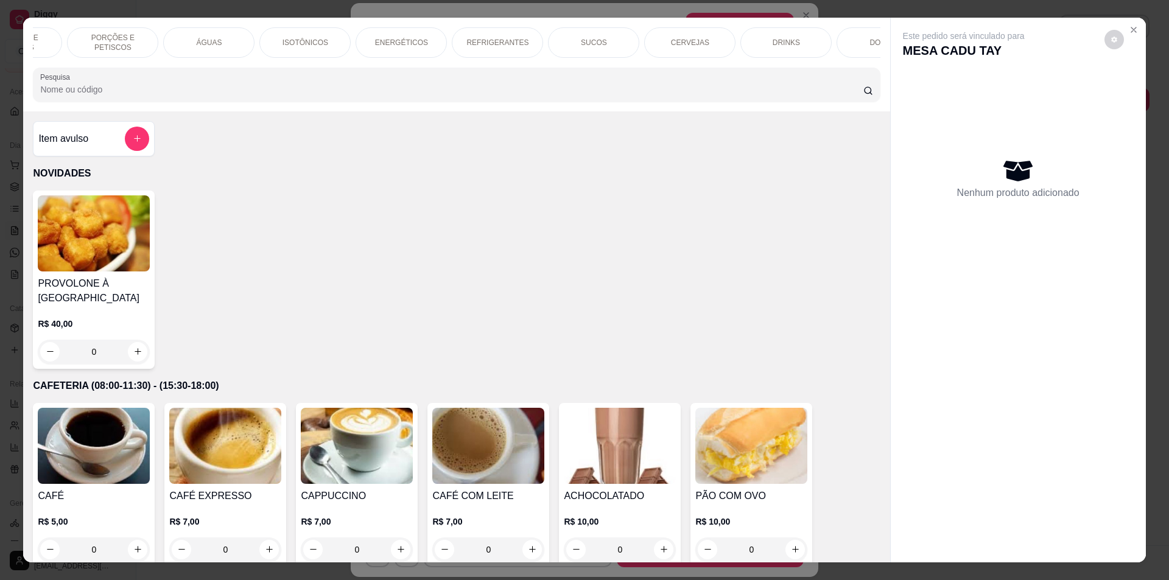
scroll to position [0, 268]
click at [687, 40] on p "CERVEJAS" at bounding box center [677, 43] width 38 height 10
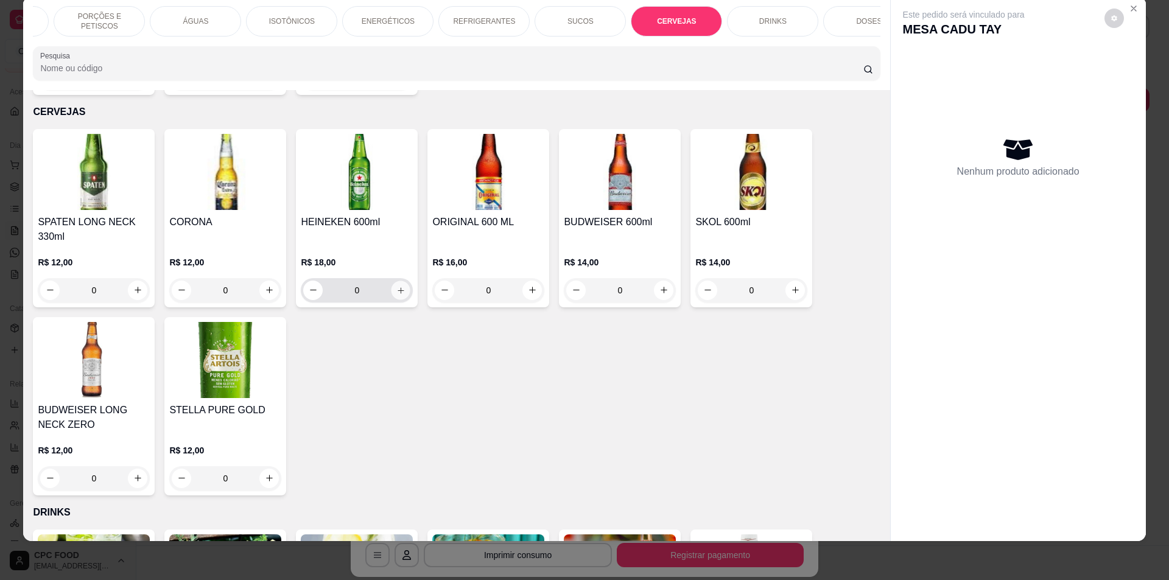
click at [391, 283] on button "increase-product-quantity" at bounding box center [400, 290] width 19 height 19
type input "1"
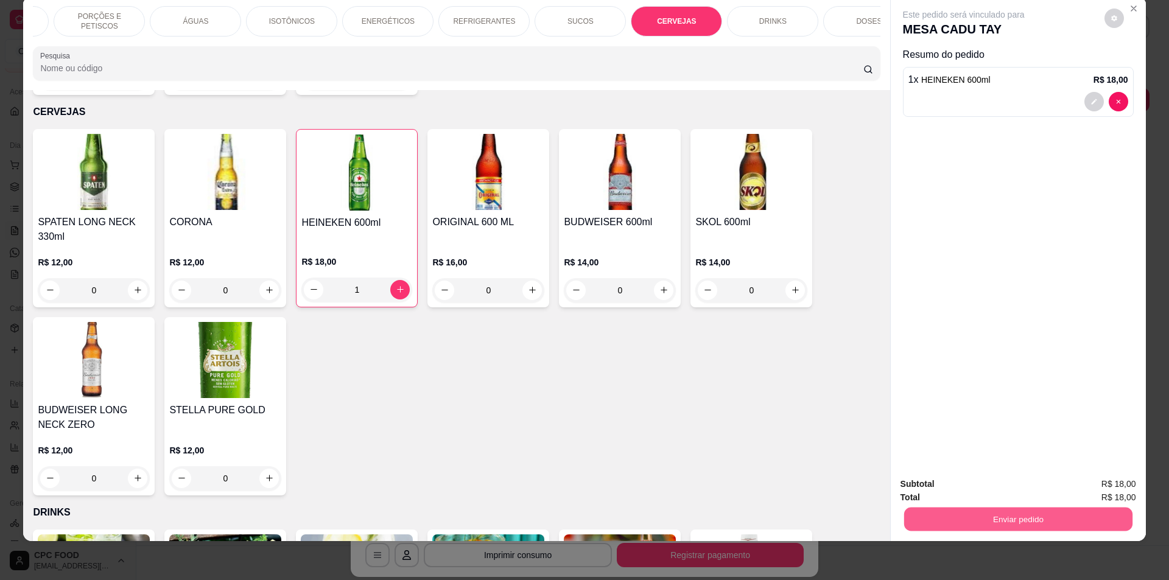
click at [1008, 516] on button "Enviar pedido" at bounding box center [1018, 520] width 228 height 24
click at [1000, 491] on button "Não registrar e enviar pedido" at bounding box center [977, 489] width 123 height 23
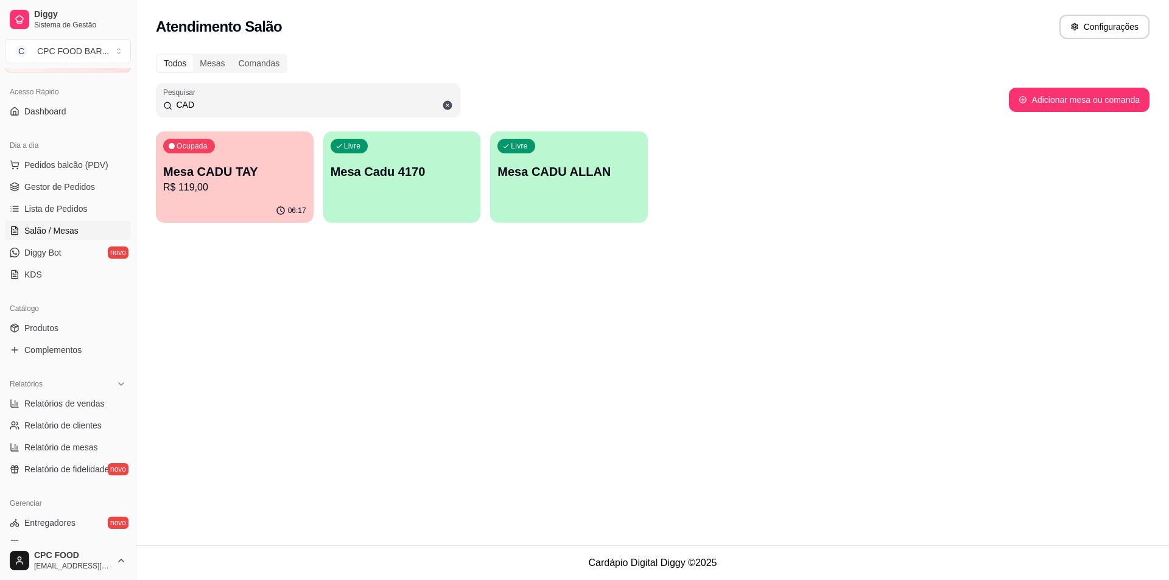
type button "on"
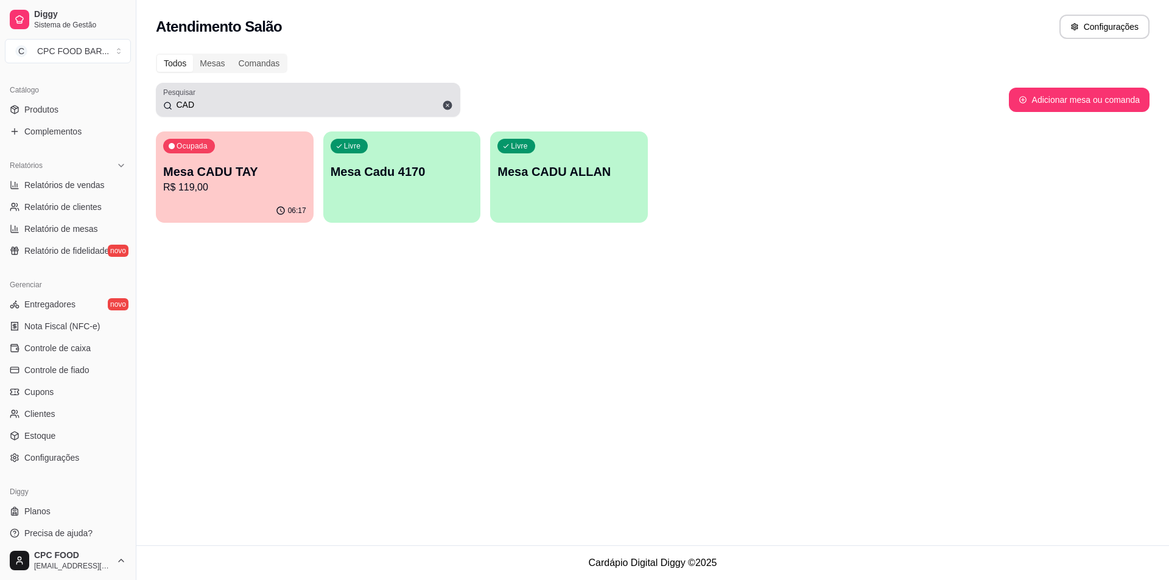
scroll to position [281, 0]
click at [221, 113] on div "Pesquisar CAD" at bounding box center [308, 100] width 304 height 34
click at [220, 113] on div "Pesquisar CAD" at bounding box center [308, 100] width 304 height 34
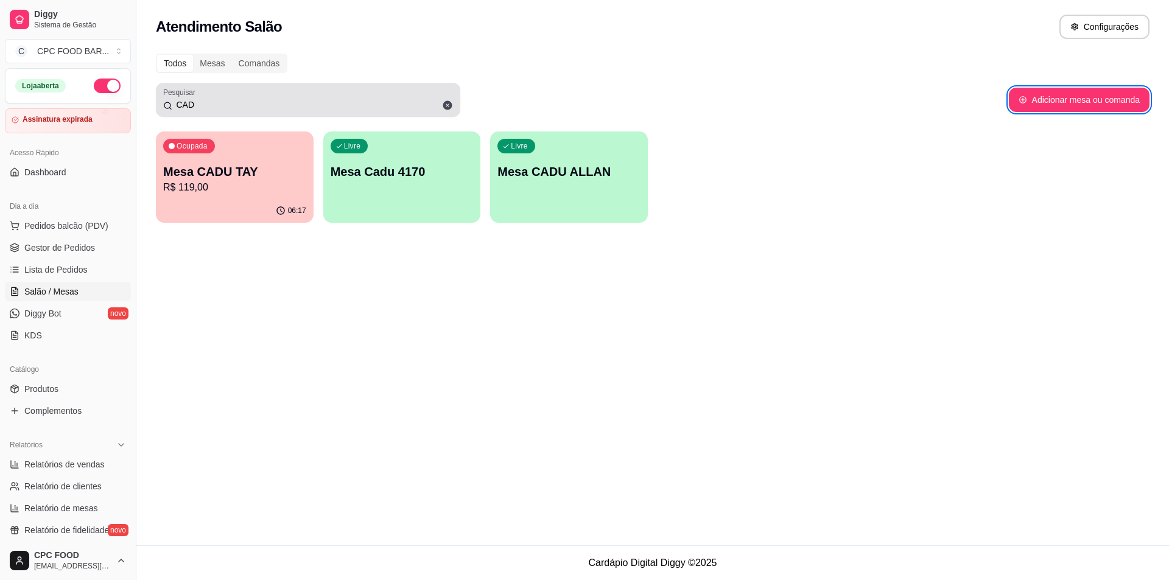
click at [220, 113] on div "Pesquisar CAD" at bounding box center [308, 100] width 304 height 34
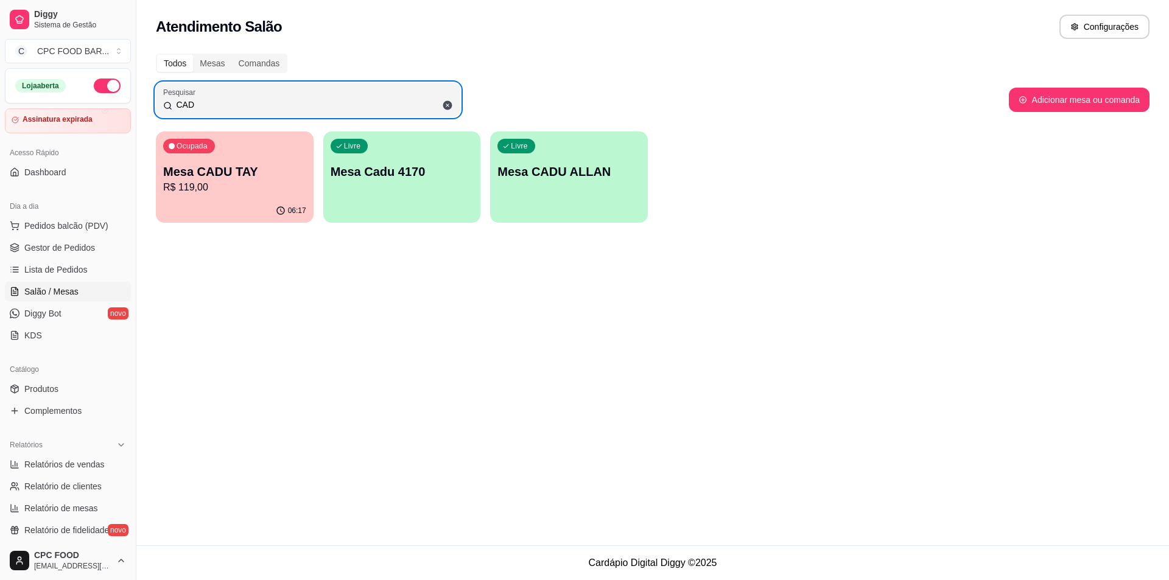
click at [220, 113] on div "Pesquisar CAD" at bounding box center [308, 100] width 304 height 34
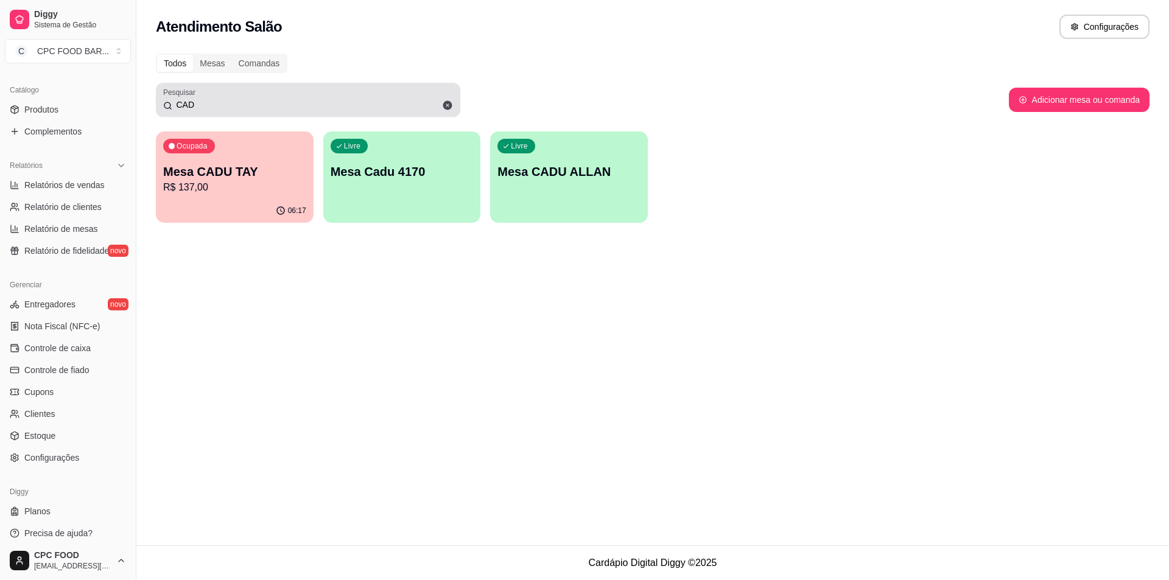
scroll to position [281, 0]
click at [445, 102] on icon at bounding box center [447, 105] width 9 height 9
click at [445, 102] on input "Pesquisar" at bounding box center [312, 105] width 281 height 12
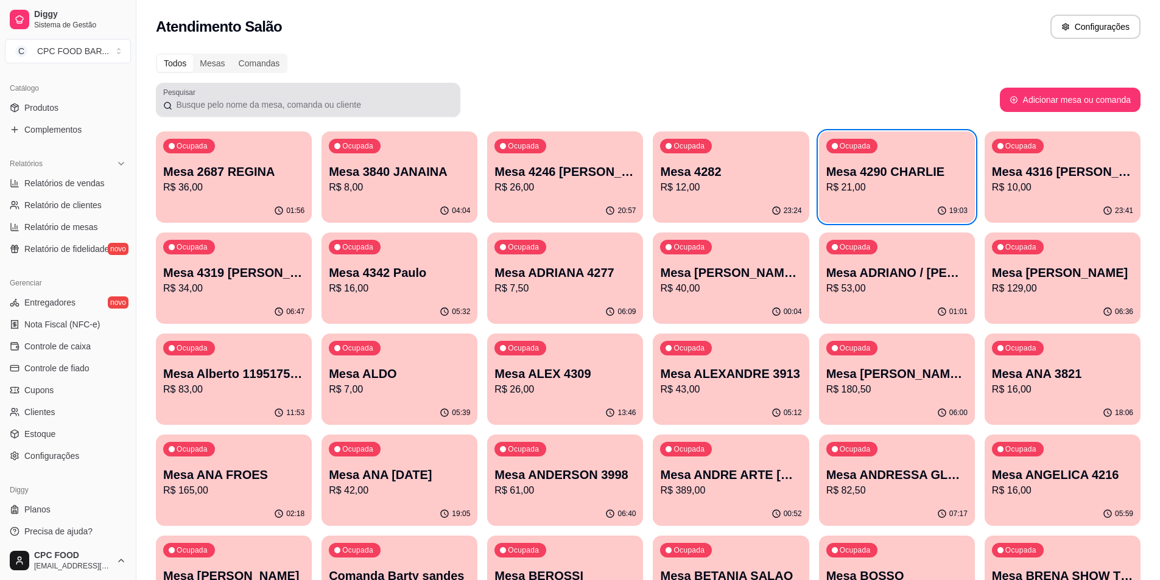
click at [240, 102] on input "Pesquisar" at bounding box center [312, 105] width 281 height 12
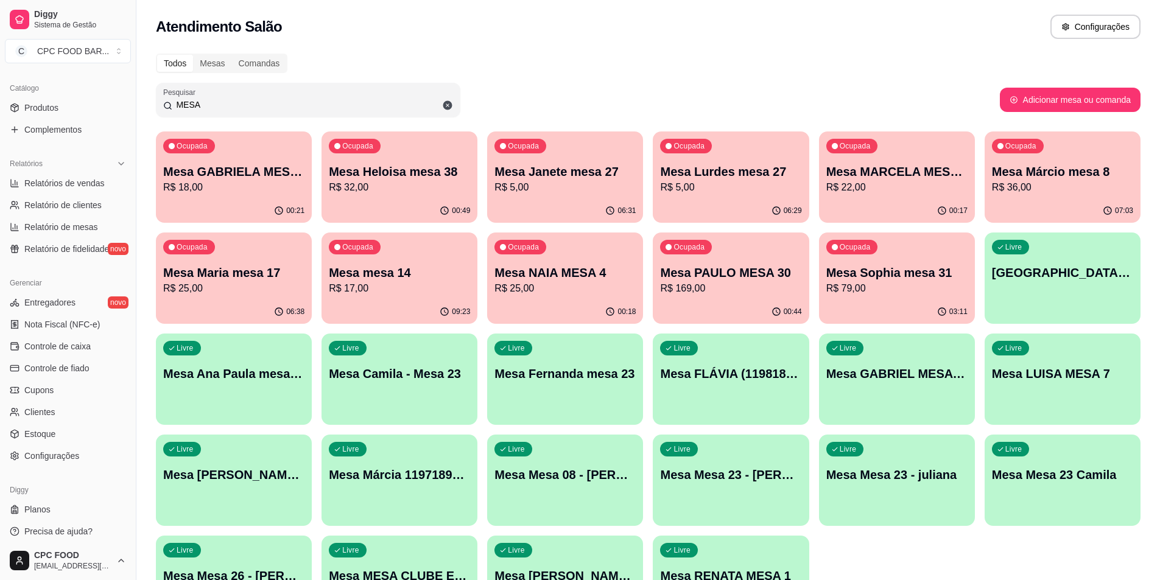
click at [231, 381] on p "Mesa Ana Paula mesa 26" at bounding box center [233, 373] width 141 height 17
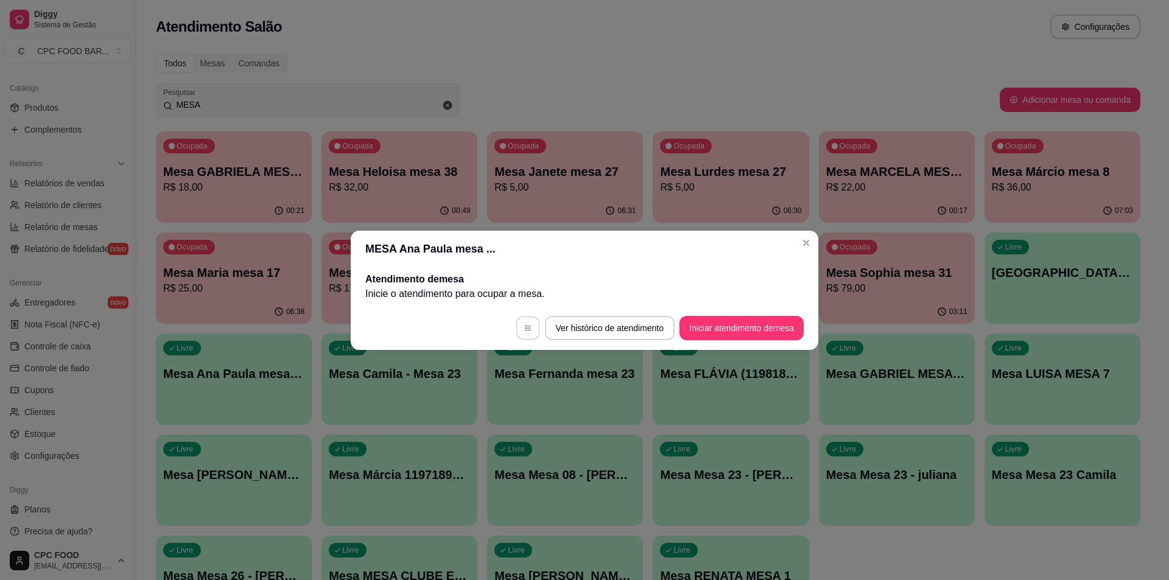
click at [516, 331] on button "button" at bounding box center [528, 328] width 24 height 24
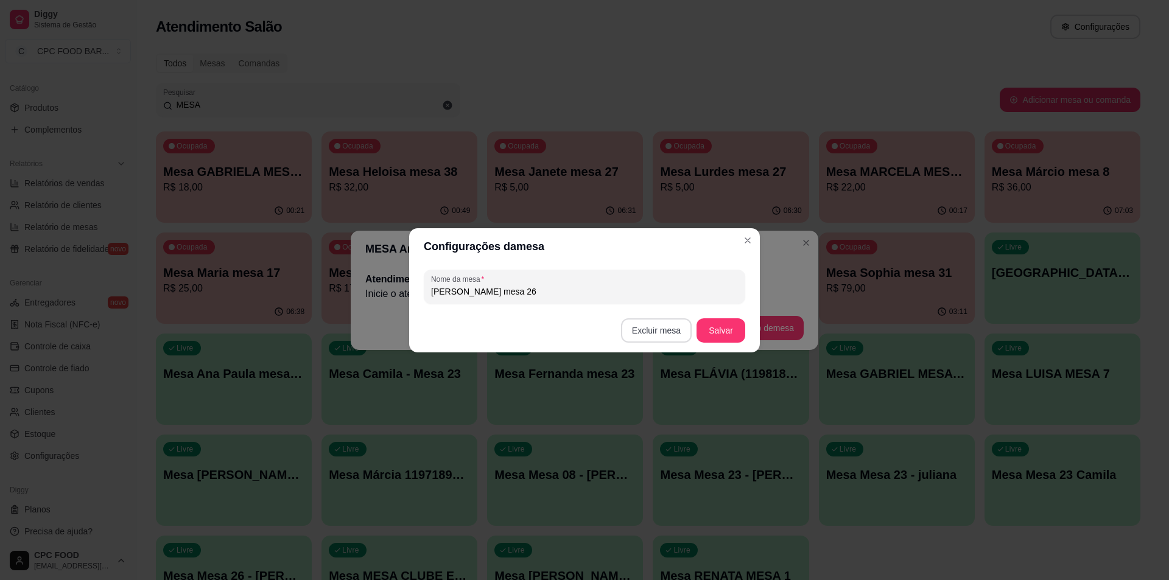
click at [658, 332] on button "Excluir mesa" at bounding box center [656, 330] width 71 height 24
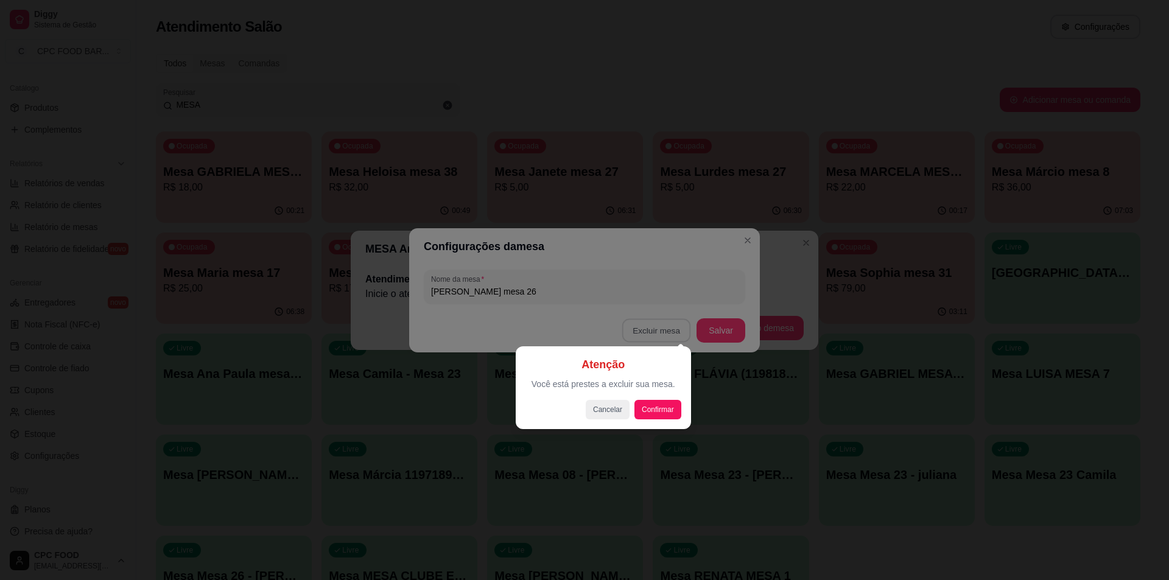
click at [682, 414] on div "Atenção Você está prestes a excluir sua mesa. Cancelar Confirmar" at bounding box center [603, 387] width 175 height 83
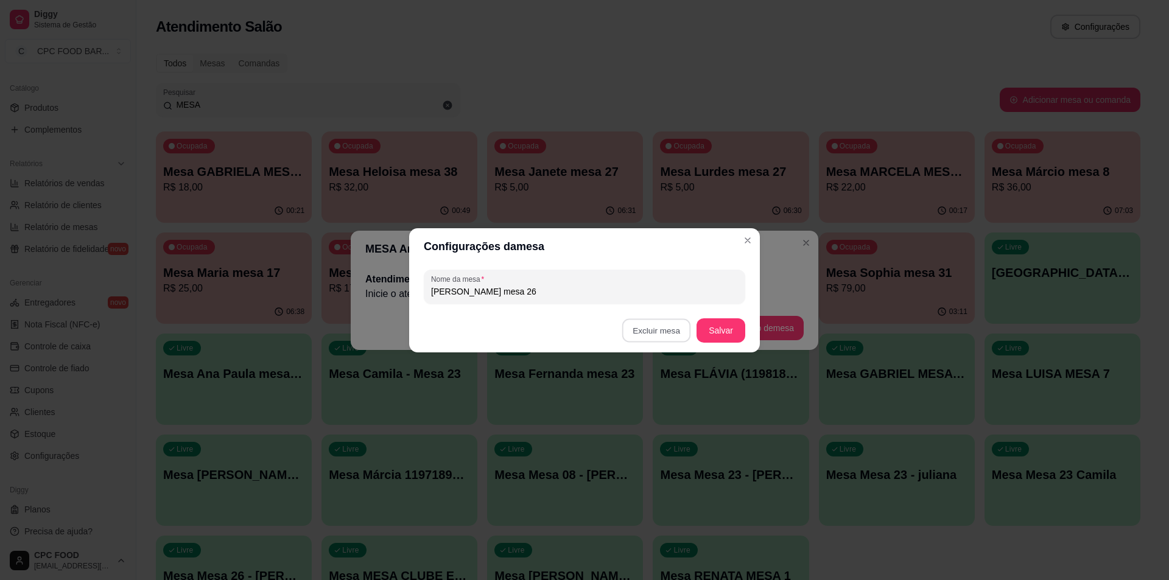
click at [674, 413] on button "Confirmar" at bounding box center [659, 407] width 45 height 19
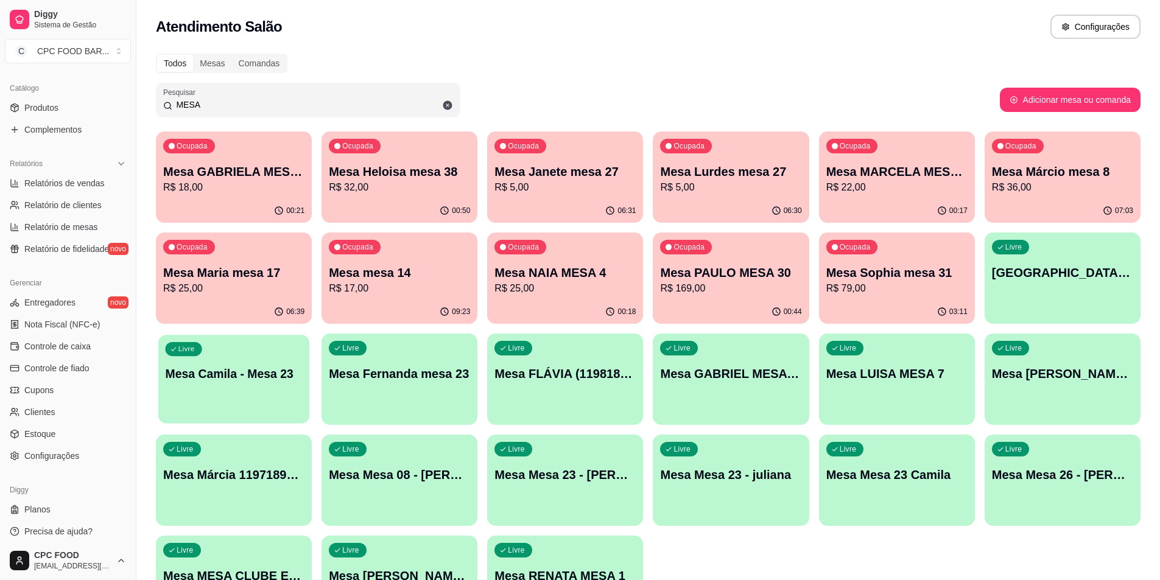
click at [256, 391] on div "Livre Mesa Camila - Mesa 23" at bounding box center [233, 372] width 151 height 74
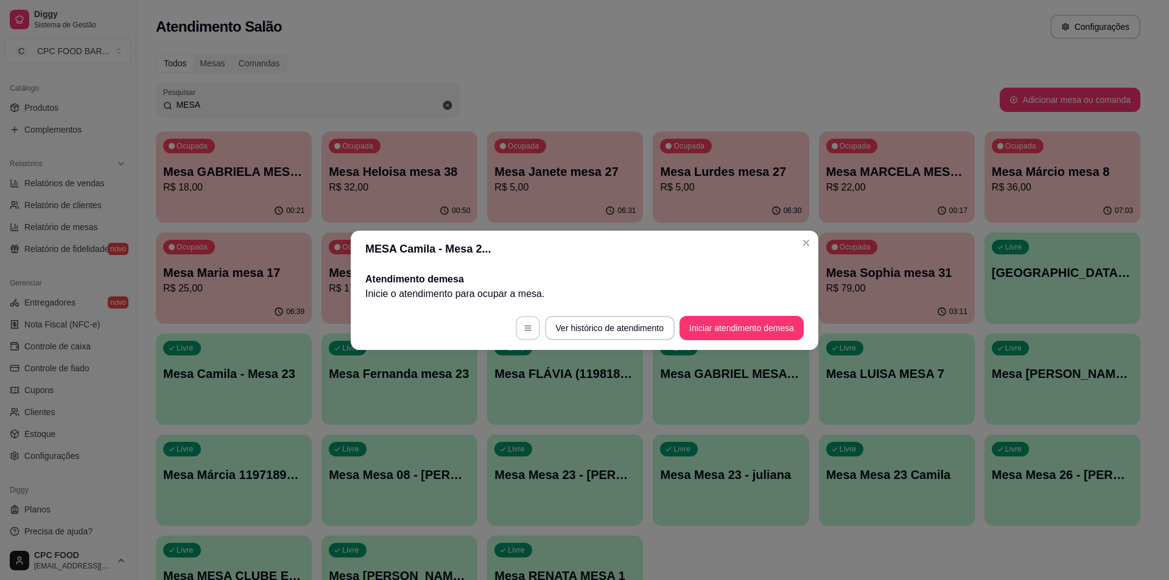
click at [525, 326] on icon "button" at bounding box center [528, 328] width 9 height 9
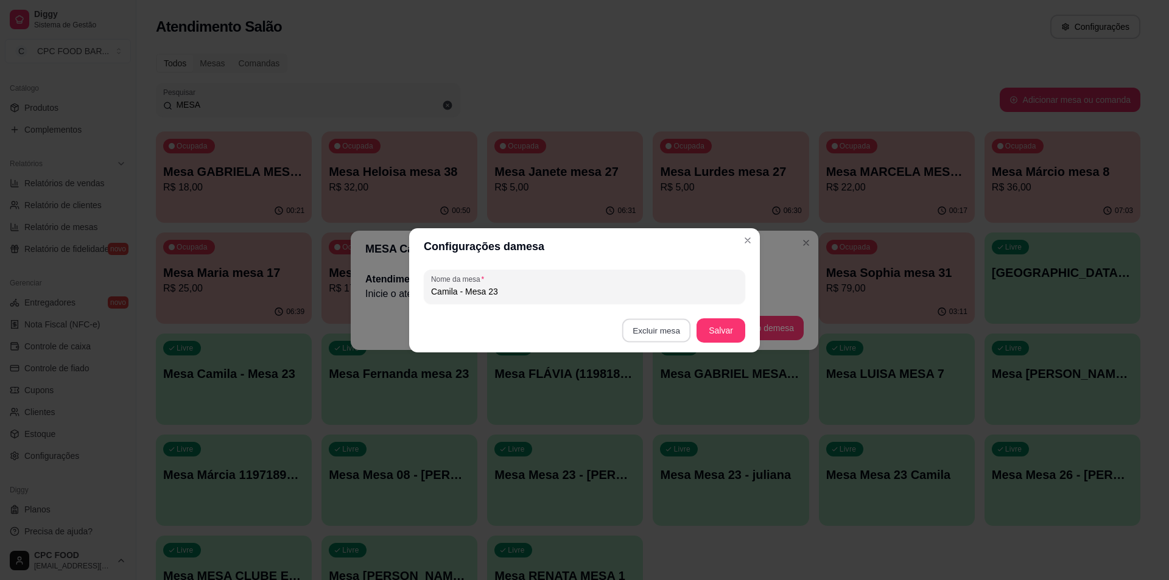
click at [664, 332] on button "Excluir mesa" at bounding box center [656, 330] width 69 height 24
click at [656, 413] on button "Confirmar" at bounding box center [658, 407] width 43 height 18
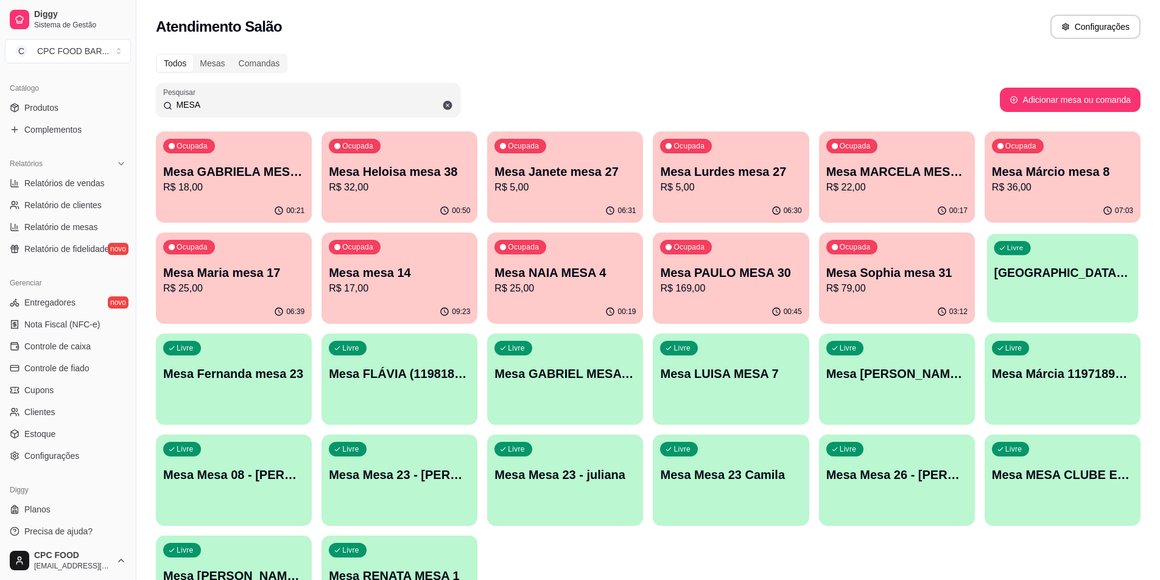
click at [1071, 290] on div "Livre Mesa AIRTON MESA 11" at bounding box center [1062, 271] width 151 height 74
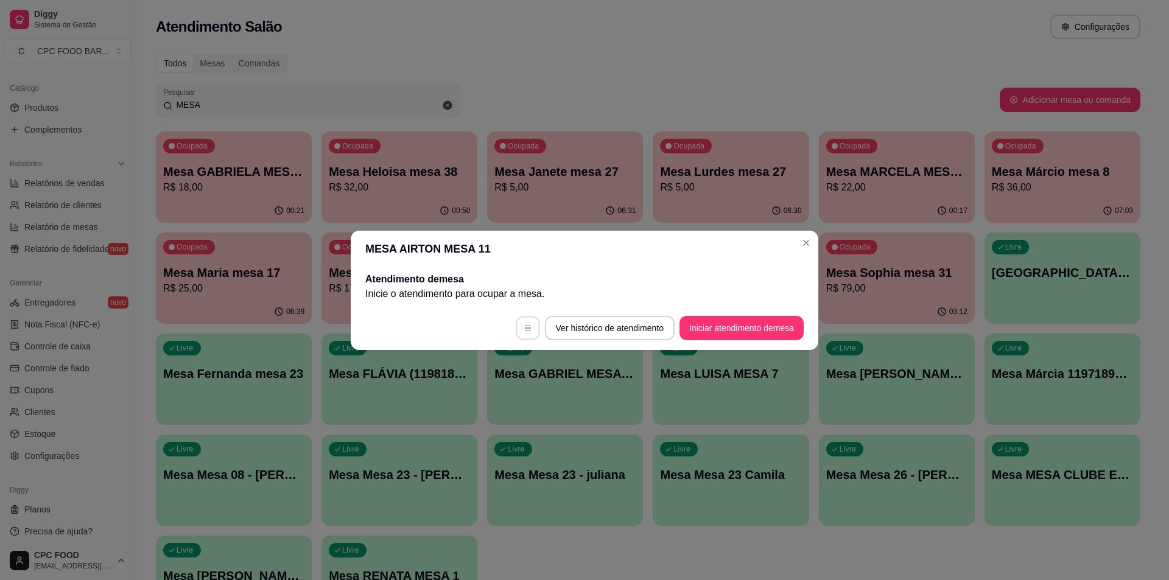
click at [528, 326] on button "button" at bounding box center [528, 328] width 24 height 24
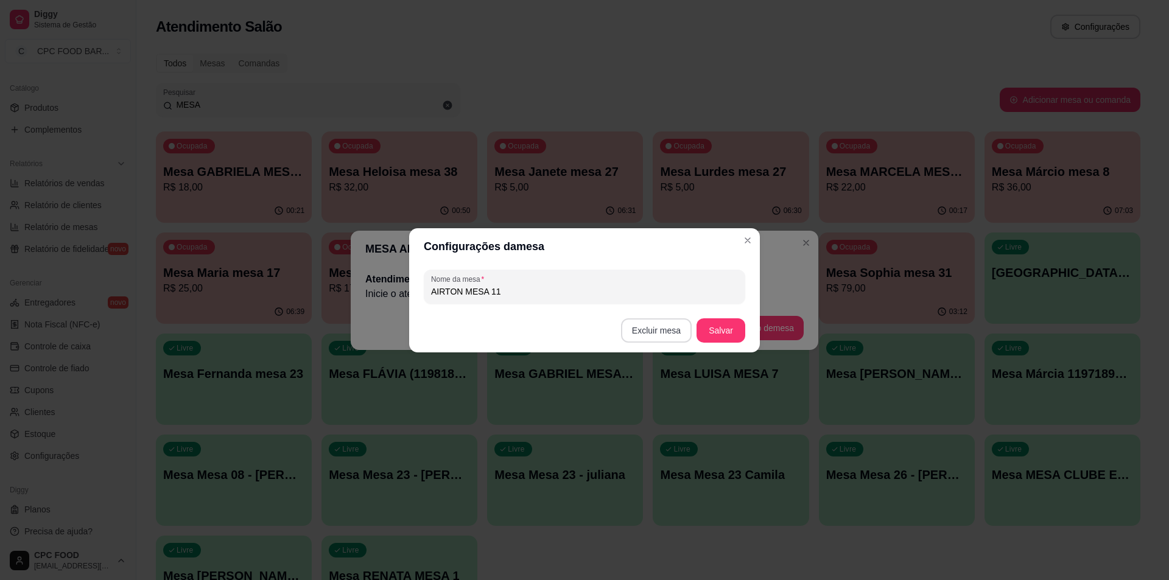
click at [664, 324] on button "Excluir mesa" at bounding box center [656, 330] width 71 height 24
click at [644, 413] on button "Confirmar" at bounding box center [658, 407] width 43 height 18
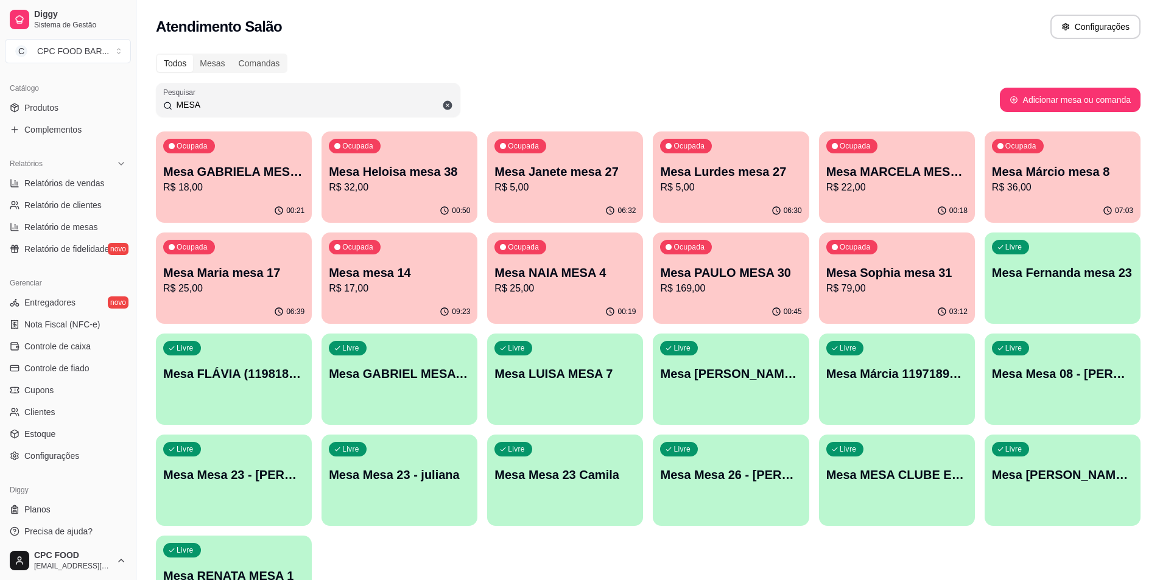
click at [1079, 283] on div "Livre Mesa Fernanda mesa 23" at bounding box center [1063, 271] width 156 height 77
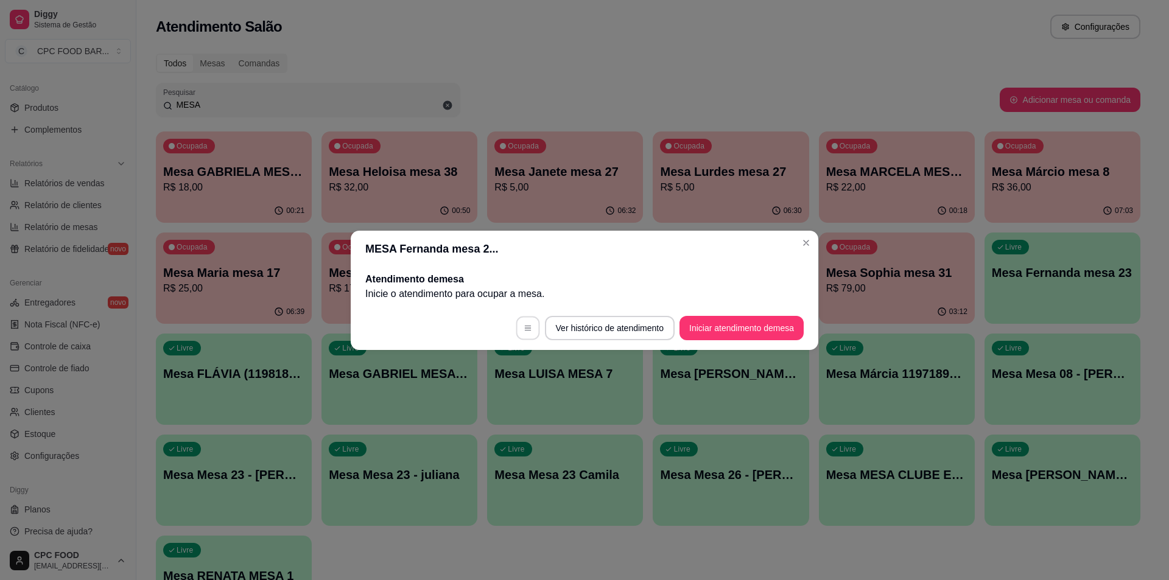
click at [521, 322] on button "button" at bounding box center [528, 328] width 24 height 24
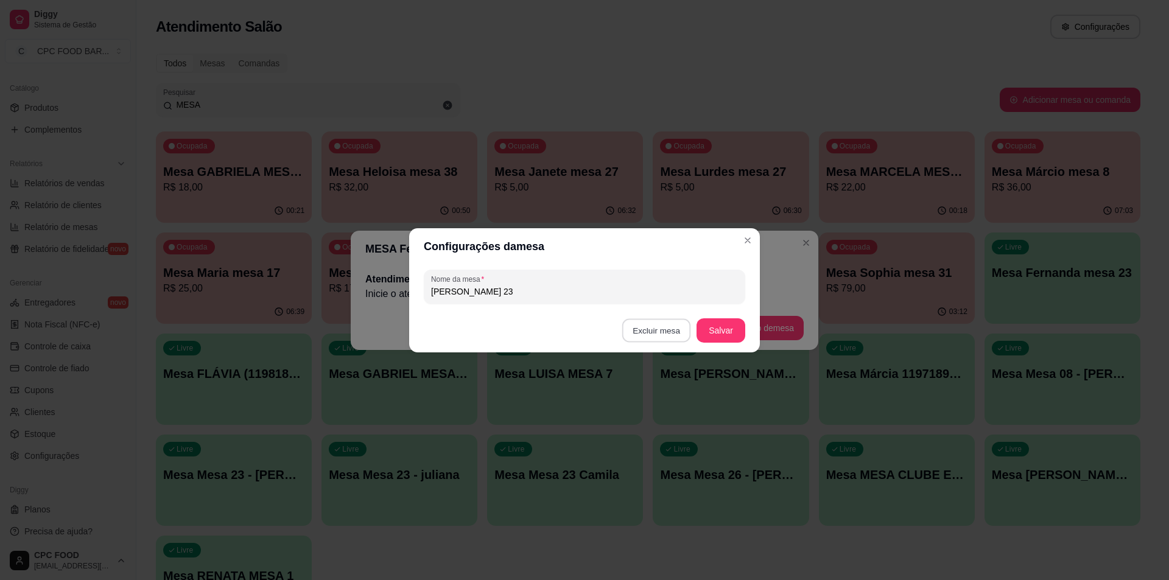
click at [673, 325] on button "Excluir mesa" at bounding box center [656, 330] width 69 height 24
click at [648, 402] on button "Confirmar" at bounding box center [659, 406] width 45 height 19
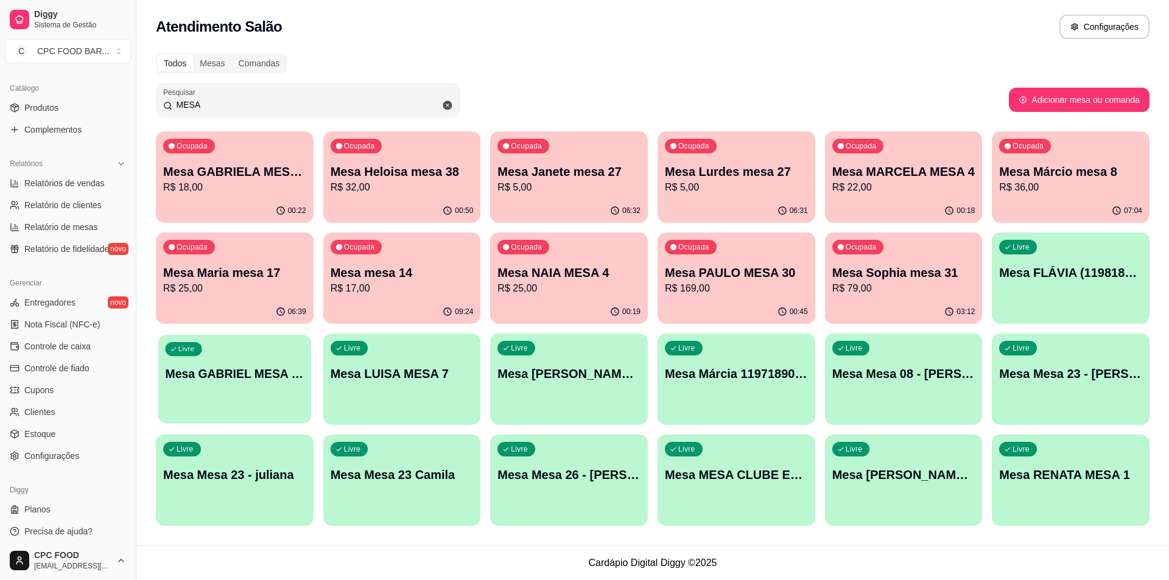
click at [234, 389] on div "Livre Mesa GABRIEL MESA 06" at bounding box center [234, 372] width 153 height 74
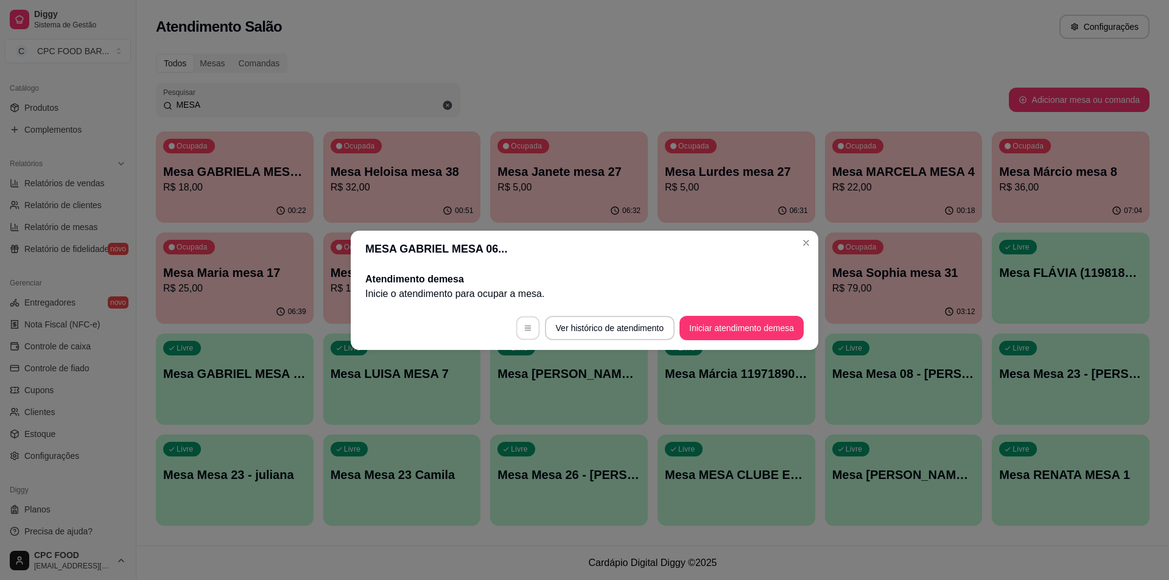
click at [522, 337] on button "button" at bounding box center [528, 328] width 24 height 24
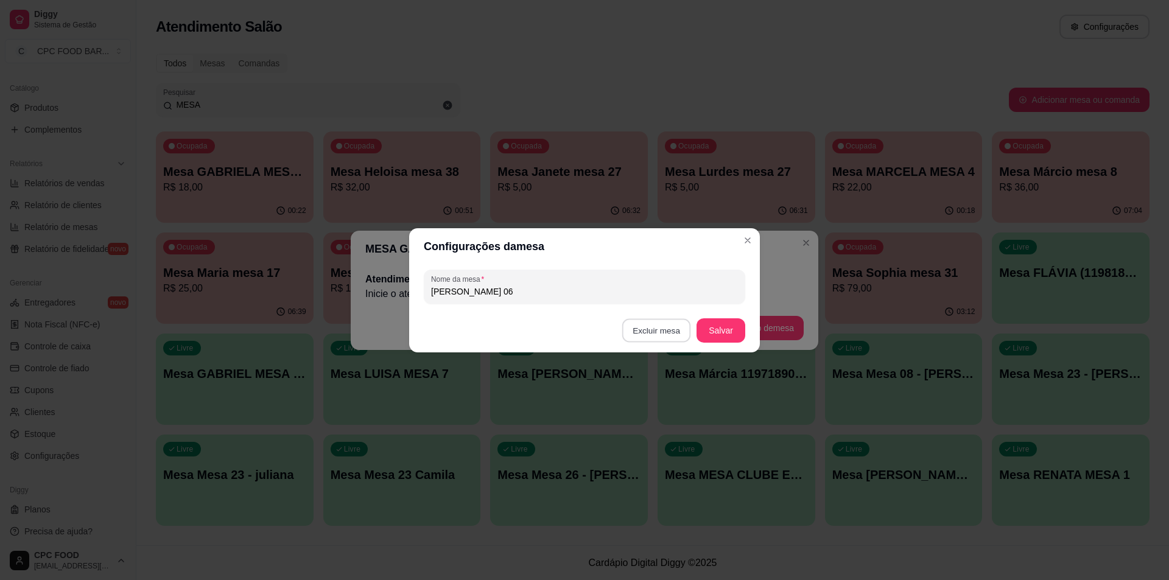
click at [667, 321] on button "Excluir mesa" at bounding box center [656, 330] width 69 height 24
click at [660, 416] on button "Confirmar" at bounding box center [658, 407] width 43 height 18
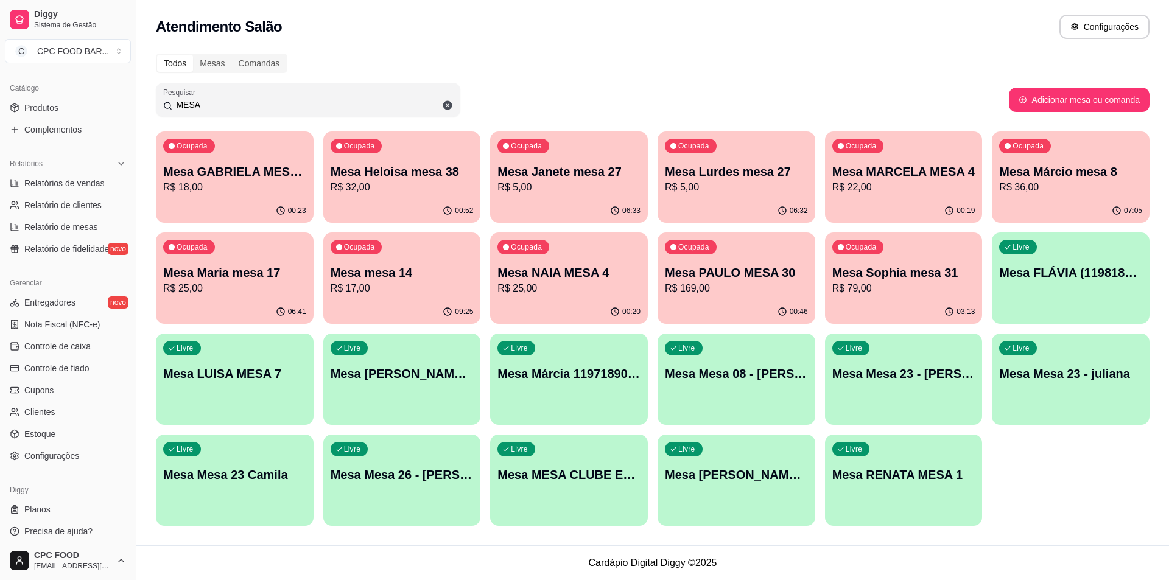
drag, startPoint x: 212, startPoint y: 99, endPoint x: 149, endPoint y: 98, distance: 63.9
click at [162, 109] on div "Pesquisar MESA" at bounding box center [308, 100] width 304 height 34
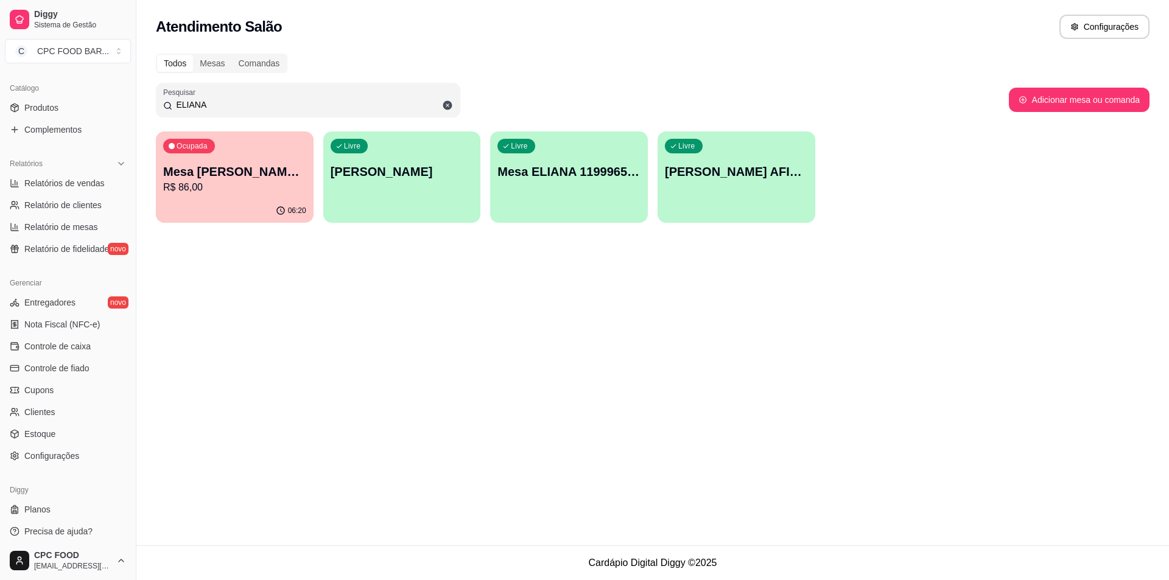
type input "ELIANA"
click at [220, 212] on div "06:20" at bounding box center [234, 209] width 153 height 23
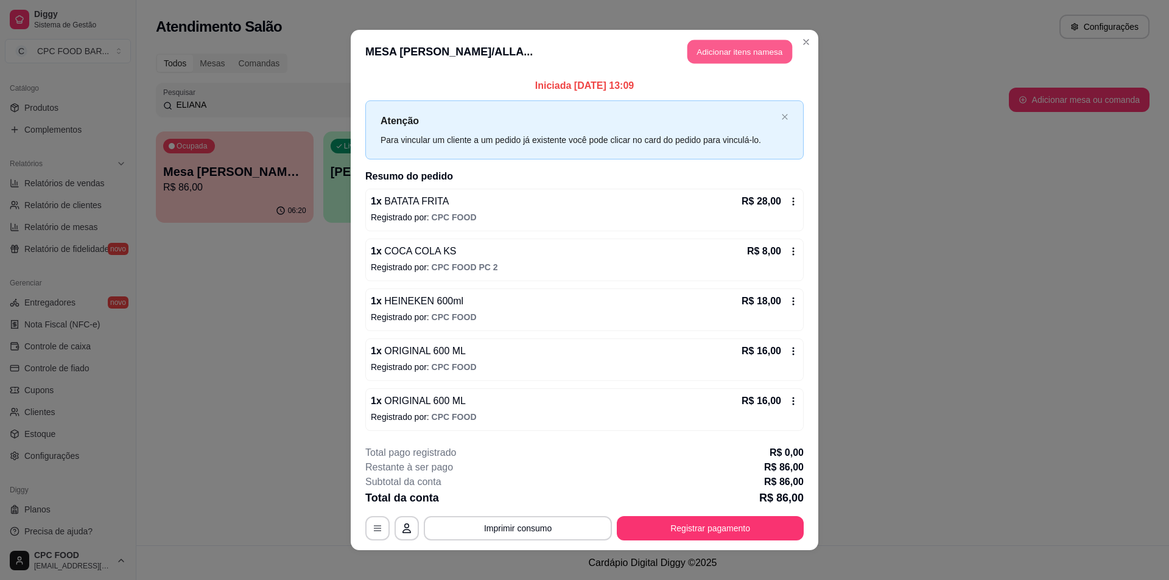
click at [718, 44] on button "Adicionar itens na mesa" at bounding box center [739, 52] width 105 height 24
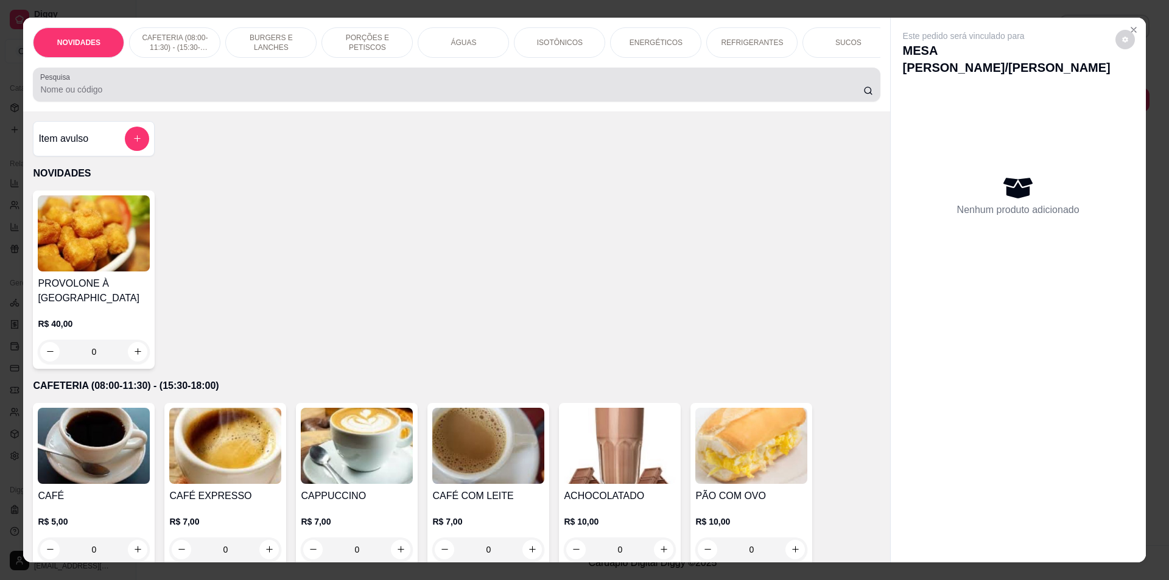
click at [502, 96] on input "Pesquisa" at bounding box center [451, 89] width 823 height 12
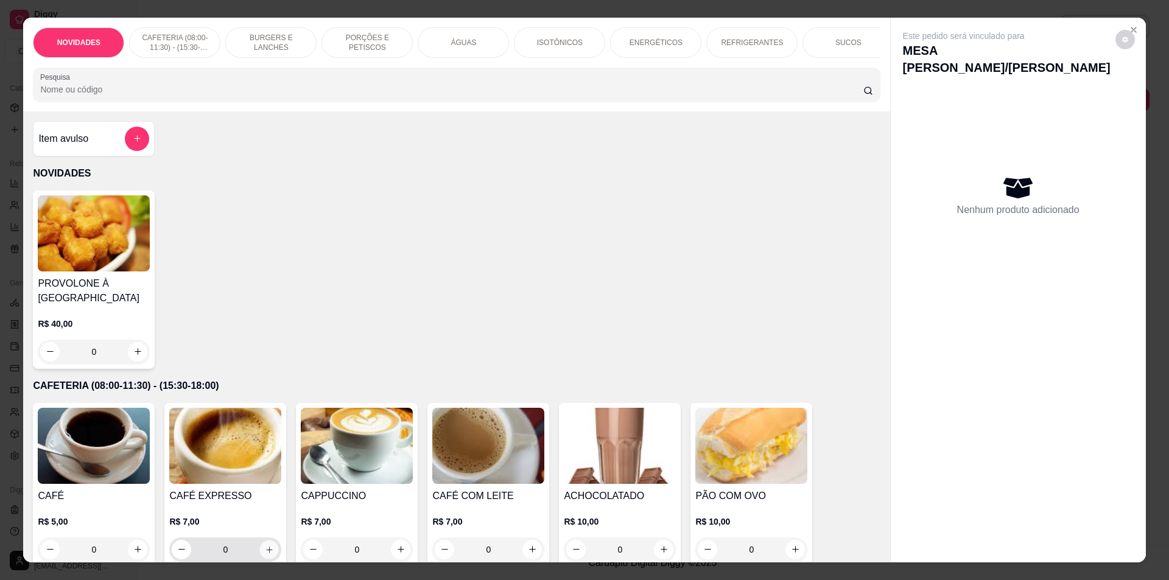
click at [262, 553] on button "increase-product-quantity" at bounding box center [269, 549] width 19 height 19
type input "1"
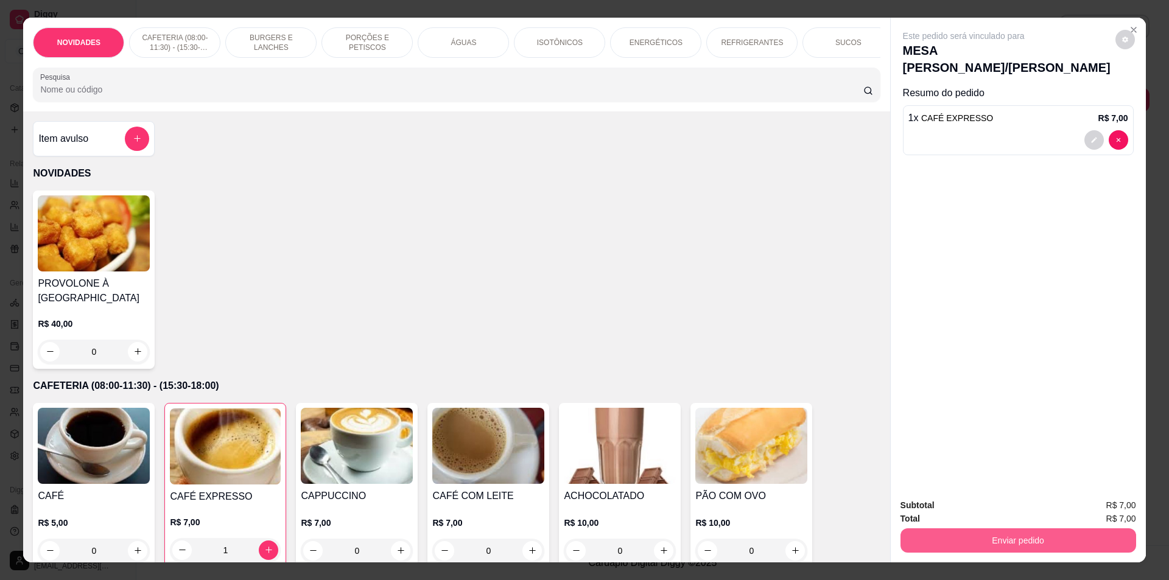
click at [1067, 543] on button "Enviar pedido" at bounding box center [1018, 540] width 236 height 24
click at [938, 507] on button "Não registrar e enviar pedido" at bounding box center [977, 510] width 127 height 23
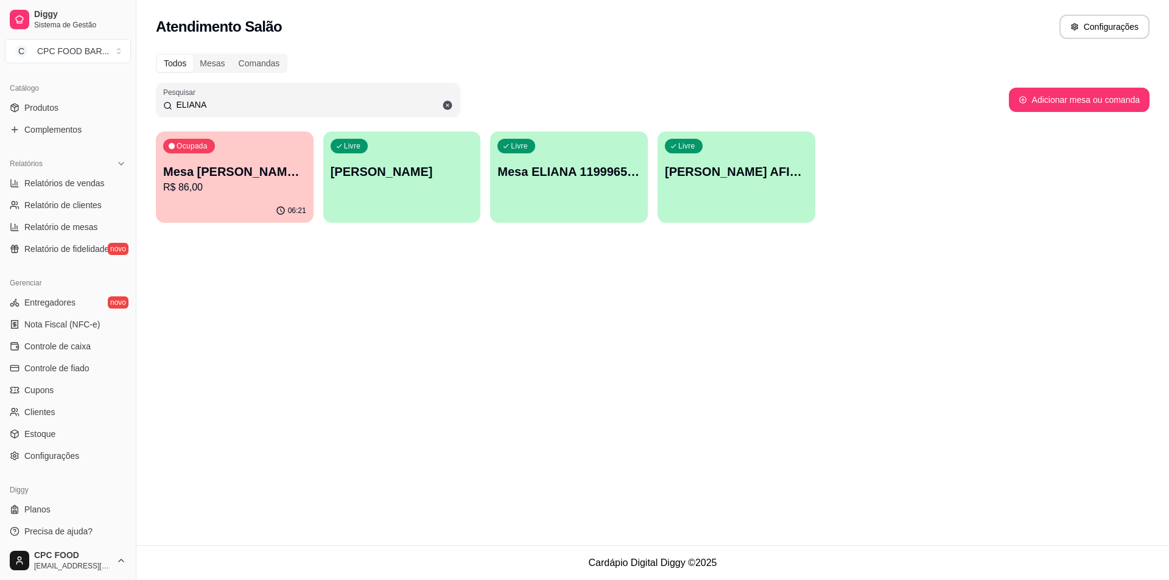
drag, startPoint x: 220, startPoint y: 102, endPoint x: 163, endPoint y: 92, distance: 58.1
click at [163, 92] on div "Pesquisar [PERSON_NAME]" at bounding box center [308, 100] width 304 height 34
type input "DUDU"
click at [251, 166] on p "Mesa DUDU 4142" at bounding box center [235, 172] width 139 height 16
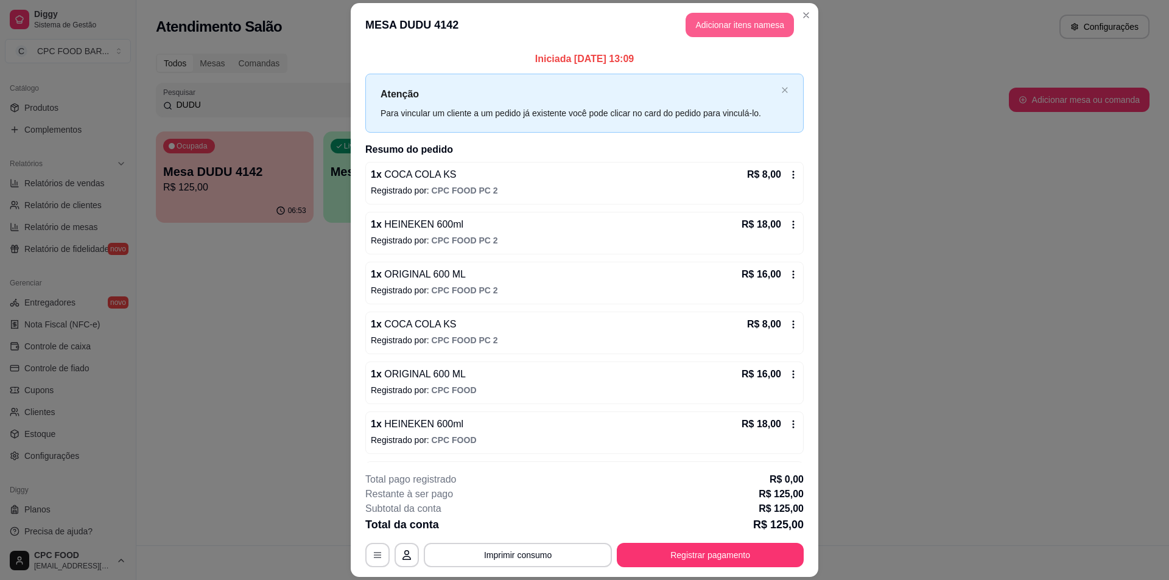
click at [740, 25] on button "Adicionar itens na mesa" at bounding box center [740, 25] width 108 height 24
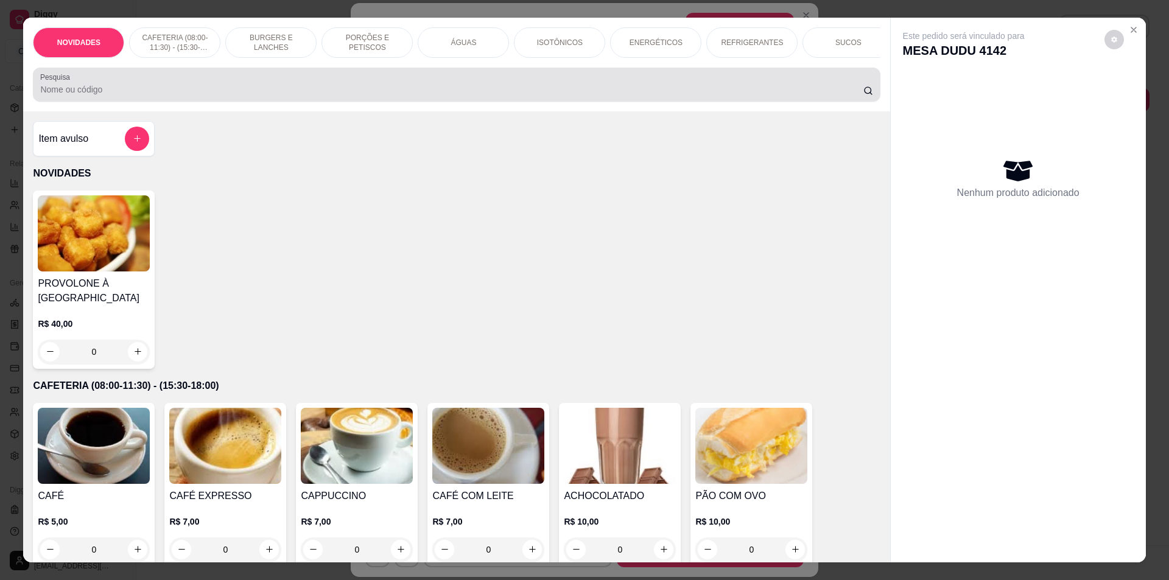
click at [599, 96] on input "Pesquisa" at bounding box center [451, 89] width 823 height 12
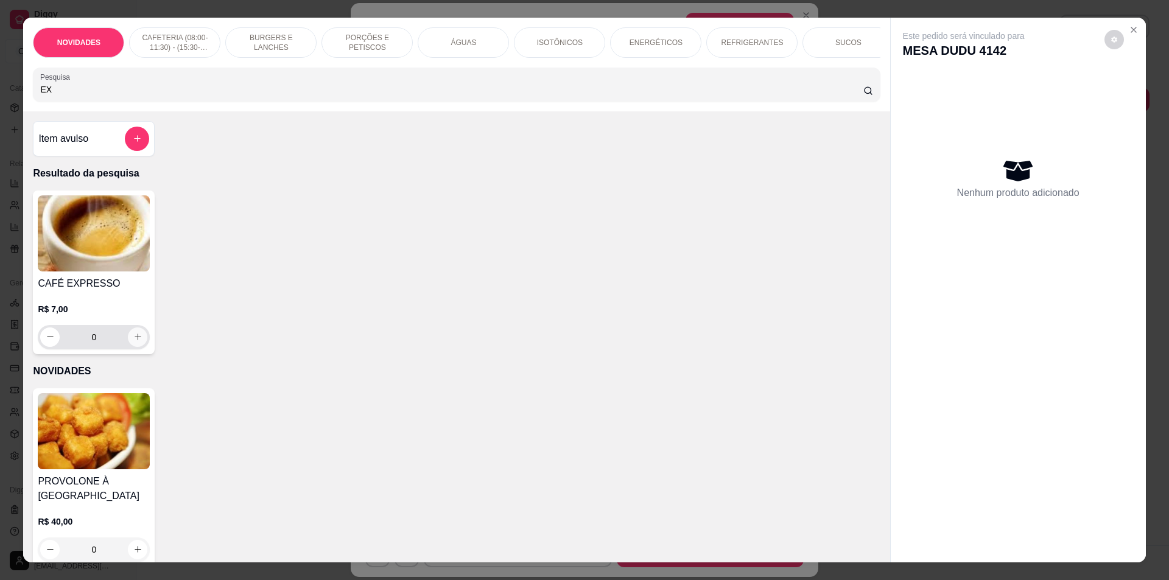
type input "EX"
click at [133, 342] on icon "increase-product-quantity" at bounding box center [137, 336] width 9 height 9
type input "1"
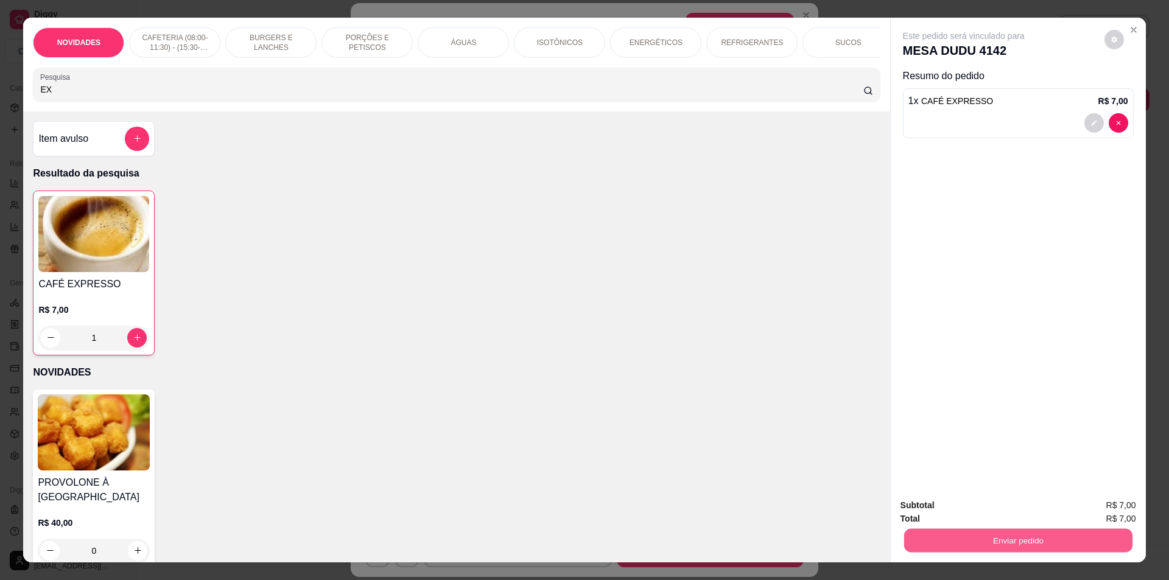
click at [978, 538] on button "Enviar pedido" at bounding box center [1018, 541] width 228 height 24
click at [983, 502] on button "Não registrar e enviar pedido" at bounding box center [977, 510] width 127 height 23
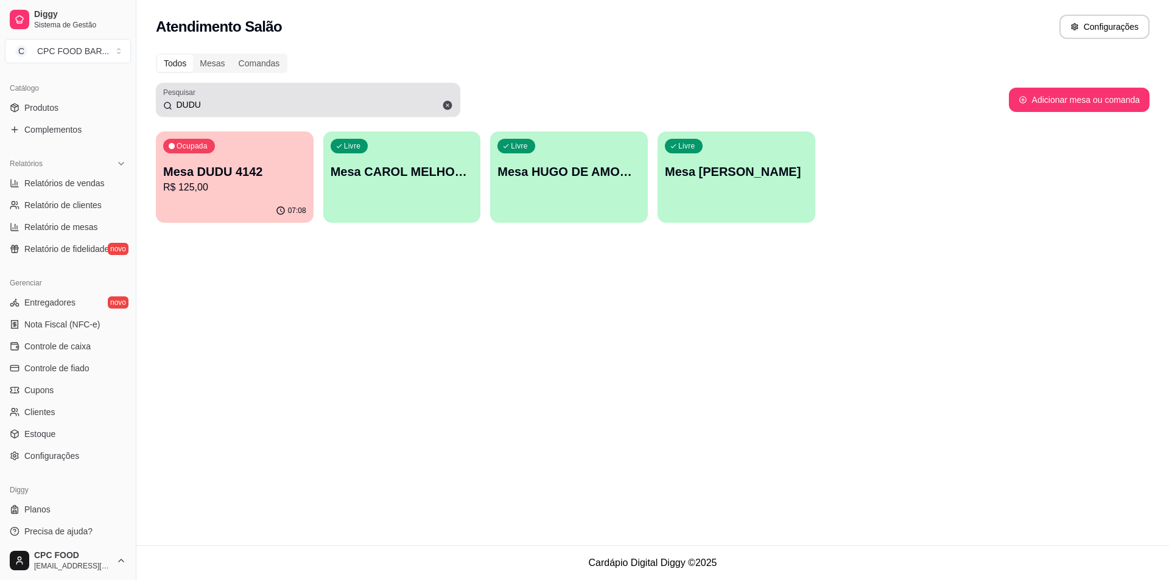
drag, startPoint x: 206, startPoint y: 96, endPoint x: 204, endPoint y: 107, distance: 11.2
click at [172, 105] on div "DUDU" at bounding box center [308, 100] width 290 height 24
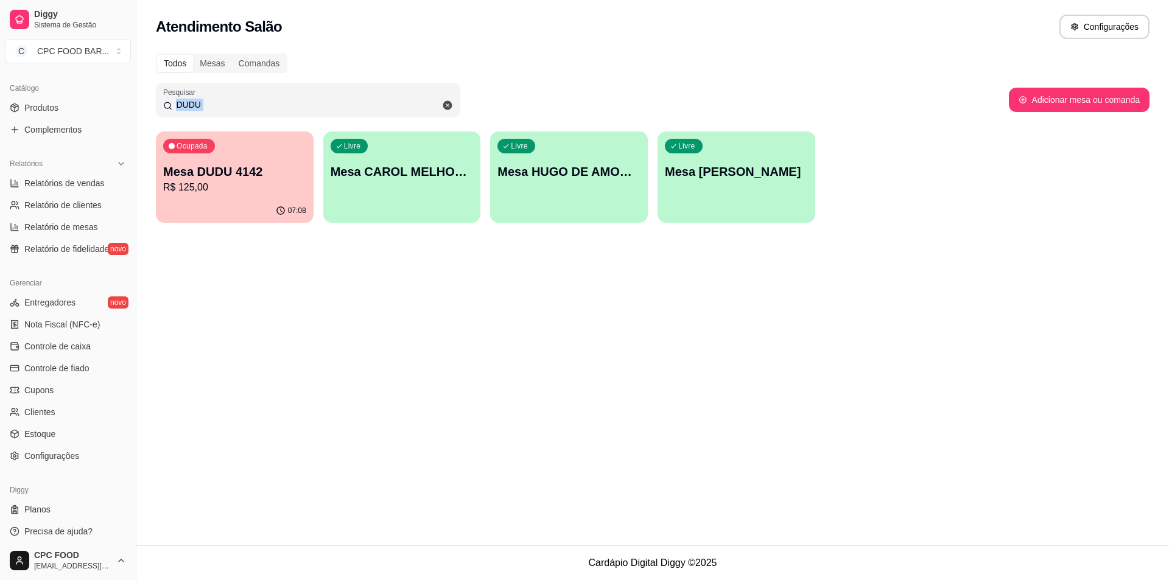
drag, startPoint x: 212, startPoint y: 111, endPoint x: 153, endPoint y: 109, distance: 59.1
click at [152, 119] on div "Todos Mesas Comandas Pesquisar DUDU Adicionar mesa ou comanda Ocupada Mesa DUDU…" at bounding box center [652, 141] width 1033 height 191
click at [272, 99] on input "DUDU" at bounding box center [312, 105] width 281 height 12
click at [448, 106] on icon at bounding box center [447, 105] width 9 height 9
click at [328, 96] on div "DUDU" at bounding box center [308, 100] width 290 height 24
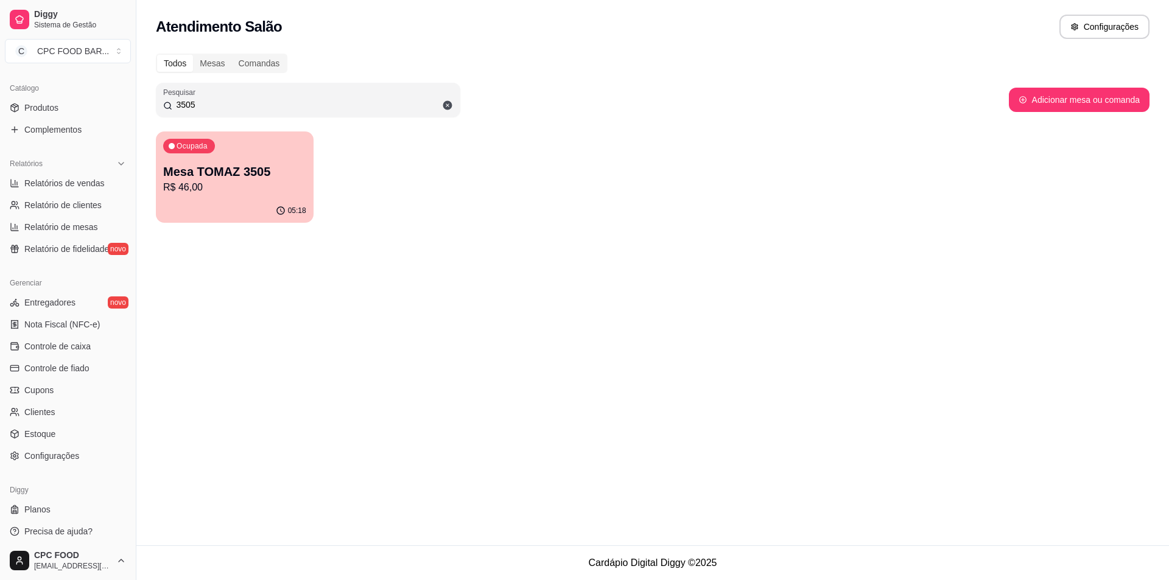
type input "3505"
click at [255, 203] on div "05:18" at bounding box center [234, 209] width 153 height 23
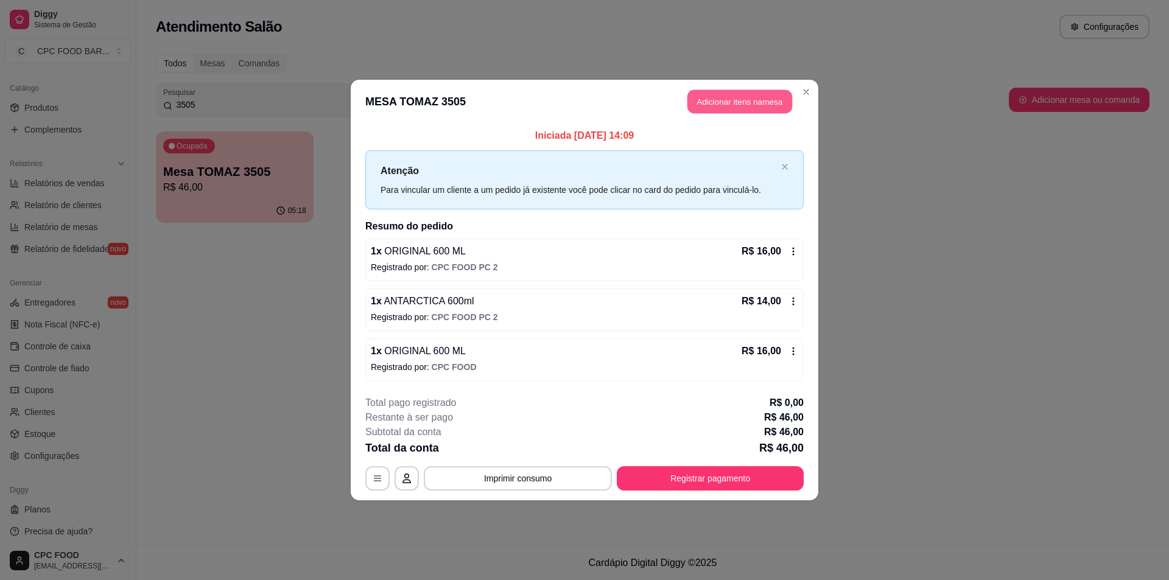
click at [717, 102] on button "Adicionar itens na mesa" at bounding box center [739, 102] width 105 height 24
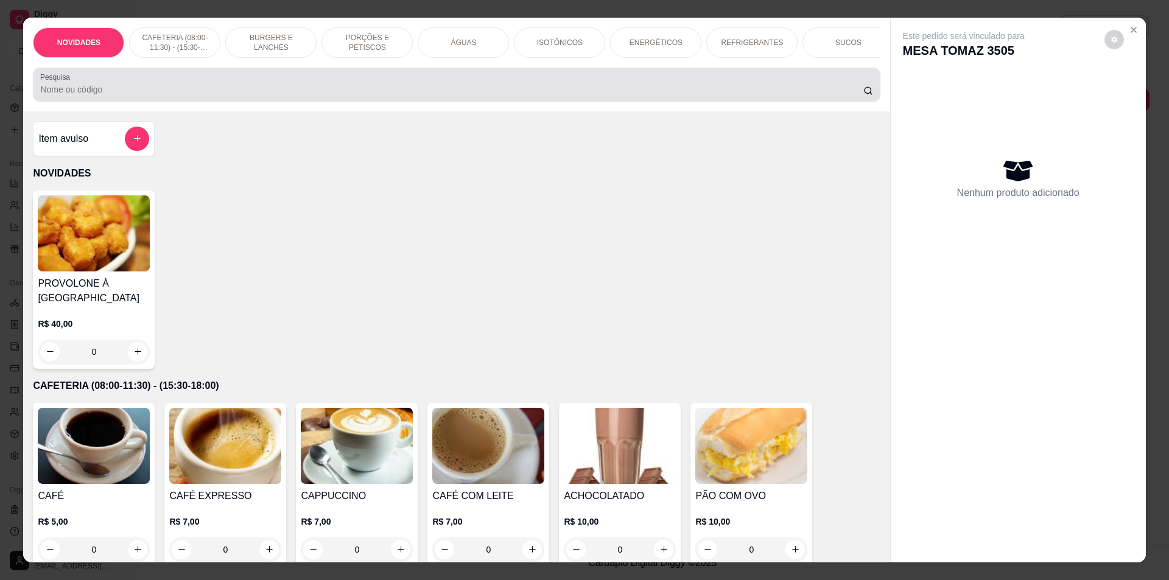
click at [479, 86] on div at bounding box center [456, 84] width 832 height 24
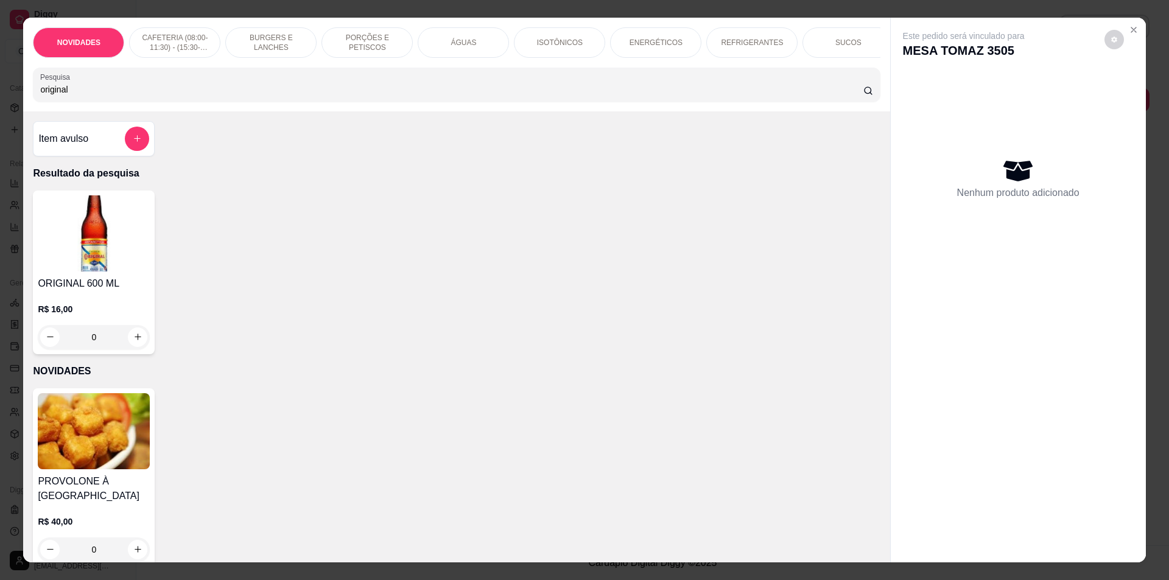
type input "original"
click at [133, 340] on button "increase-product-quantity" at bounding box center [137, 337] width 19 height 19
type input "1"
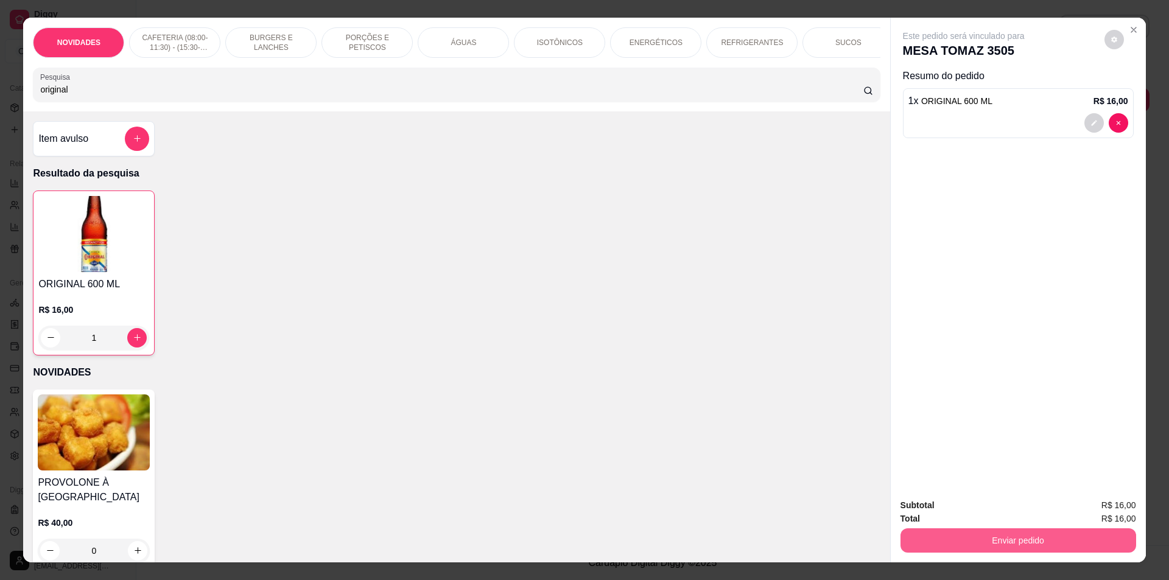
click at [987, 549] on button "Enviar pedido" at bounding box center [1018, 540] width 236 height 24
click at [992, 508] on button "Não registrar e enviar pedido" at bounding box center [977, 510] width 127 height 23
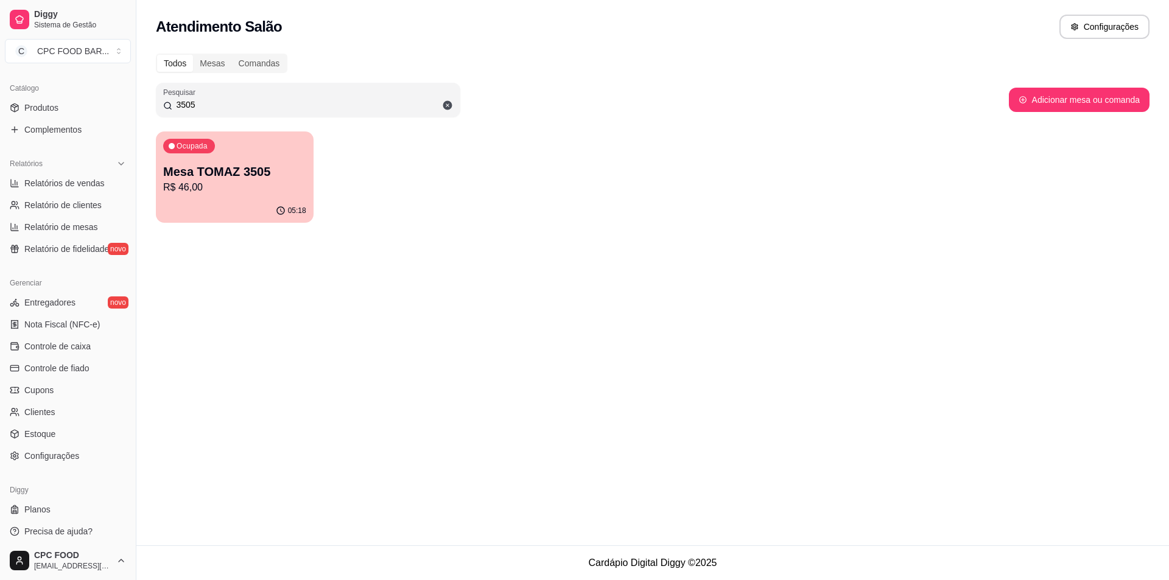
drag, startPoint x: 218, startPoint y: 105, endPoint x: 89, endPoint y: 119, distance: 129.8
click at [89, 119] on div "Diggy Sistema de Gestão C CPC FOOD BAR ... Loja aberta Assinatura expirada Aces…" at bounding box center [584, 290] width 1169 height 580
type input "4142"
click at [286, 165] on p "Mesa DUDU 4142" at bounding box center [235, 172] width 139 height 16
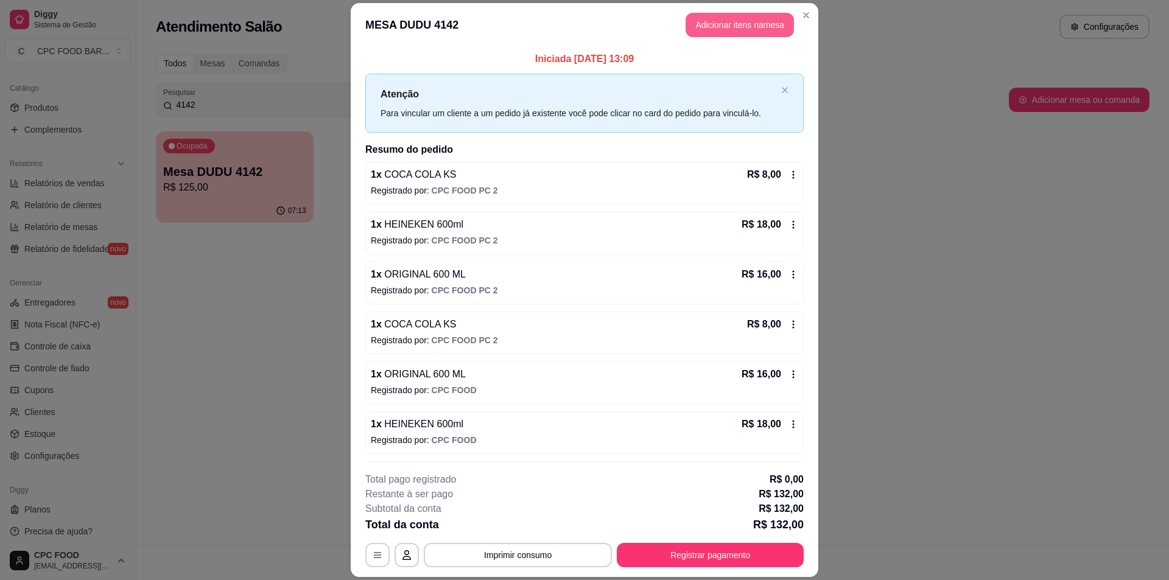
click at [718, 26] on button "Adicionar itens na mesa" at bounding box center [740, 25] width 108 height 24
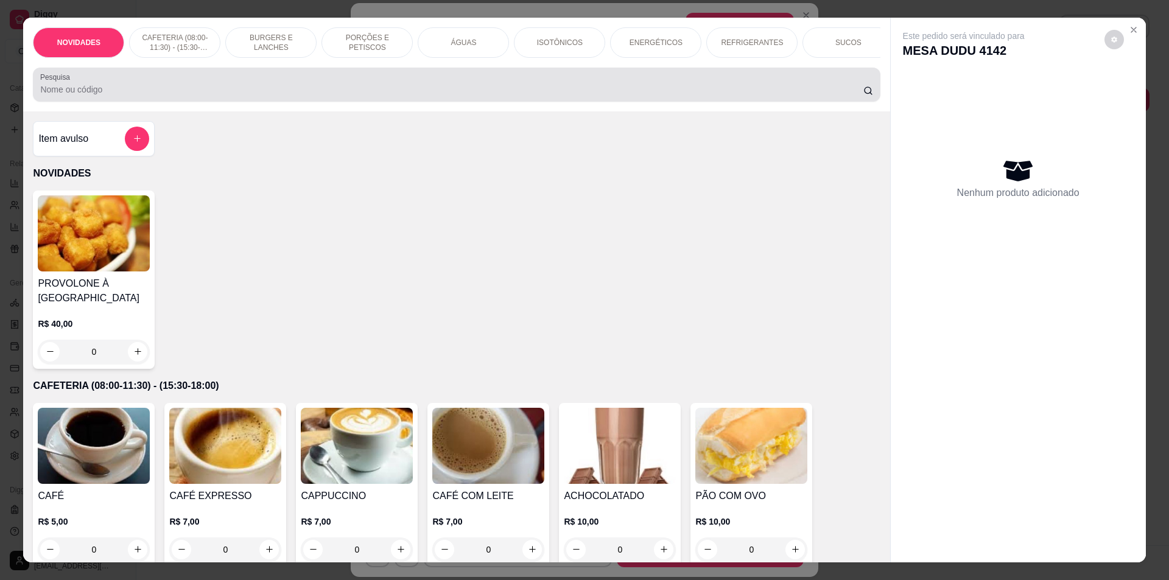
click at [379, 90] on div at bounding box center [456, 84] width 832 height 24
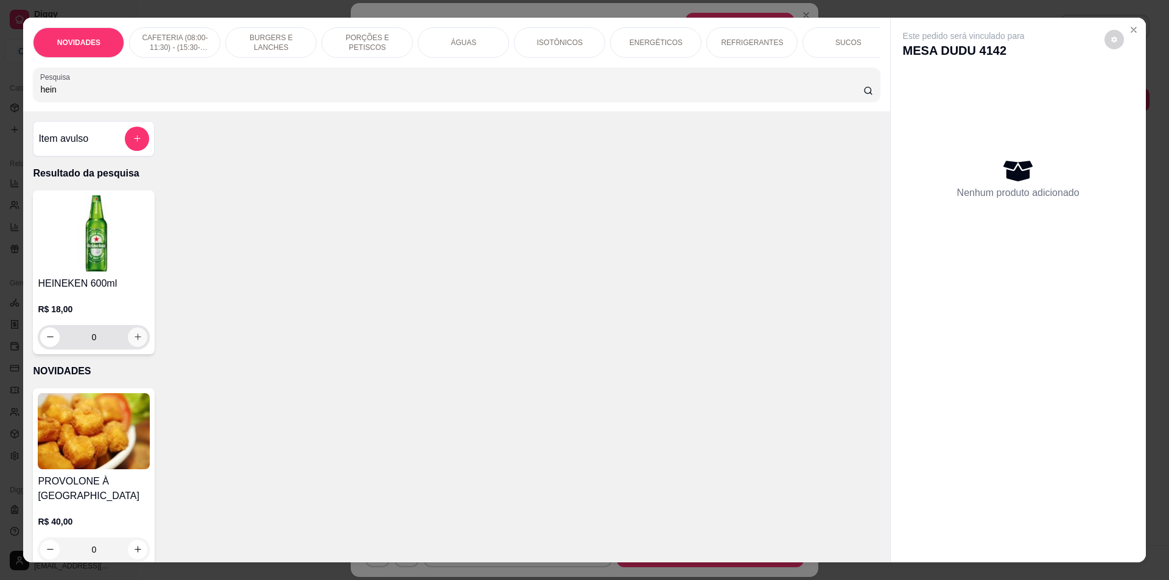
type input "hein"
click at [134, 342] on icon "increase-product-quantity" at bounding box center [137, 336] width 9 height 9
type input "1"
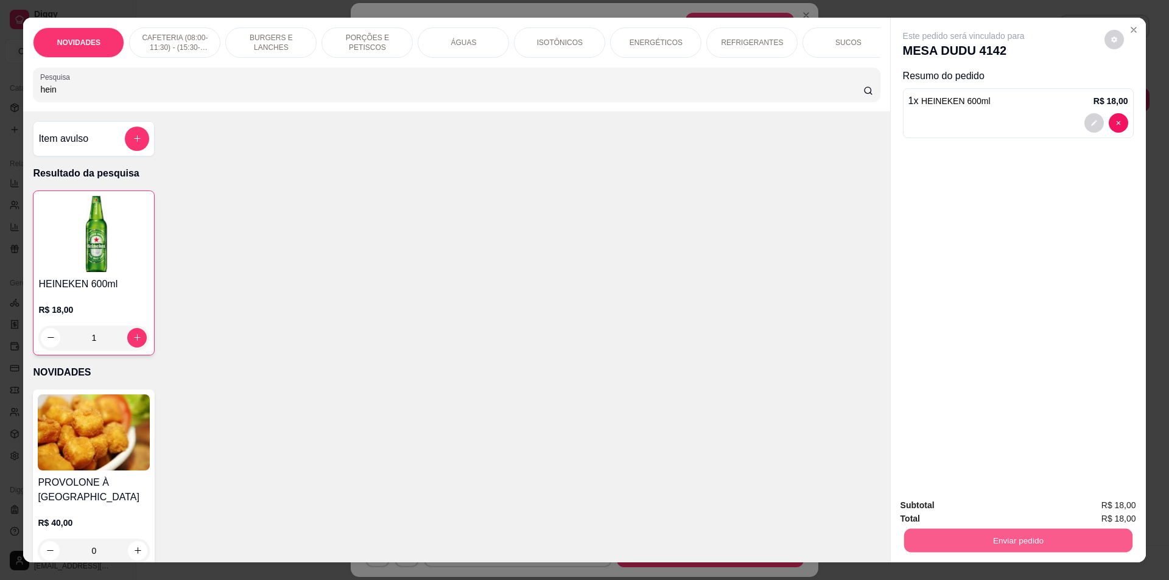
click at [947, 553] on div "Enviar pedido" at bounding box center [1018, 538] width 236 height 27
click at [933, 507] on button "Não registrar e enviar pedido" at bounding box center [977, 510] width 123 height 23
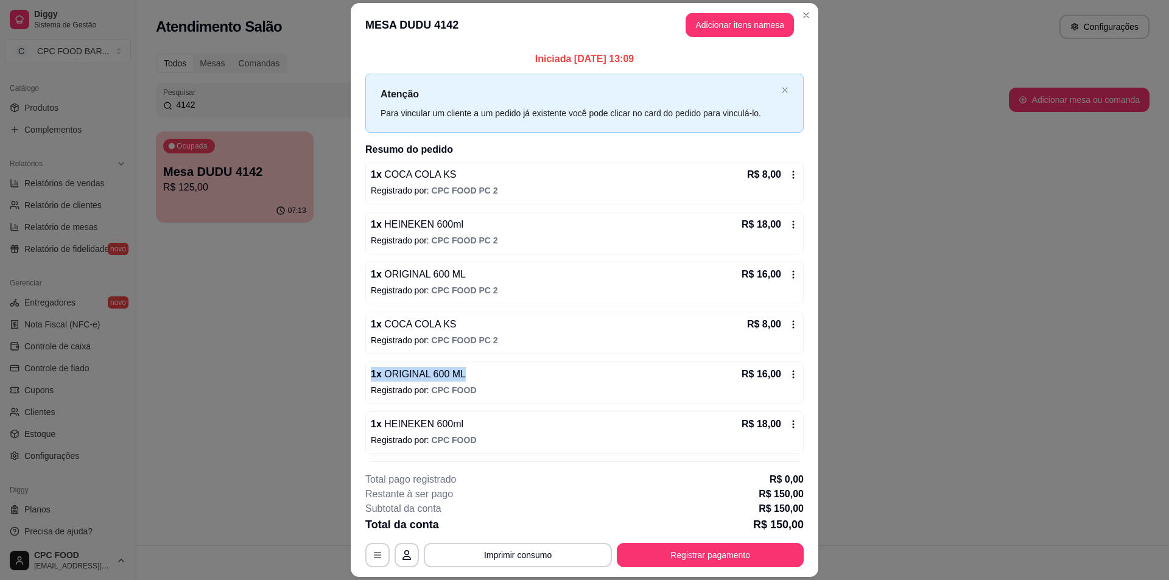
drag, startPoint x: 489, startPoint y: 356, endPoint x: 486, endPoint y: 434, distance: 78.0
click at [491, 419] on div "1 x COCA COLA KS R$ 8,00 Registrado por: CPC FOOD PC 2 1 x HEINEKEN 600ml R$ 18…" at bounding box center [584, 433] width 438 height 542
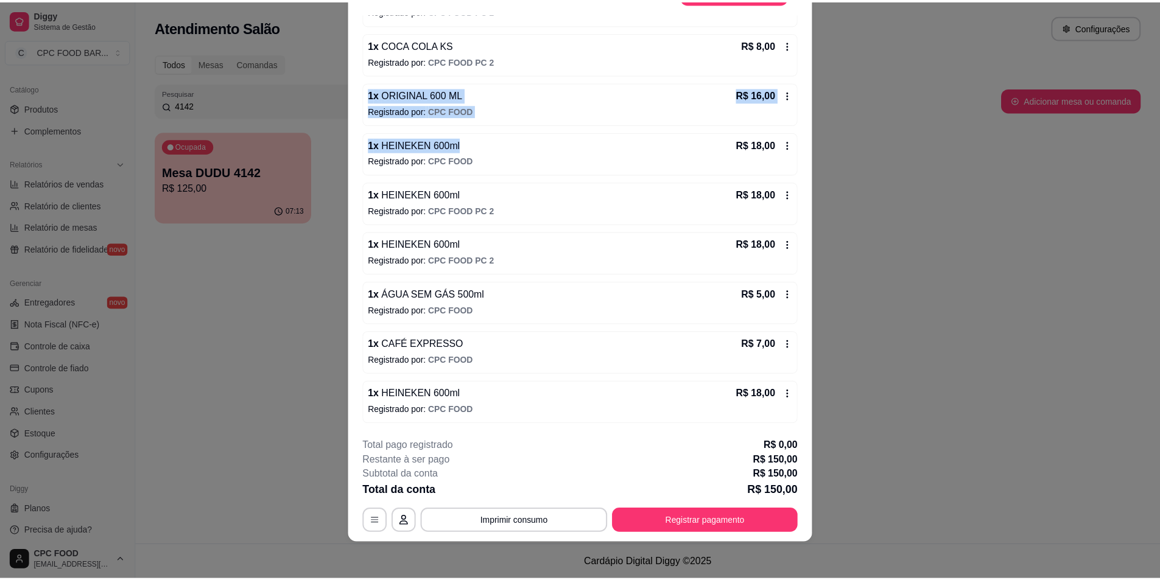
scroll to position [36, 0]
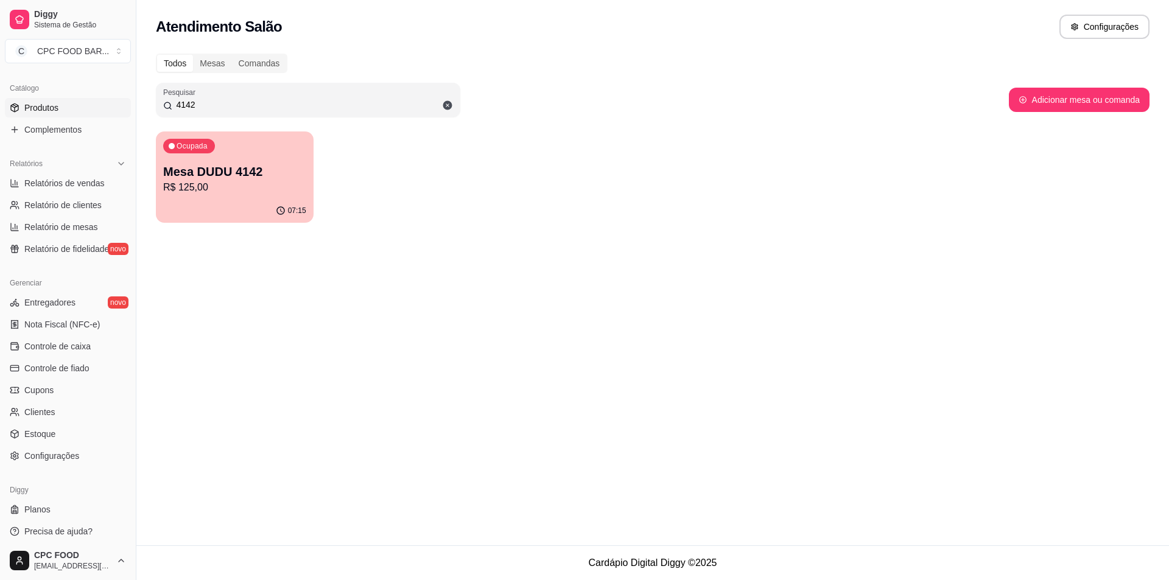
drag, startPoint x: 293, startPoint y: 102, endPoint x: 107, endPoint y: 109, distance: 186.4
click at [107, 109] on div "Diggy Sistema de Gestão C CPC FOOD BAR ... Loja aberta Assinatura expirada Aces…" at bounding box center [584, 290] width 1169 height 580
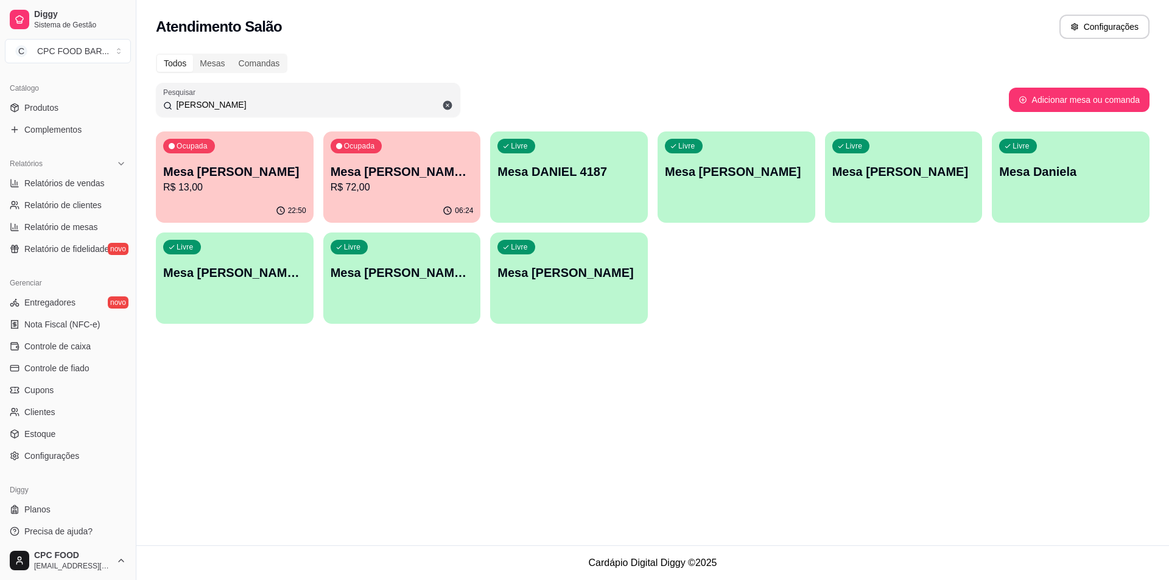
drag, startPoint x: 205, startPoint y: 105, endPoint x: 158, endPoint y: 102, distance: 47.6
click at [158, 102] on div "Pesquisar [PERSON_NAME]" at bounding box center [308, 100] width 304 height 34
type input "[PERSON_NAME]"
click at [609, 183] on div "Livre Mesa DANIEL 4187" at bounding box center [569, 170] width 158 height 77
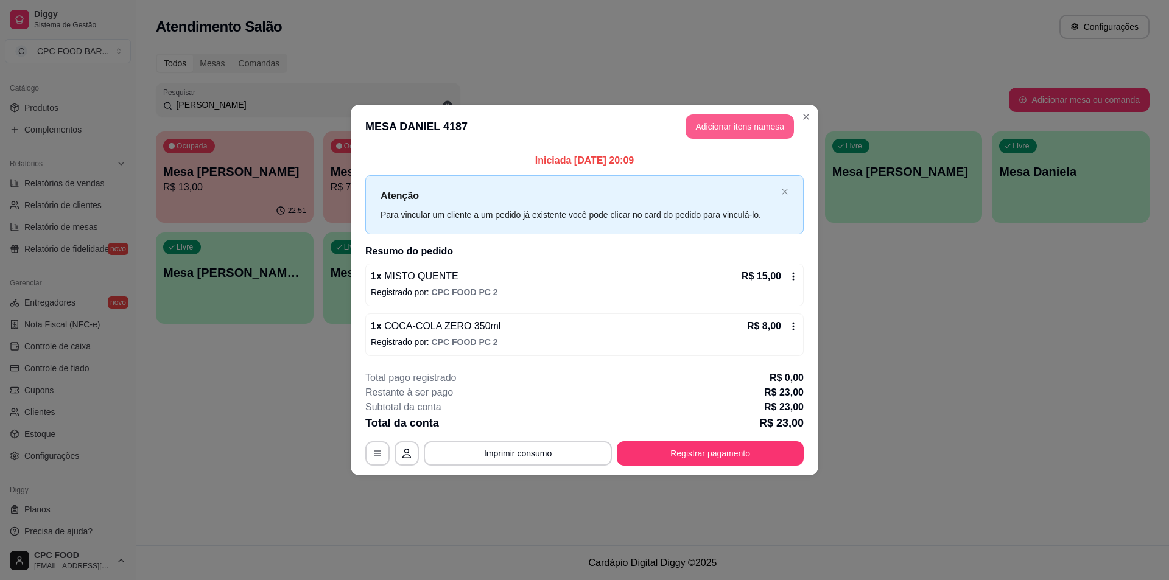
click at [720, 132] on button "Adicionar itens na mesa" at bounding box center [740, 126] width 108 height 24
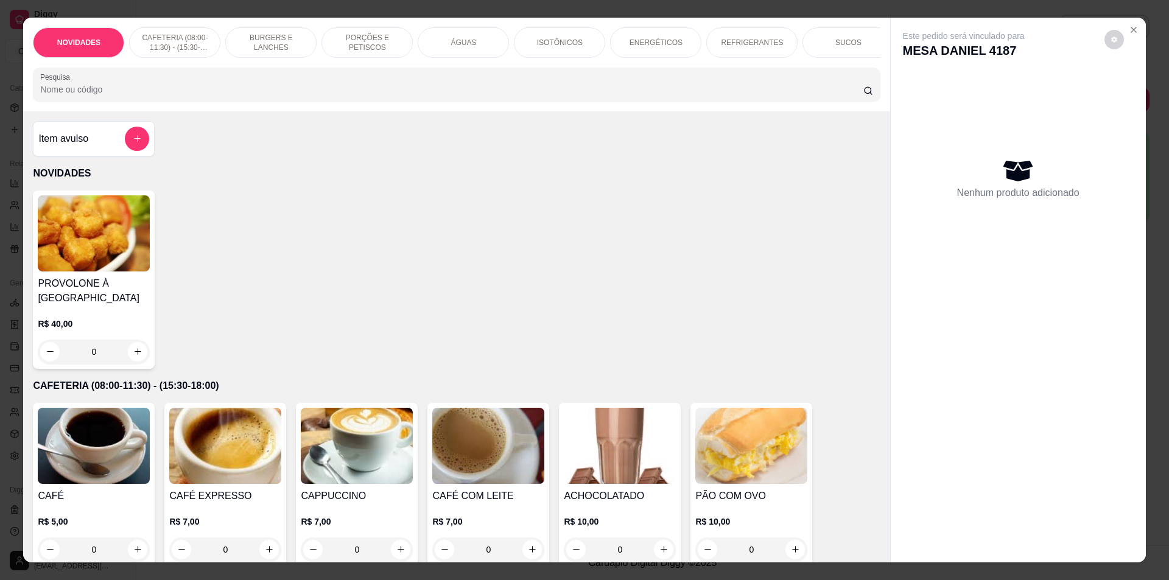
click at [399, 96] on input "Pesquisa" at bounding box center [451, 89] width 823 height 12
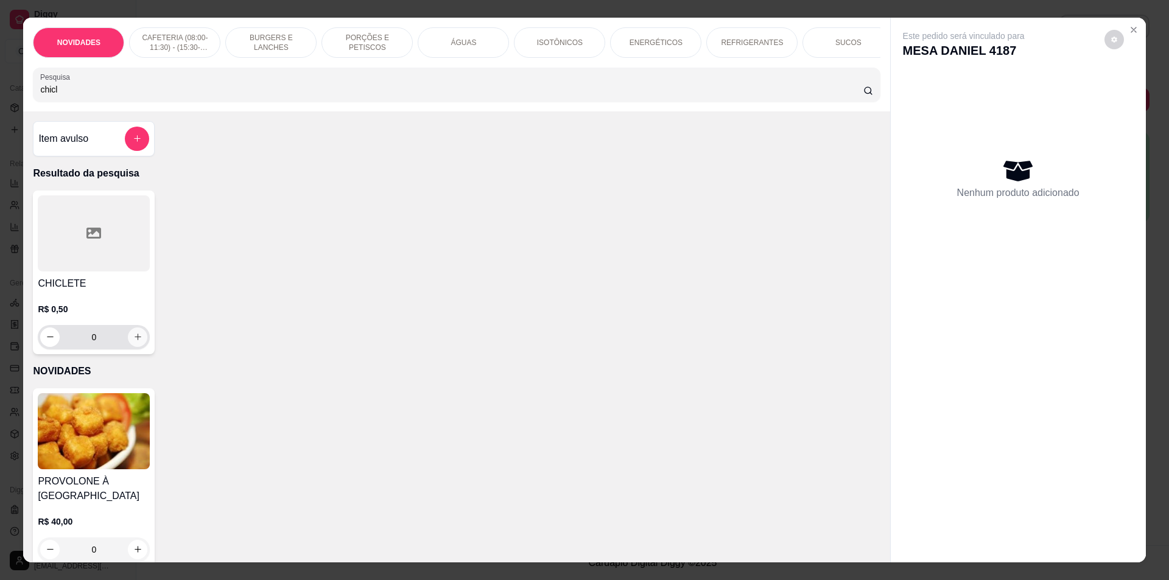
type input "chicl"
click at [135, 342] on icon "increase-product-quantity" at bounding box center [137, 336] width 9 height 9
type input "1"
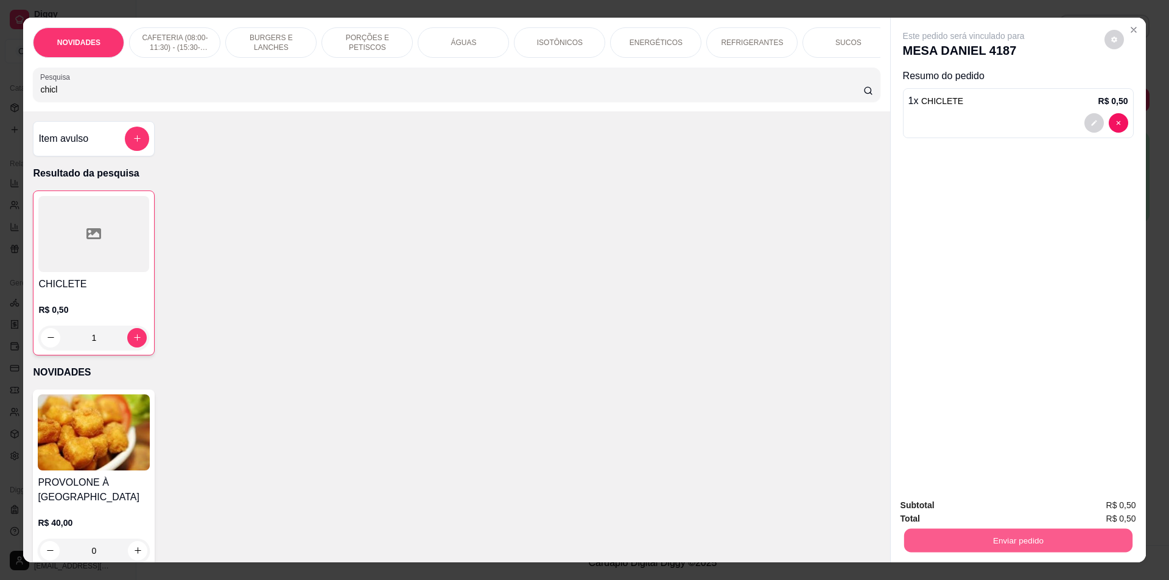
click at [1027, 546] on button "Enviar pedido" at bounding box center [1018, 541] width 228 height 24
click at [994, 504] on button "Não registrar e enviar pedido" at bounding box center [977, 510] width 123 height 23
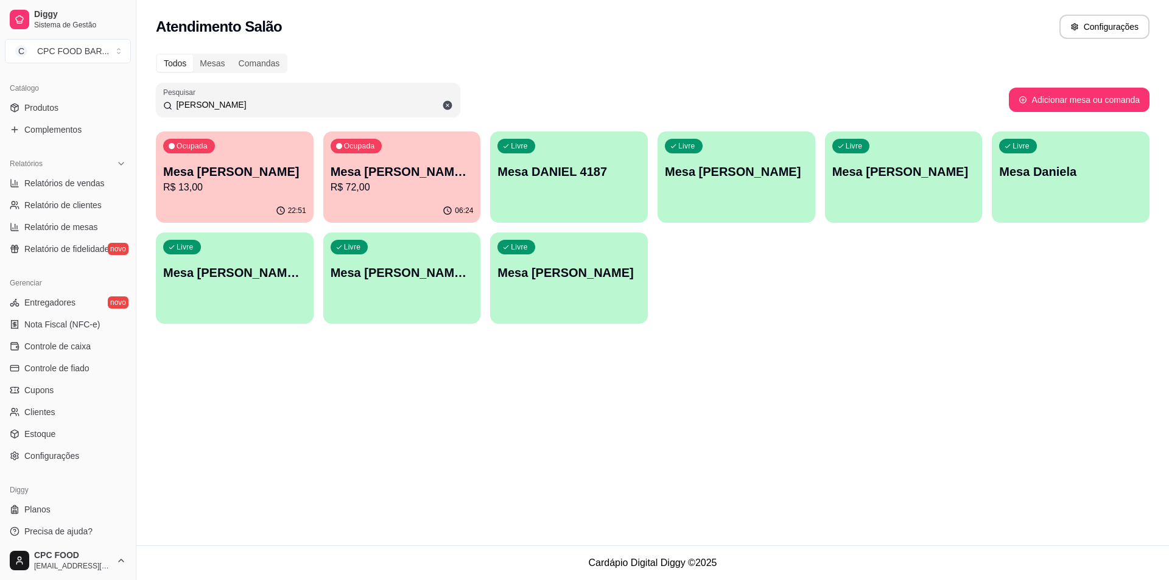
drag, startPoint x: 226, startPoint y: 101, endPoint x: 128, endPoint y: 99, distance: 98.1
click at [136, 110] on div "Diggy Sistema de Gestão C CPC FOOD BAR ... Loja aberta Assinatura expirada Aces…" at bounding box center [584, 290] width 1169 height 580
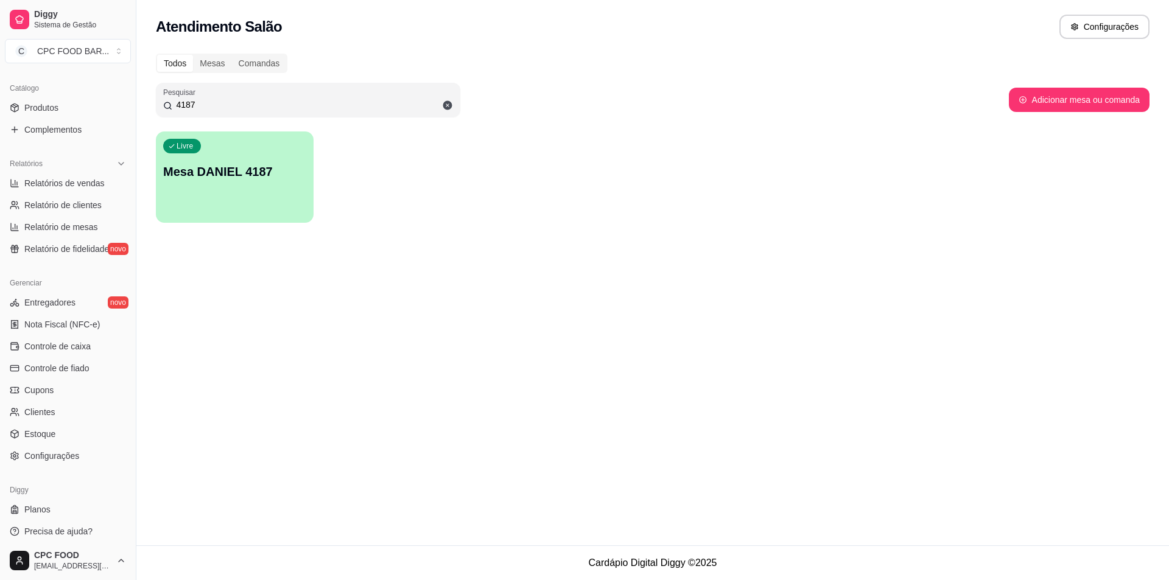
type input "4187"
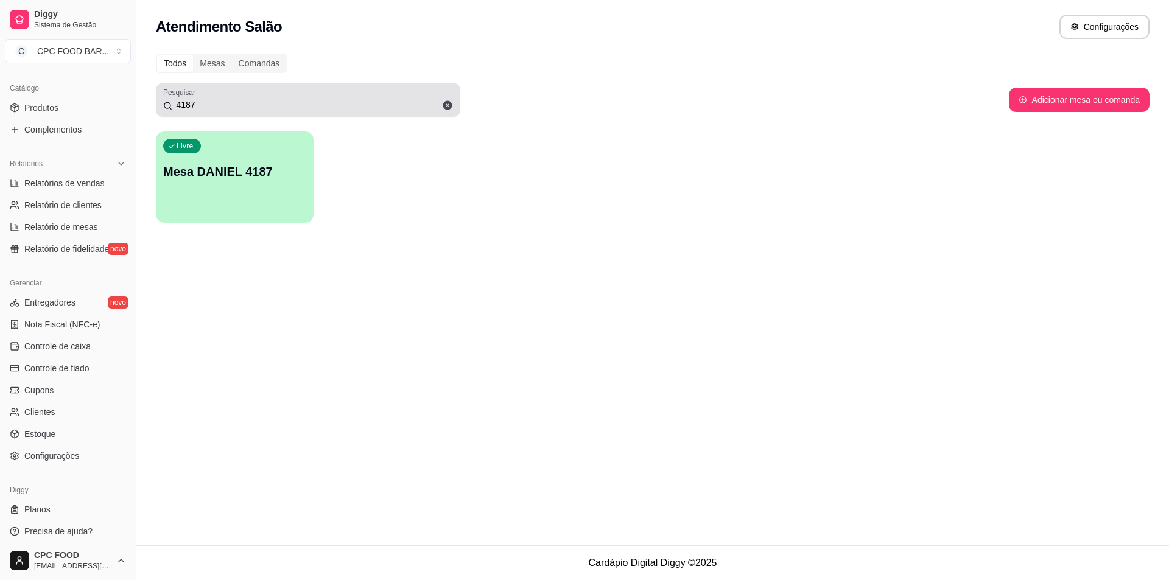
drag, startPoint x: 209, startPoint y: 94, endPoint x: 176, endPoint y: 97, distance: 33.0
click at [159, 98] on div "Pesquisar 4187" at bounding box center [308, 100] width 304 height 34
drag, startPoint x: 198, startPoint y: 96, endPoint x: 164, endPoint y: 102, distance: 35.2
click at [164, 102] on div "4187" at bounding box center [308, 100] width 290 height 24
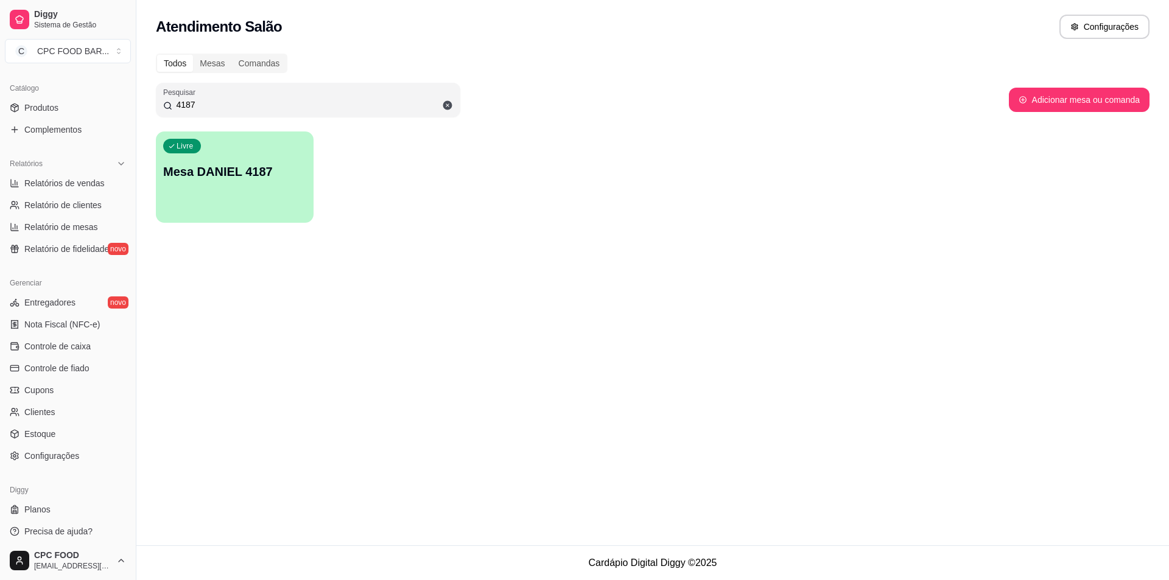
drag, startPoint x: 195, startPoint y: 107, endPoint x: 151, endPoint y: 109, distance: 44.5
click at [150, 110] on div "Todos Mesas Comandas Pesquisar 4187 Adicionar mesa ou comanda Livre Mesa DANIEL…" at bounding box center [652, 141] width 1033 height 191
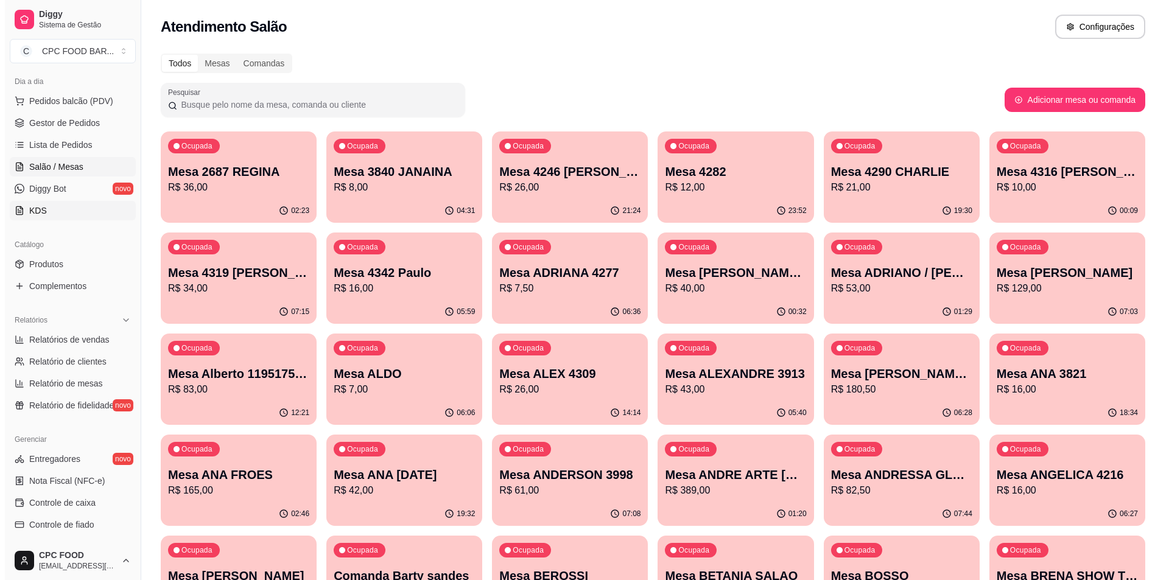
scroll to position [0, 0]
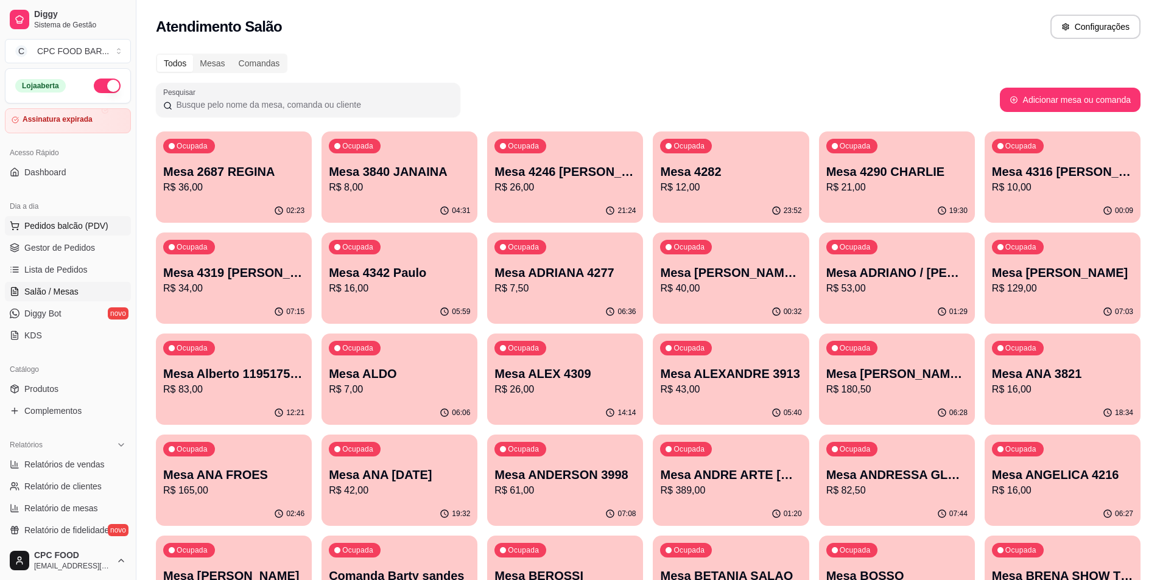
click at [93, 233] on button "Pedidos balcão (PDV)" at bounding box center [68, 225] width 126 height 19
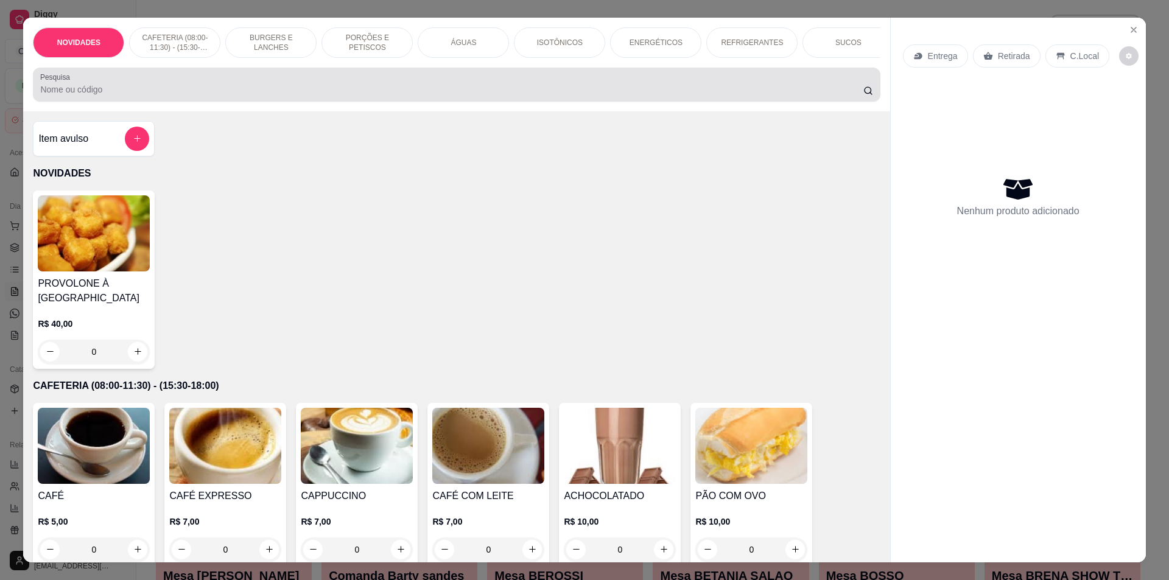
click at [362, 94] on input "Pesquisa" at bounding box center [451, 89] width 823 height 12
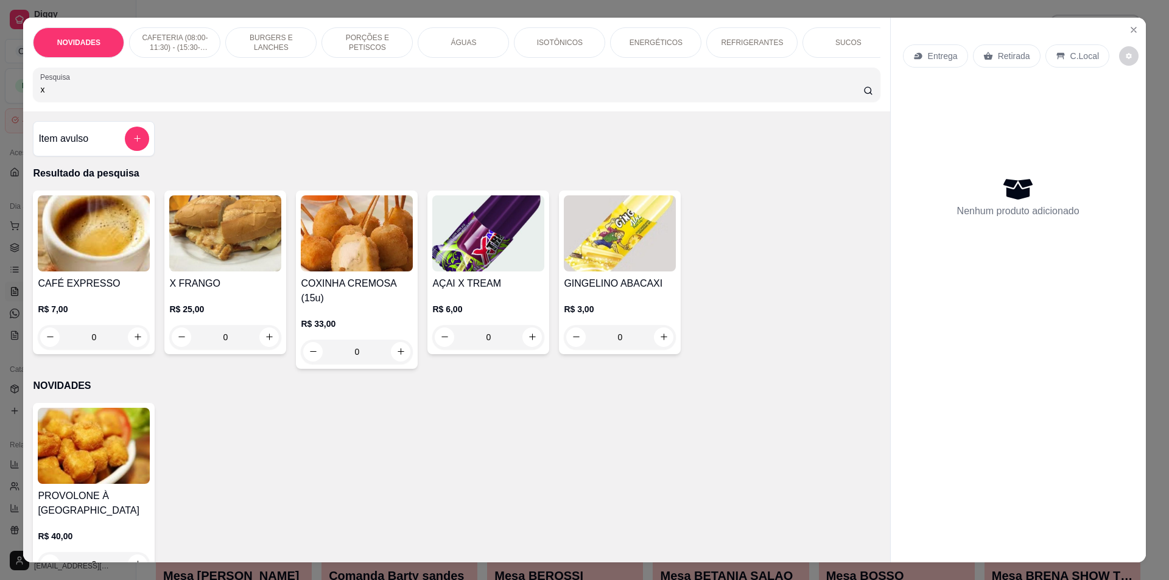
type input "x"
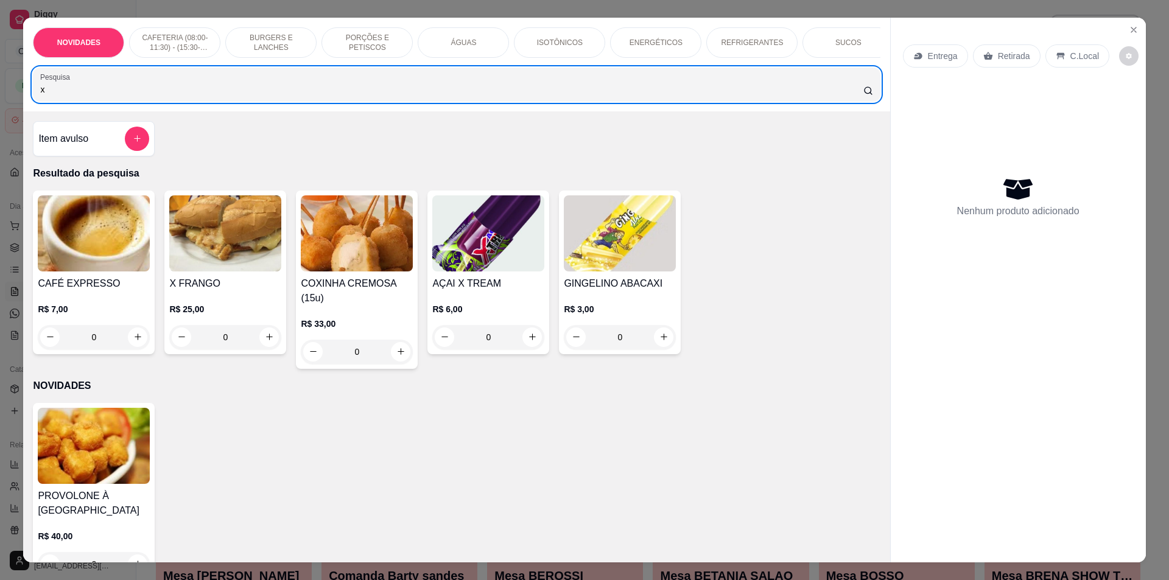
drag, startPoint x: 191, startPoint y: 91, endPoint x: 0, endPoint y: 116, distance: 192.2
click at [0, 116] on div "NOVIDADES CAFETERIA (08:00-11:30) - (15:30-18:00) BURGERS E LANCHES PORÇÕES E P…" at bounding box center [584, 290] width 1169 height 580
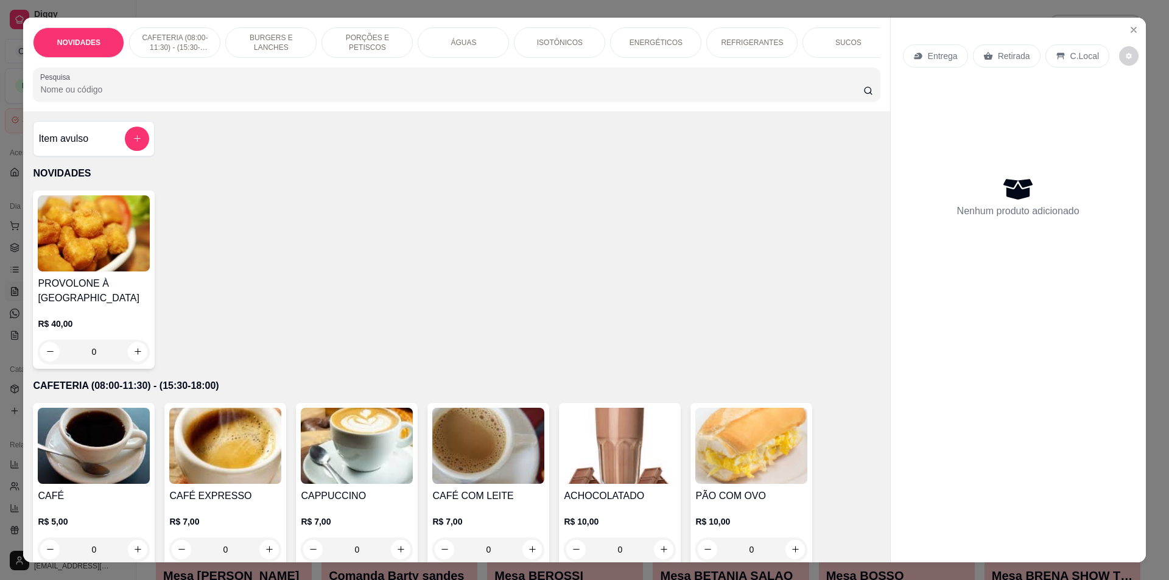
click at [276, 40] on p "BURGERS E LANCHES" at bounding box center [271, 42] width 71 height 19
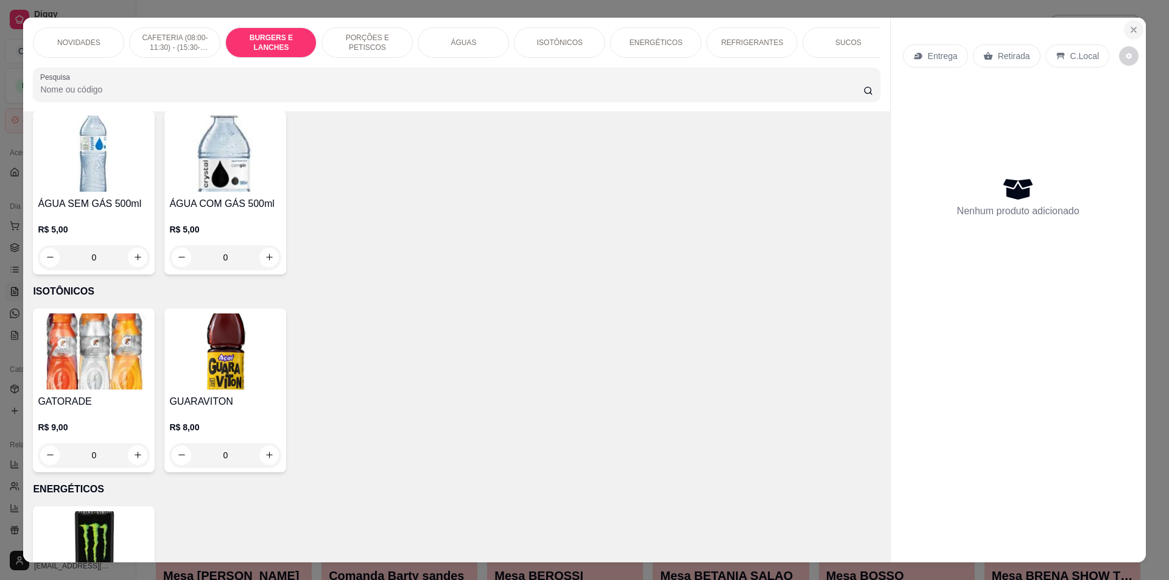
click at [1124, 27] on button "Close" at bounding box center [1133, 29] width 19 height 19
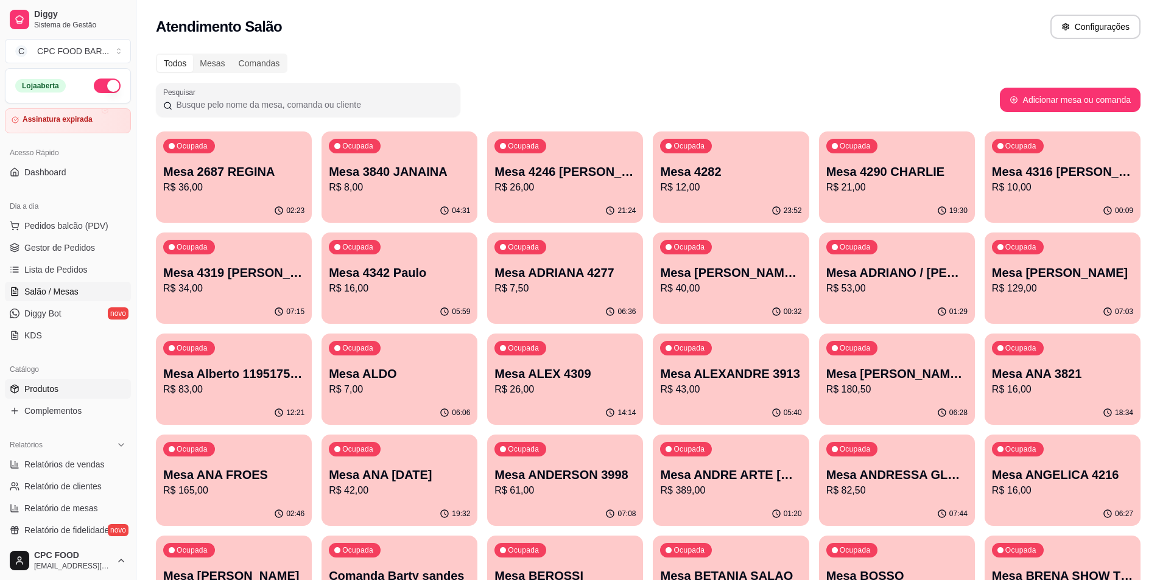
click at [69, 385] on link "Produtos" at bounding box center [68, 388] width 126 height 19
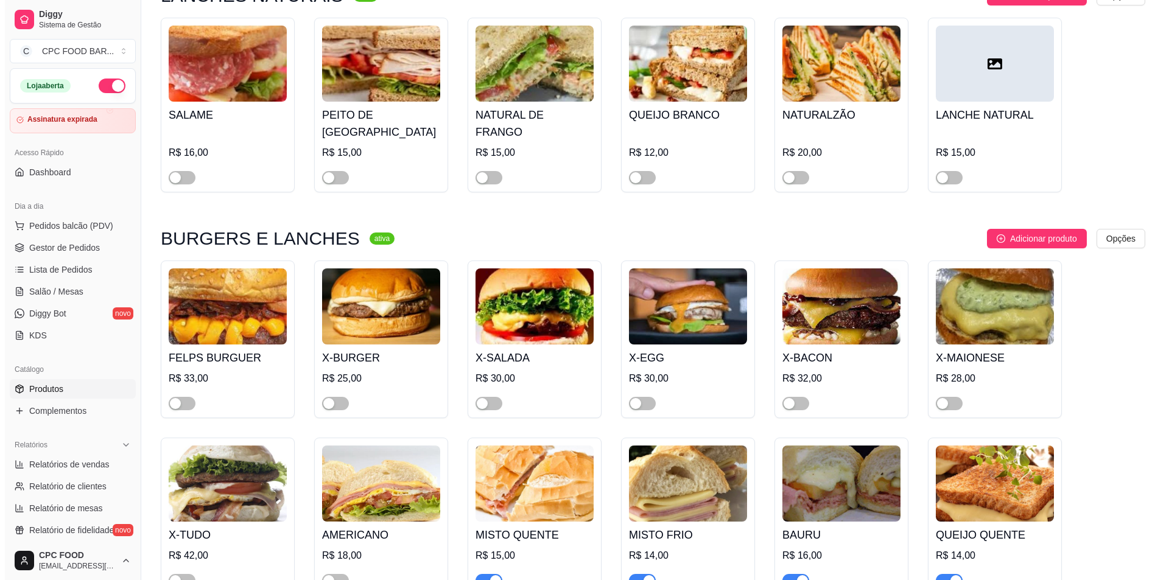
scroll to position [4018, 0]
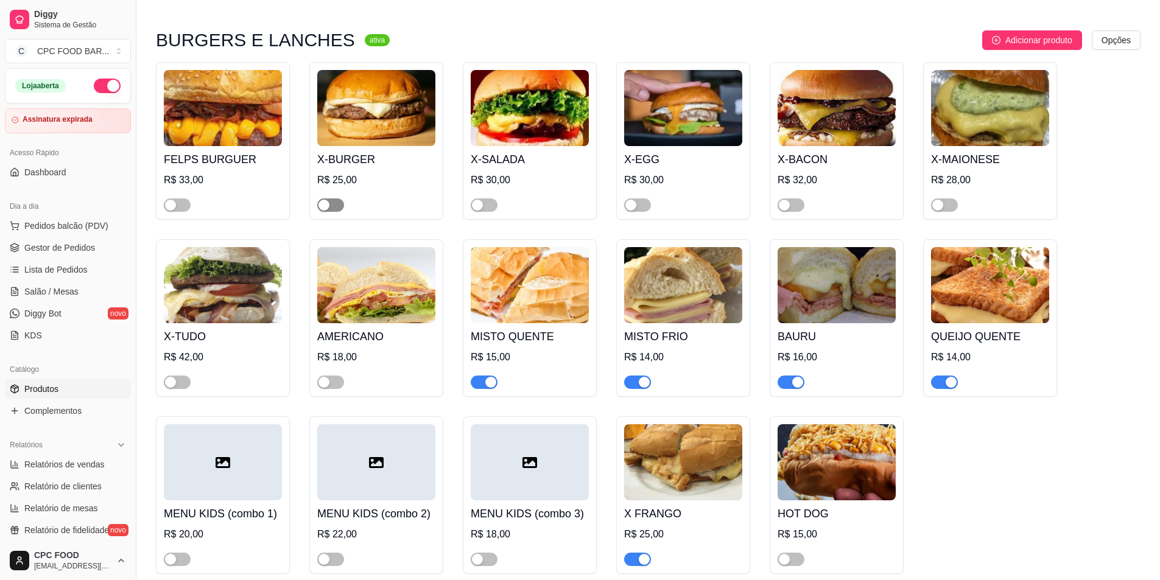
click at [335, 198] on span "button" at bounding box center [330, 204] width 27 height 13
click at [183, 376] on span "button" at bounding box center [177, 382] width 27 height 13
click at [489, 200] on div "button" at bounding box center [490, 205] width 11 height 11
click at [481, 206] on div "X-SALADA R$ 30,00" at bounding box center [530, 141] width 134 height 158
click at [334, 376] on span "button" at bounding box center [330, 382] width 27 height 13
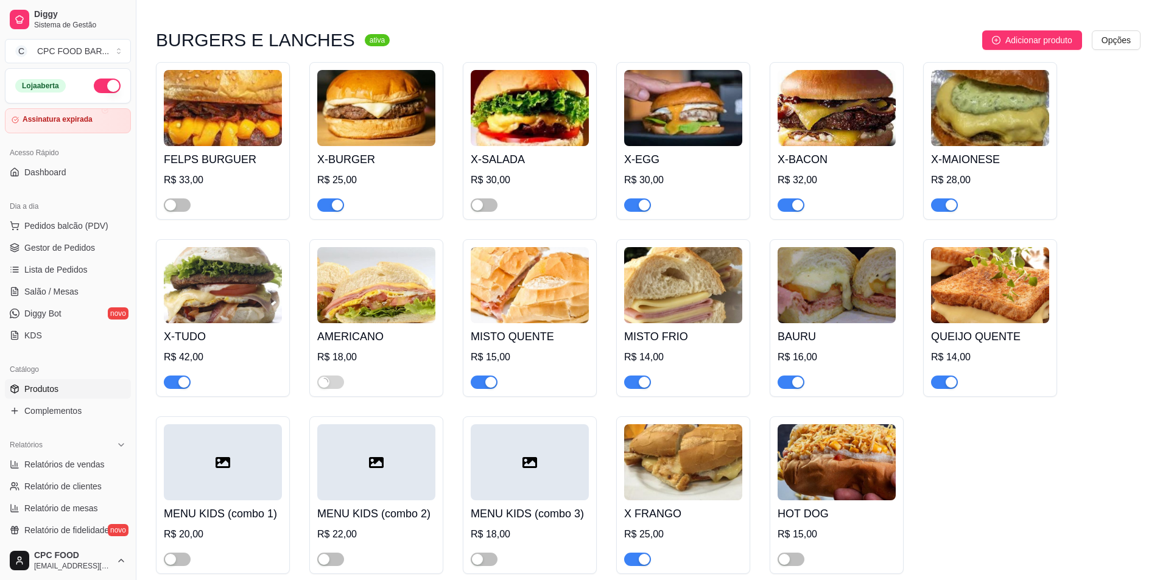
click at [488, 197] on div at bounding box center [484, 204] width 27 height 15
click at [488, 201] on span "button" at bounding box center [484, 204] width 27 height 13
click at [104, 232] on button "Pedidos balcão (PDV)" at bounding box center [68, 225] width 126 height 19
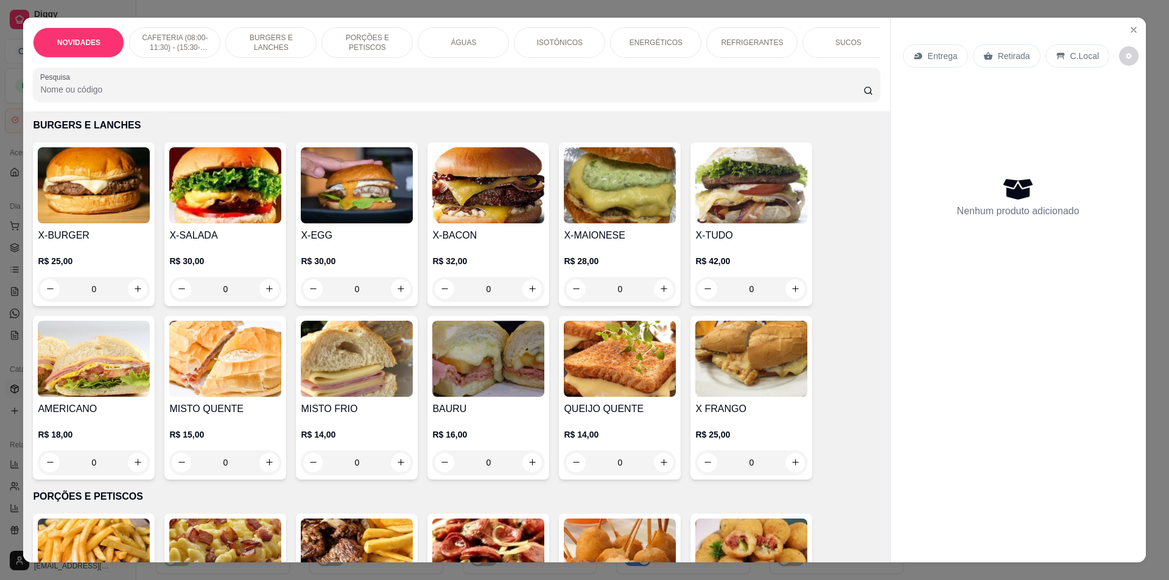
scroll to position [670, 0]
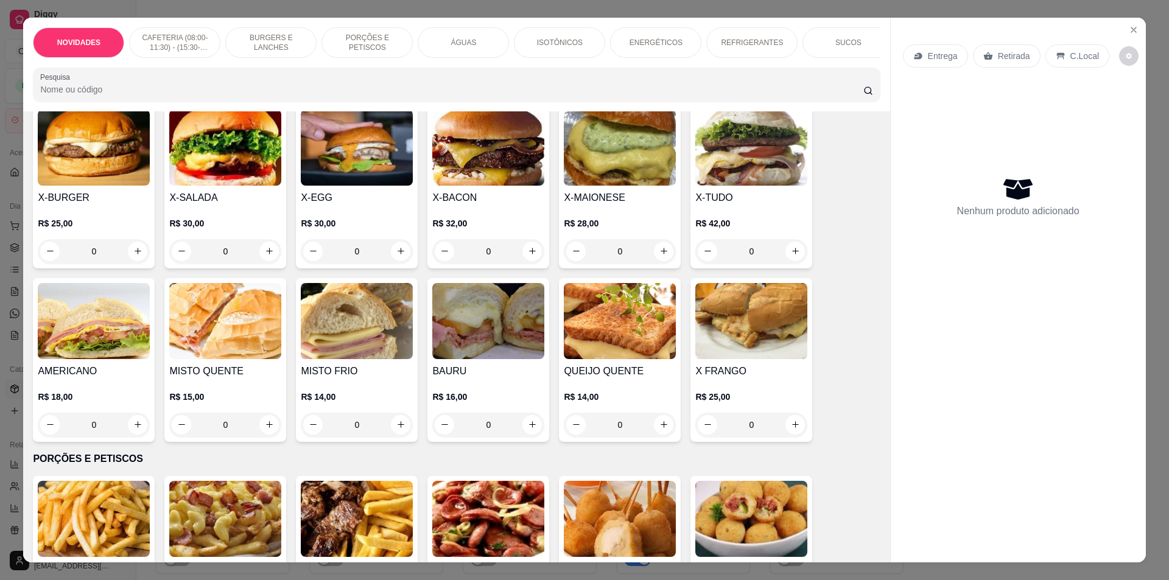
click at [396, 258] on div "0" at bounding box center [357, 251] width 112 height 24
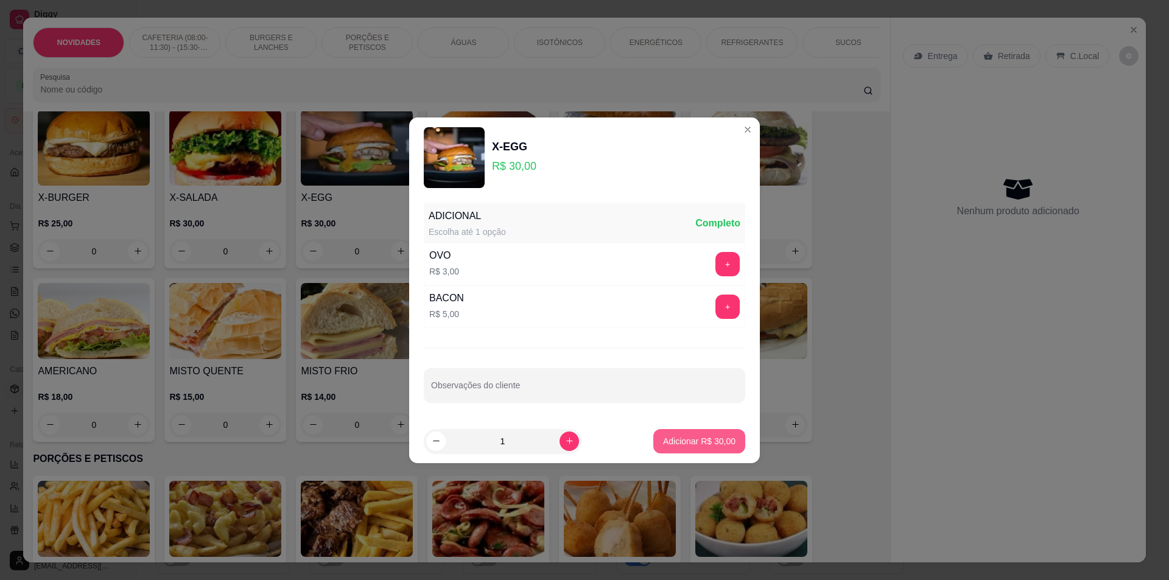
click at [689, 430] on button "Adicionar R$ 30,00" at bounding box center [699, 441] width 92 height 24
type input "1"
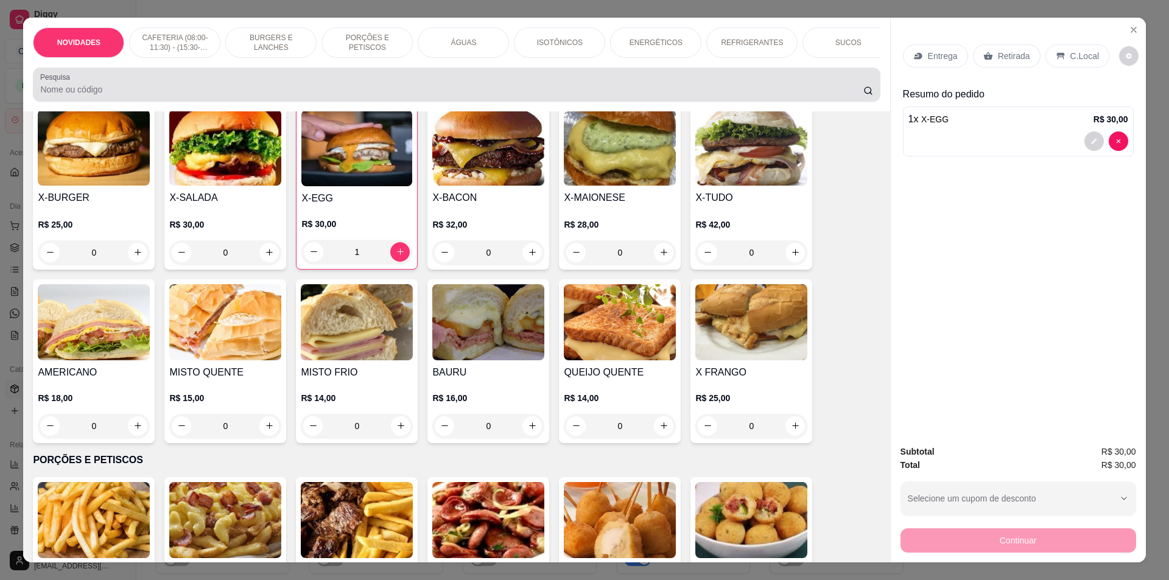
drag, startPoint x: 228, startPoint y: 90, endPoint x: 135, endPoint y: 99, distance: 93.6
click at [137, 97] on div at bounding box center [456, 84] width 832 height 24
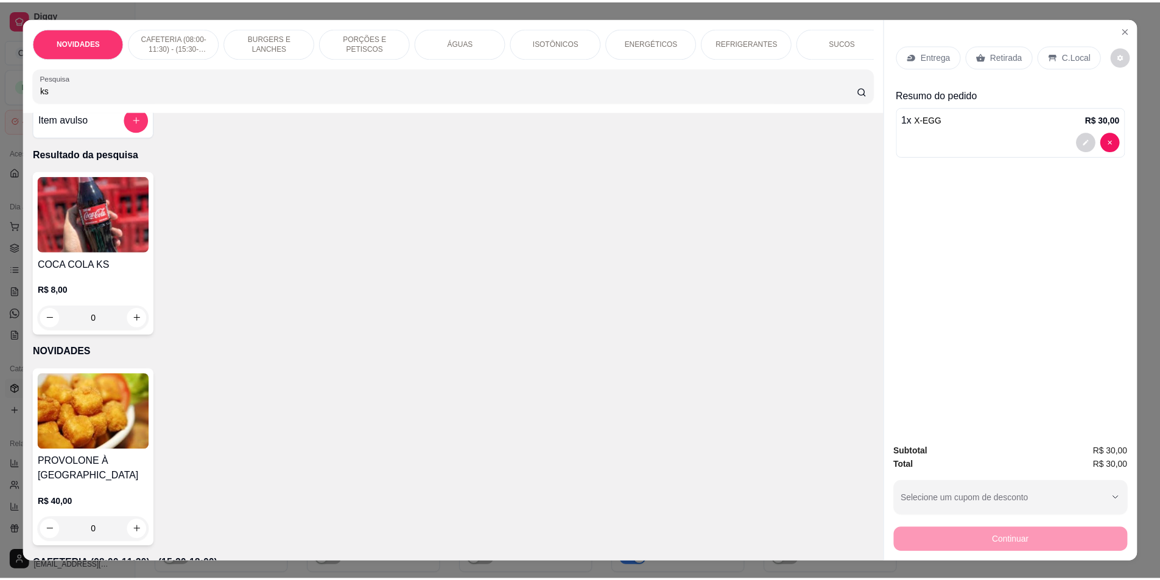
scroll to position [0, 0]
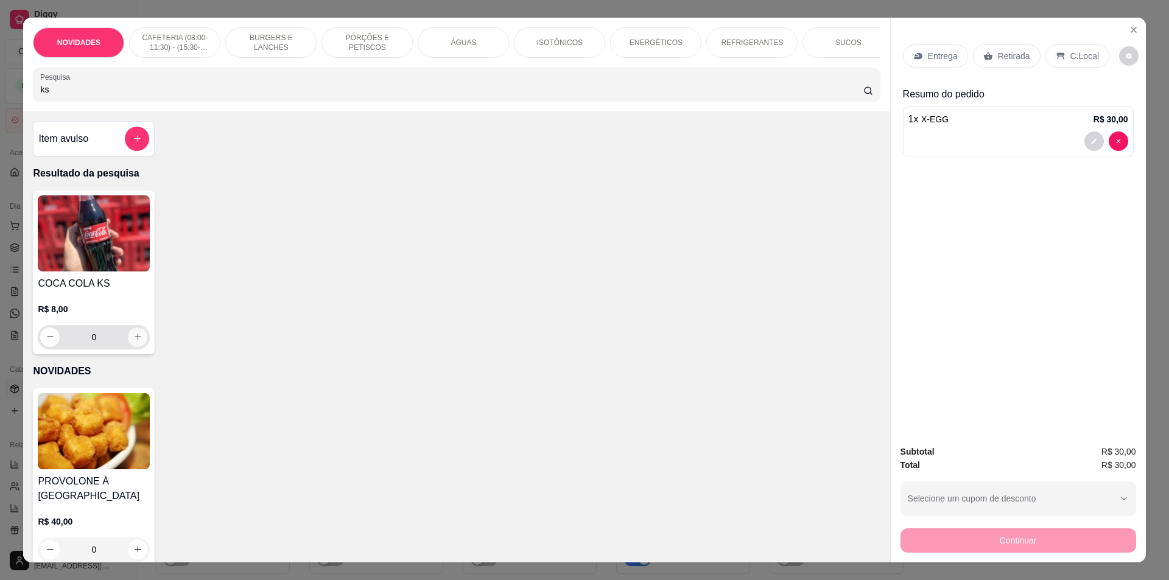
type input "ks"
click at [136, 335] on div "0" at bounding box center [93, 337] width 107 height 24
click at [135, 342] on icon "increase-product-quantity" at bounding box center [137, 336] width 9 height 9
type input "1"
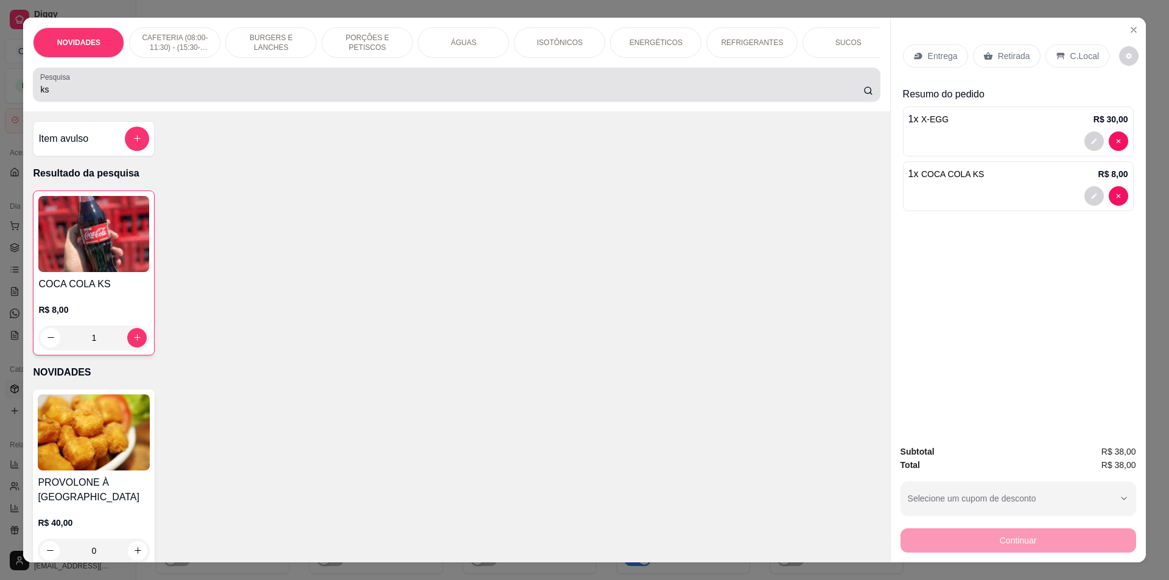
click at [259, 95] on input "ks" at bounding box center [451, 89] width 823 height 12
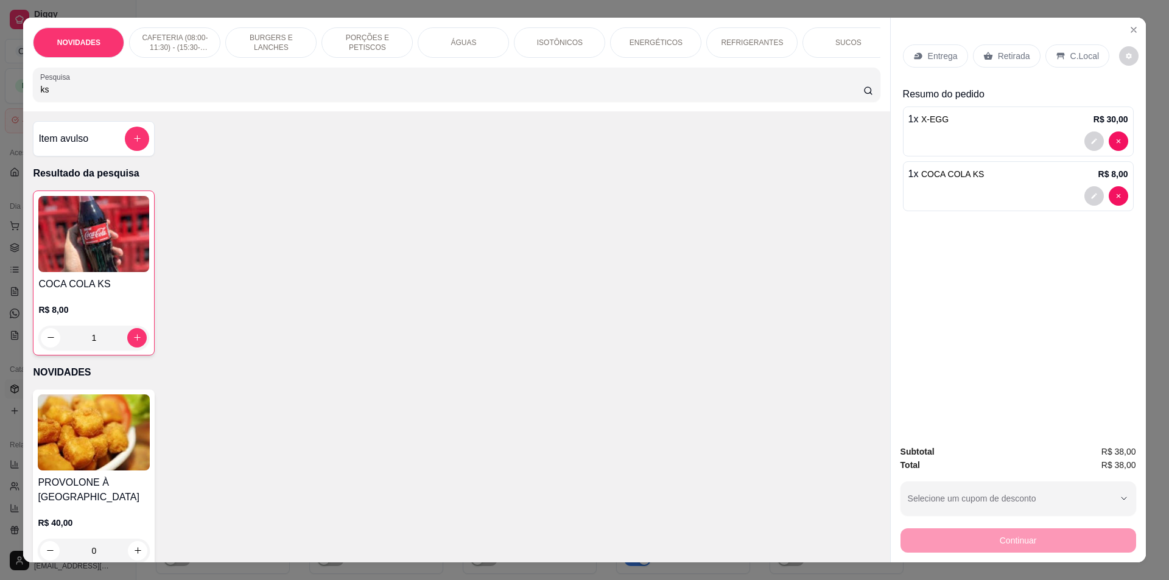
type input "k"
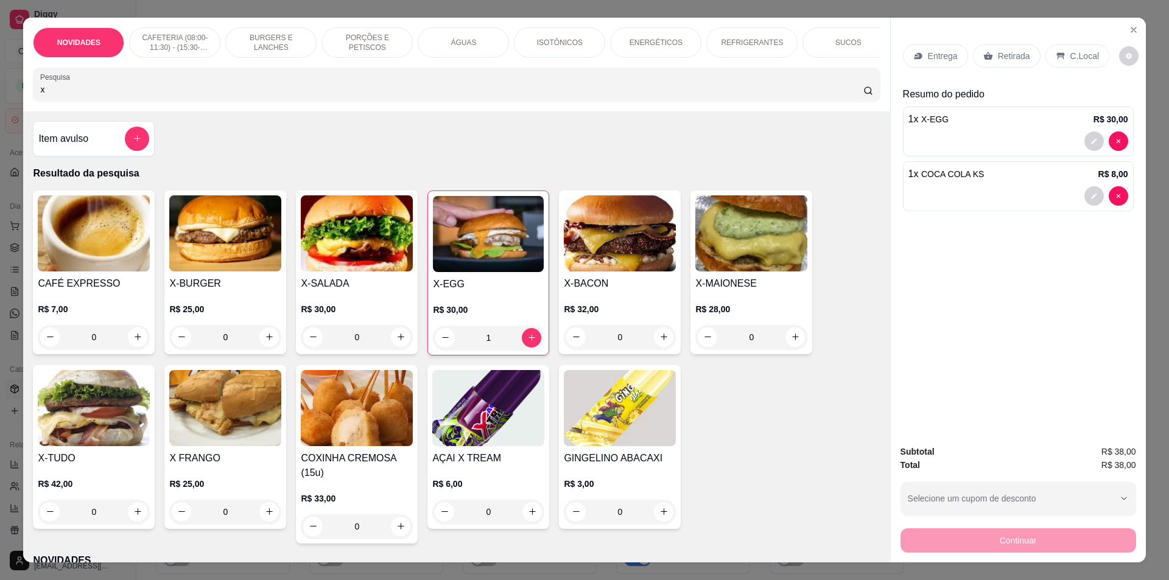
type input "x"
click at [262, 344] on div "0" at bounding box center [225, 337] width 112 height 24
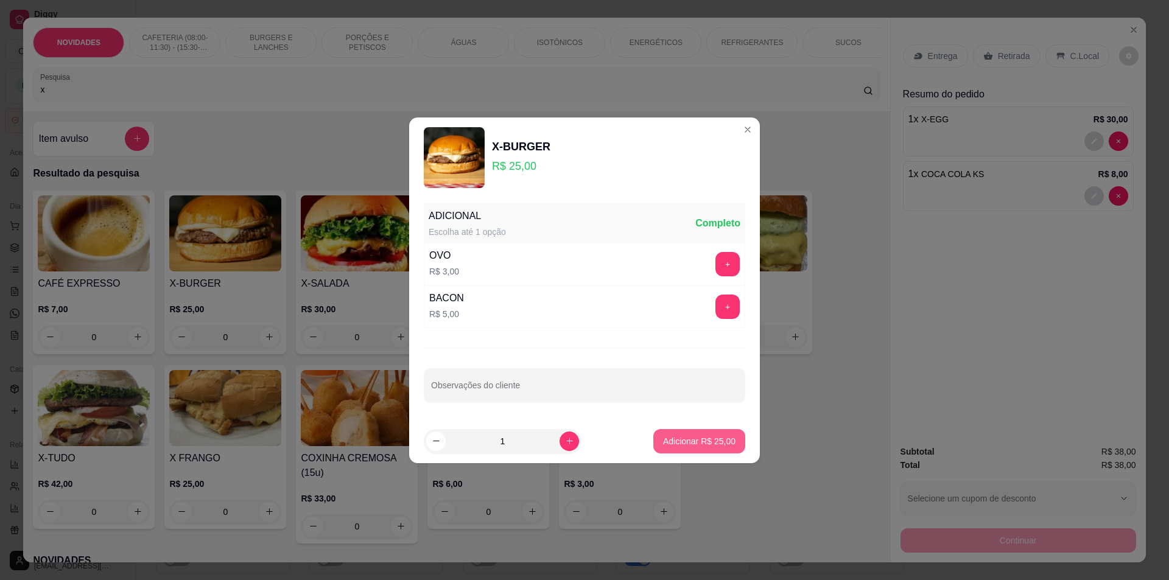
click at [684, 443] on p "Adicionar R$ 25,00" at bounding box center [699, 441] width 72 height 12
type input "1"
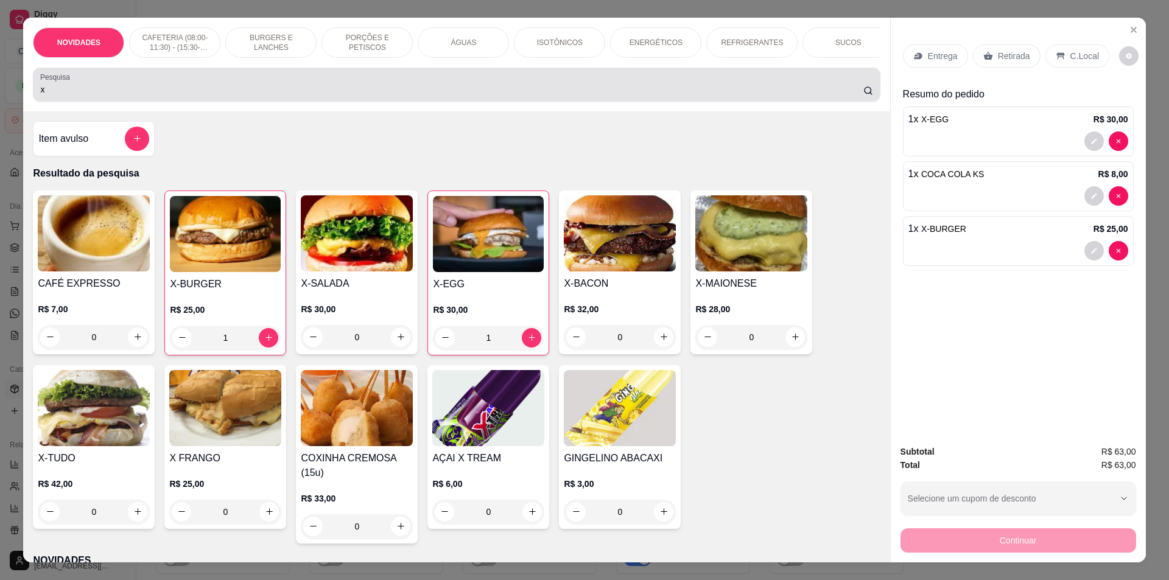
click at [213, 97] on div "x" at bounding box center [456, 84] width 832 height 24
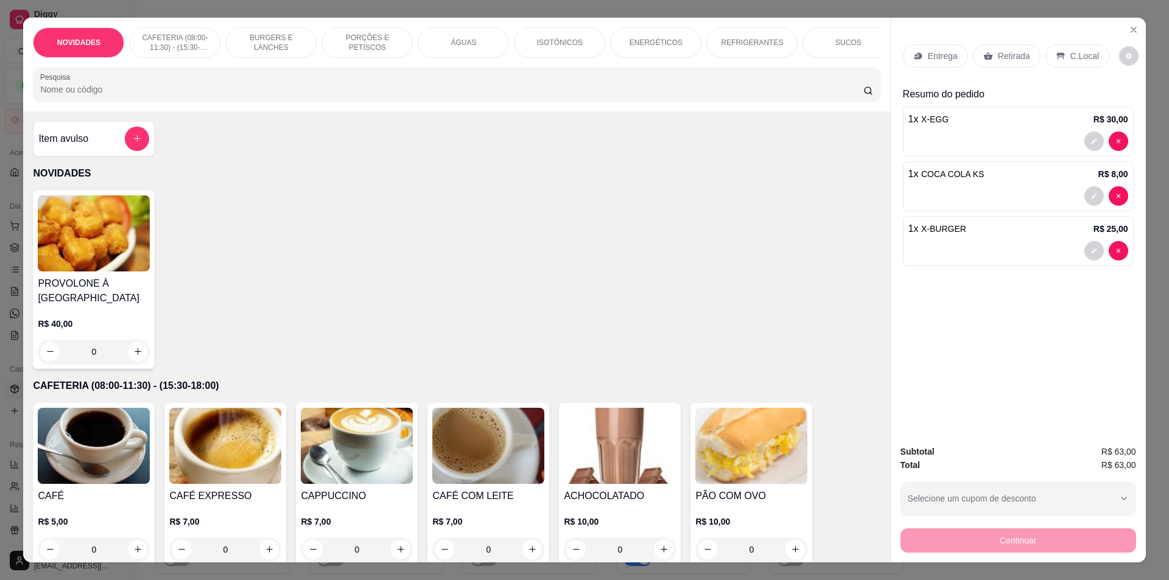
click at [1002, 57] on p "Retirada" at bounding box center [1014, 56] width 32 height 12
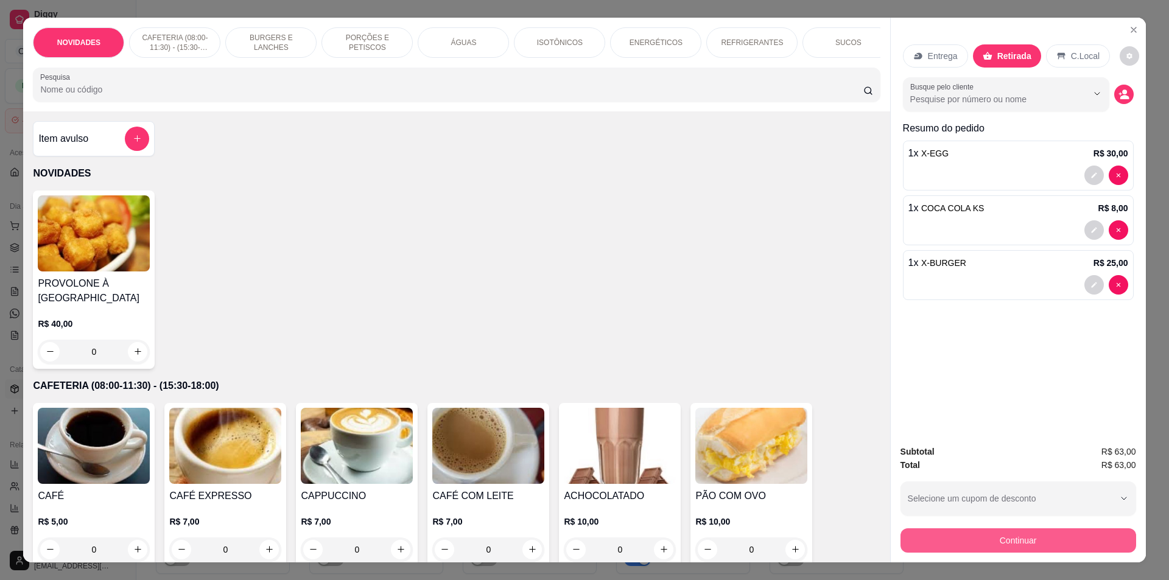
click at [1001, 529] on button "Continuar" at bounding box center [1018, 540] width 236 height 24
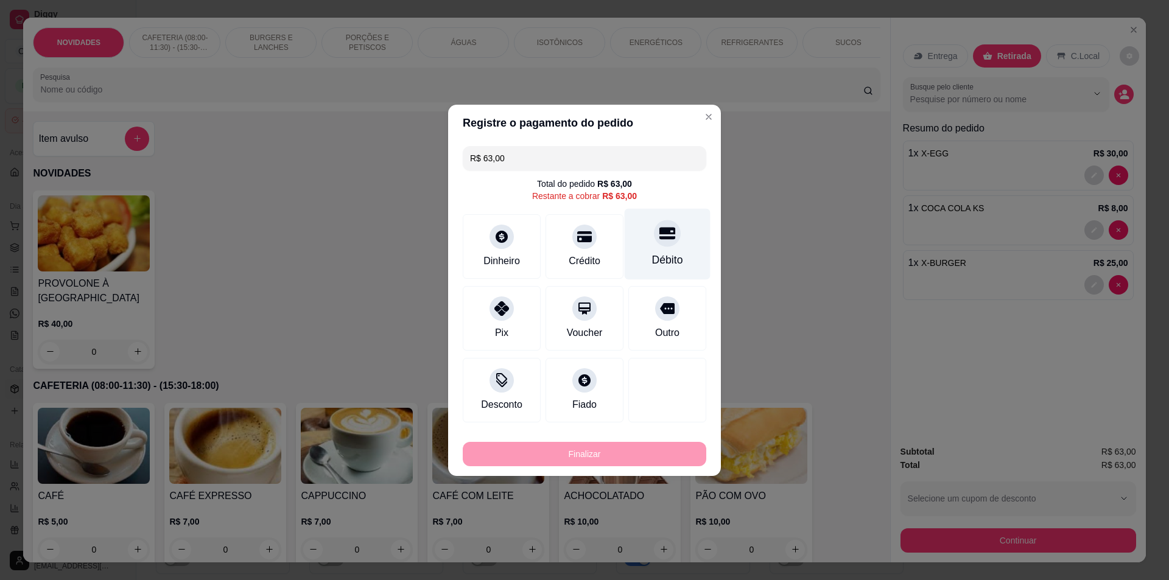
click at [640, 239] on div "Débito" at bounding box center [668, 243] width 86 height 71
type input "R$ 0,00"
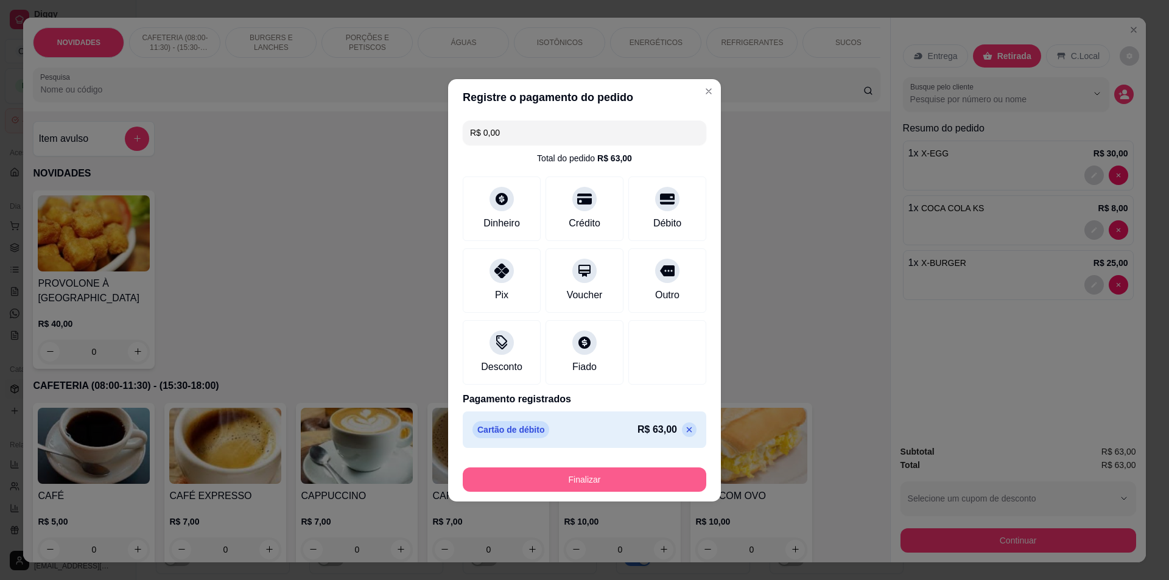
click at [617, 487] on button "Finalizar" at bounding box center [585, 480] width 244 height 24
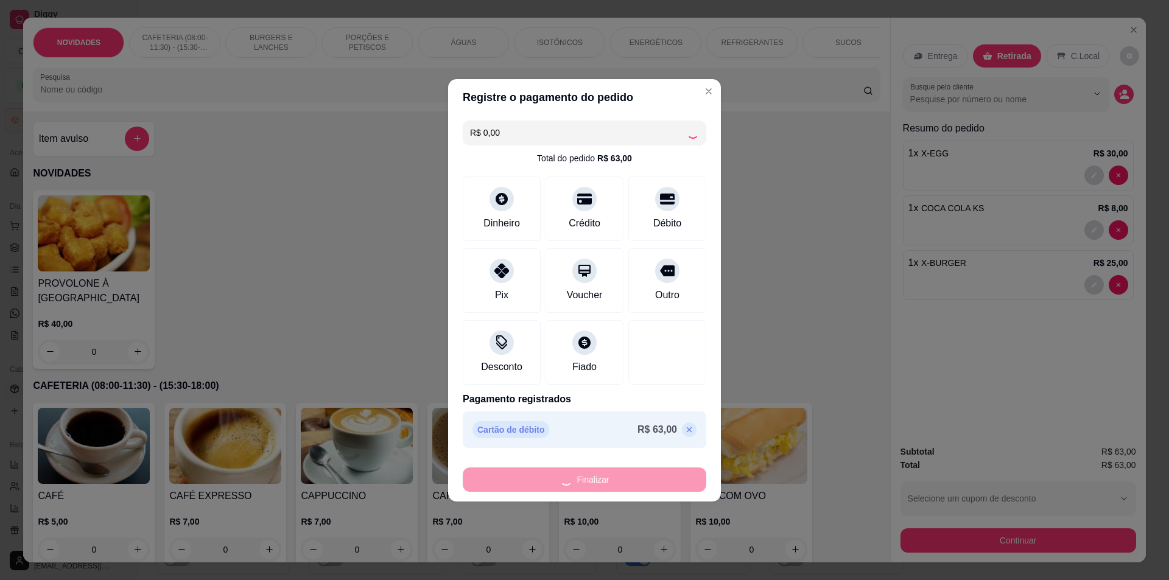
type input "0"
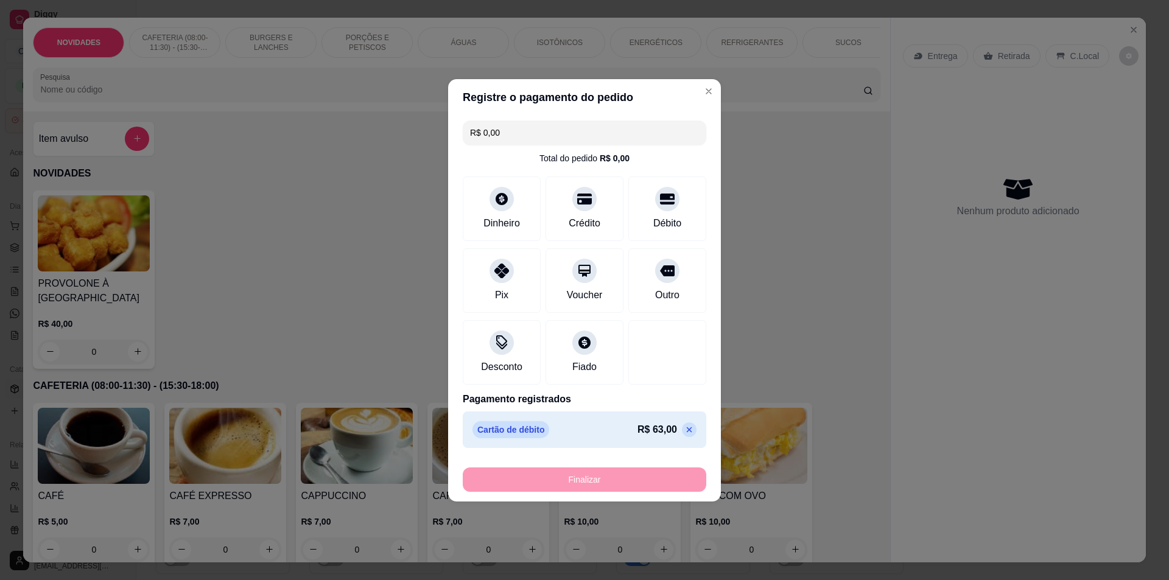
type input "-R$ 63,00"
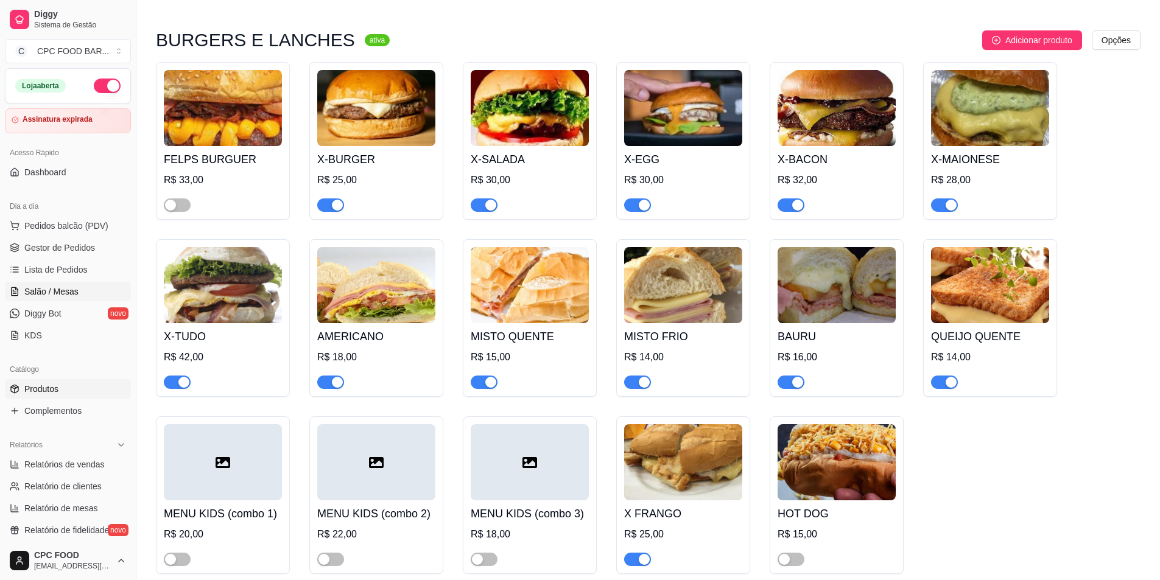
click at [82, 293] on link "Salão / Mesas" at bounding box center [68, 291] width 126 height 19
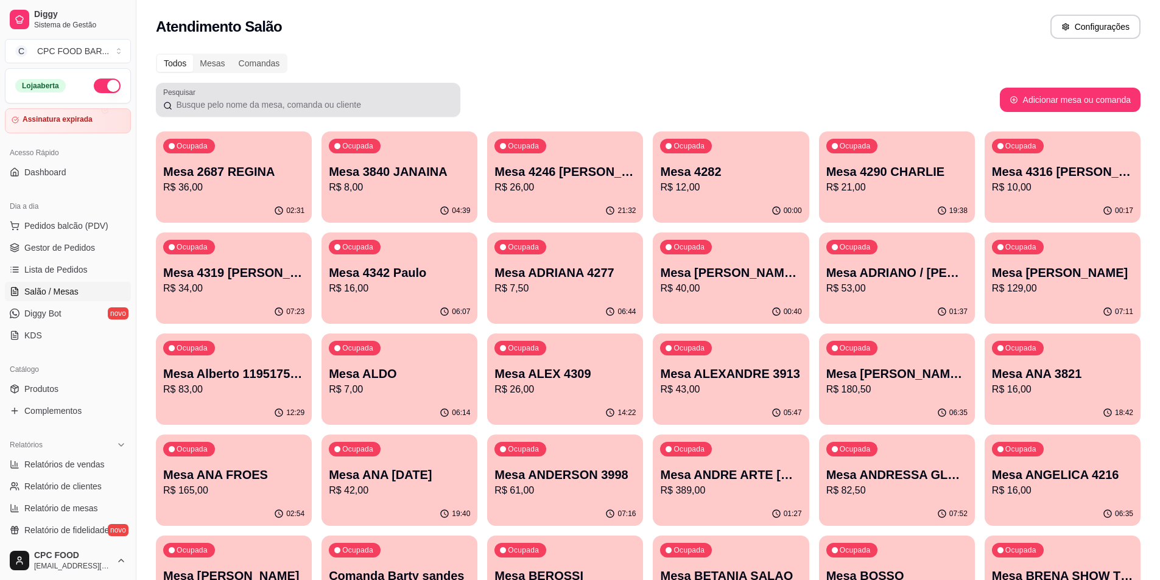
click at [239, 90] on div at bounding box center [308, 100] width 290 height 24
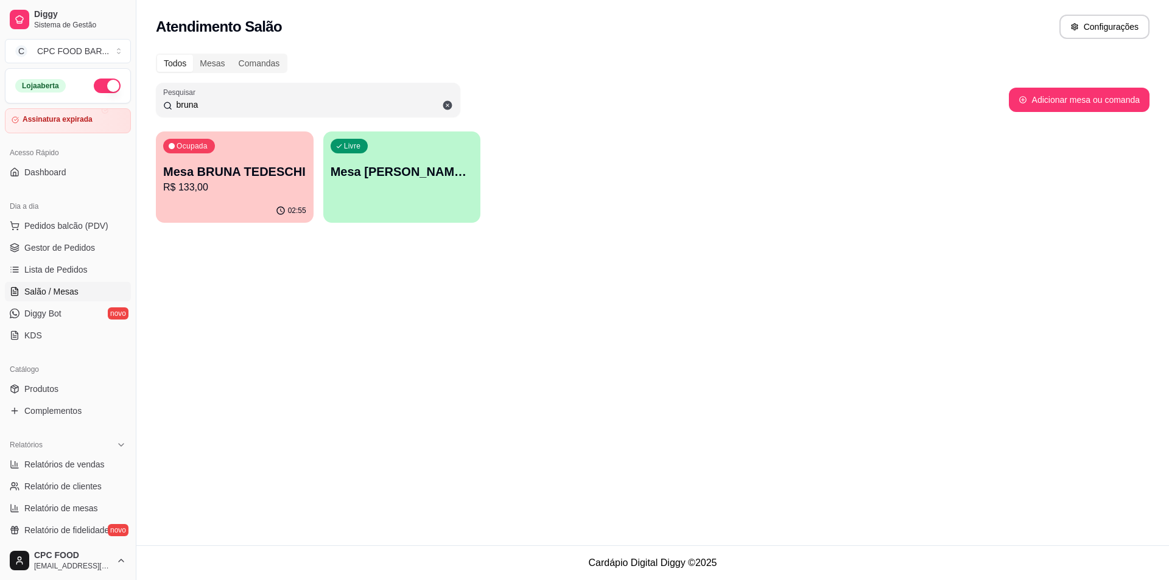
type input "bruna"
click at [253, 174] on p "Mesa BRUNA TEDESCHI" at bounding box center [235, 172] width 139 height 16
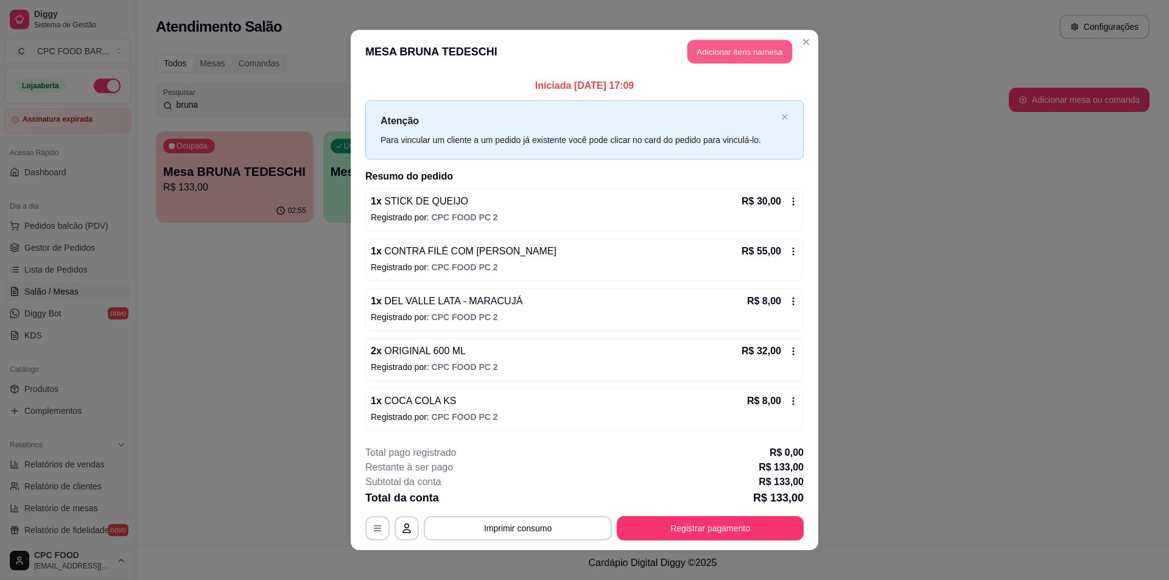
click at [730, 40] on button "Adicionar itens na mesa" at bounding box center [739, 52] width 105 height 24
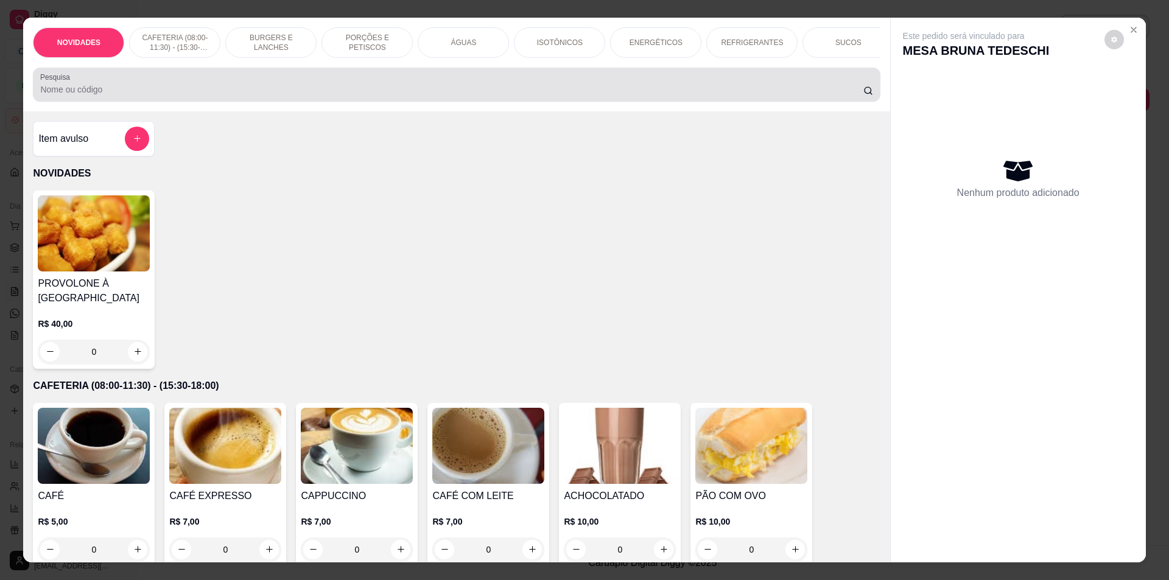
click at [436, 97] on div at bounding box center [456, 84] width 832 height 24
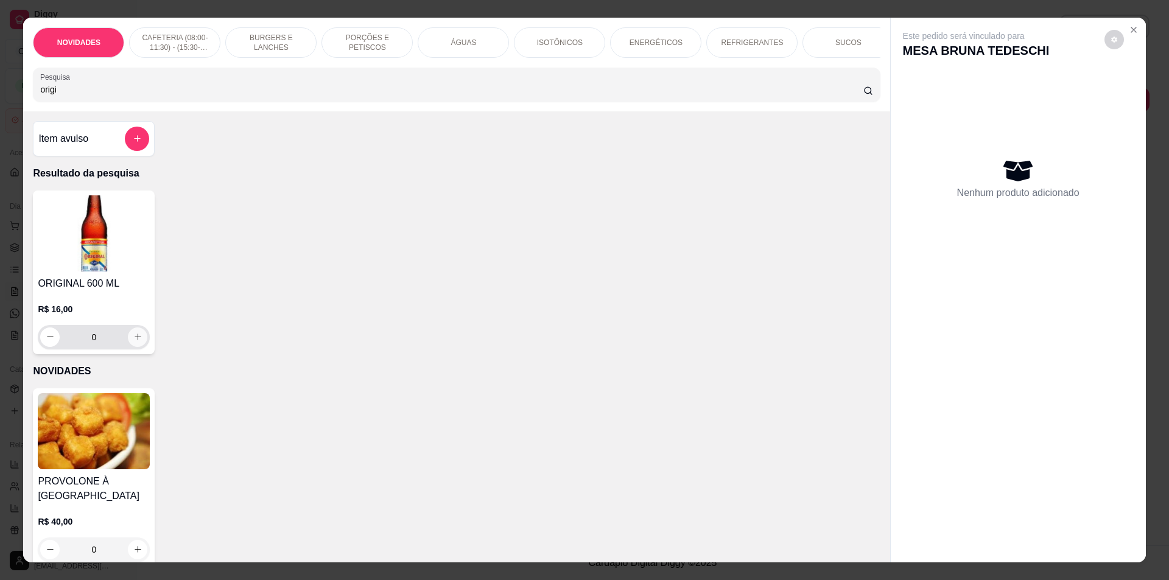
type input "origi"
click at [132, 341] on button "increase-product-quantity" at bounding box center [137, 337] width 19 height 19
type input "2"
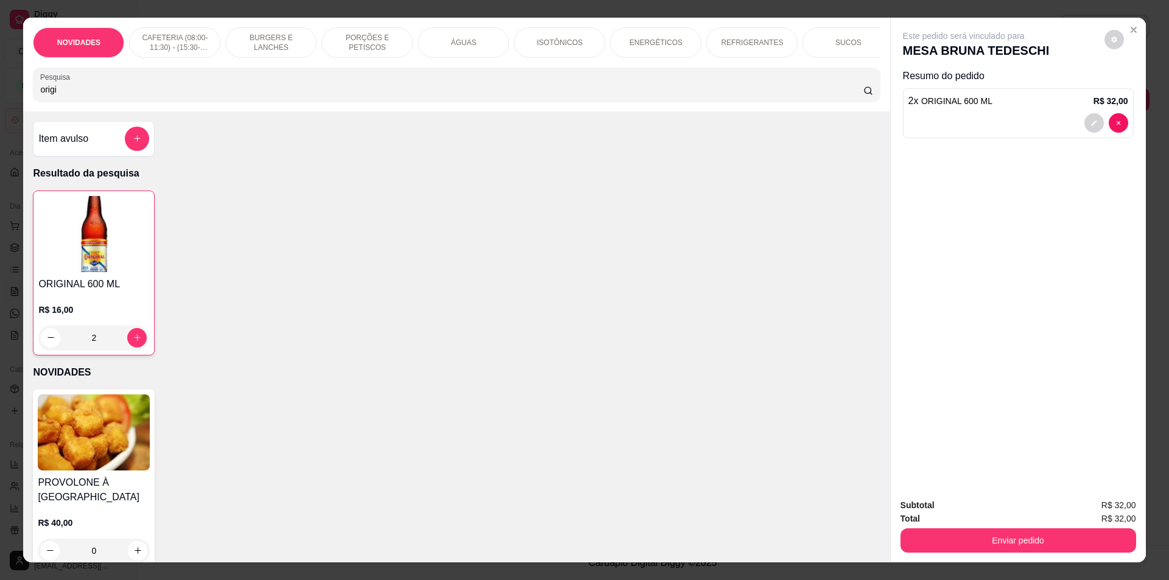
drag, startPoint x: 111, startPoint y: 88, endPoint x: 13, endPoint y: 96, distance: 98.3
click at [13, 96] on div "NOVIDADES CAFETERIA (08:00-11:30) - (15:30-18:00) BURGERS E LANCHES PORÇÕES E P…" at bounding box center [584, 290] width 1169 height 580
drag, startPoint x: 70, startPoint y: 96, endPoint x: 17, endPoint y: 99, distance: 53.0
click at [24, 102] on div "NOVIDADES CAFETERIA (08:00-11:30) - (15:30-18:00) BURGERS E LANCHES PORÇÕES E P…" at bounding box center [456, 65] width 866 height 94
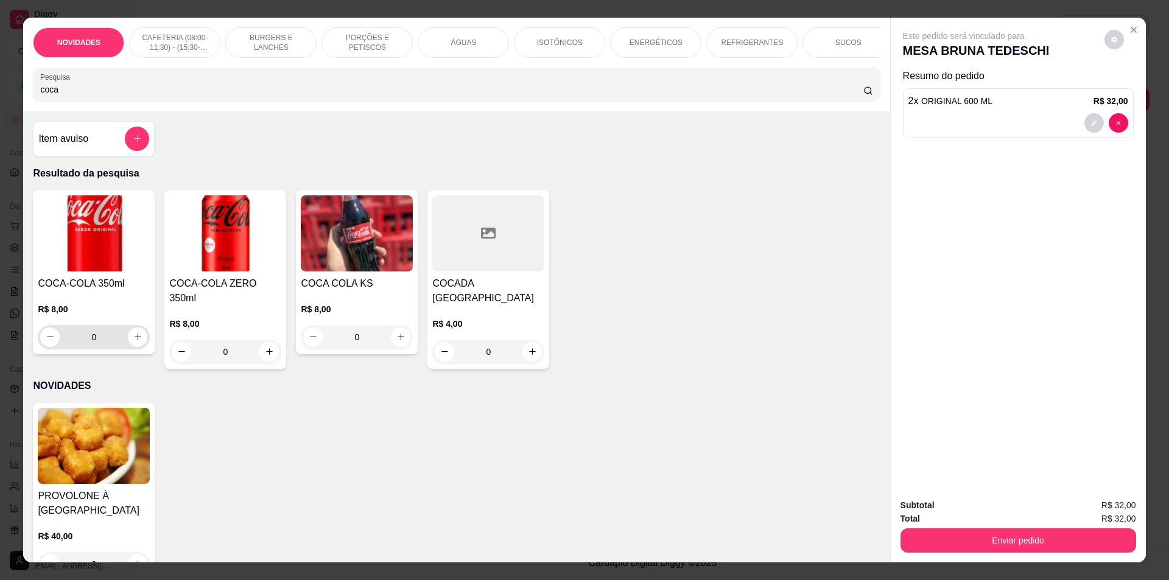
type input "coca"
click at [133, 342] on icon "increase-product-quantity" at bounding box center [137, 336] width 9 height 9
type input "1"
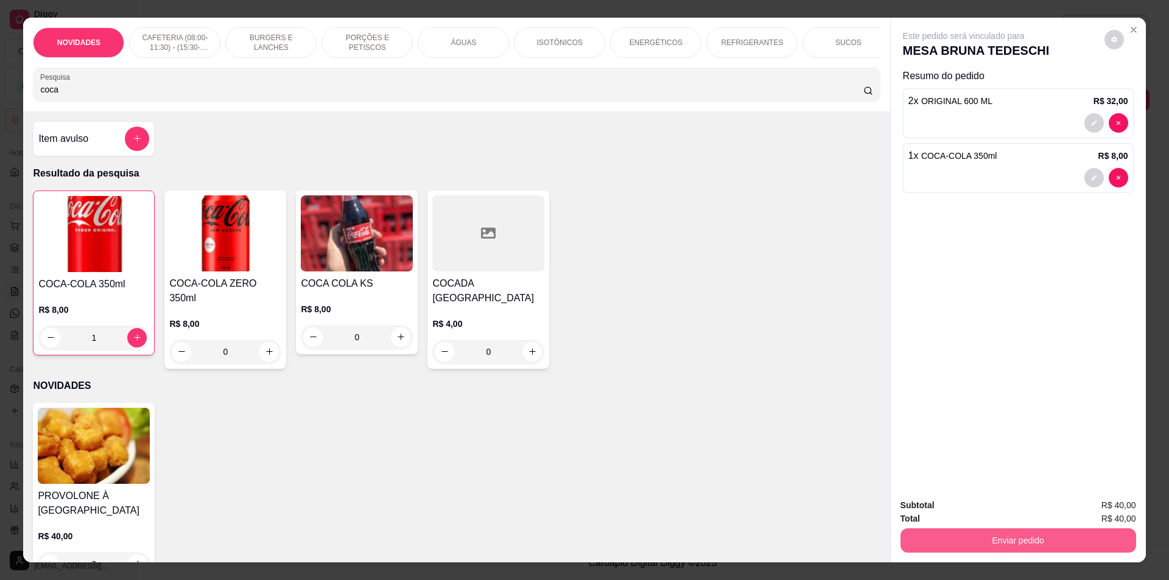
click at [950, 536] on button "Enviar pedido" at bounding box center [1018, 540] width 236 height 24
click at [953, 514] on button "Não registrar e enviar pedido" at bounding box center [977, 510] width 127 height 23
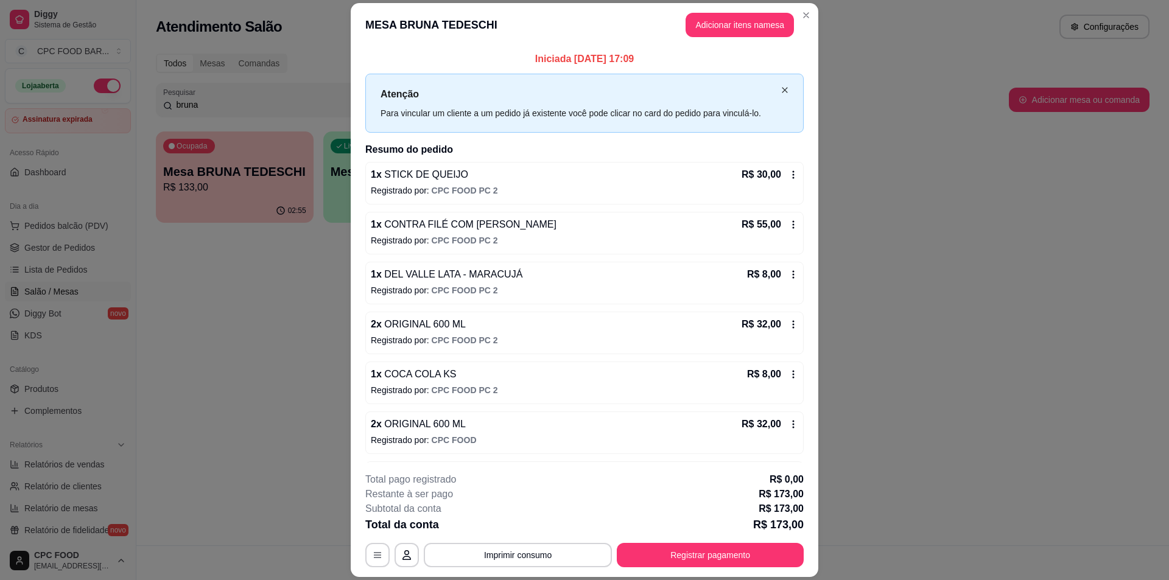
click at [781, 90] on icon "close" at bounding box center [784, 89] width 7 height 7
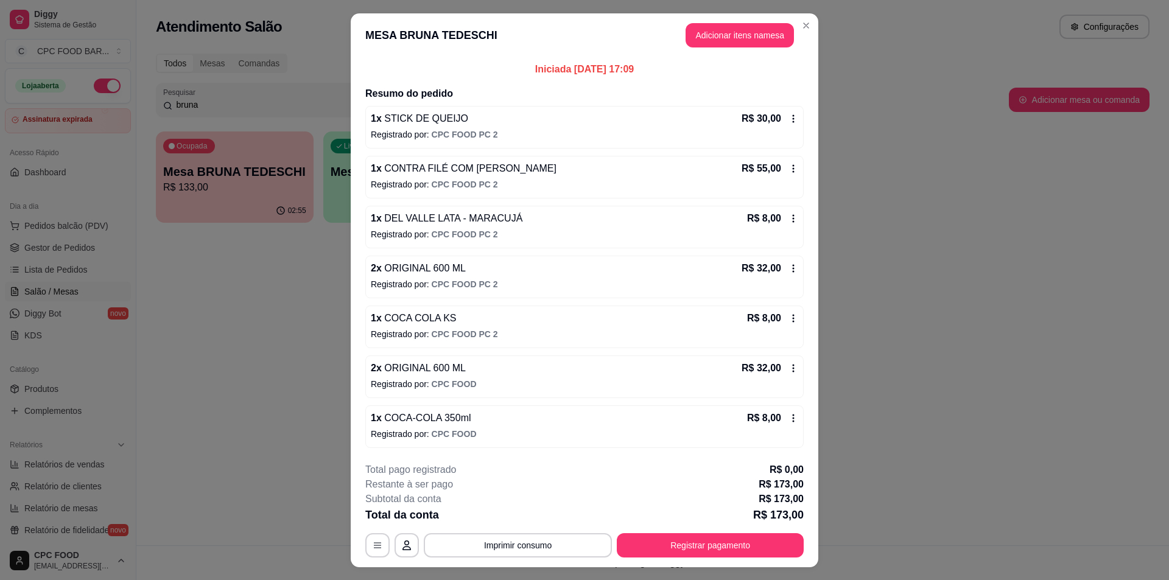
scroll to position [26, 0]
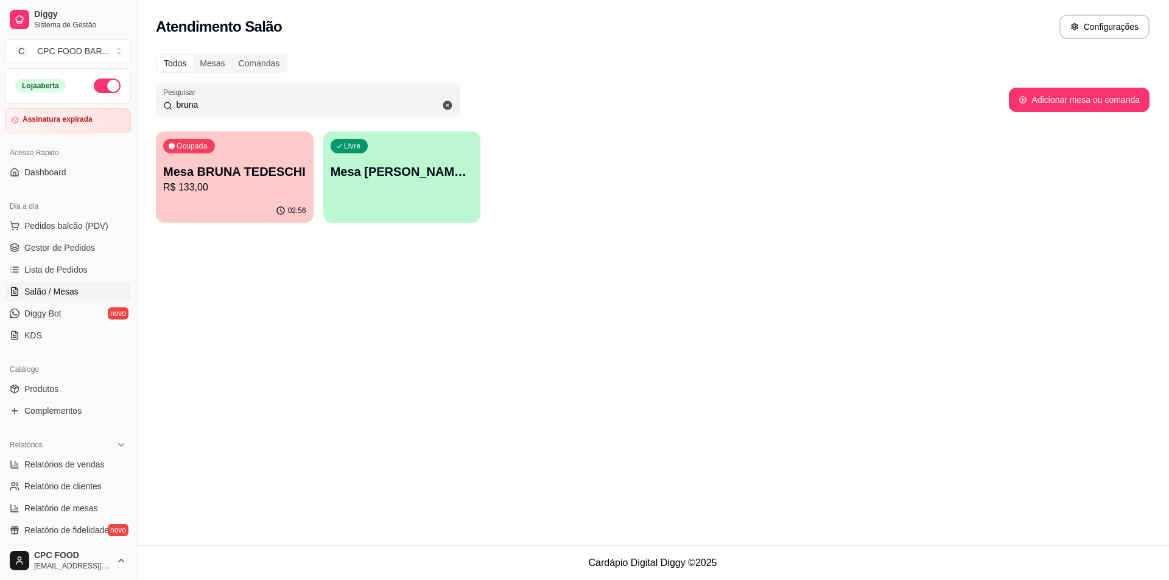
click at [267, 175] on p "Mesa BRUNA TEDESCHI" at bounding box center [234, 171] width 143 height 17
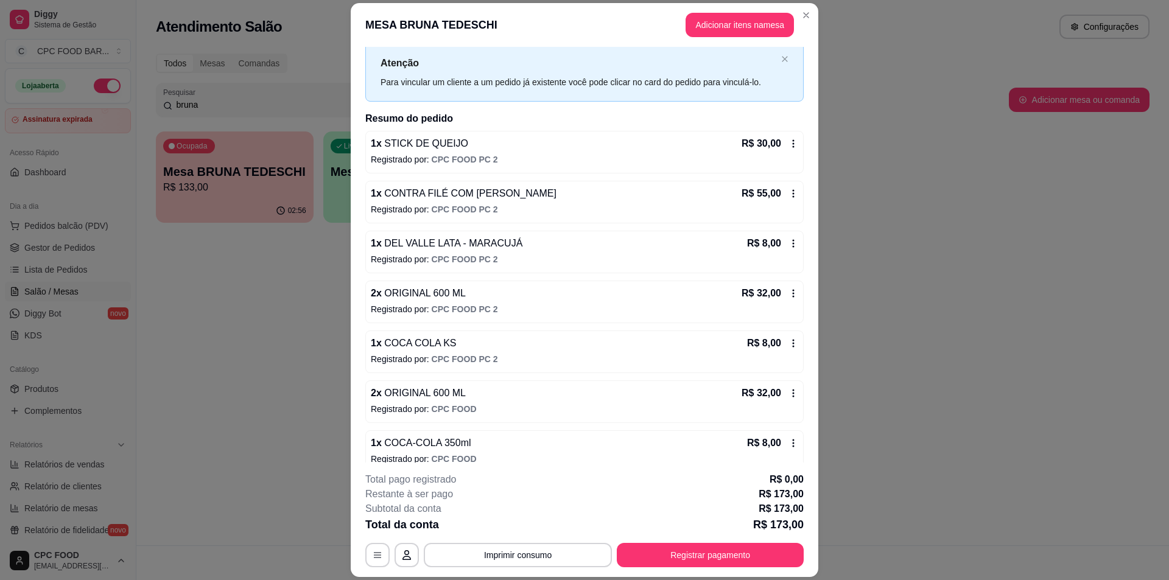
scroll to position [46, 0]
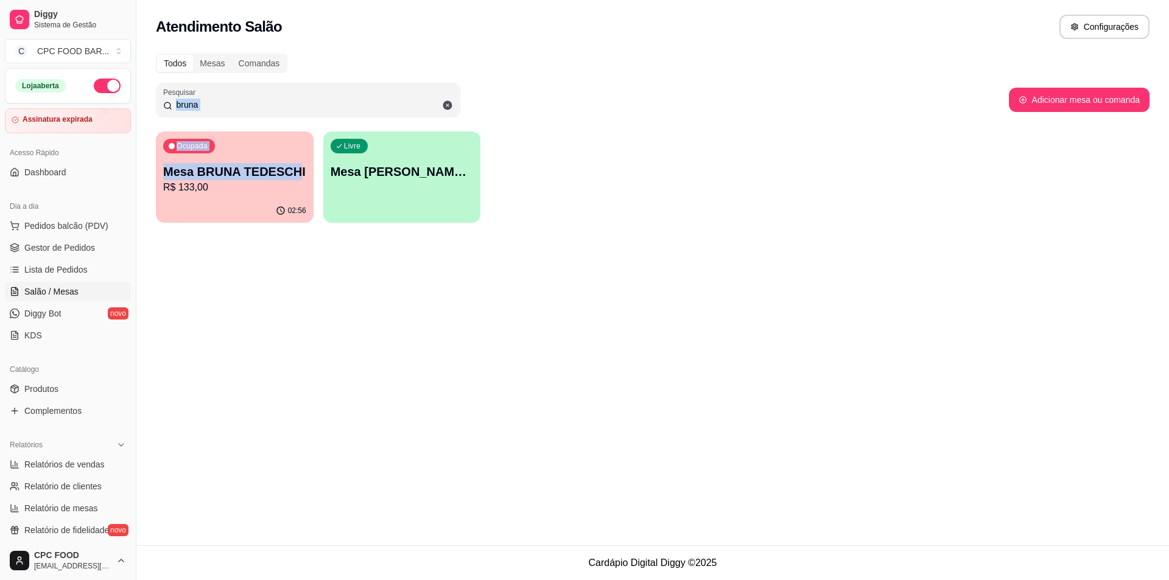
drag, startPoint x: 262, startPoint y: 119, endPoint x: 242, endPoint y: 87, distance: 38.3
click at [246, 93] on div "Todos Mesas Comandas Pesquisar bruna Adicionar mesa ou comanda Ocupada Mesa BRU…" at bounding box center [652, 141] width 1033 height 191
click at [449, 101] on icon at bounding box center [447, 105] width 11 height 11
click at [312, 102] on input "bruna" at bounding box center [312, 105] width 281 height 12
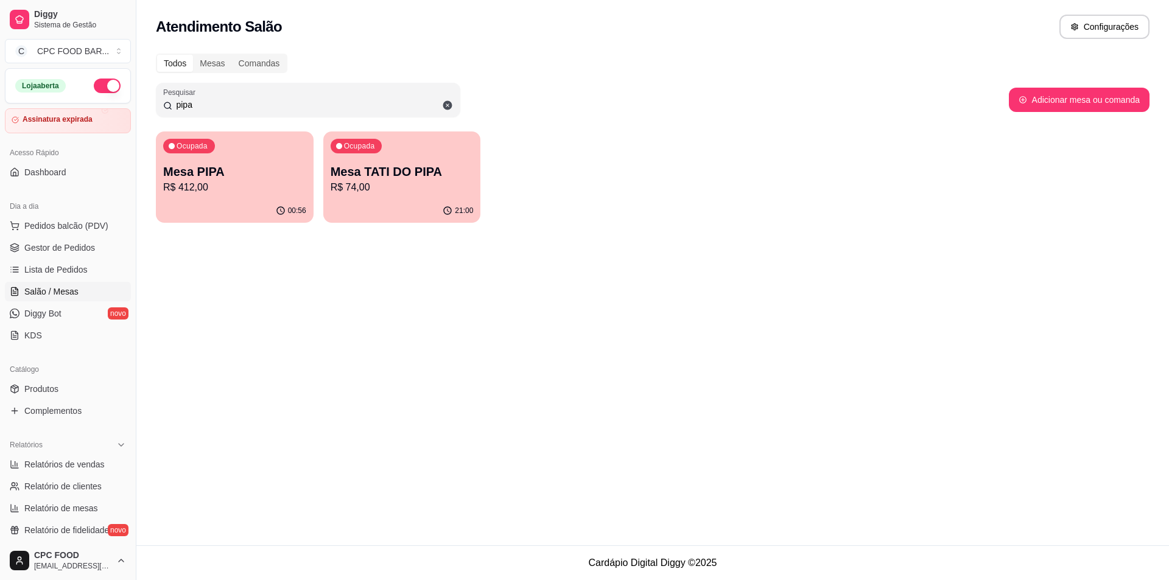
type input "pipa"
click at [259, 174] on p "Mesa PIPA" at bounding box center [235, 172] width 139 height 16
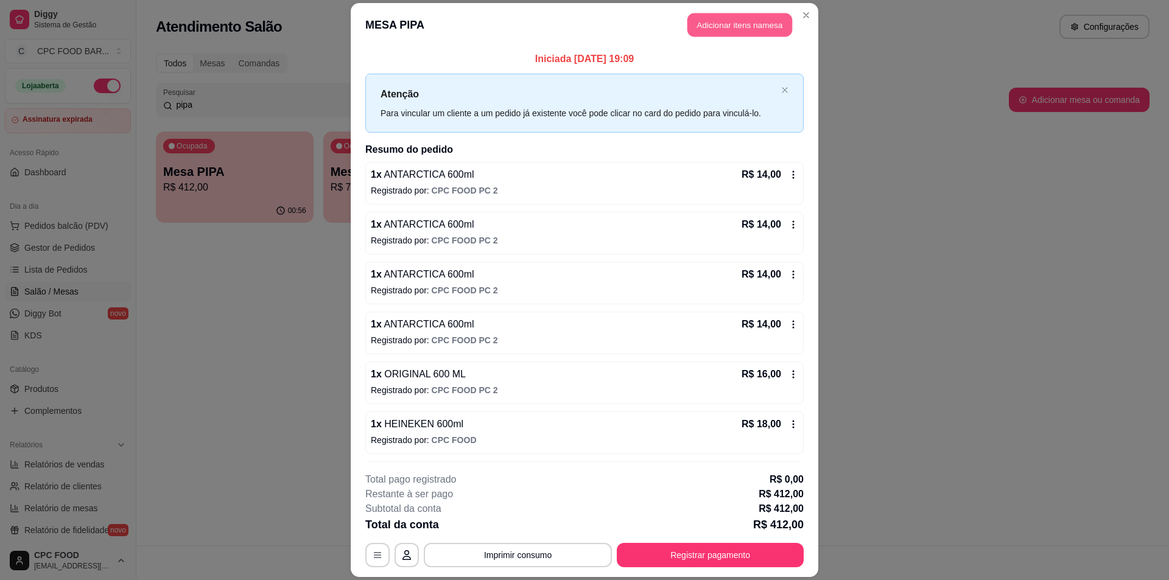
click at [717, 19] on button "Adicionar itens na mesa" at bounding box center [739, 25] width 105 height 24
click at [488, 96] on input "Pesquisa" at bounding box center [451, 89] width 823 height 12
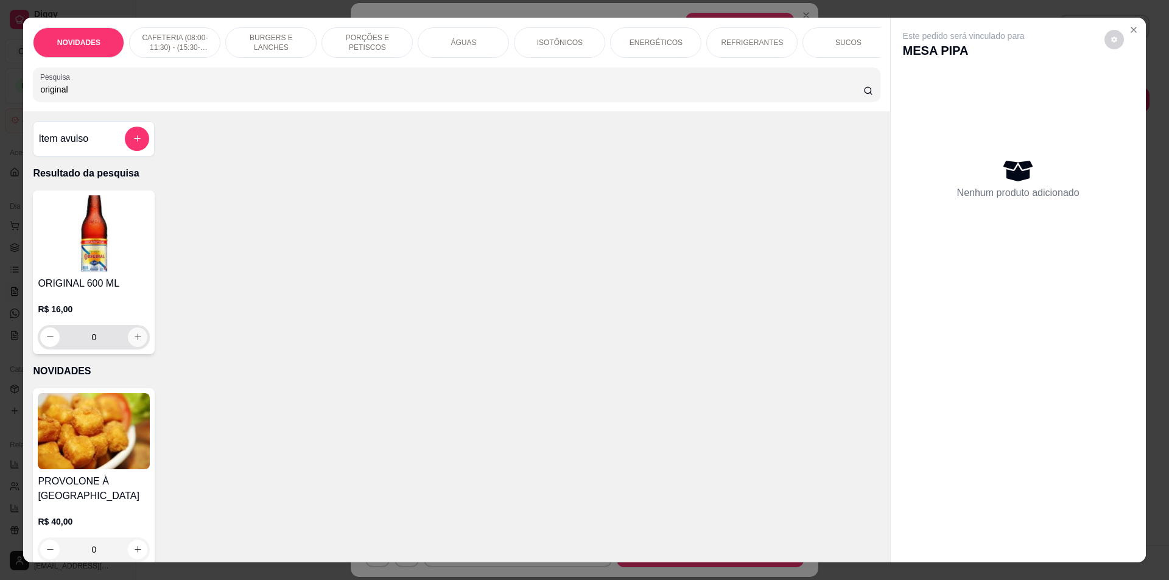
type input "original"
click at [136, 342] on icon "increase-product-quantity" at bounding box center [137, 336] width 9 height 9
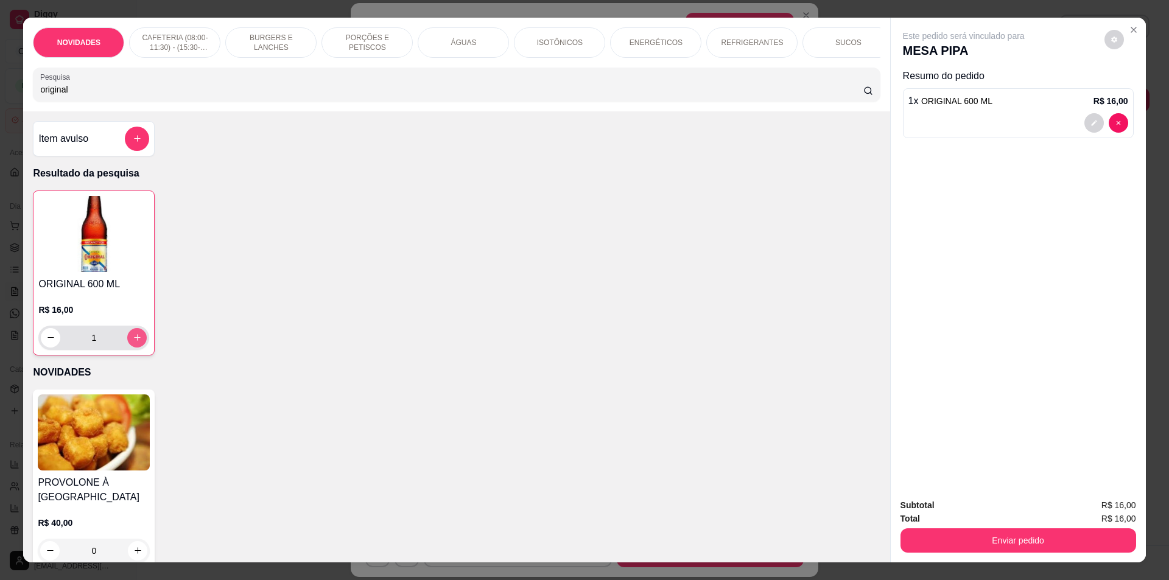
type input "1"
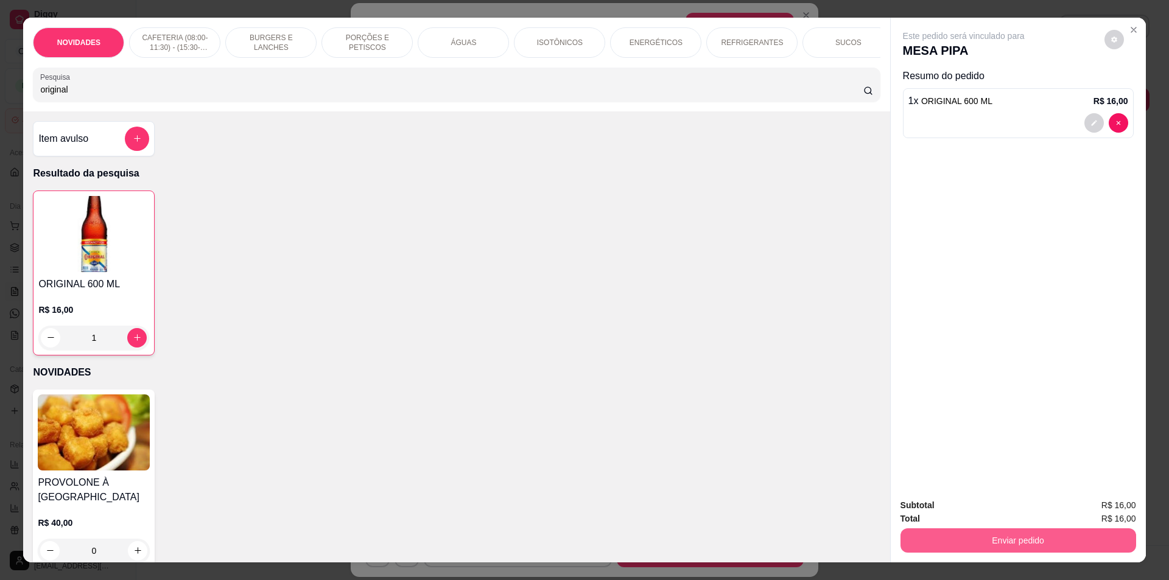
click at [943, 547] on button "Enviar pedido" at bounding box center [1018, 540] width 236 height 24
click at [954, 517] on button "Não registrar e enviar pedido" at bounding box center [977, 510] width 127 height 23
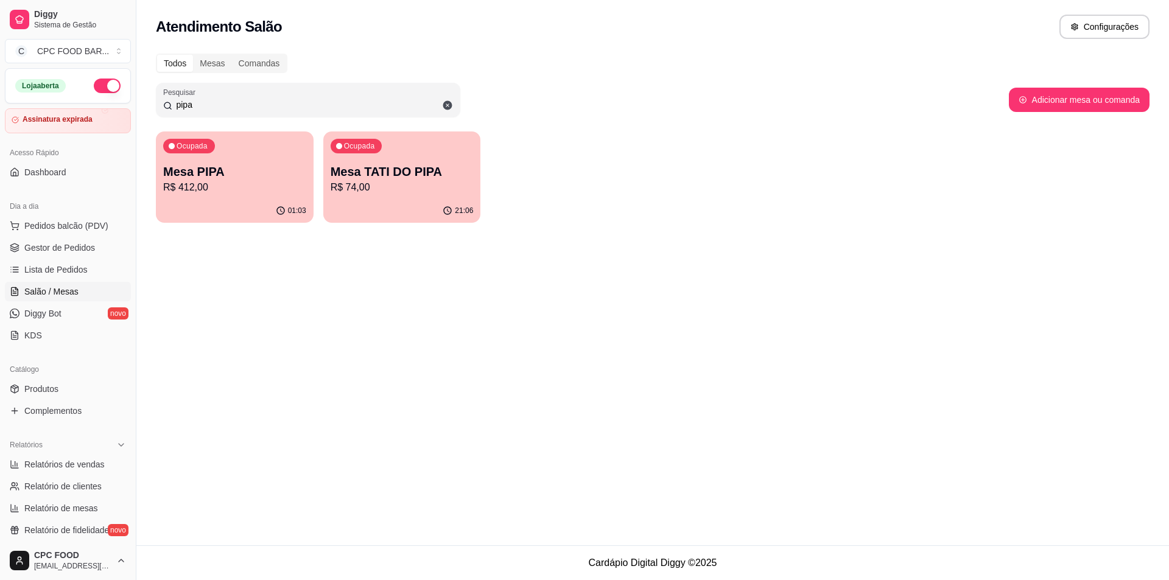
drag, startPoint x: 209, startPoint y: 100, endPoint x: 49, endPoint y: 71, distance: 163.5
click at [49, 96] on div "Diggy Sistema de Gestão C CPC FOOD BAR ... Loja aberta Assinatura expirada Aces…" at bounding box center [584, 290] width 1169 height 580
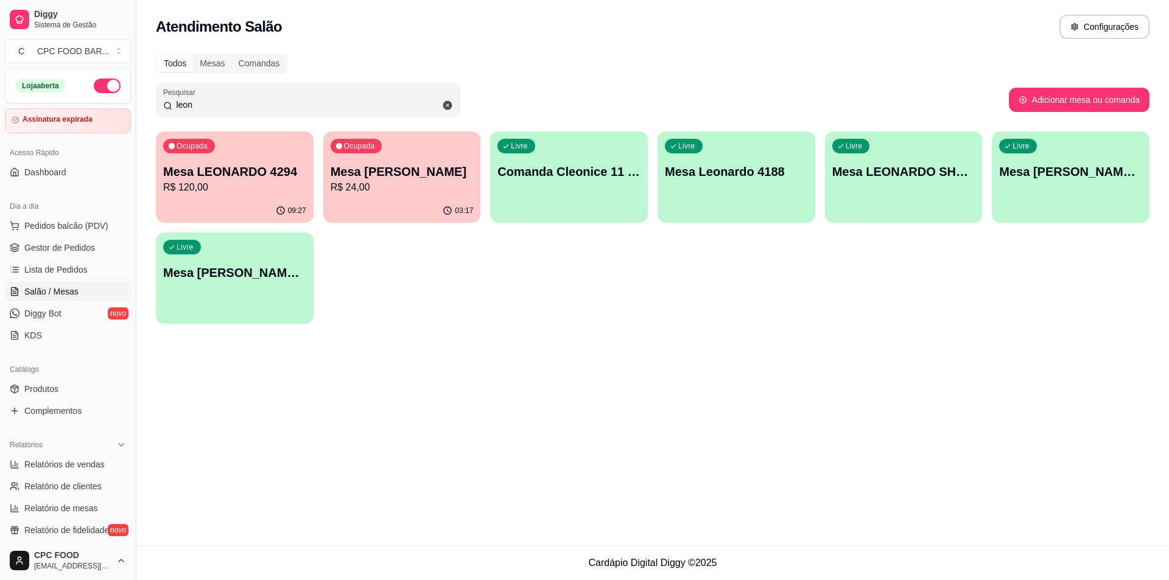
type input "leon"
click at [362, 168] on p "Mesa [PERSON_NAME]" at bounding box center [402, 171] width 143 height 17
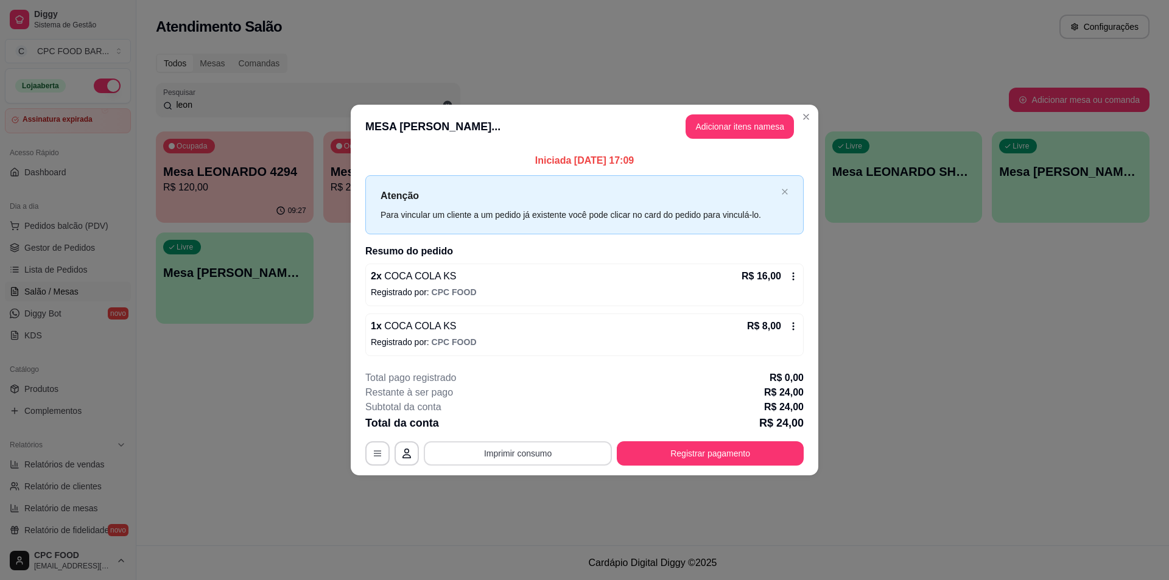
click at [554, 455] on button "Imprimir consumo" at bounding box center [518, 453] width 188 height 24
click at [538, 422] on button "IMPRESSORA" at bounding box center [521, 425] width 88 height 19
click at [640, 459] on button "Registrar pagamento" at bounding box center [710, 453] width 187 height 24
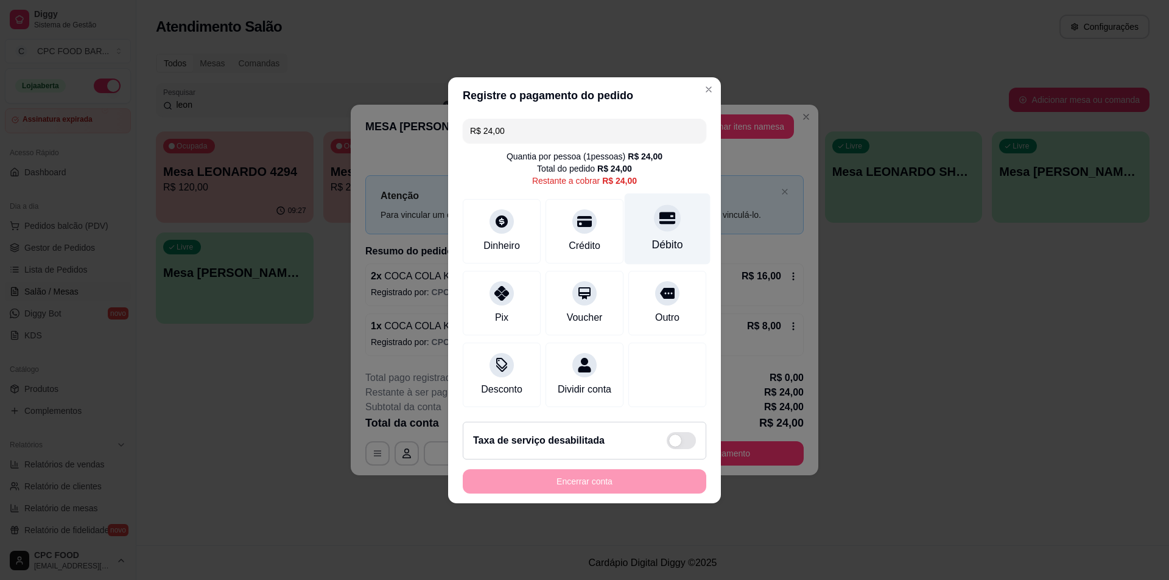
click at [667, 212] on icon at bounding box center [667, 218] width 16 height 12
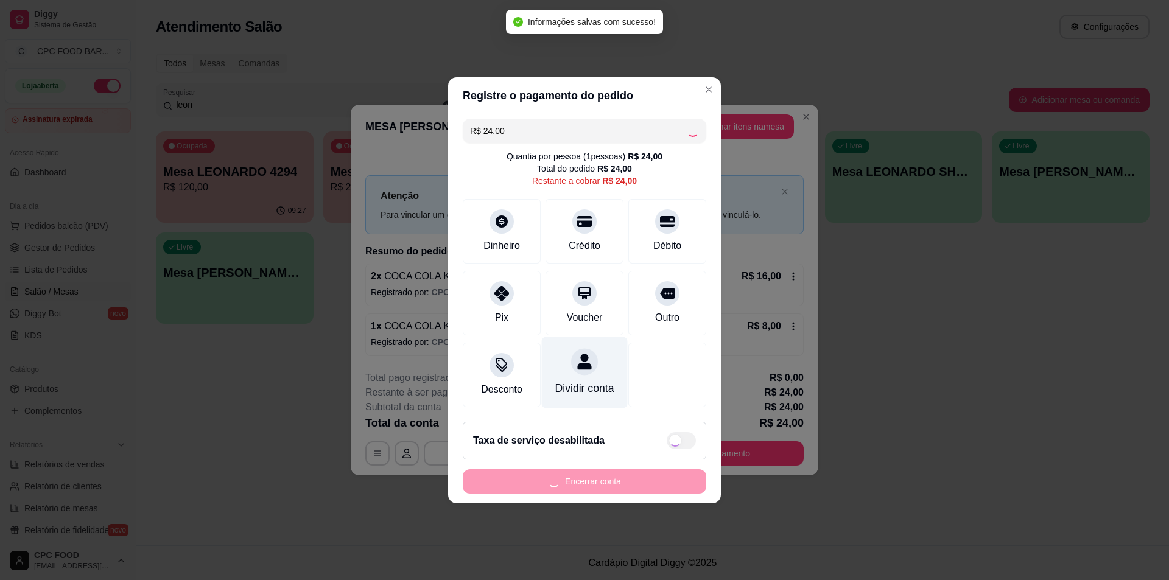
type input "R$ 0,00"
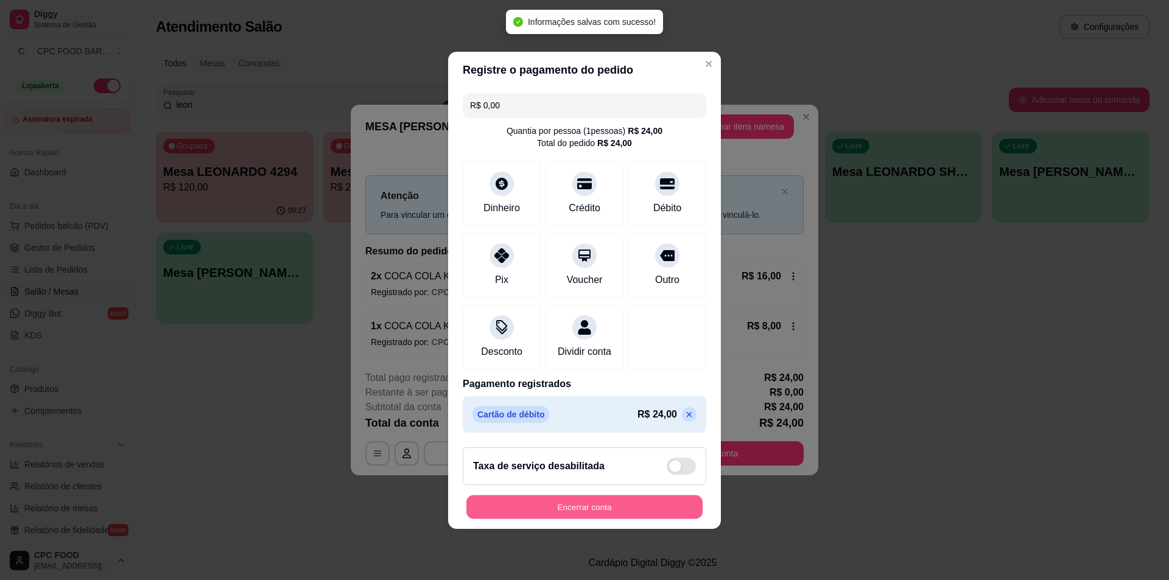
click at [607, 515] on button "Encerrar conta" at bounding box center [584, 507] width 236 height 24
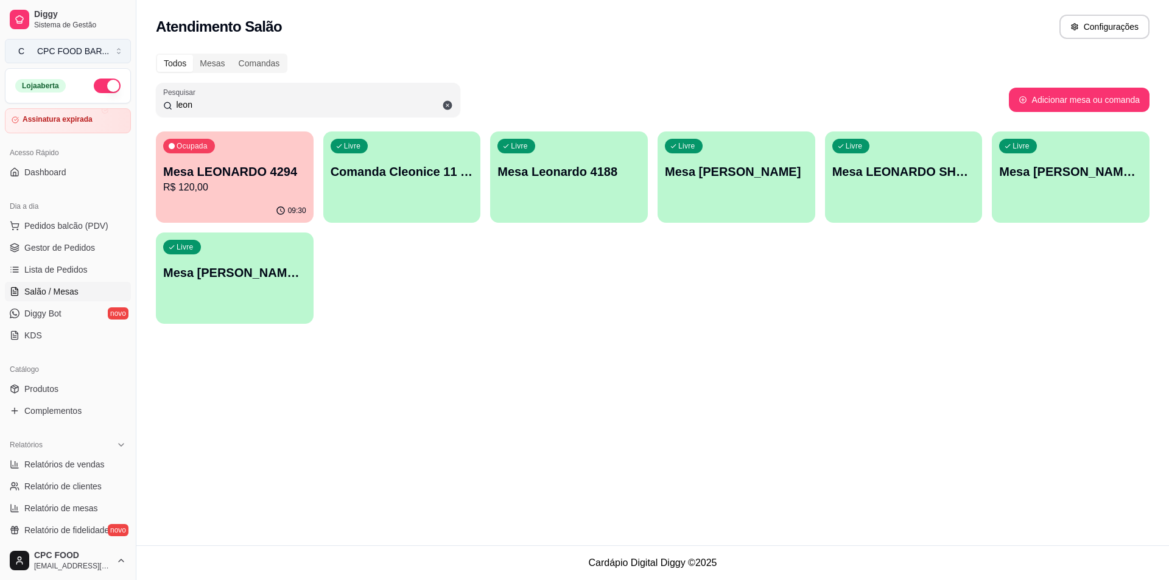
drag, startPoint x: 238, startPoint y: 108, endPoint x: 39, endPoint y: 55, distance: 206.0
click at [48, 82] on div "Diggy Sistema de Gestão C CPC FOOD BAR ... Loja aberta Assinatura expirada Aces…" at bounding box center [584, 290] width 1169 height 580
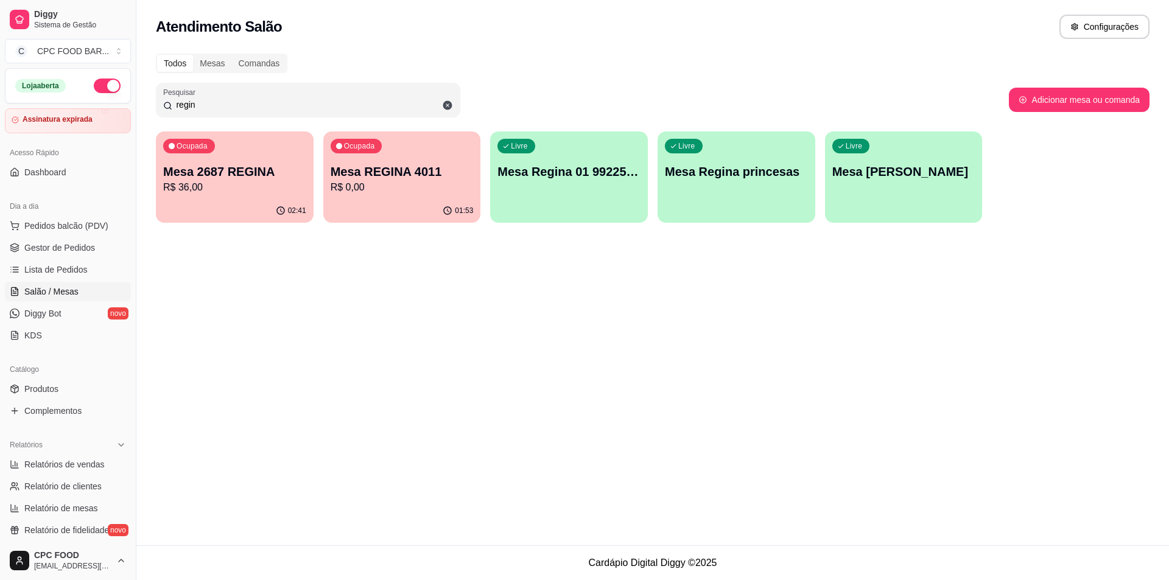
type input "regin"
click at [225, 153] on div "Ocupada Mesa 2687 REGINA R$ 36,00" at bounding box center [235, 166] width 158 height 68
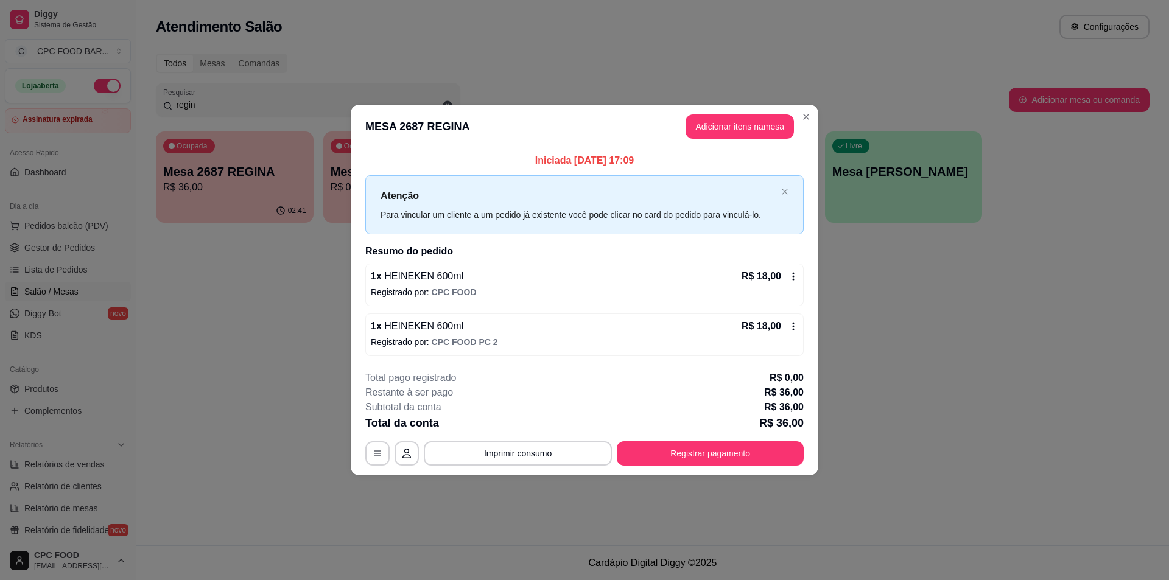
click at [728, 111] on header "MESA 2687 REGINA Adicionar itens na mesa" at bounding box center [585, 127] width 468 height 44
click at [728, 126] on button "Adicionar itens na mesa" at bounding box center [739, 127] width 105 height 24
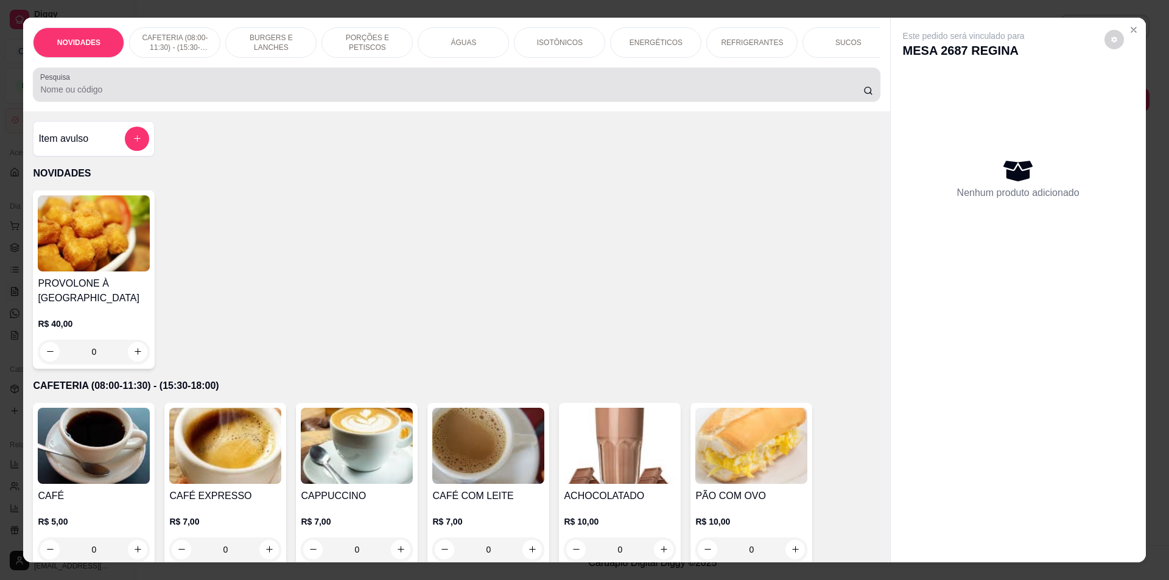
click at [514, 92] on input "Pesquisa" at bounding box center [451, 89] width 823 height 12
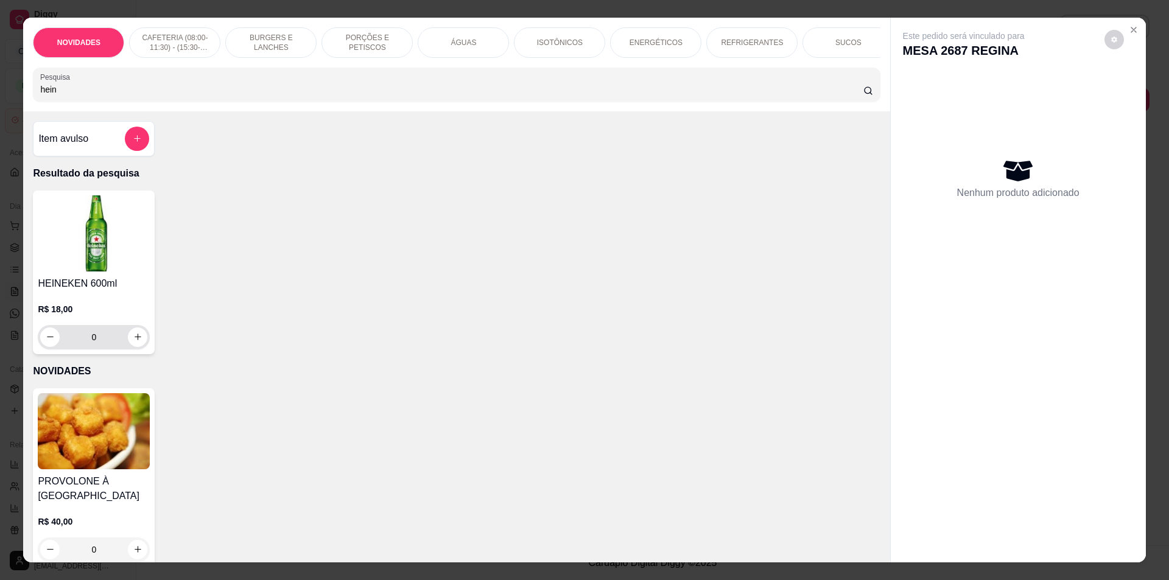
type input "hein"
click at [128, 347] on button "increase-product-quantity" at bounding box center [137, 337] width 19 height 19
type input "1"
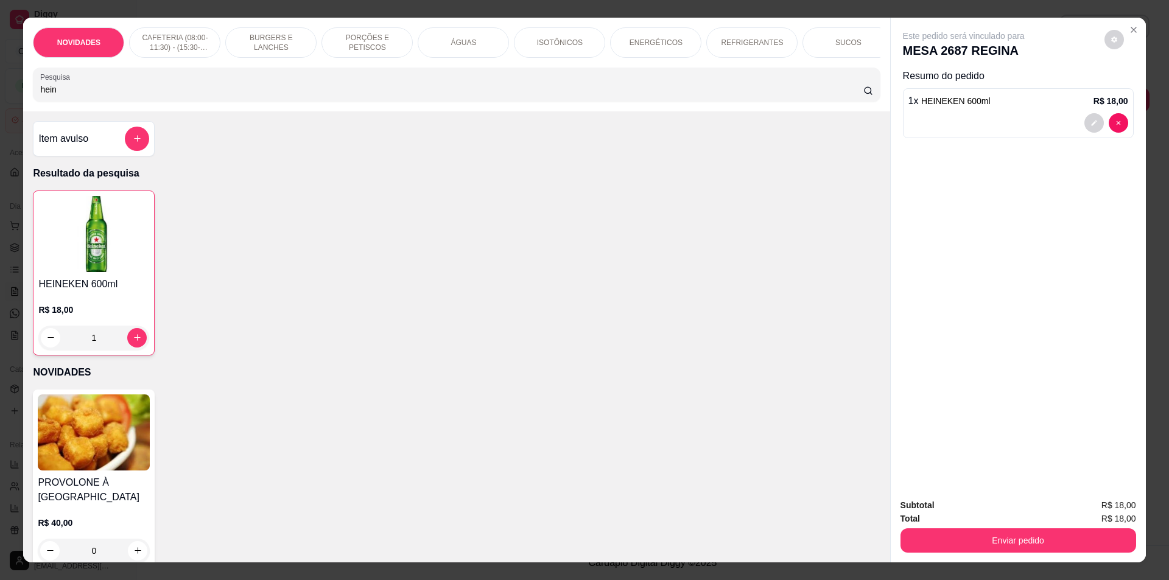
click at [972, 528] on div "Enviar pedido" at bounding box center [1018, 538] width 236 height 27
click at [973, 539] on button "Enviar pedido" at bounding box center [1018, 540] width 236 height 24
click at [963, 507] on button "Não registrar e enviar pedido" at bounding box center [977, 510] width 123 height 23
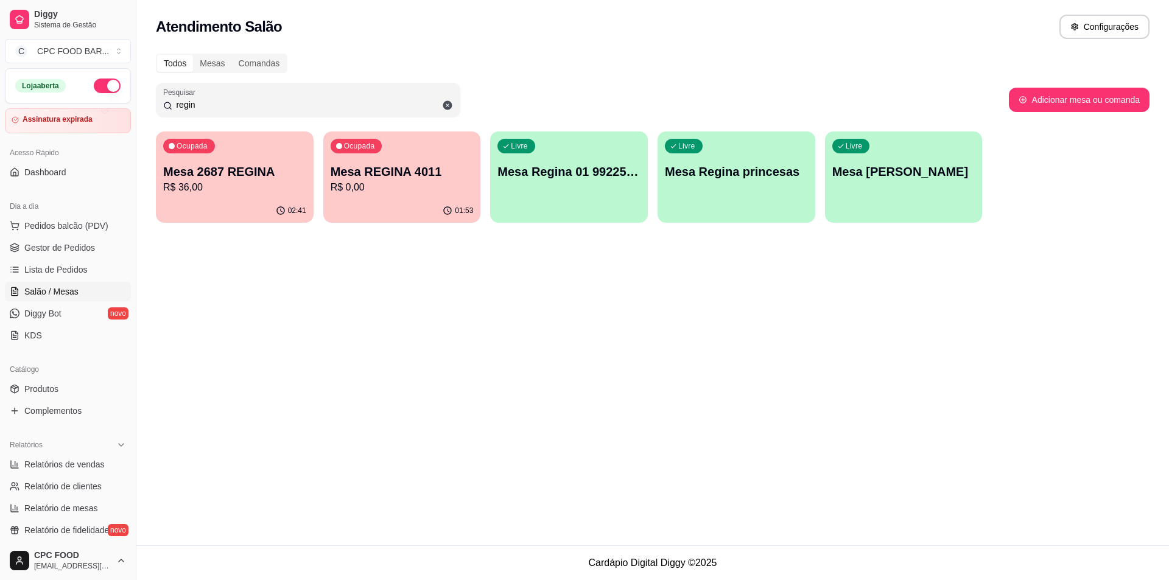
drag, startPoint x: 157, startPoint y: 99, endPoint x: 114, endPoint y: 98, distance: 42.6
click at [114, 98] on div "Diggy Sistema de Gestão C CPC FOOD BAR ... Loja aberta Assinatura expirada Aces…" at bounding box center [584, 290] width 1169 height 580
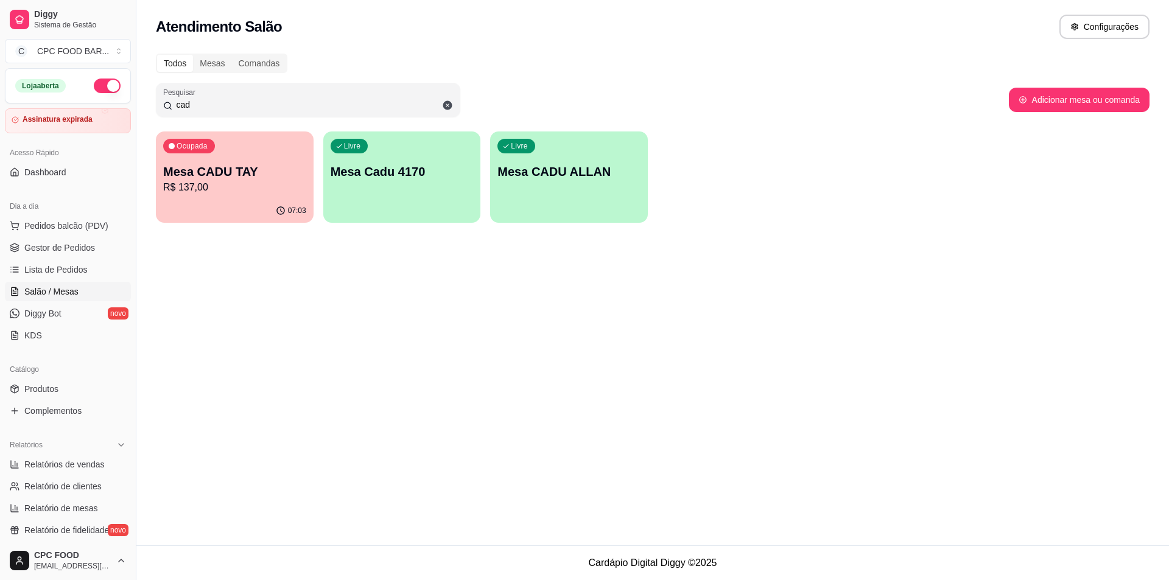
type input "cad"
click at [243, 221] on div "07:03" at bounding box center [234, 209] width 153 height 23
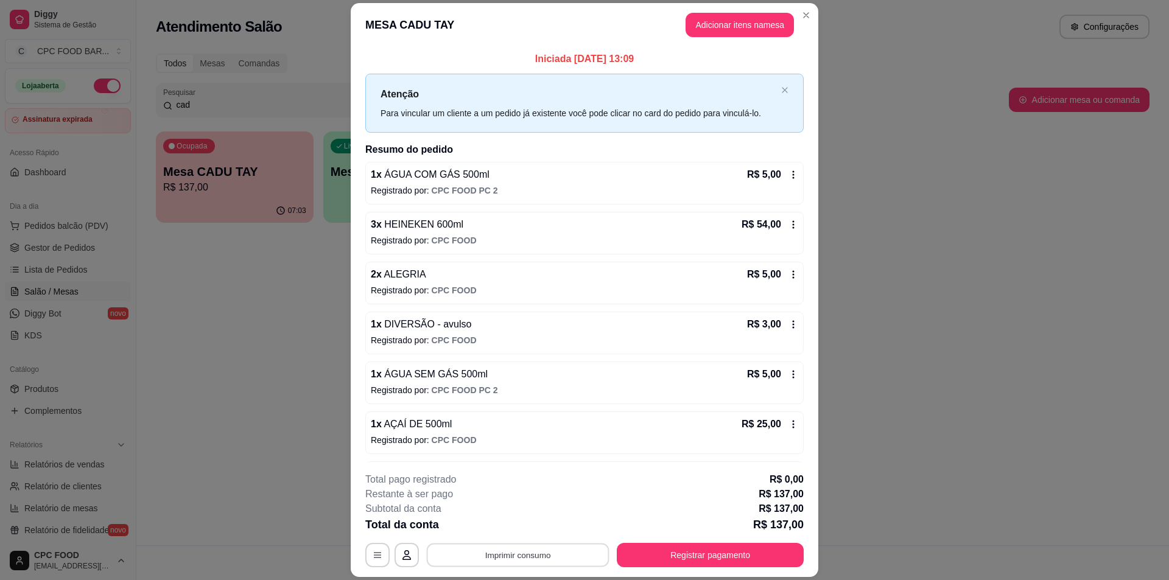
click at [534, 555] on button "Imprimir consumo" at bounding box center [518, 556] width 183 height 24
click at [532, 519] on button "IMPRESSORA" at bounding box center [516, 527] width 85 height 19
click at [642, 554] on button "Registrar pagamento" at bounding box center [710, 556] width 181 height 24
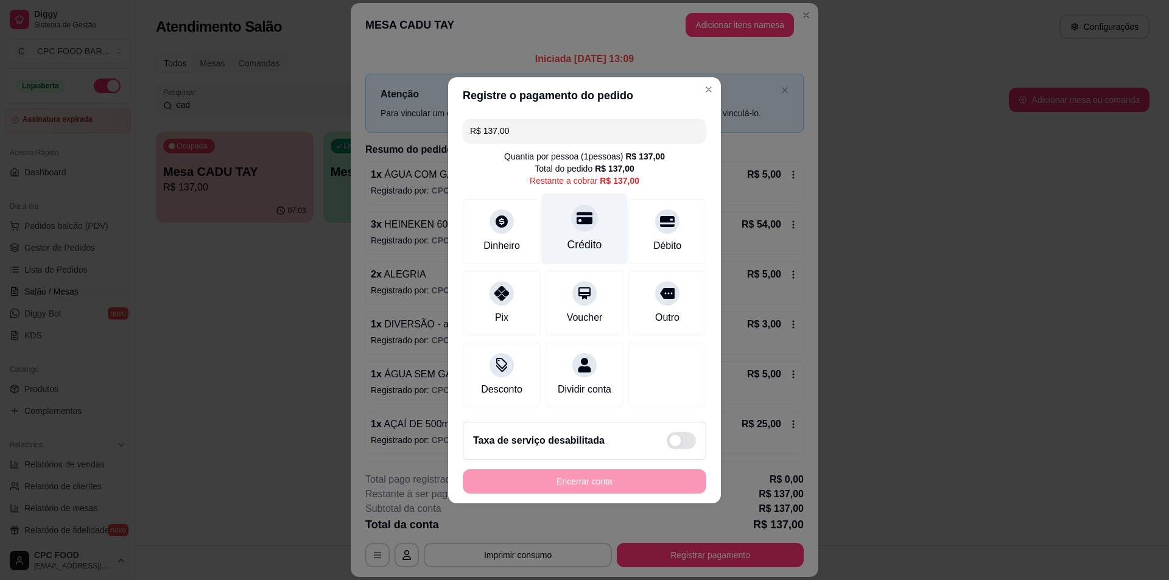
click at [588, 222] on div at bounding box center [584, 218] width 27 height 27
type input "R$ 0,00"
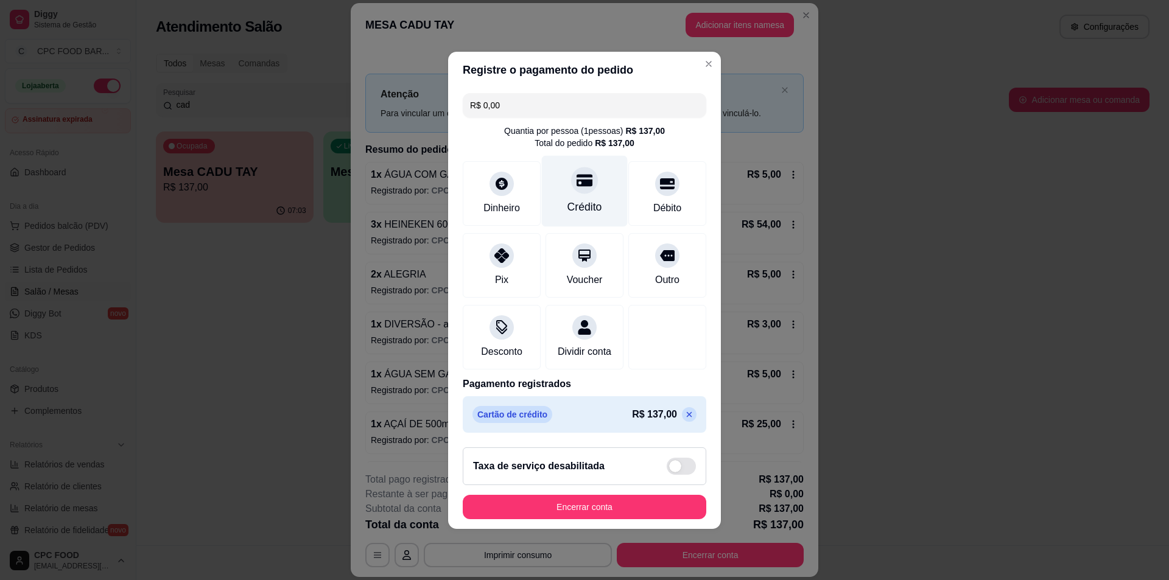
click at [577, 175] on icon at bounding box center [585, 180] width 16 height 12
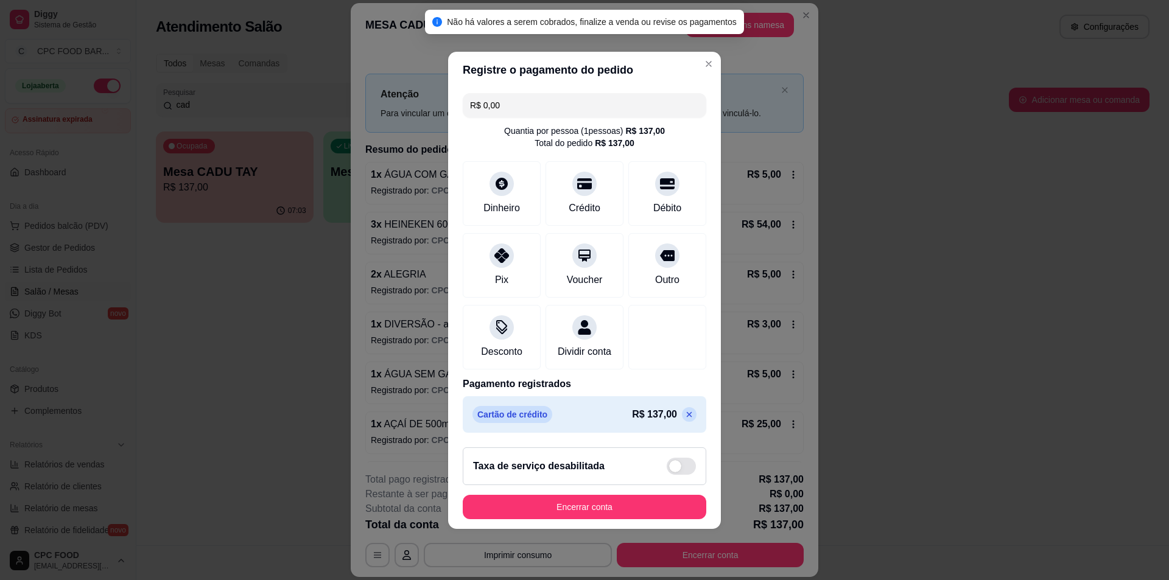
click at [594, 501] on footer "Taxa de serviço desabilitada Encerrar conta" at bounding box center [584, 483] width 273 height 91
click at [595, 502] on button "Encerrar conta" at bounding box center [584, 507] width 236 height 24
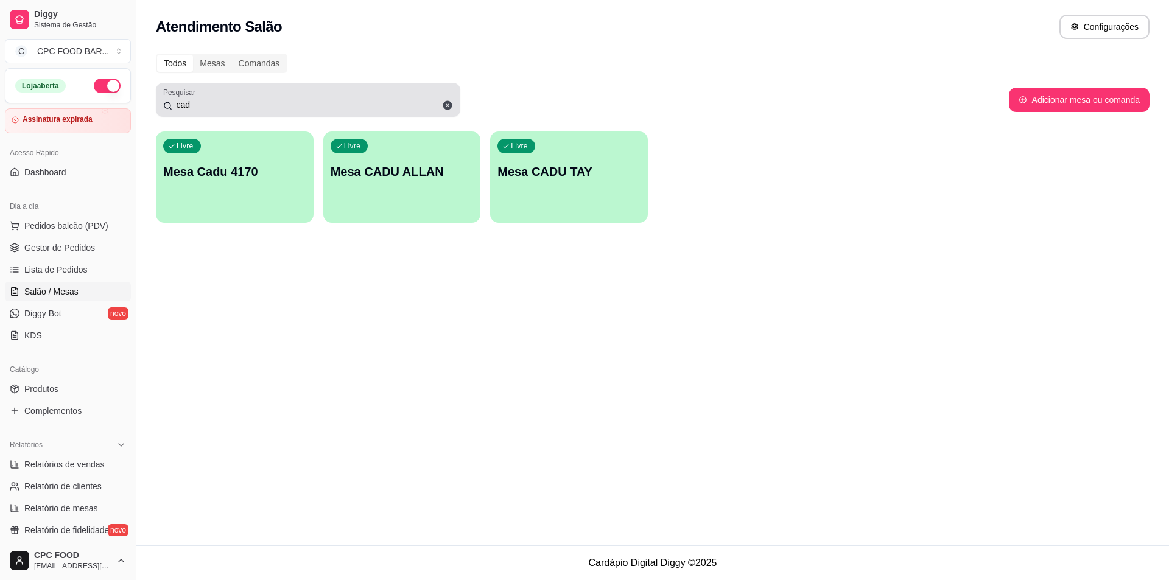
drag, startPoint x: 217, startPoint y: 104, endPoint x: 211, endPoint y: 106, distance: 6.9
click at [214, 105] on input "cad" at bounding box center [312, 105] width 281 height 12
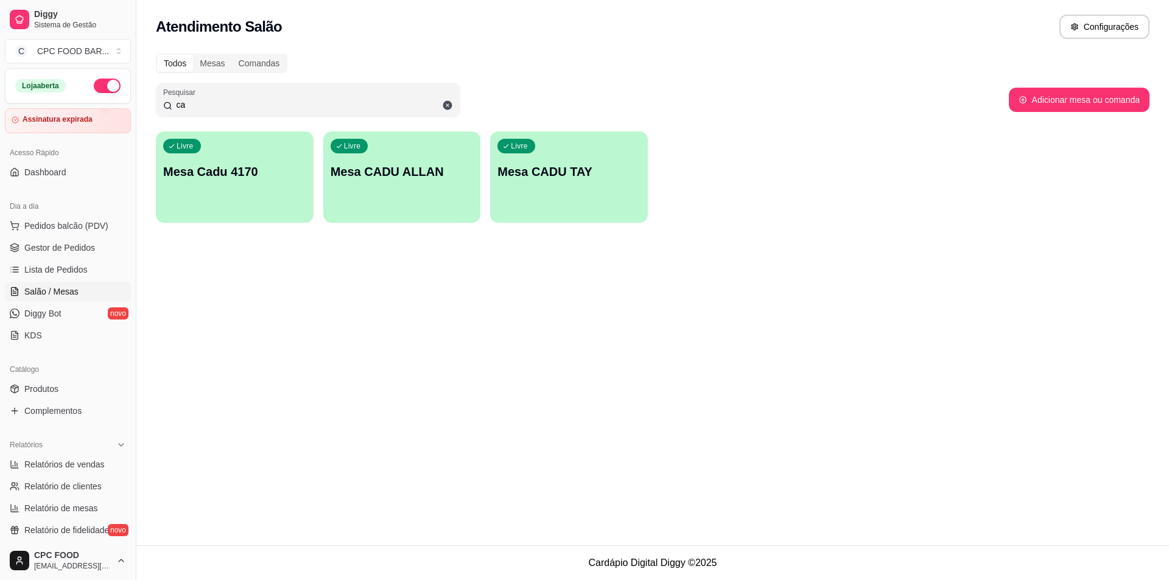
type input "c"
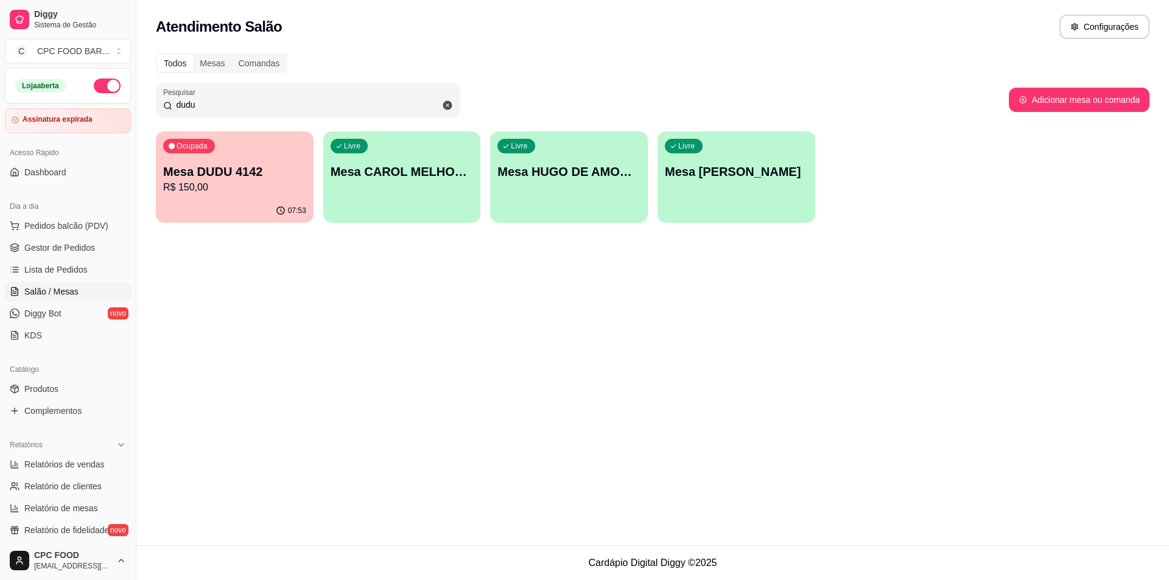
type input "dudu"
click at [276, 211] on icon "button" at bounding box center [281, 211] width 10 height 10
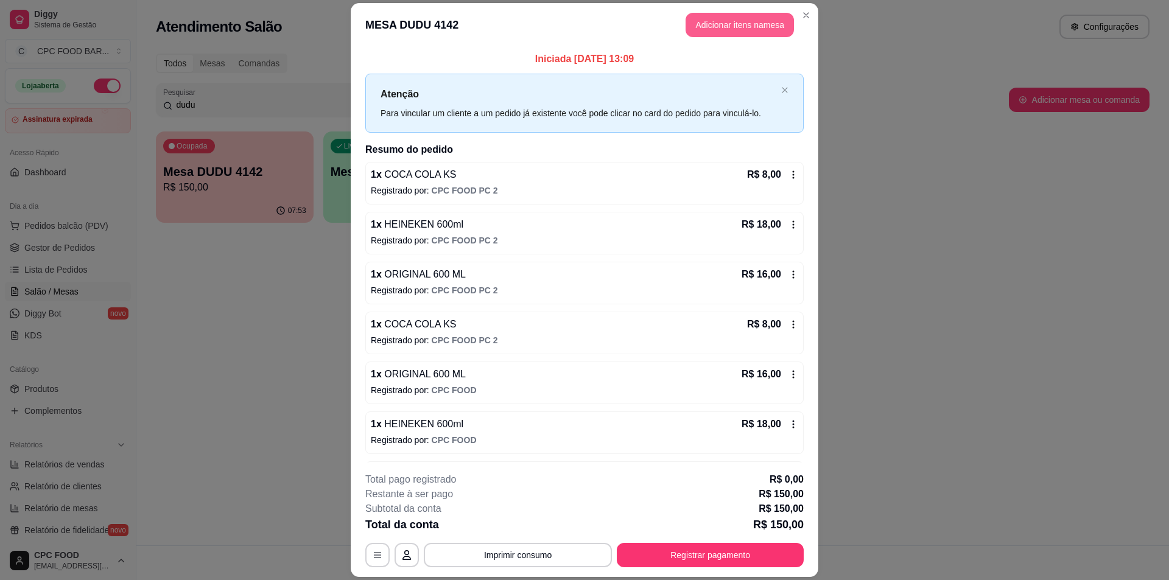
click at [743, 26] on button "Adicionar itens na mesa" at bounding box center [740, 25] width 108 height 24
click at [530, 97] on div at bounding box center [456, 84] width 832 height 24
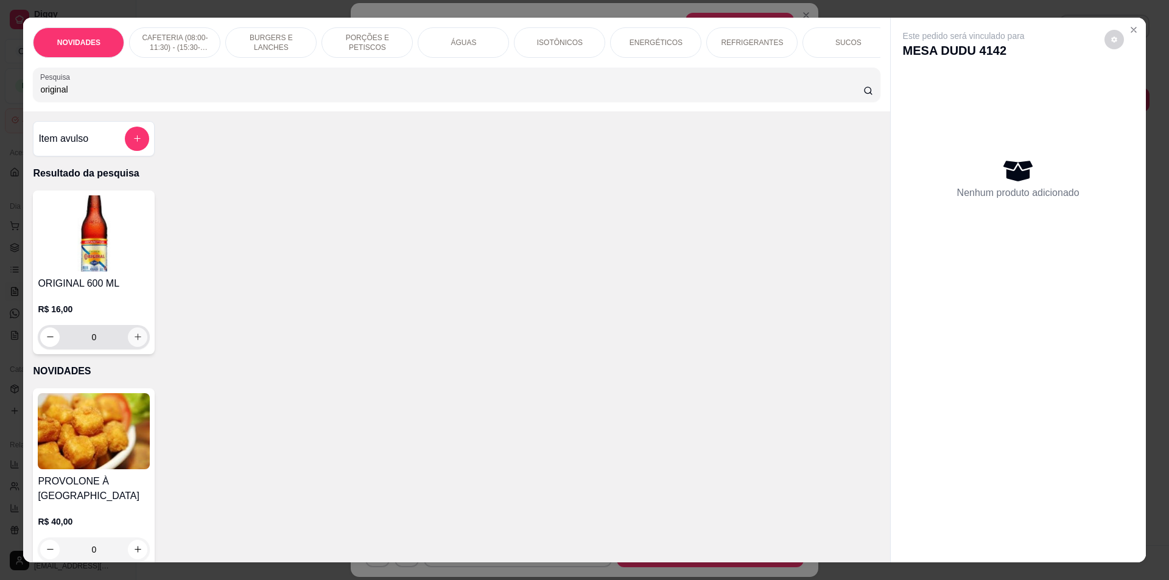
type input "original"
click at [133, 342] on icon "increase-product-quantity" at bounding box center [137, 336] width 9 height 9
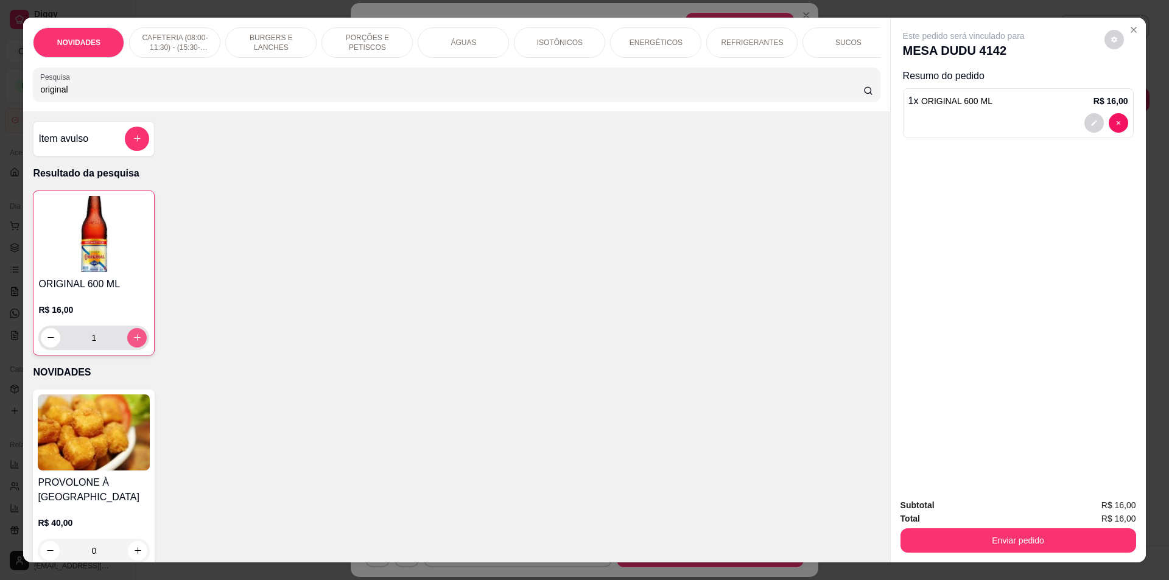
type input "1"
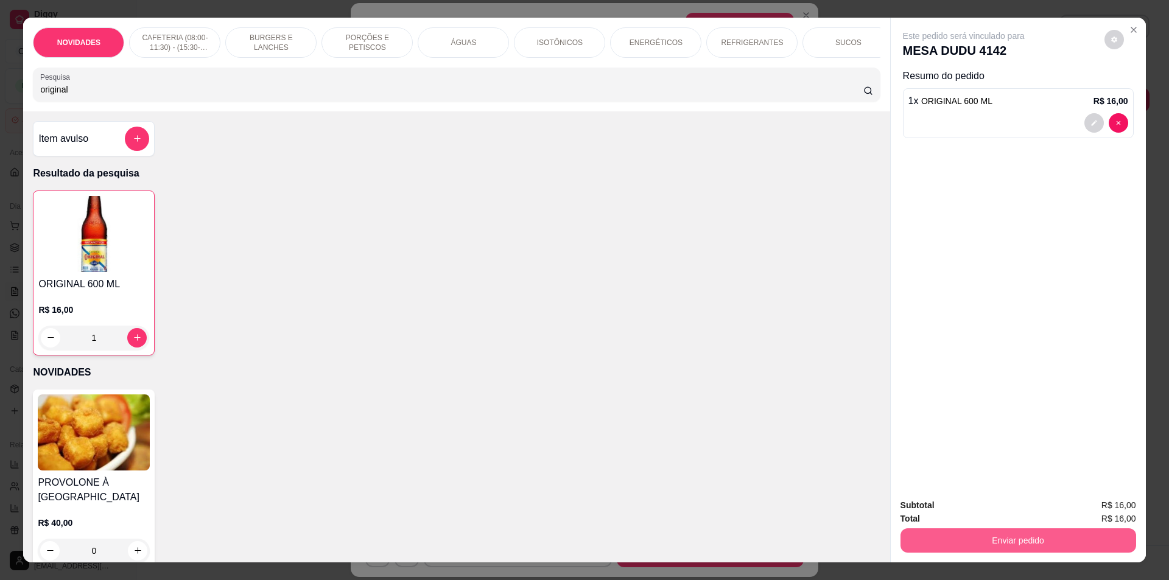
click at [1003, 536] on button "Enviar pedido" at bounding box center [1018, 540] width 236 height 24
click at [1003, 514] on button "Não registrar e enviar pedido" at bounding box center [977, 510] width 127 height 23
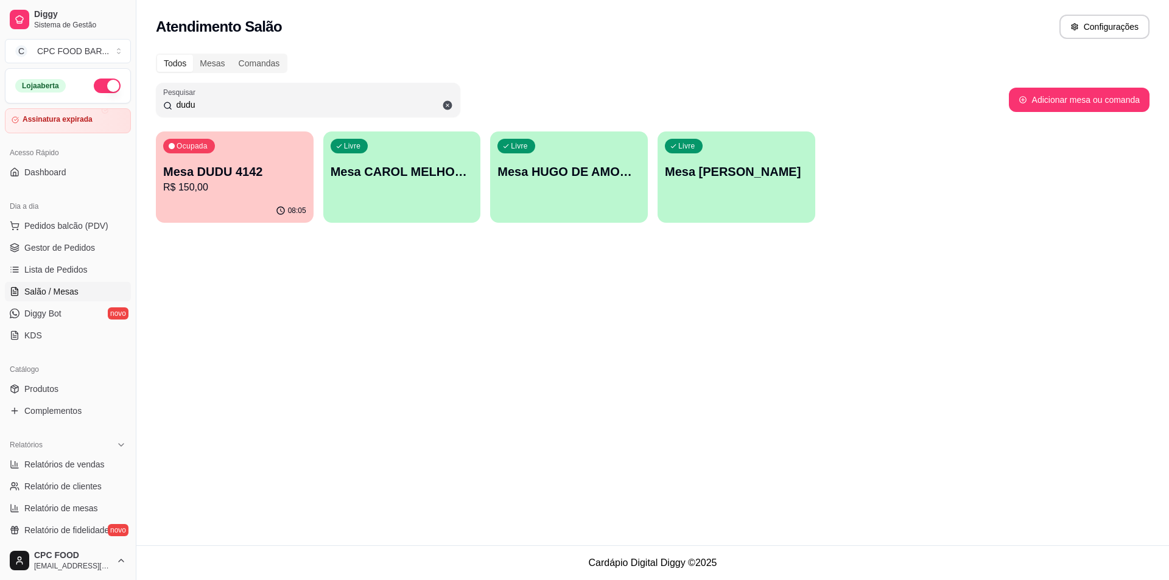
drag, startPoint x: 250, startPoint y: 110, endPoint x: 144, endPoint y: 116, distance: 106.1
click at [144, 116] on div "Todos Mesas Comandas Pesquisar dudu Adicionar mesa ou comanda Ocupada Mesa DUDU…" at bounding box center [652, 141] width 1033 height 191
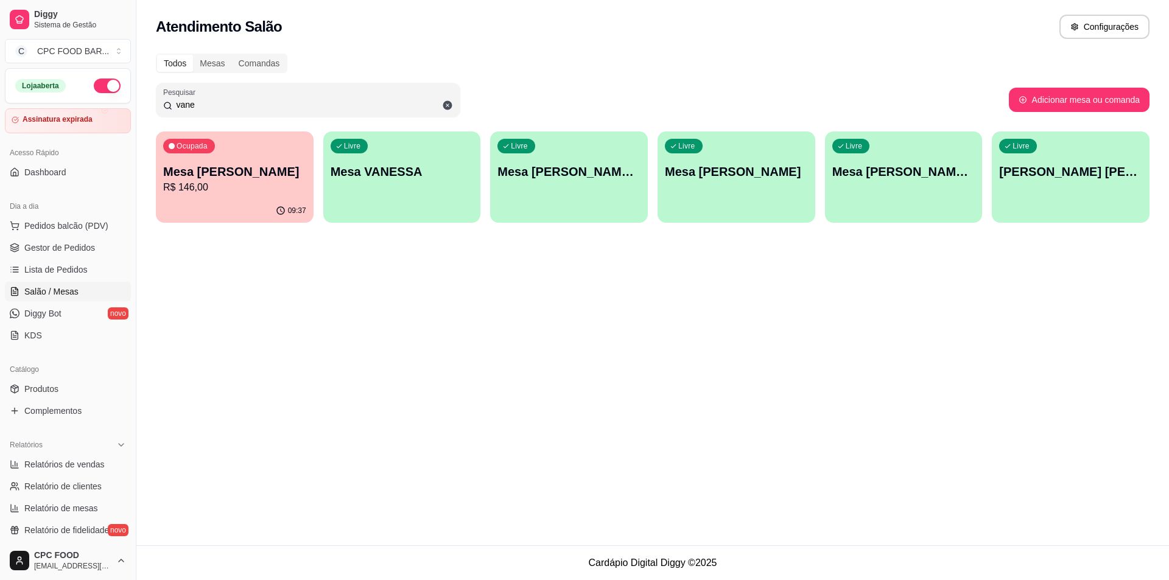
type input "vane"
click at [279, 196] on div "Ocupada Mesa [PERSON_NAME] R$ 146,00" at bounding box center [235, 166] width 158 height 68
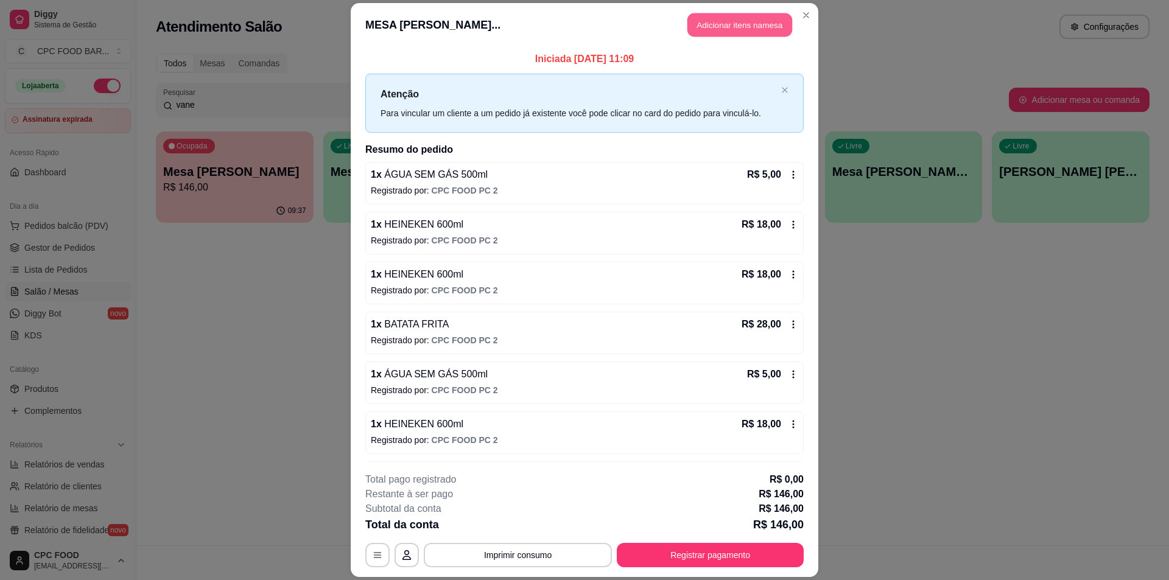
click at [721, 18] on button "Adicionar itens na mesa" at bounding box center [739, 25] width 105 height 24
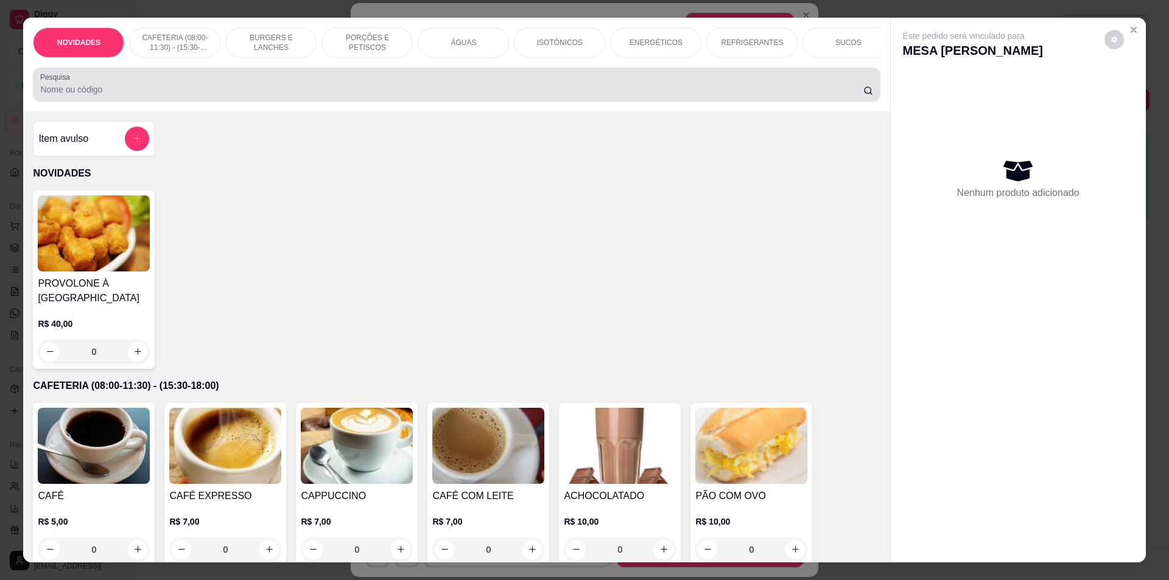
click at [526, 94] on input "Pesquisa" at bounding box center [451, 89] width 823 height 12
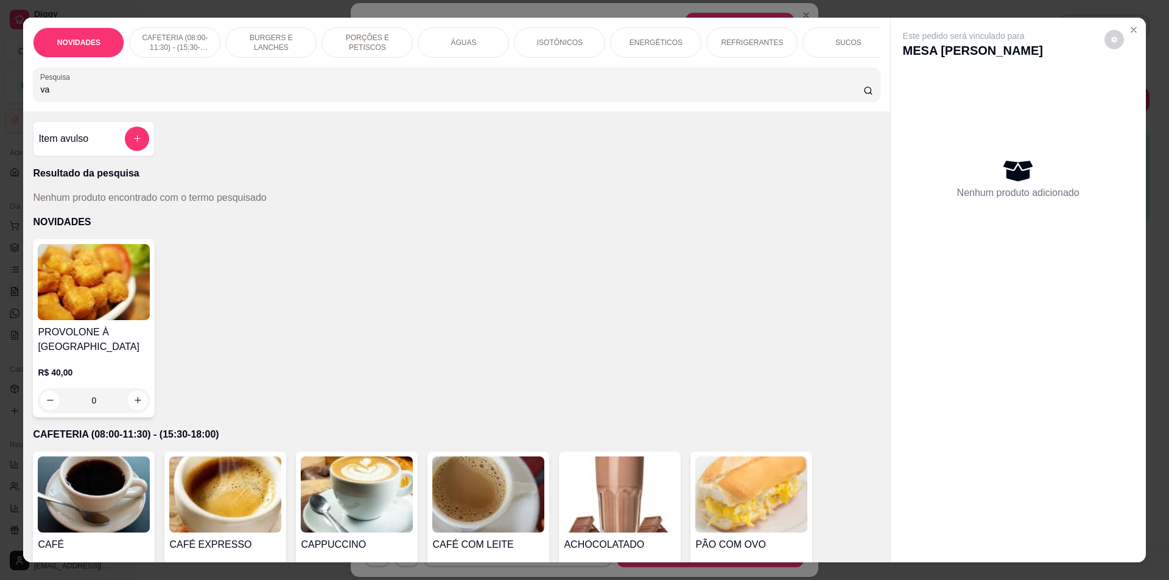
type input "v"
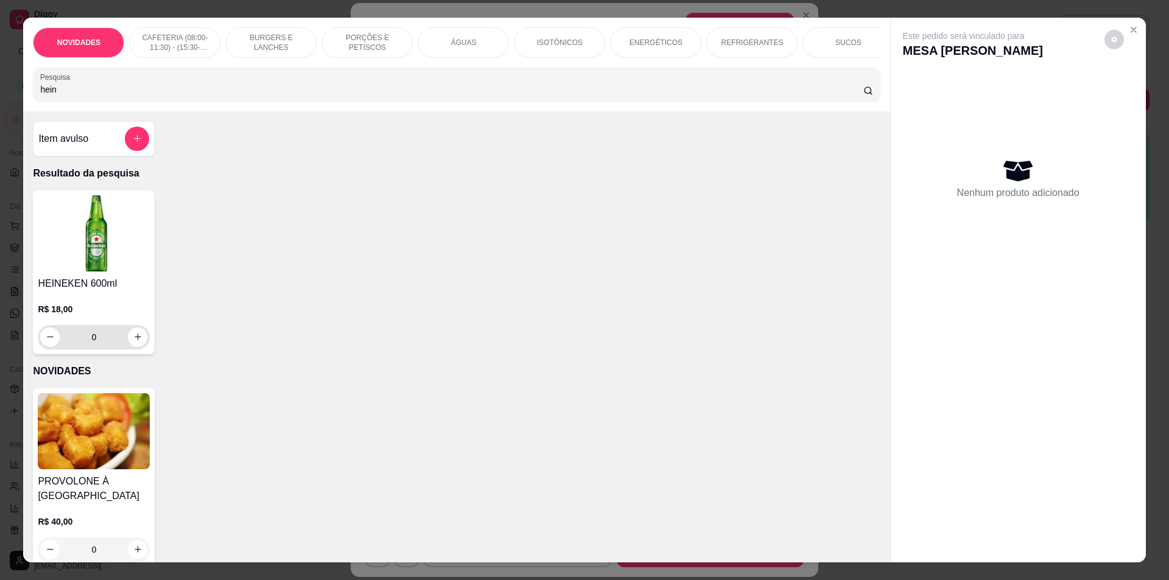
type input "hein"
click at [134, 342] on icon "increase-product-quantity" at bounding box center [137, 336] width 9 height 9
click at [133, 339] on button "increase-product-quantity" at bounding box center [137, 337] width 19 height 19
type input "2"
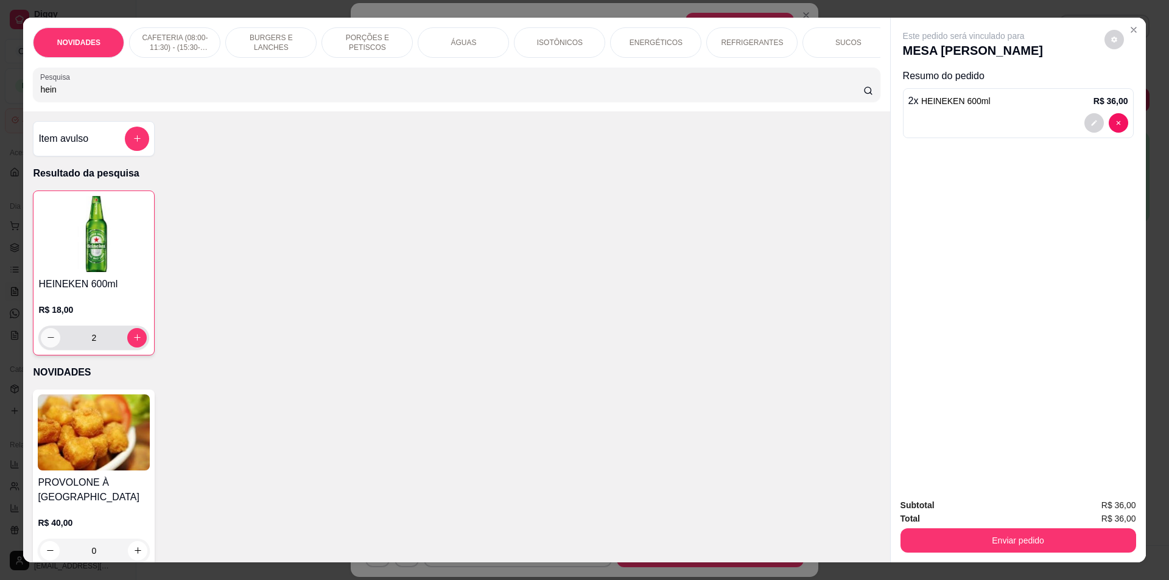
click at [49, 342] on icon "decrease-product-quantity" at bounding box center [50, 337] width 9 height 9
type input "1"
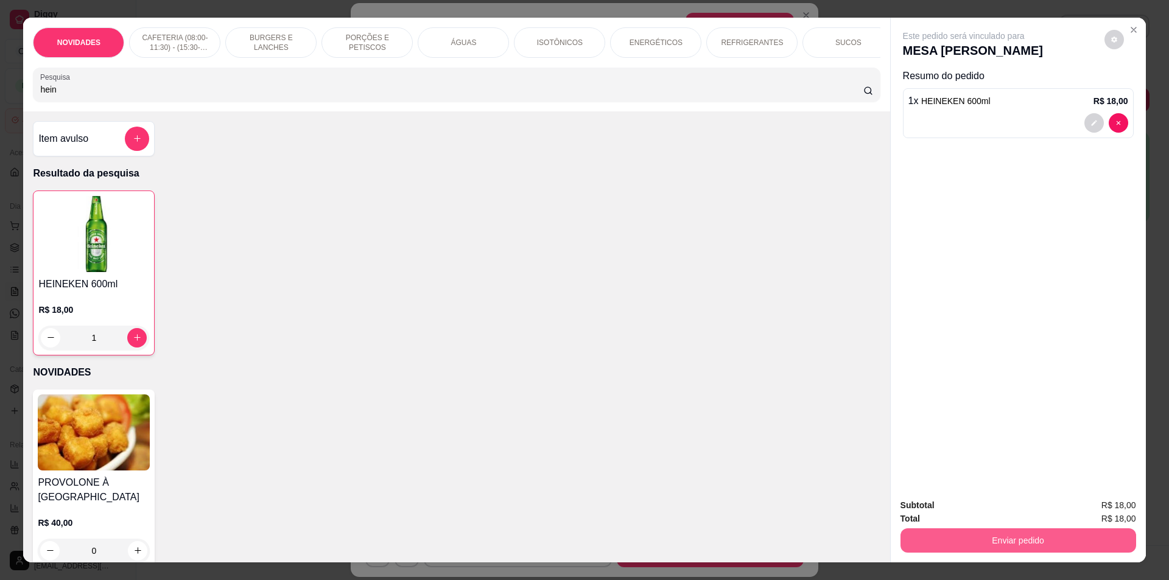
click at [1016, 535] on button "Enviar pedido" at bounding box center [1018, 540] width 236 height 24
click at [1020, 505] on button "Não registrar e enviar pedido" at bounding box center [977, 510] width 127 height 23
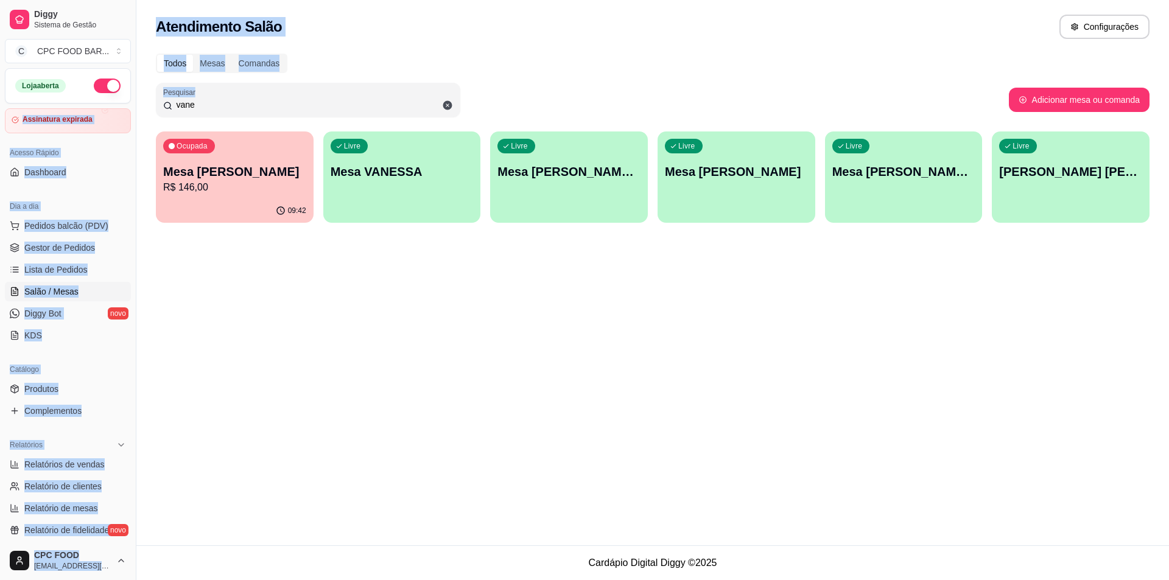
drag, startPoint x: 220, startPoint y: 113, endPoint x: 118, endPoint y: 99, distance: 103.8
click at [118, 100] on div "Diggy Sistema de Gestão C CPC FOOD BAR ... Loja aberta Assinatura expirada Aces…" at bounding box center [584, 290] width 1169 height 580
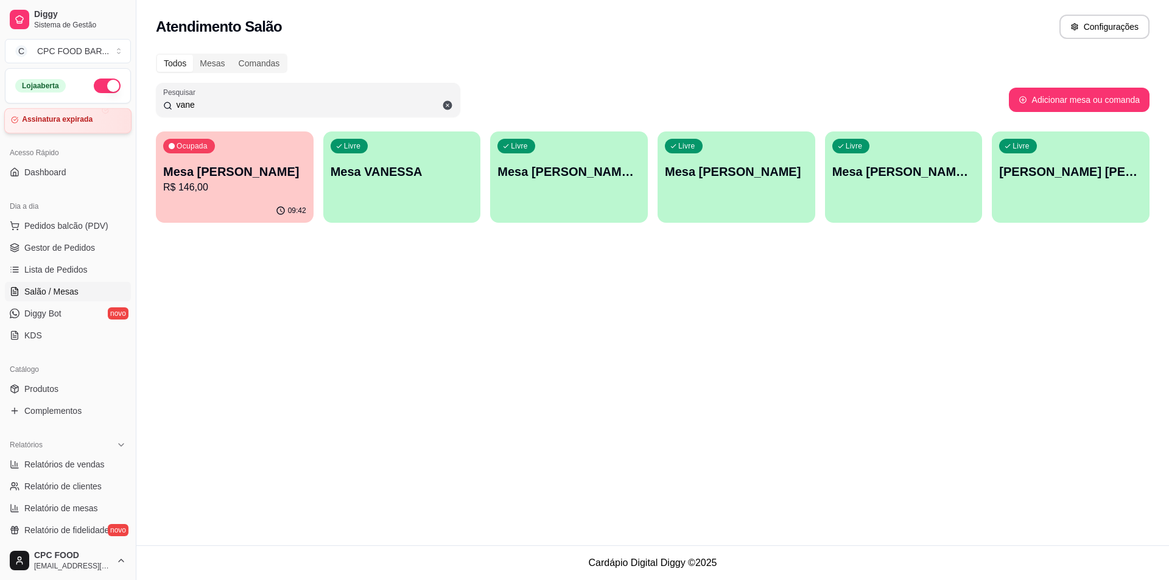
drag, startPoint x: 216, startPoint y: 104, endPoint x: 105, endPoint y: 108, distance: 110.9
click at [105, 108] on div "Diggy Sistema de Gestão C CPC FOOD BAR ... Loja aberta Assinatura expirada Aces…" at bounding box center [584, 290] width 1169 height 580
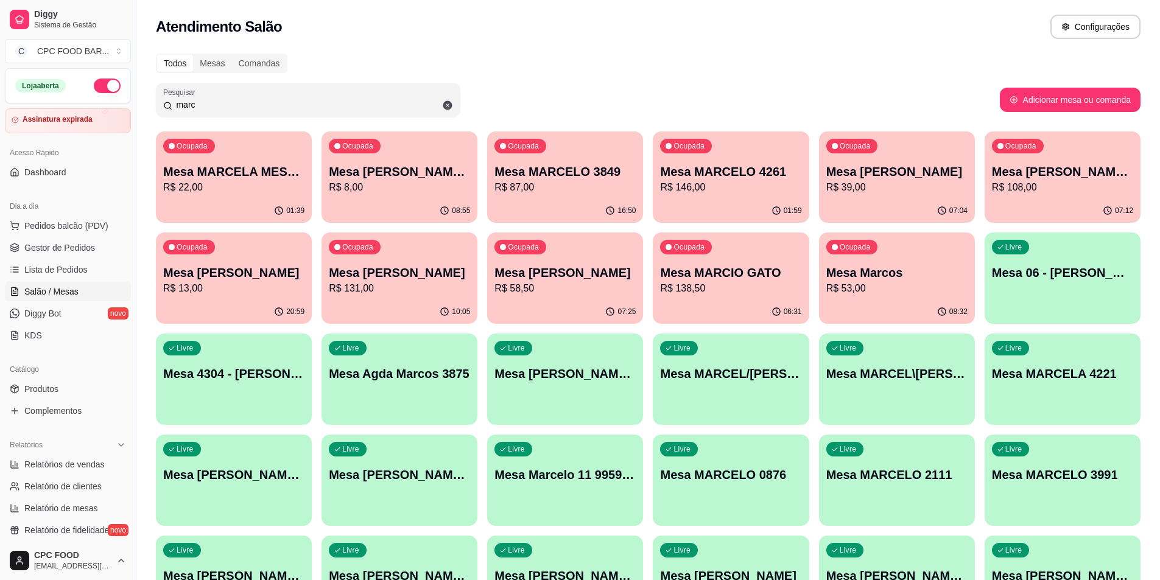
type input "marc"
click at [1060, 172] on p "Mesa [PERSON_NAME] E CRIS" at bounding box center [1062, 171] width 141 height 17
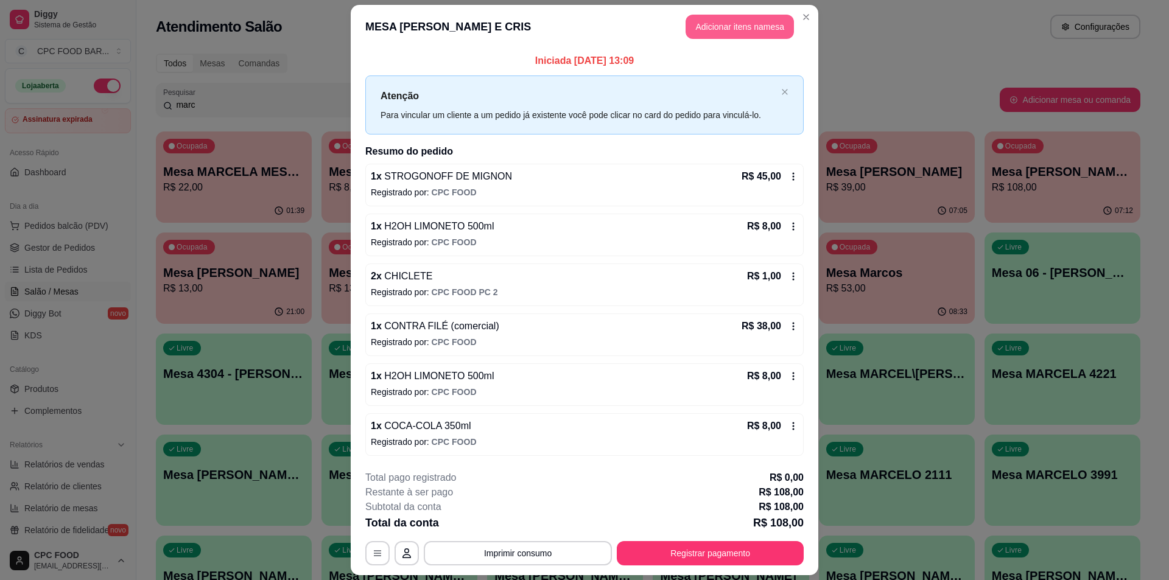
click at [727, 29] on button "Adicionar itens na mesa" at bounding box center [740, 27] width 108 height 24
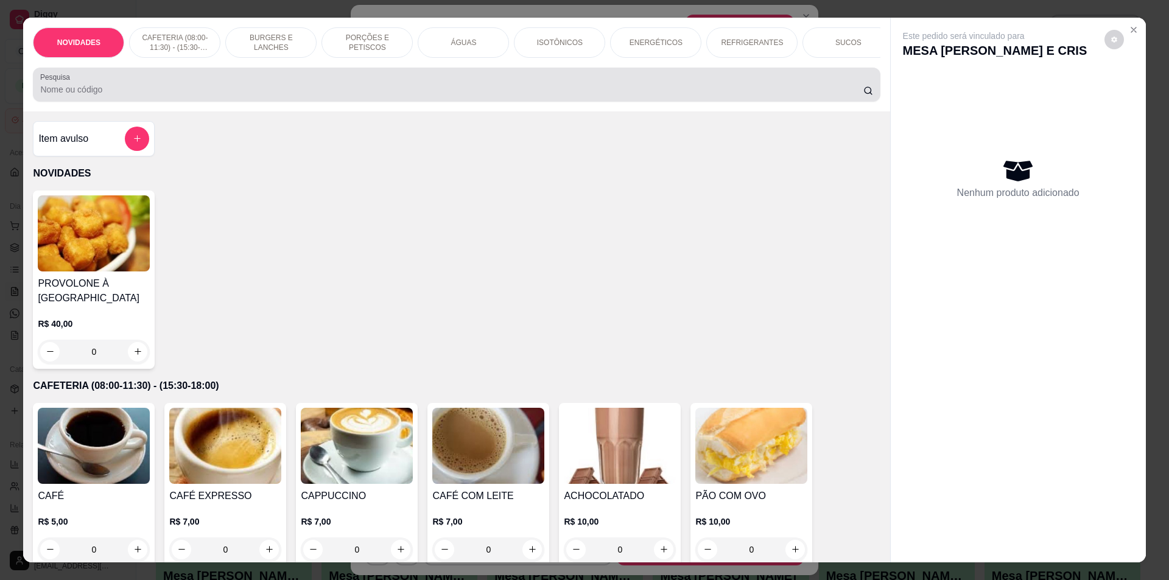
click at [334, 89] on div at bounding box center [456, 84] width 832 height 24
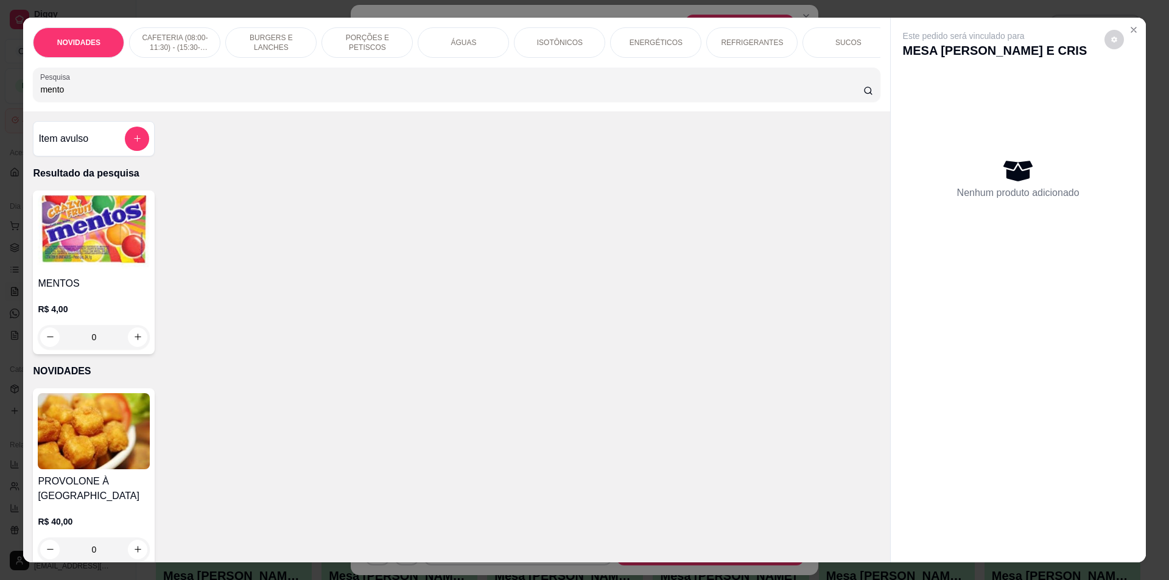
type input "mento"
click at [138, 342] on button "increase-product-quantity" at bounding box center [137, 337] width 19 height 19
type input "1"
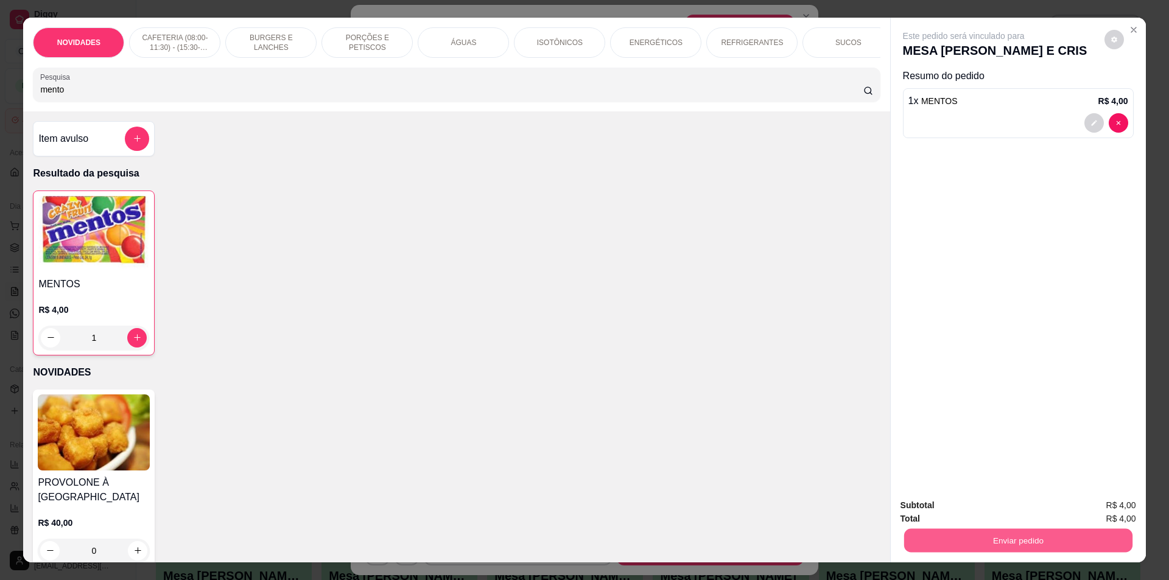
click at [1036, 538] on button "Enviar pedido" at bounding box center [1018, 541] width 228 height 24
click at [1022, 510] on button "Não registrar e enviar pedido" at bounding box center [977, 510] width 123 height 23
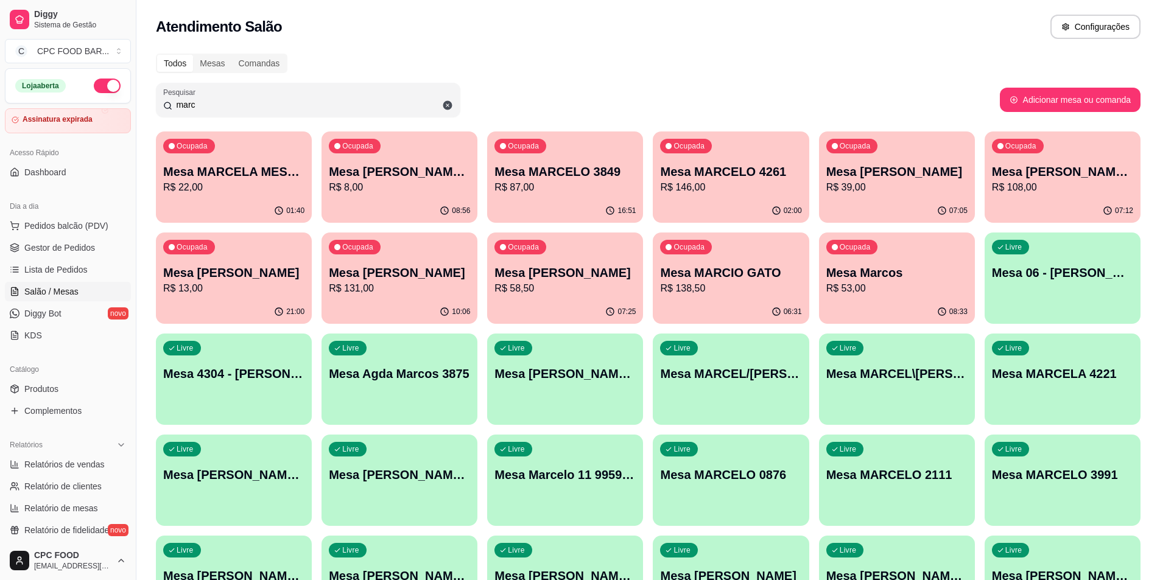
drag, startPoint x: 318, startPoint y: 108, endPoint x: 5, endPoint y: 73, distance: 314.3
click at [23, 104] on div "Diggy Sistema de Gestão C CPC FOOD BAR ... Loja aberta Assinatura expirada Aces…" at bounding box center [580, 591] width 1160 height 1182
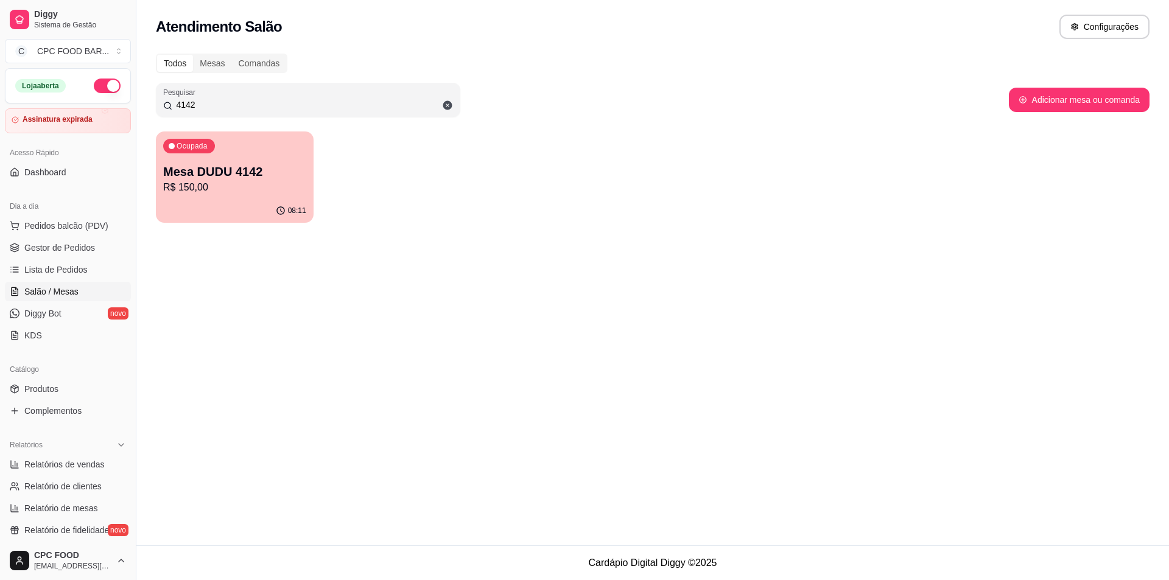
type input "4142"
click at [226, 172] on p "Mesa DUDU 4142" at bounding box center [234, 171] width 143 height 17
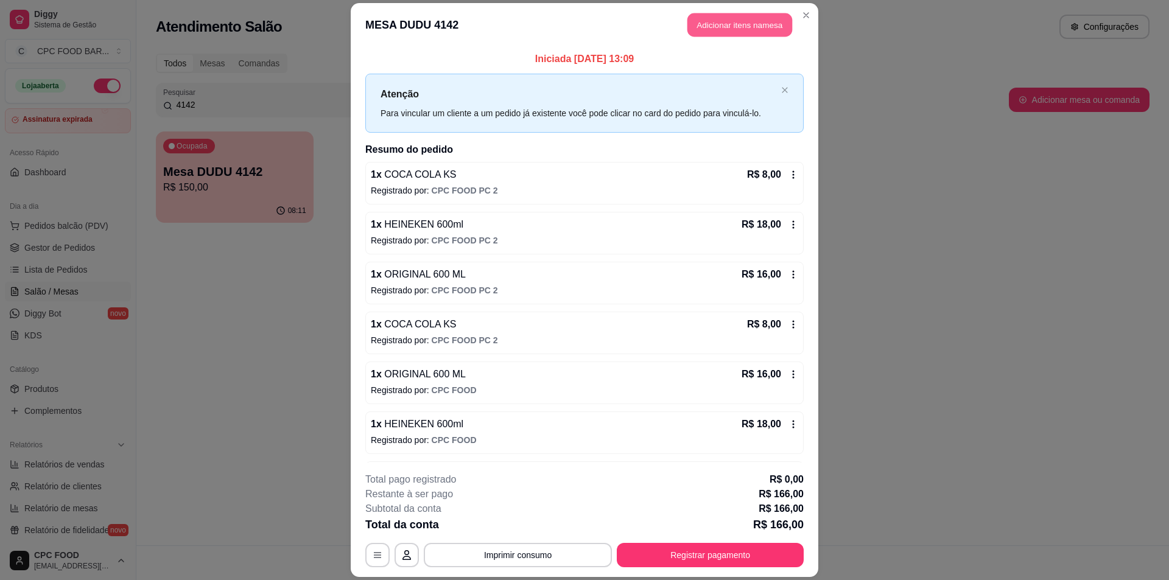
click at [706, 28] on button "Adicionar itens na mesa" at bounding box center [739, 25] width 105 height 24
click at [363, 96] on input "Pesquisa" at bounding box center [451, 89] width 823 height 12
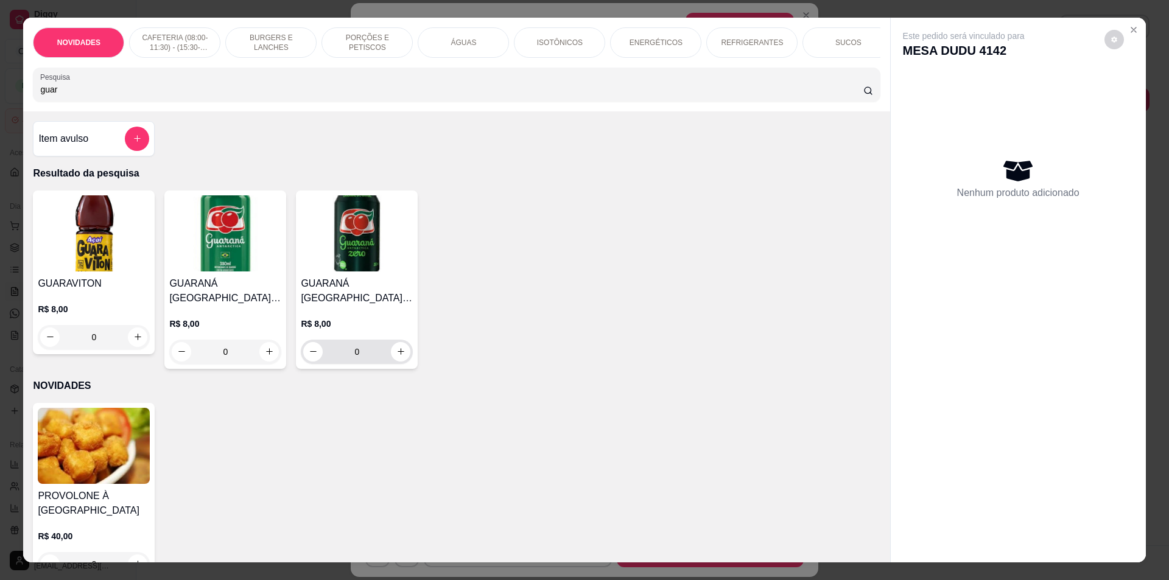
type input "guar"
click at [402, 360] on button "increase-product-quantity" at bounding box center [400, 351] width 19 height 19
type input "1"
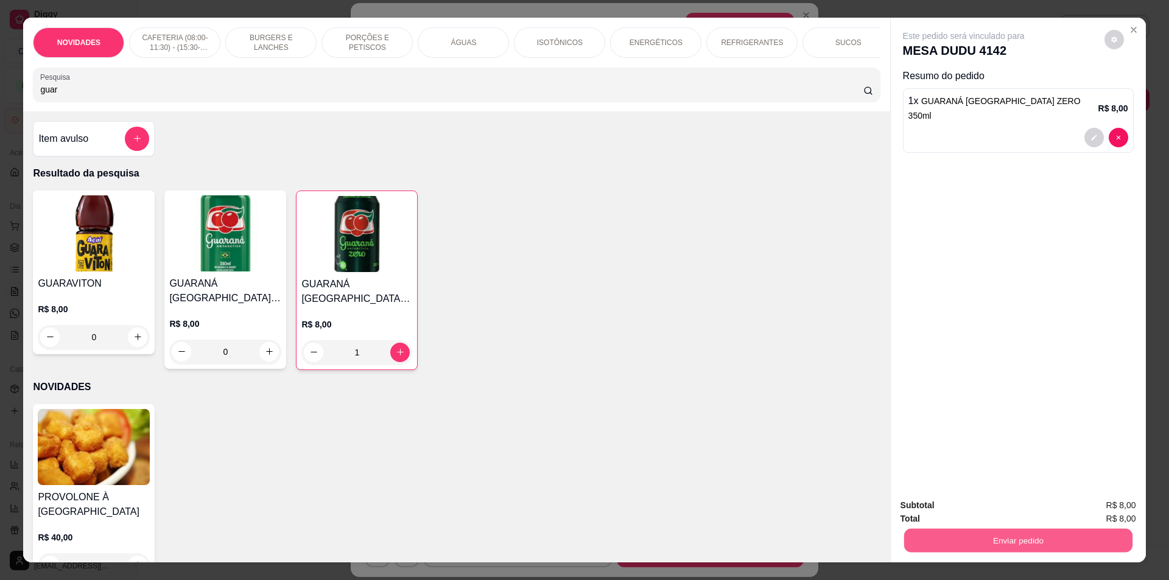
click at [1079, 532] on button "Enviar pedido" at bounding box center [1018, 541] width 228 height 24
click at [994, 510] on button "Não registrar e enviar pedido" at bounding box center [977, 510] width 127 height 23
